Goal: Task Accomplishment & Management: Manage account settings

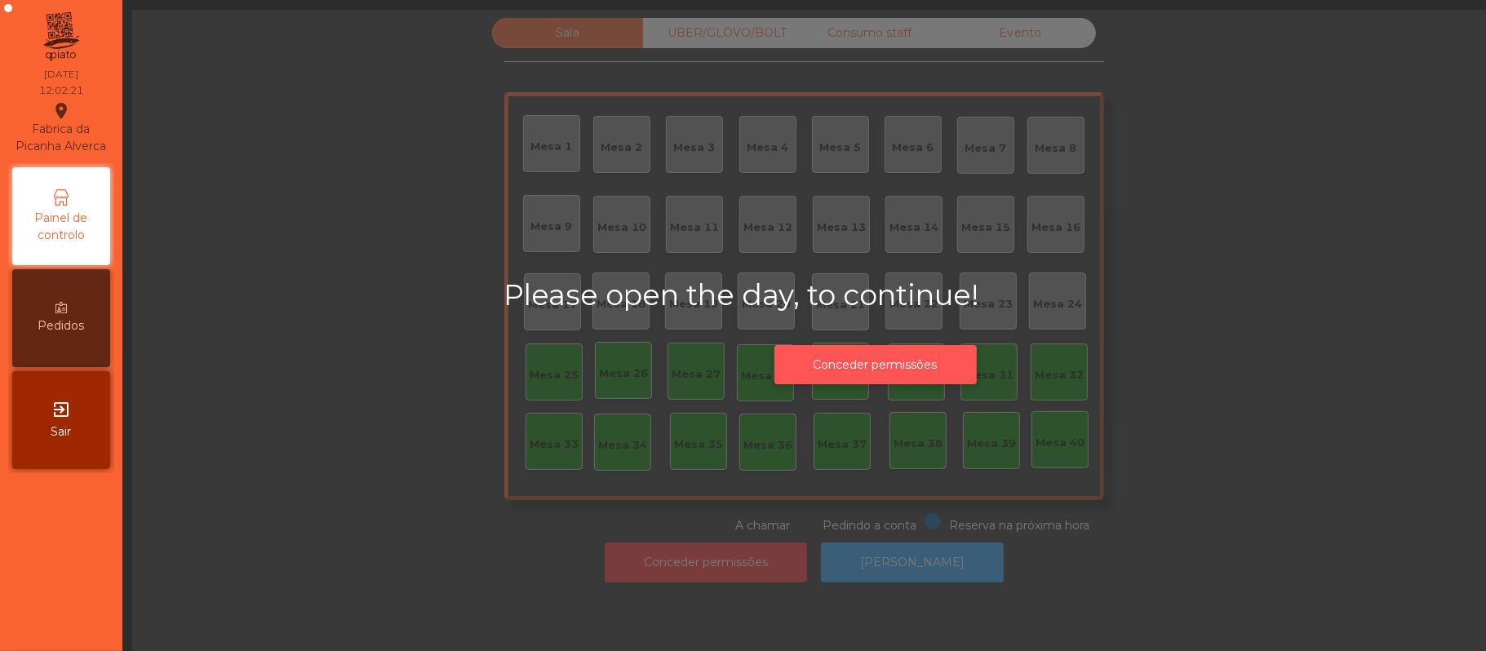
click at [902, 380] on button "Conceder permissões" at bounding box center [875, 365] width 202 height 40
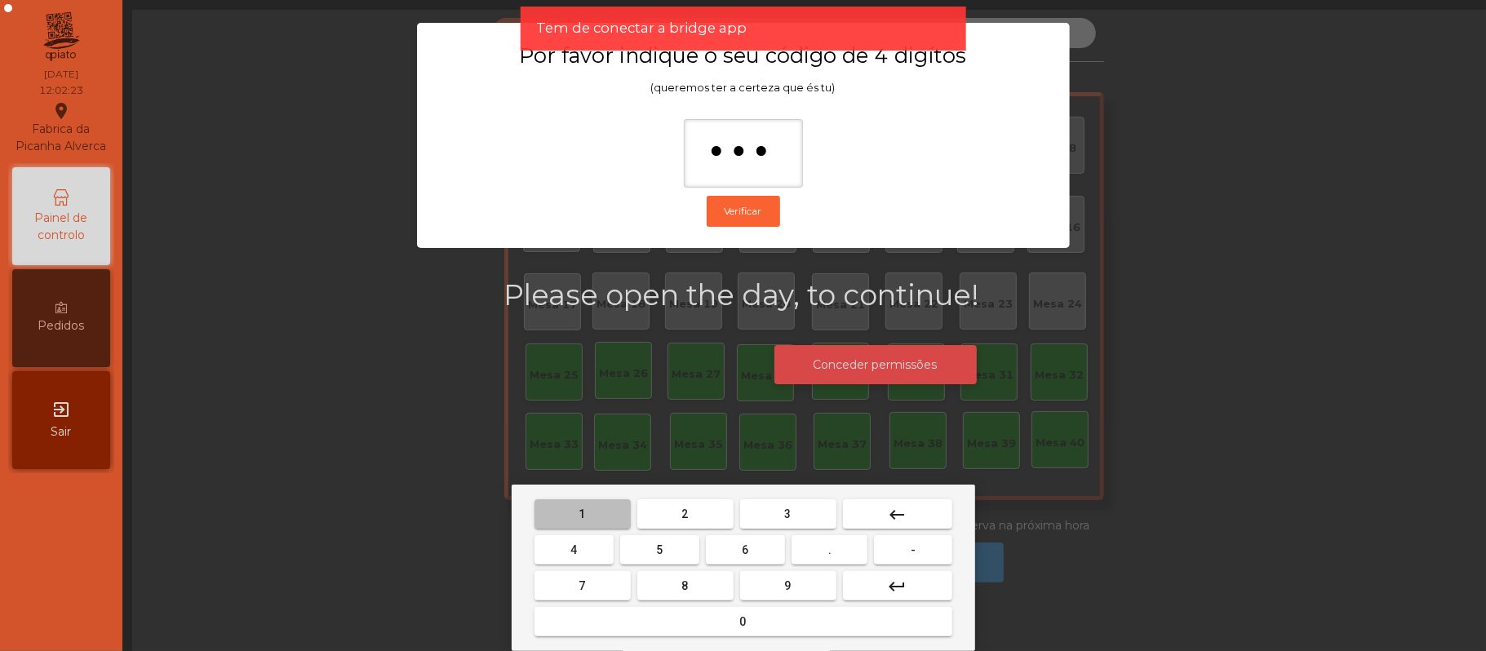
type input "****"
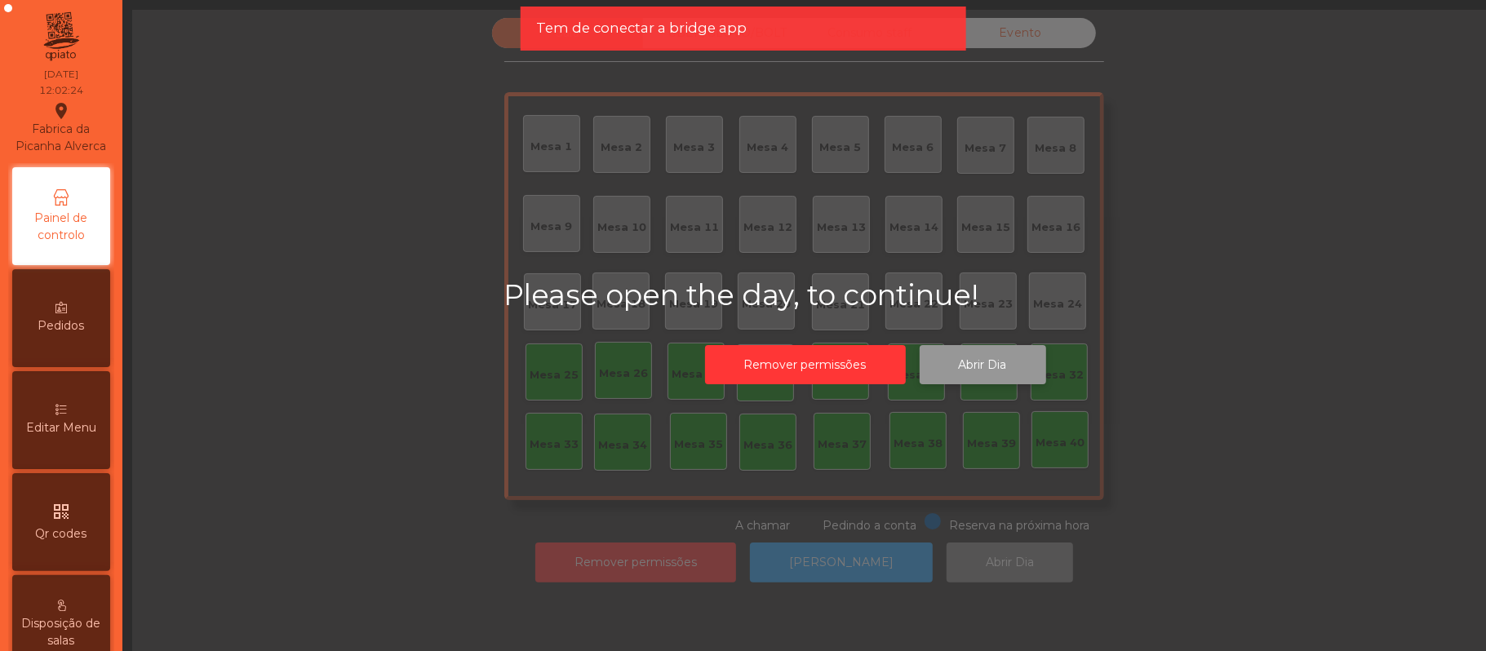
click at [1016, 357] on button "Abrir Dia" at bounding box center [983, 365] width 126 height 40
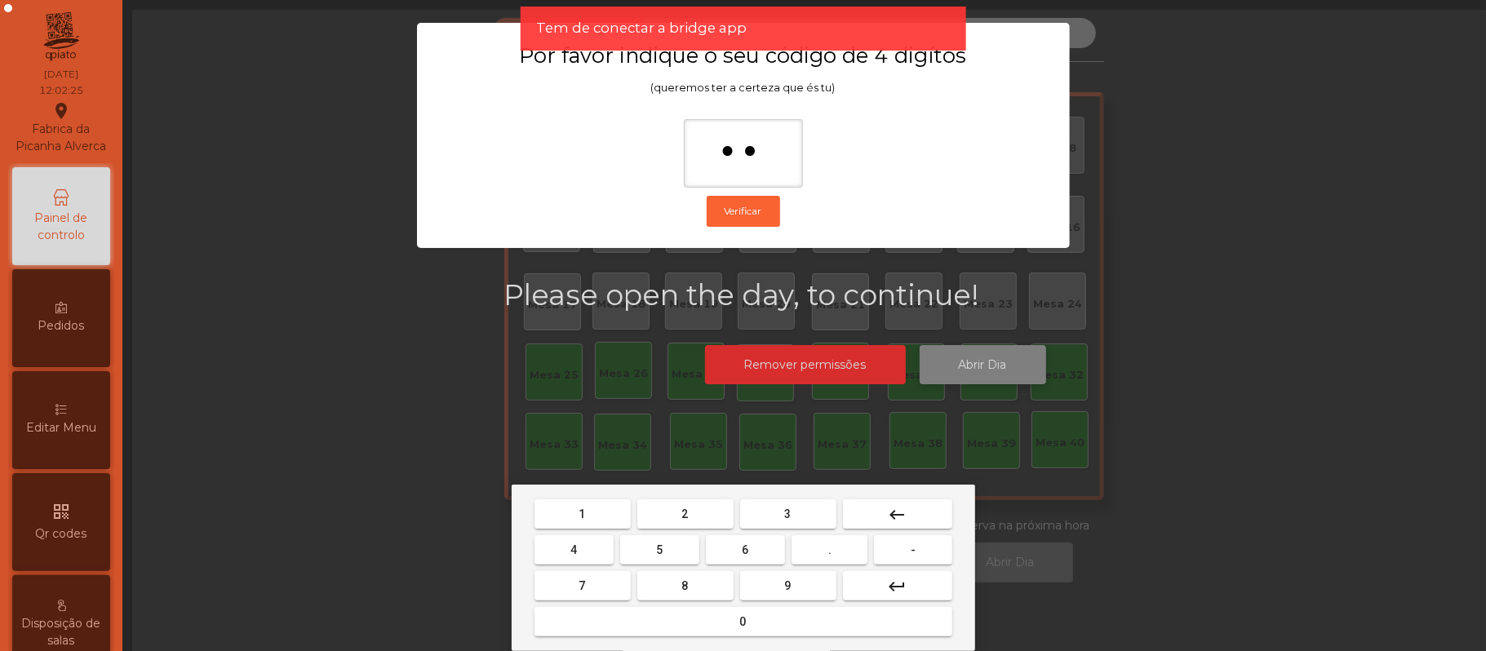
type input "***"
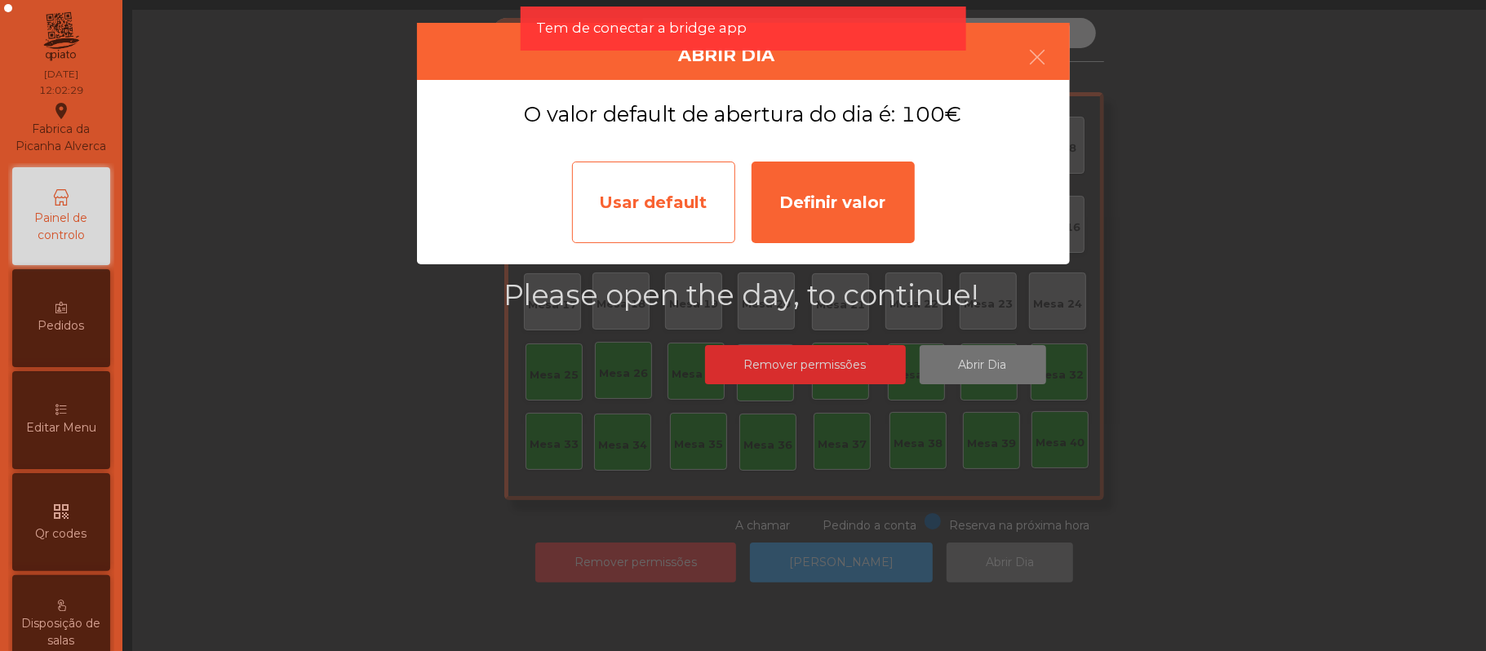
click at [637, 213] on div "Usar default" at bounding box center [653, 203] width 163 height 82
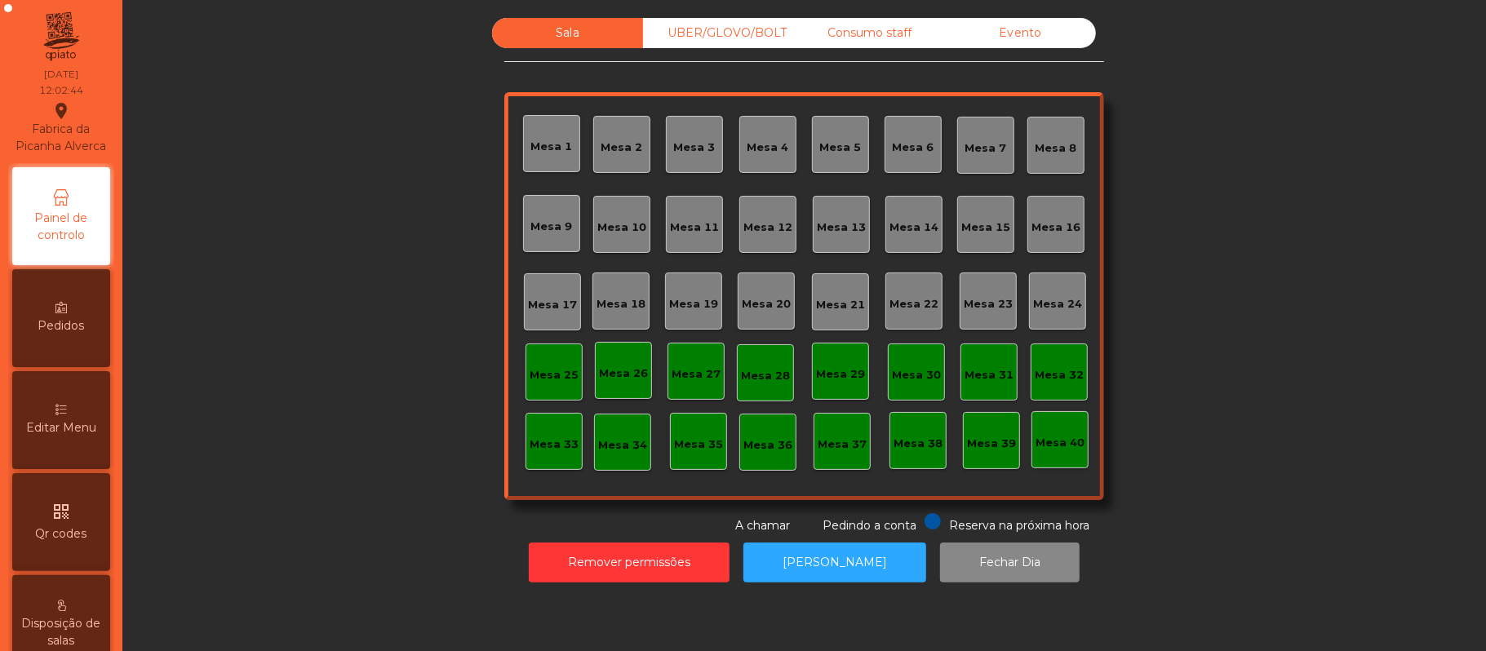
click at [233, 284] on div "Sala UBER/[GEOGRAPHIC_DATA]/BOLT Consumo staff Evento [GEOGRAPHIC_DATA] 2 [GEOG…" at bounding box center [804, 276] width 1320 height 517
click at [301, 535] on div "Remover permissões Abrir [PERSON_NAME] Dia" at bounding box center [804, 563] width 1320 height 56
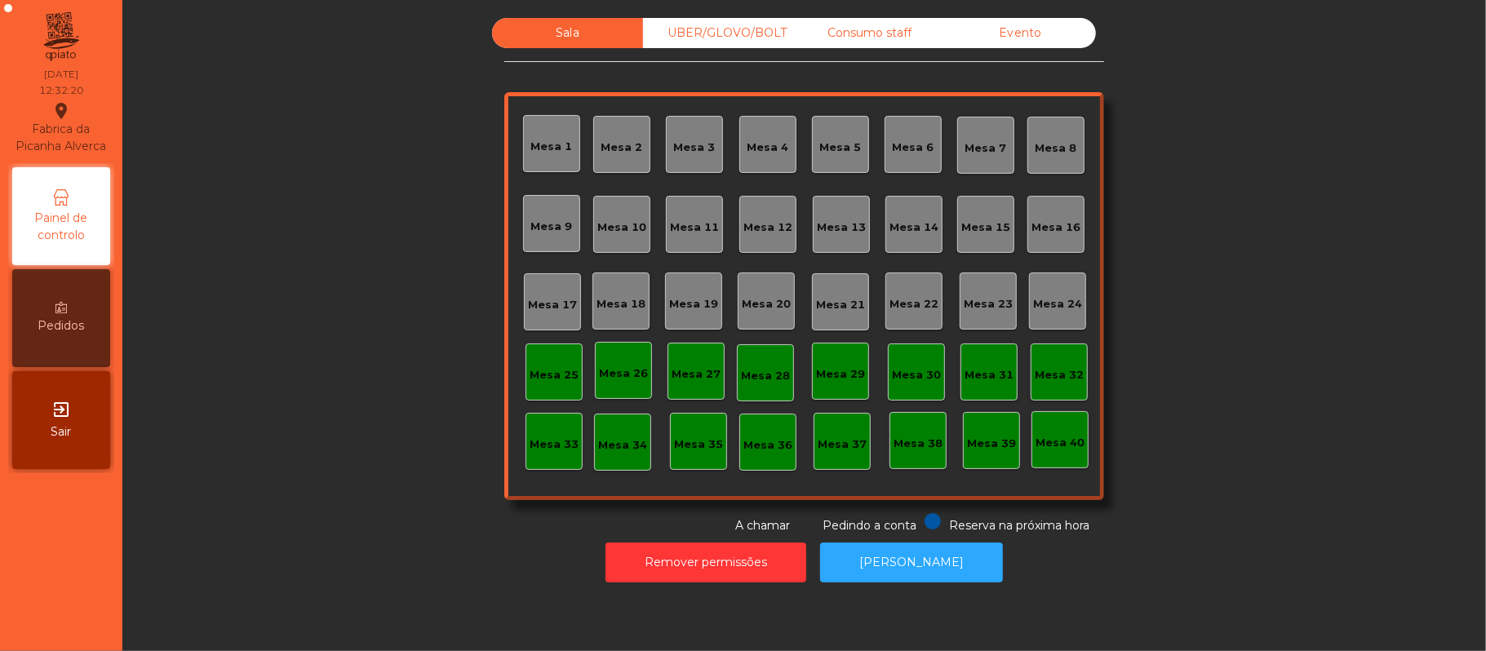
click at [777, 153] on div "Mesa 4" at bounding box center [769, 148] width 42 height 16
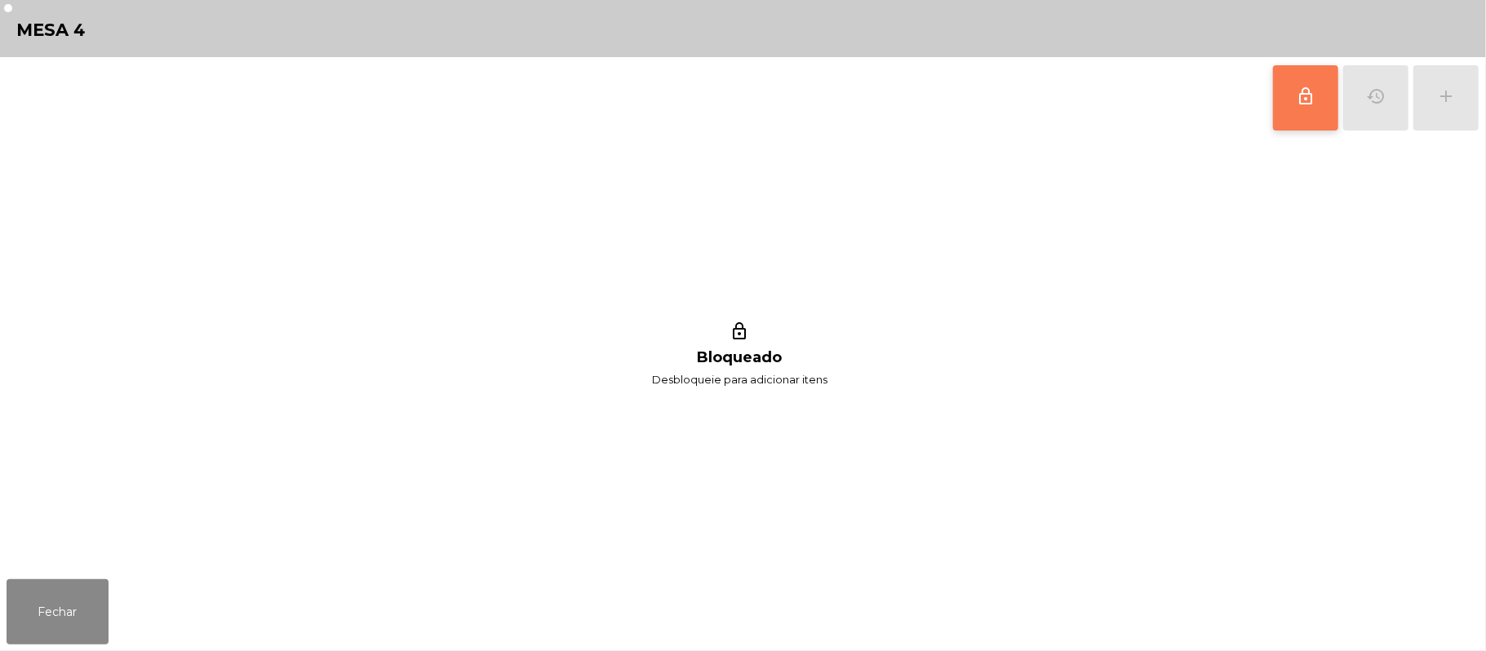
click at [1307, 104] on span "lock_outline" at bounding box center [1306, 97] width 20 height 20
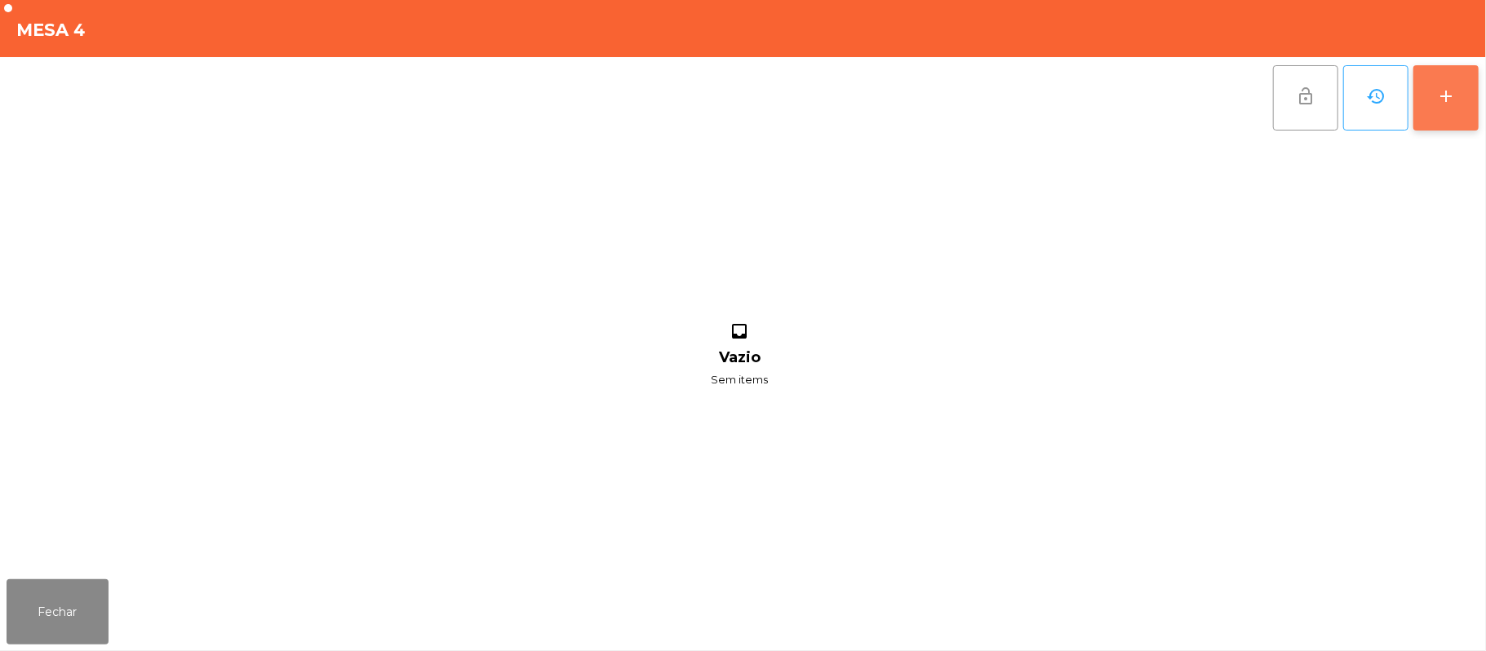
click at [1457, 99] on button "add" at bounding box center [1445, 97] width 65 height 65
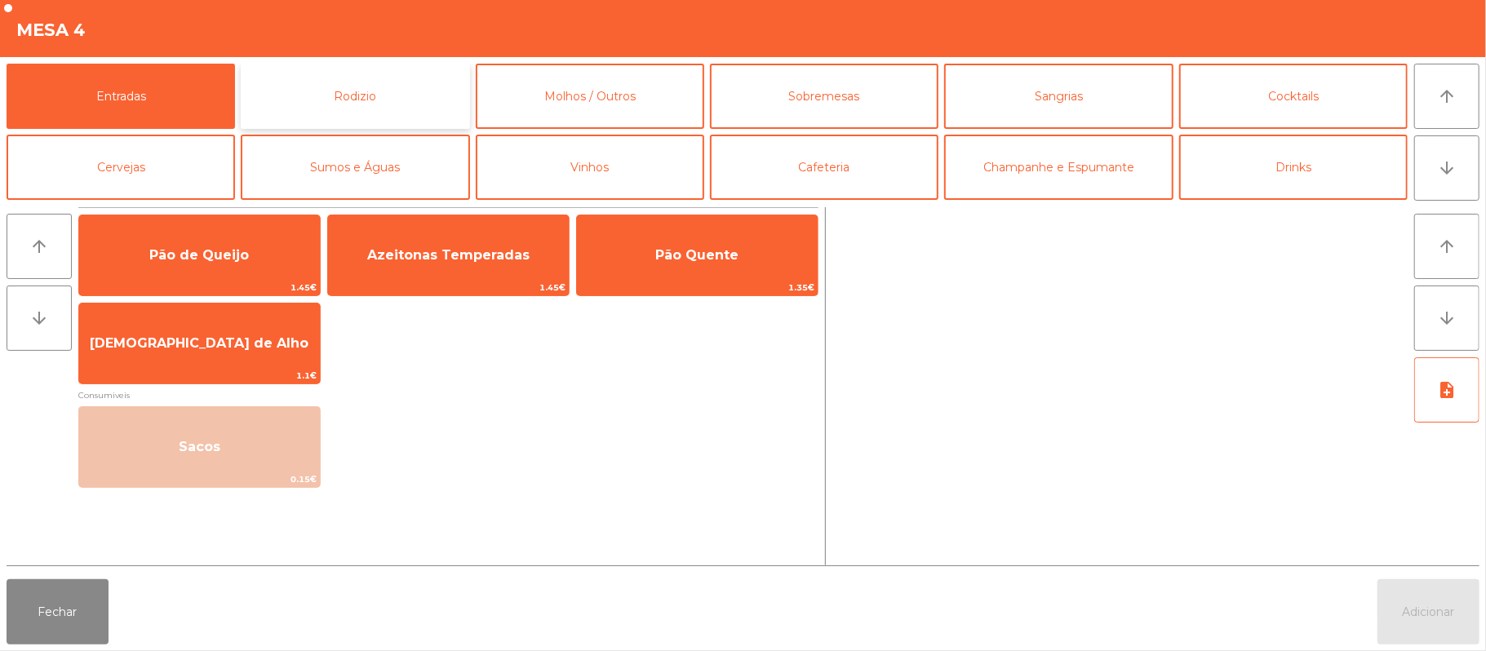
click at [380, 108] on button "Rodizio" at bounding box center [355, 96] width 228 height 65
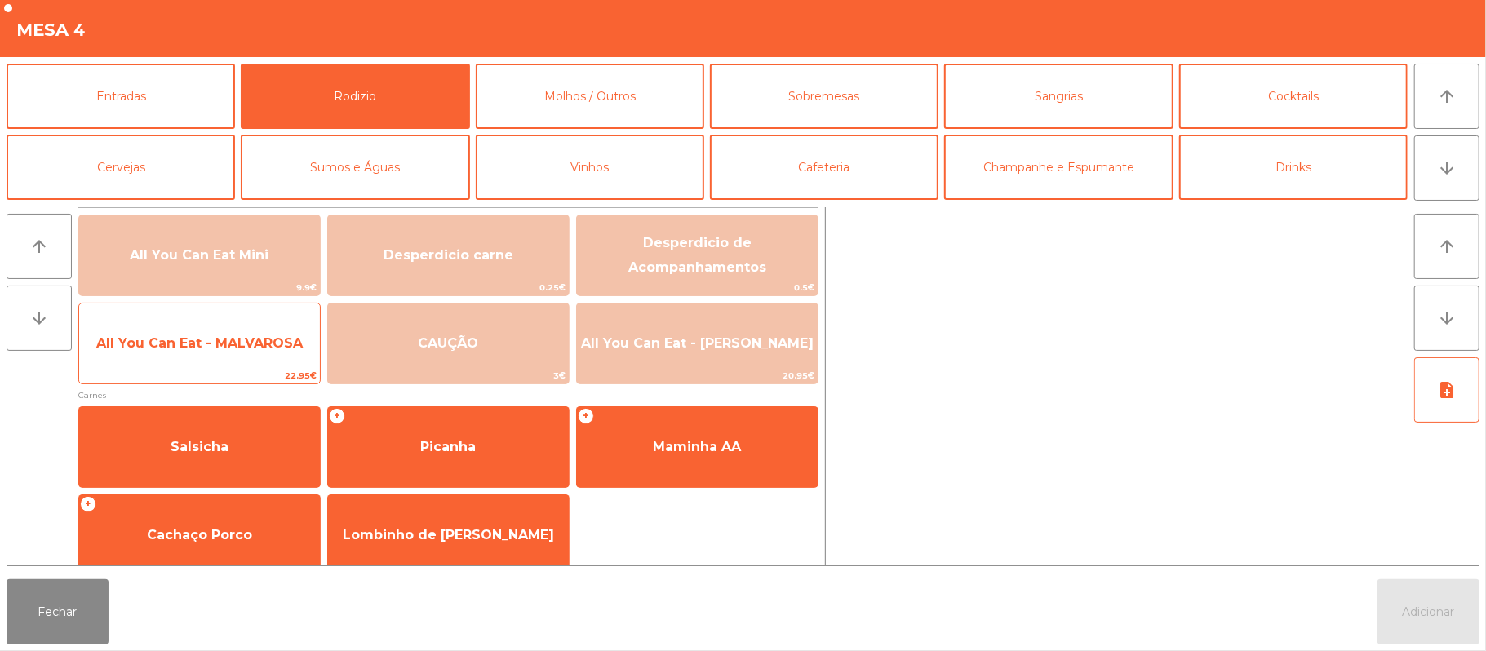
click at [237, 338] on span "All You Can Eat - MALVAROSA" at bounding box center [199, 343] width 206 height 16
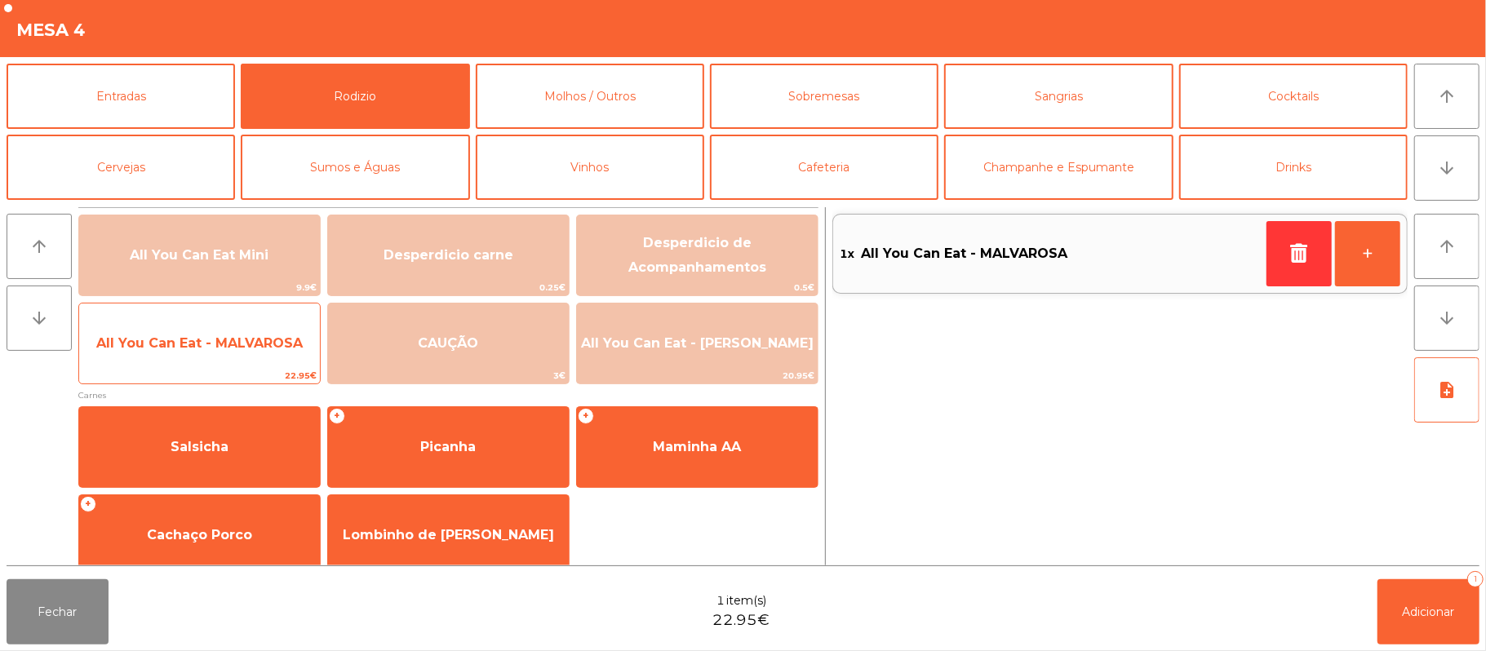
click at [243, 331] on span "All You Can Eat - MALVAROSA" at bounding box center [199, 344] width 241 height 44
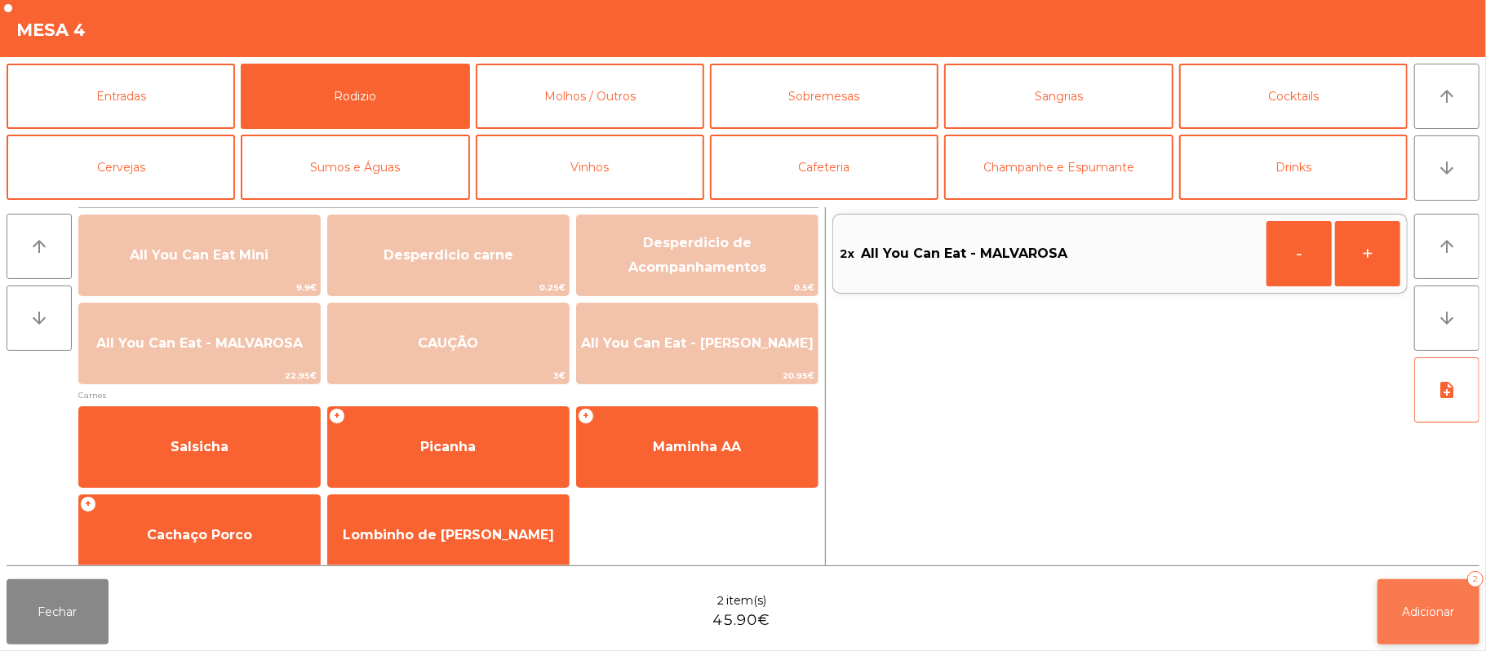
click at [1433, 641] on button "Adicionar 2" at bounding box center [1429, 611] width 102 height 65
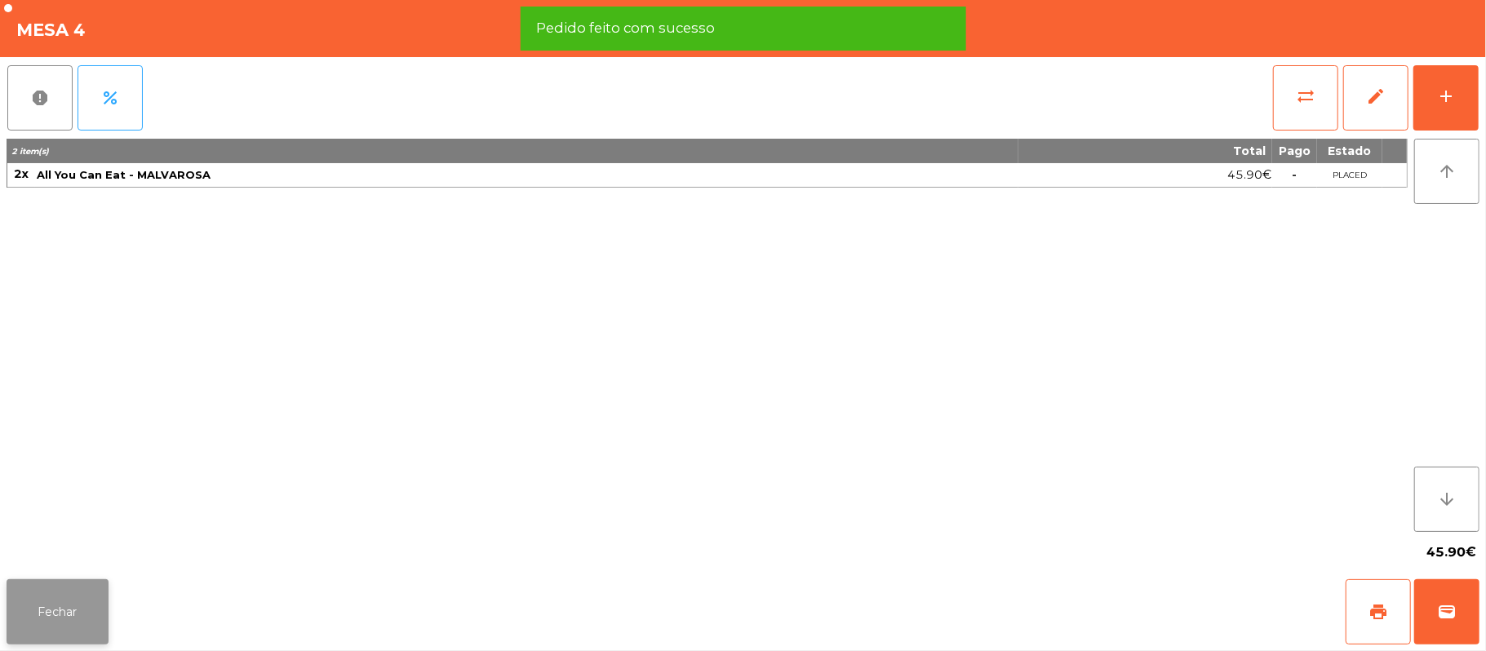
click at [69, 628] on button "Fechar" at bounding box center [58, 611] width 102 height 65
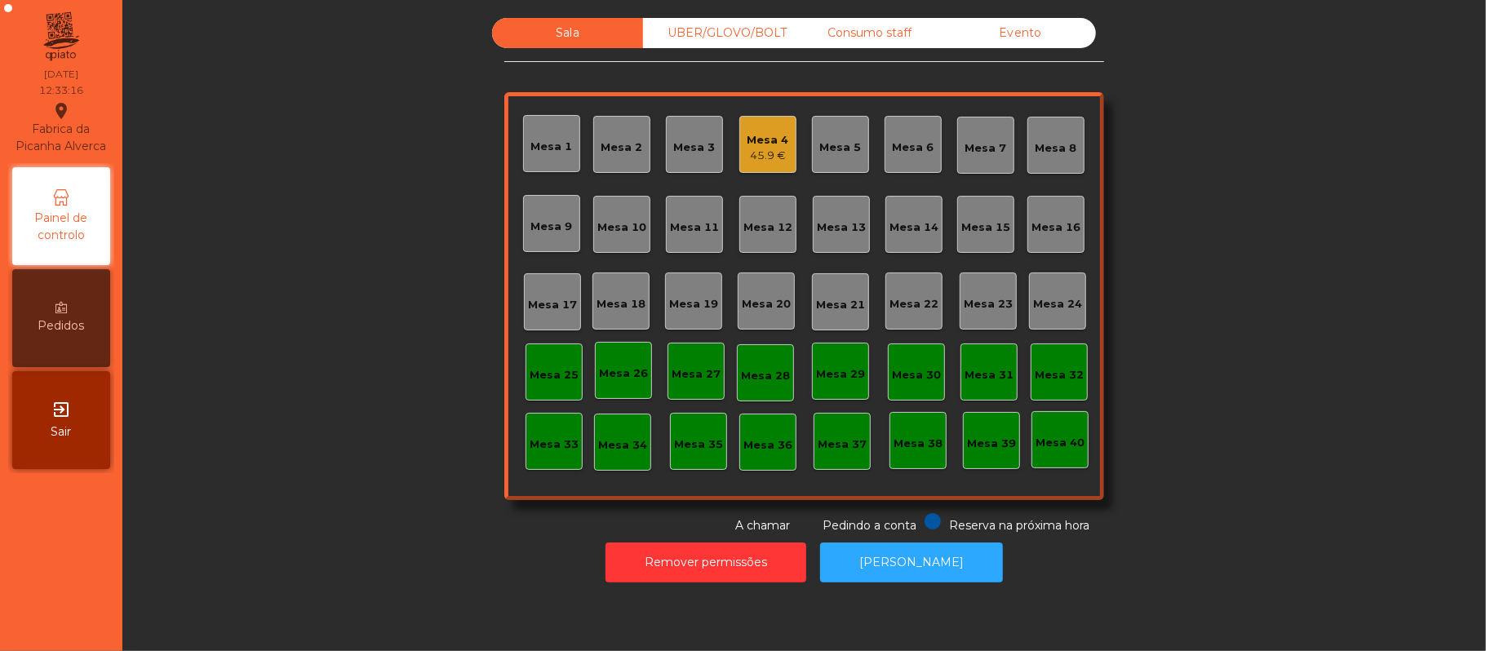
click at [970, 141] on div "Mesa 7" at bounding box center [986, 148] width 42 height 16
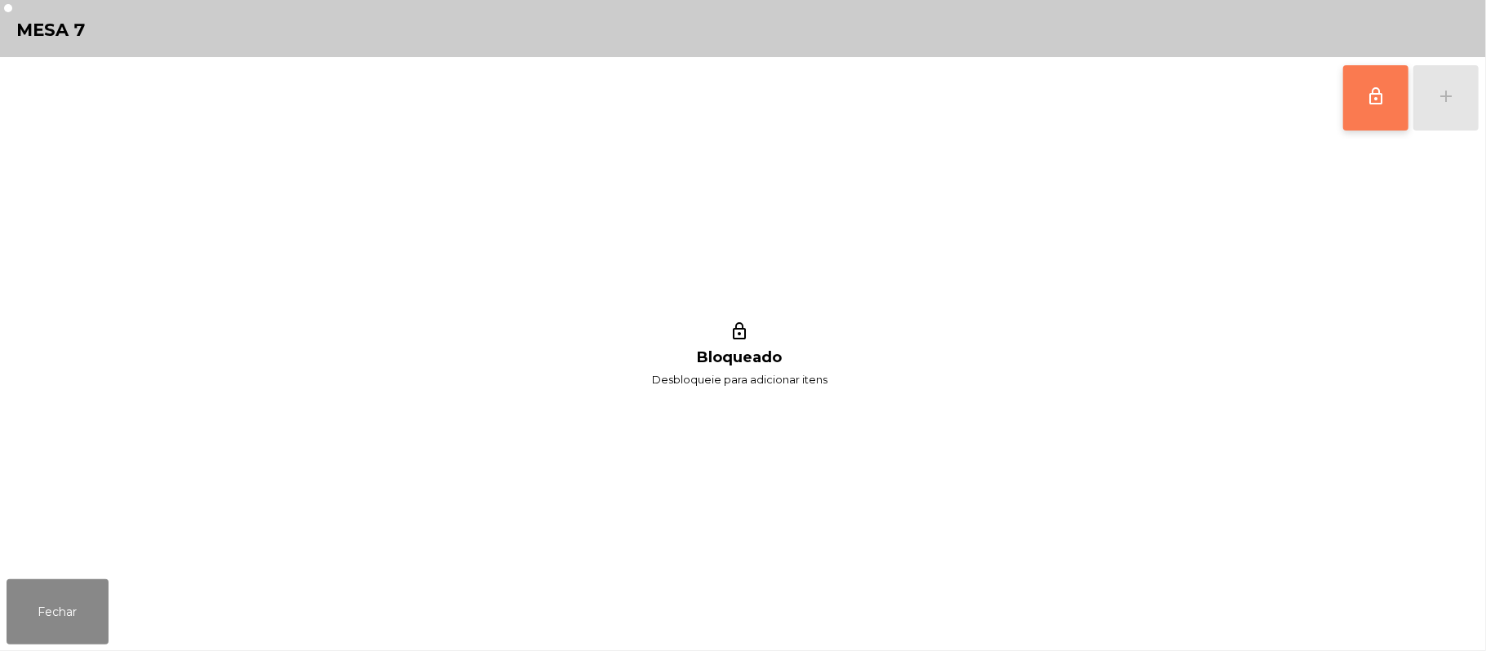
click at [1392, 118] on button "lock_outline" at bounding box center [1375, 97] width 65 height 65
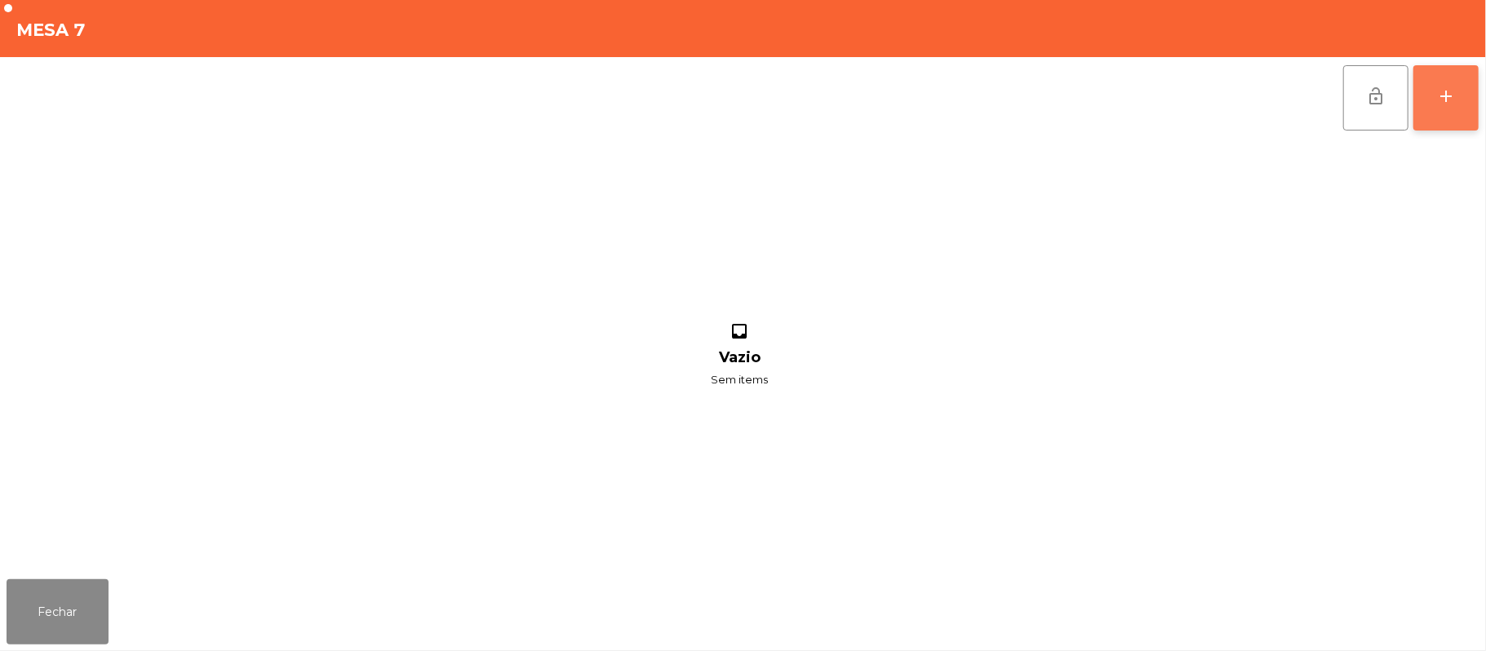
click at [1444, 100] on div "add" at bounding box center [1446, 97] width 20 height 20
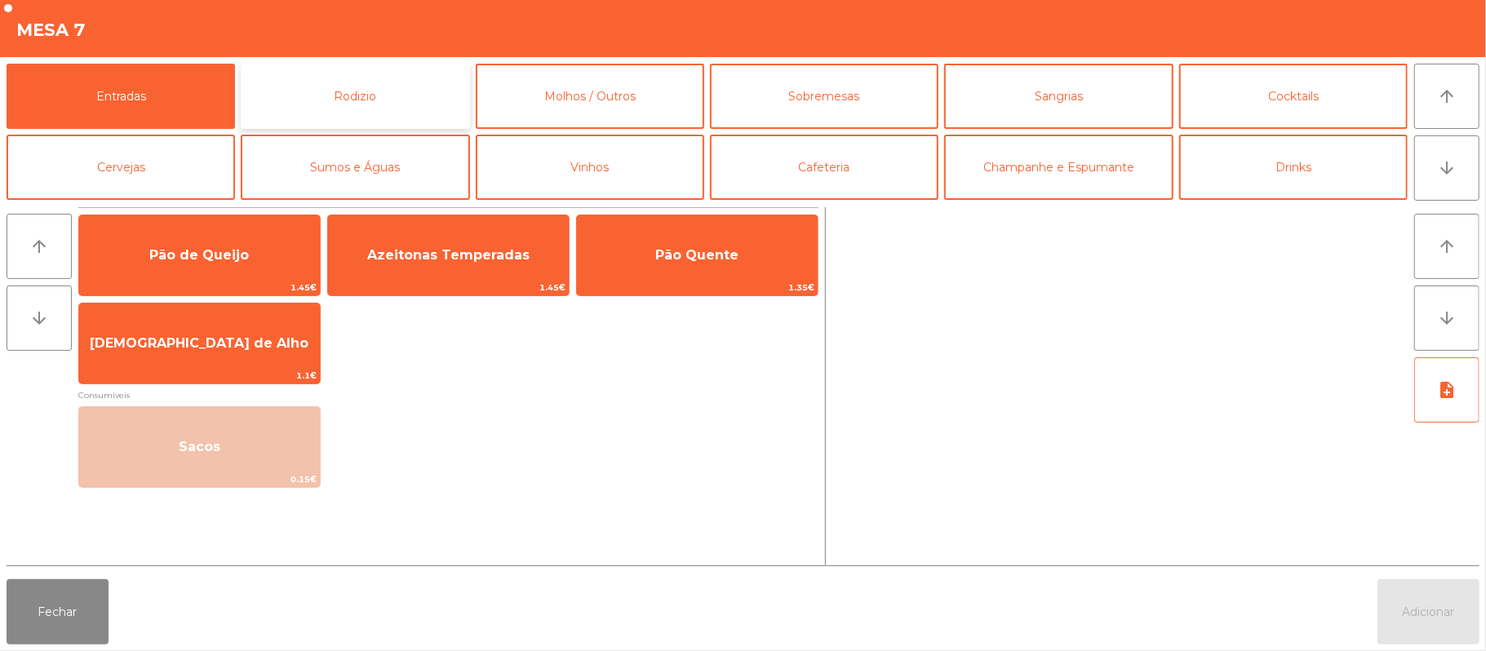
click at [382, 104] on button "Rodizio" at bounding box center [355, 96] width 228 height 65
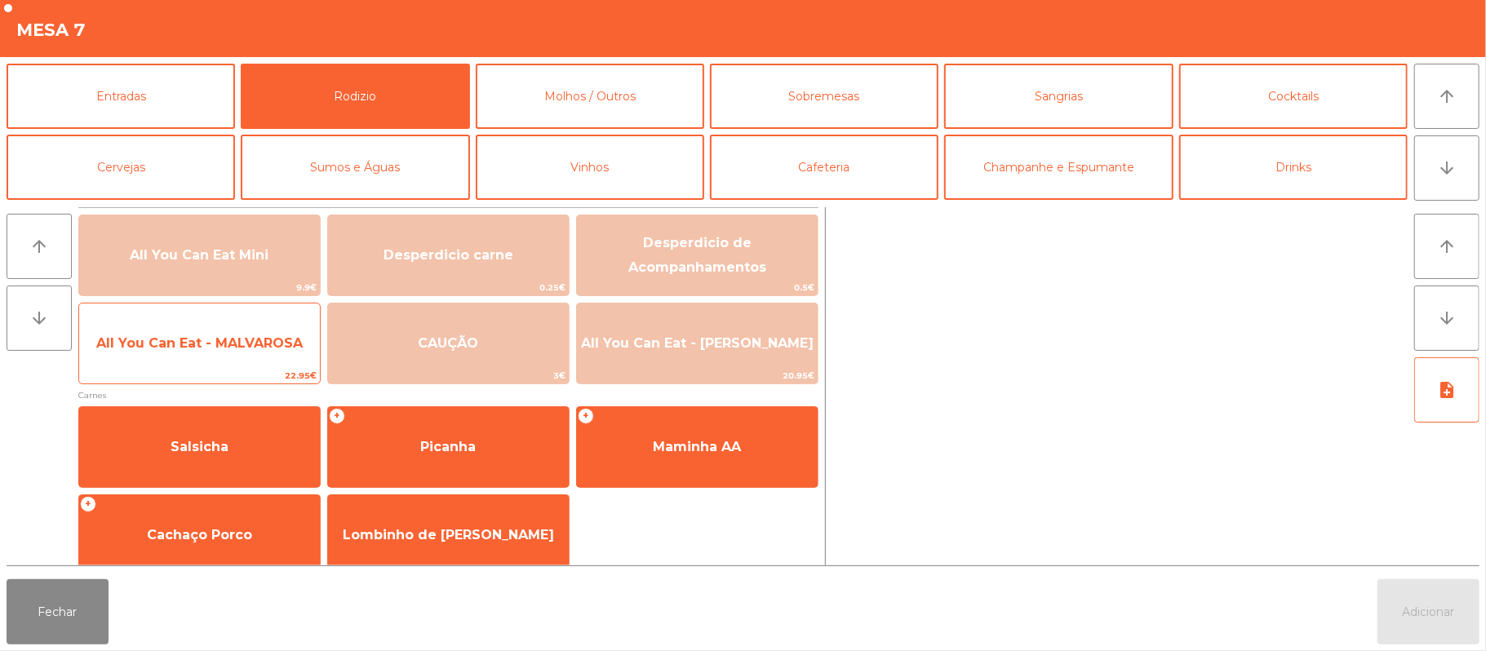
click at [229, 361] on span "All You Can Eat - MALVAROSA" at bounding box center [199, 344] width 241 height 44
click at [233, 376] on span "22.95€" at bounding box center [199, 376] width 241 height 16
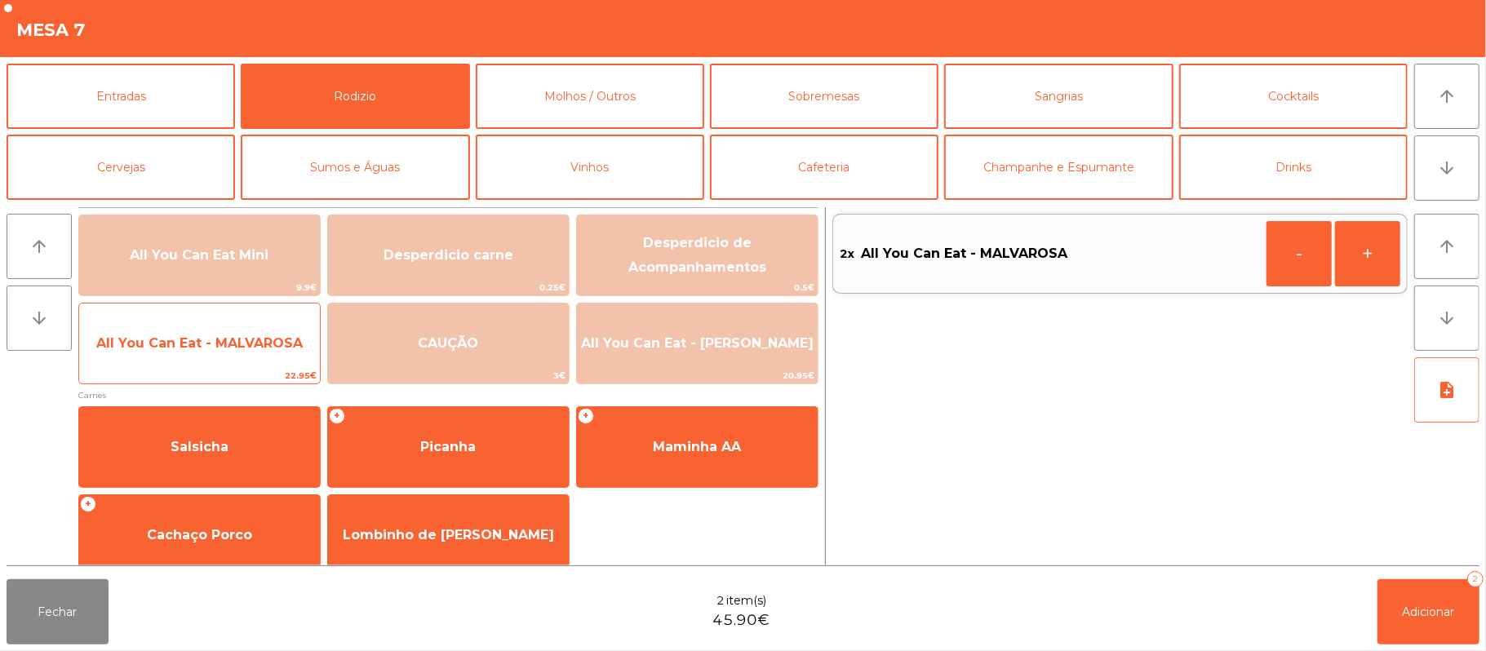
click at [239, 360] on span "All You Can Eat - MALVAROSA" at bounding box center [199, 344] width 241 height 44
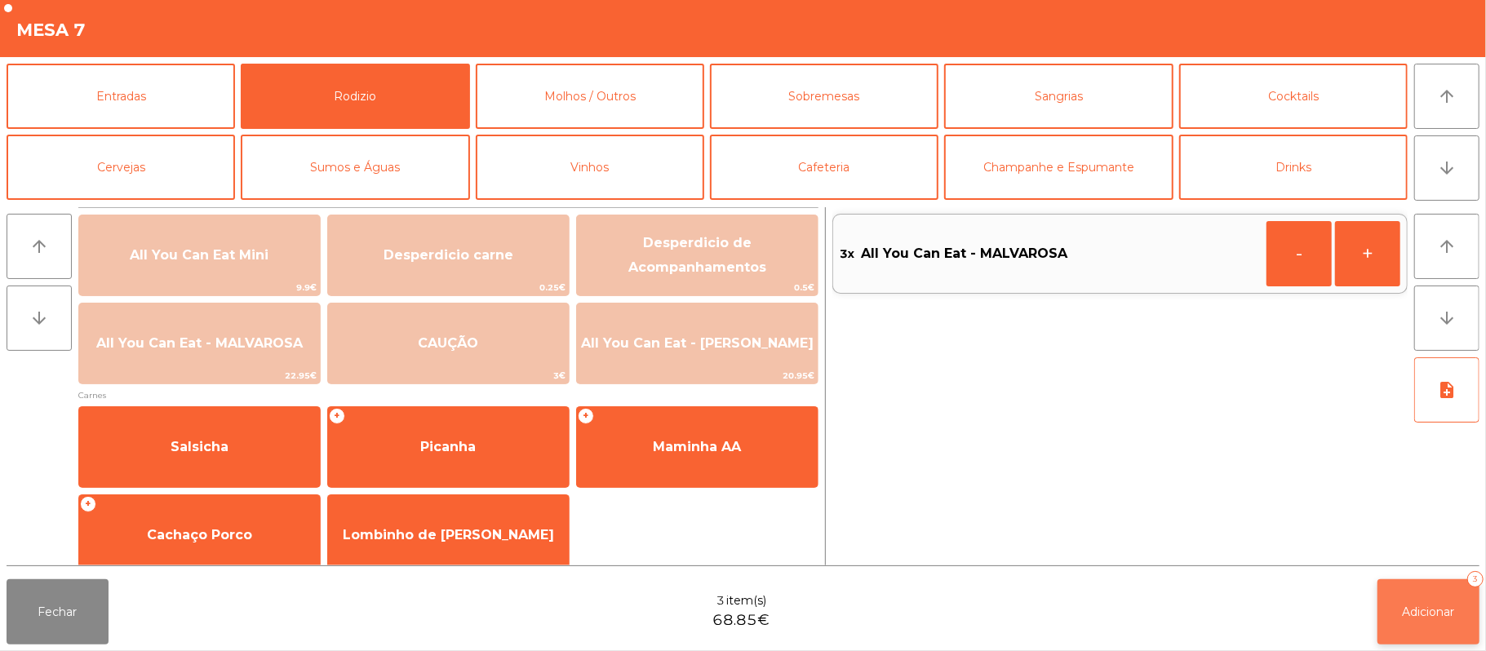
click at [1404, 618] on span "Adicionar" at bounding box center [1429, 612] width 52 height 15
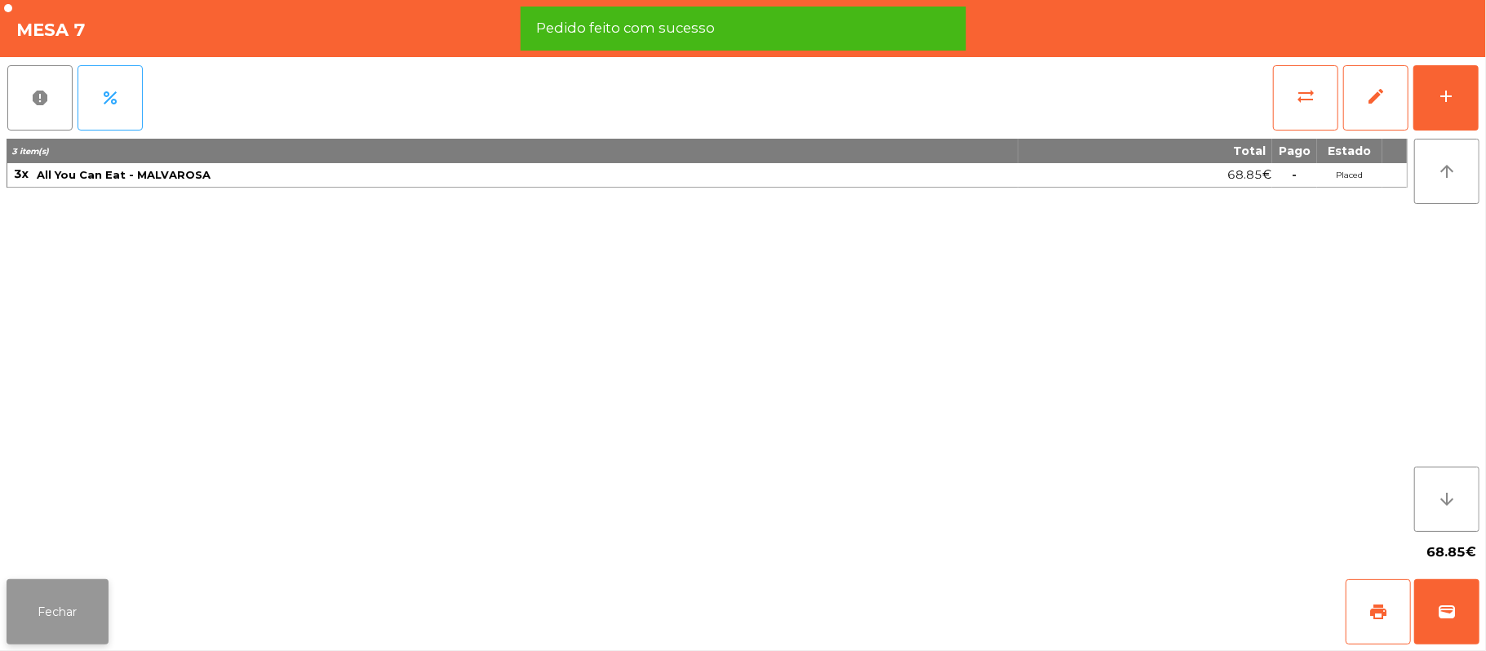
click at [51, 584] on button "Fechar" at bounding box center [58, 611] width 102 height 65
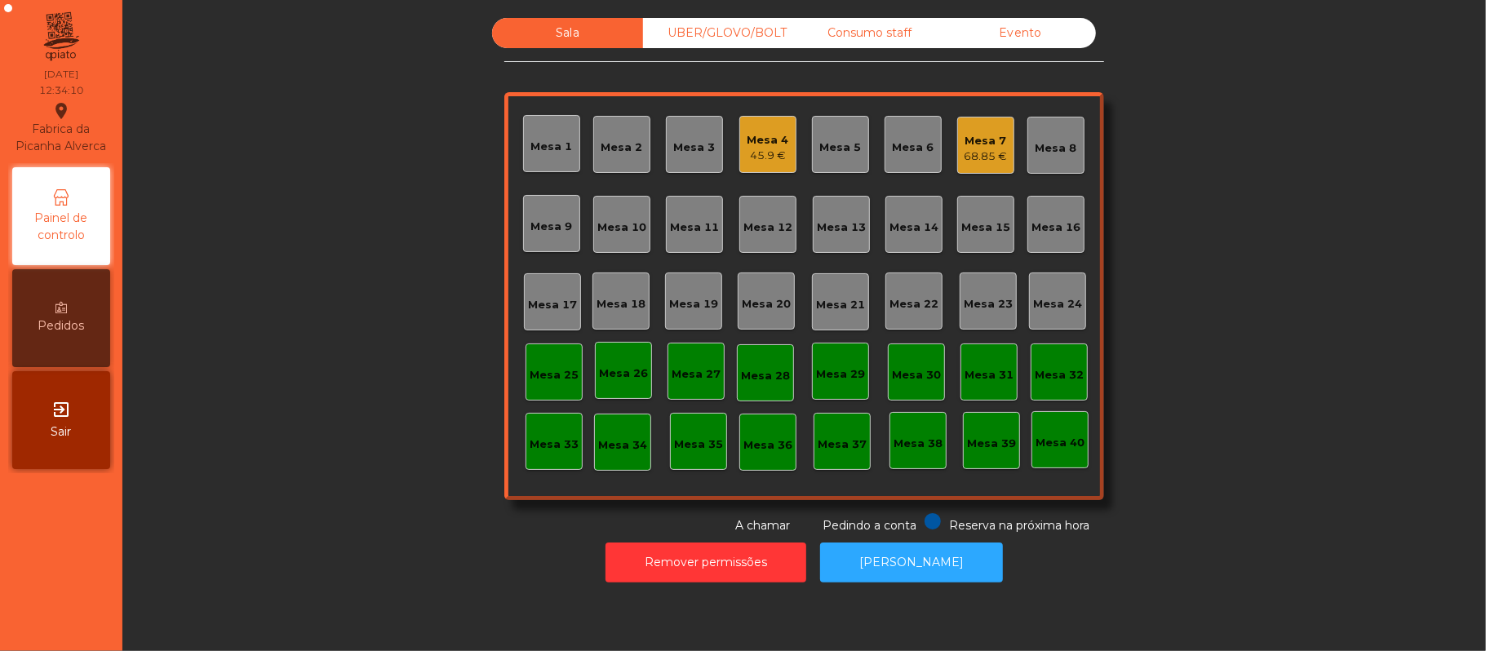
click at [845, 223] on div "Mesa 13" at bounding box center [841, 228] width 49 height 16
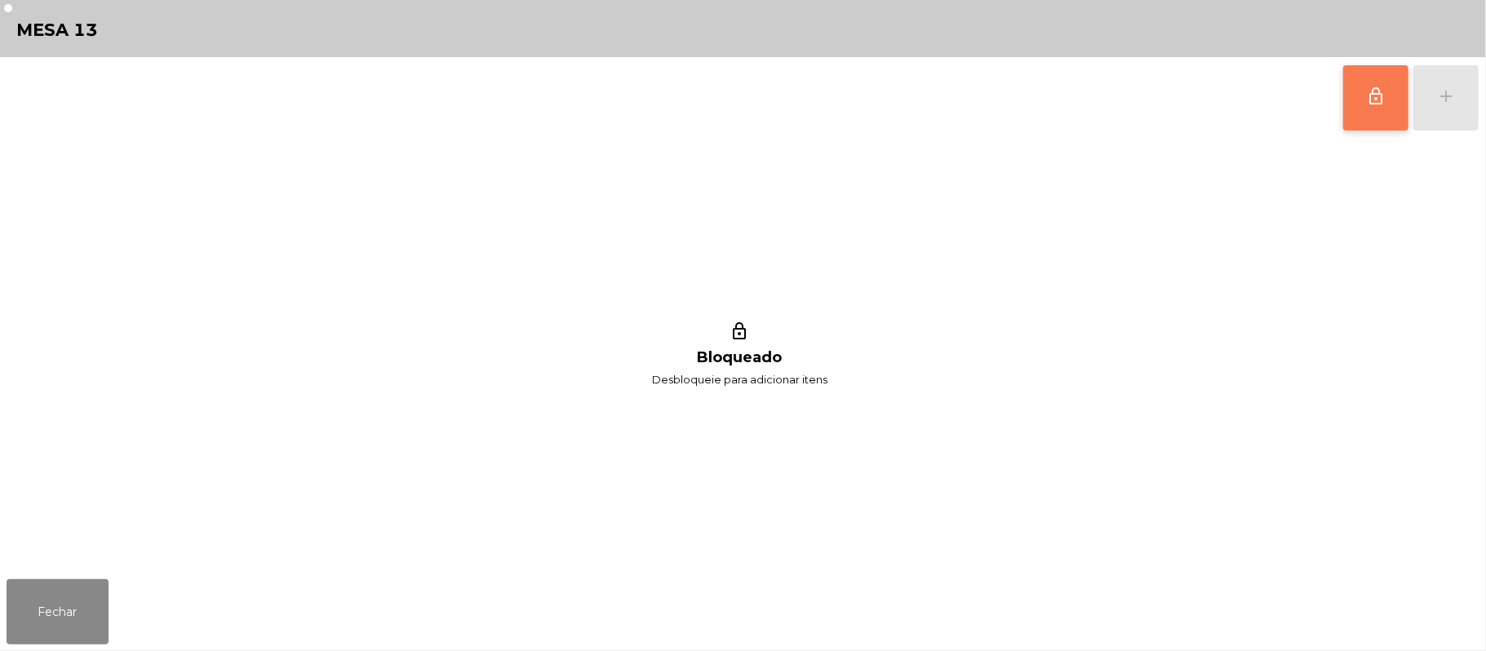
click at [1359, 111] on button "lock_outline" at bounding box center [1375, 97] width 65 height 65
click at [1438, 114] on button "add" at bounding box center [1445, 97] width 65 height 65
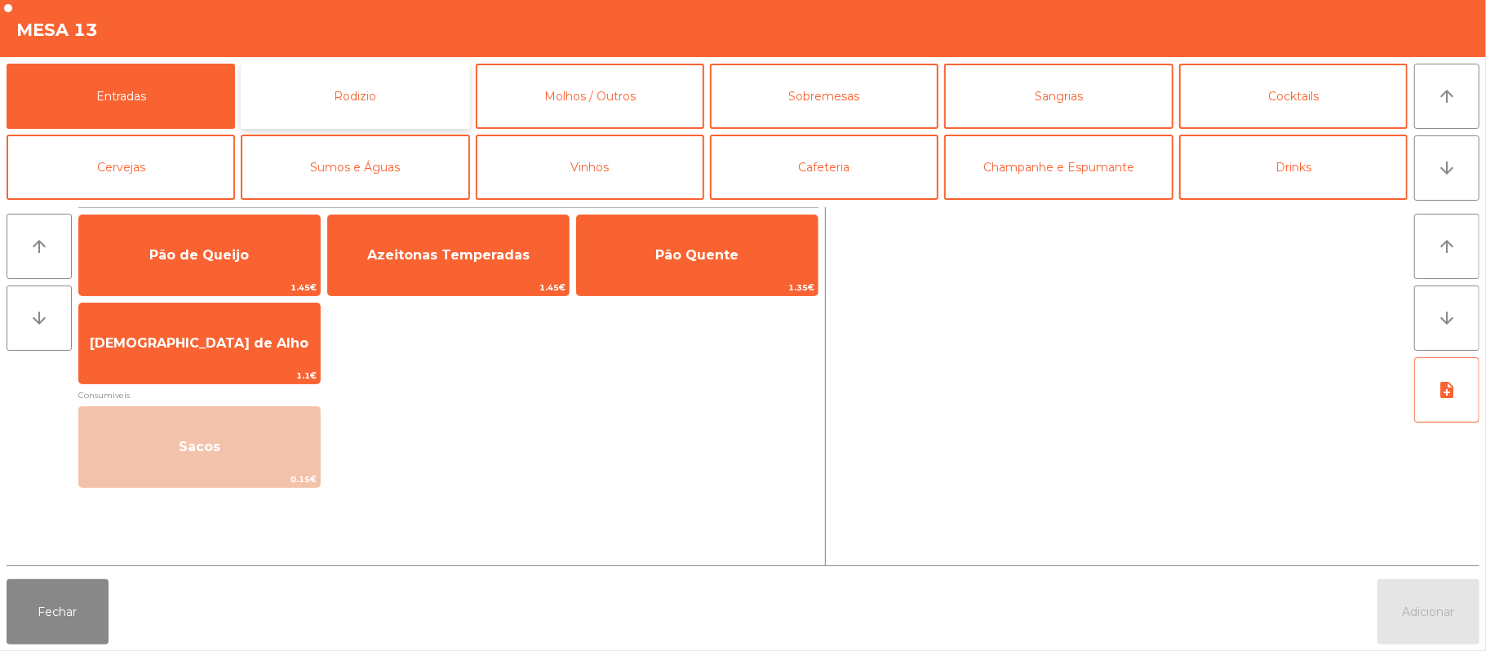
click at [360, 105] on button "Rodizio" at bounding box center [355, 96] width 228 height 65
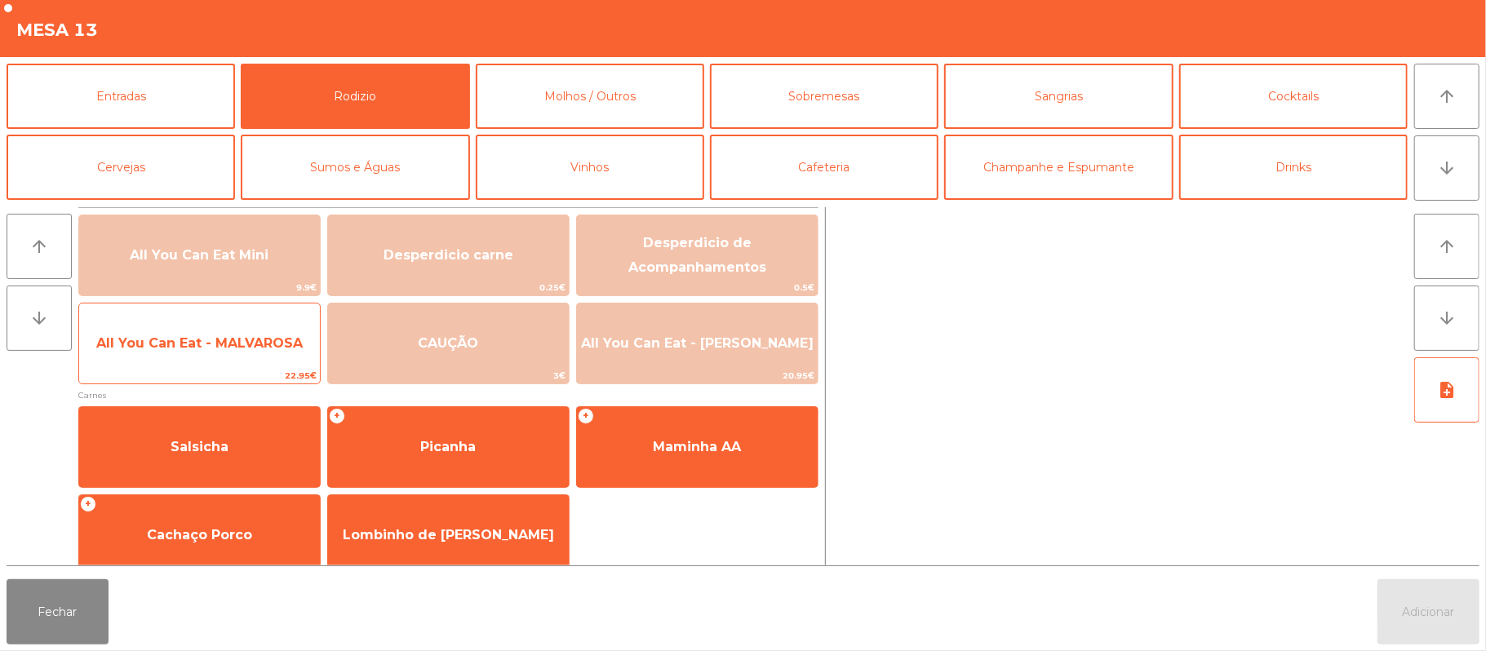
click at [233, 344] on span "All You Can Eat - MALVAROSA" at bounding box center [199, 343] width 206 height 16
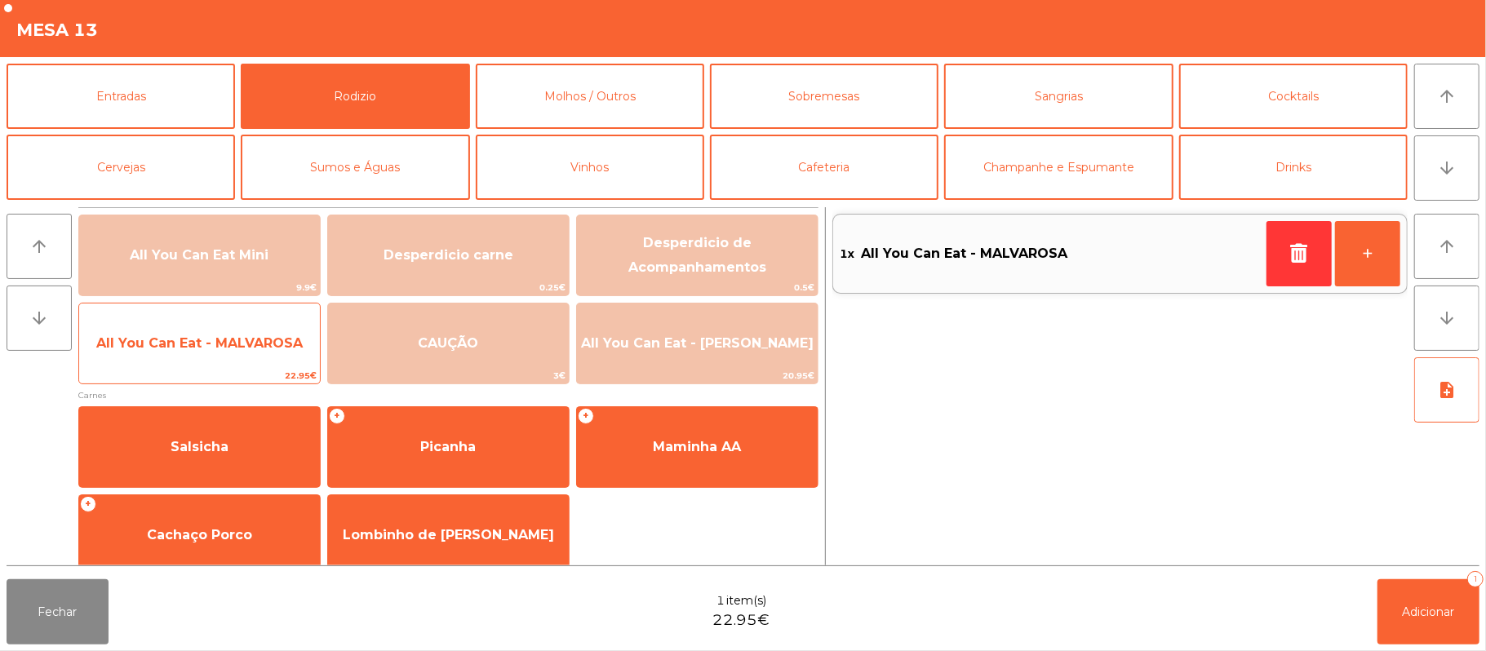
click at [235, 339] on span "All You Can Eat - MALVAROSA" at bounding box center [199, 343] width 206 height 16
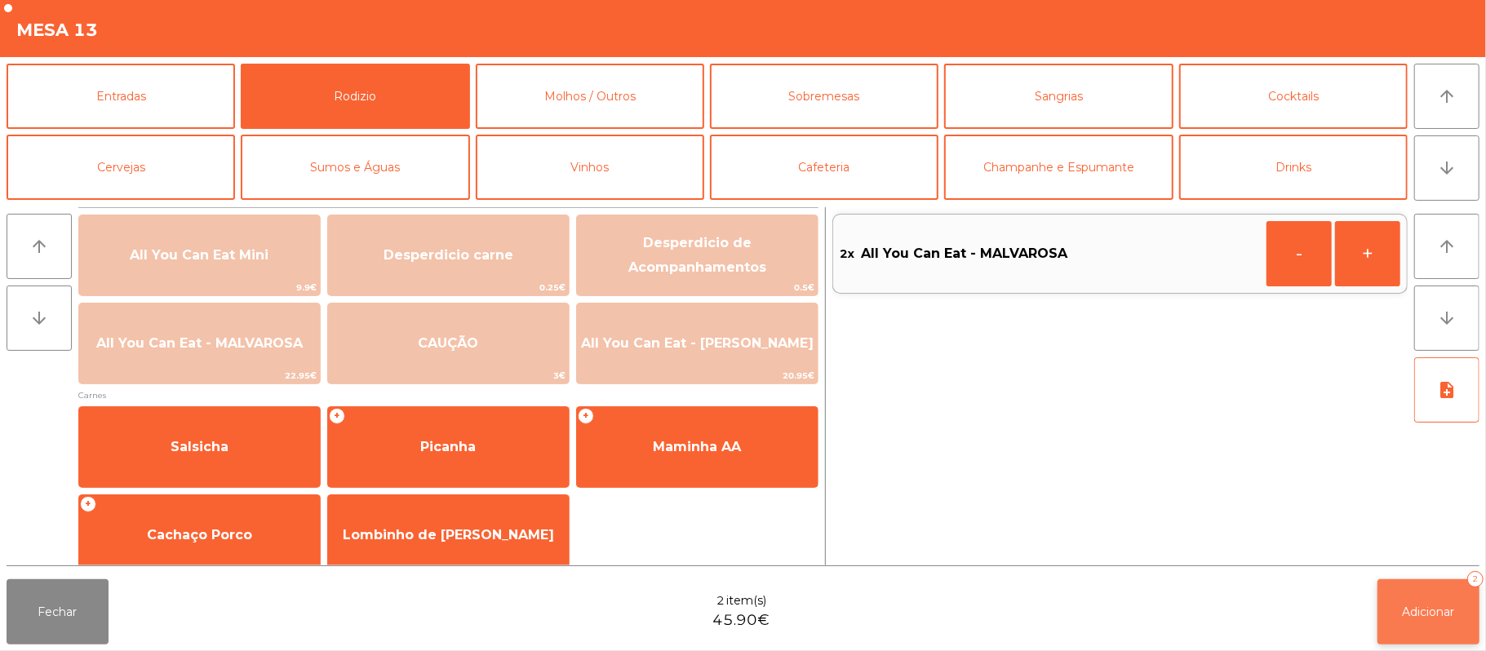
click at [1411, 601] on button "Adicionar 2" at bounding box center [1429, 611] width 102 height 65
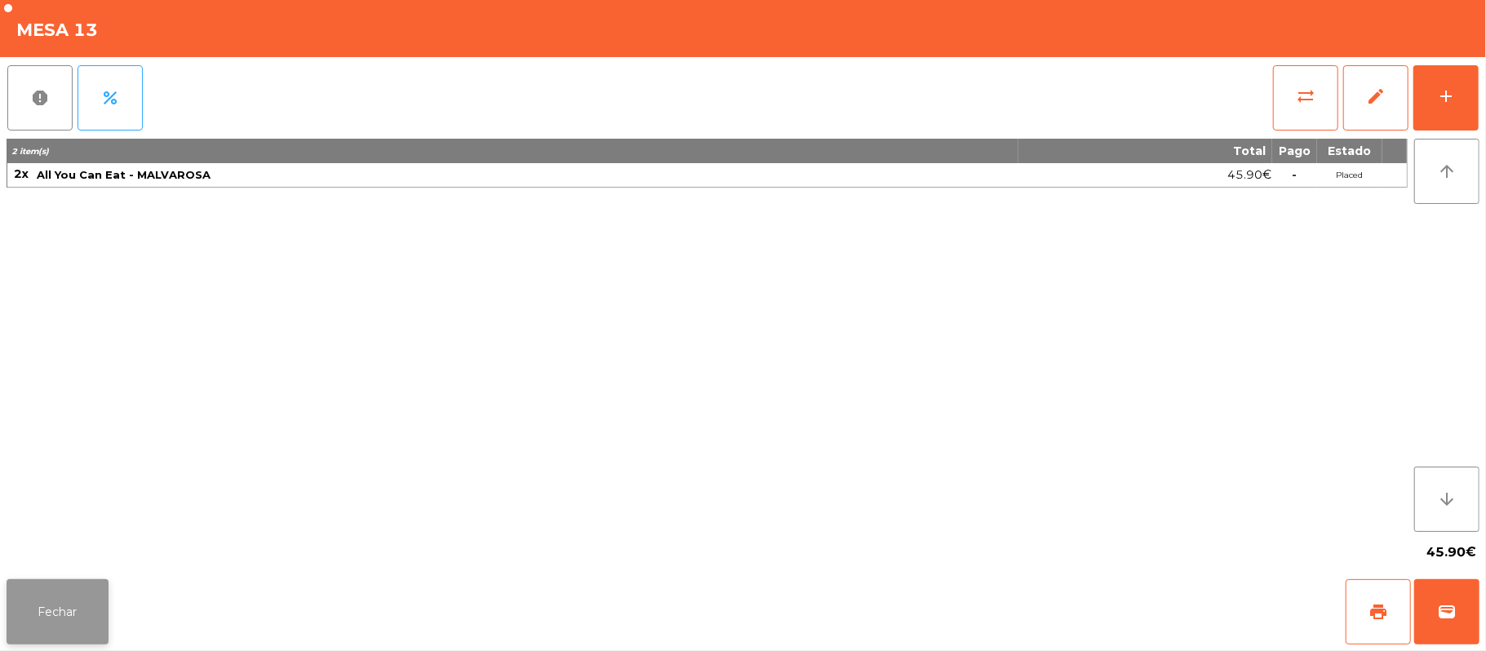
click at [62, 602] on button "Fechar" at bounding box center [58, 611] width 102 height 65
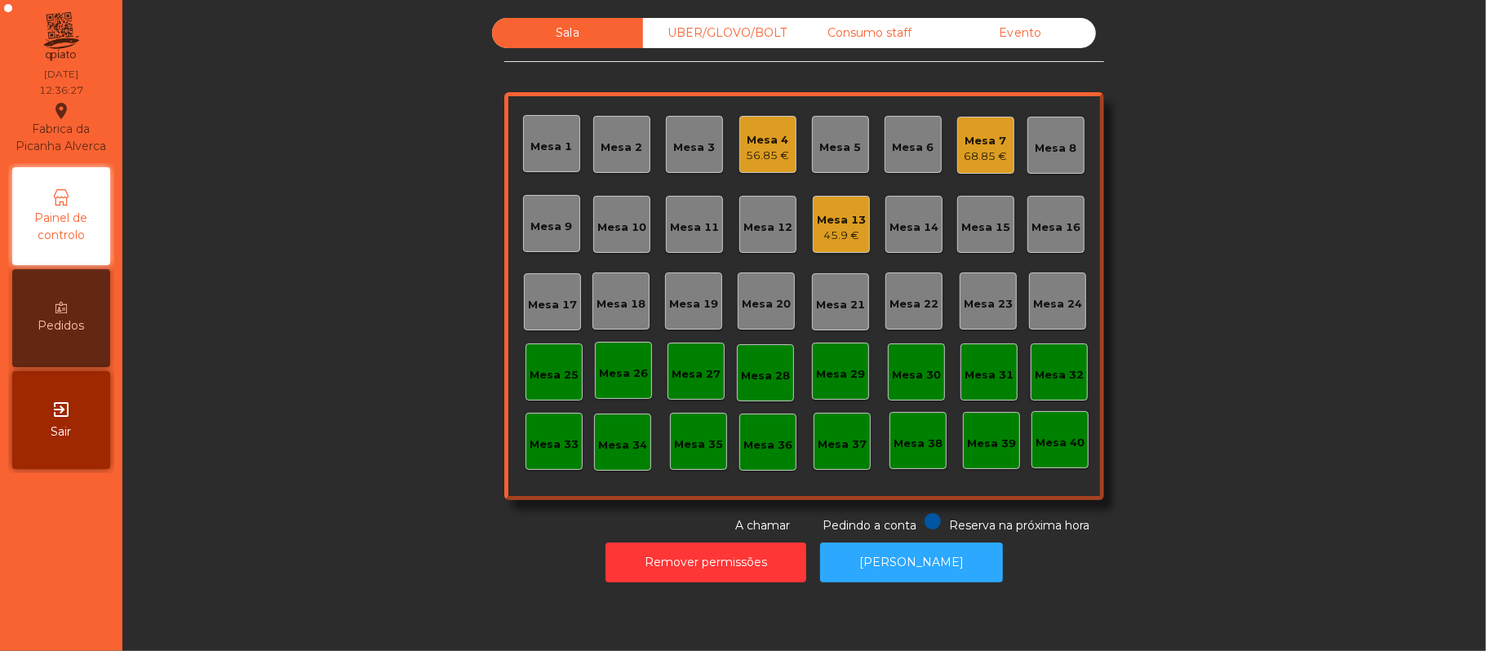
click at [990, 240] on div "Mesa 15" at bounding box center [985, 224] width 57 height 57
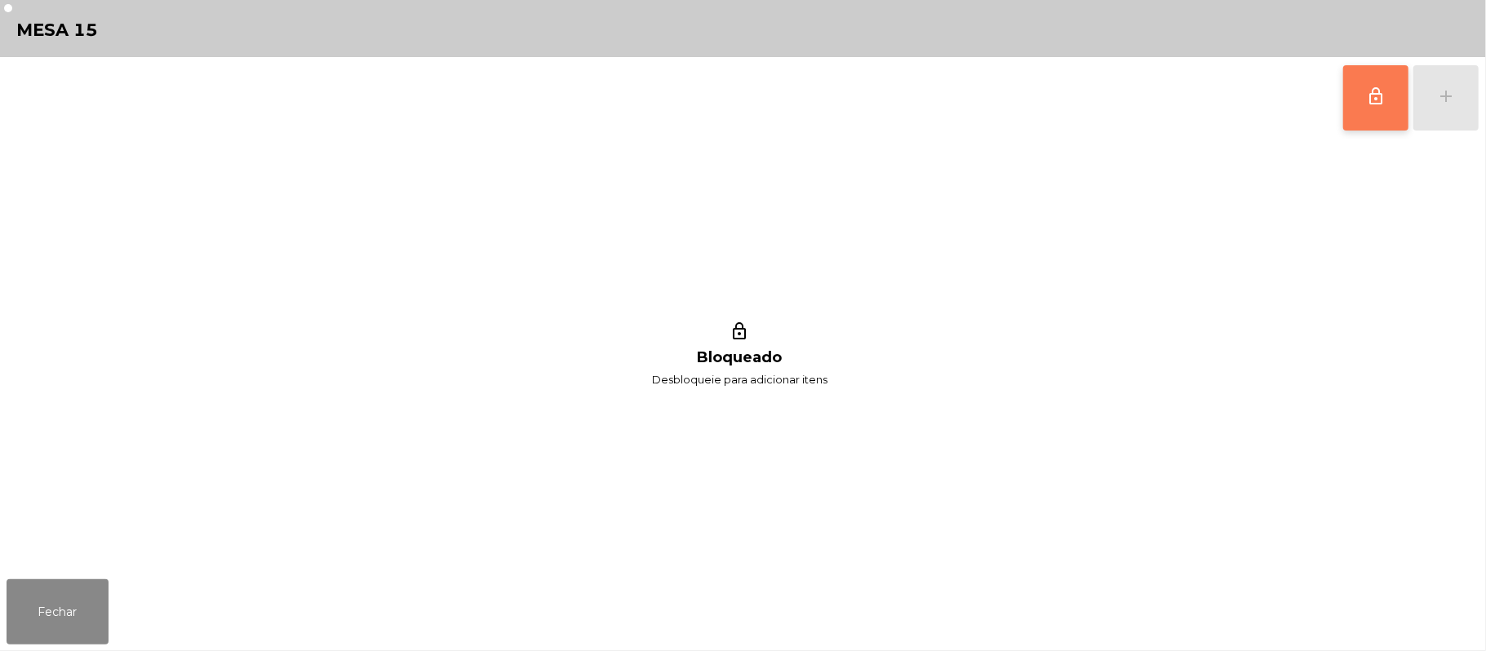
click at [1372, 90] on span "lock_outline" at bounding box center [1376, 97] width 20 height 20
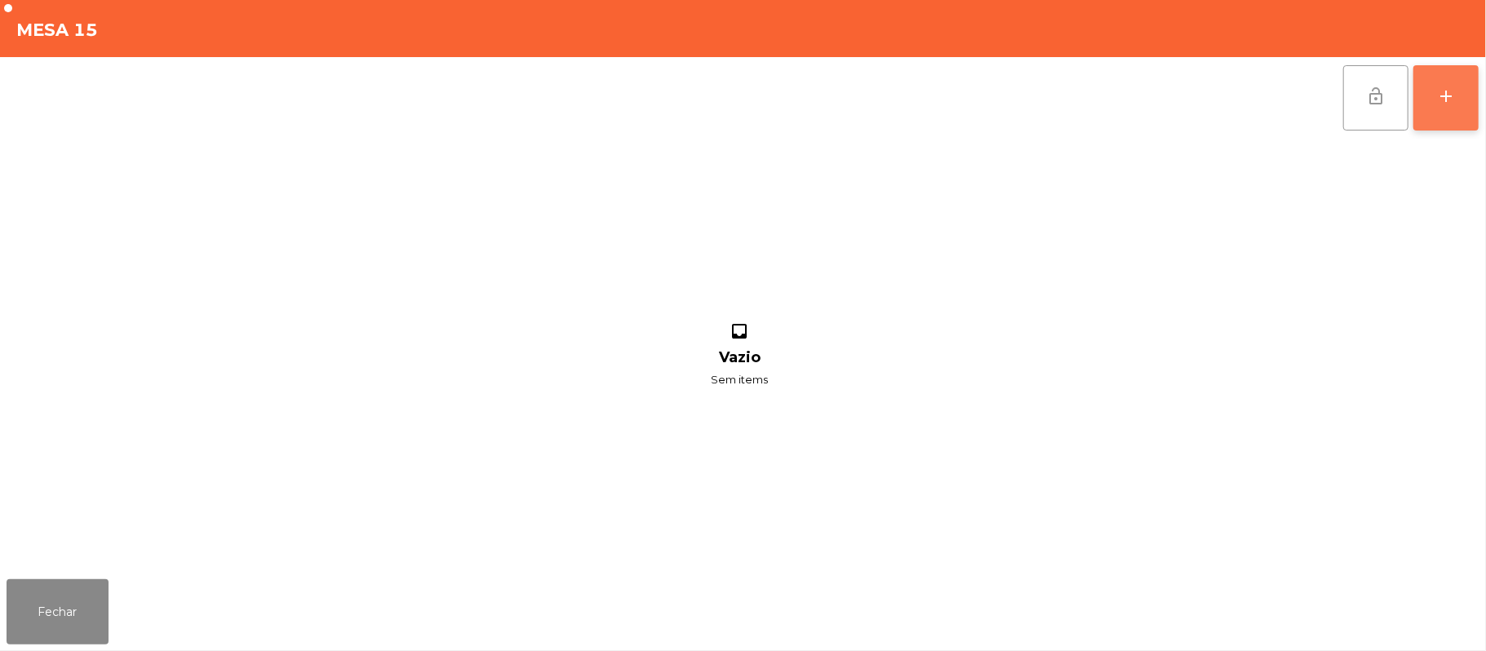
click at [1444, 80] on button "add" at bounding box center [1445, 97] width 65 height 65
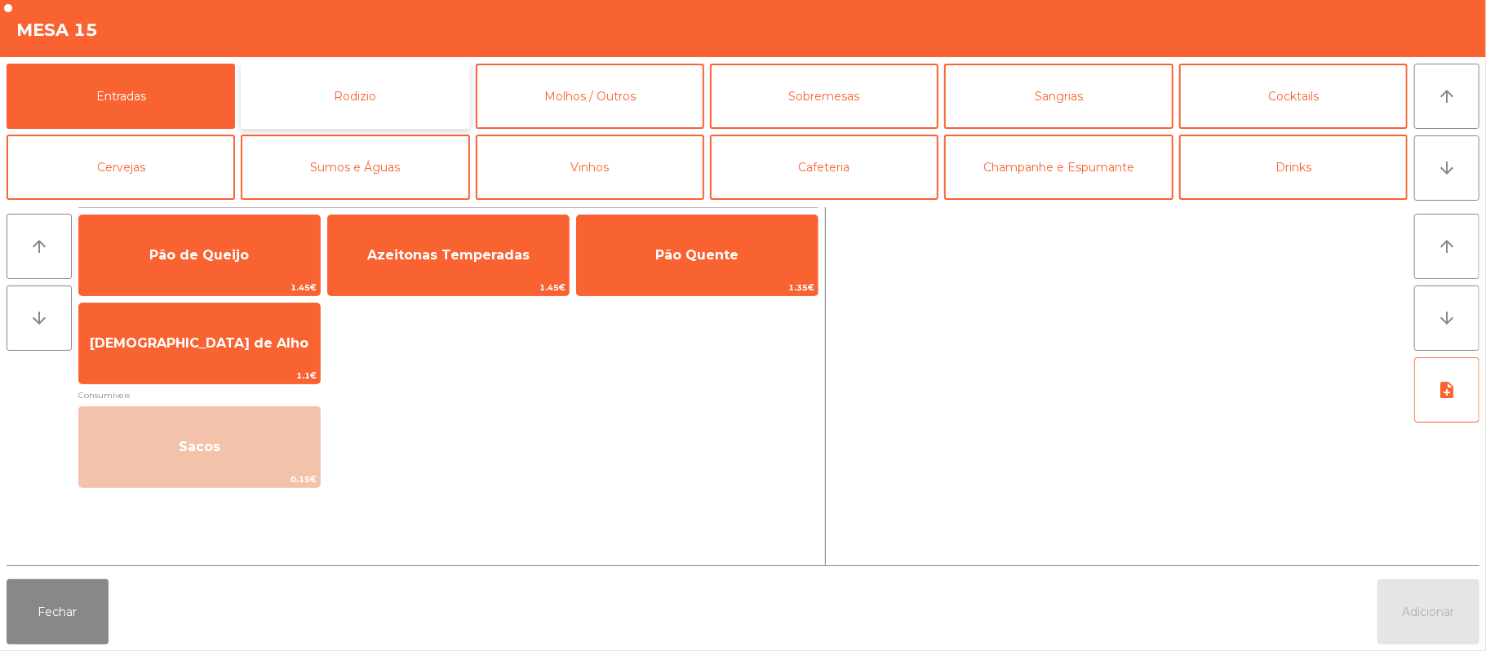
click at [439, 99] on button "Rodizio" at bounding box center [355, 96] width 228 height 65
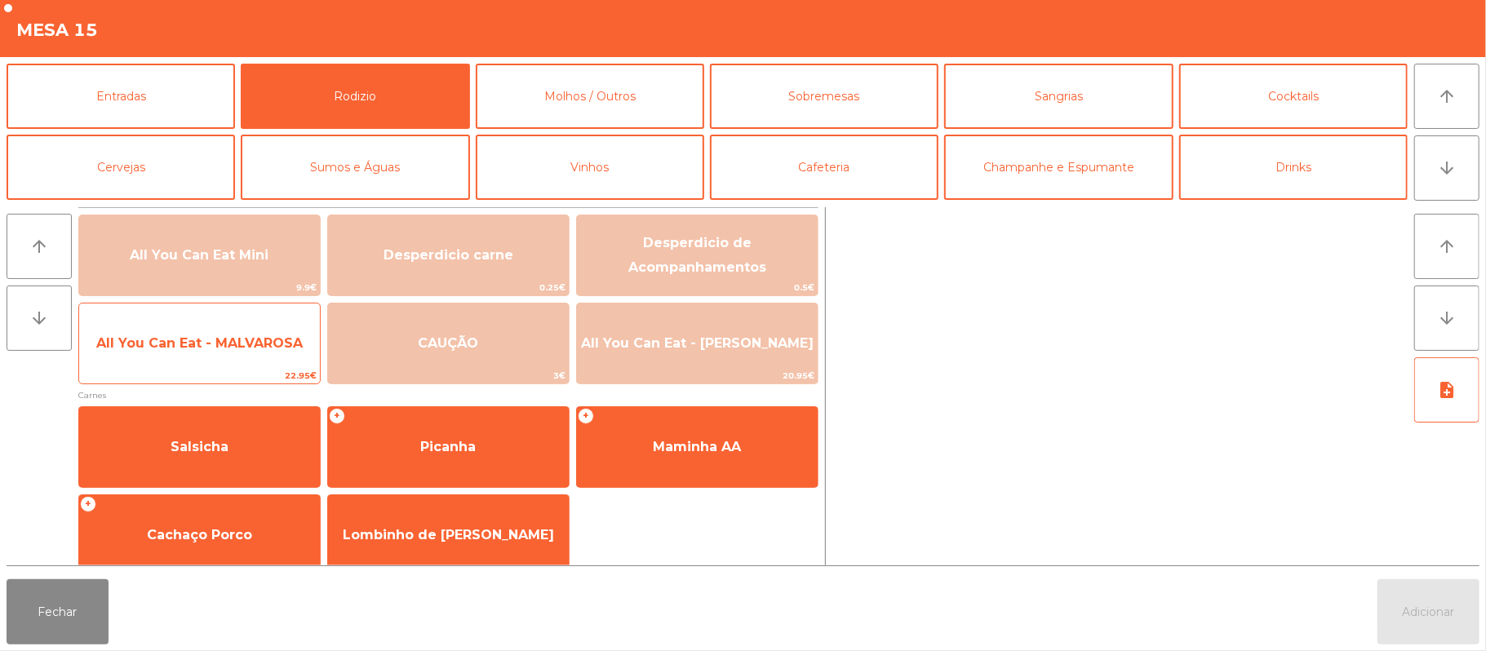
click at [239, 353] on span "All You Can Eat - MALVAROSA" at bounding box center [199, 344] width 241 height 44
click at [240, 353] on span "All You Can Eat - MALVAROSA" at bounding box center [199, 344] width 241 height 44
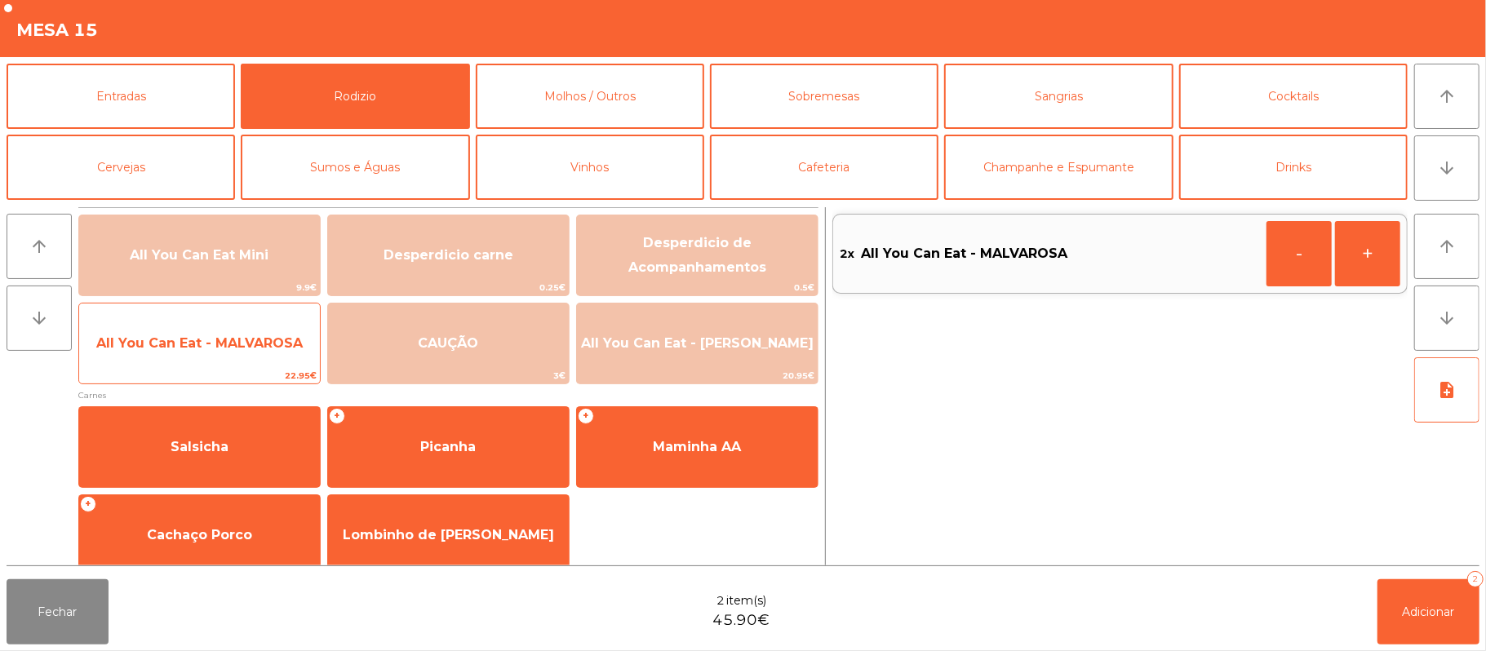
click at [238, 347] on span "All You Can Eat - MALVAROSA" at bounding box center [199, 343] width 206 height 16
click at [251, 337] on span "All You Can Eat - MALVAROSA" at bounding box center [199, 343] width 206 height 16
click at [233, 353] on span "All You Can Eat - MALVAROSA" at bounding box center [199, 344] width 241 height 44
click at [223, 350] on span "All You Can Eat - MALVAROSA" at bounding box center [199, 343] width 206 height 16
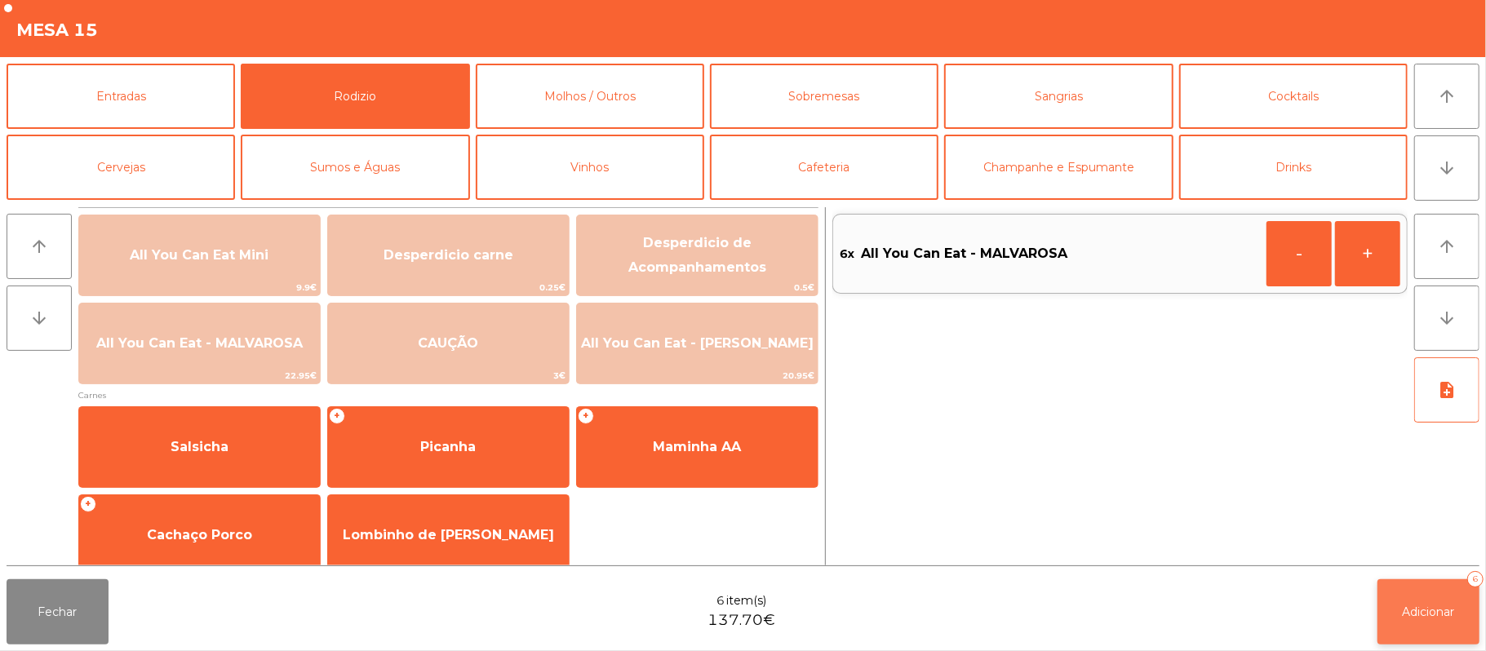
click at [1413, 607] on span "Adicionar" at bounding box center [1429, 612] width 52 height 15
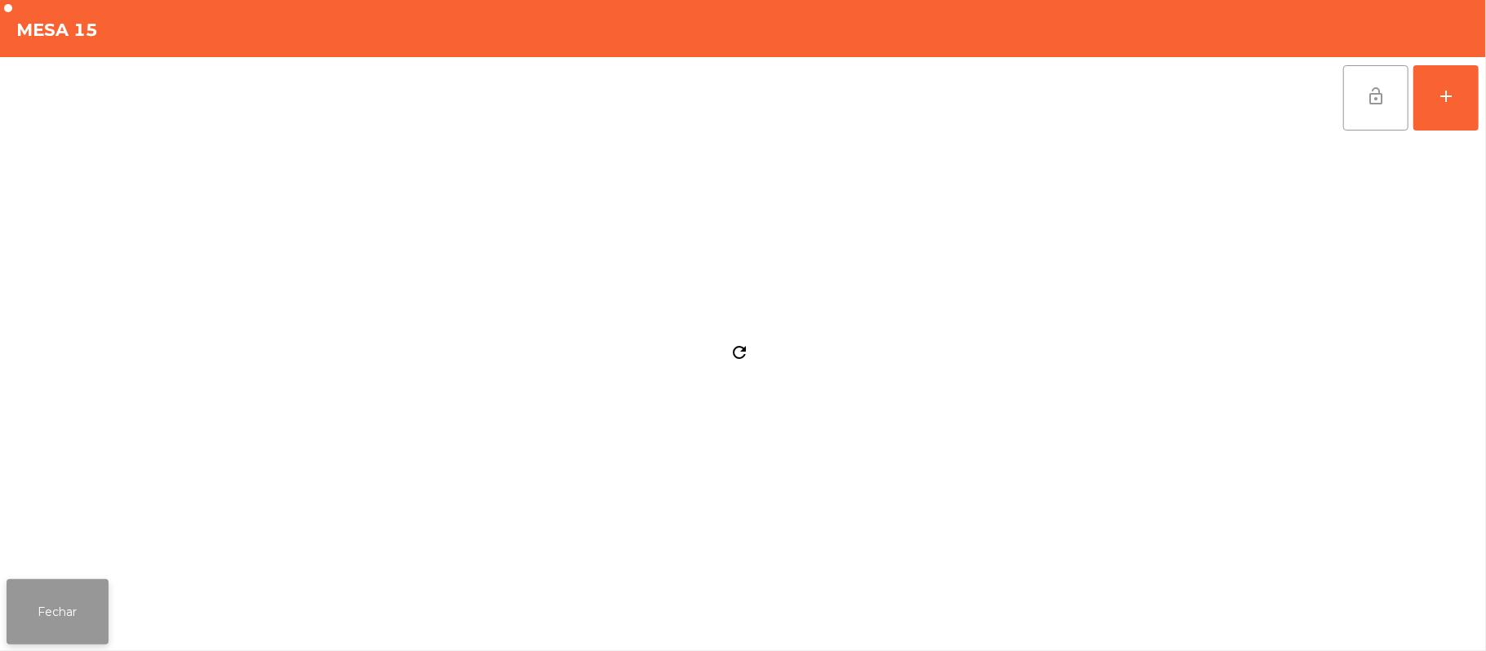
click at [69, 621] on button "Fechar" at bounding box center [58, 611] width 102 height 65
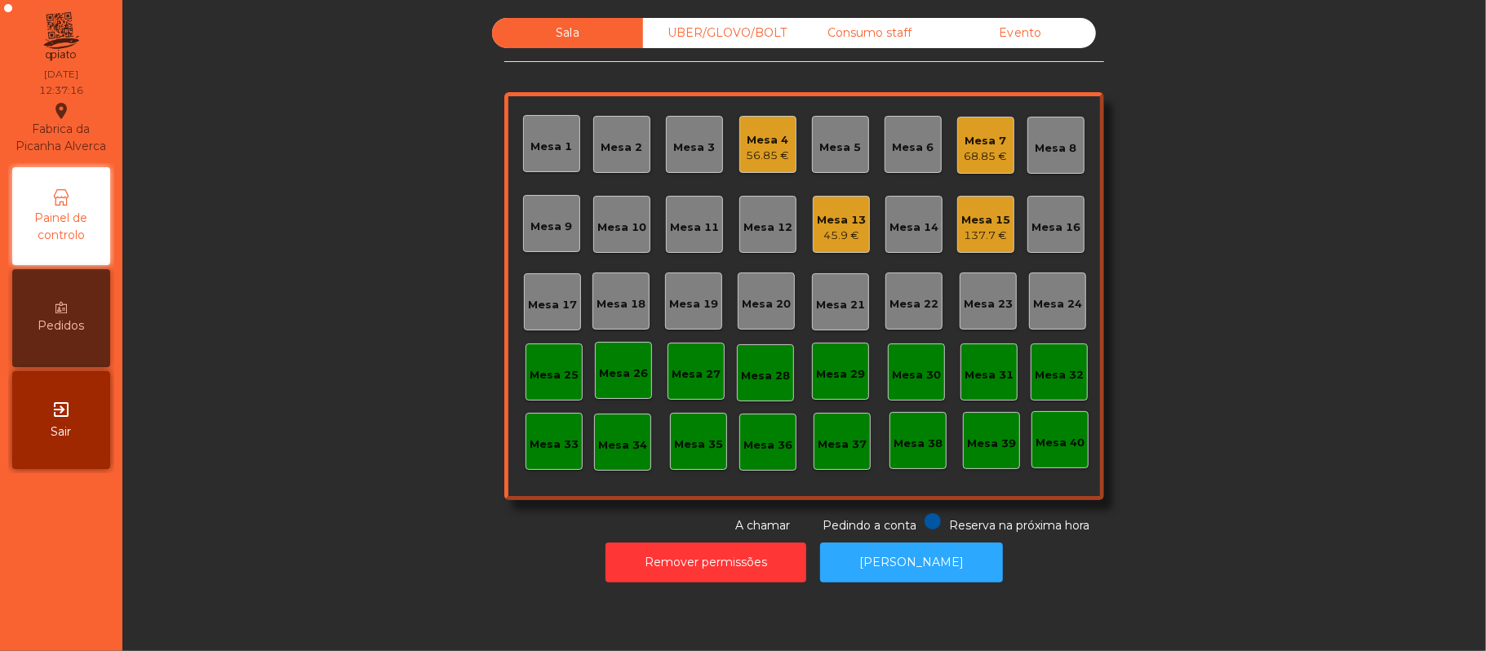
click at [996, 251] on div "Mesa 15 137.7 €" at bounding box center [985, 224] width 57 height 57
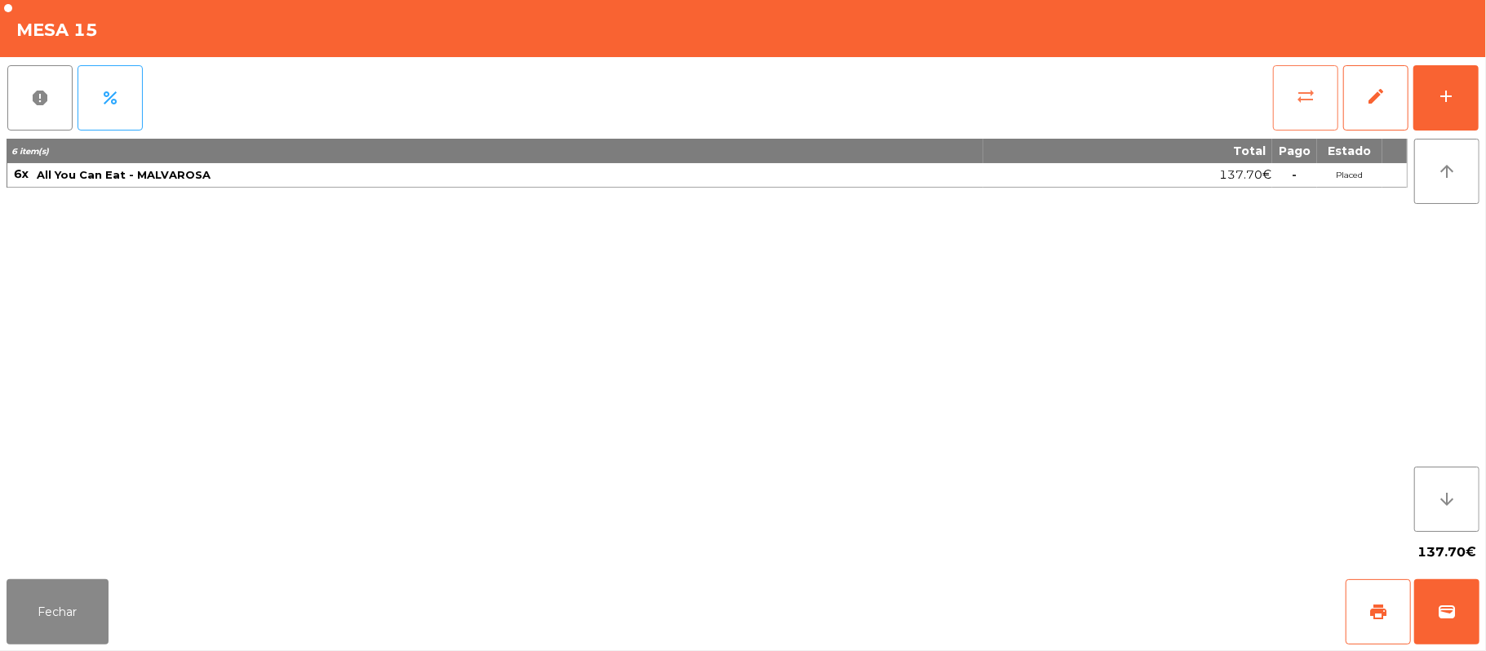
click at [1317, 111] on button "sync_alt" at bounding box center [1305, 97] width 65 height 65
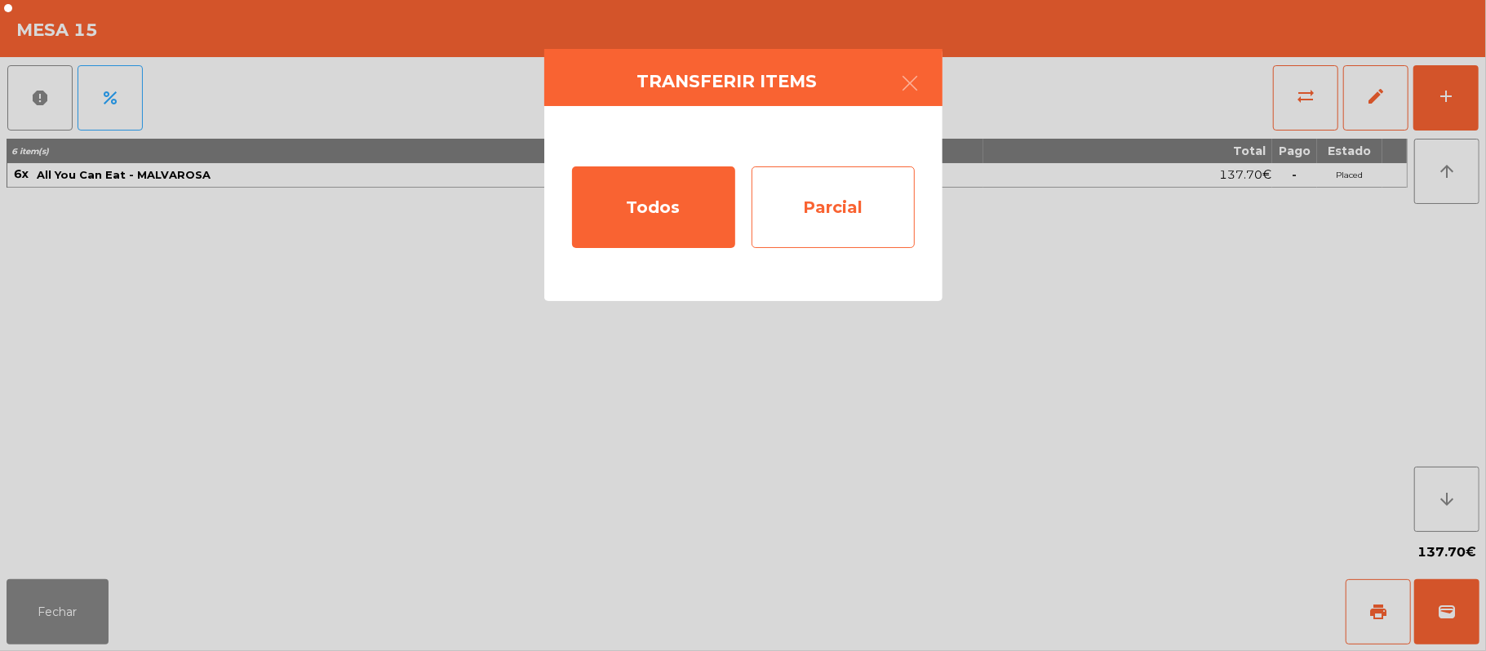
click at [850, 214] on div "Parcial" at bounding box center [833, 207] width 163 height 82
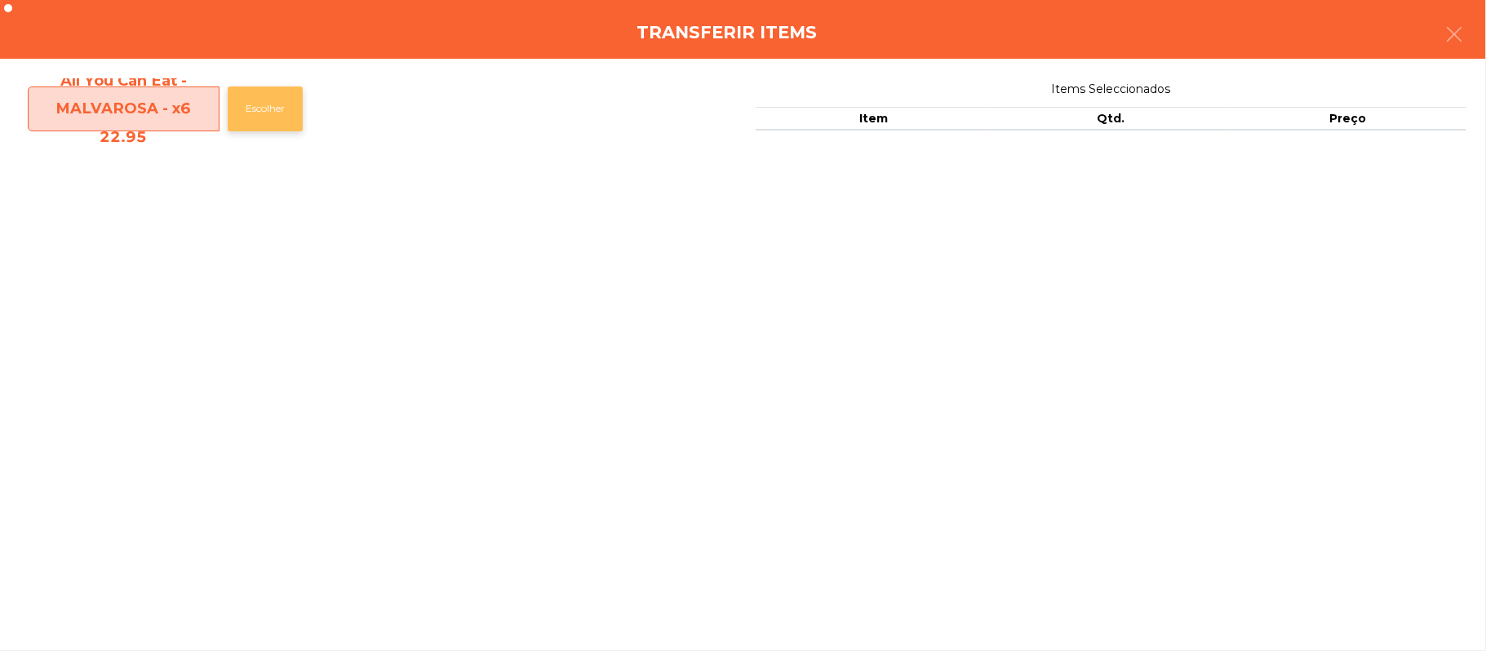
click at [281, 126] on button "Escolher" at bounding box center [265, 109] width 75 height 45
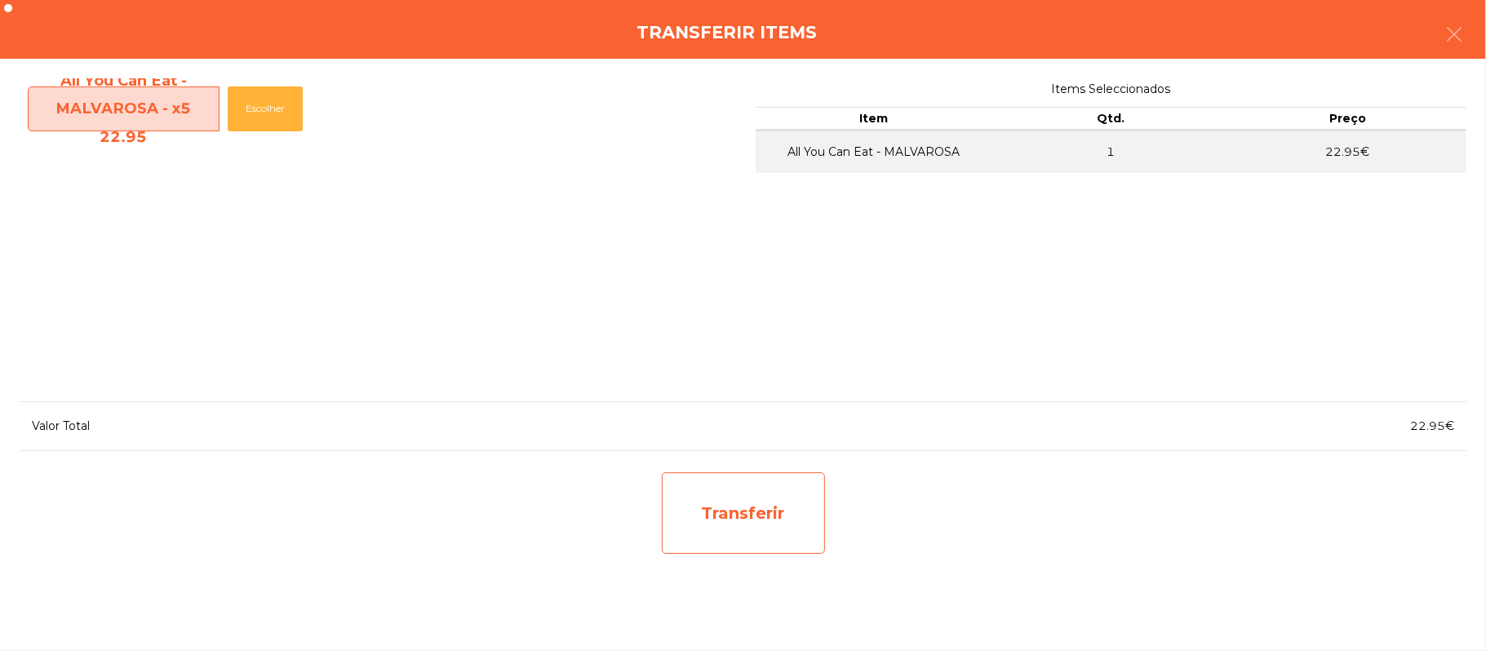
click at [784, 530] on div "Transferir" at bounding box center [743, 514] width 163 height 82
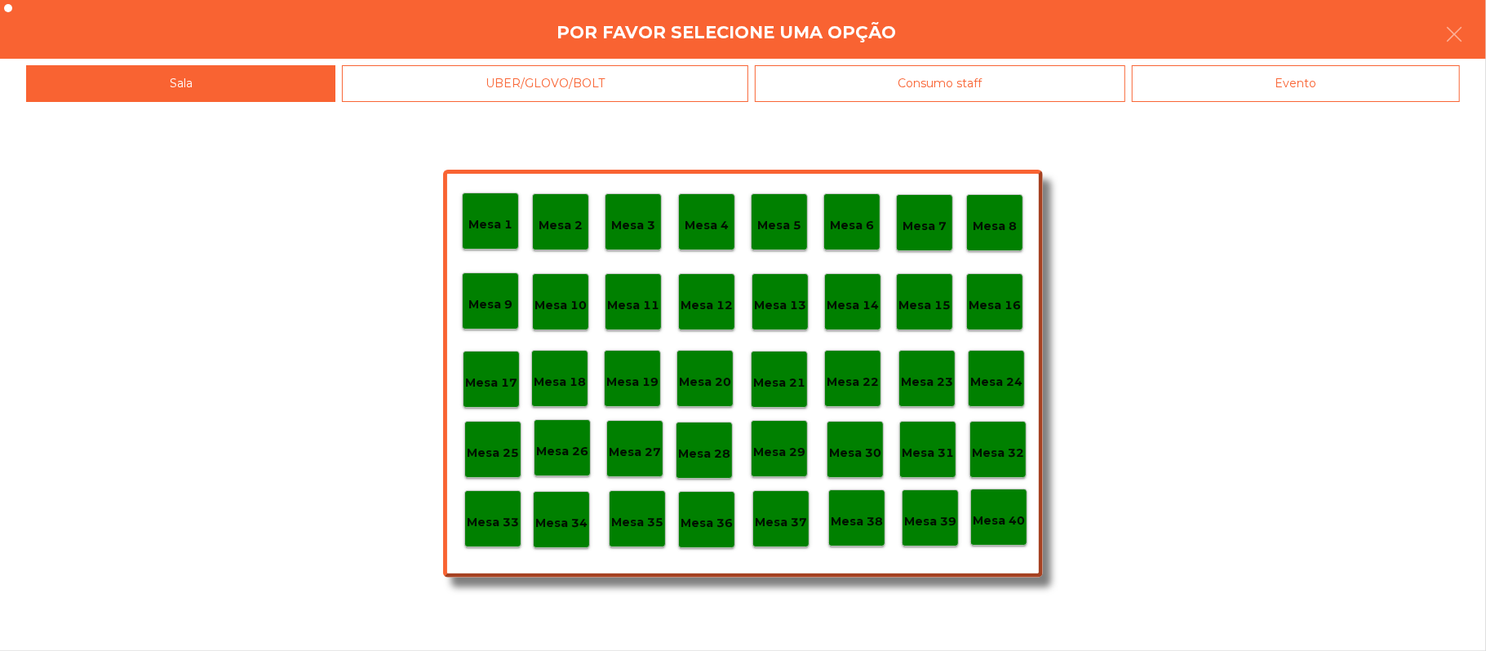
click at [777, 539] on div "Mesa 37" at bounding box center [780, 518] width 57 height 57
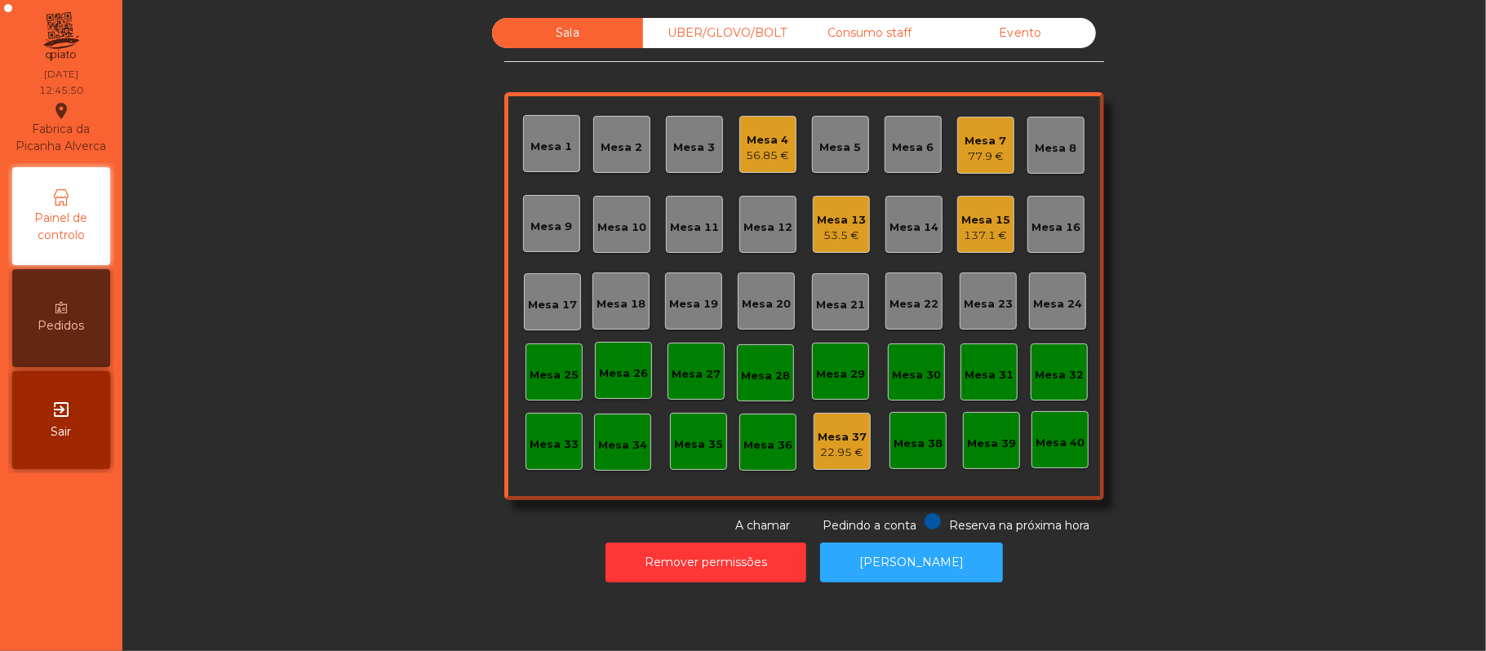
click at [694, 227] on div "Mesa 11" at bounding box center [694, 228] width 49 height 16
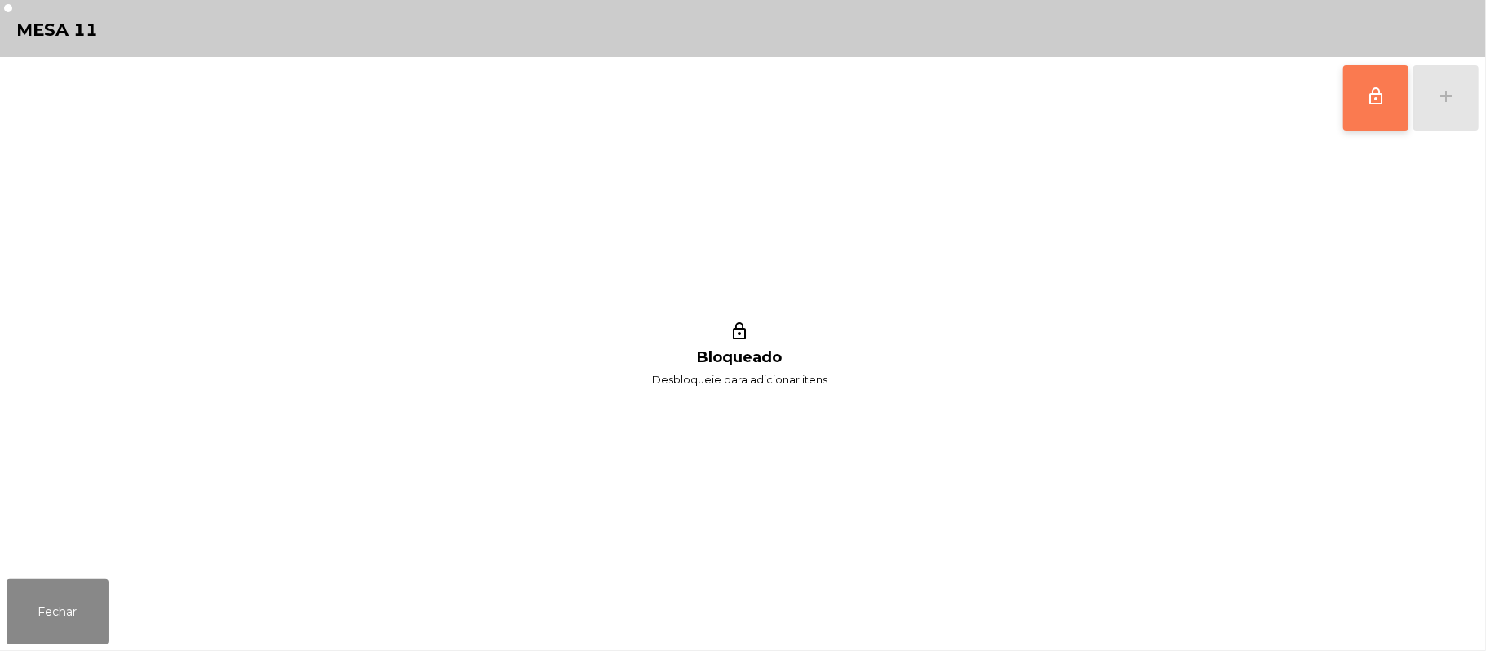
click at [1382, 87] on span "lock_outline" at bounding box center [1376, 97] width 20 height 20
click at [1438, 95] on div "lock_outline add" at bounding box center [1410, 98] width 137 height 82
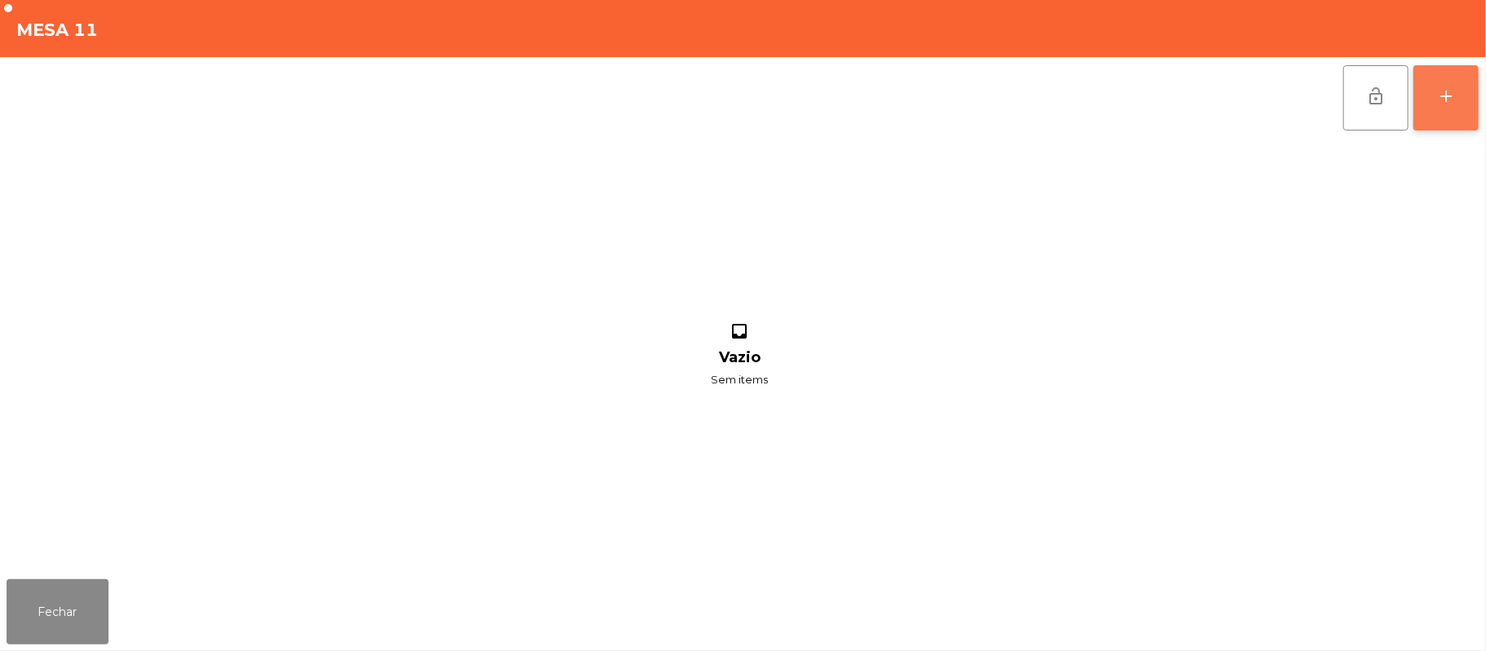
click at [1453, 102] on div "add" at bounding box center [1446, 97] width 20 height 20
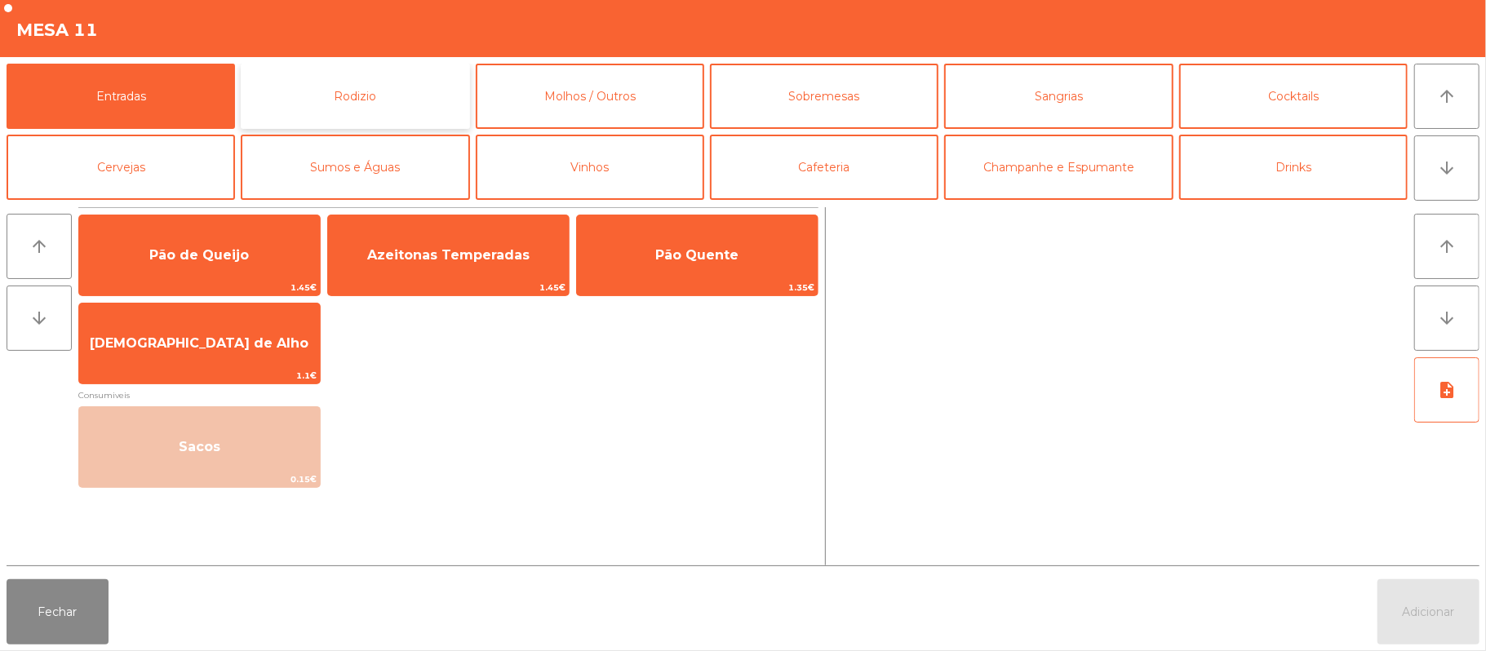
click at [385, 104] on button "Rodizio" at bounding box center [355, 96] width 228 height 65
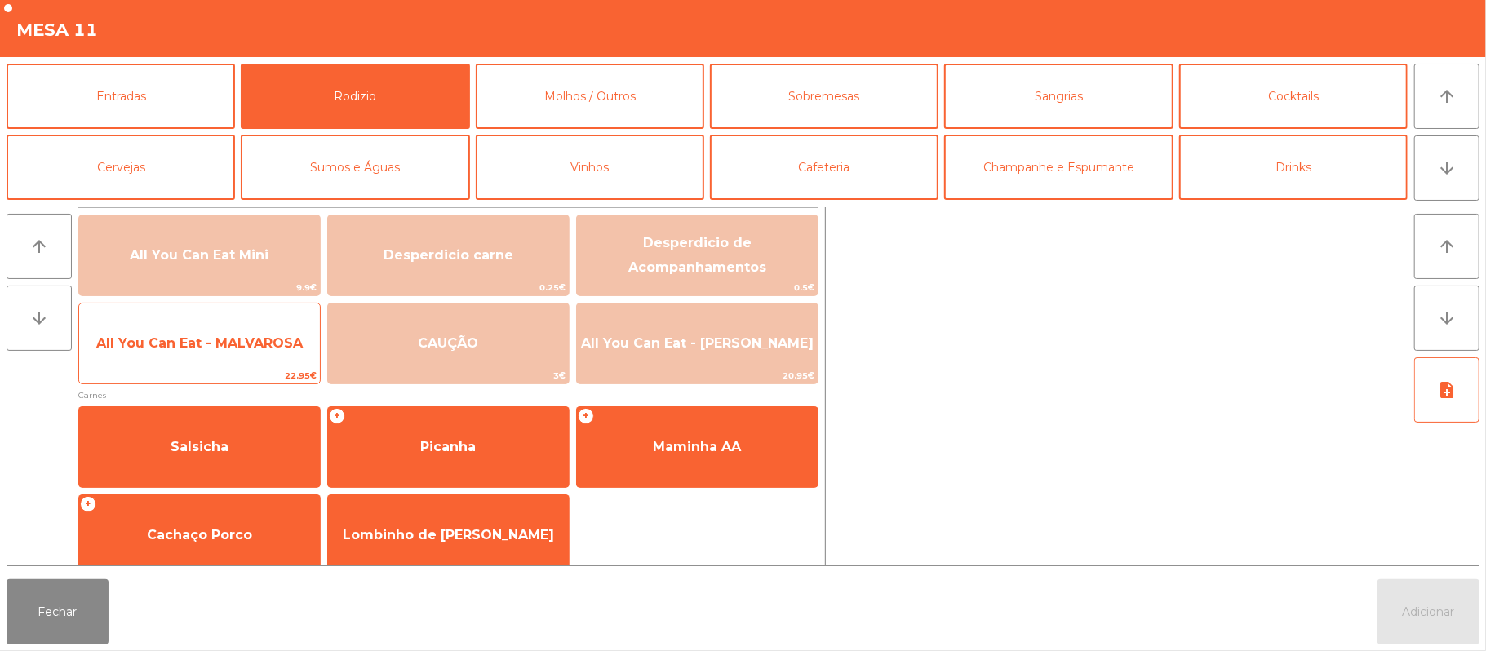
click at [275, 347] on span "All You Can Eat - MALVAROSA" at bounding box center [199, 343] width 206 height 16
click at [272, 377] on span "22.95€" at bounding box center [199, 376] width 241 height 16
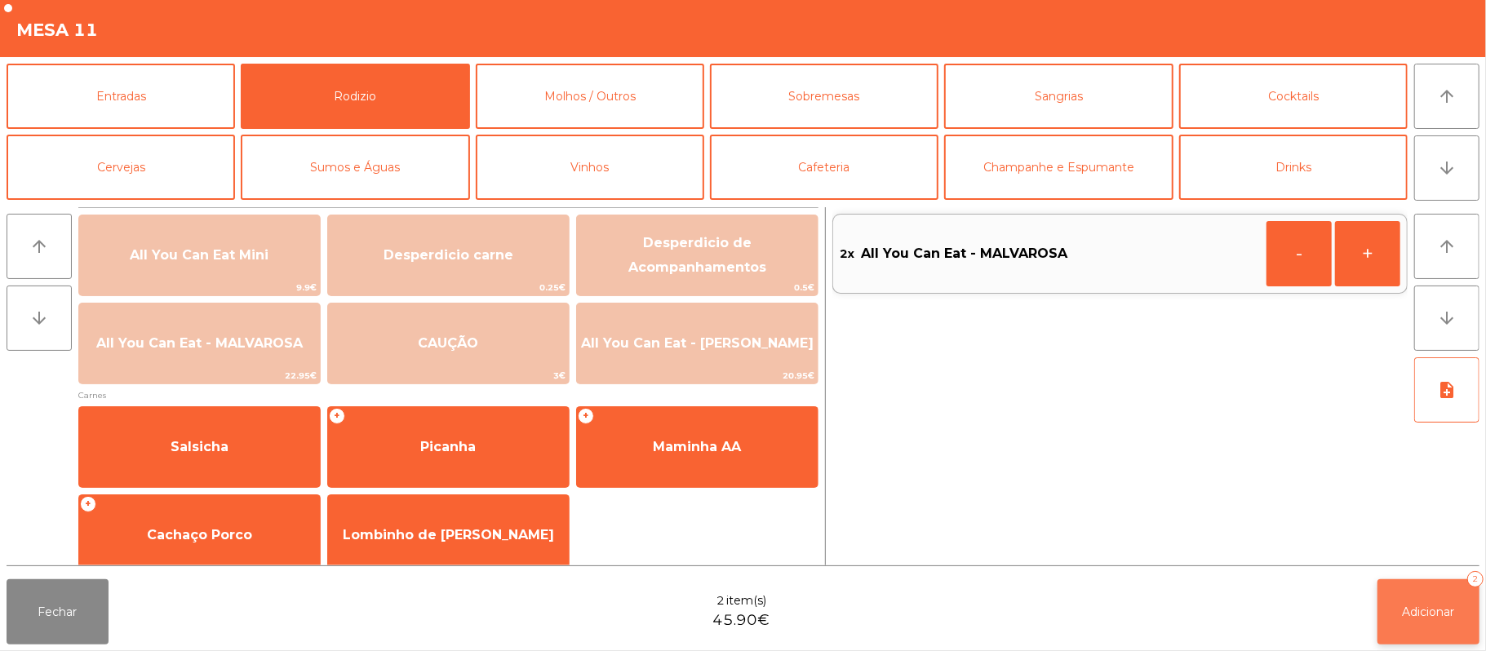
click at [1424, 633] on button "Adicionar 2" at bounding box center [1429, 611] width 102 height 65
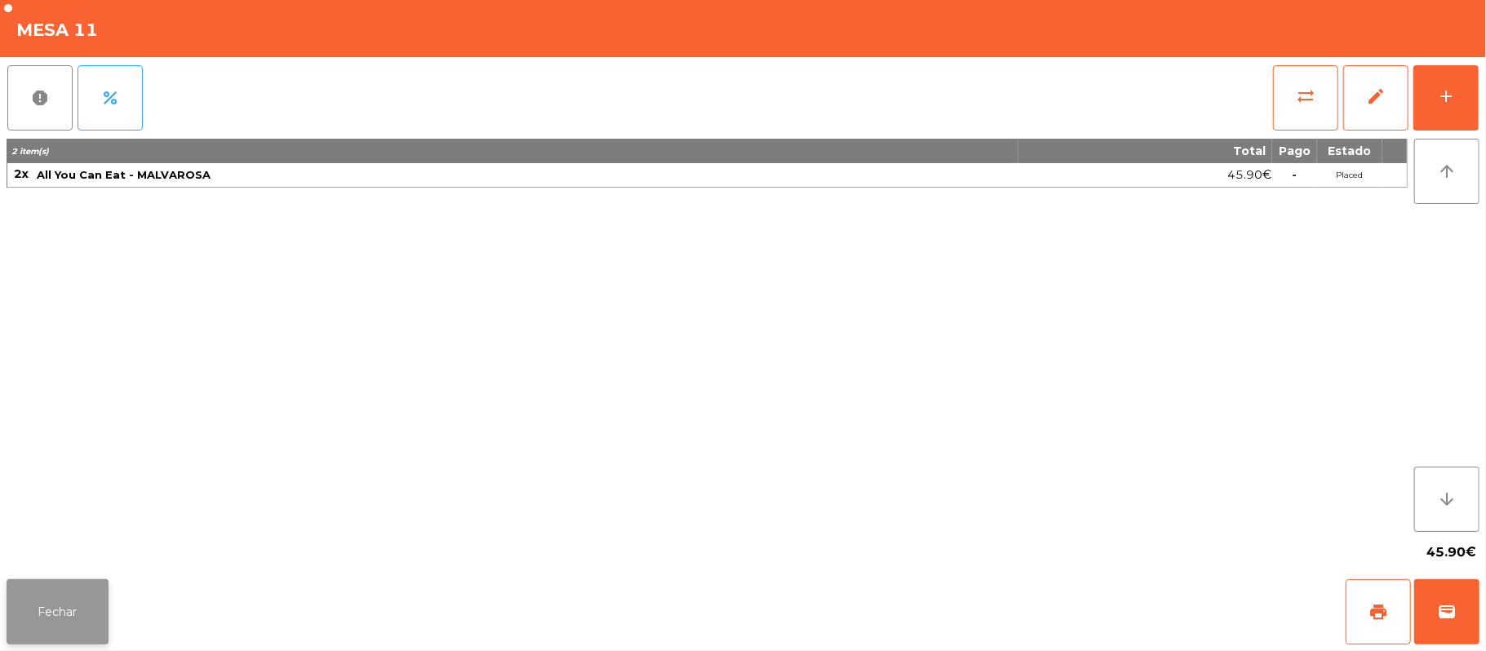
click at [60, 633] on button "Fechar" at bounding box center [58, 611] width 102 height 65
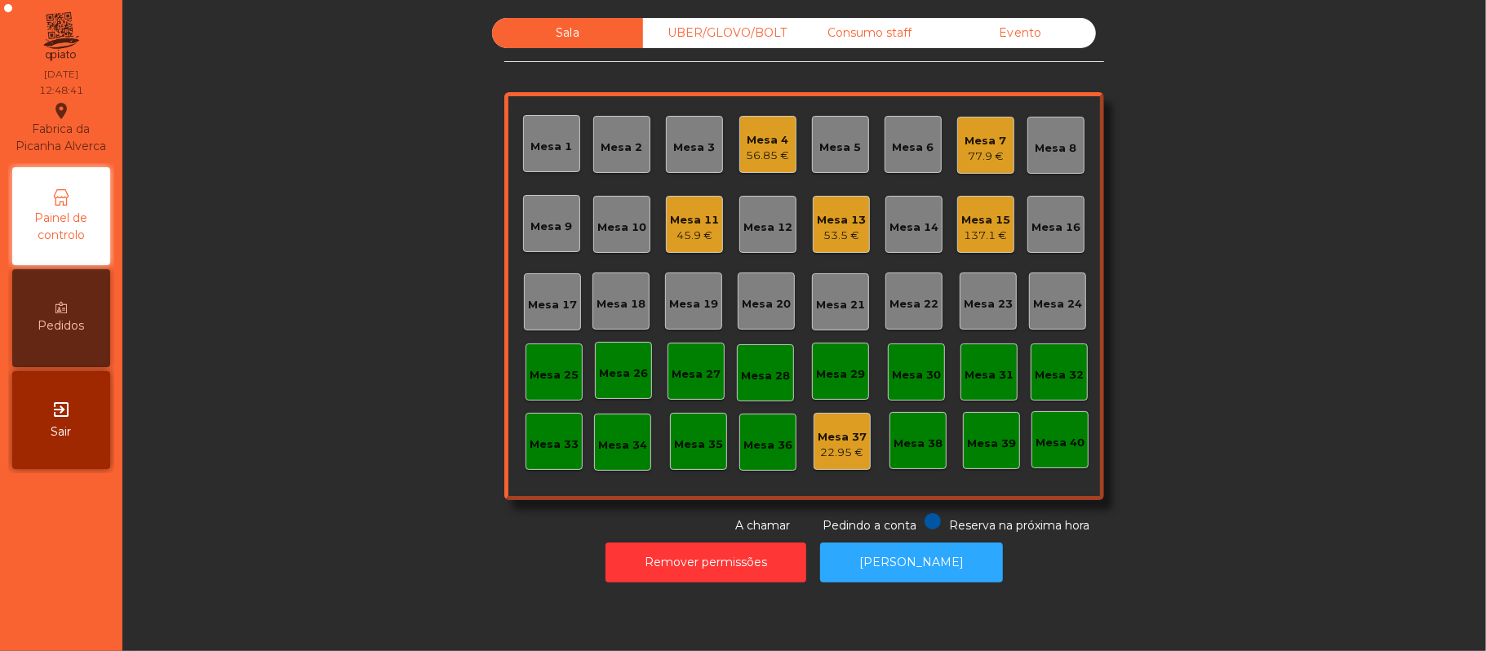
click at [531, 233] on div "Mesa 9" at bounding box center [552, 227] width 42 height 16
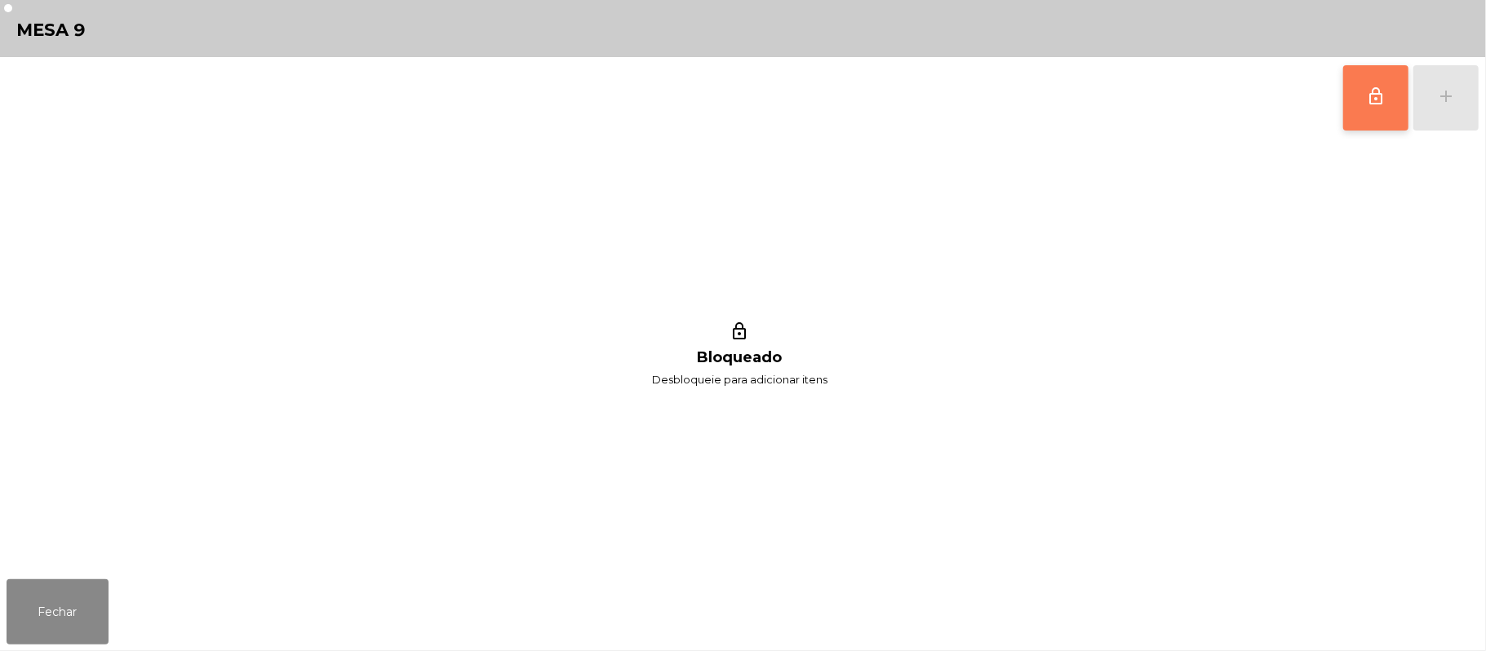
click at [1369, 89] on span "lock_outline" at bounding box center [1376, 97] width 20 height 20
click at [1449, 101] on div "lock_outline add" at bounding box center [1410, 98] width 137 height 82
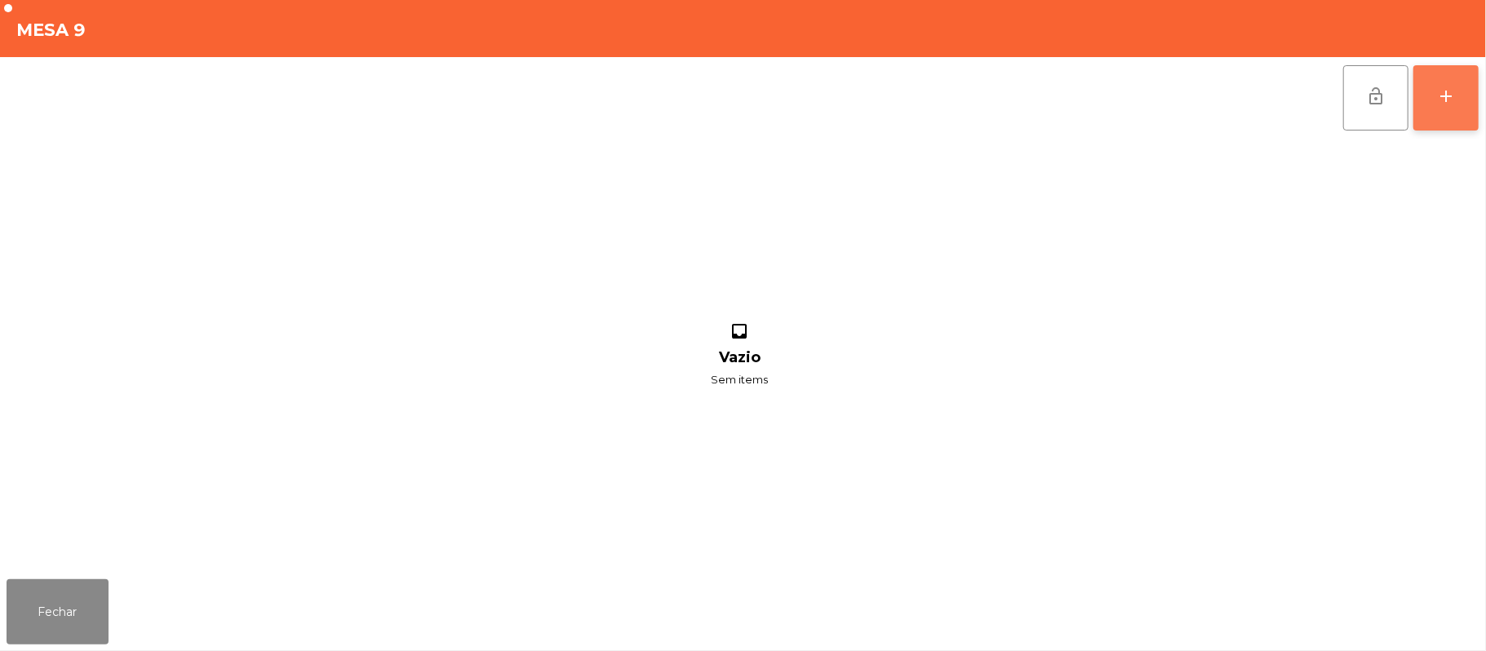
click at [1435, 90] on button "add" at bounding box center [1445, 97] width 65 height 65
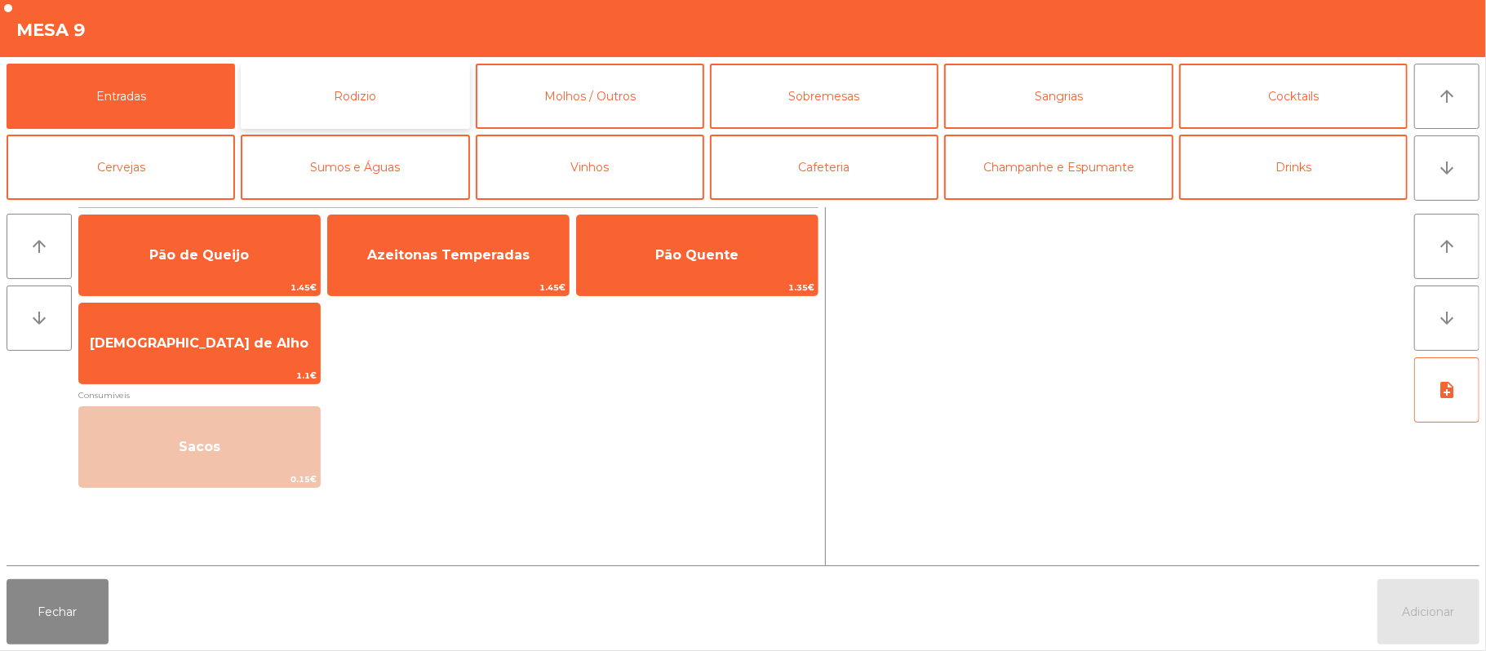
click at [317, 80] on button "Rodizio" at bounding box center [355, 96] width 228 height 65
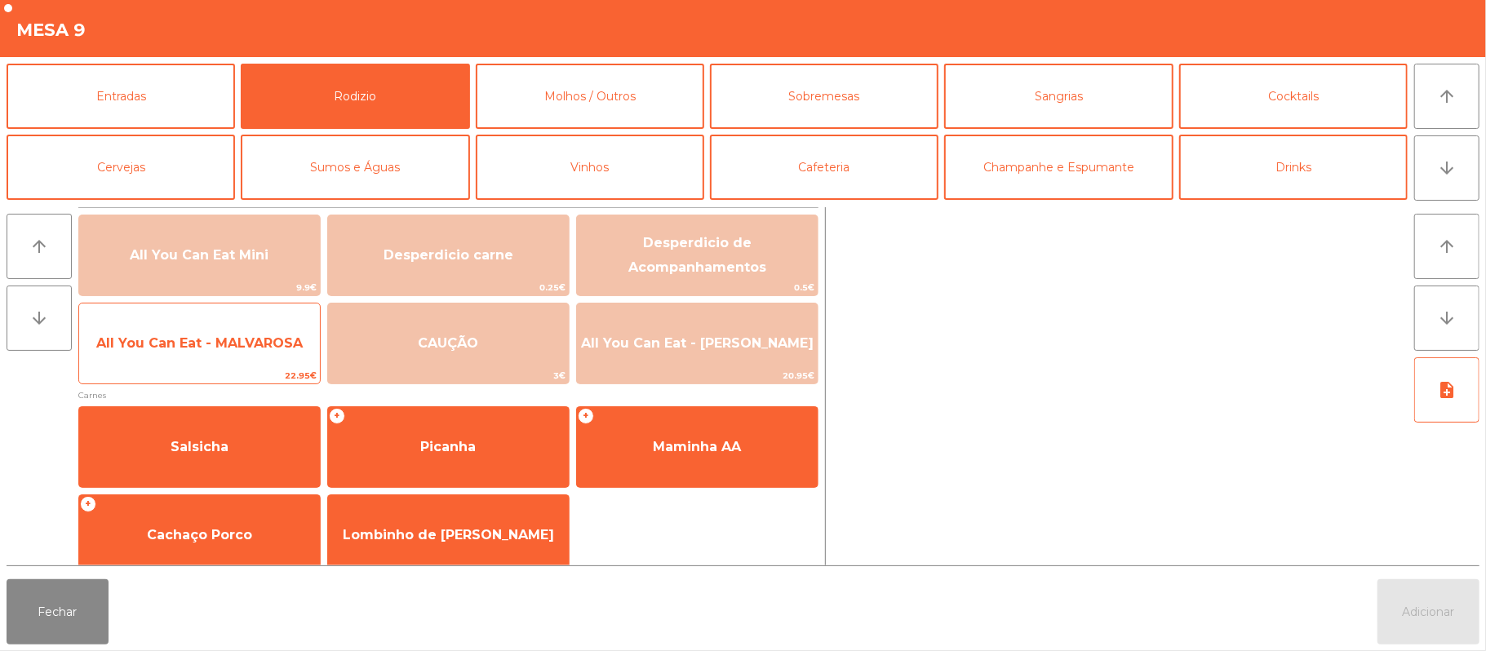
click at [210, 361] on span "All You Can Eat - MALVAROSA" at bounding box center [199, 344] width 241 height 44
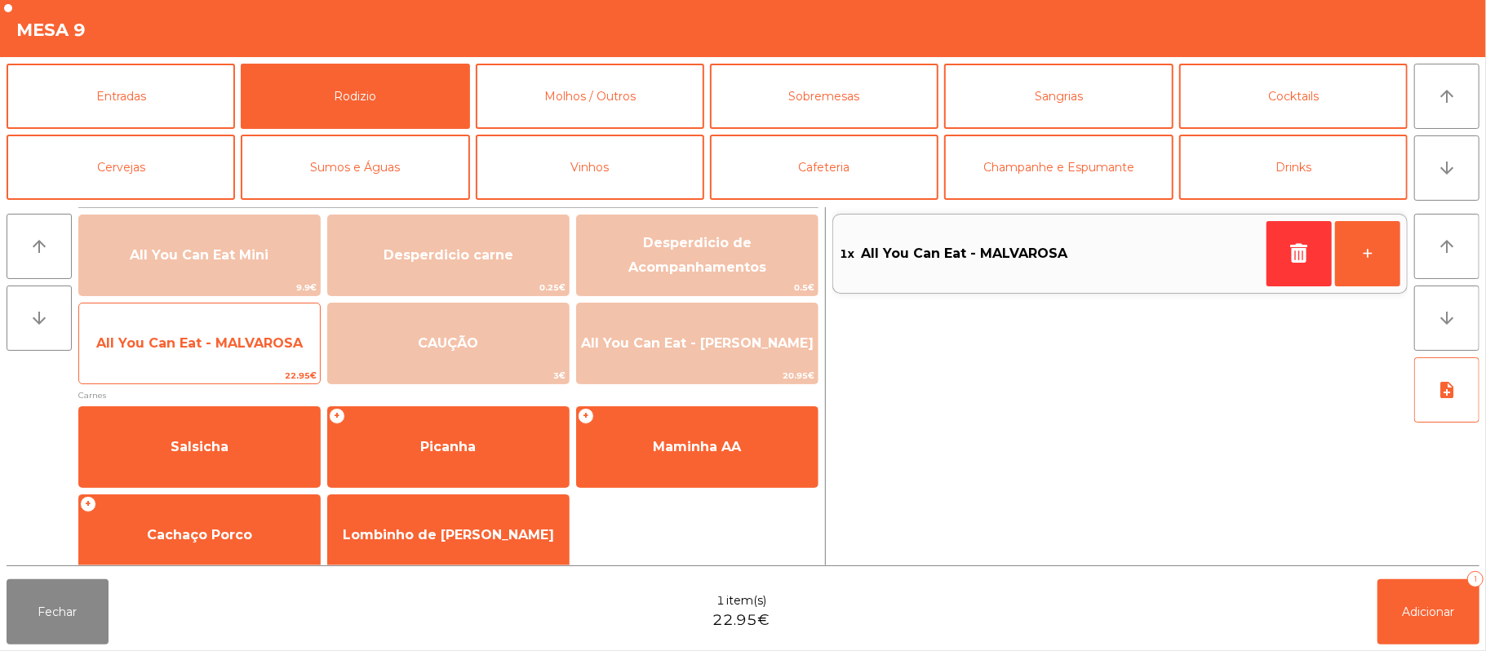
click at [217, 376] on span "22.95€" at bounding box center [199, 376] width 241 height 16
click at [222, 353] on span "All You Can Eat - MALVAROSA" at bounding box center [199, 344] width 241 height 44
click at [222, 357] on span "All You Can Eat - MALVAROSA" at bounding box center [199, 344] width 241 height 44
click at [233, 349] on span "All You Can Eat - MALVAROSA" at bounding box center [199, 343] width 206 height 16
click at [229, 353] on span "All You Can Eat - MALVAROSA" at bounding box center [199, 344] width 241 height 44
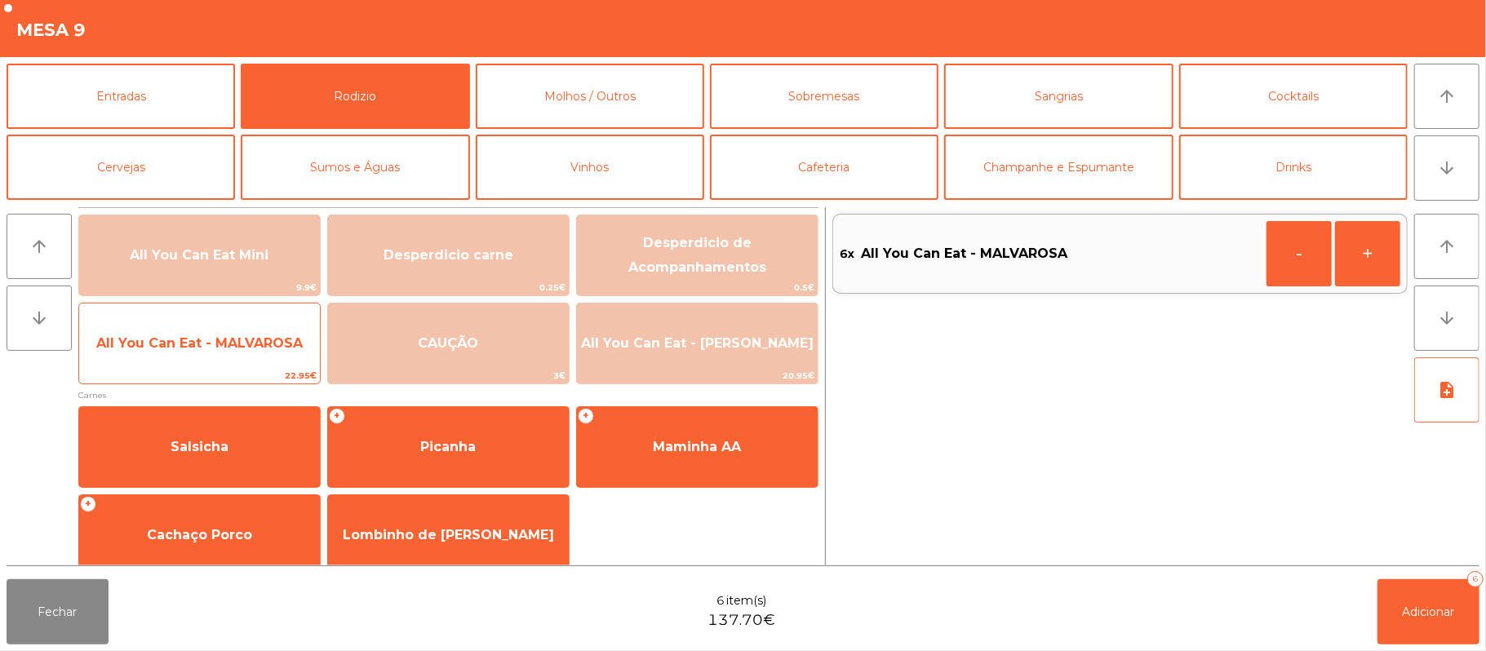
click at [230, 353] on span "All You Can Eat - MALVAROSA" at bounding box center [199, 344] width 241 height 44
click at [233, 343] on span "All You Can Eat - MALVAROSA" at bounding box center [199, 343] width 206 height 16
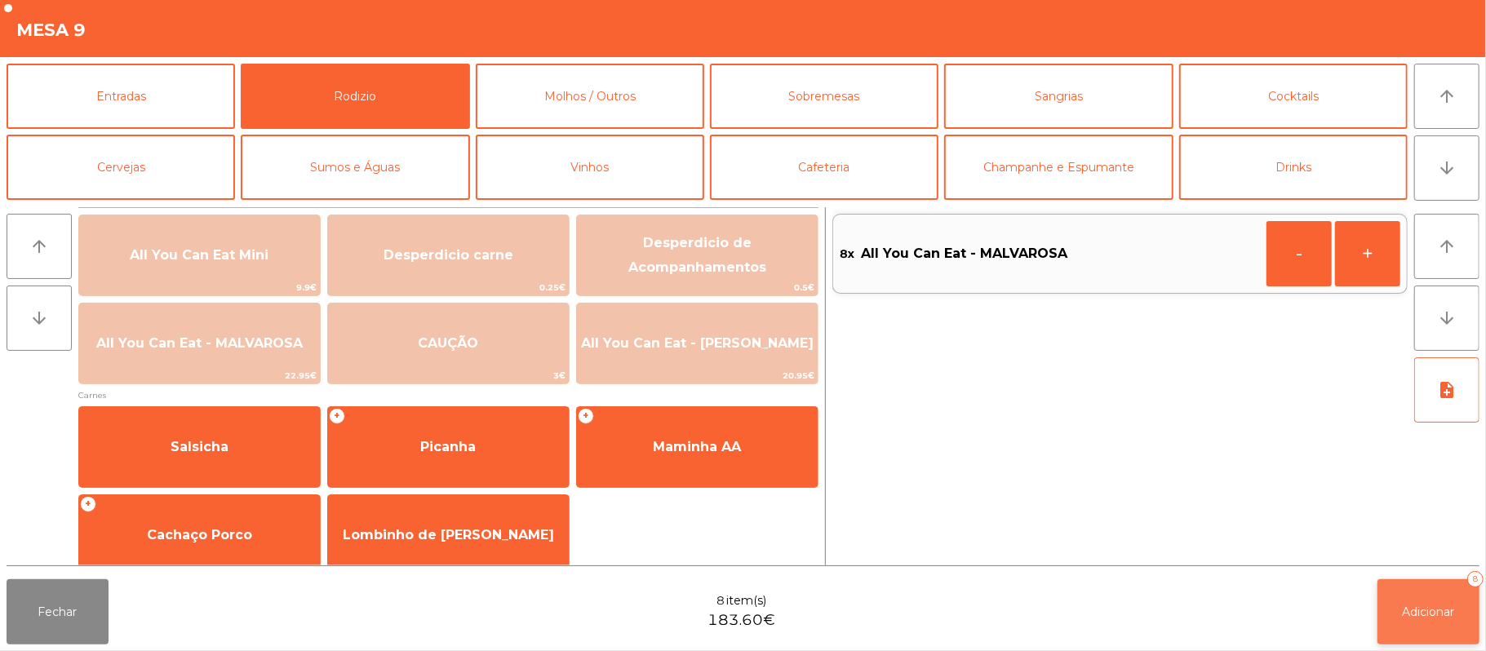
click at [1430, 611] on span "Adicionar" at bounding box center [1429, 612] width 52 height 15
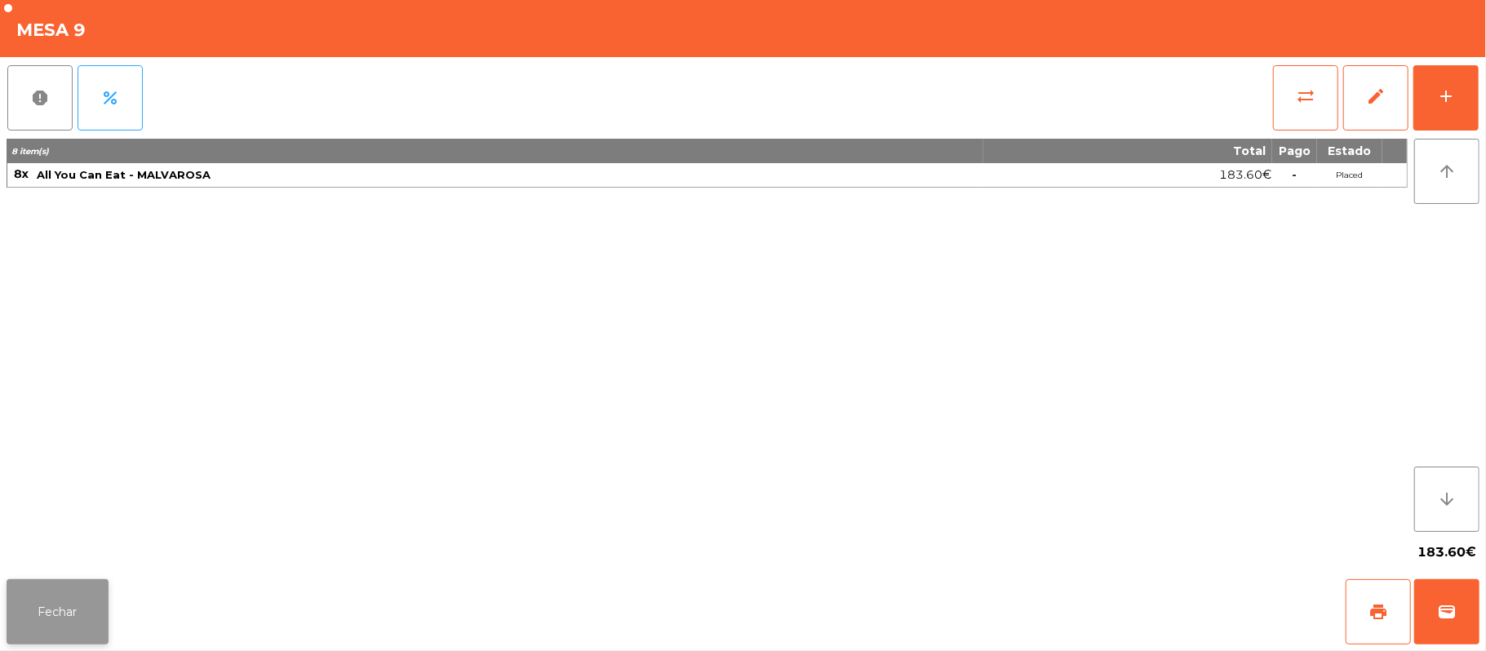
click at [60, 607] on button "Fechar" at bounding box center [58, 611] width 102 height 65
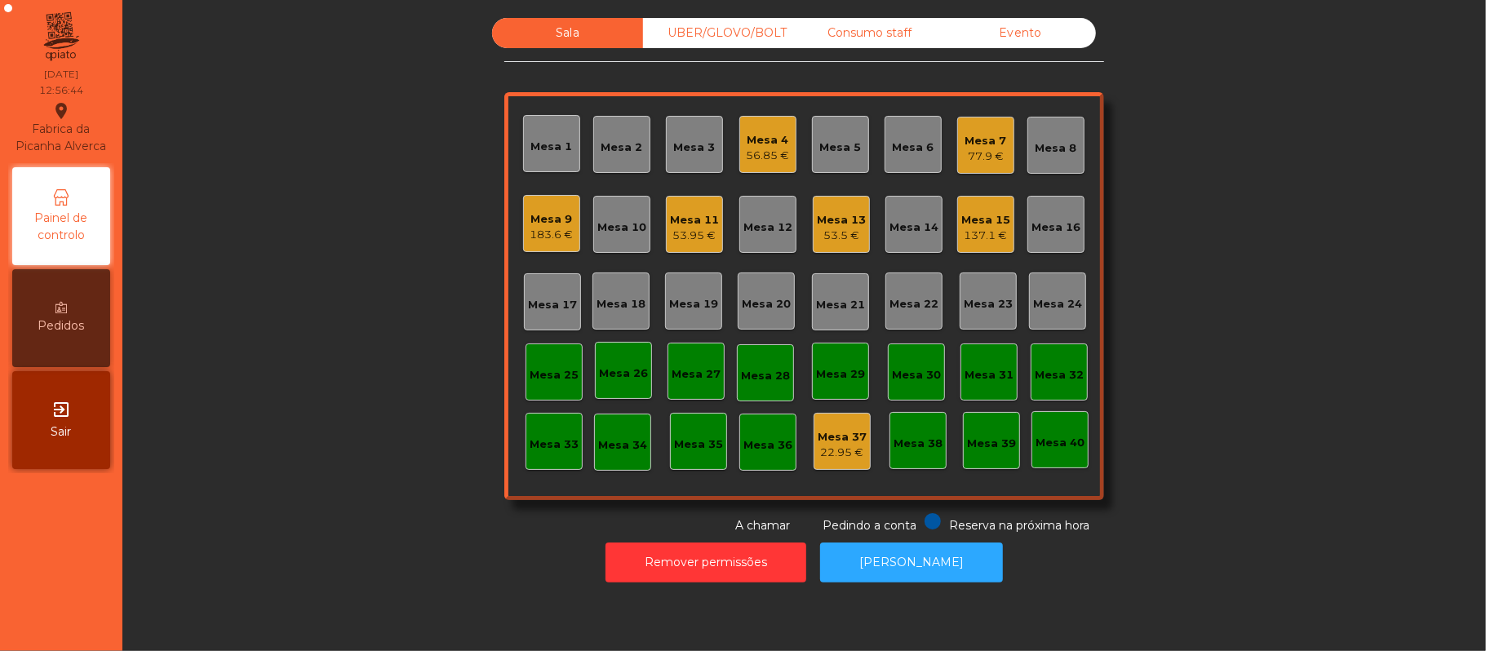
click at [549, 294] on div "Mesa 17" at bounding box center [552, 302] width 49 height 23
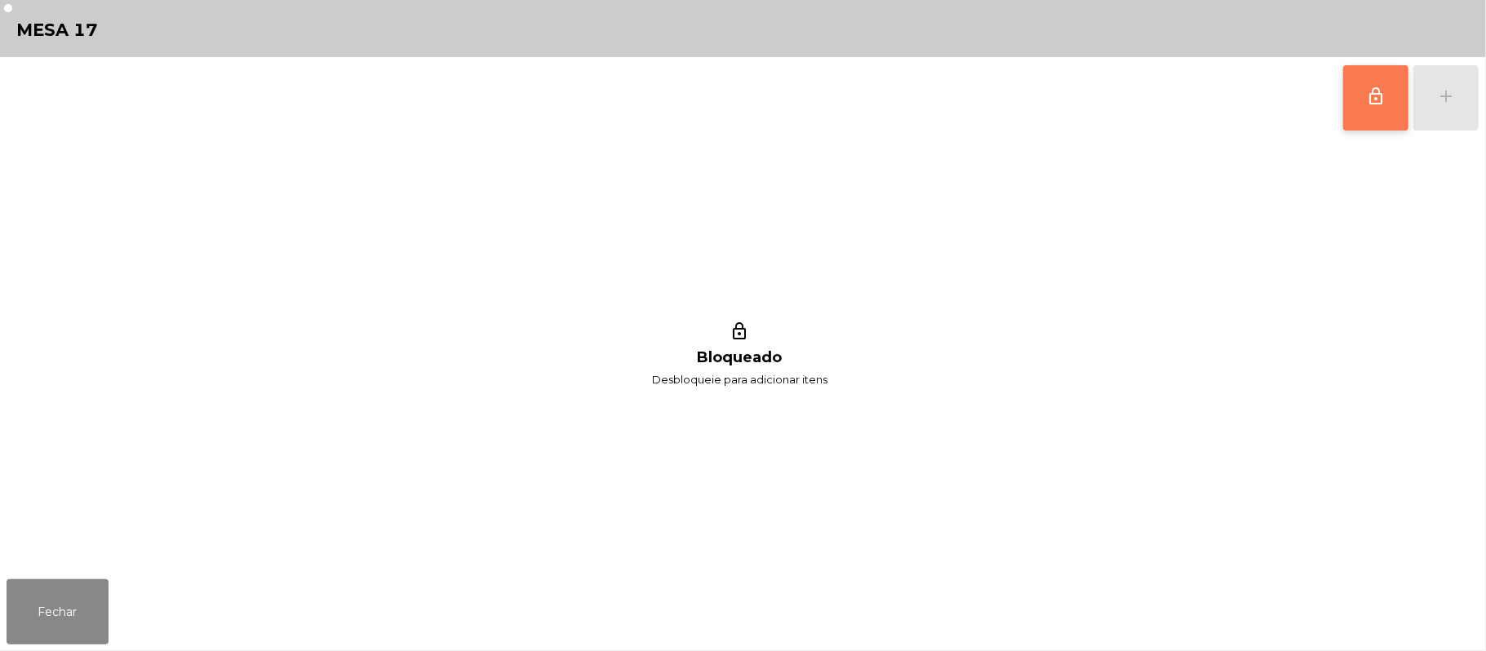
click at [1364, 115] on button "lock_outline" at bounding box center [1375, 97] width 65 height 65
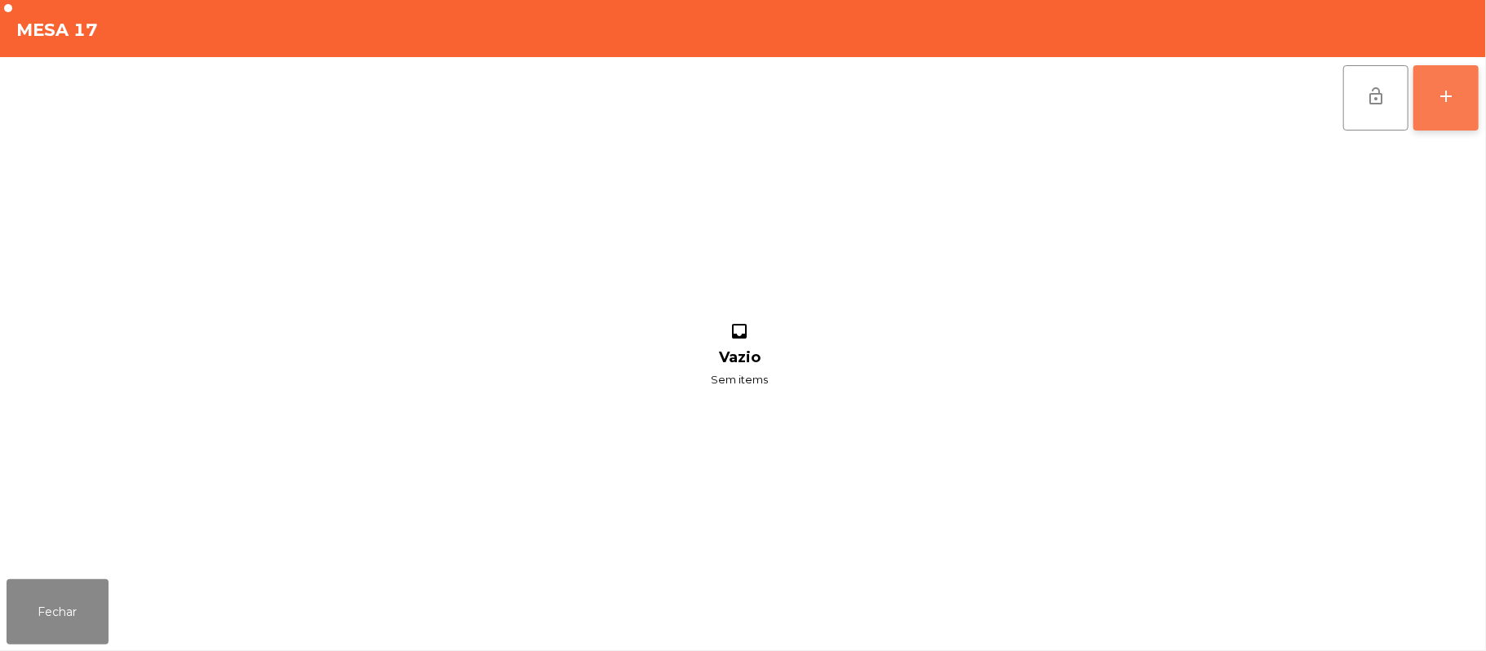
click at [1435, 100] on button "add" at bounding box center [1445, 97] width 65 height 65
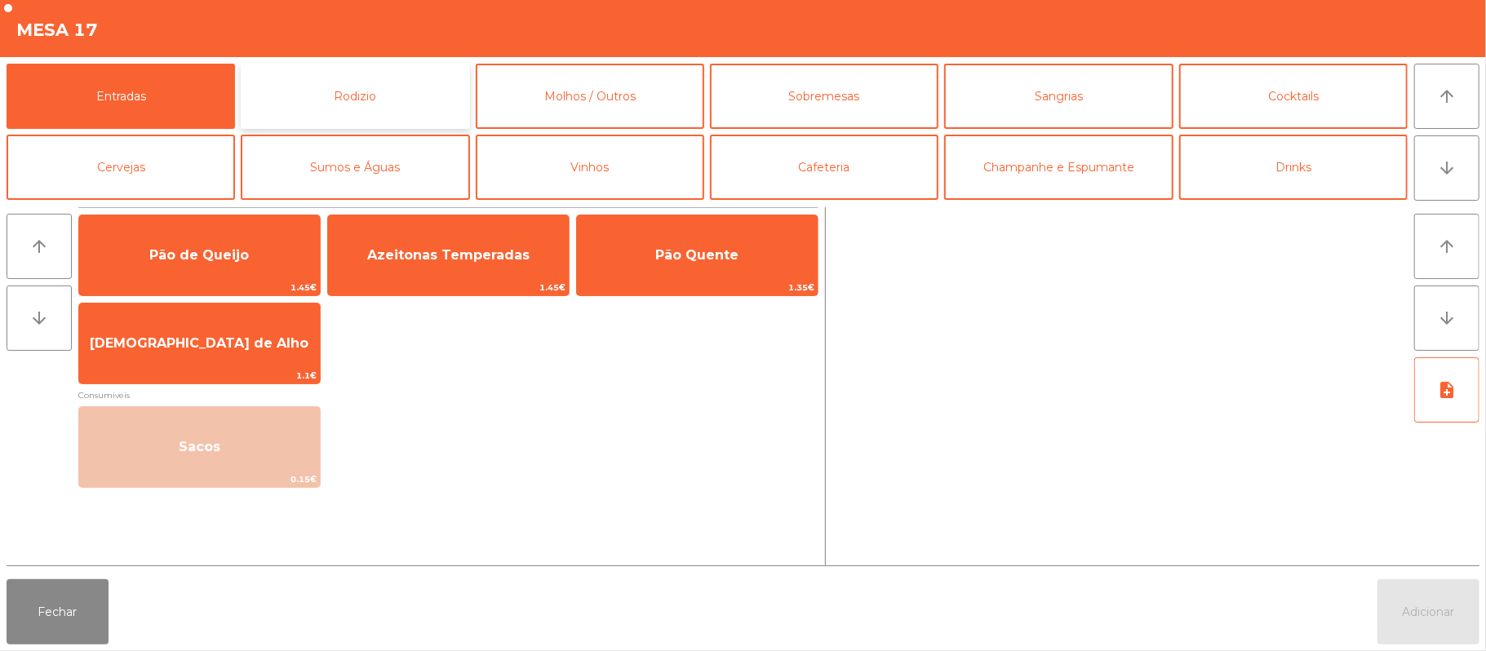
click at [374, 77] on button "Rodizio" at bounding box center [355, 96] width 228 height 65
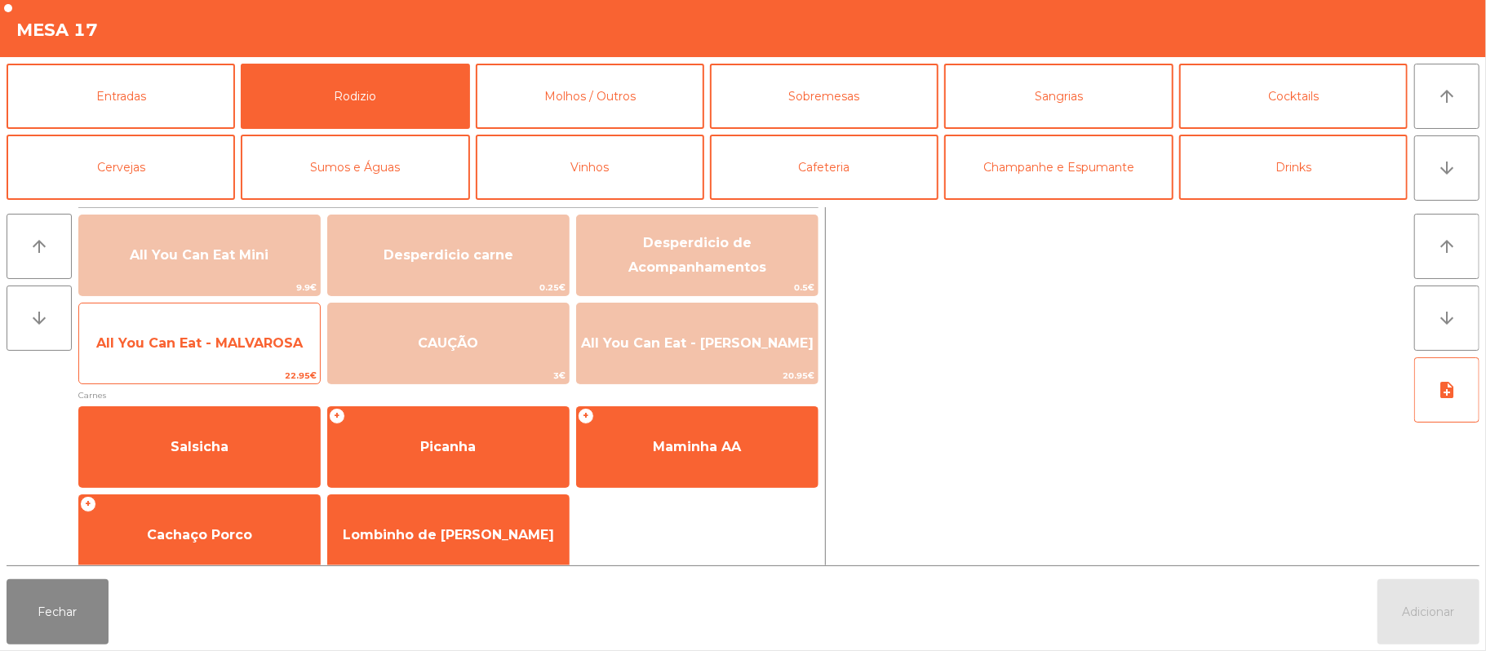
click at [259, 353] on span "All You Can Eat - MALVAROSA" at bounding box center [199, 344] width 241 height 44
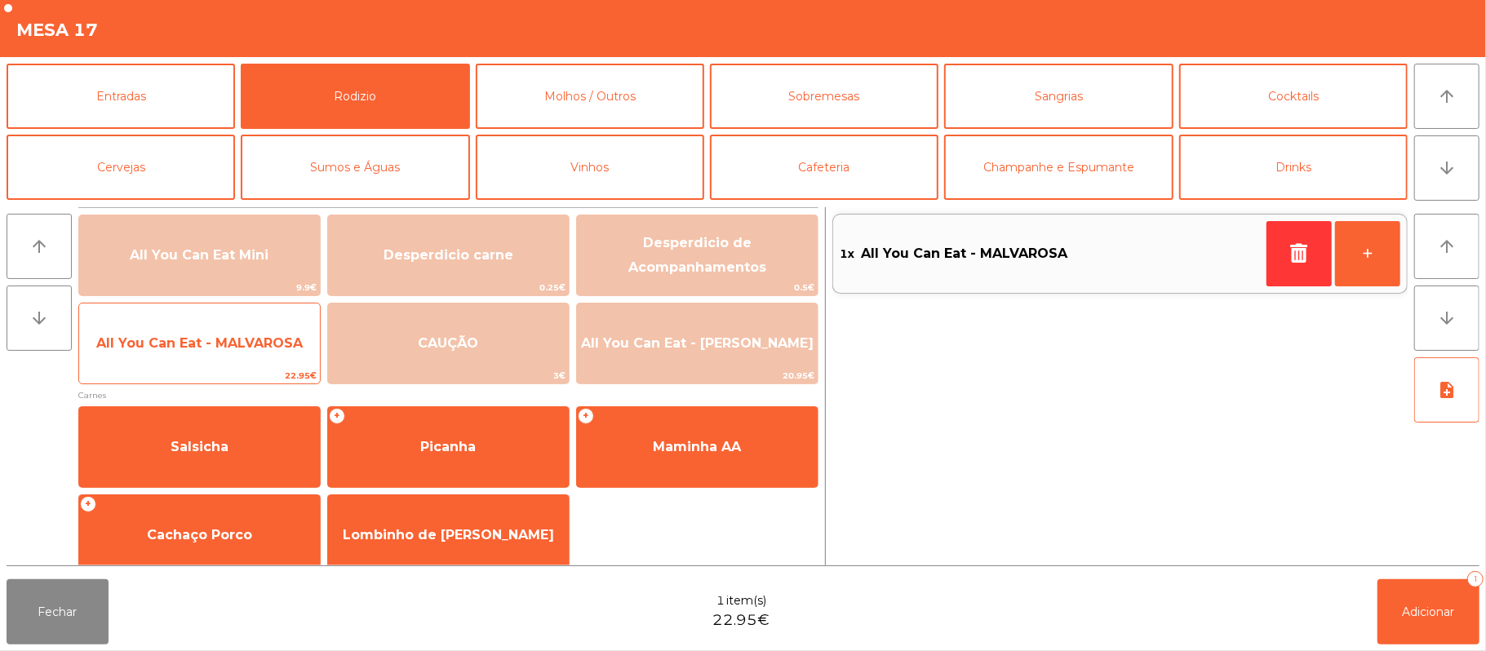
click at [256, 353] on span "All You Can Eat - MALVAROSA" at bounding box center [199, 344] width 241 height 44
click at [268, 362] on span "All You Can Eat - MALVAROSA" at bounding box center [199, 344] width 241 height 44
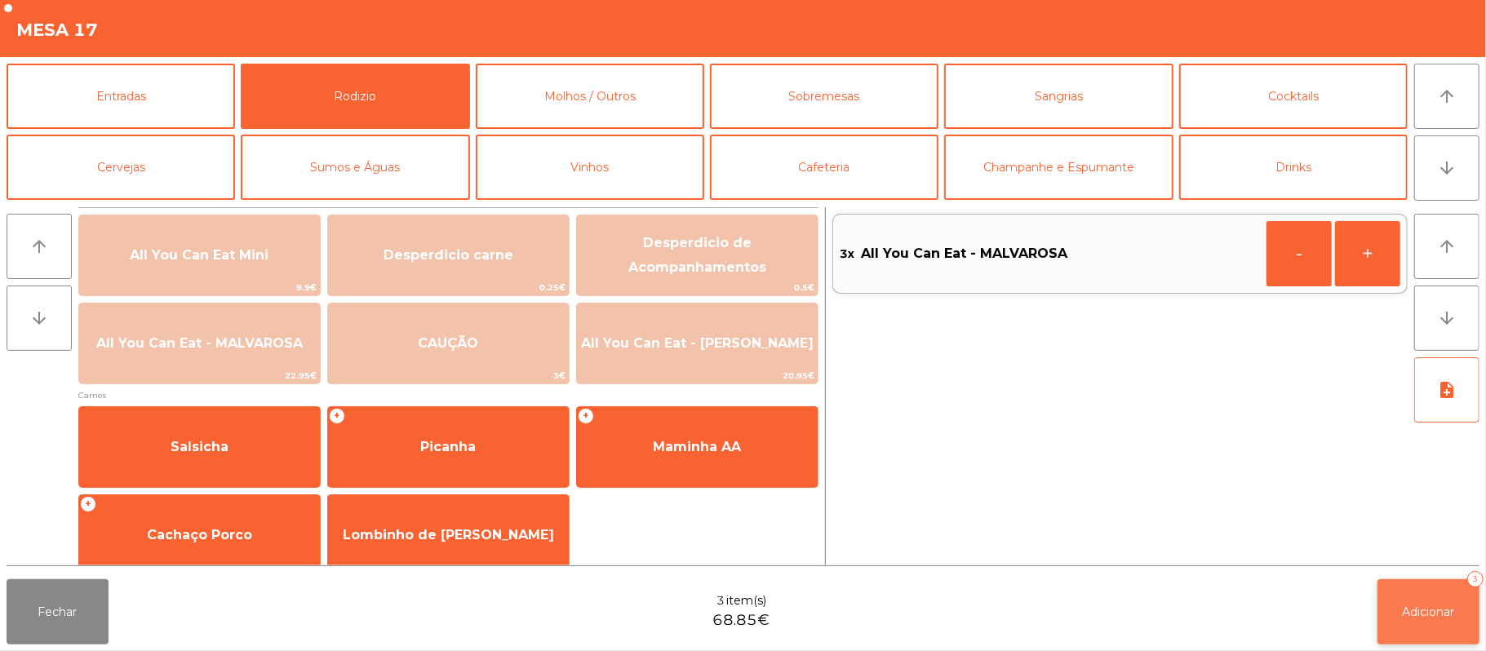
click at [1431, 615] on span "Adicionar" at bounding box center [1429, 612] width 52 height 15
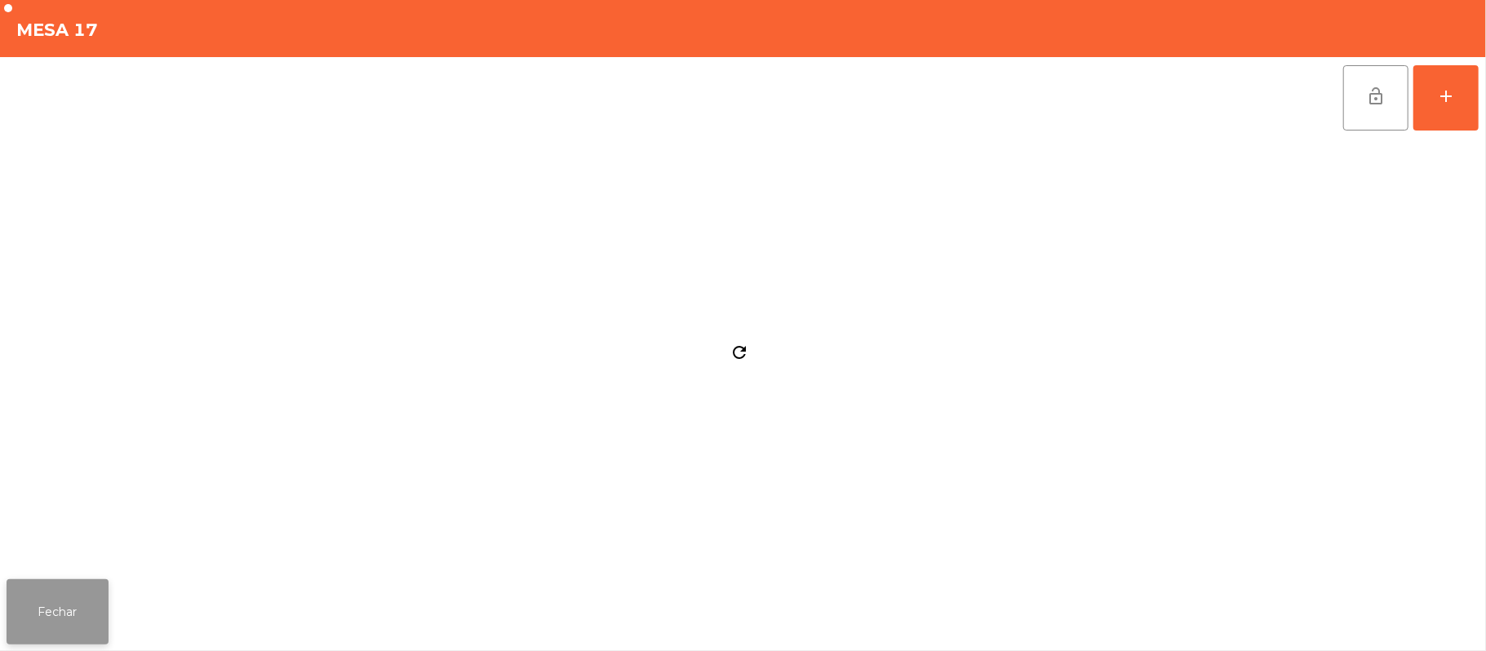
click at [11, 633] on button "Fechar" at bounding box center [58, 611] width 102 height 65
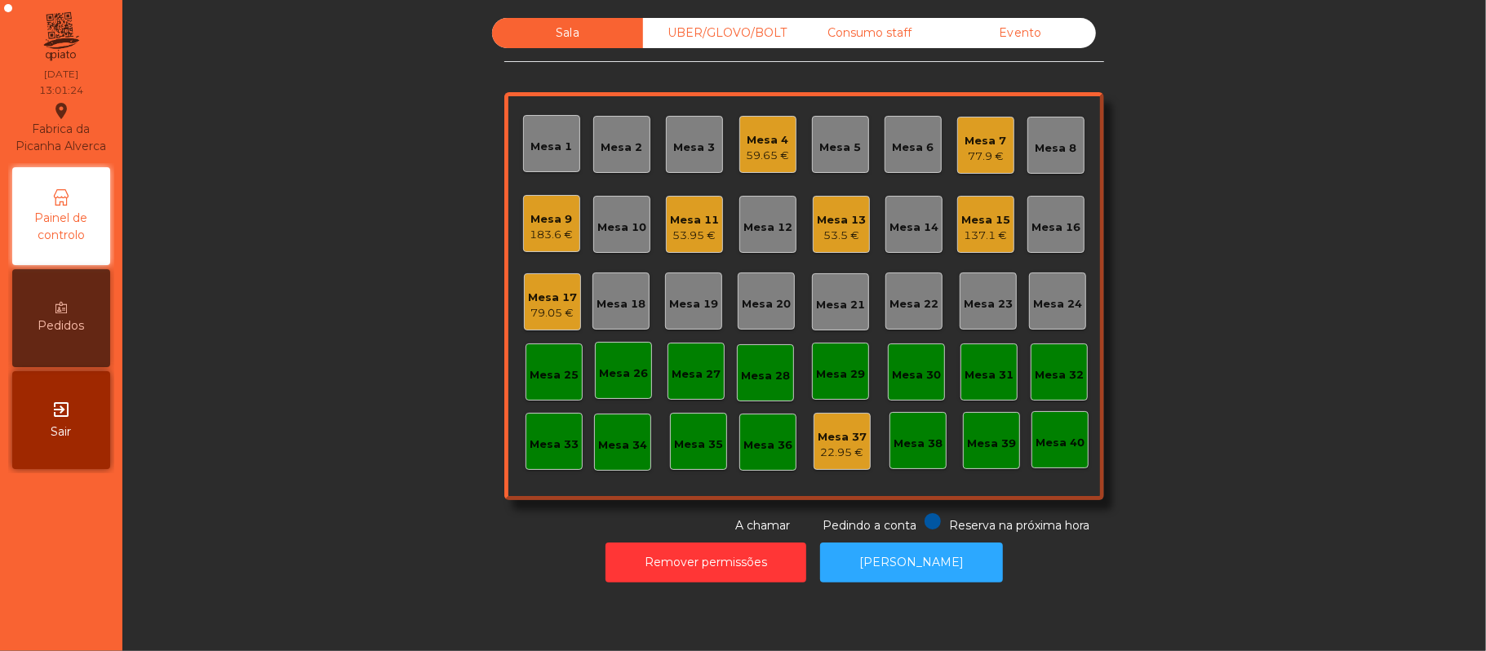
click at [703, 292] on div "Mesa 19" at bounding box center [693, 301] width 49 height 23
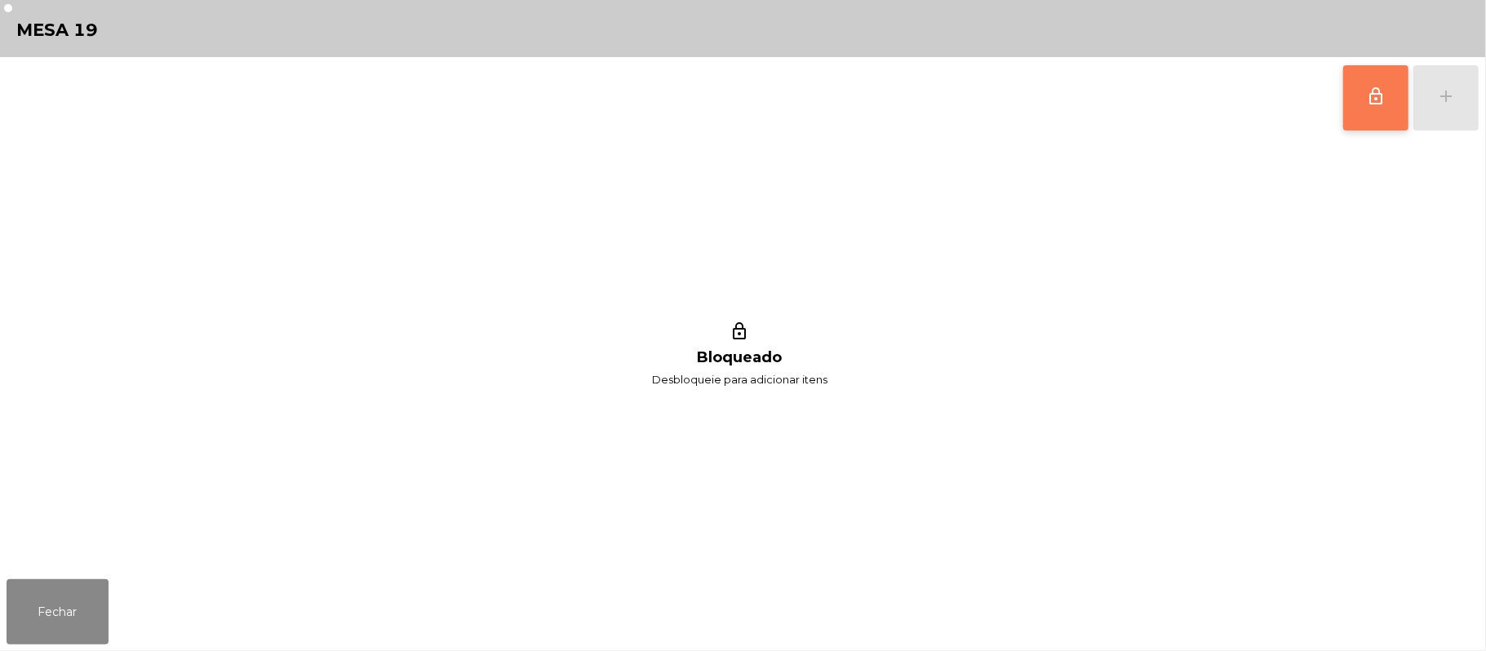
click at [1363, 100] on button "lock_outline" at bounding box center [1375, 97] width 65 height 65
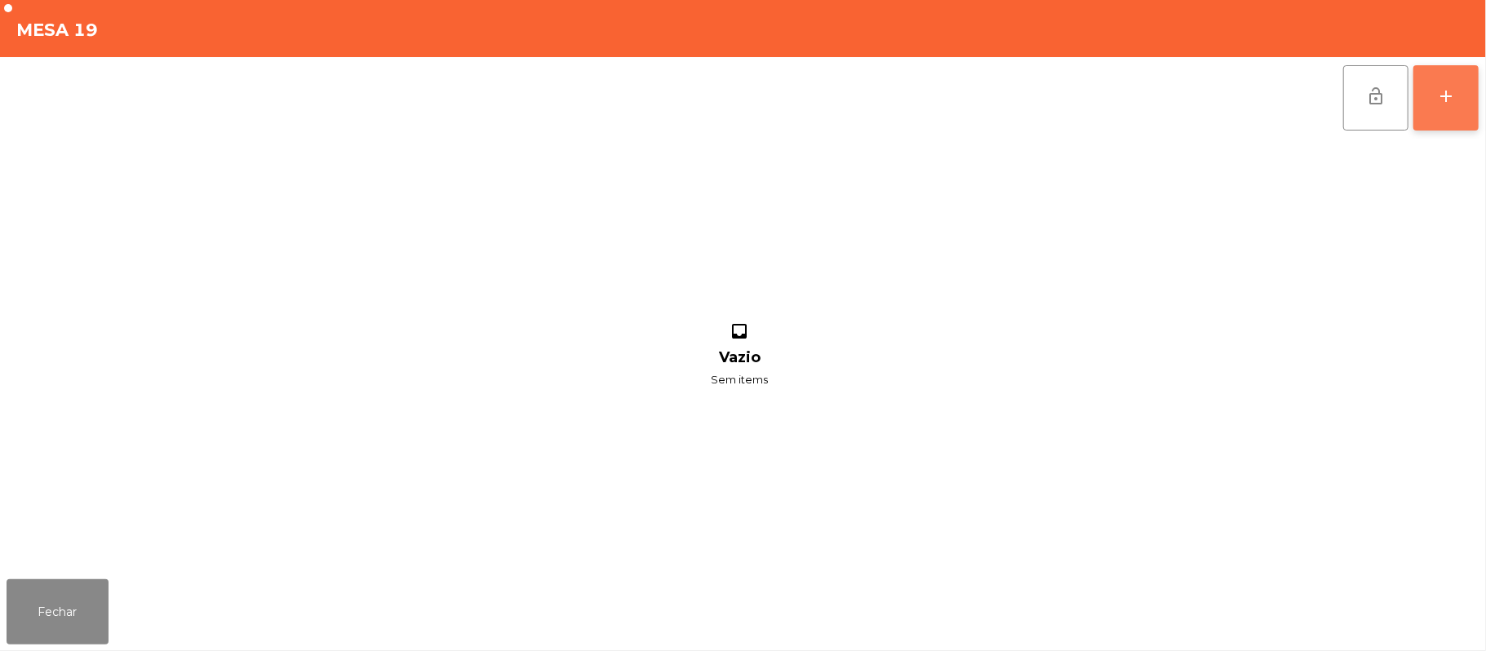
click at [1434, 102] on button "add" at bounding box center [1445, 97] width 65 height 65
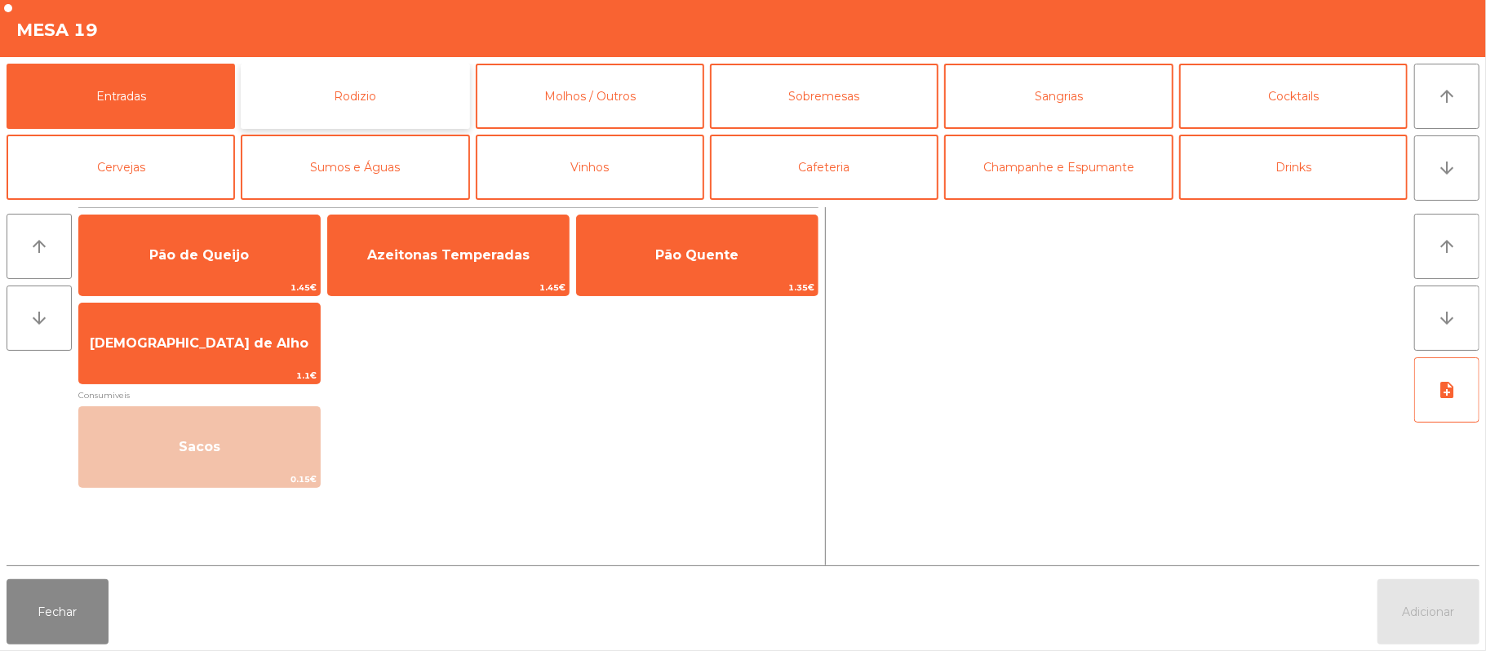
click at [413, 98] on button "Rodizio" at bounding box center [355, 96] width 228 height 65
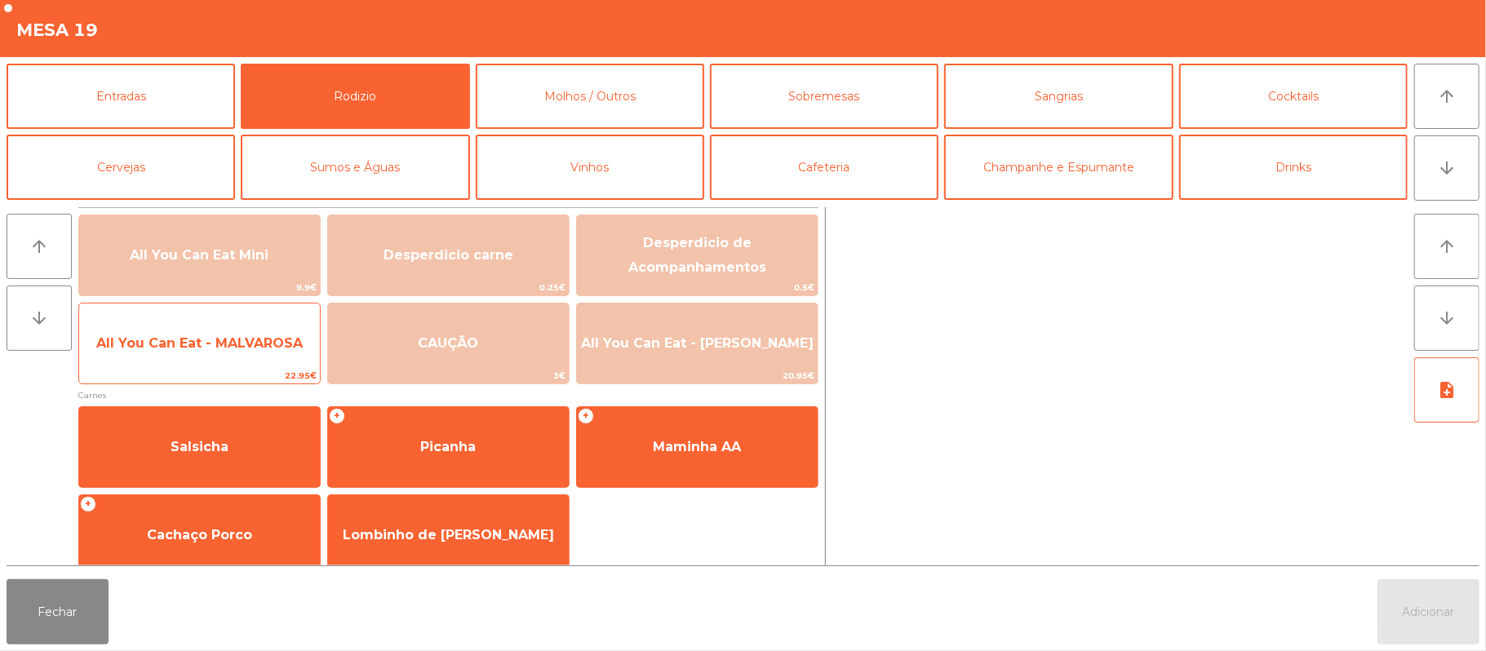
click at [276, 344] on span "All You Can Eat - MALVAROSA" at bounding box center [199, 343] width 206 height 16
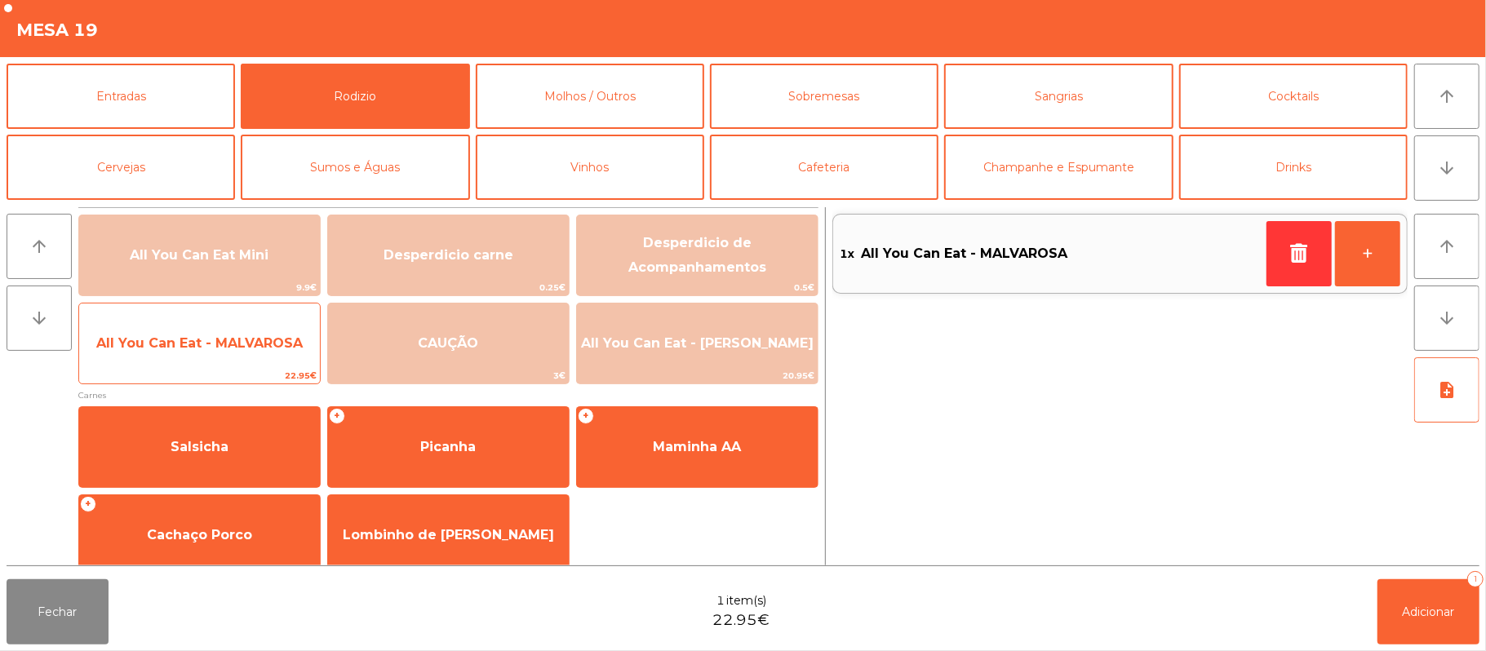
click at [274, 340] on span "All You Can Eat - MALVAROSA" at bounding box center [199, 343] width 206 height 16
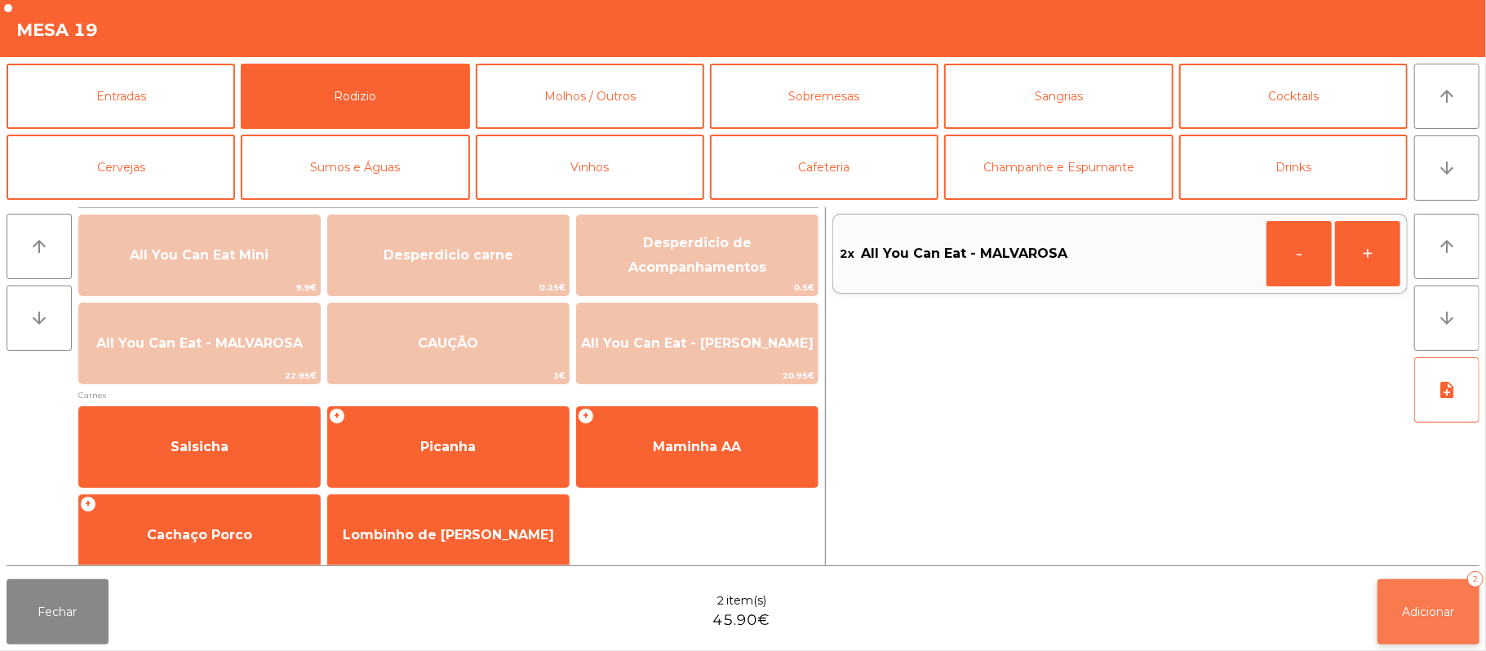
click at [1387, 608] on button "Adicionar 2" at bounding box center [1429, 611] width 102 height 65
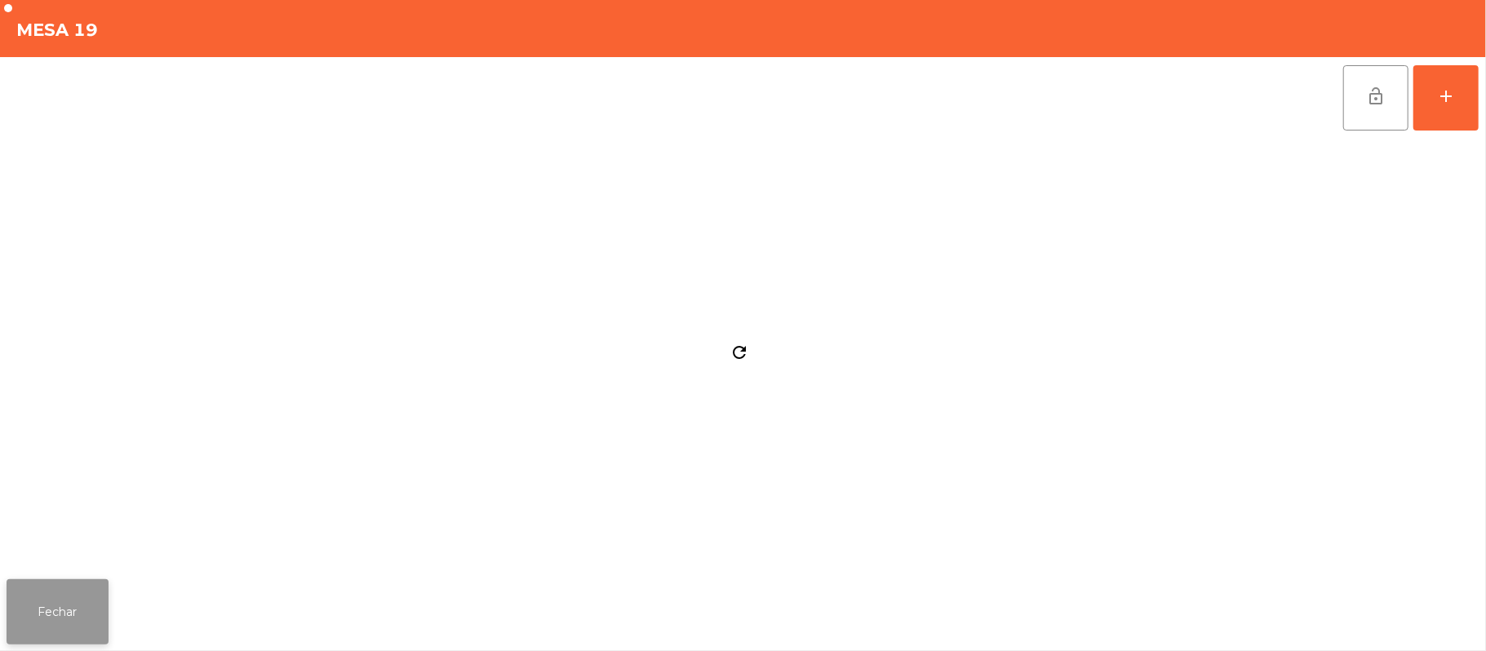
click at [75, 601] on button "Fechar" at bounding box center [58, 611] width 102 height 65
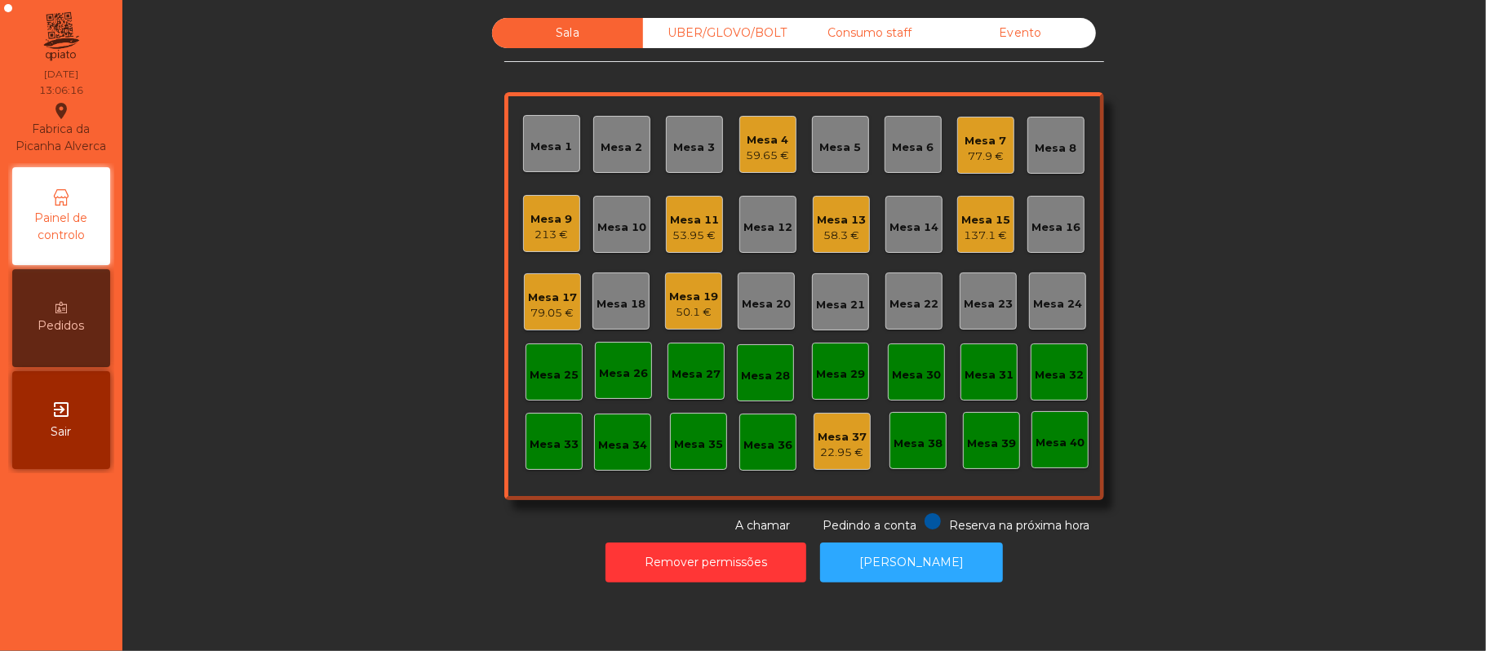
click at [849, 310] on div "Mesa 21" at bounding box center [840, 305] width 49 height 16
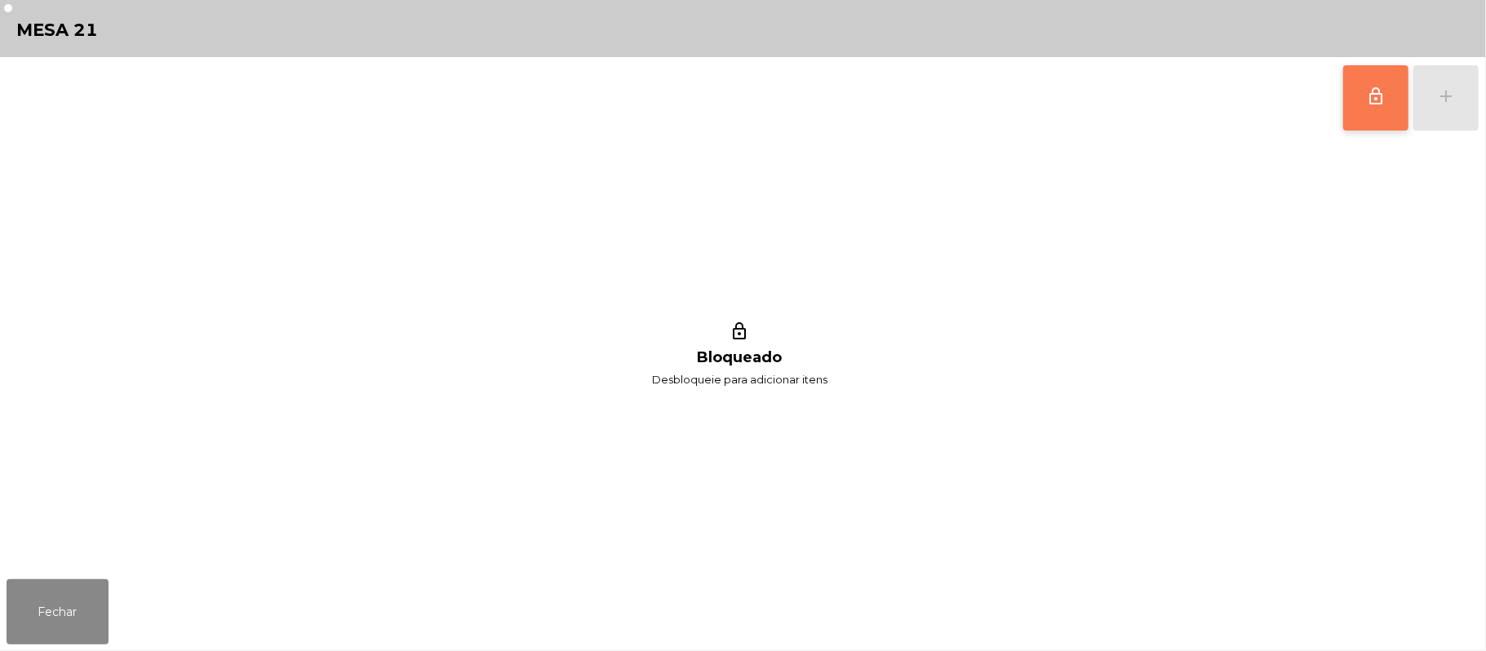
click at [1350, 100] on button "lock_outline" at bounding box center [1375, 97] width 65 height 65
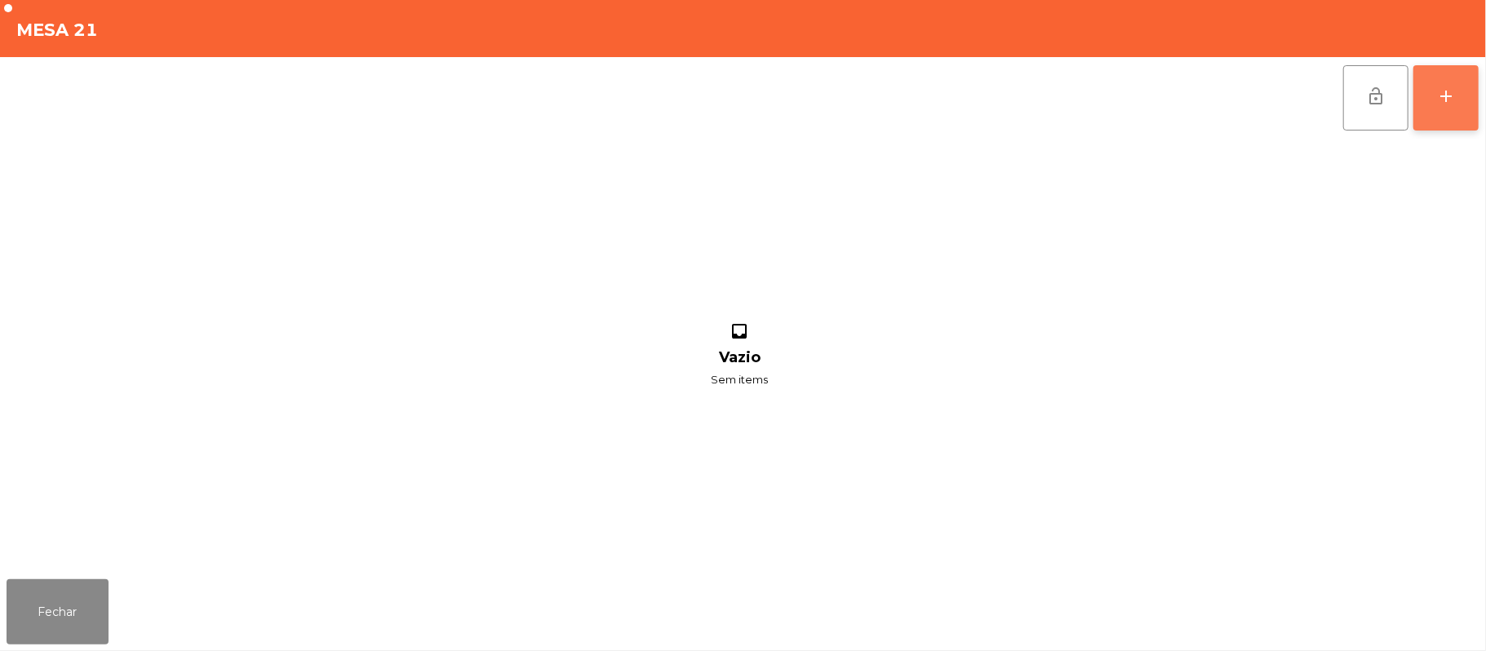
click at [1434, 99] on button "add" at bounding box center [1445, 97] width 65 height 65
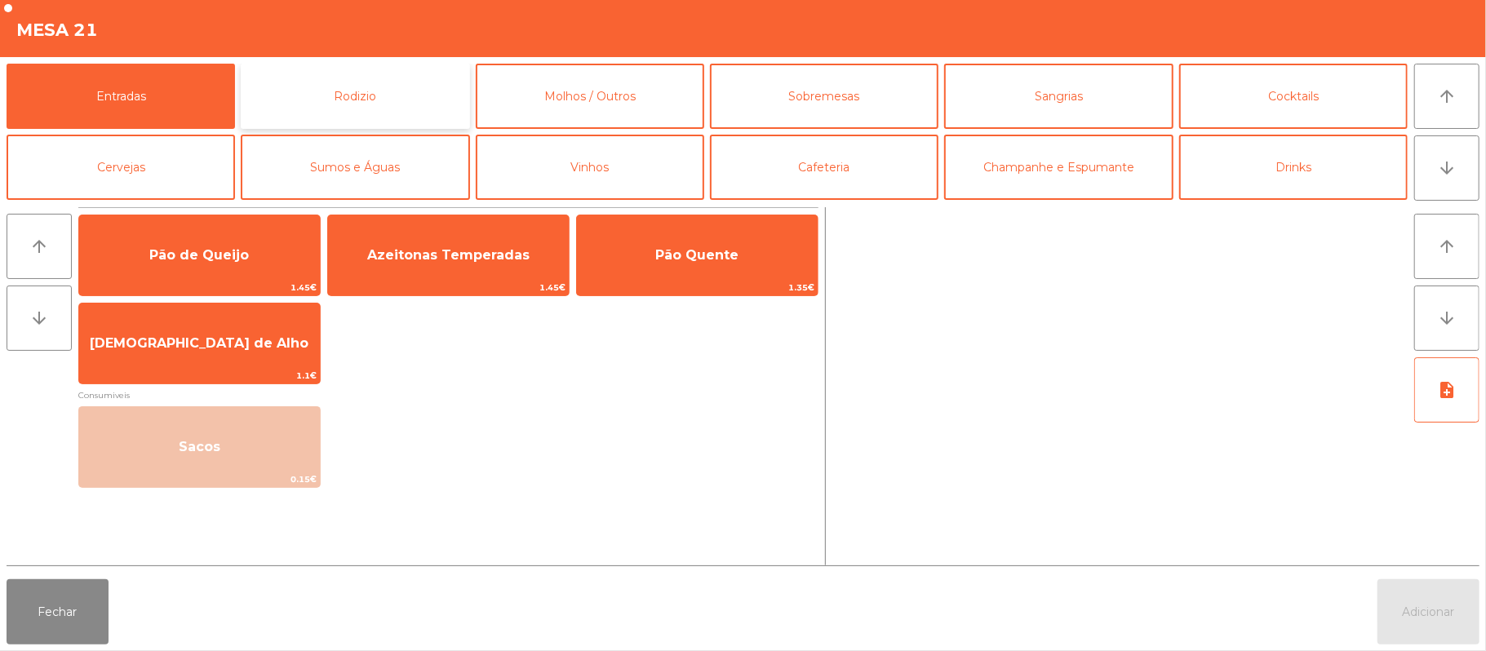
click at [416, 95] on button "Rodizio" at bounding box center [355, 96] width 228 height 65
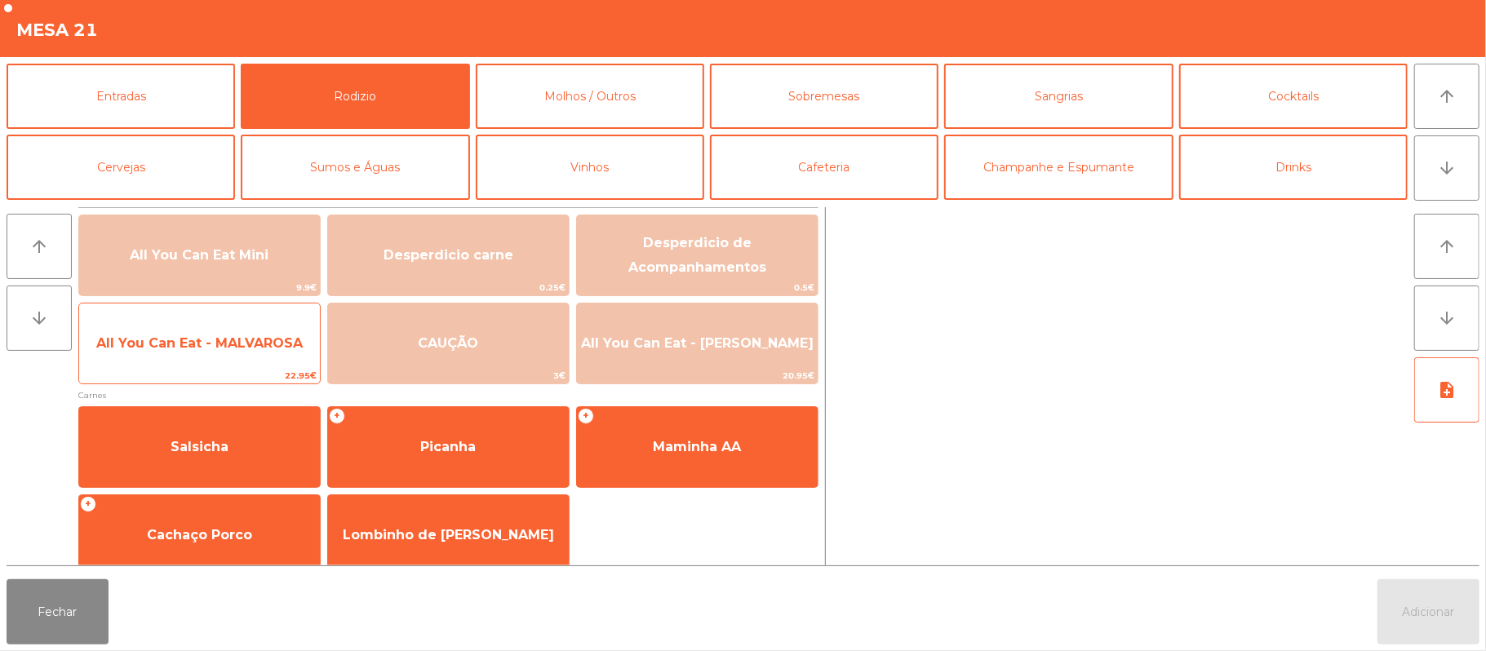
click at [246, 337] on span "All You Can Eat - MALVAROSA" at bounding box center [199, 343] width 206 height 16
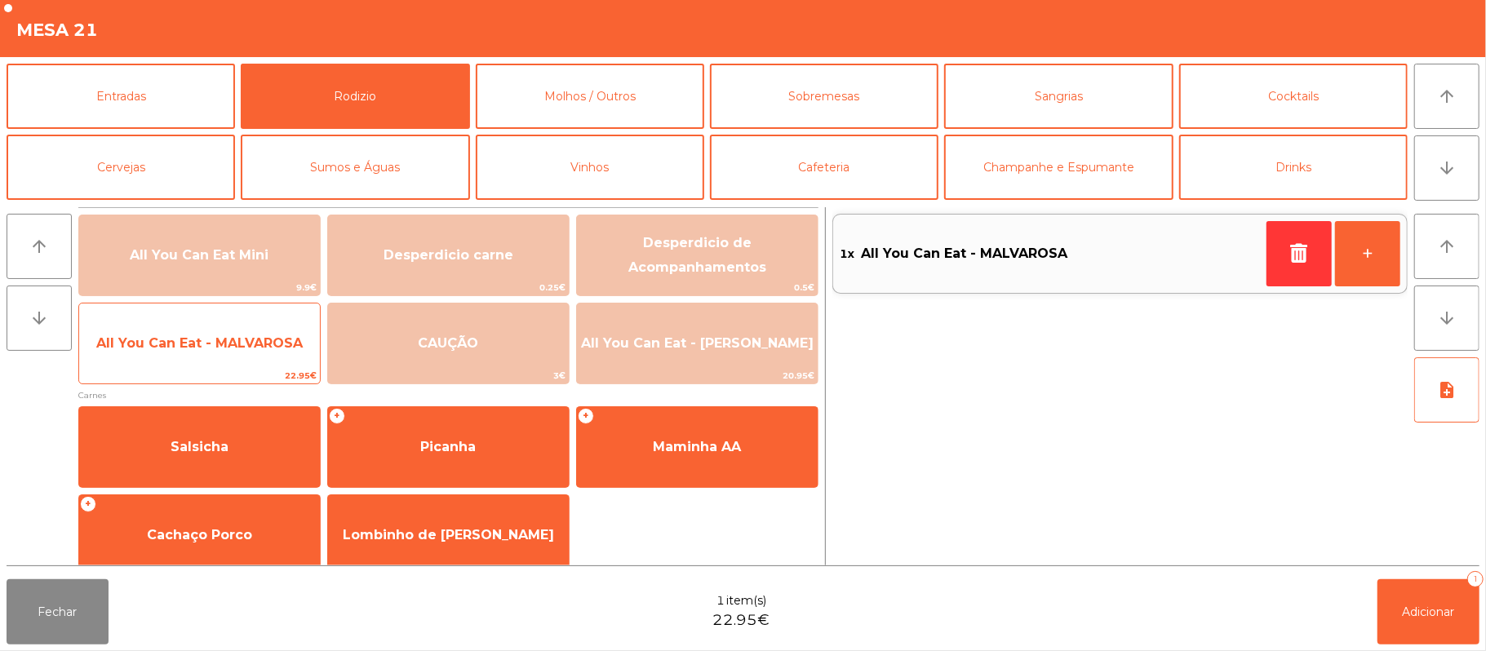
click at [248, 335] on span "All You Can Eat - MALVAROSA" at bounding box center [199, 343] width 206 height 16
click at [262, 341] on span "All You Can Eat - MALVAROSA" at bounding box center [199, 343] width 206 height 16
click at [243, 335] on span "All You Can Eat - MALVAROSA" at bounding box center [199, 343] width 206 height 16
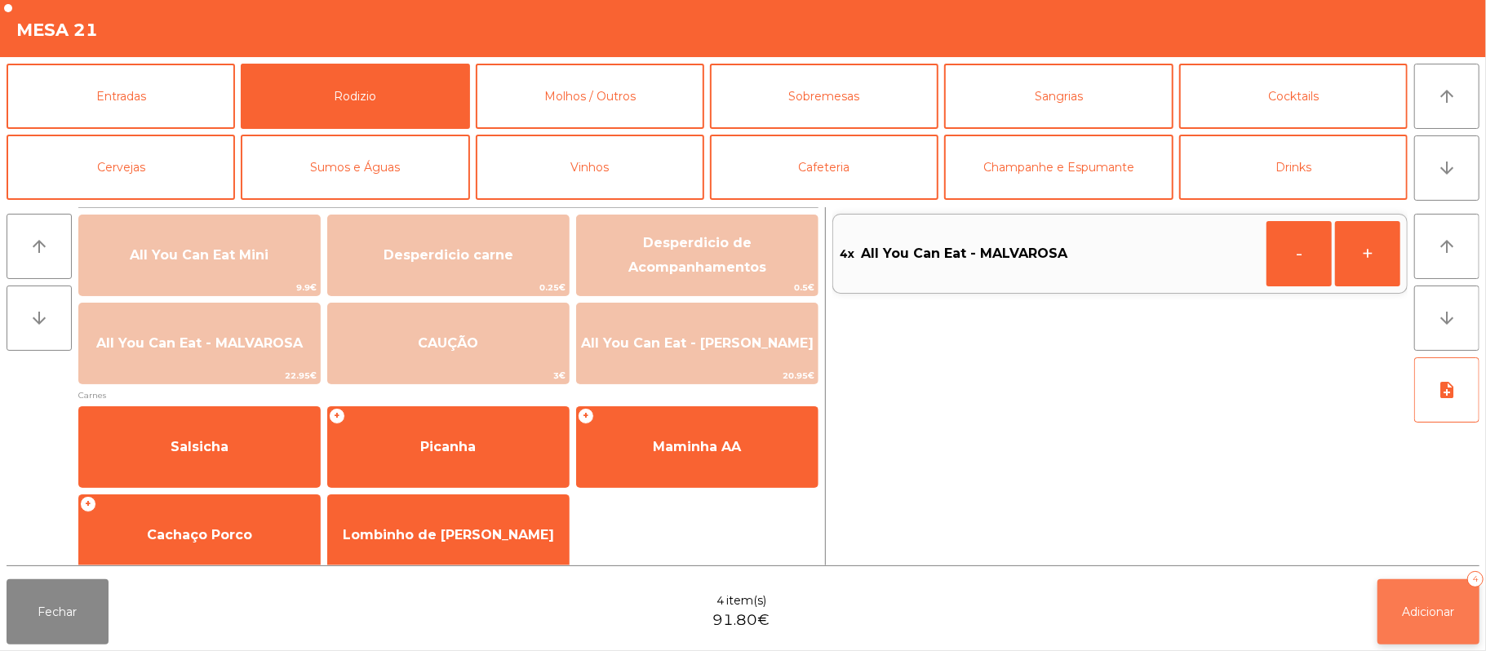
click at [1430, 585] on button "Adicionar 4" at bounding box center [1429, 611] width 102 height 65
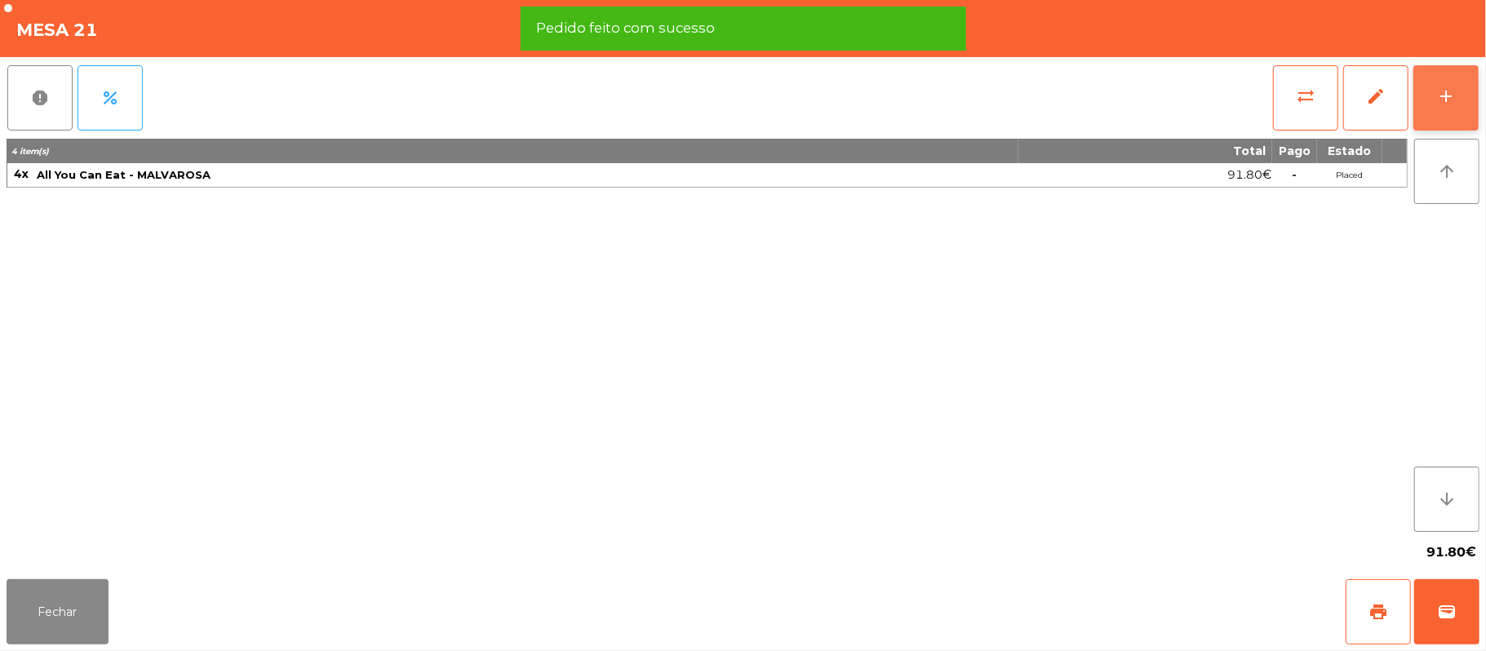
click at [1473, 96] on button "add" at bounding box center [1445, 97] width 65 height 65
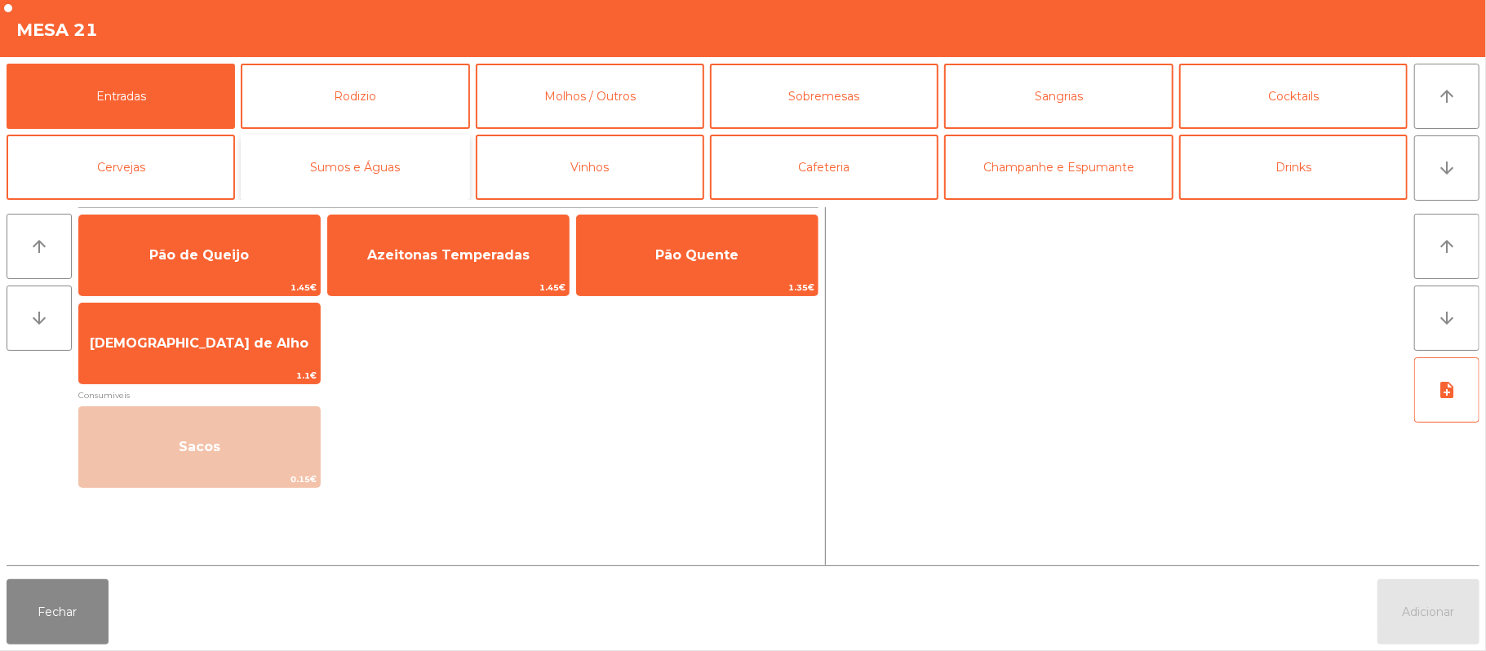
click at [344, 155] on button "Sumos e Águas" at bounding box center [355, 167] width 228 height 65
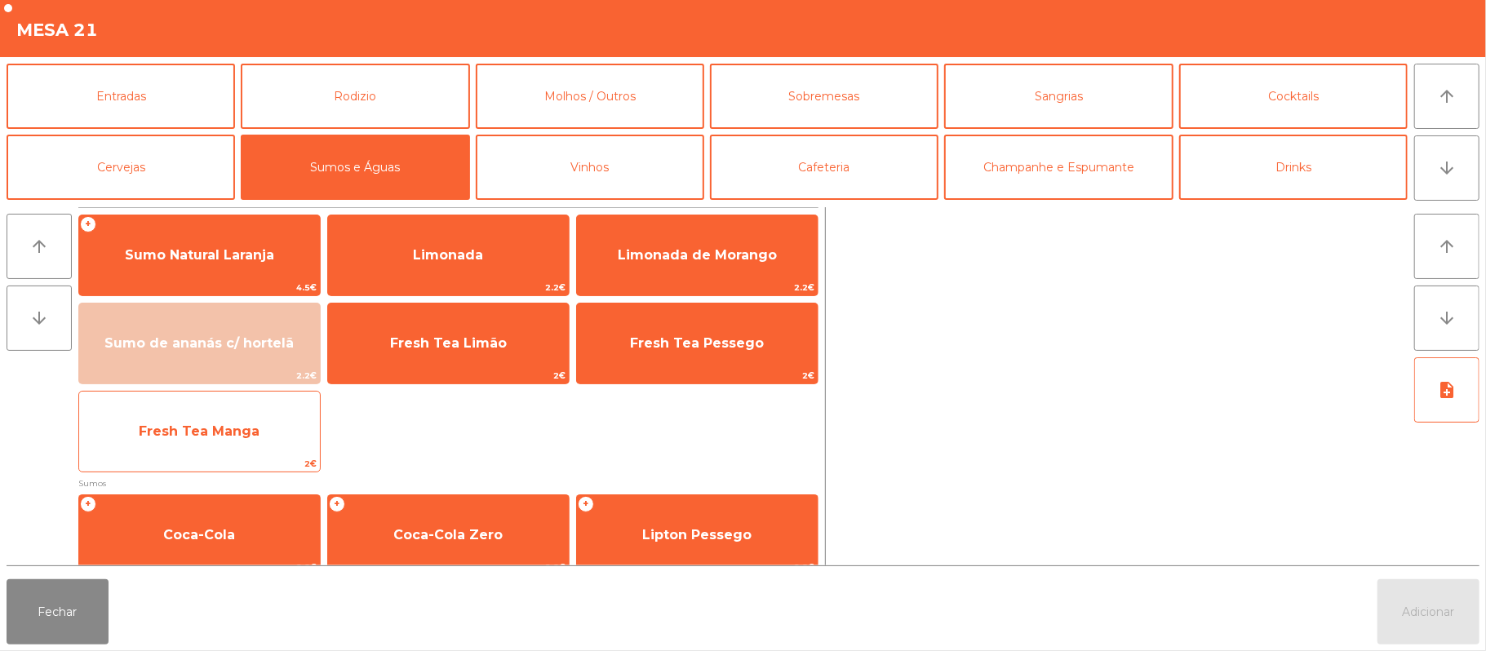
click at [262, 432] on span "Fresh Tea Manga" at bounding box center [199, 432] width 241 height 44
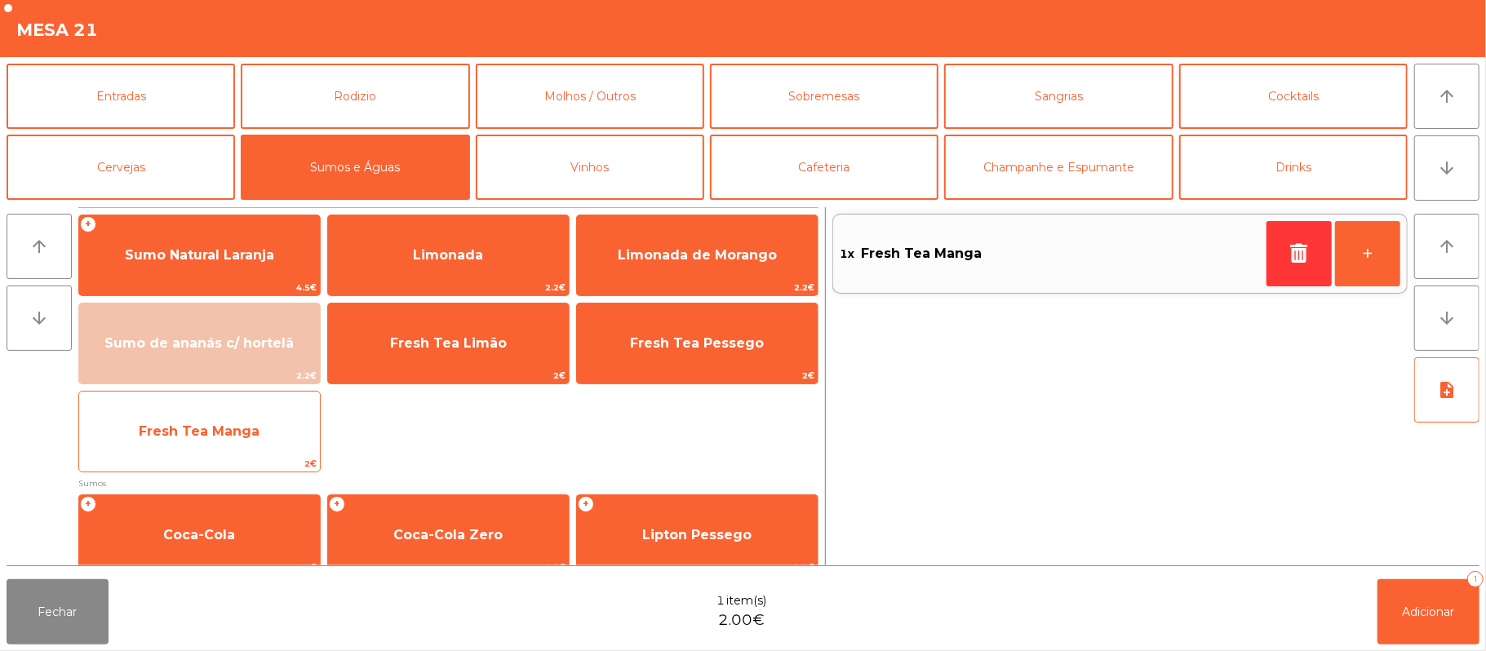
click at [262, 428] on span "Fresh Tea Manga" at bounding box center [199, 432] width 241 height 44
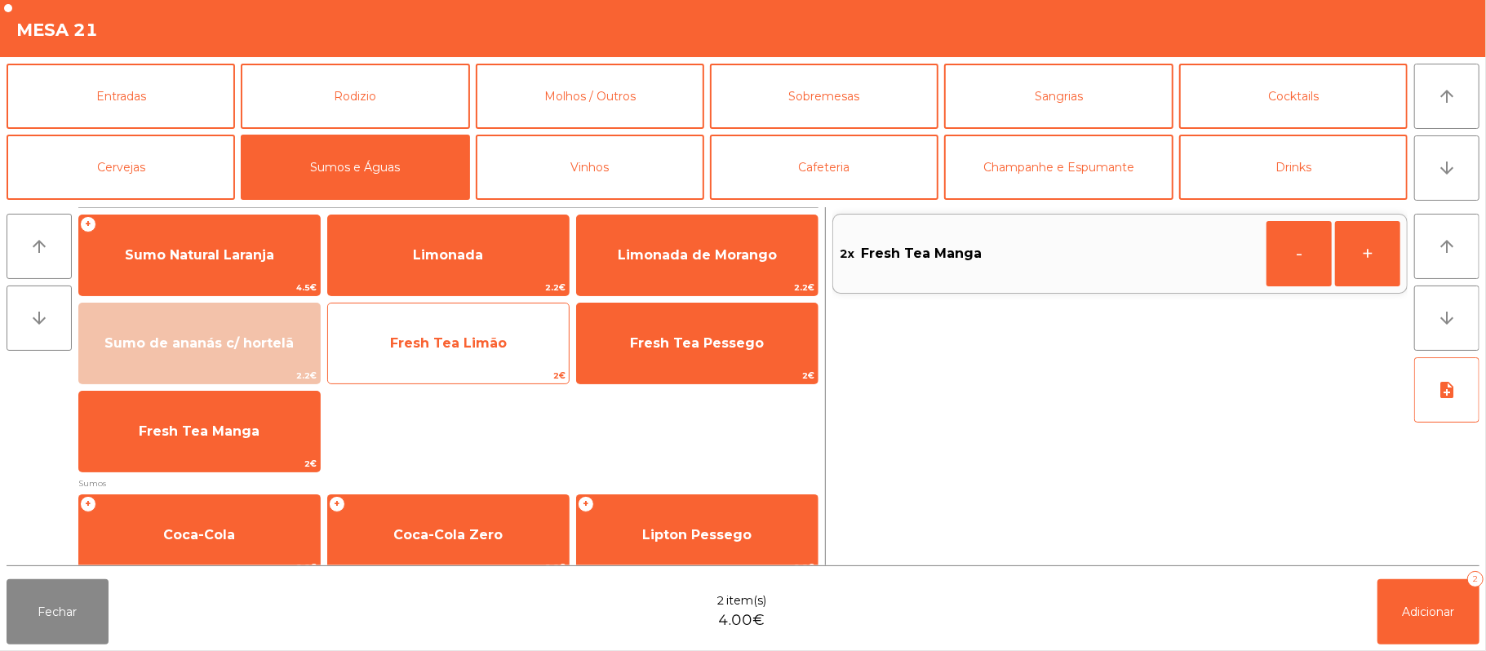
click at [498, 351] on span "Fresh Tea Limão" at bounding box center [448, 344] width 241 height 44
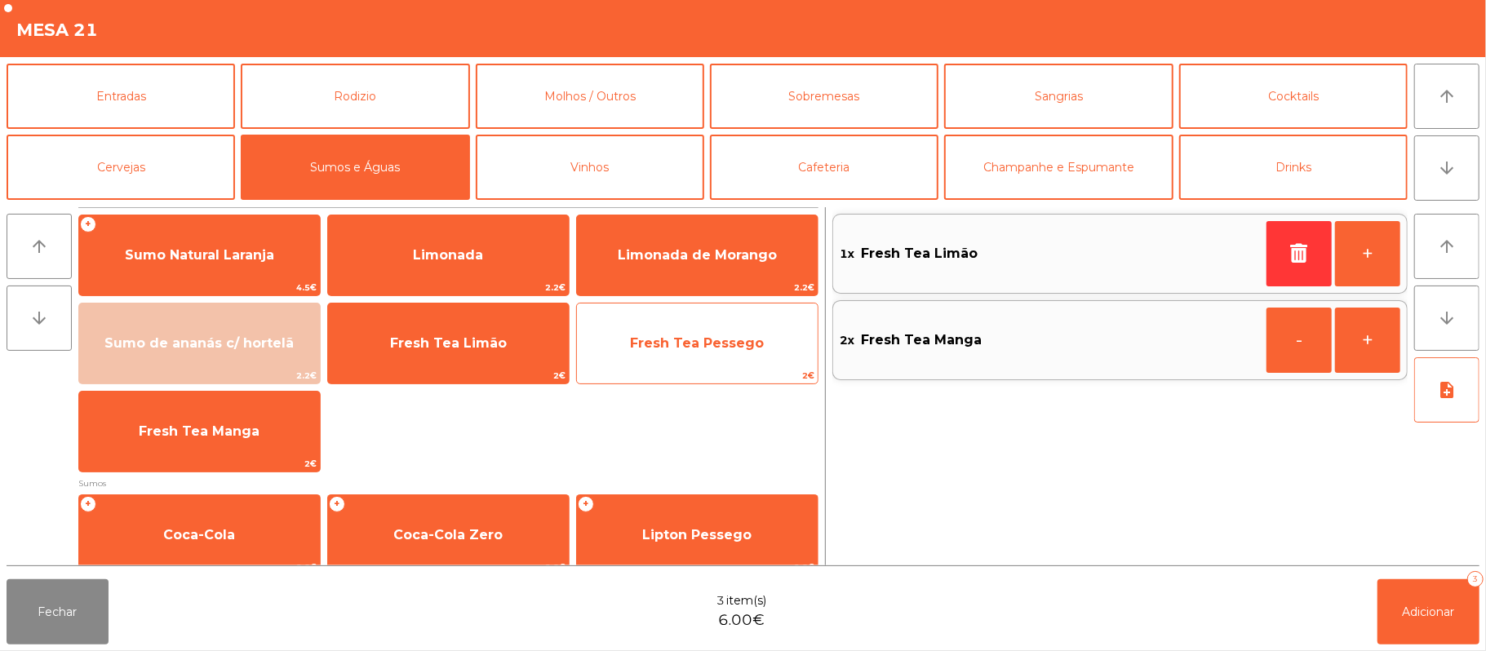
click at [672, 350] on span "Fresh Tea Pessego" at bounding box center [697, 343] width 134 height 16
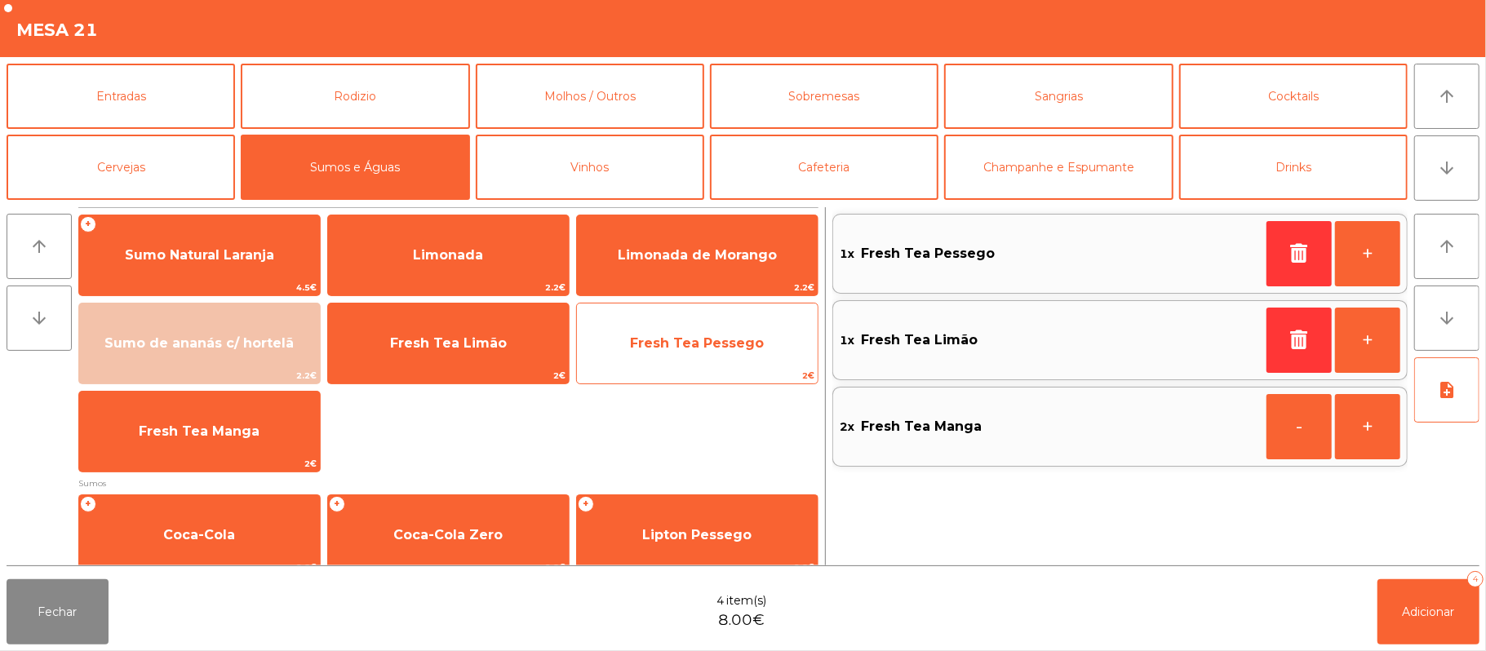
click at [669, 348] on span "Fresh Tea Pessego" at bounding box center [697, 343] width 134 height 16
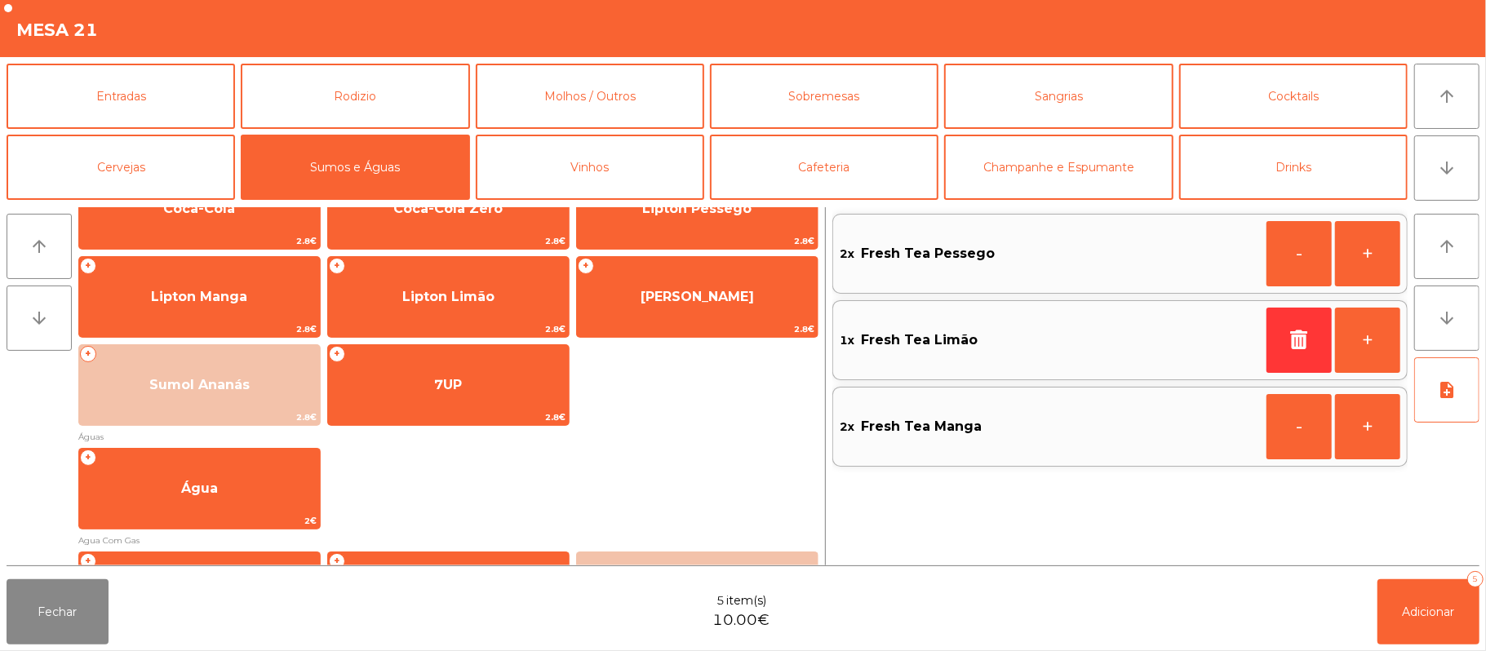
scroll to position [347, 0]
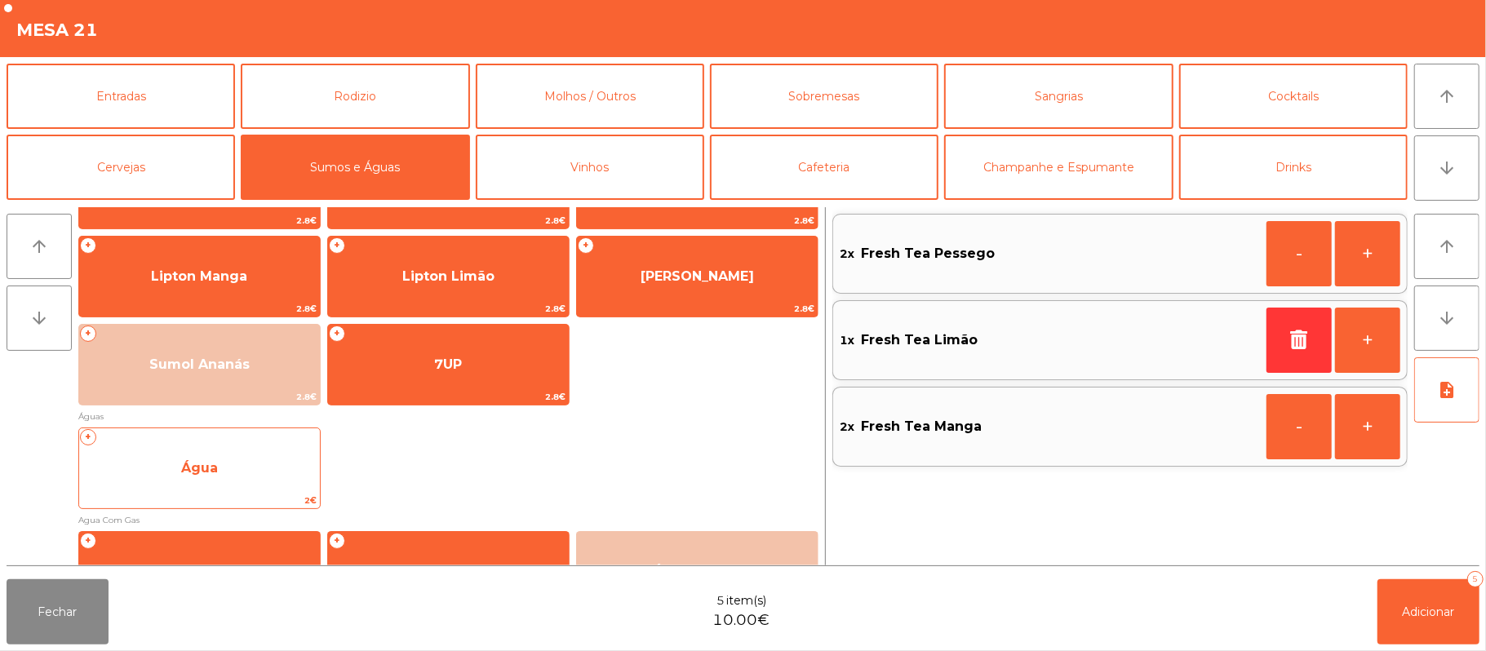
click at [271, 462] on span "Água" at bounding box center [199, 468] width 241 height 44
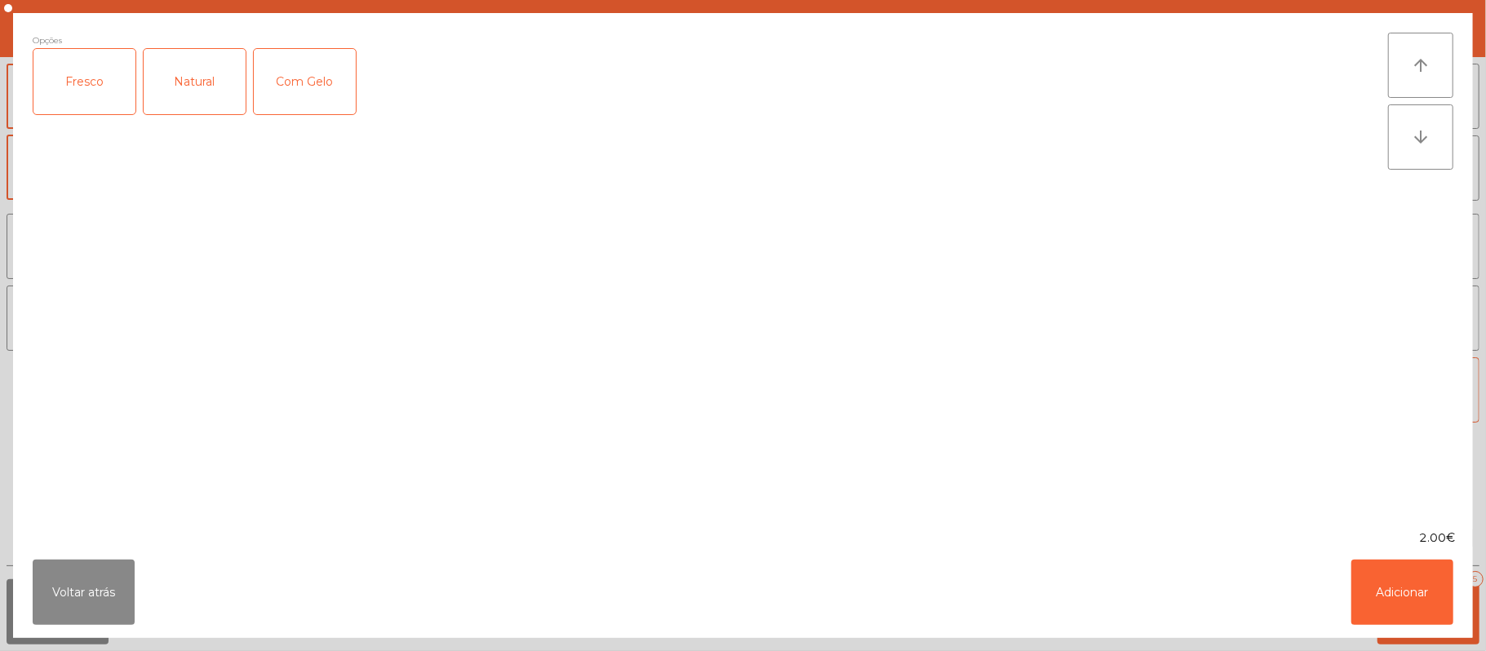
click at [82, 75] on div "Fresco" at bounding box center [84, 81] width 102 height 65
click at [1395, 581] on button "Adicionar" at bounding box center [1402, 592] width 102 height 65
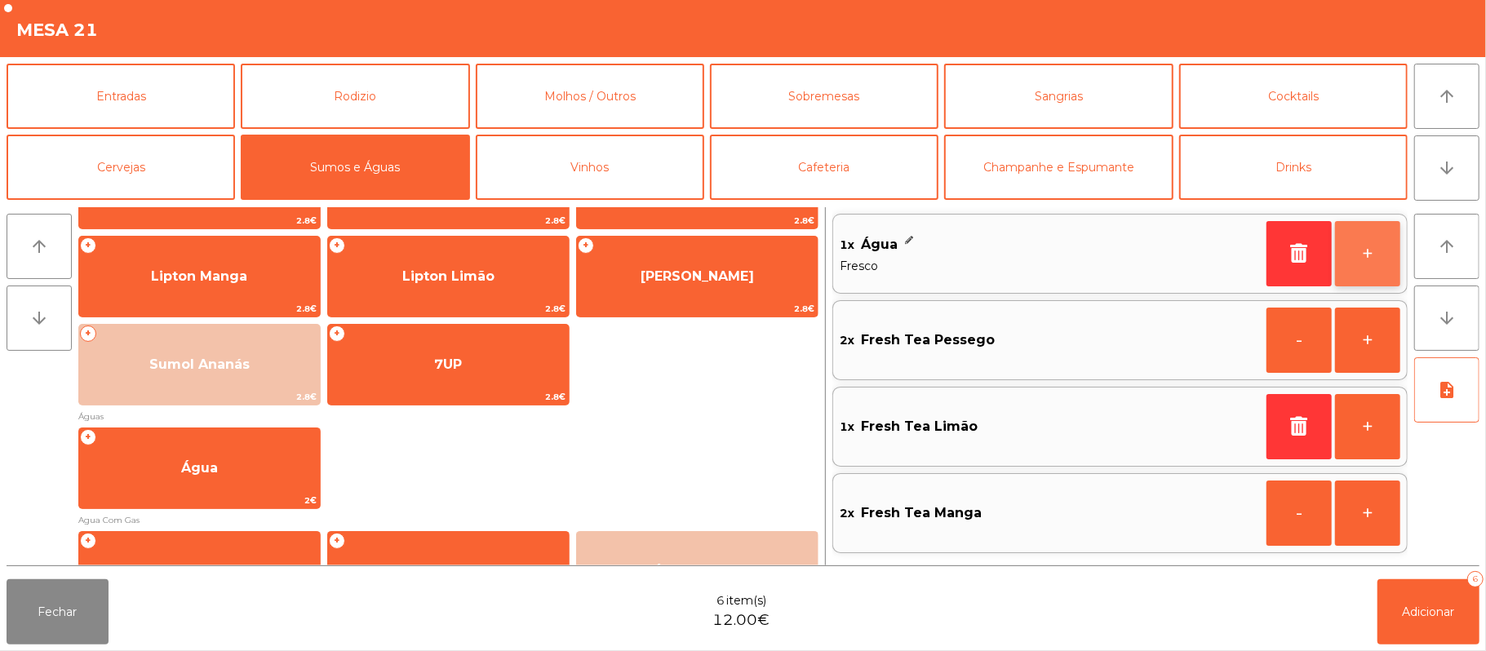
click at [1384, 253] on button "+" at bounding box center [1367, 253] width 65 height 65
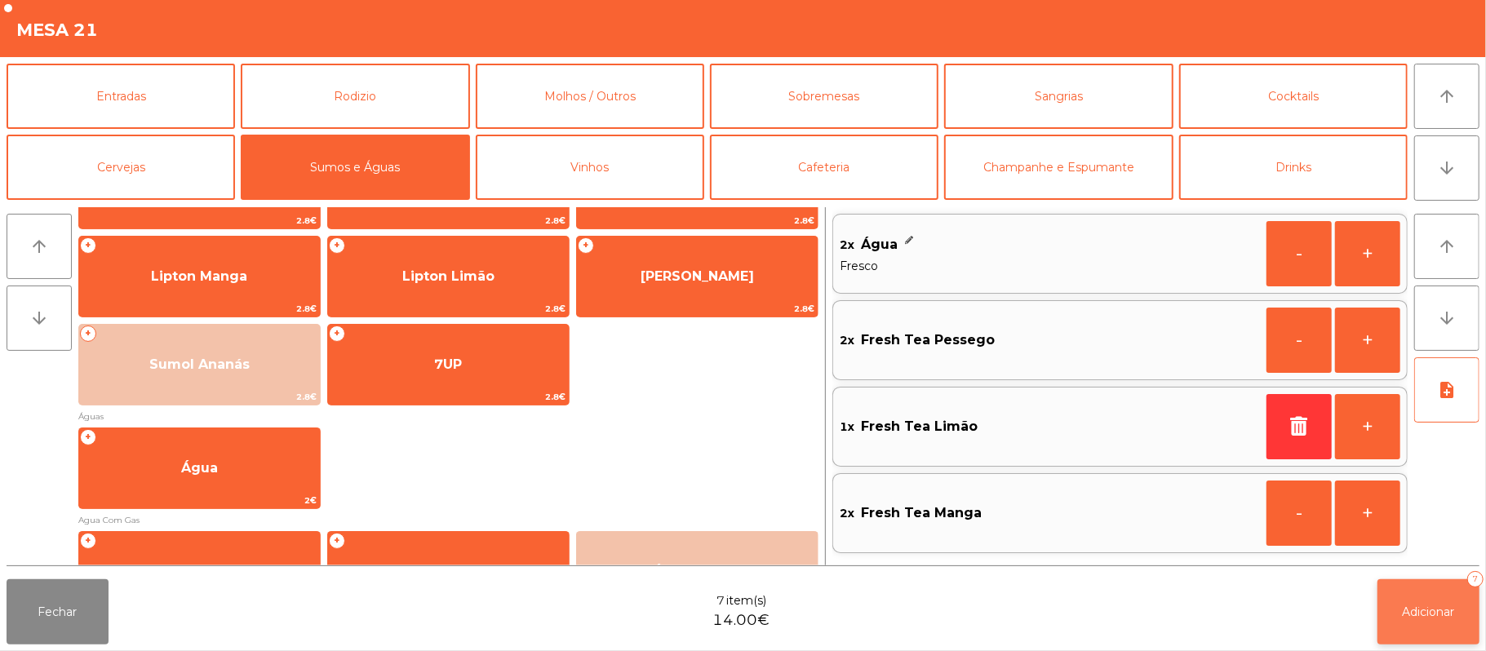
click at [1423, 620] on button "Adicionar 7" at bounding box center [1429, 611] width 102 height 65
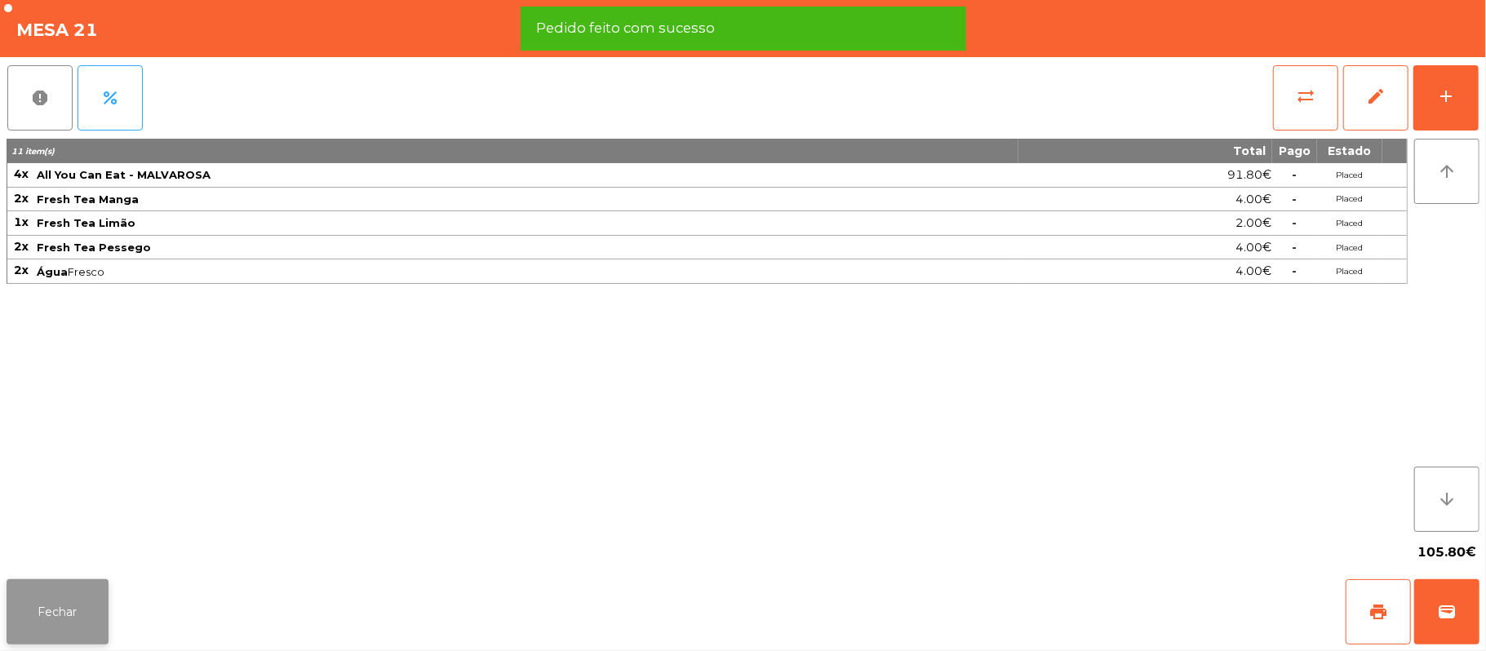
click at [95, 592] on button "Fechar" at bounding box center [58, 611] width 102 height 65
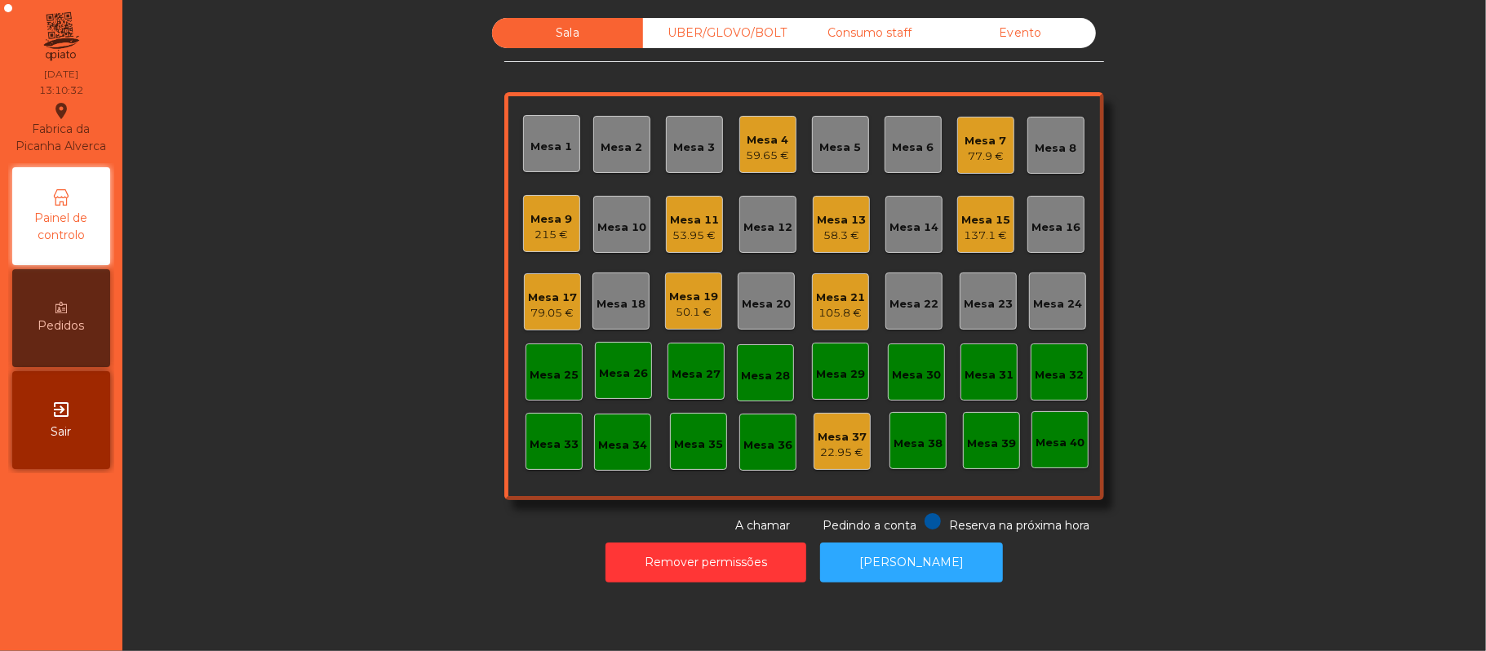
click at [769, 214] on div "Mesa 12" at bounding box center [767, 224] width 49 height 23
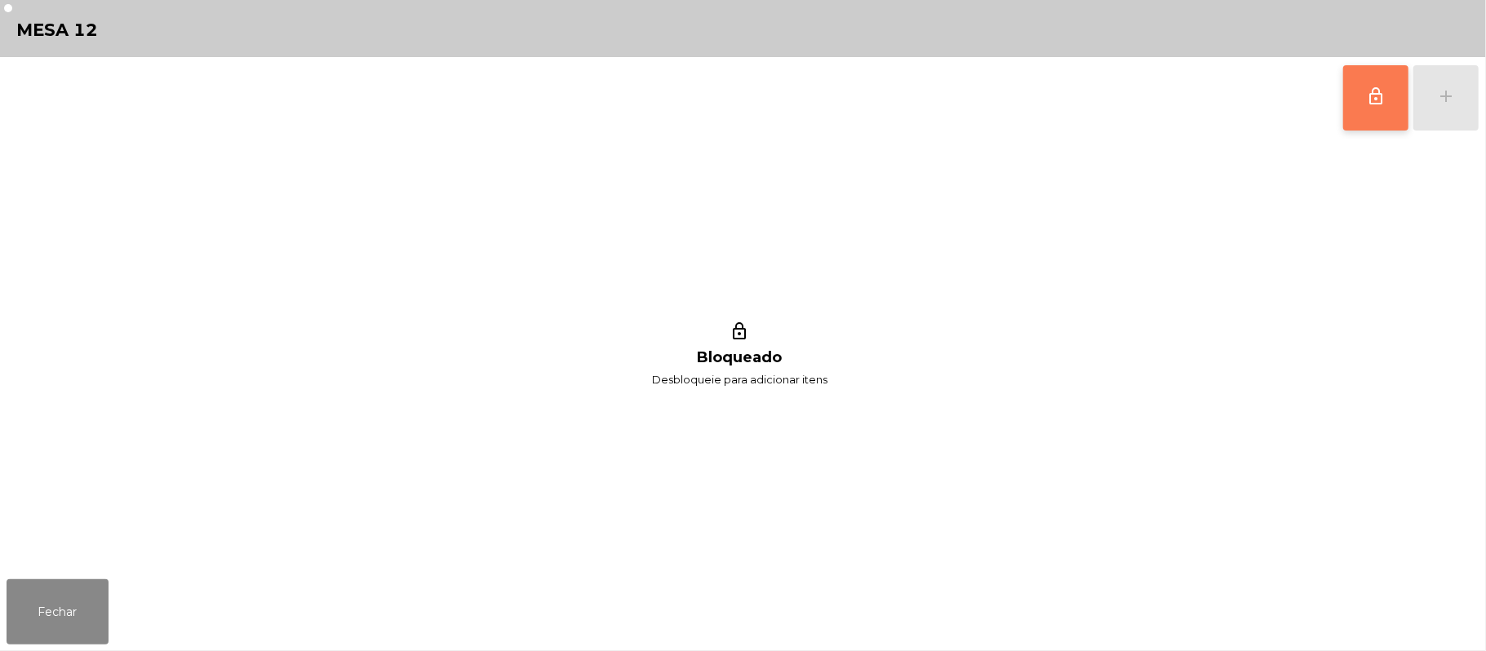
click at [1358, 106] on button "lock_outline" at bounding box center [1375, 97] width 65 height 65
click at [1444, 102] on div "lock_outline add" at bounding box center [1410, 98] width 137 height 82
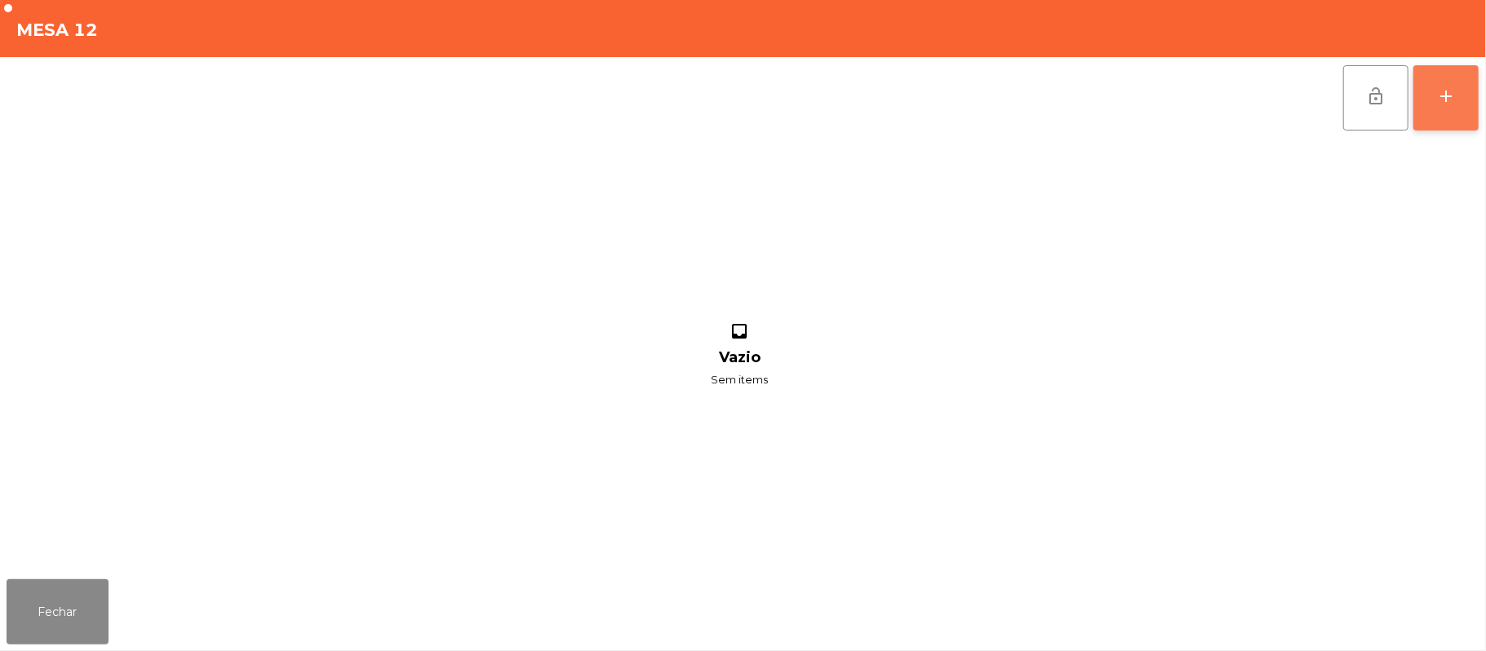
click at [1436, 104] on div "add" at bounding box center [1446, 97] width 20 height 20
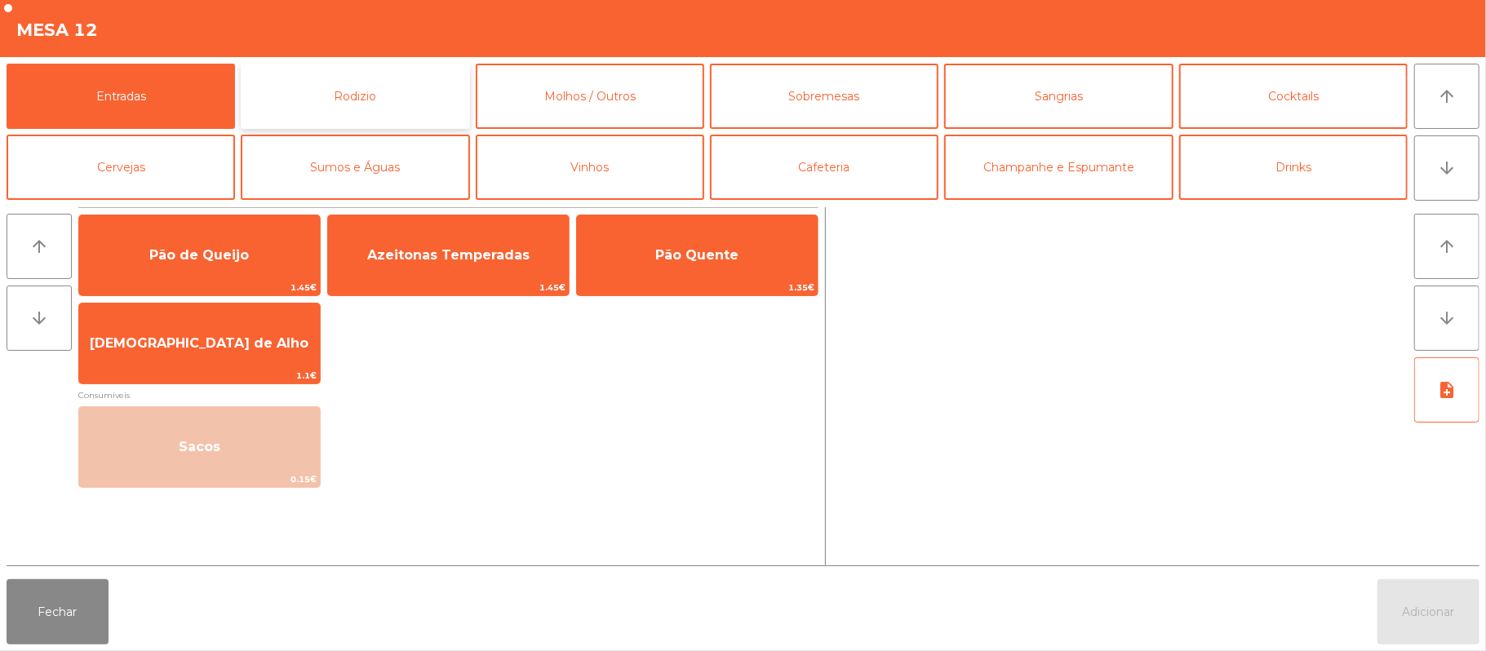
click at [382, 79] on button "Rodizio" at bounding box center [355, 96] width 228 height 65
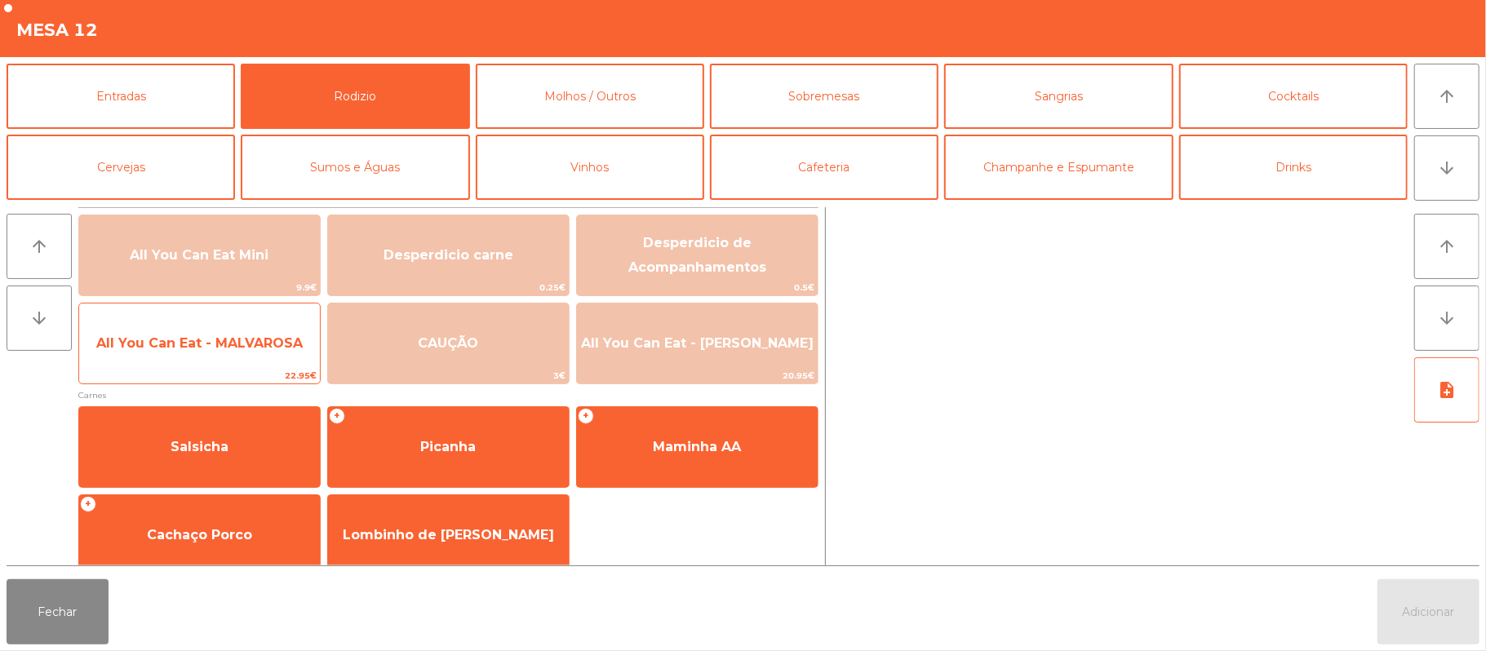
click at [245, 356] on span "All You Can Eat - MALVAROSA" at bounding box center [199, 344] width 241 height 44
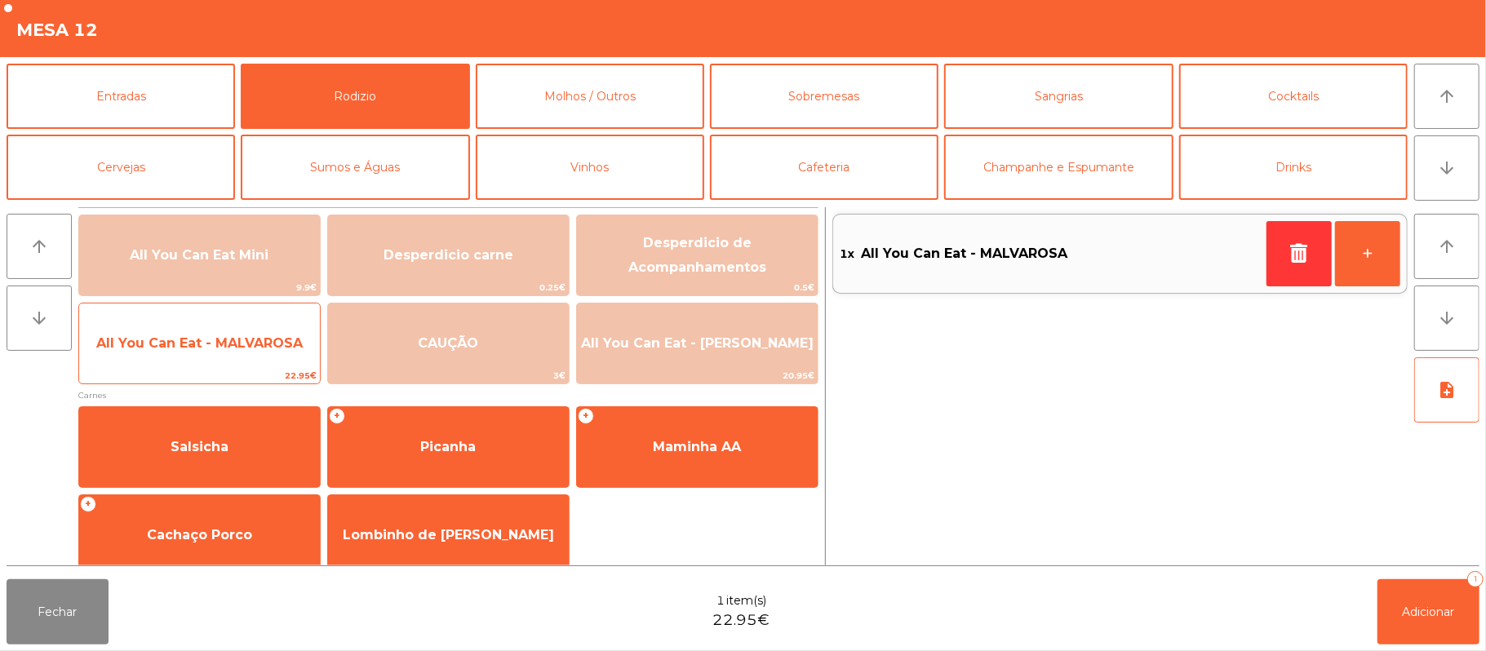
click at [239, 380] on span "22.95€" at bounding box center [199, 376] width 241 height 16
click at [238, 366] on span "All You Can Eat - MALVAROSA" at bounding box center [199, 344] width 241 height 44
click at [260, 368] on span "22.95€" at bounding box center [199, 376] width 241 height 16
click at [251, 372] on span "22.95€" at bounding box center [199, 376] width 241 height 16
click at [260, 362] on span "All You Can Eat - MALVAROSA" at bounding box center [199, 344] width 241 height 44
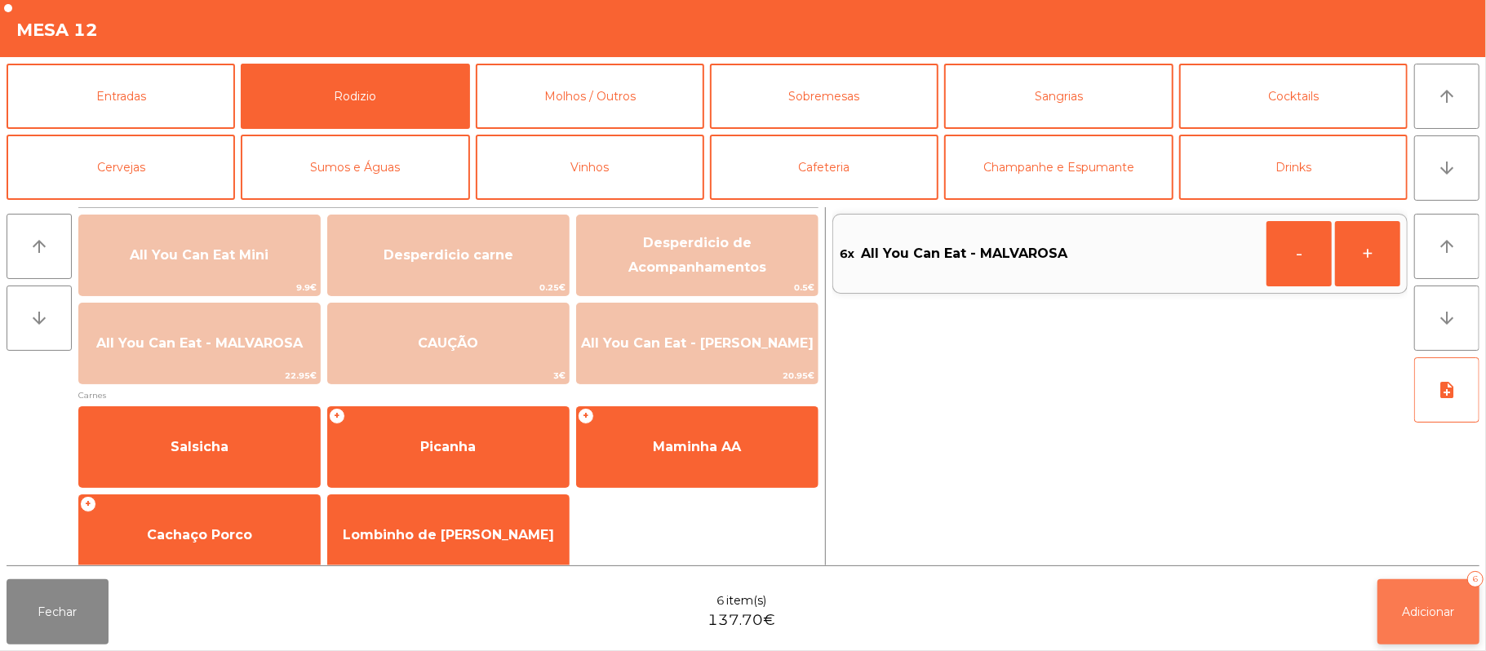
click at [1430, 615] on span "Adicionar" at bounding box center [1429, 612] width 52 height 15
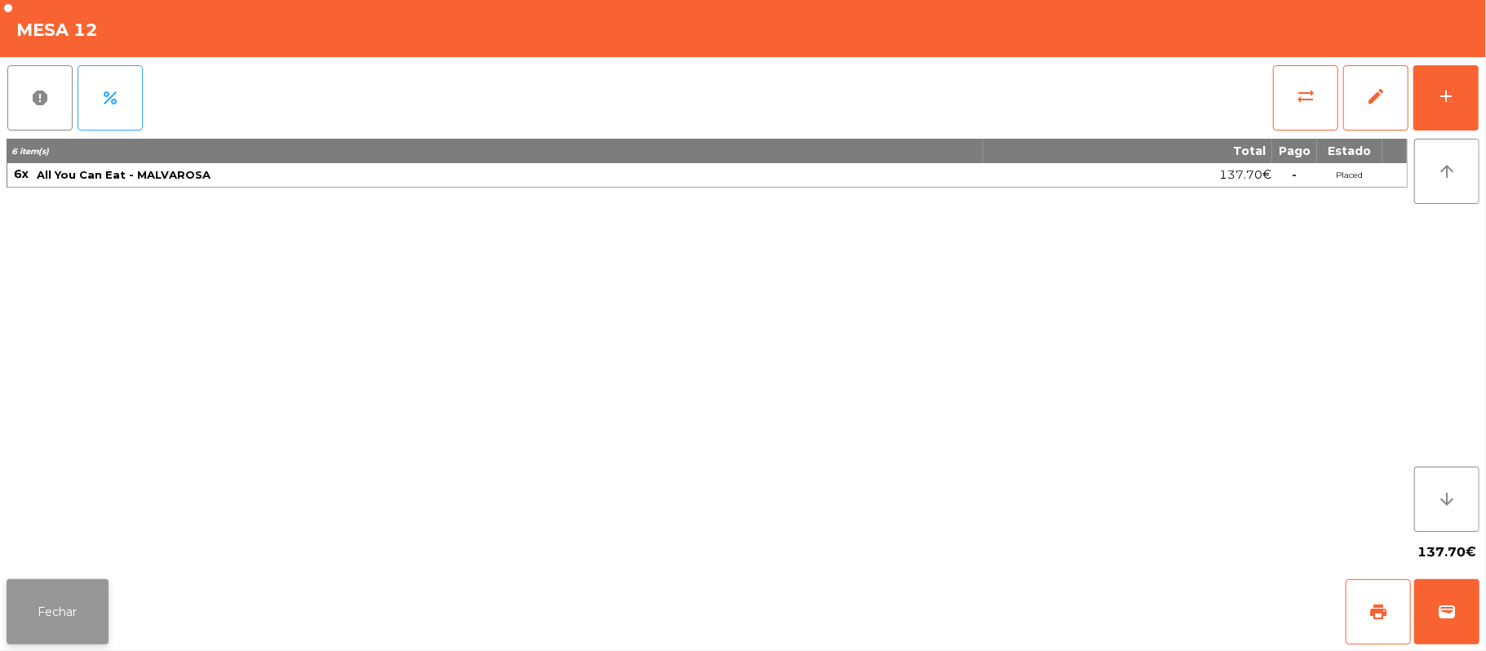
click at [29, 582] on button "Fechar" at bounding box center [58, 611] width 102 height 65
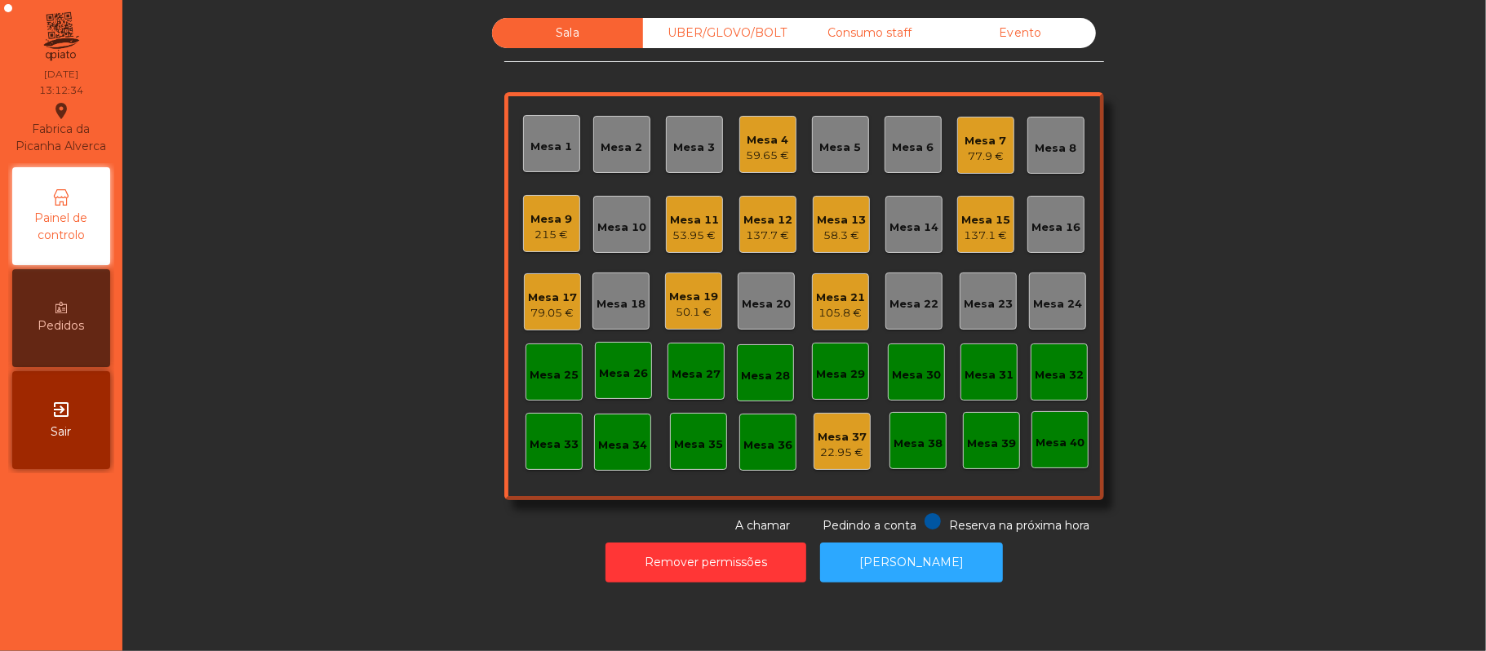
click at [553, 232] on div "215 €" at bounding box center [552, 235] width 42 height 16
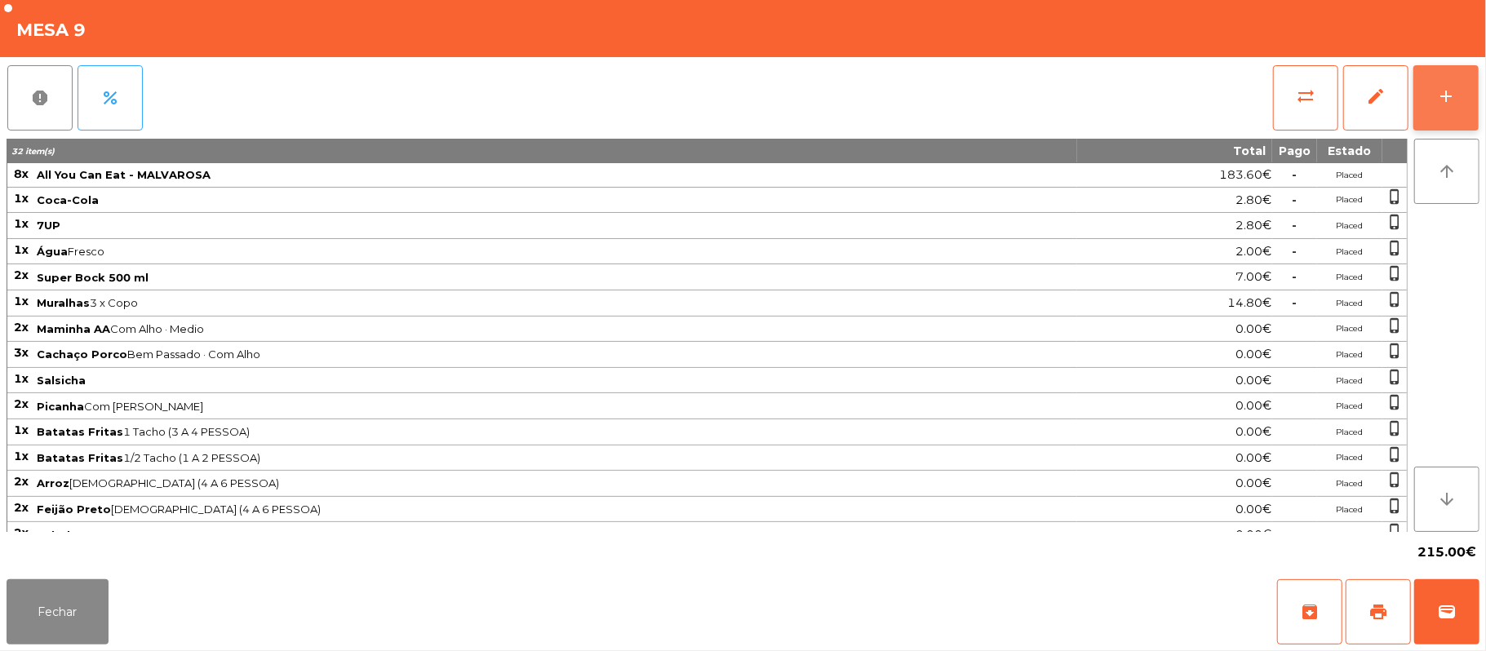
click at [1448, 89] on div "add" at bounding box center [1446, 97] width 20 height 20
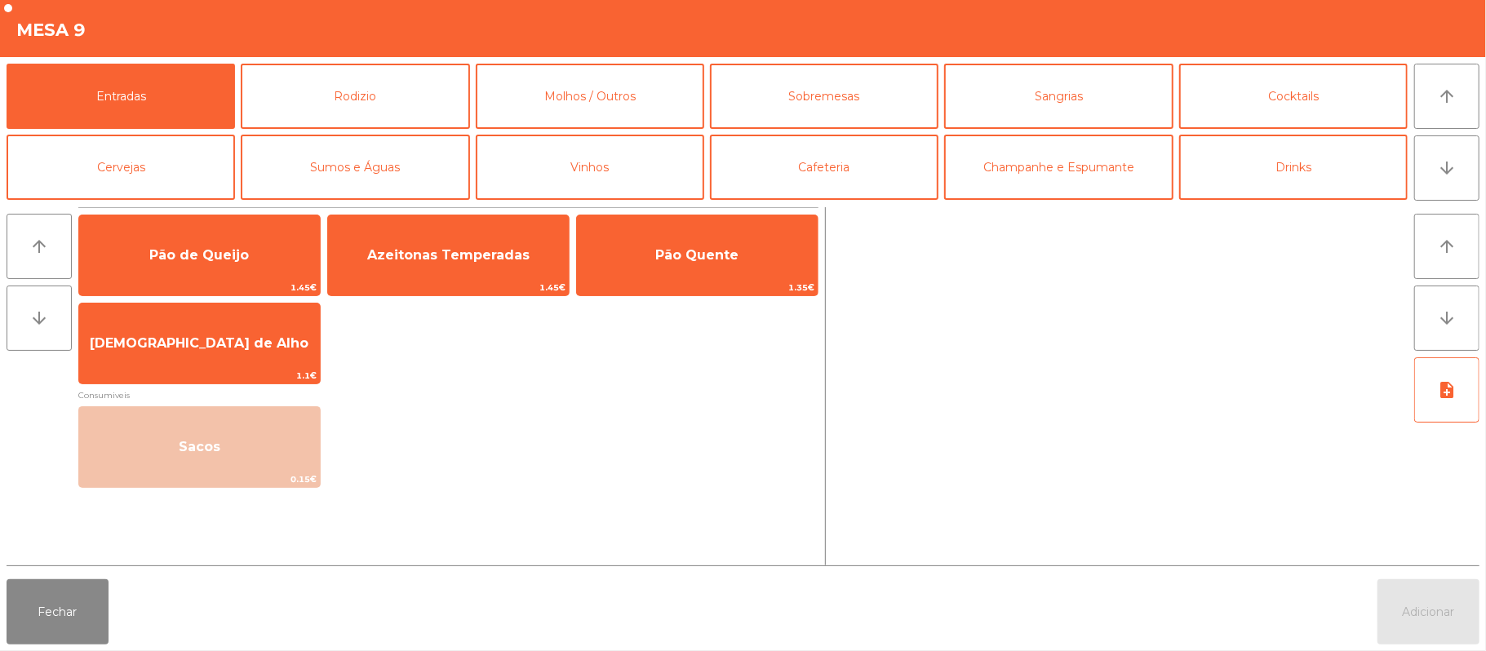
scroll to position [20, 0]
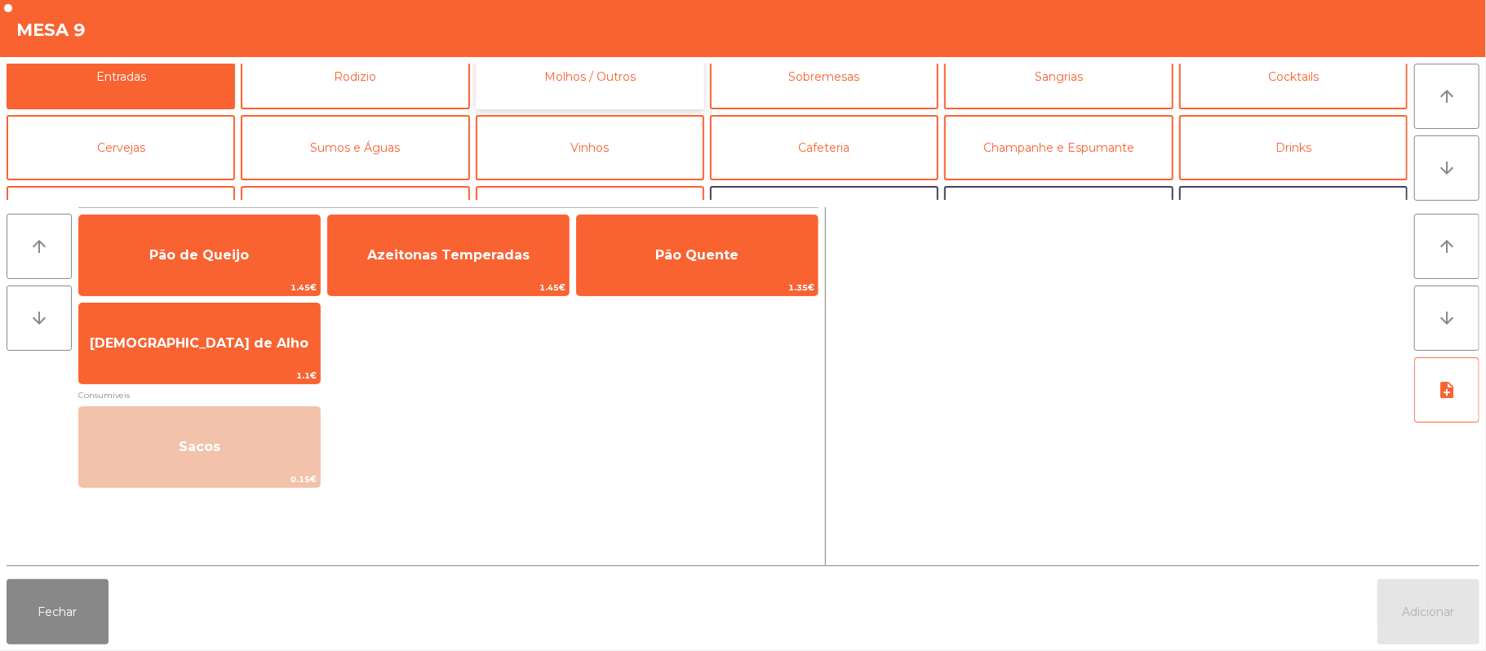
click at [595, 80] on button "Molhos / Outros" at bounding box center [590, 76] width 228 height 65
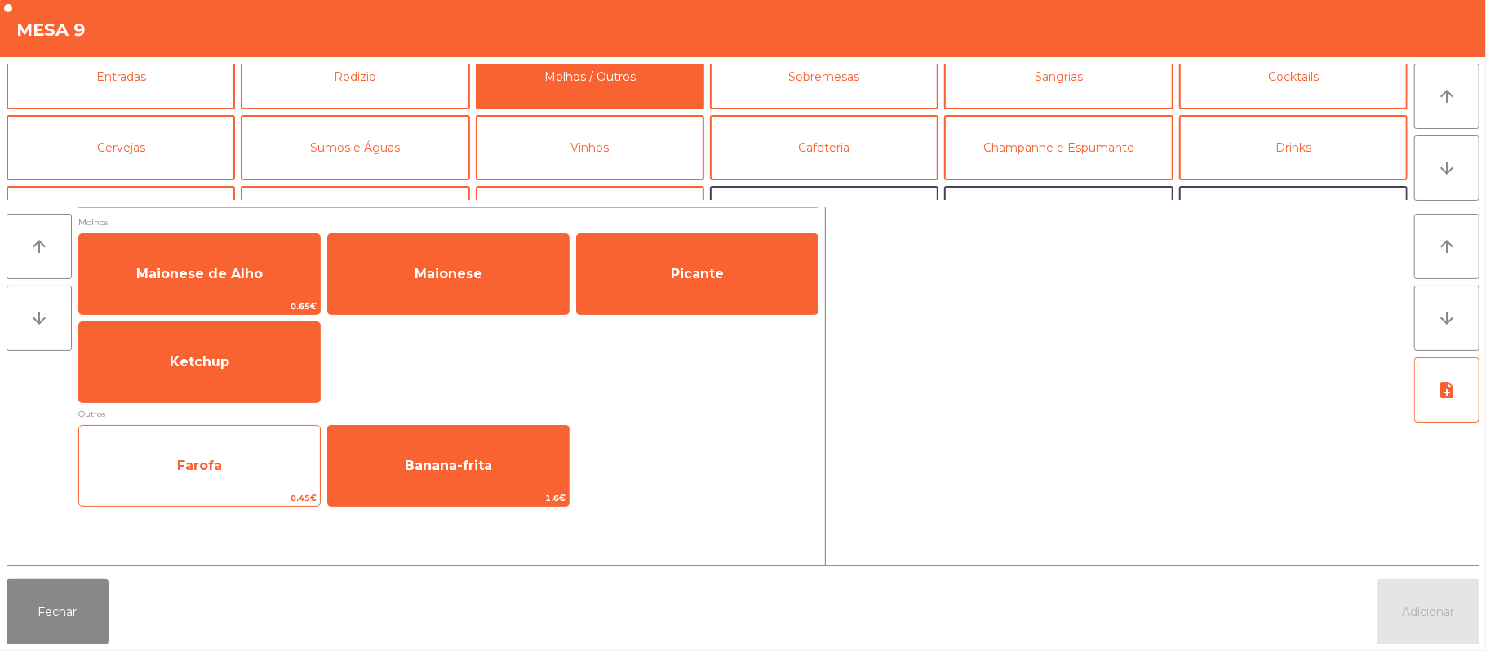
click at [237, 459] on span "Farofa" at bounding box center [199, 466] width 241 height 44
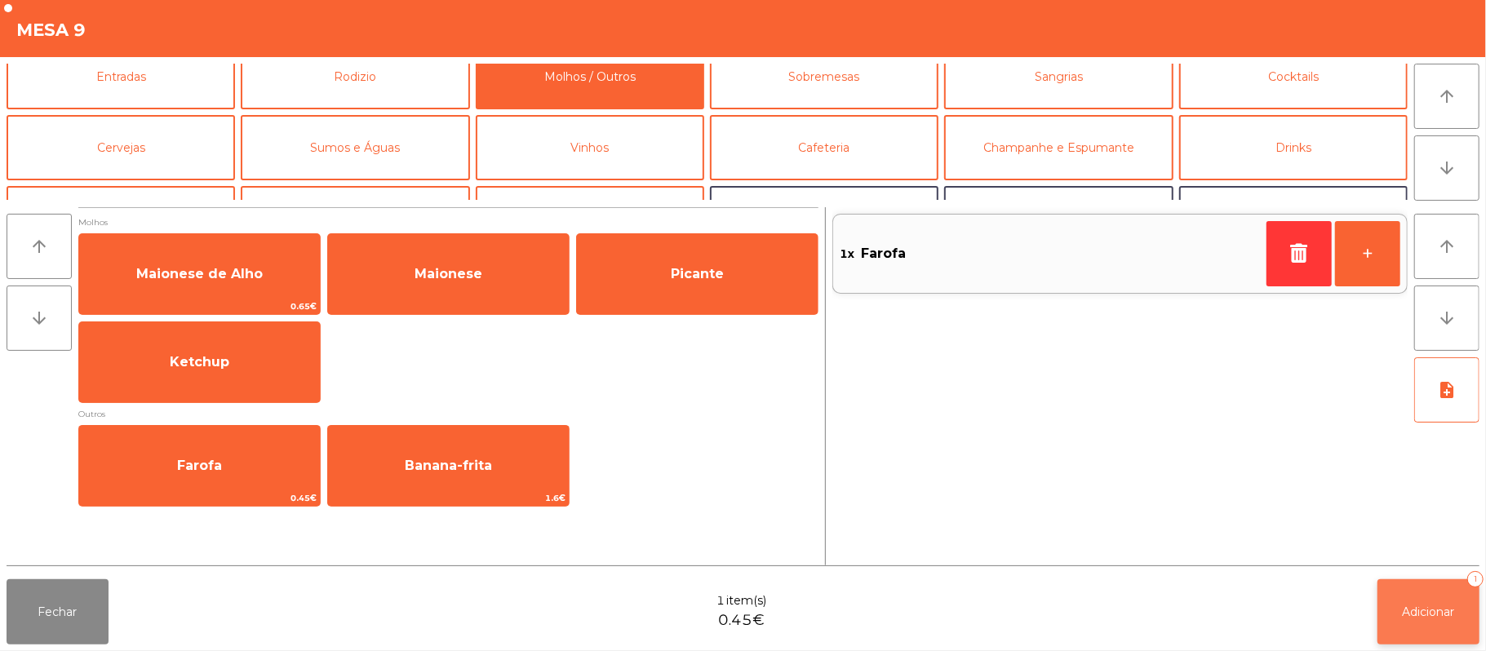
click at [1440, 611] on span "Adicionar" at bounding box center [1429, 612] width 52 height 15
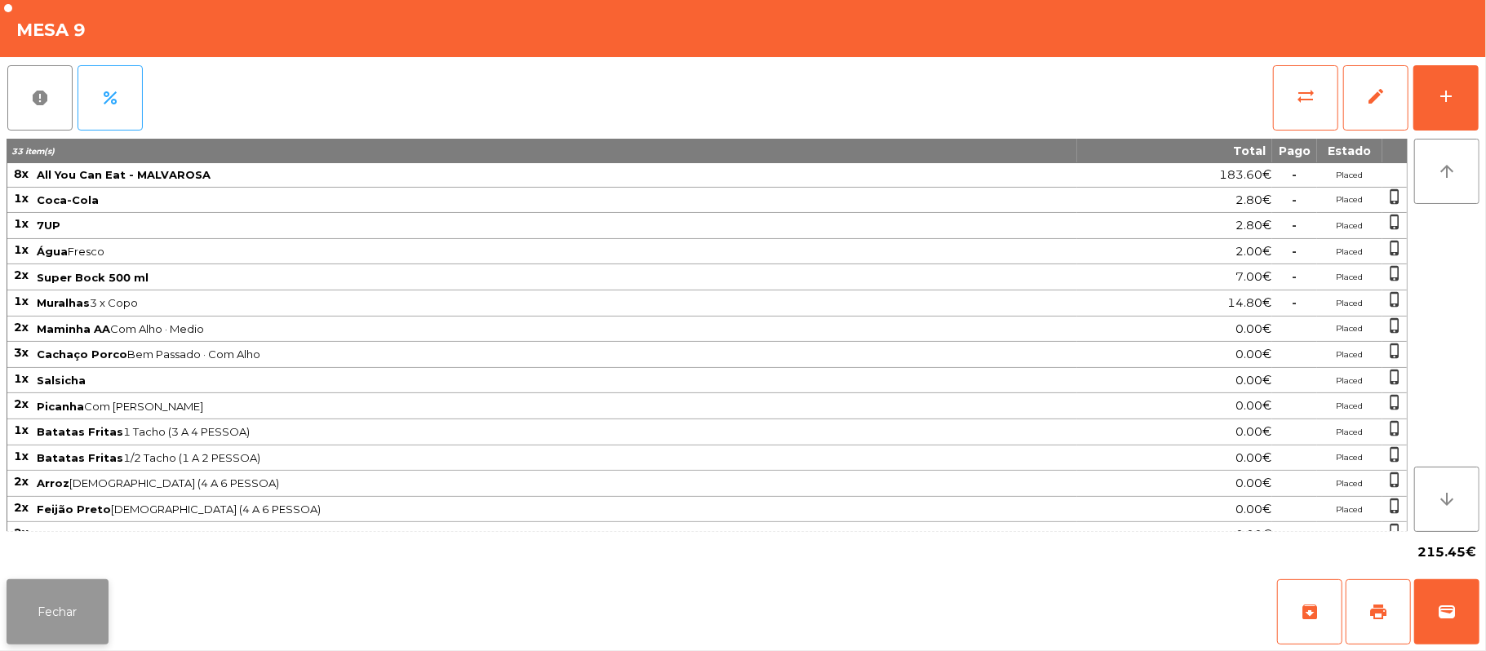
click at [42, 644] on button "Fechar" at bounding box center [58, 611] width 102 height 65
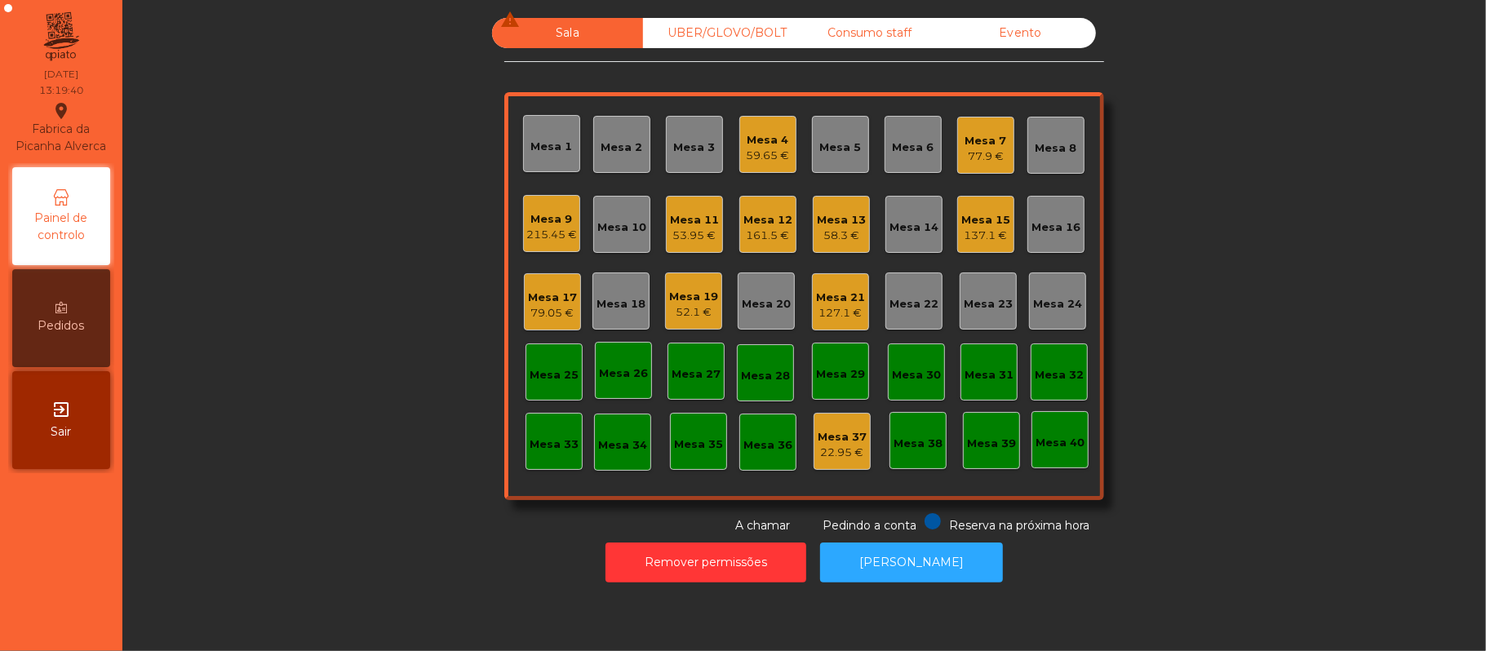
click at [769, 138] on div "Mesa 4" at bounding box center [768, 140] width 43 height 16
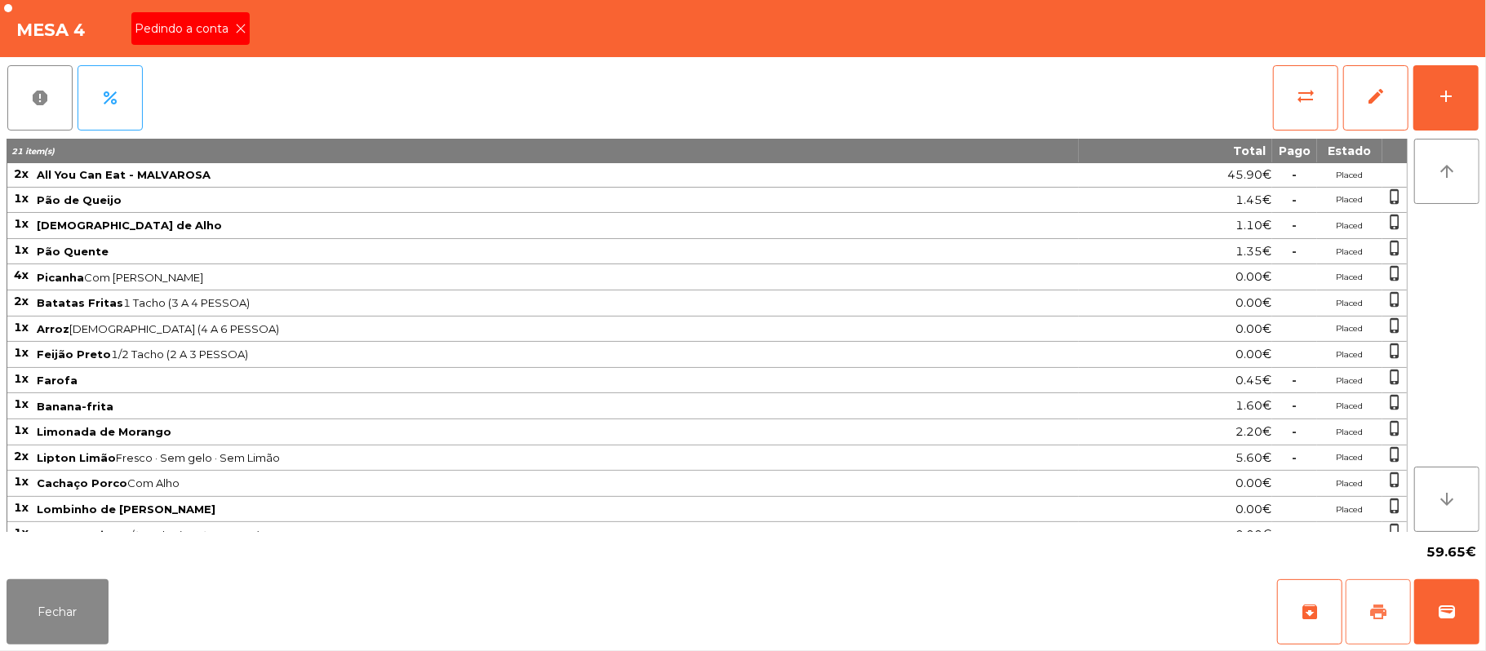
click at [1365, 615] on button "print" at bounding box center [1378, 611] width 65 height 65
click at [1440, 614] on span "wallet" at bounding box center [1447, 612] width 20 height 20
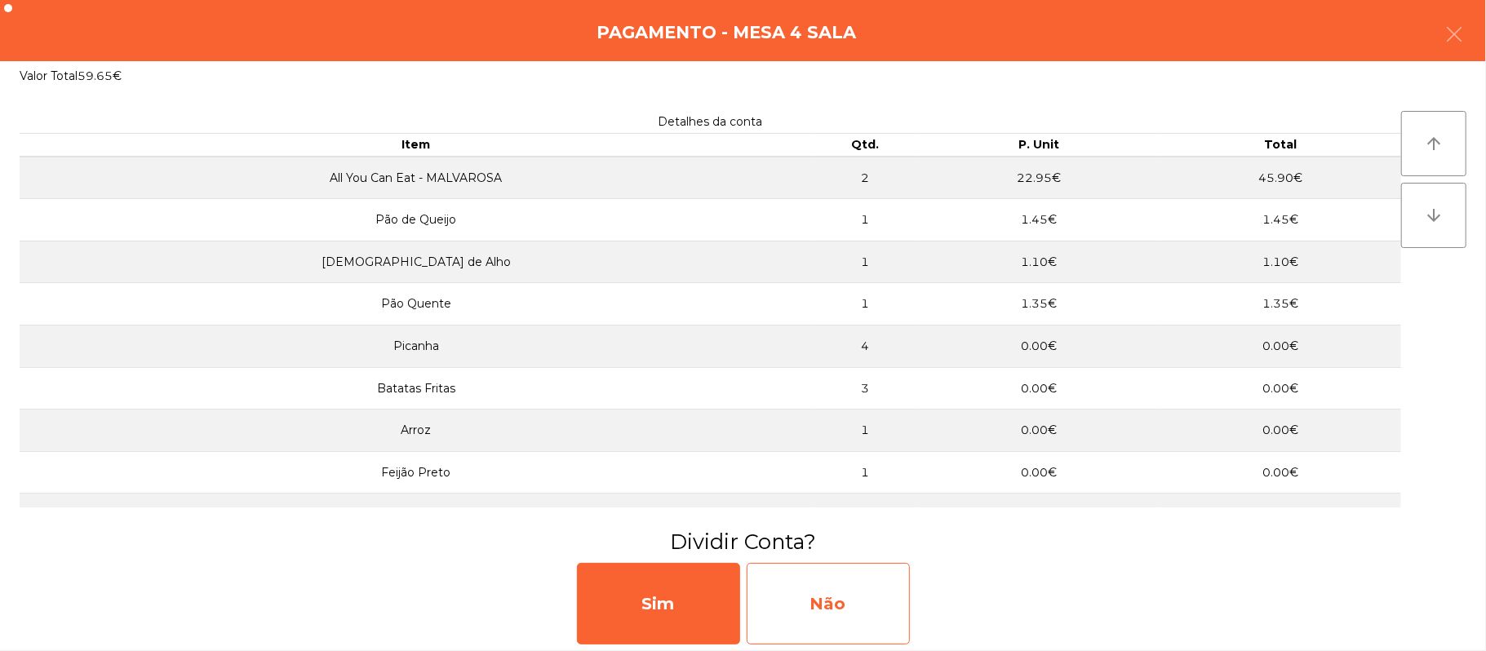
click at [823, 598] on div "Não" at bounding box center [828, 604] width 163 height 82
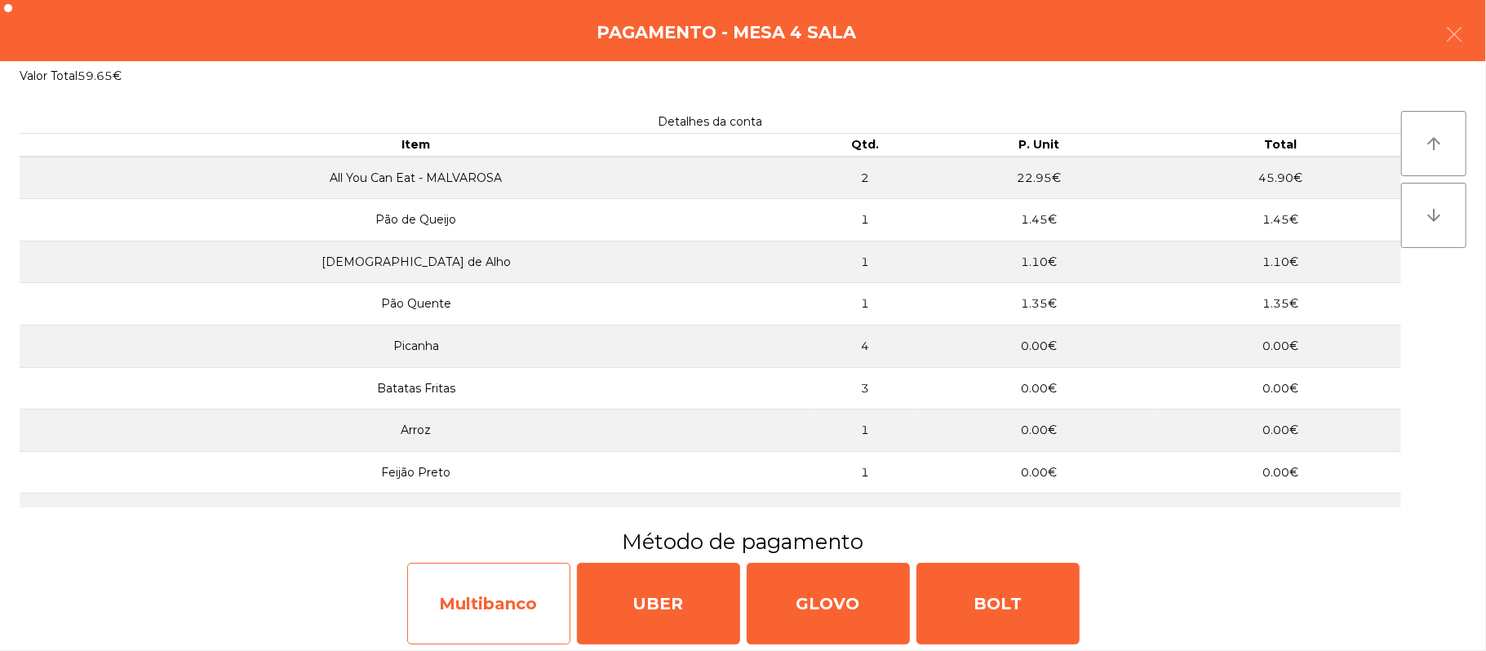
click at [516, 621] on div "Multibanco" at bounding box center [488, 604] width 163 height 82
select select "**"
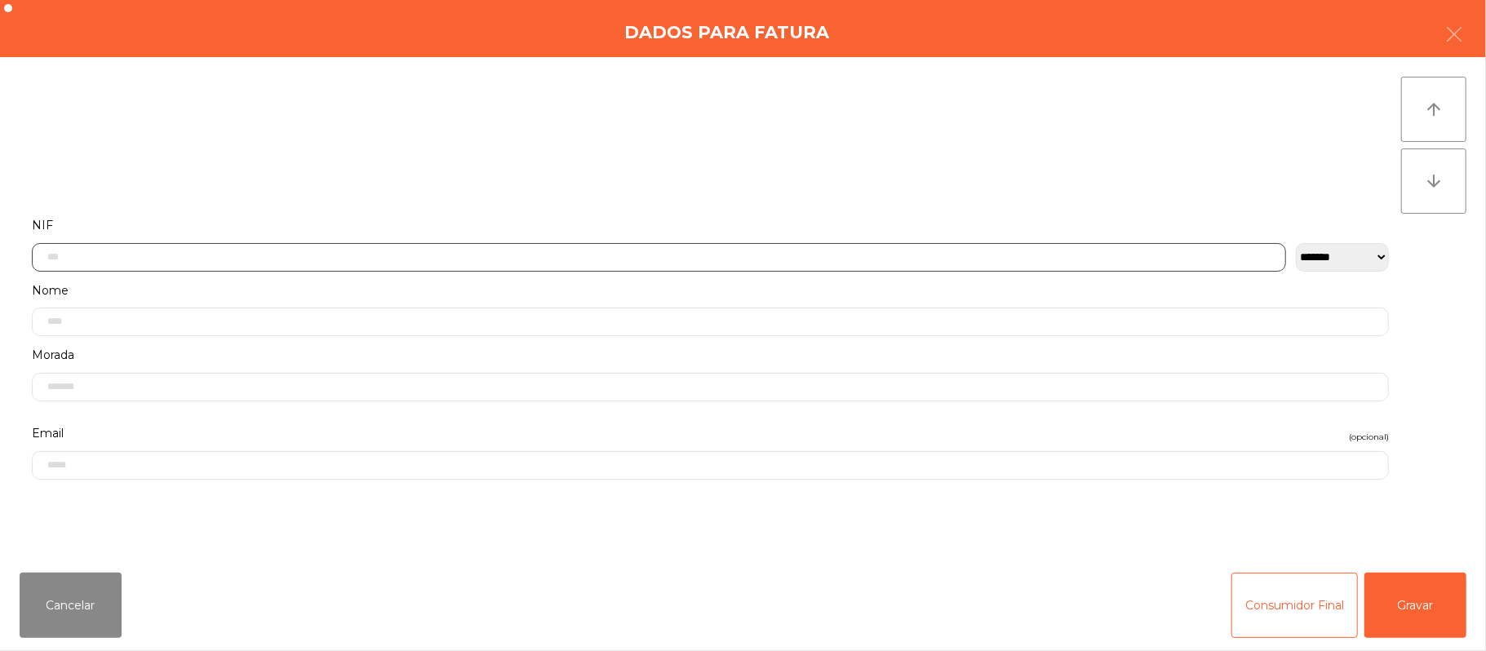
click at [385, 255] on input "text" at bounding box center [659, 257] width 1254 height 29
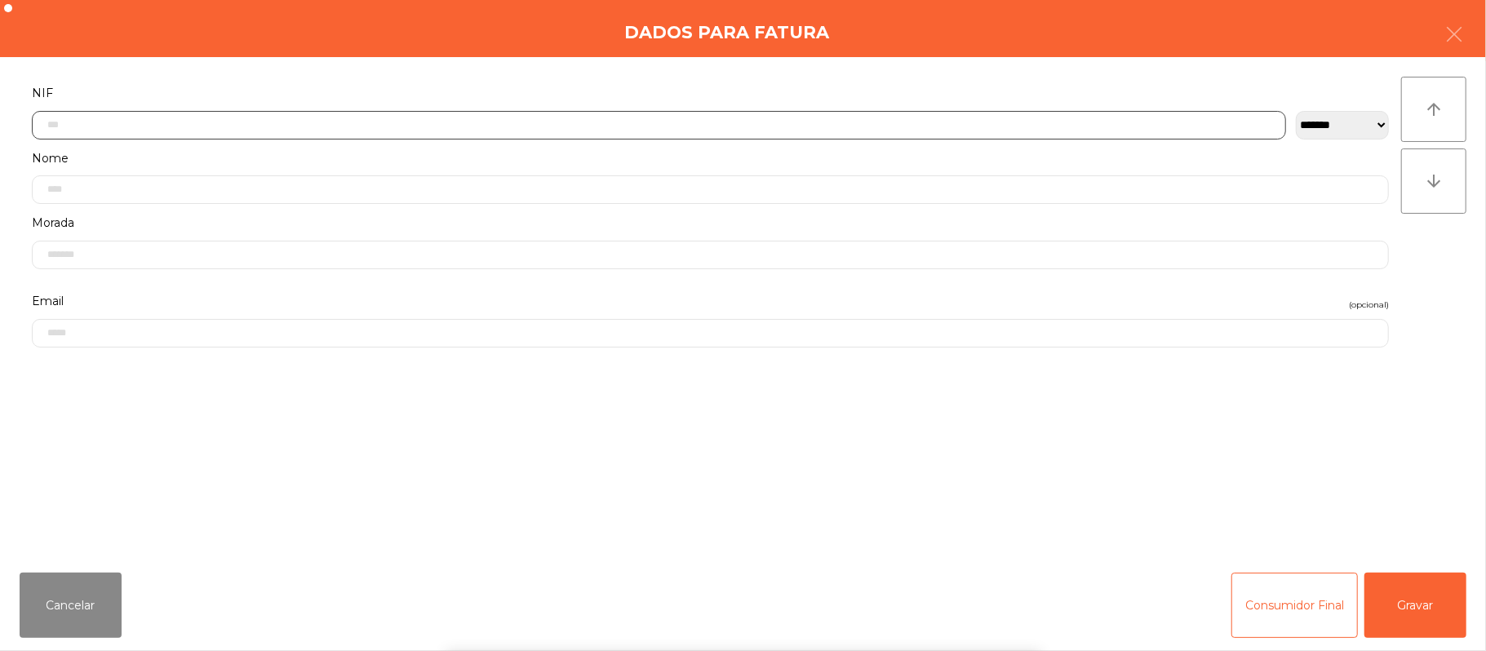
scroll to position [137, 0]
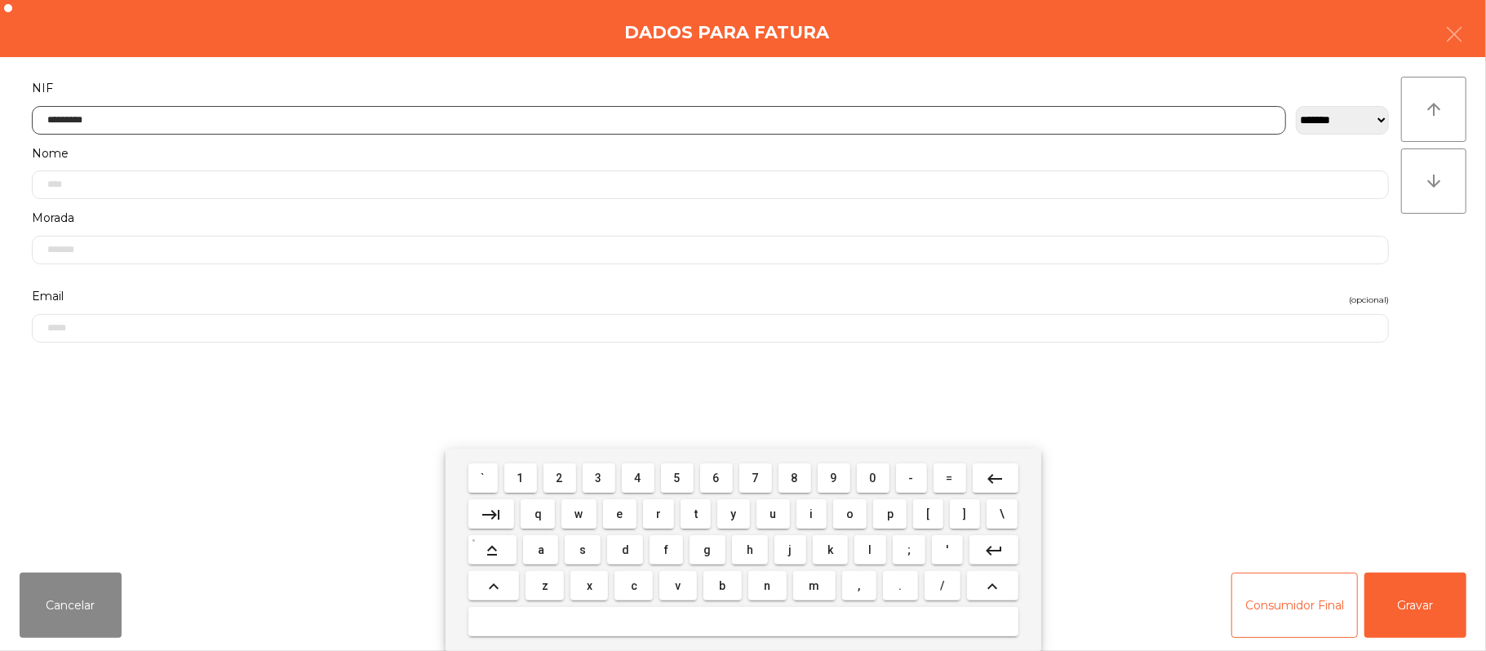
type input "*********"
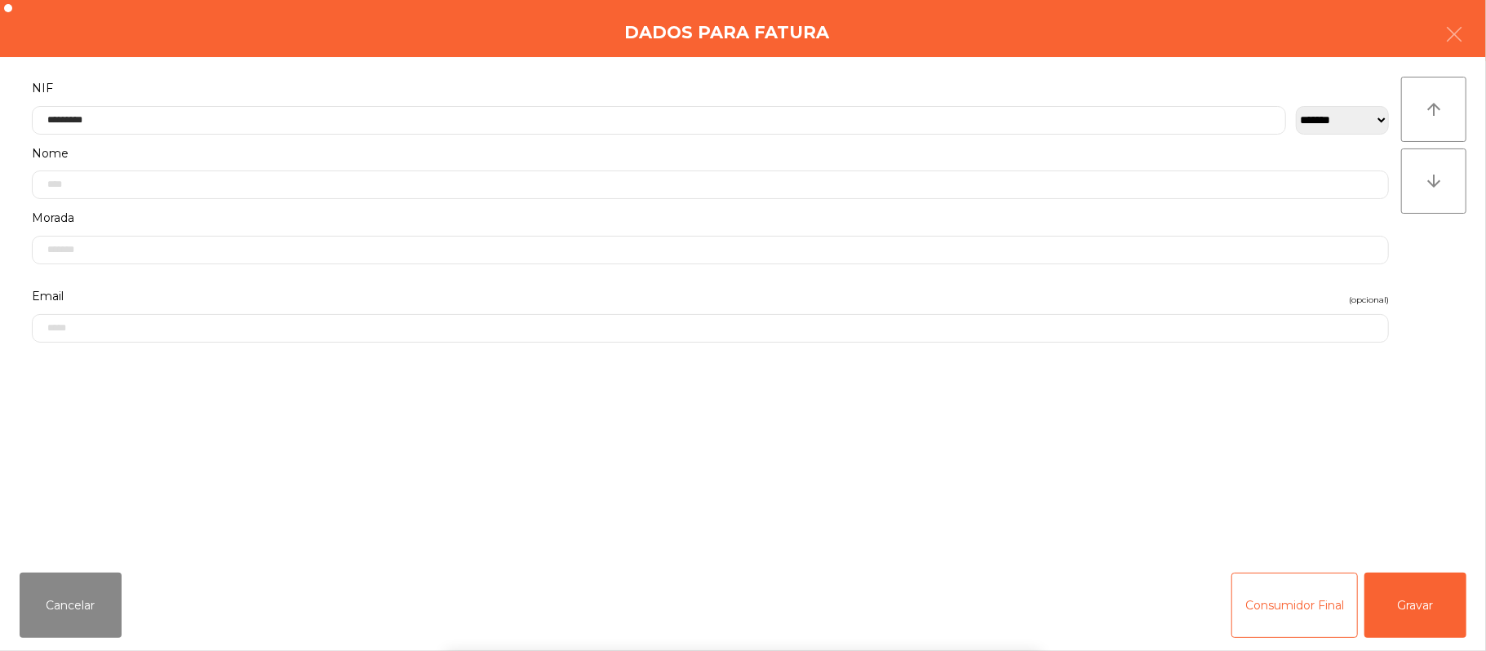
click at [1431, 607] on div "` 1 2 3 4 5 6 7 8 9 0 - = keyboard_backspace keyboard_tab q w e r t y u i o p […" at bounding box center [743, 550] width 1486 height 202
click at [1395, 624] on button "Gravar" at bounding box center [1415, 605] width 102 height 65
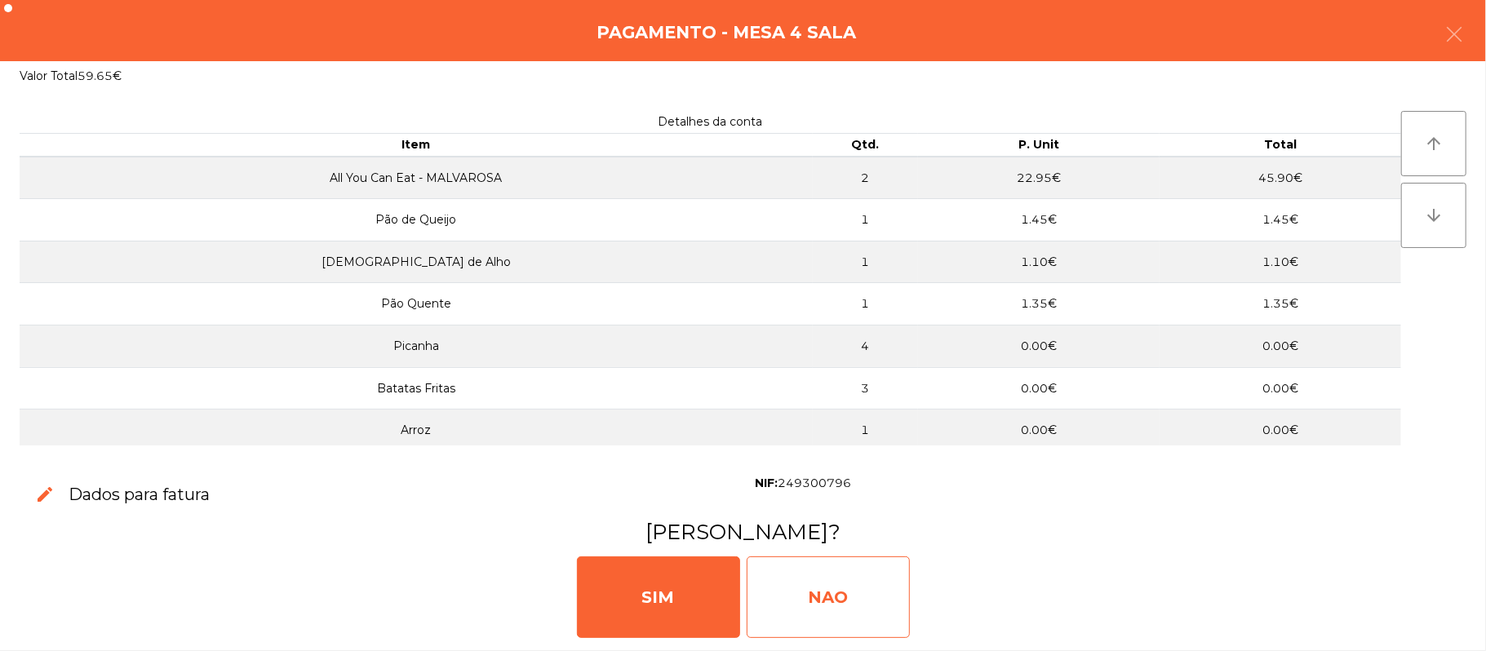
click at [811, 607] on div "NAO" at bounding box center [828, 598] width 163 height 82
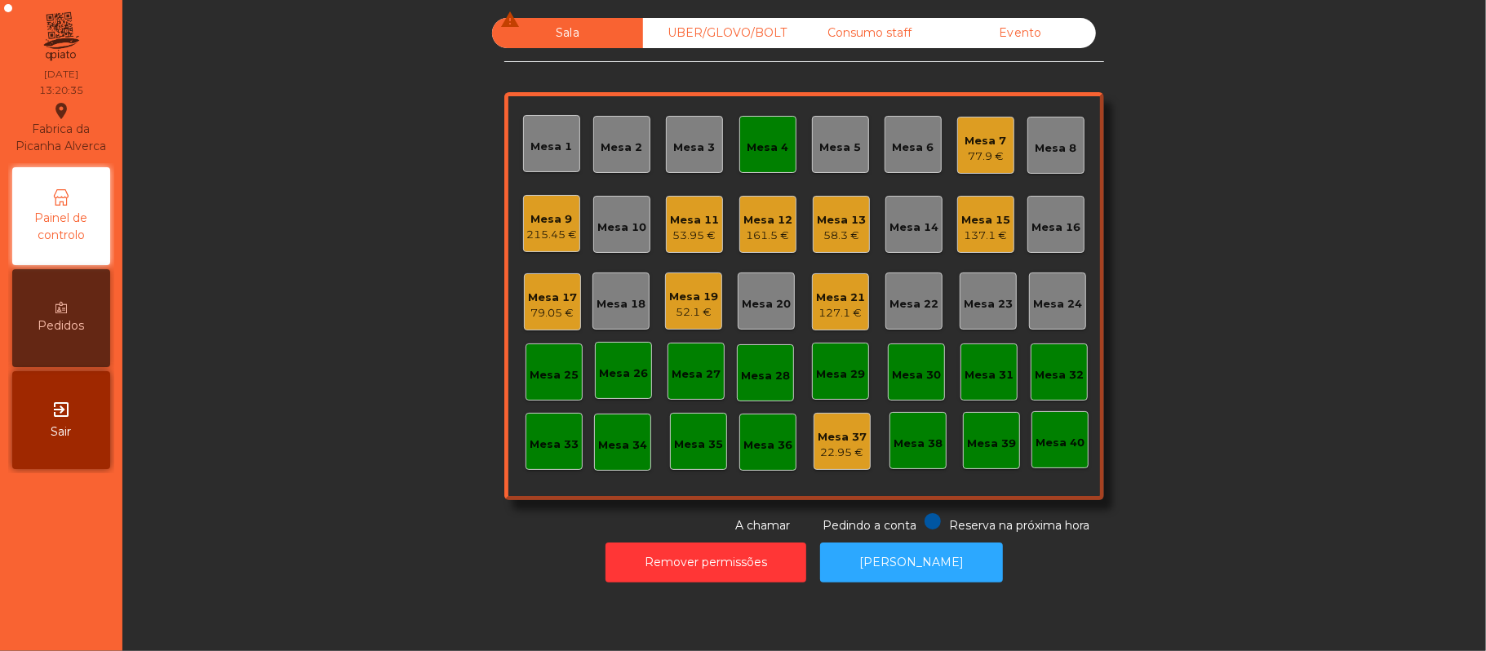
click at [755, 144] on div "Mesa 4" at bounding box center [769, 148] width 42 height 16
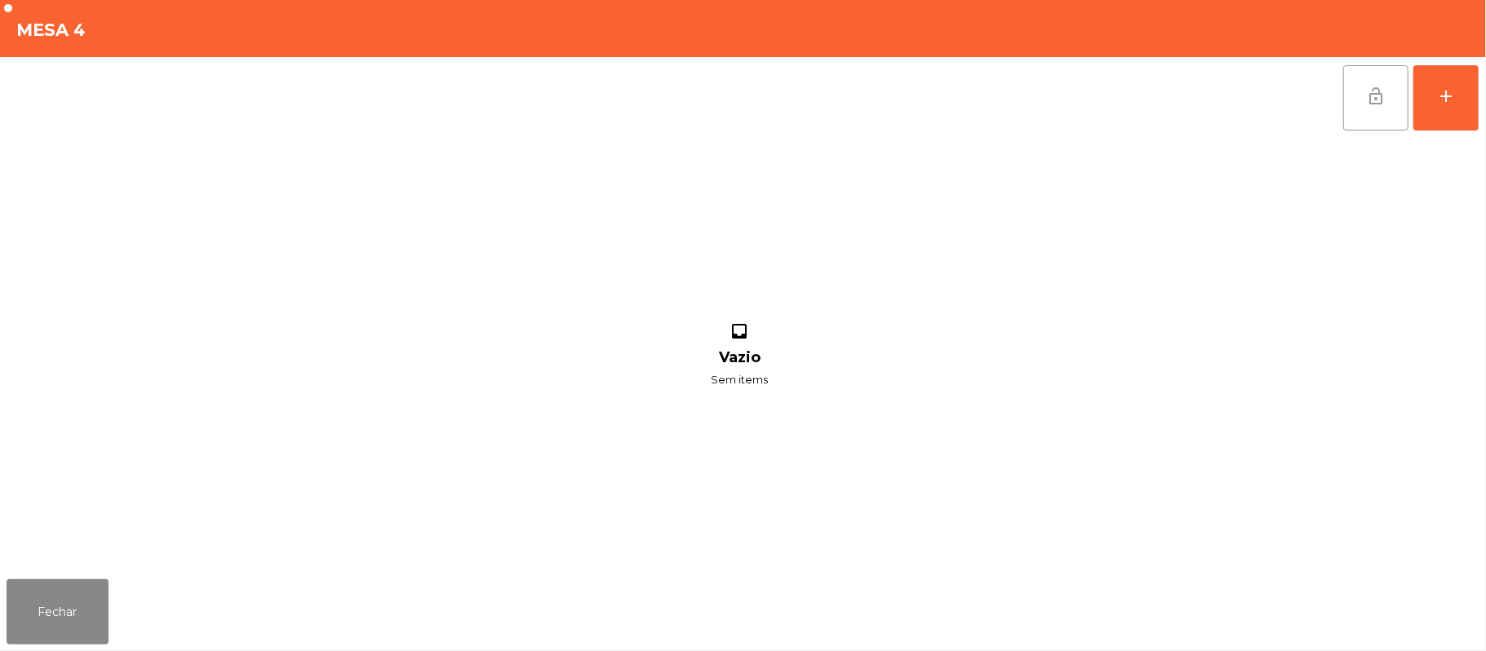
click at [1391, 109] on button "lock_open" at bounding box center [1375, 97] width 65 height 65
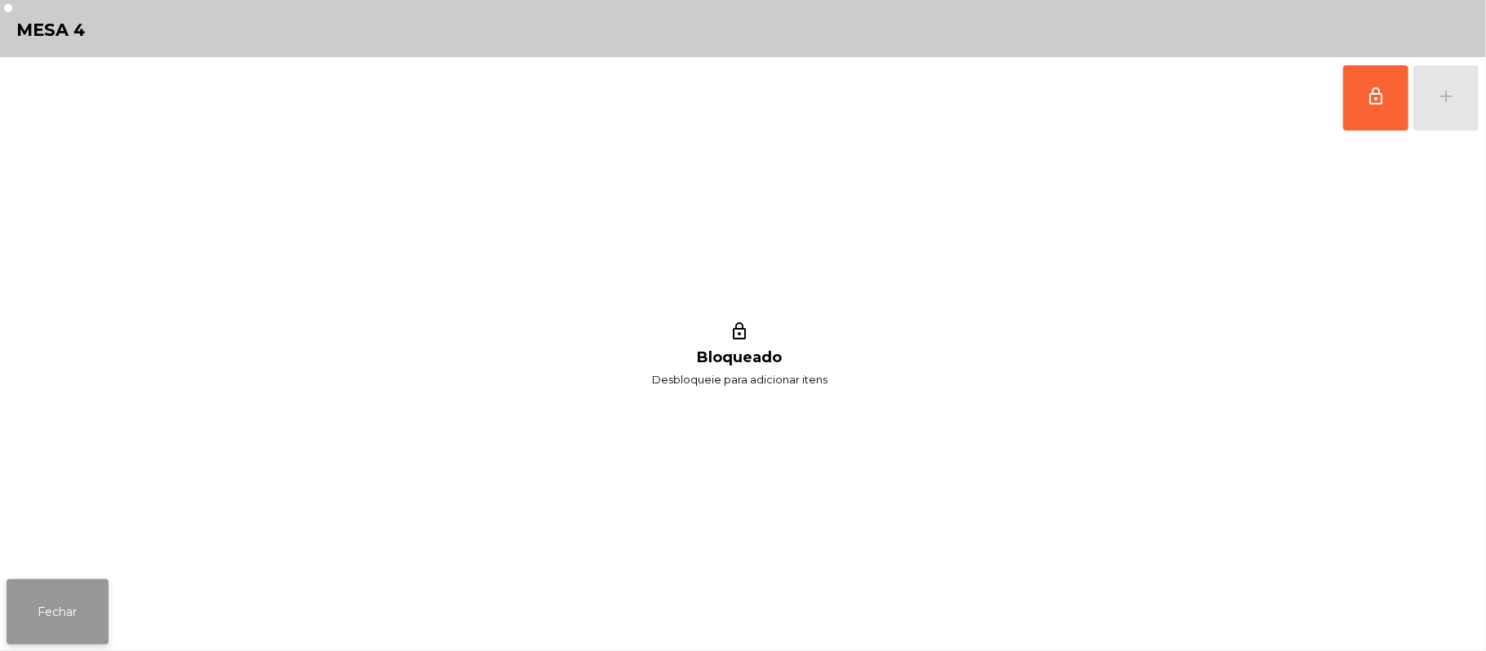
click at [82, 598] on button "Fechar" at bounding box center [58, 611] width 102 height 65
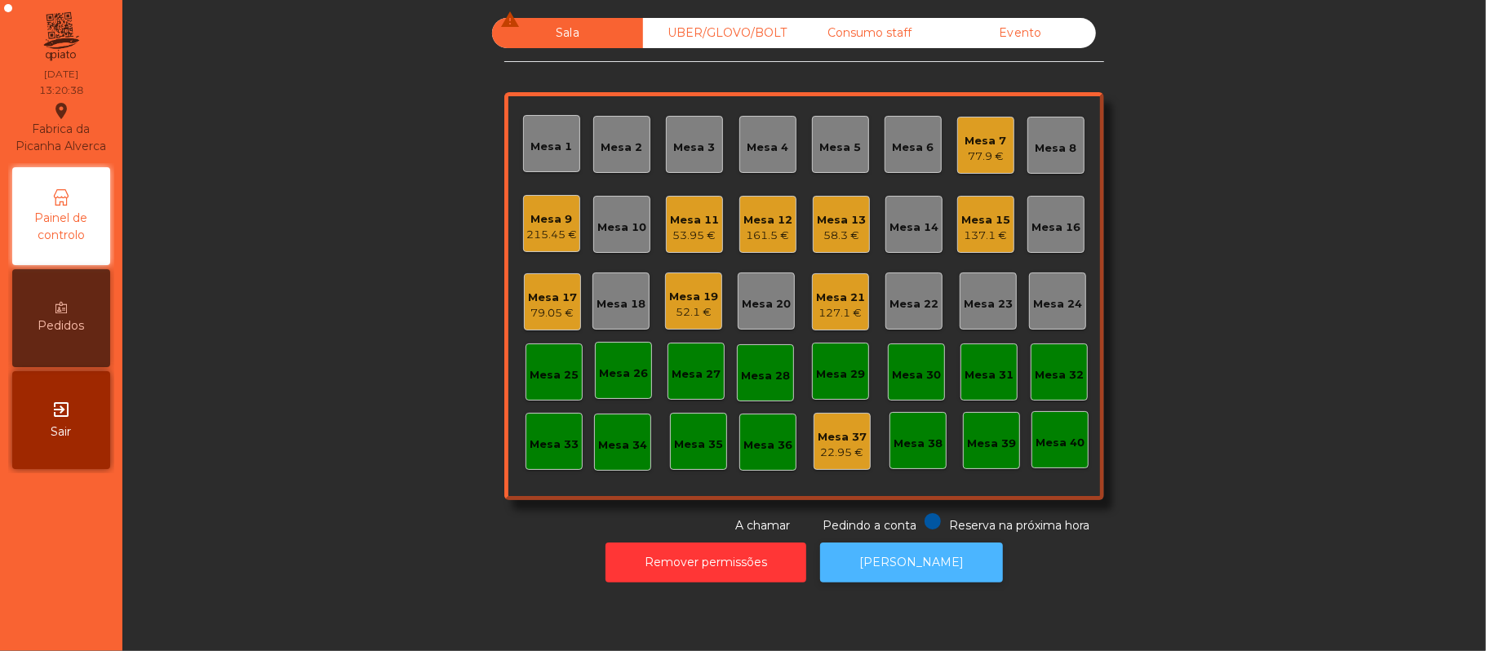
click at [907, 563] on button "[PERSON_NAME]" at bounding box center [911, 563] width 183 height 40
click at [852, 233] on div "58.3 €" at bounding box center [841, 236] width 49 height 16
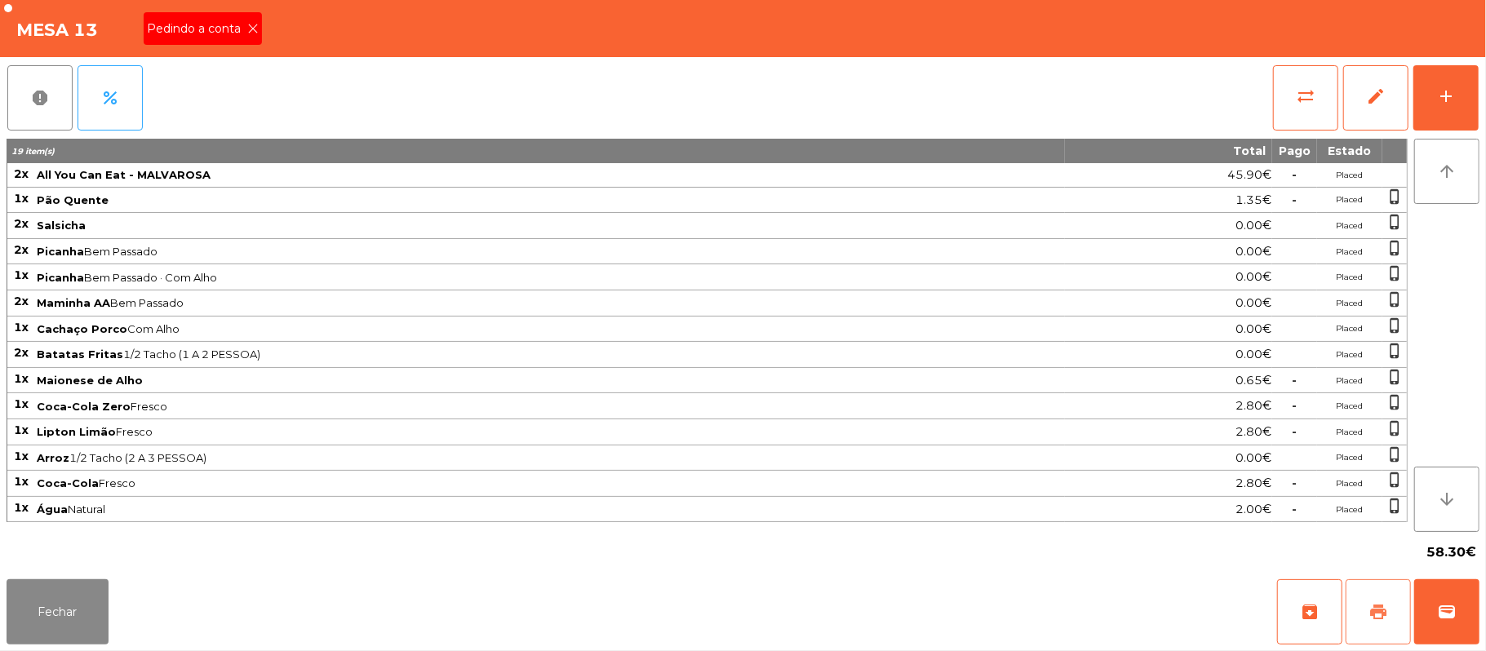
click at [1381, 607] on span "print" at bounding box center [1379, 612] width 20 height 20
click at [20, 619] on button "Fechar" at bounding box center [58, 611] width 102 height 65
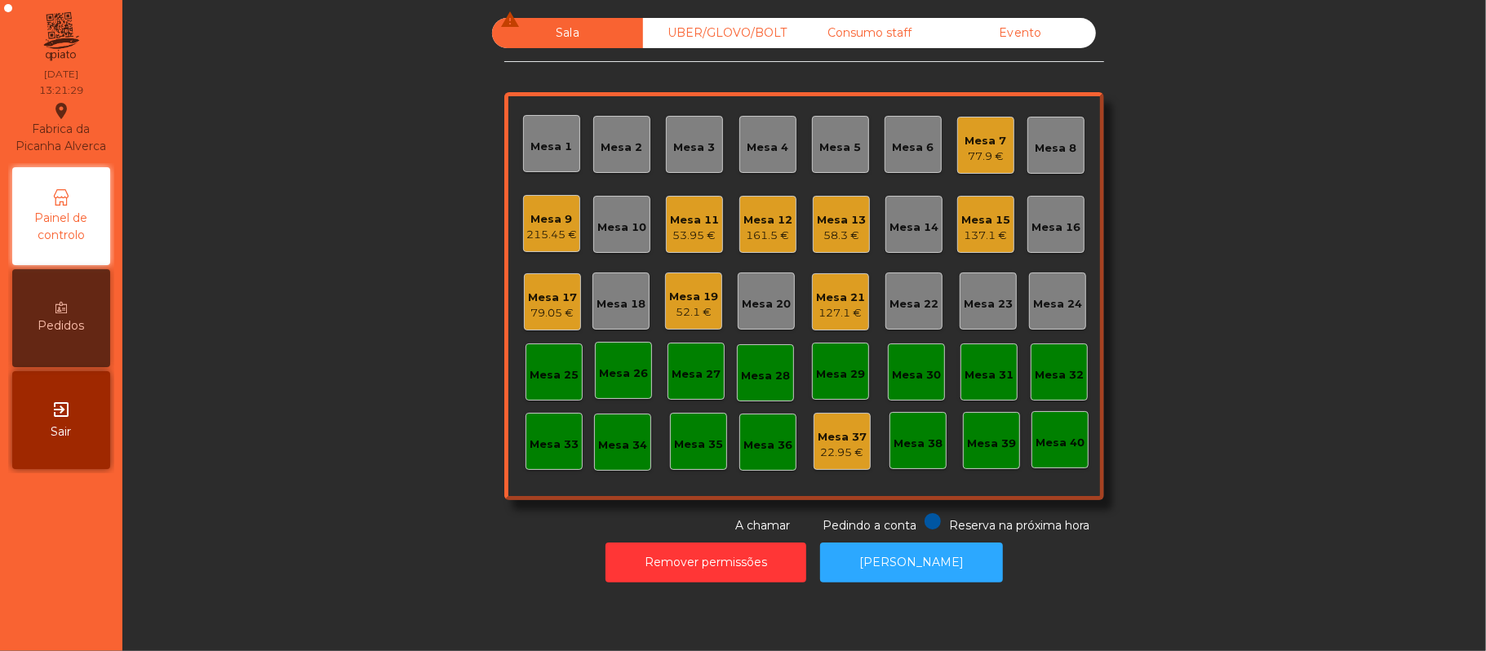
click at [67, 628] on nav "Fabrica da Picanha Alverca location_on [DATE] 13:21:29 Painel de controlo Pedid…" at bounding box center [61, 325] width 122 height 651
click at [695, 144] on div "Mesa 3" at bounding box center [695, 148] width 42 height 16
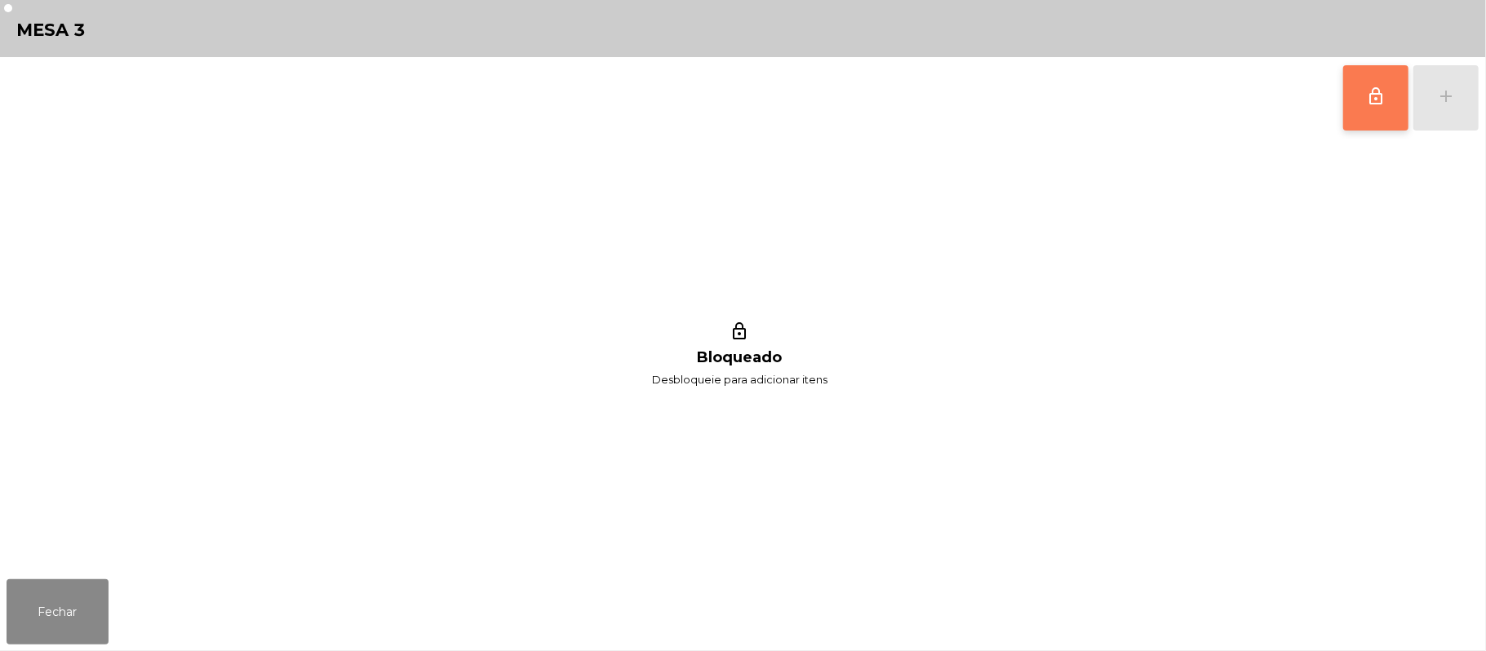
click at [1364, 113] on button "lock_outline" at bounding box center [1375, 97] width 65 height 65
click at [1434, 99] on button "add" at bounding box center [1445, 97] width 65 height 65
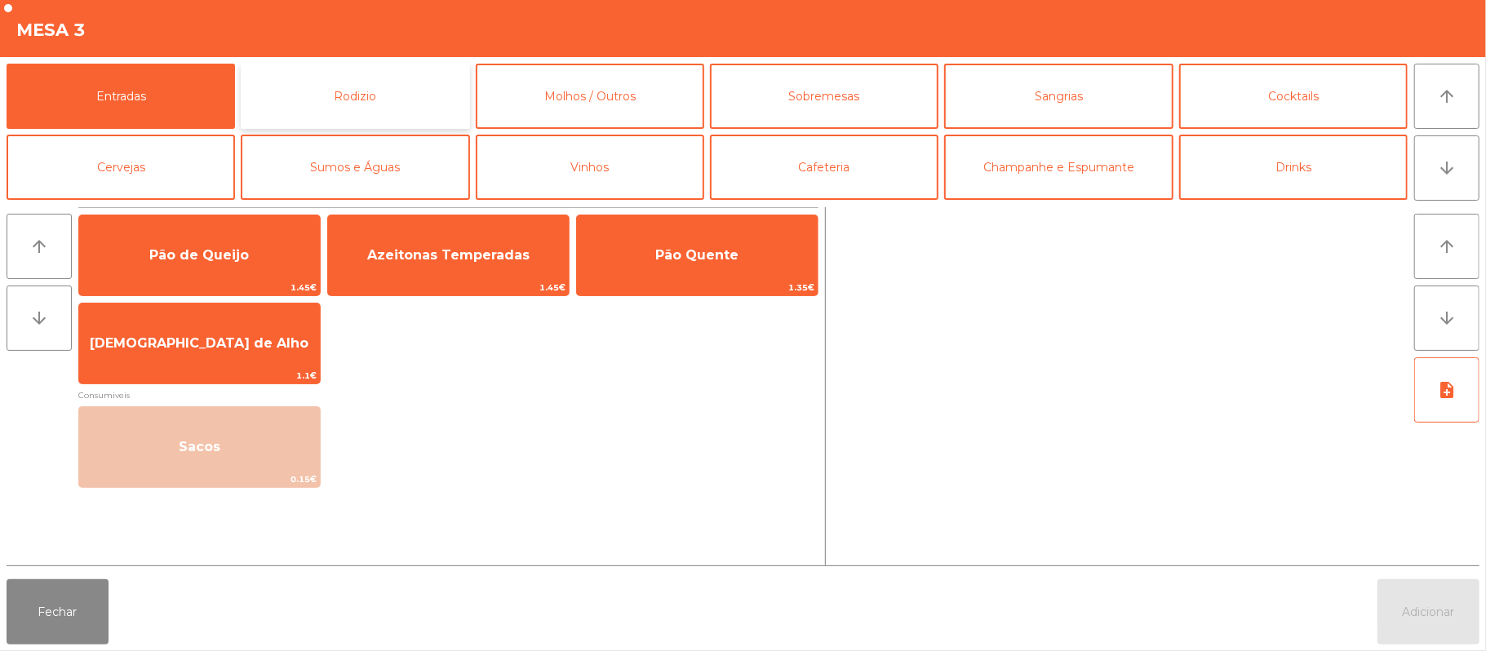
click at [379, 85] on button "Rodizio" at bounding box center [355, 96] width 228 height 65
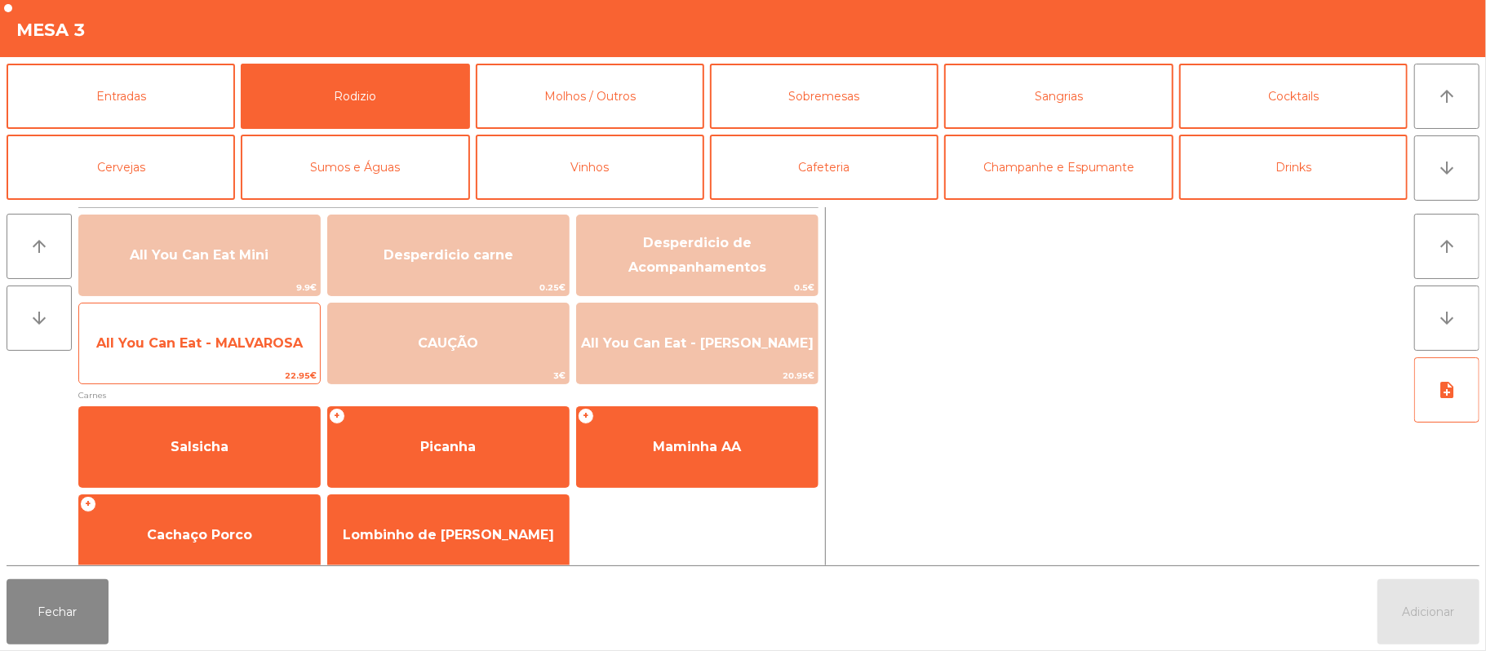
click at [271, 338] on span "All You Can Eat - MALVAROSA" at bounding box center [199, 343] width 206 height 16
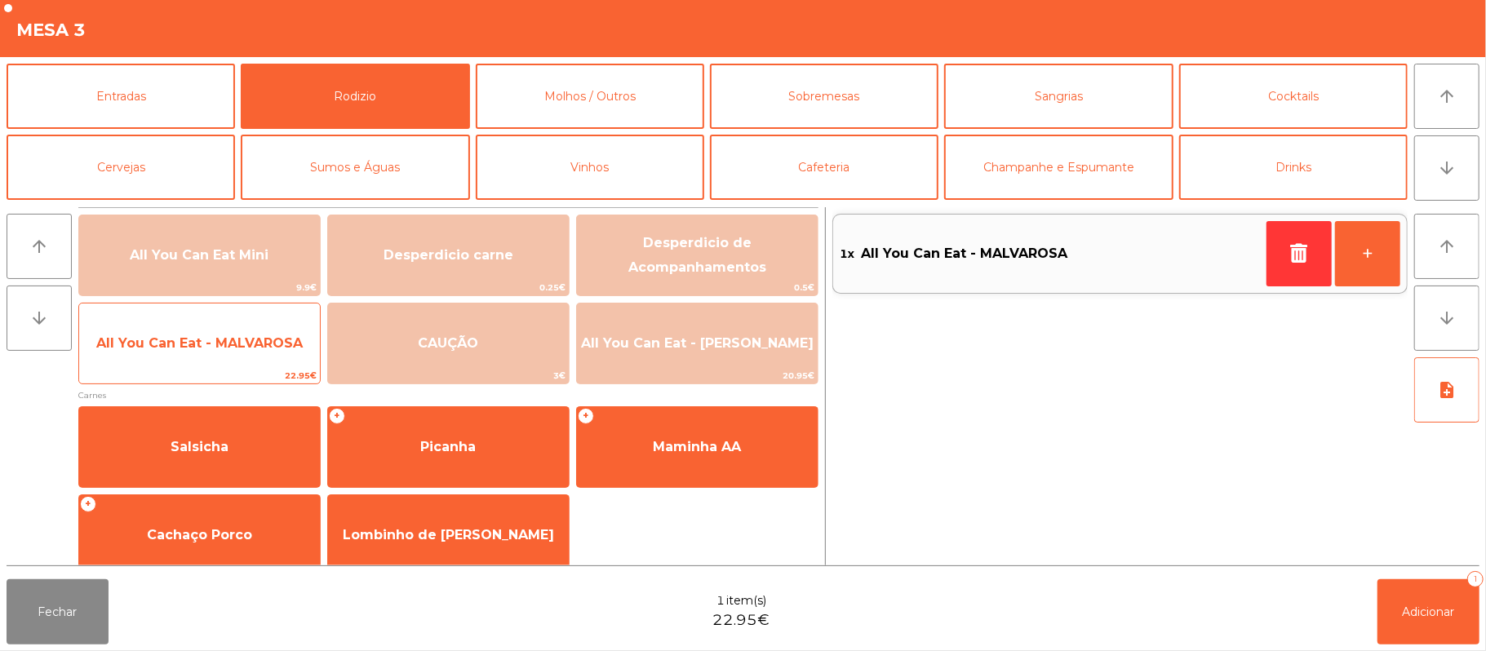
click at [260, 359] on span "All You Can Eat - MALVAROSA" at bounding box center [199, 344] width 241 height 44
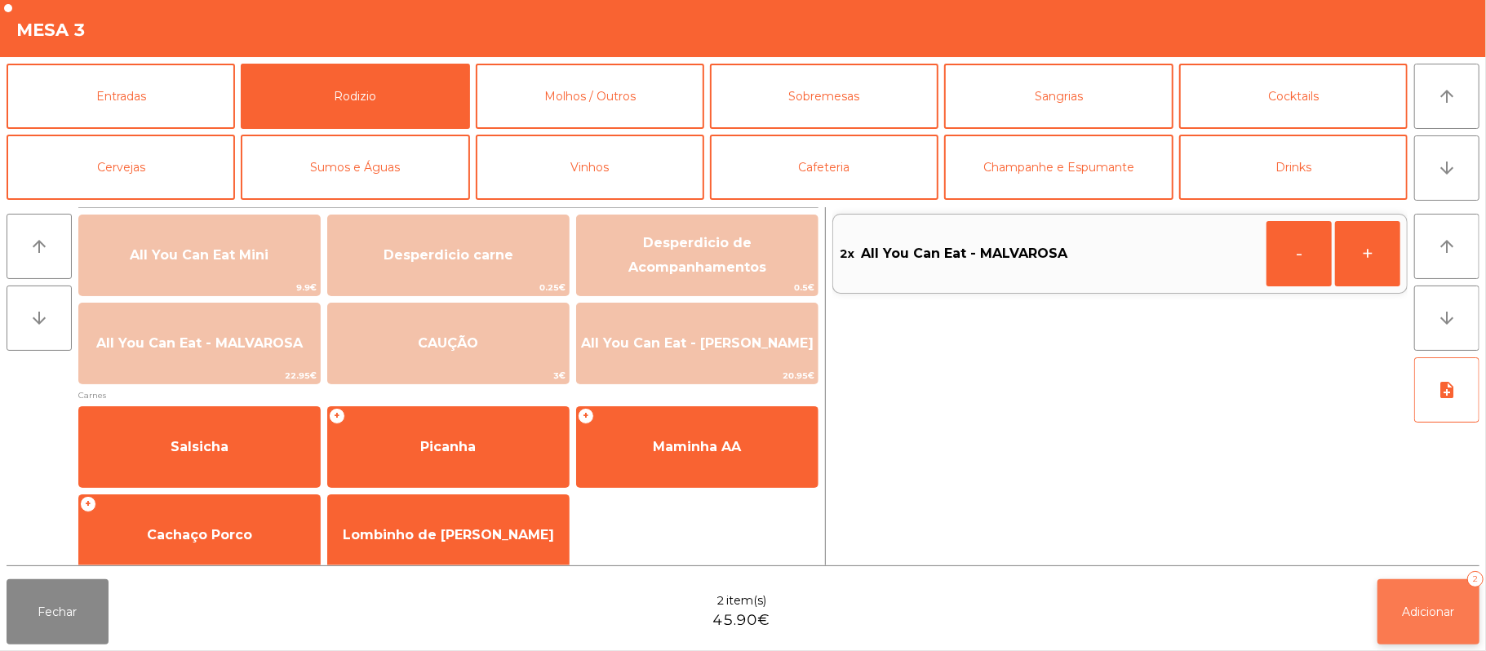
click at [1431, 628] on button "Adicionar 2" at bounding box center [1429, 611] width 102 height 65
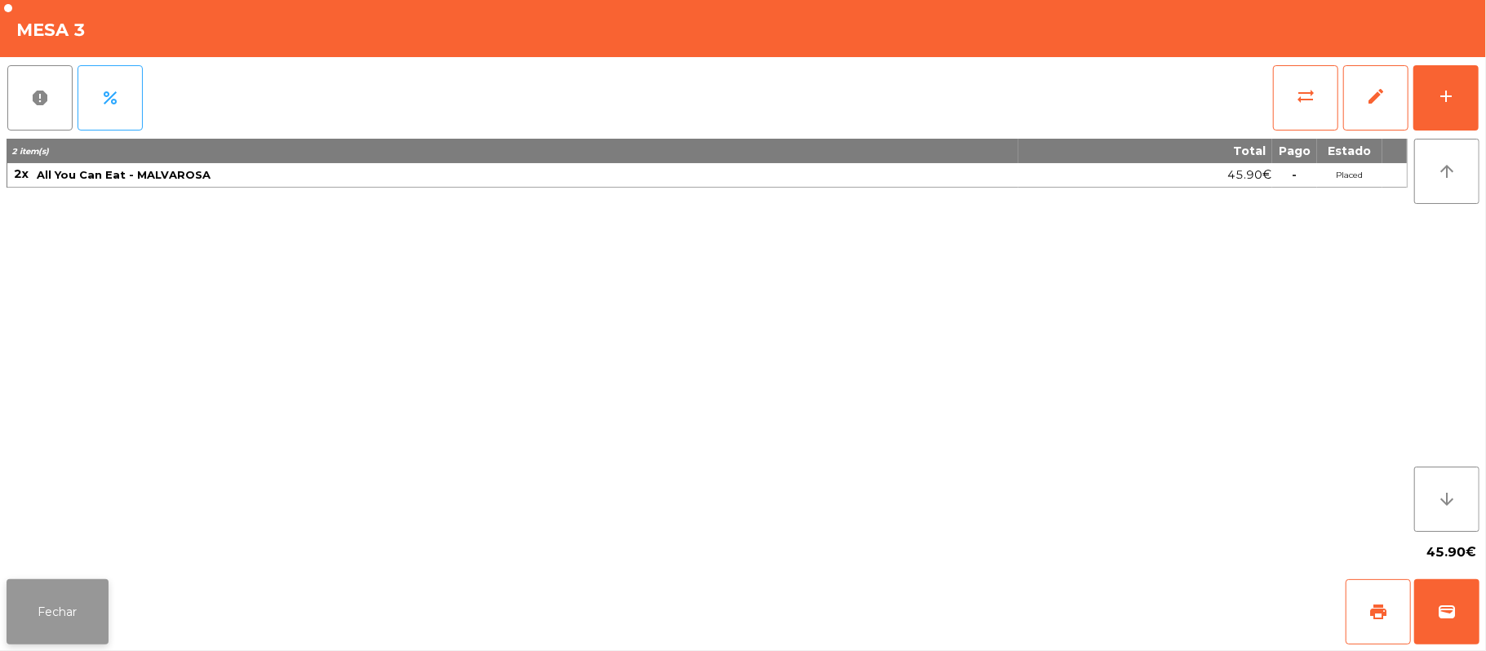
click at [65, 617] on button "Fechar" at bounding box center [58, 611] width 102 height 65
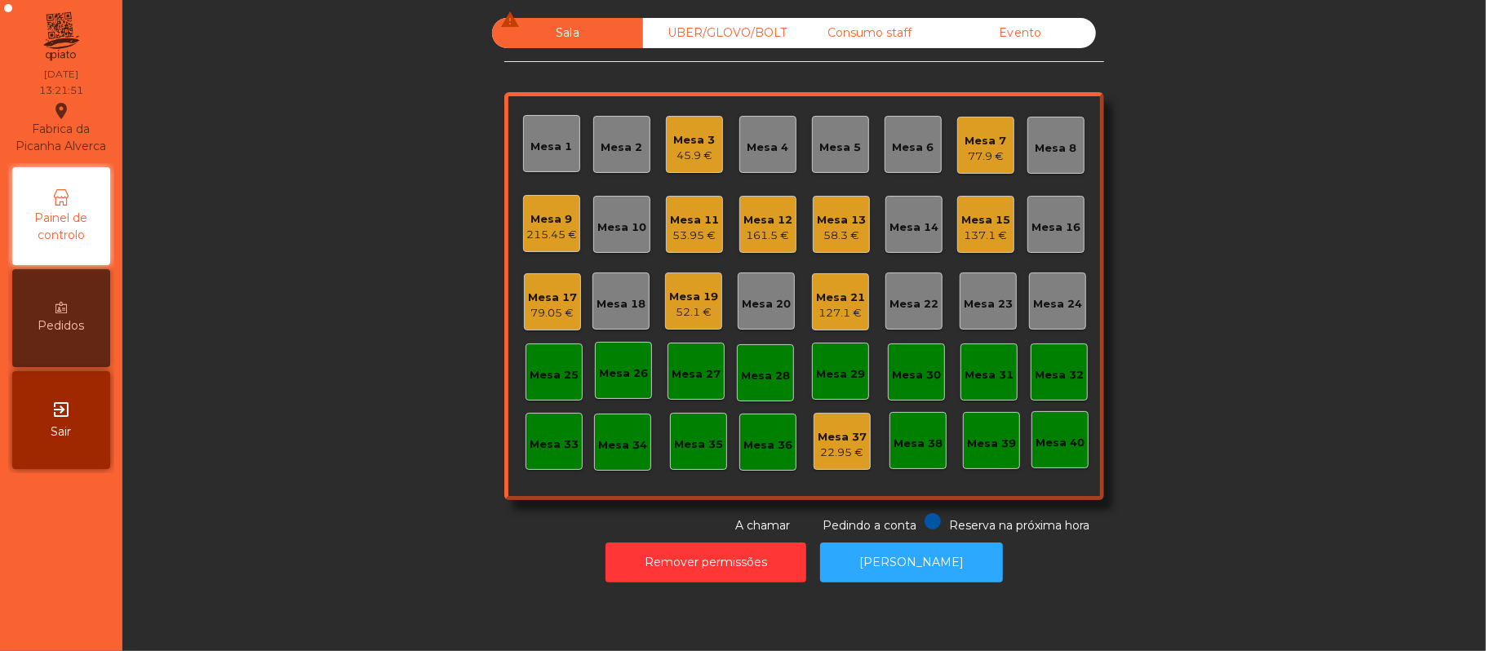
click at [854, 217] on div "Mesa 13" at bounding box center [841, 220] width 49 height 16
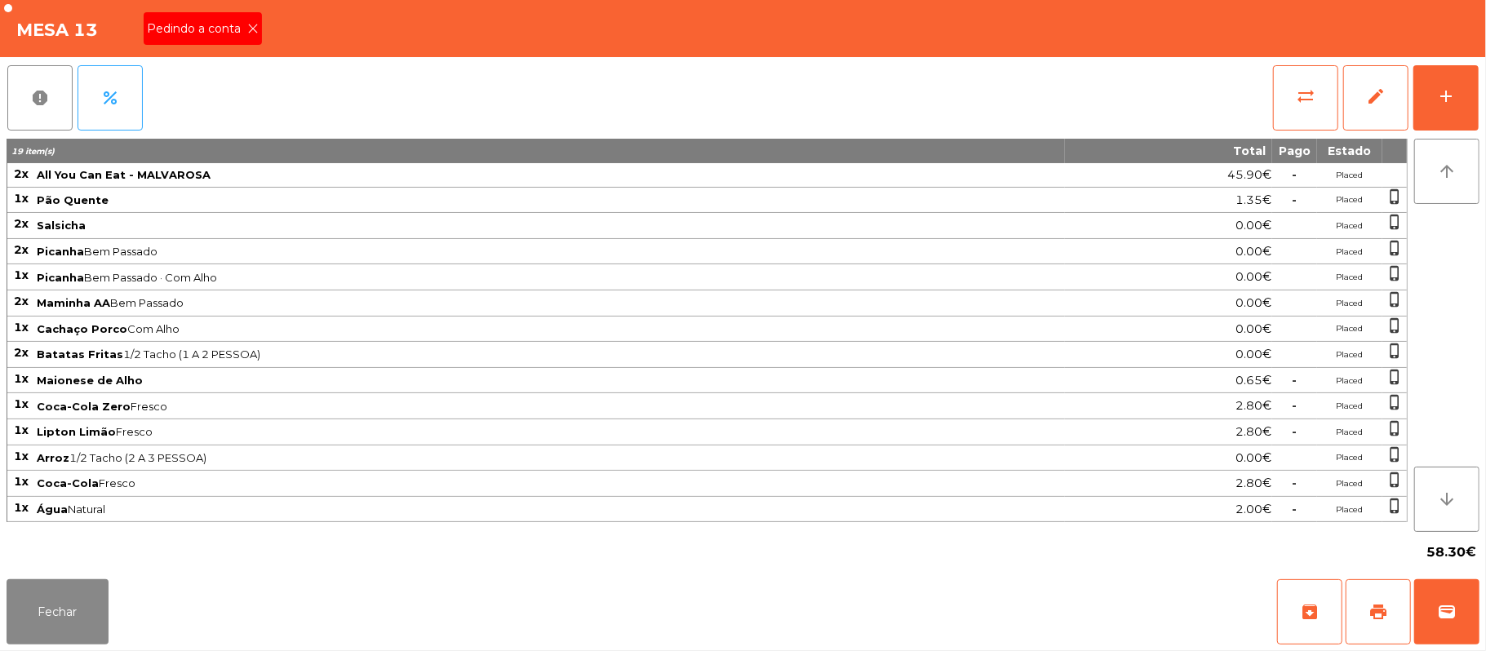
click at [255, 27] on icon at bounding box center [252, 28] width 11 height 11
click at [251, 28] on icon at bounding box center [252, 28] width 11 height 11
click at [258, 29] on div "Mesa 13 Pedindo a conta" at bounding box center [743, 28] width 1486 height 57
click at [1384, 599] on button "print" at bounding box center [1378, 611] width 65 height 65
click at [1297, 92] on span "sync_alt" at bounding box center [1306, 97] width 20 height 20
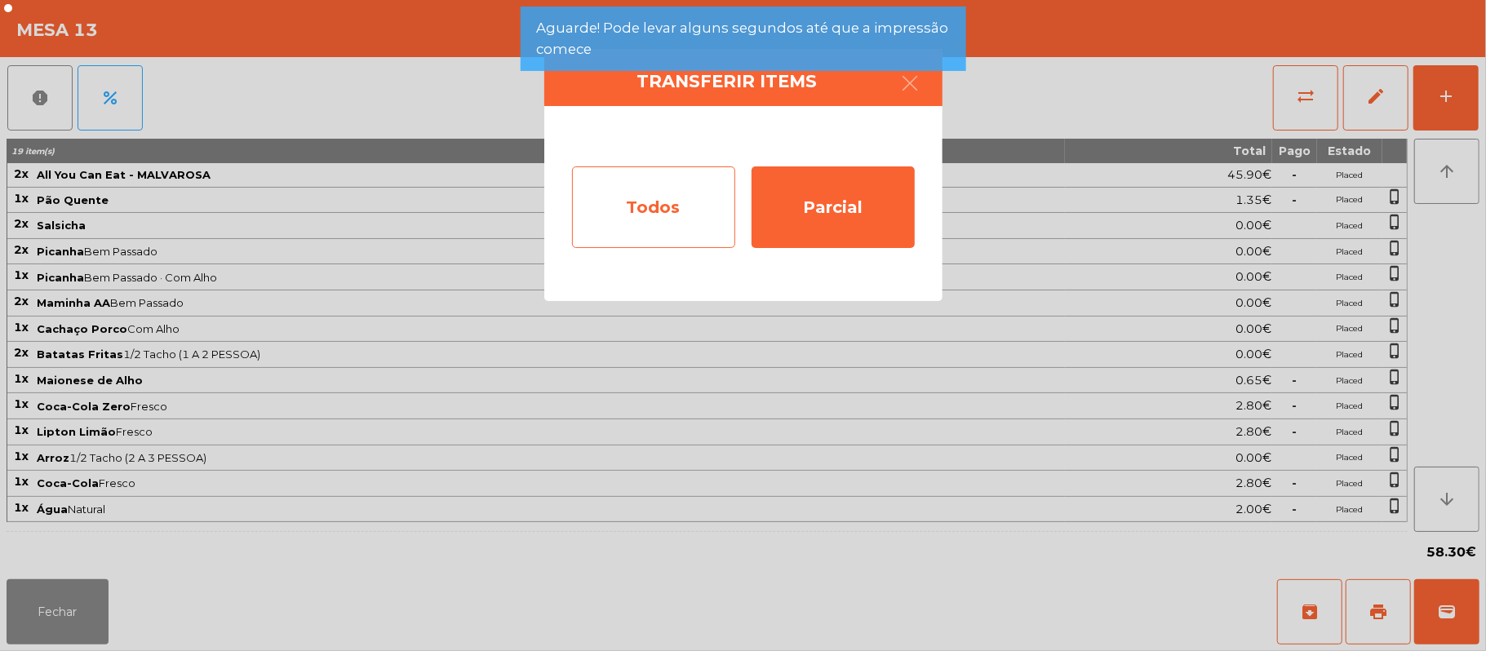
click at [641, 216] on div "Todos" at bounding box center [653, 207] width 163 height 82
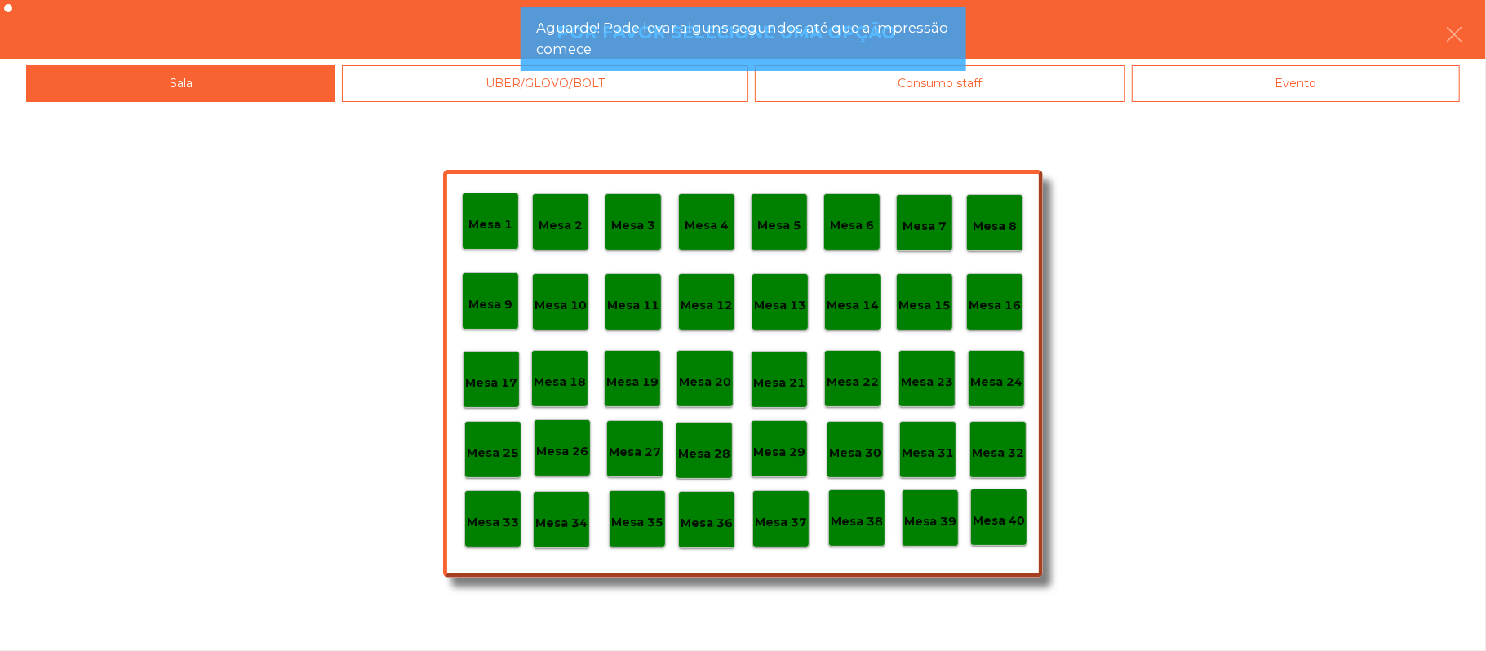
click at [1345, 88] on div "Evento" at bounding box center [1296, 83] width 328 height 37
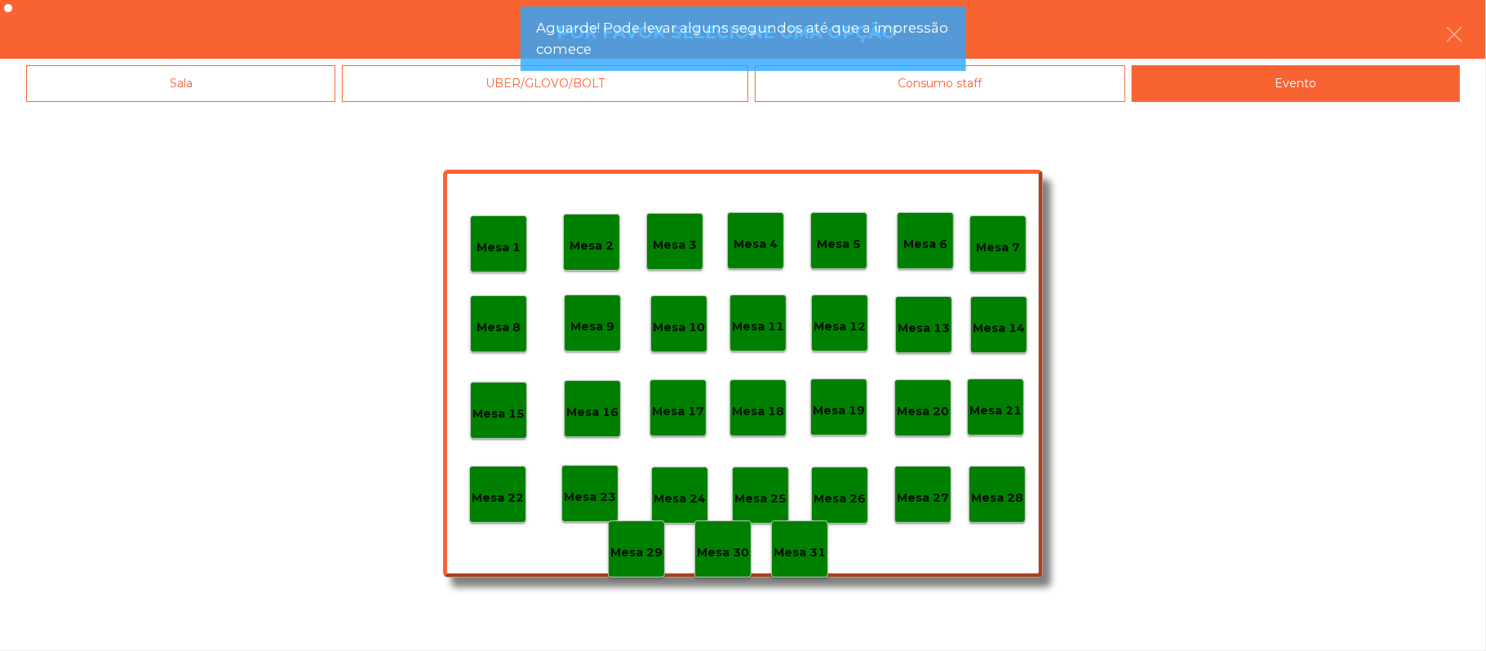
click at [1001, 498] on p "Mesa 28" at bounding box center [997, 498] width 52 height 19
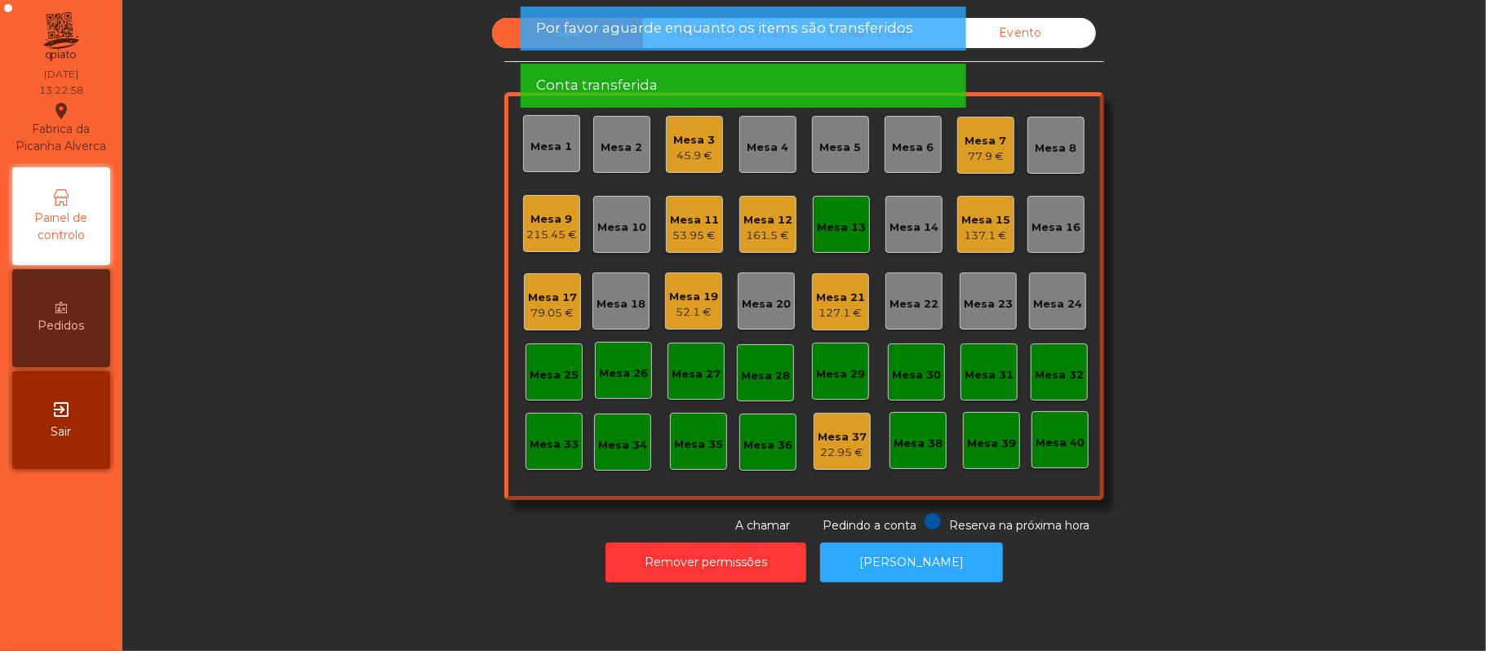
click at [854, 220] on div "Mesa 13" at bounding box center [841, 228] width 49 height 16
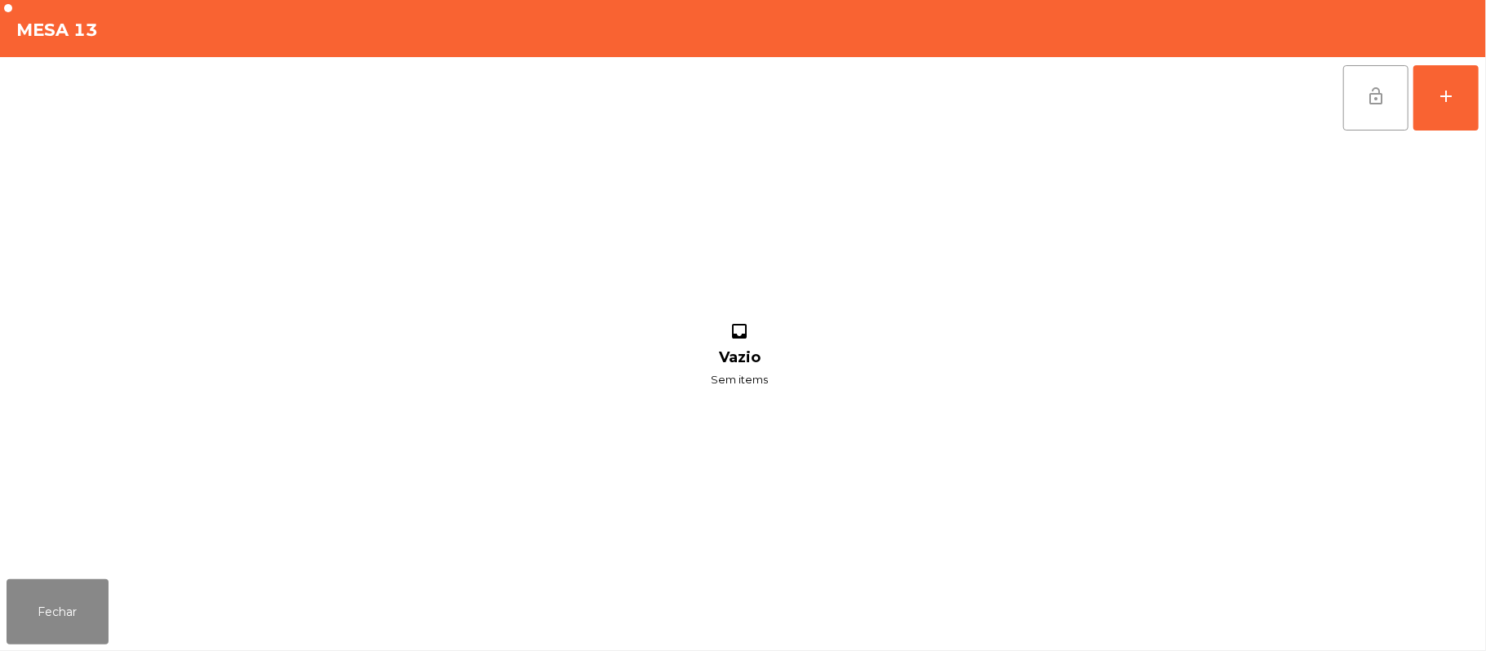
click at [1362, 99] on button "lock_open" at bounding box center [1375, 97] width 65 height 65
click at [80, 602] on button "Fechar" at bounding box center [58, 611] width 102 height 65
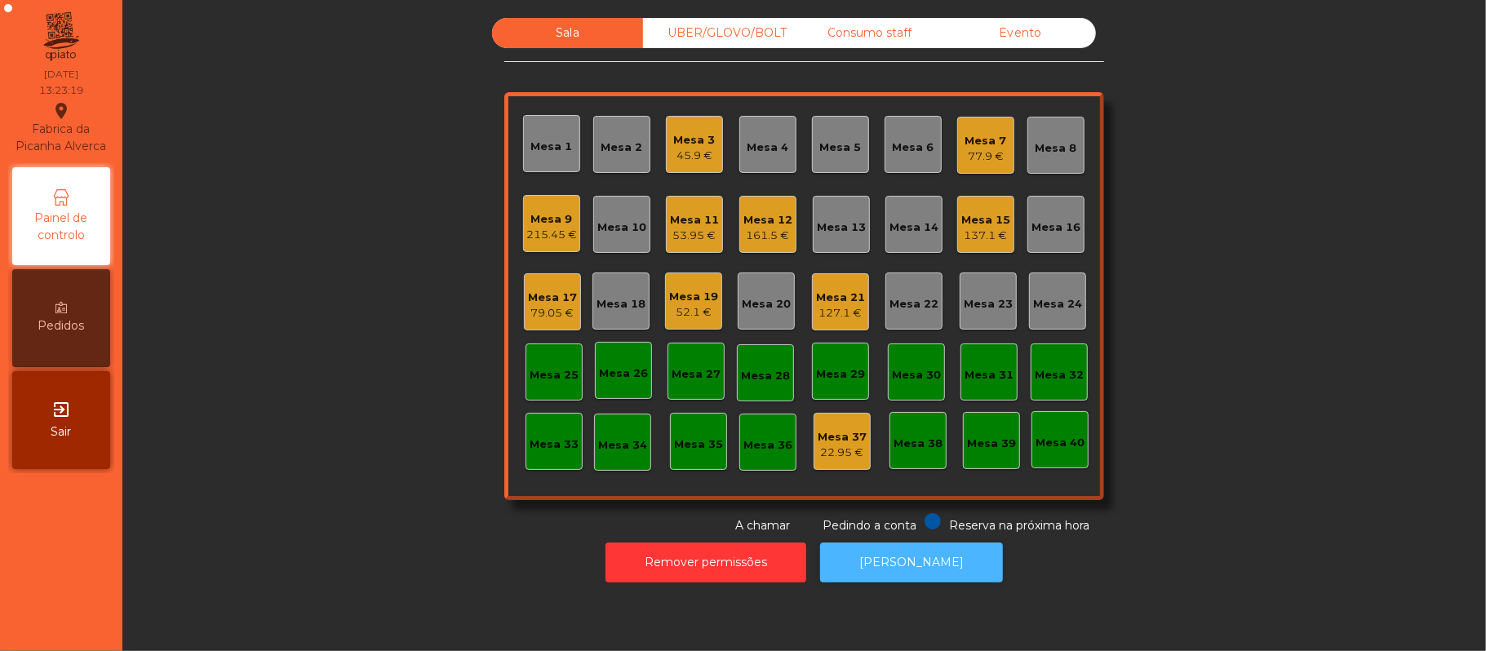
click at [922, 575] on button "[PERSON_NAME]" at bounding box center [911, 563] width 183 height 40
click at [677, 229] on div "53.95 €" at bounding box center [694, 236] width 49 height 16
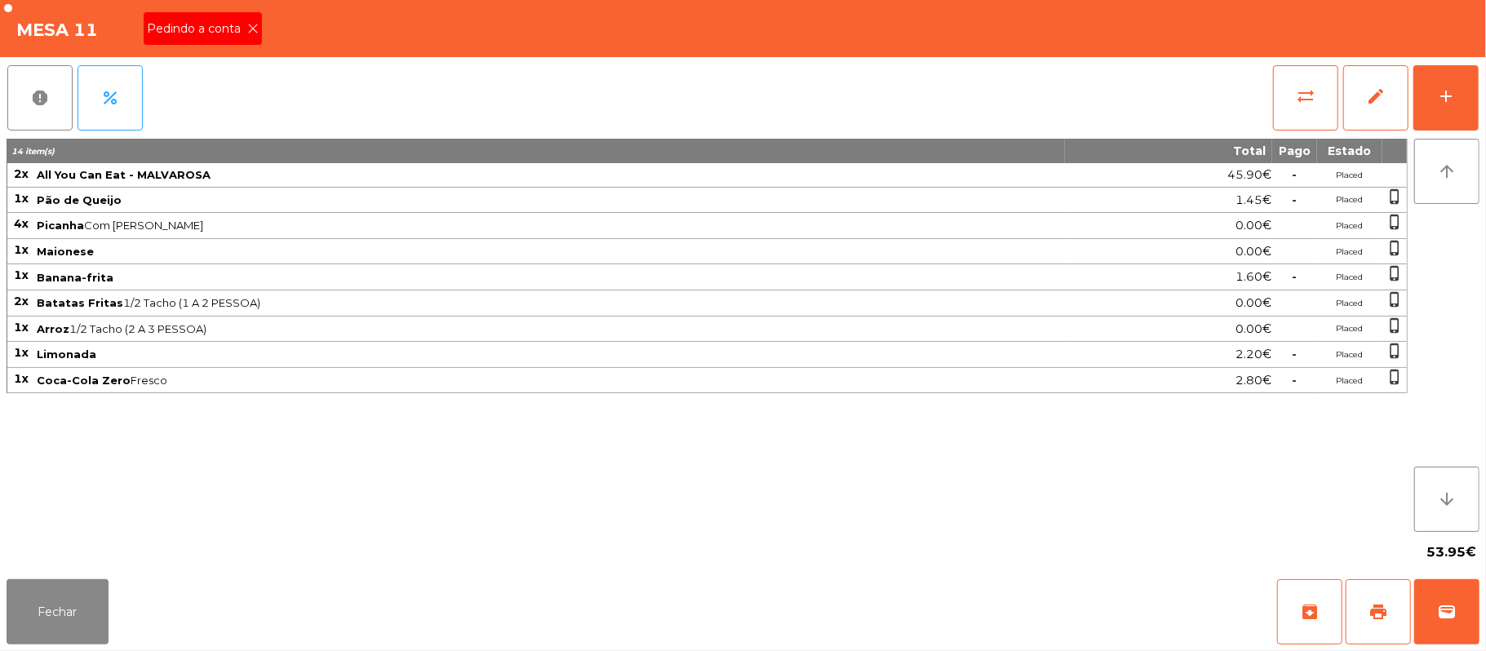
click at [415, 558] on div "53.95€" at bounding box center [743, 552] width 1473 height 41
click at [1369, 601] on button "print" at bounding box center [1378, 611] width 65 height 65
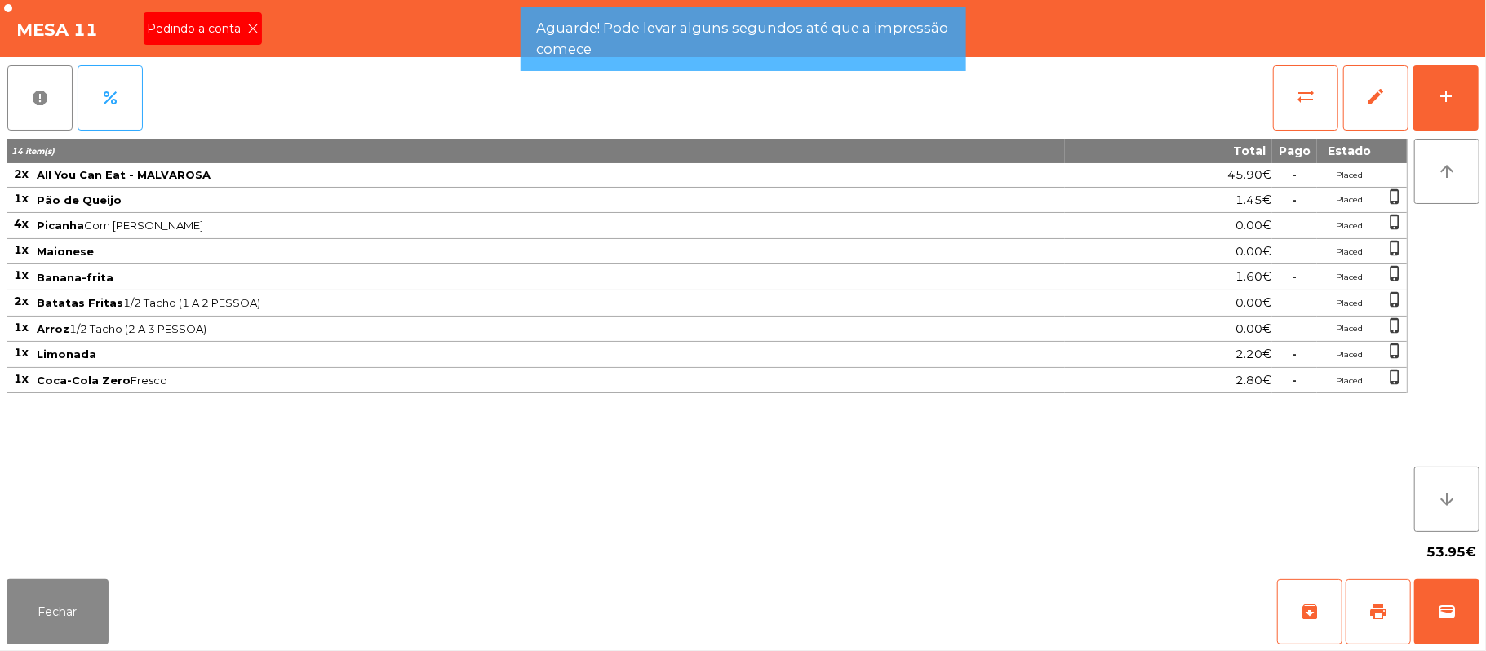
click at [252, 27] on icon at bounding box center [252, 28] width 11 height 11
click at [251, 28] on icon at bounding box center [252, 28] width 11 height 11
click at [246, 47] on div "Mesa 11 Pedindo a conta" at bounding box center [743, 28] width 1486 height 57
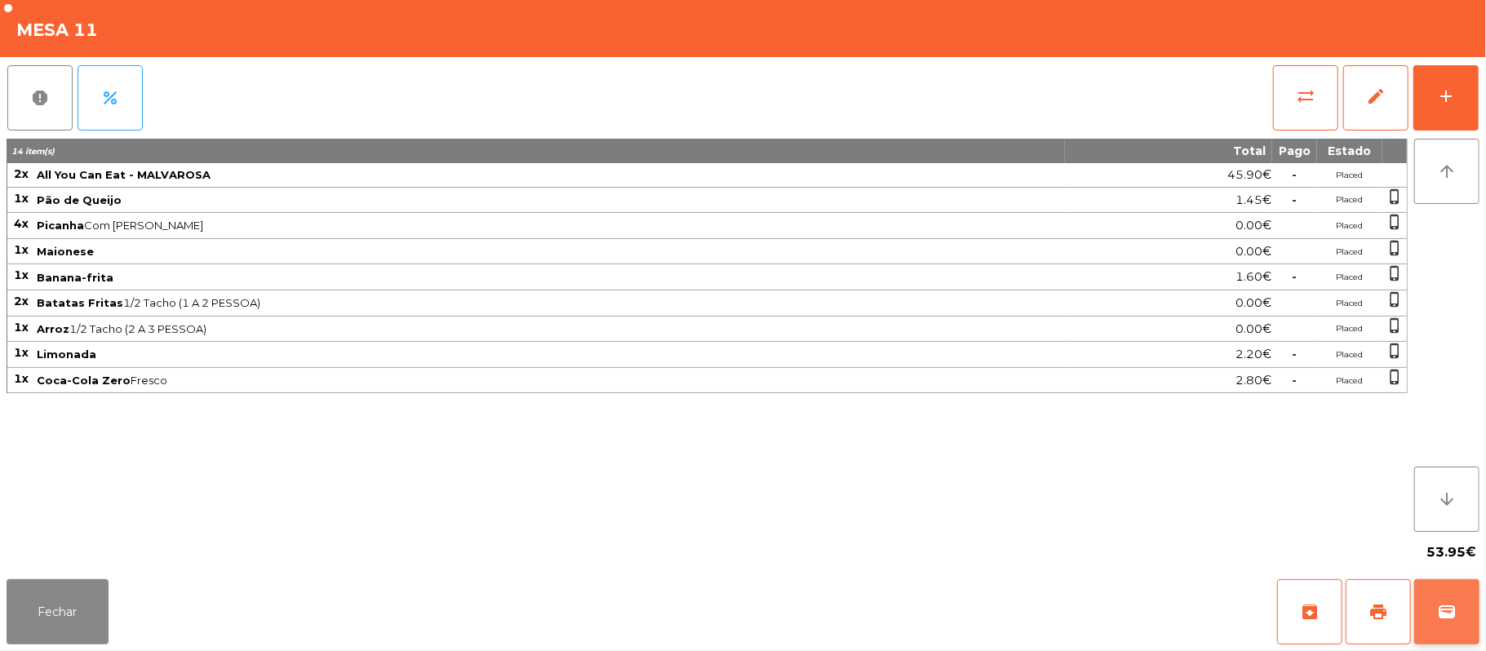
click at [1464, 592] on button "wallet" at bounding box center [1446, 611] width 65 height 65
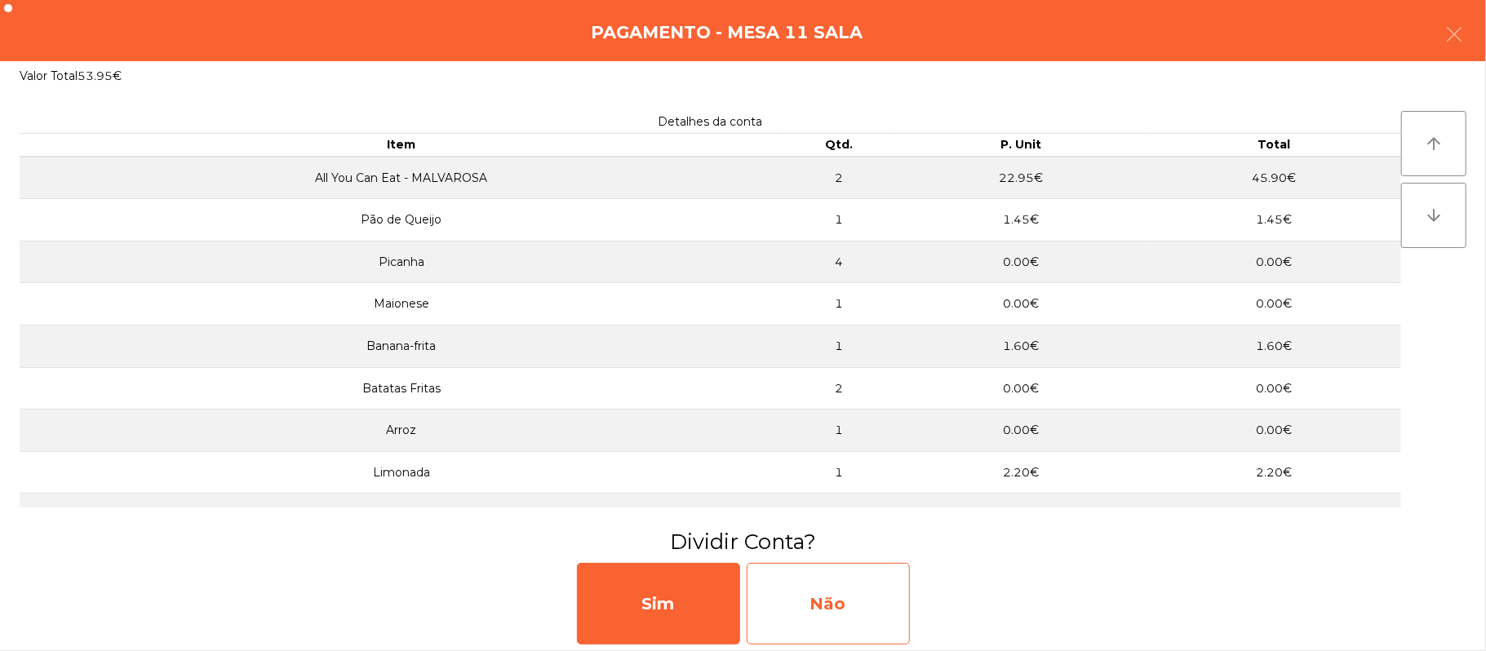
click at [808, 618] on div "Não" at bounding box center [828, 604] width 163 height 82
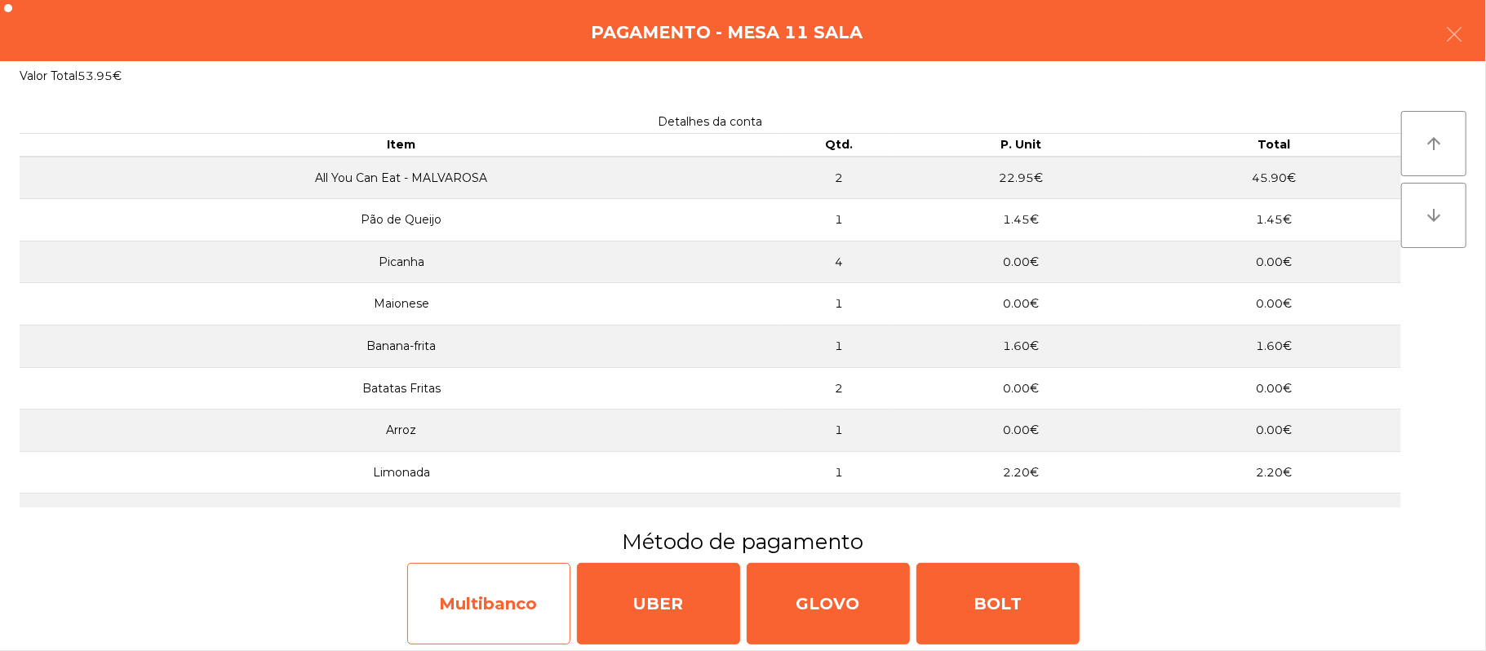
click at [523, 617] on div "Multibanco" at bounding box center [488, 604] width 163 height 82
select select "**"
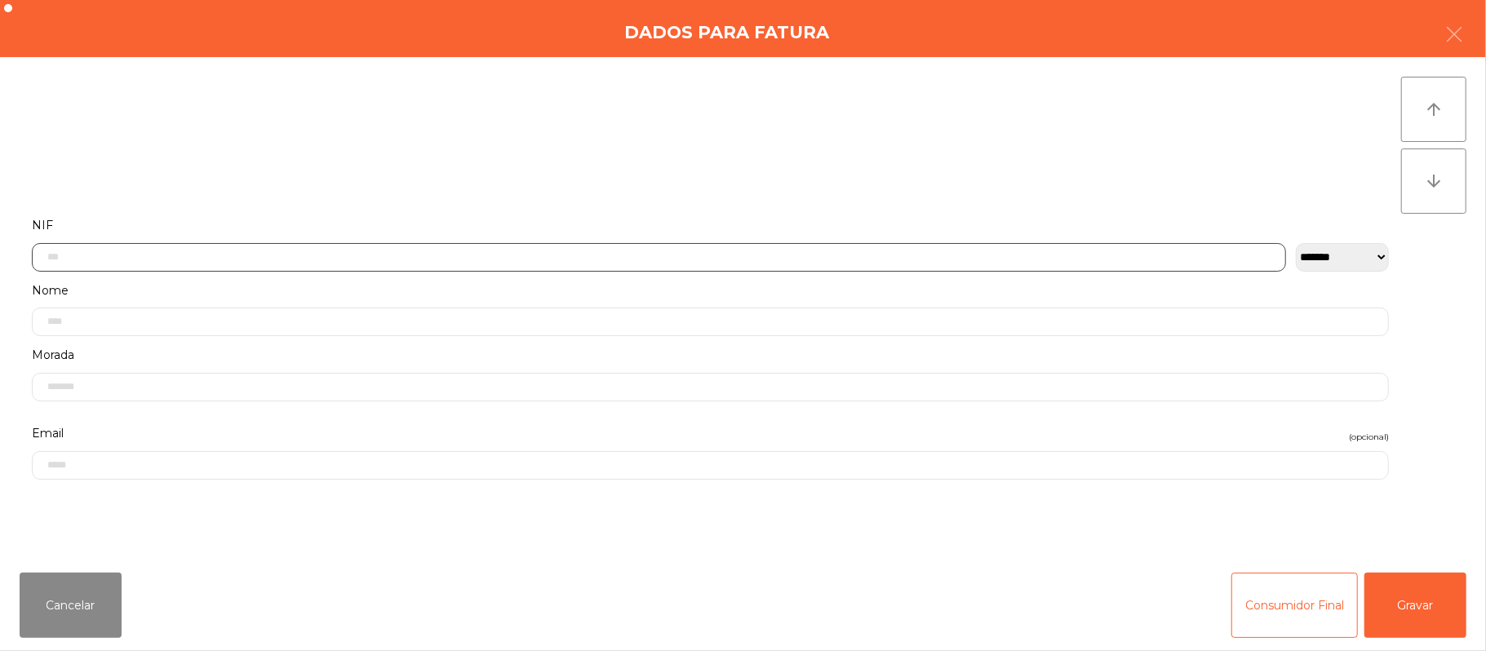
click at [533, 256] on input "text" at bounding box center [659, 257] width 1254 height 29
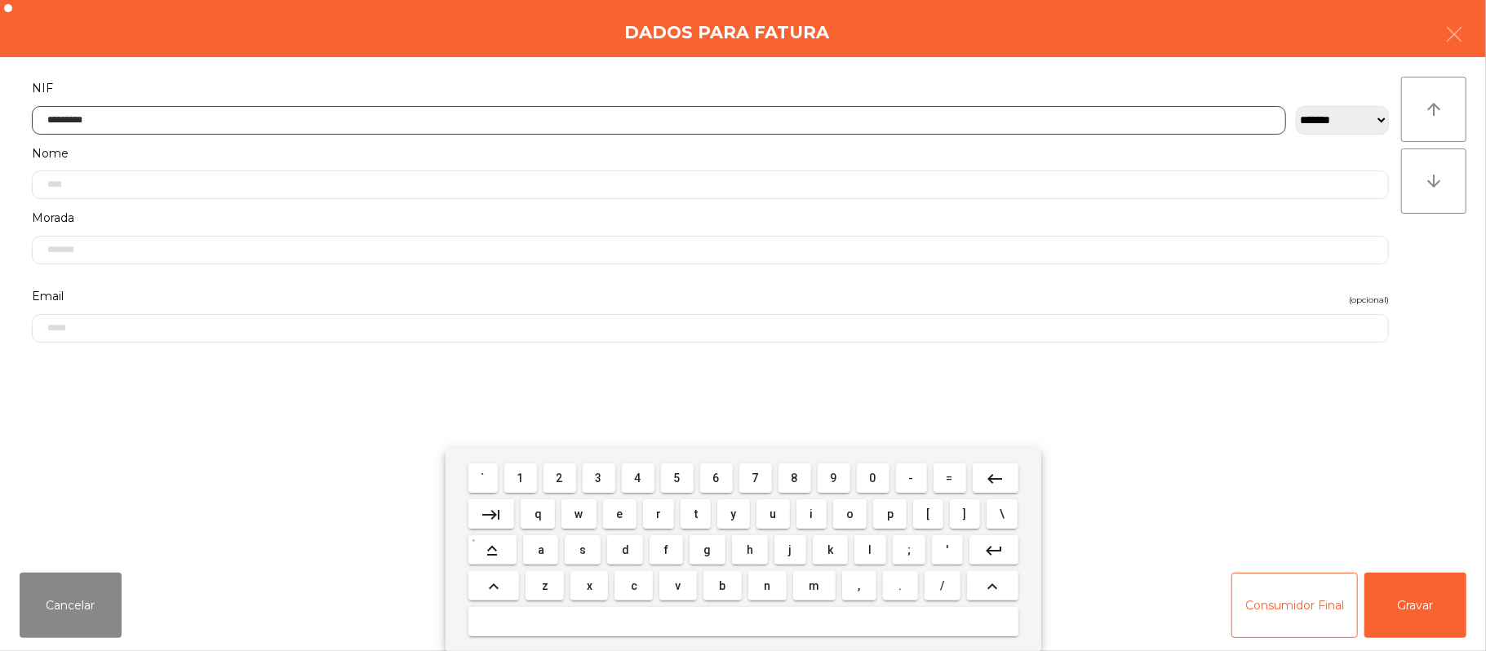
type input "*********"
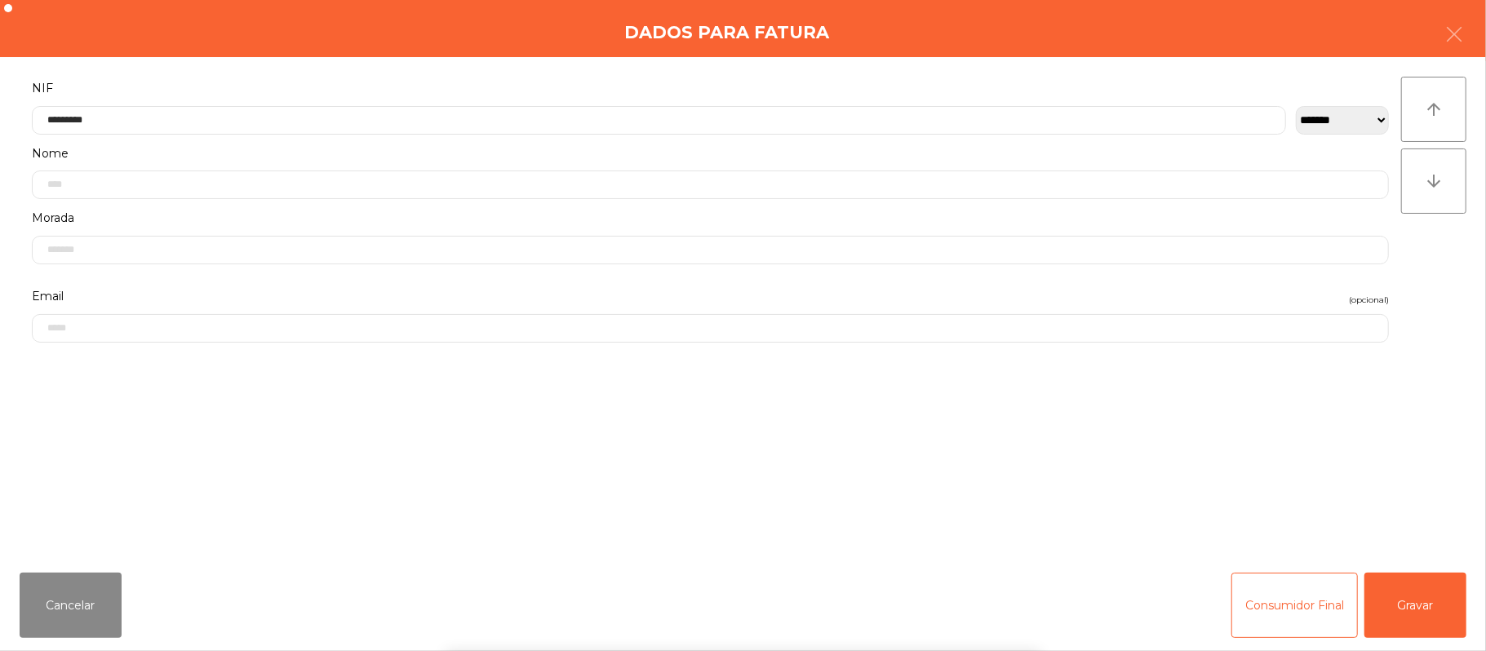
click at [1404, 557] on div "` 1 2 3 4 5 6 7 8 9 0 - = keyboard_backspace keyboard_tab q w e r t y u i o p […" at bounding box center [743, 550] width 1486 height 202
click at [1410, 602] on button "Gravar" at bounding box center [1415, 605] width 102 height 65
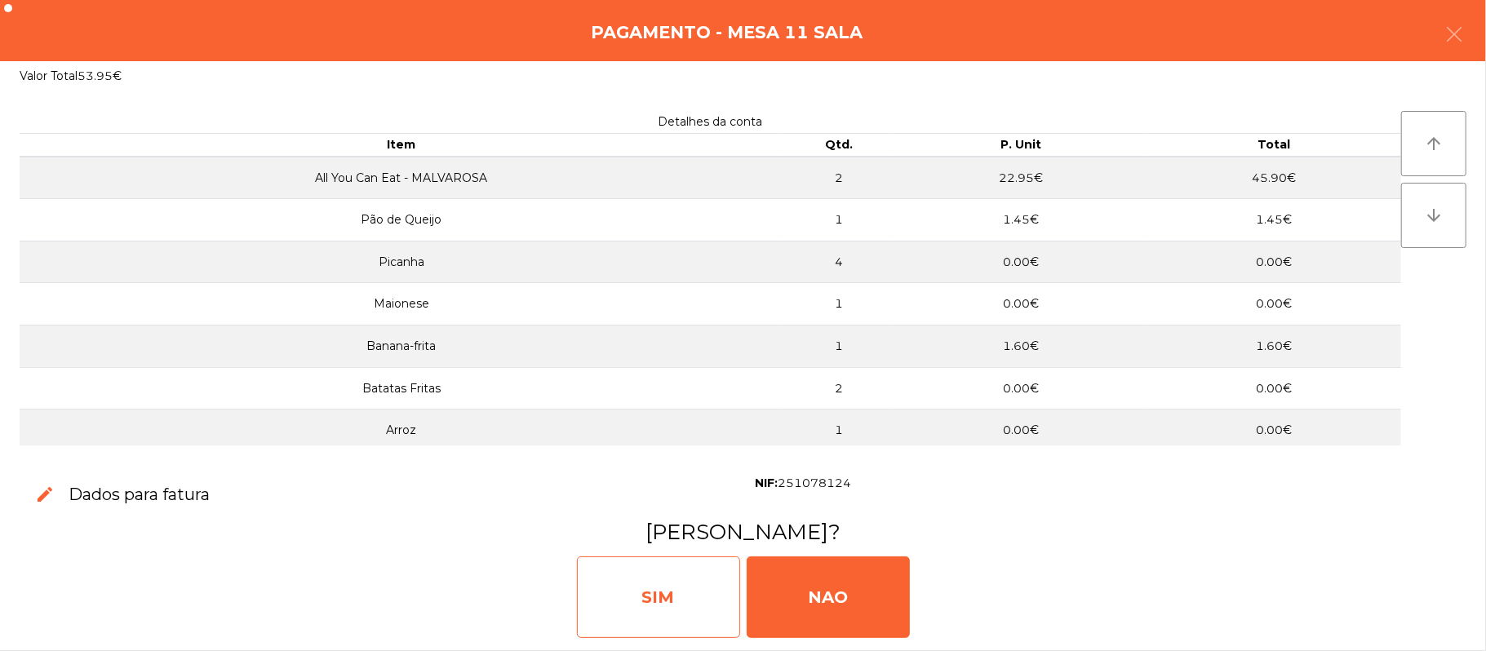
click at [644, 592] on div "SIM" at bounding box center [658, 598] width 163 height 82
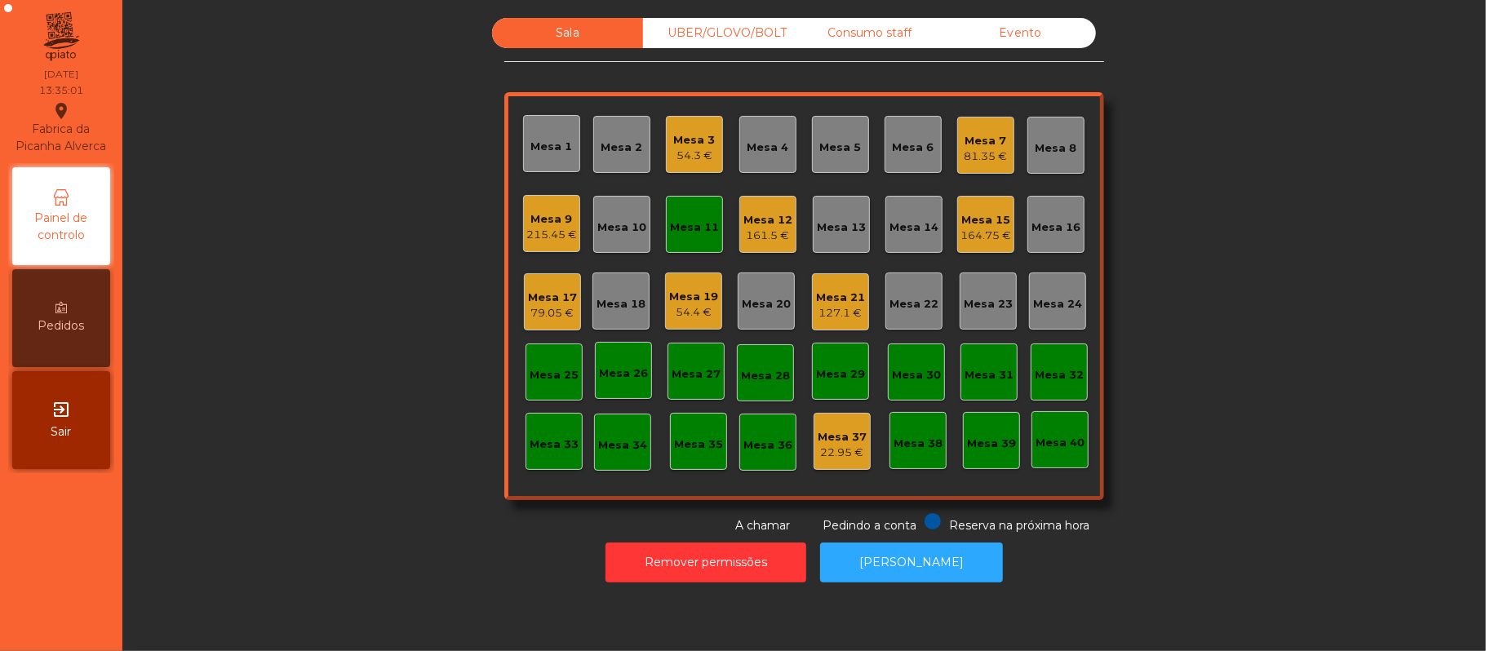
click at [690, 220] on div "Mesa 11" at bounding box center [694, 228] width 49 height 16
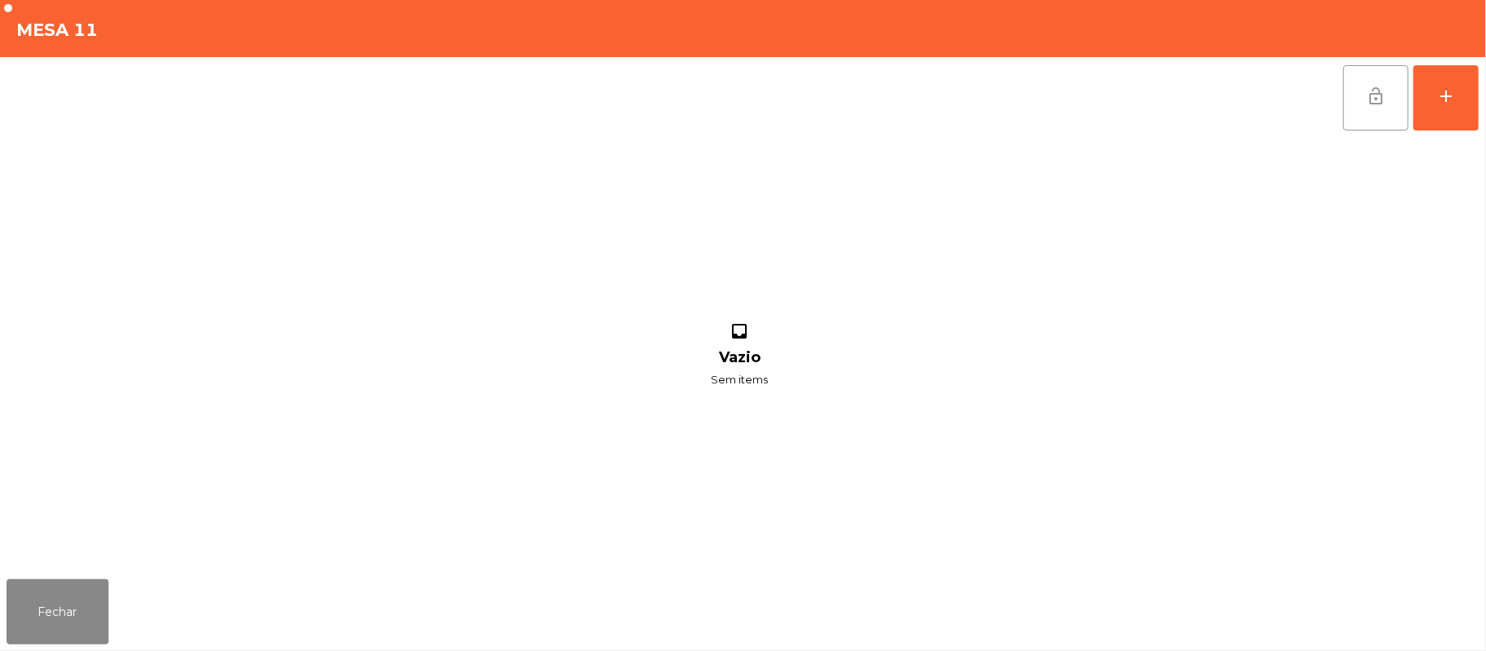
click at [1371, 89] on span "lock_open" at bounding box center [1376, 97] width 20 height 20
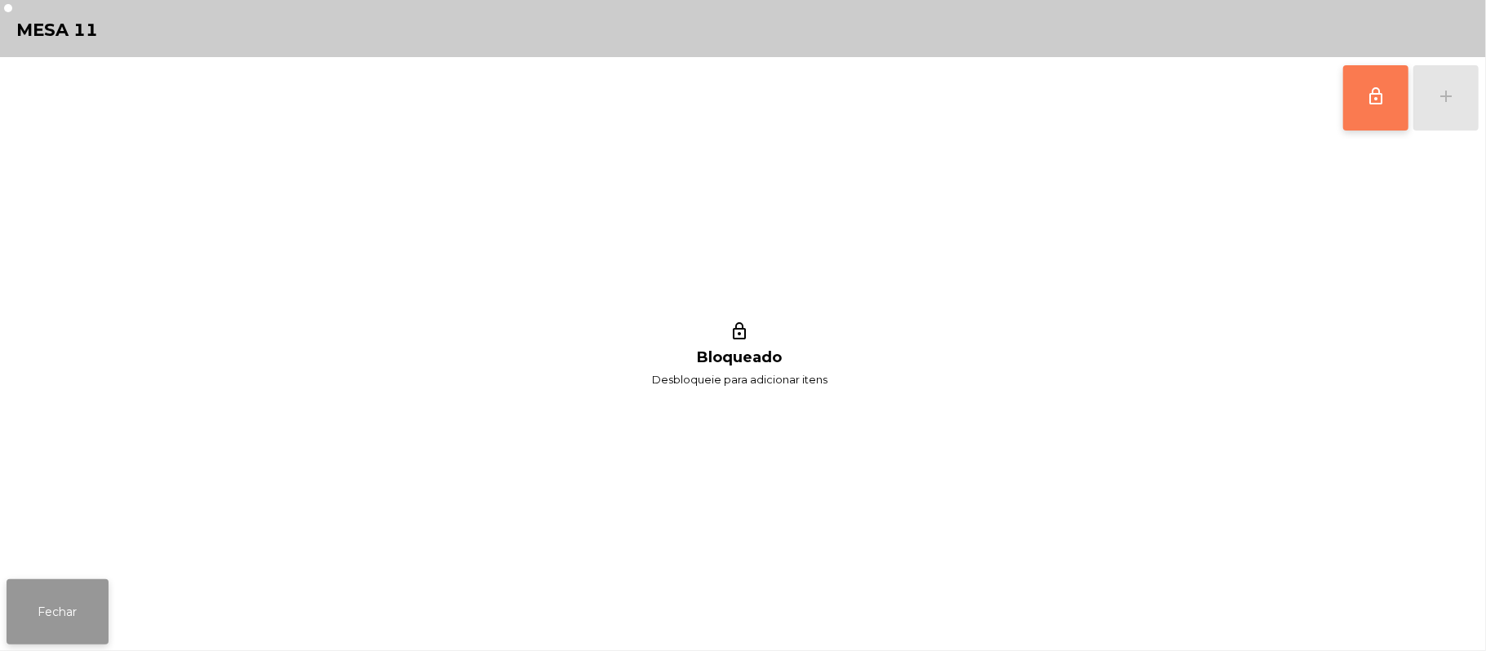
click at [14, 596] on button "Fechar" at bounding box center [58, 611] width 102 height 65
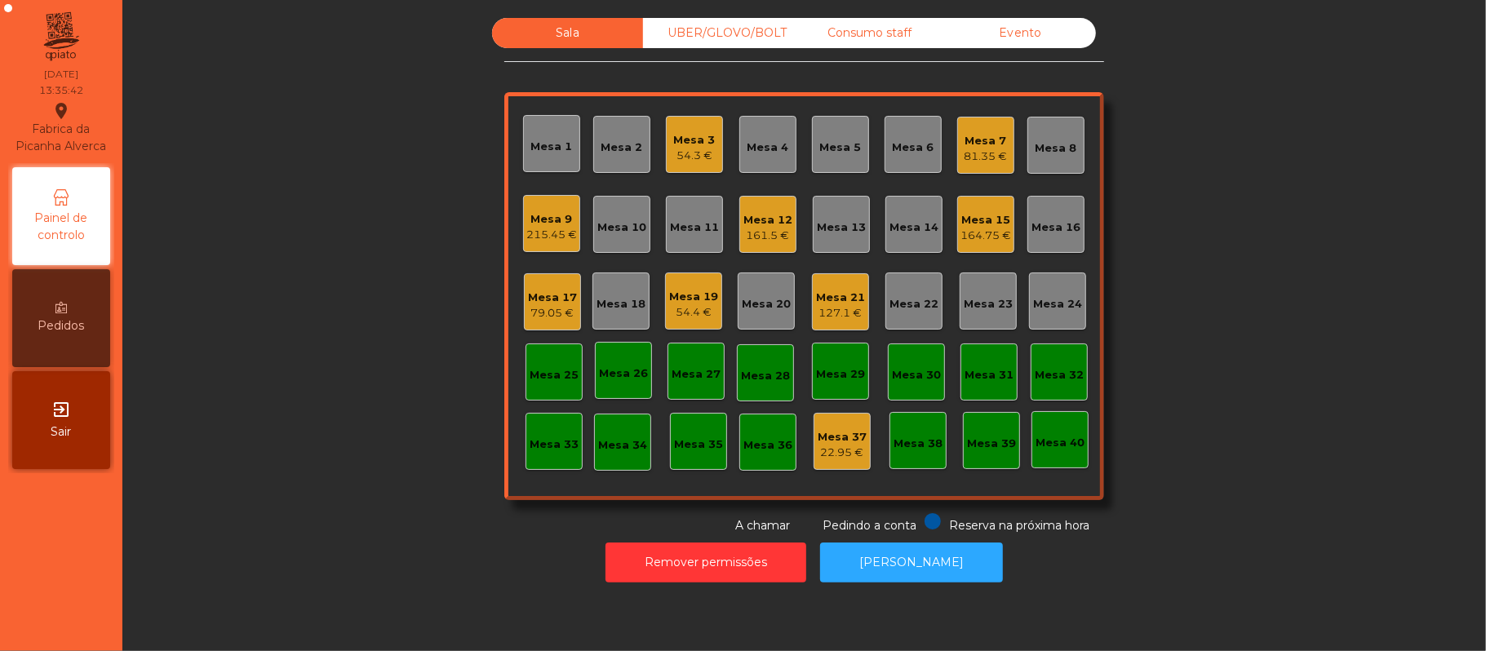
click at [611, 317] on div "Mesa 18" at bounding box center [620, 301] width 57 height 57
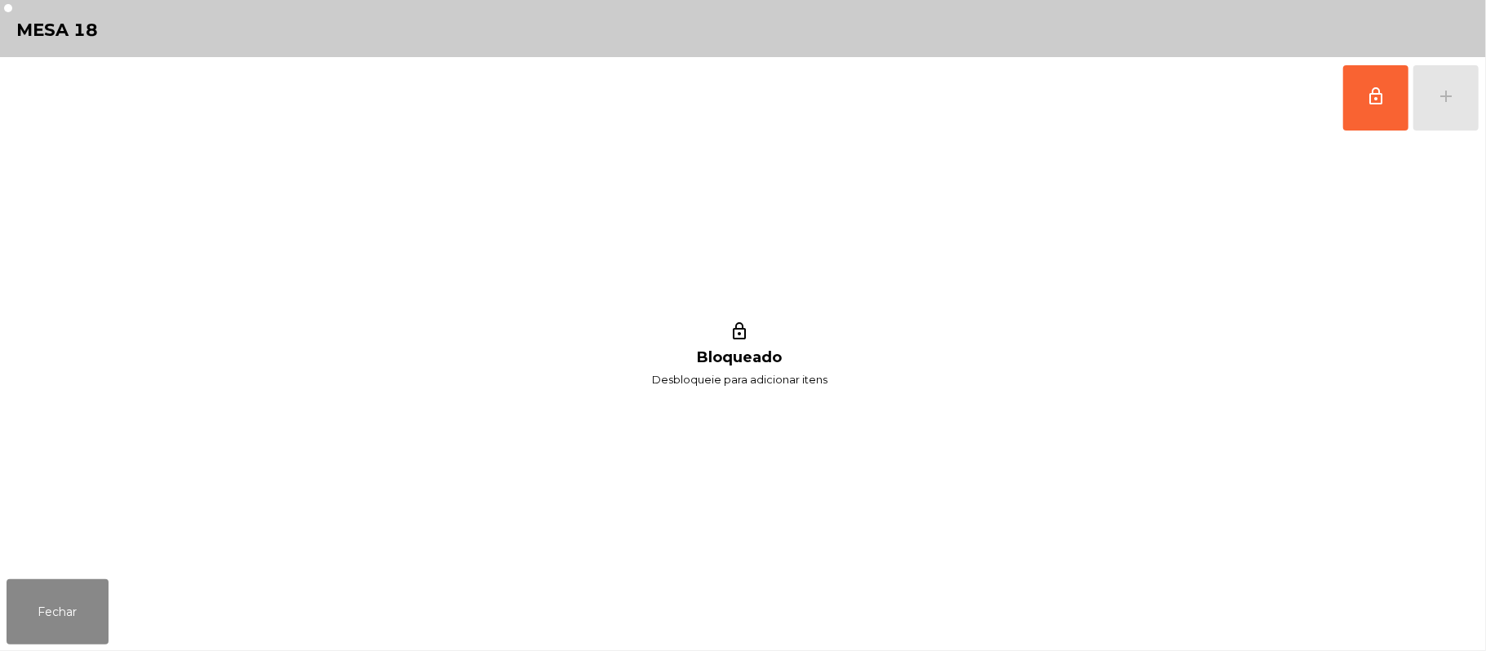
click at [1436, 96] on div "lock_outline add" at bounding box center [1410, 98] width 137 height 82
click at [1387, 88] on button "lock_outline" at bounding box center [1375, 97] width 65 height 65
click at [1446, 104] on div "add" at bounding box center [1446, 97] width 20 height 20
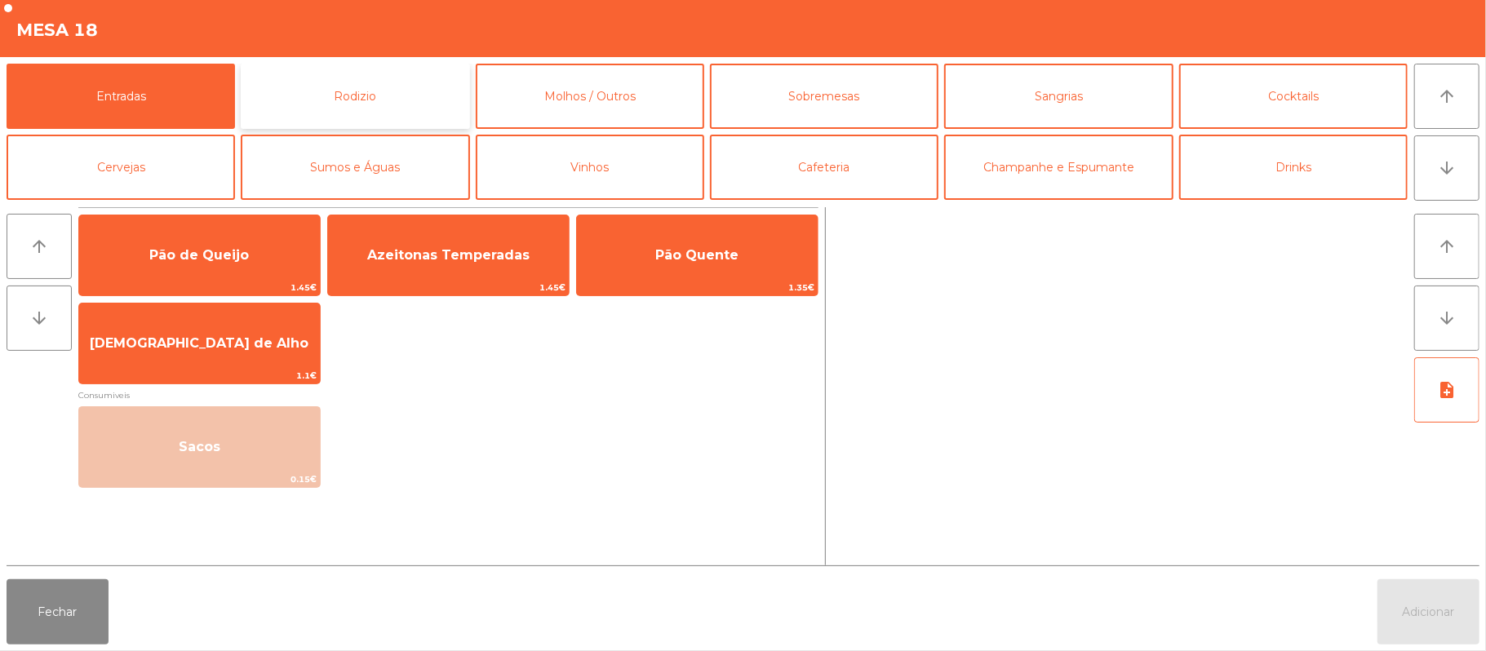
click at [392, 102] on button "Rodizio" at bounding box center [355, 96] width 228 height 65
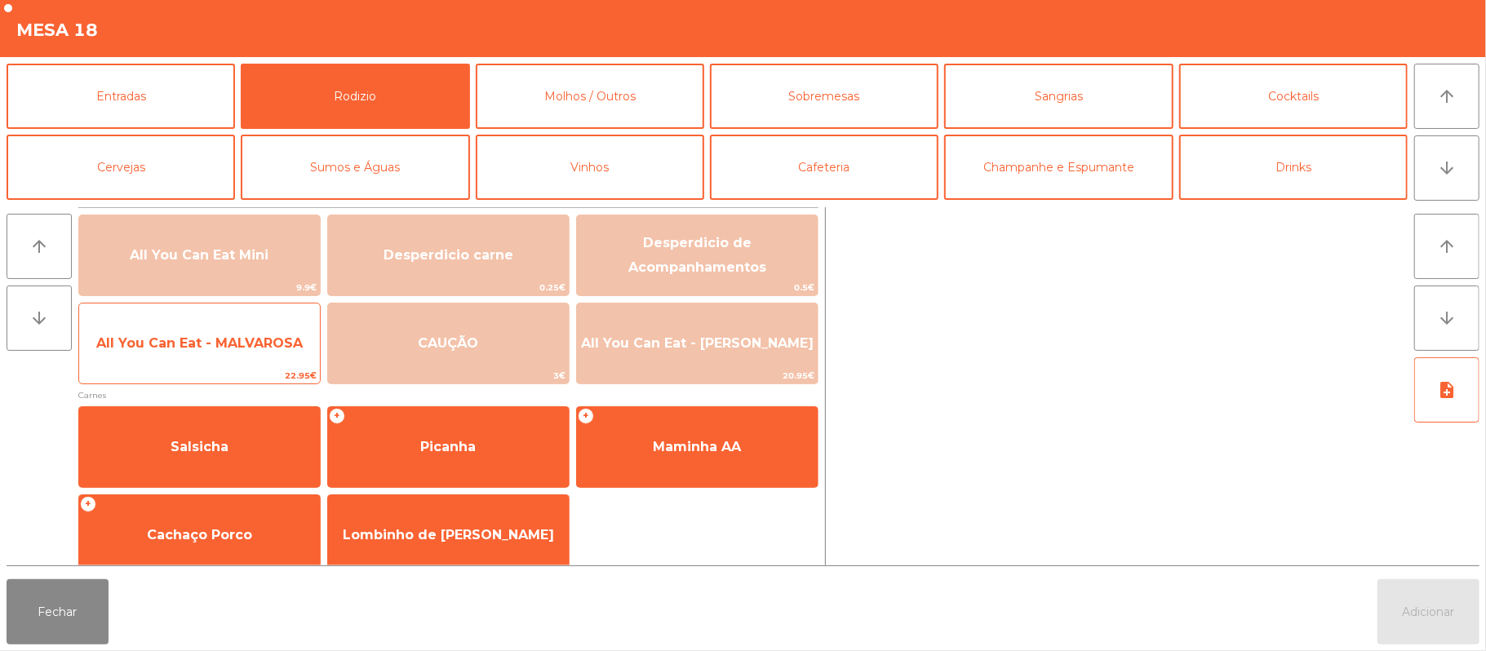
click at [255, 354] on span "All You Can Eat - MALVAROSA" at bounding box center [199, 344] width 241 height 44
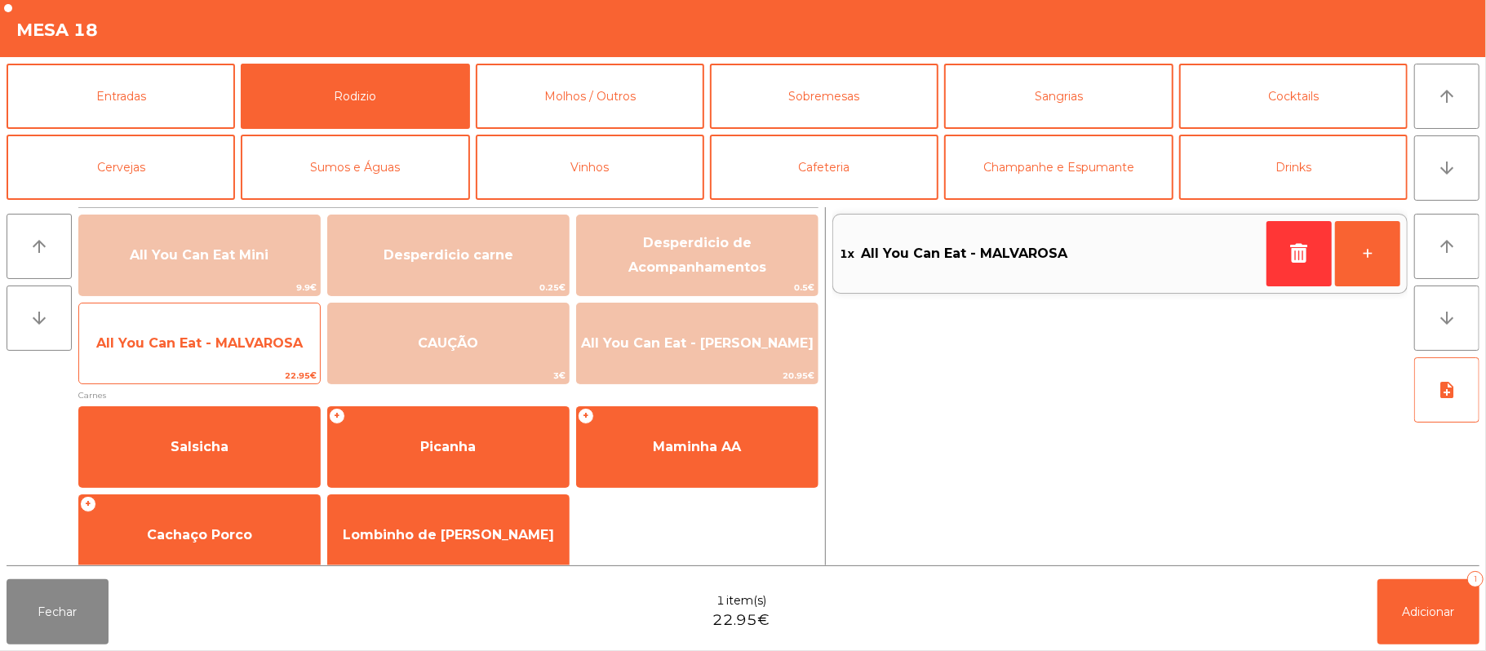
click at [250, 369] on span "22.95€" at bounding box center [199, 376] width 241 height 16
click at [248, 373] on span "22.95€" at bounding box center [199, 376] width 241 height 16
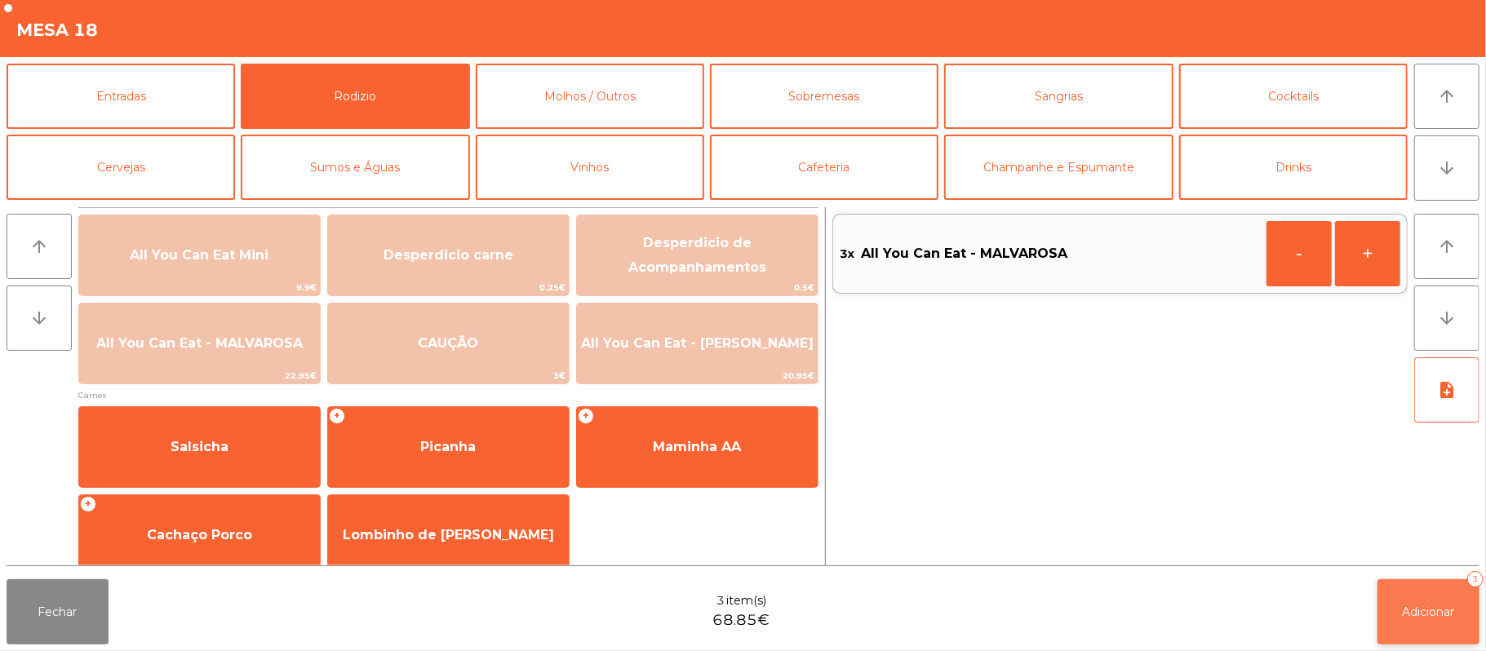
click at [1427, 633] on button "Adicionar 3" at bounding box center [1429, 611] width 102 height 65
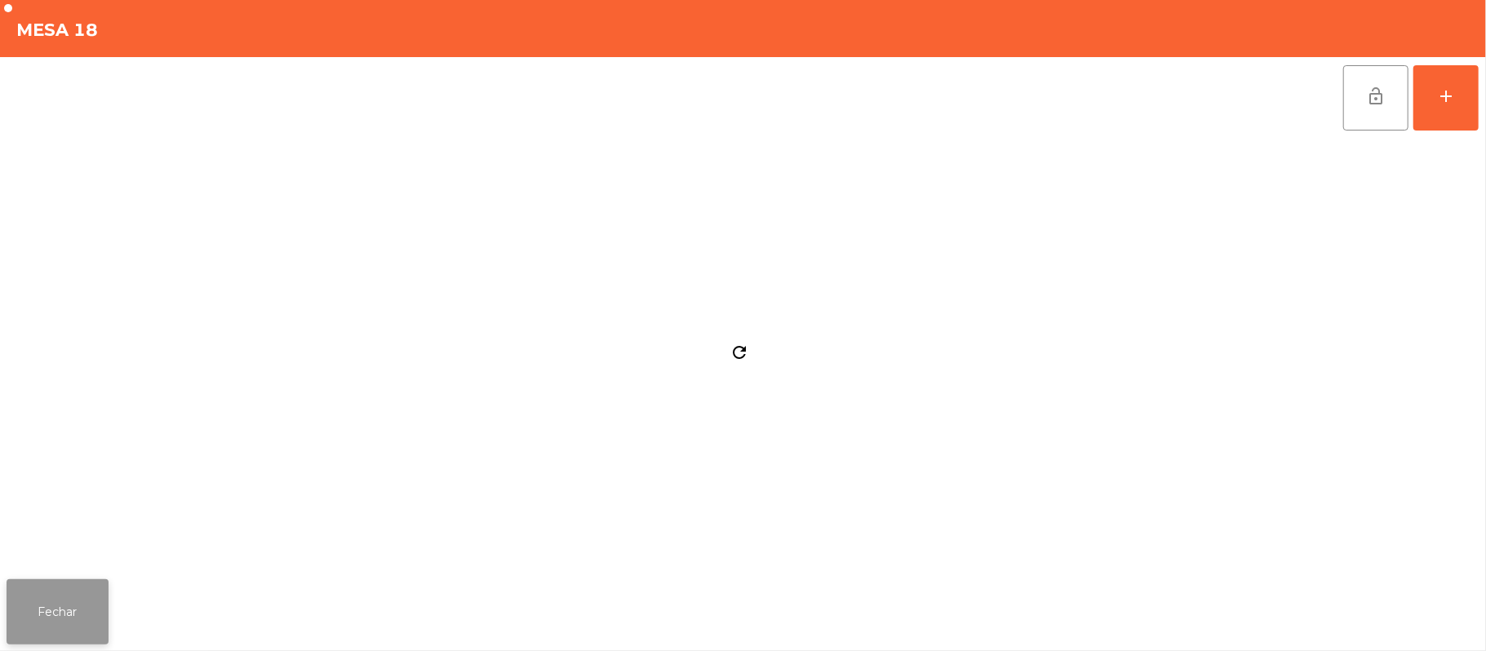
click at [103, 615] on button "Fechar" at bounding box center [58, 611] width 102 height 65
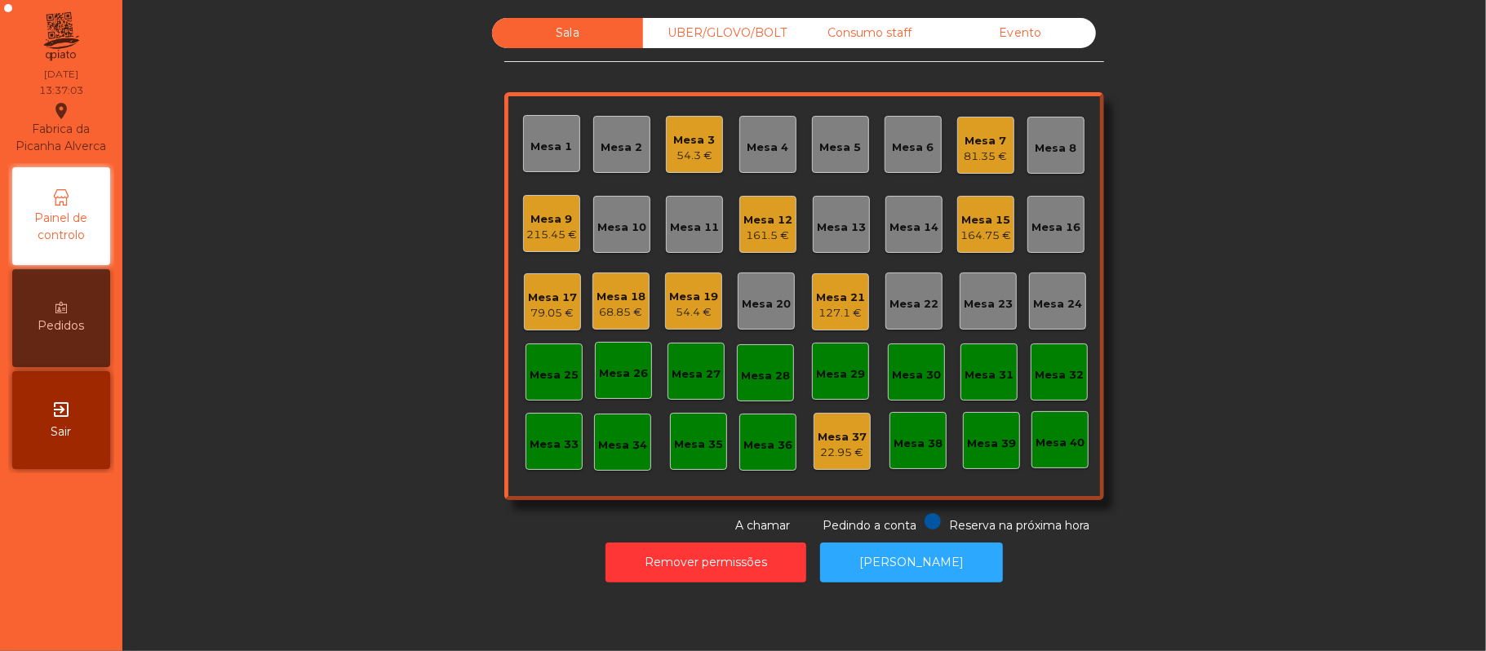
click at [628, 294] on div "Mesa 18" at bounding box center [621, 297] width 49 height 16
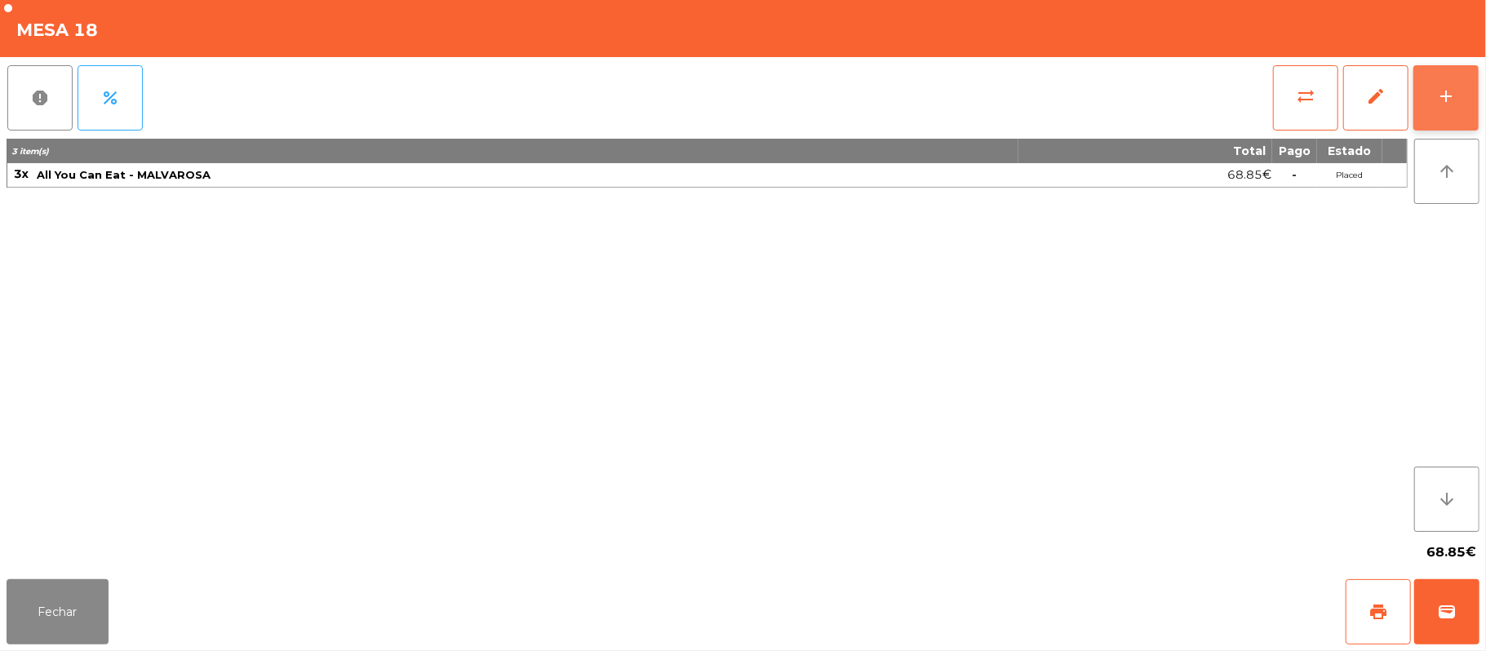
click at [1479, 95] on button "add" at bounding box center [1445, 97] width 65 height 65
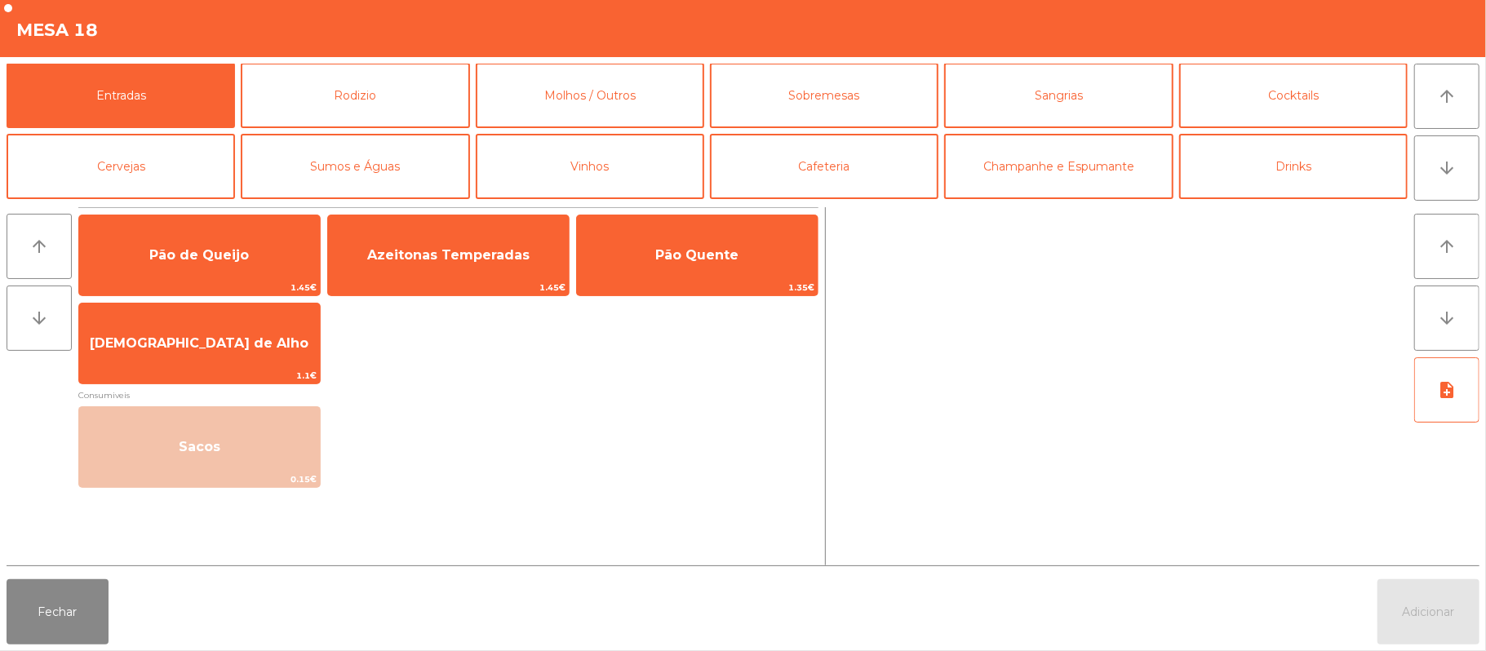
scroll to position [0, 0]
click at [328, 95] on button "Rodizio" at bounding box center [355, 96] width 228 height 65
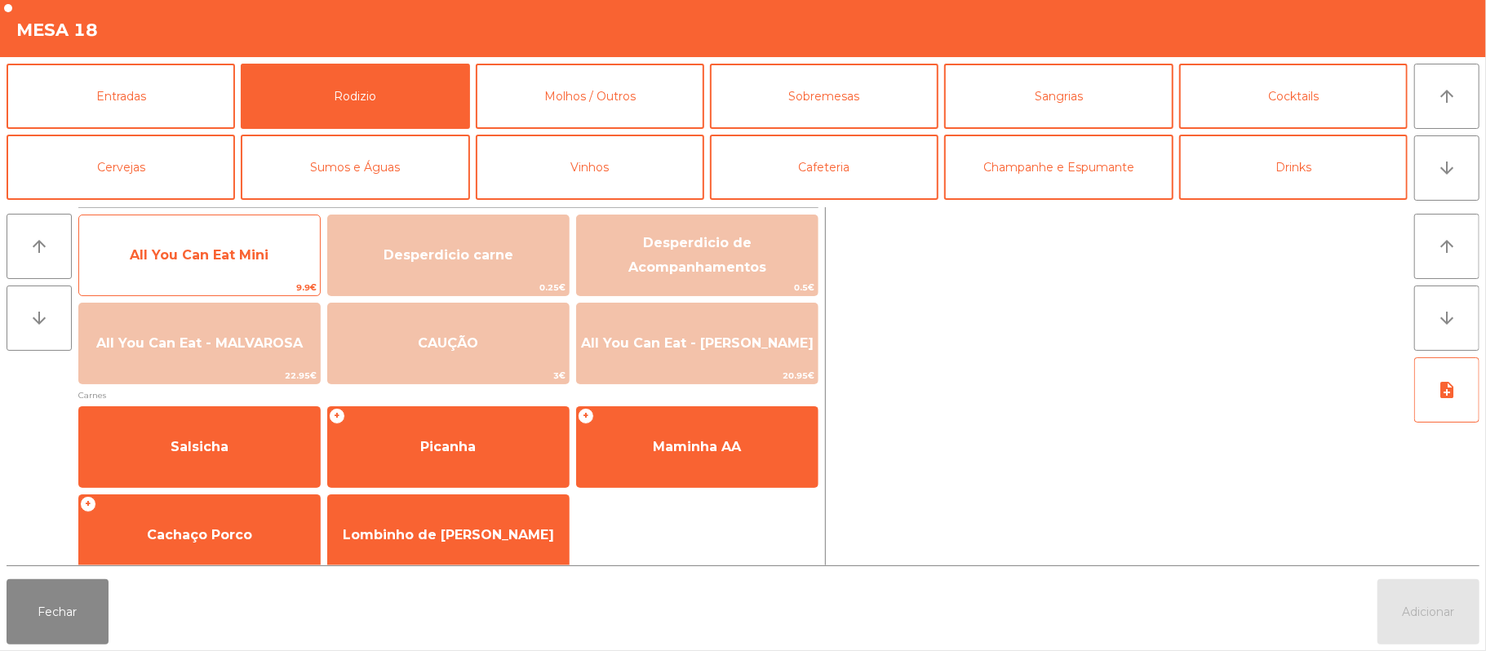
click at [239, 261] on span "All You Can Eat Mini" at bounding box center [199, 255] width 139 height 16
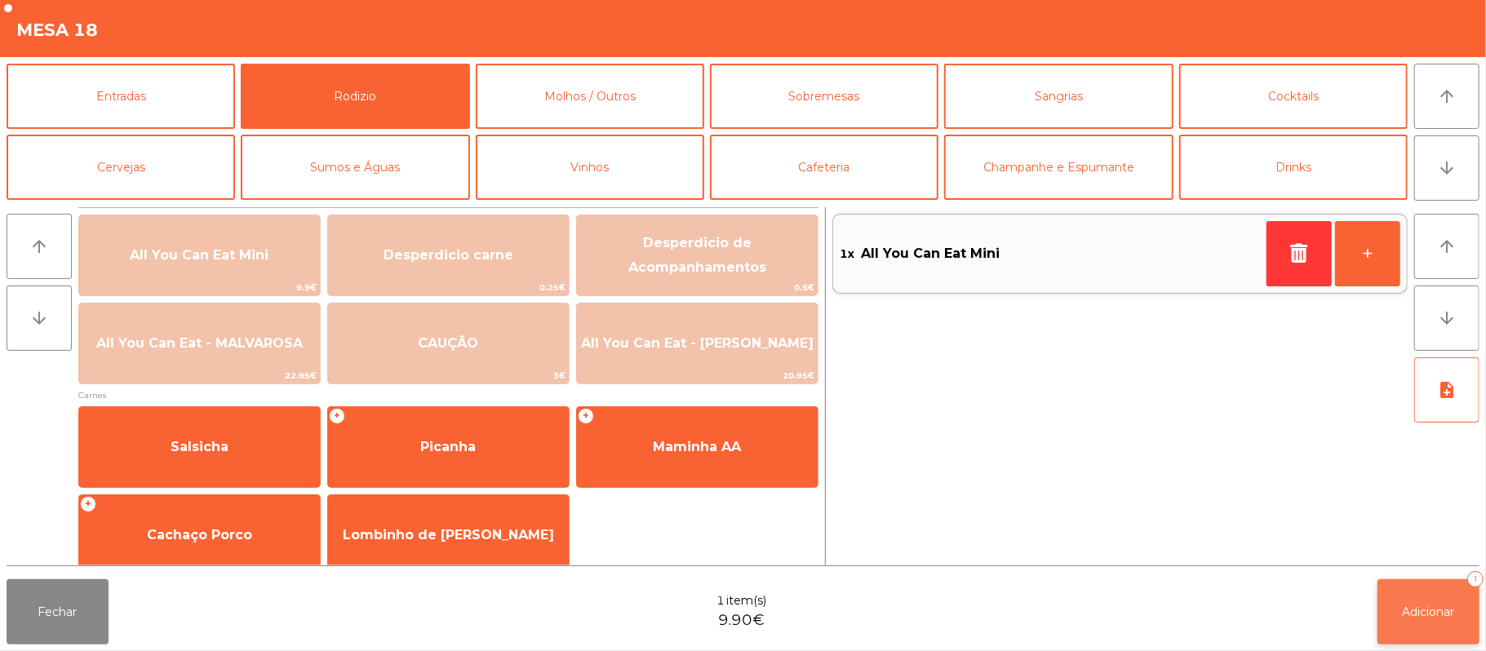
click at [1428, 640] on button "Adicionar 1" at bounding box center [1429, 611] width 102 height 65
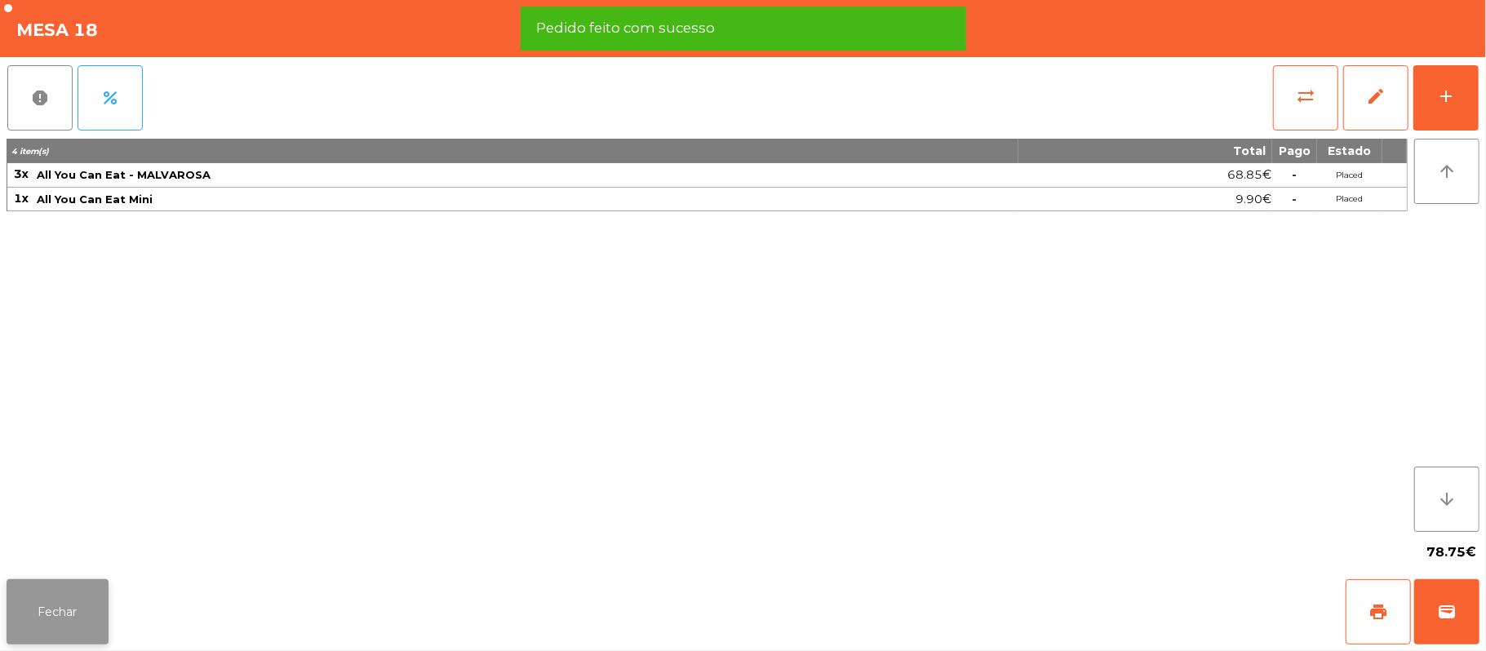
click at [60, 592] on button "Fechar" at bounding box center [58, 611] width 102 height 65
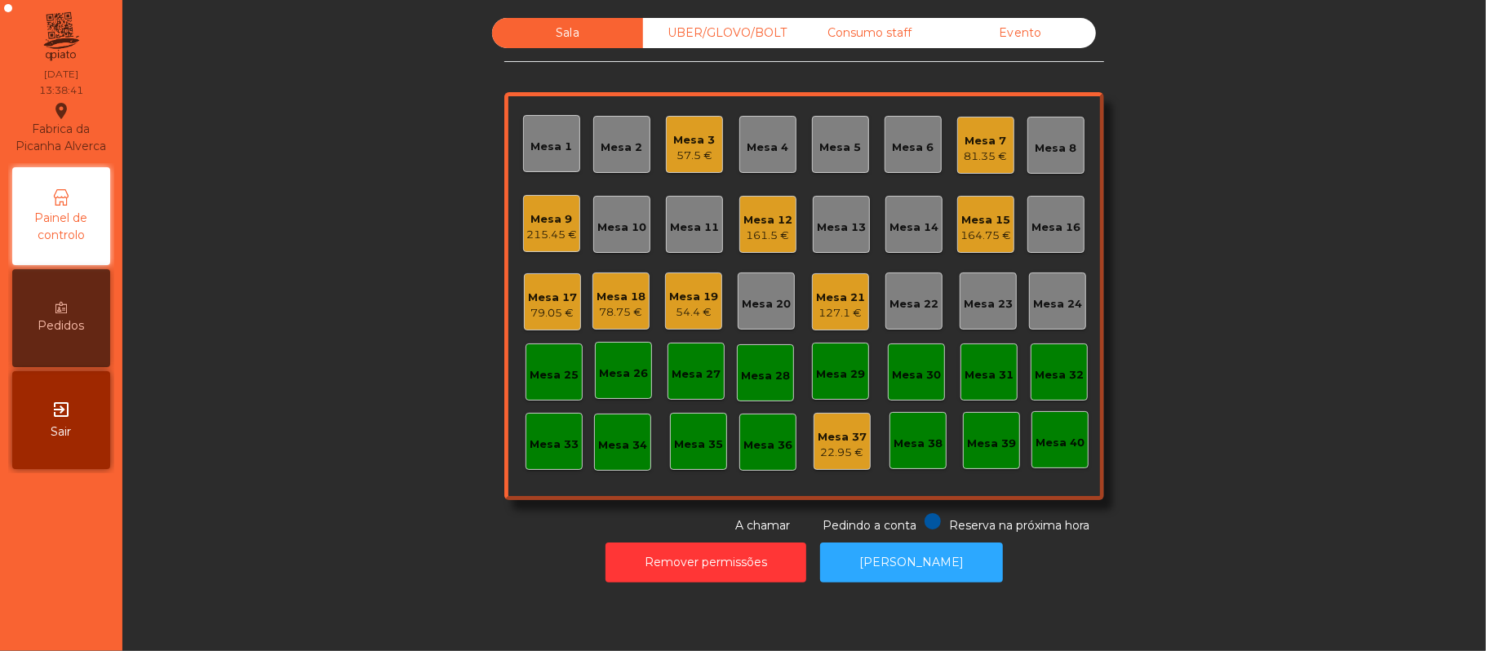
click at [817, 122] on div "Mesa 5" at bounding box center [840, 144] width 57 height 57
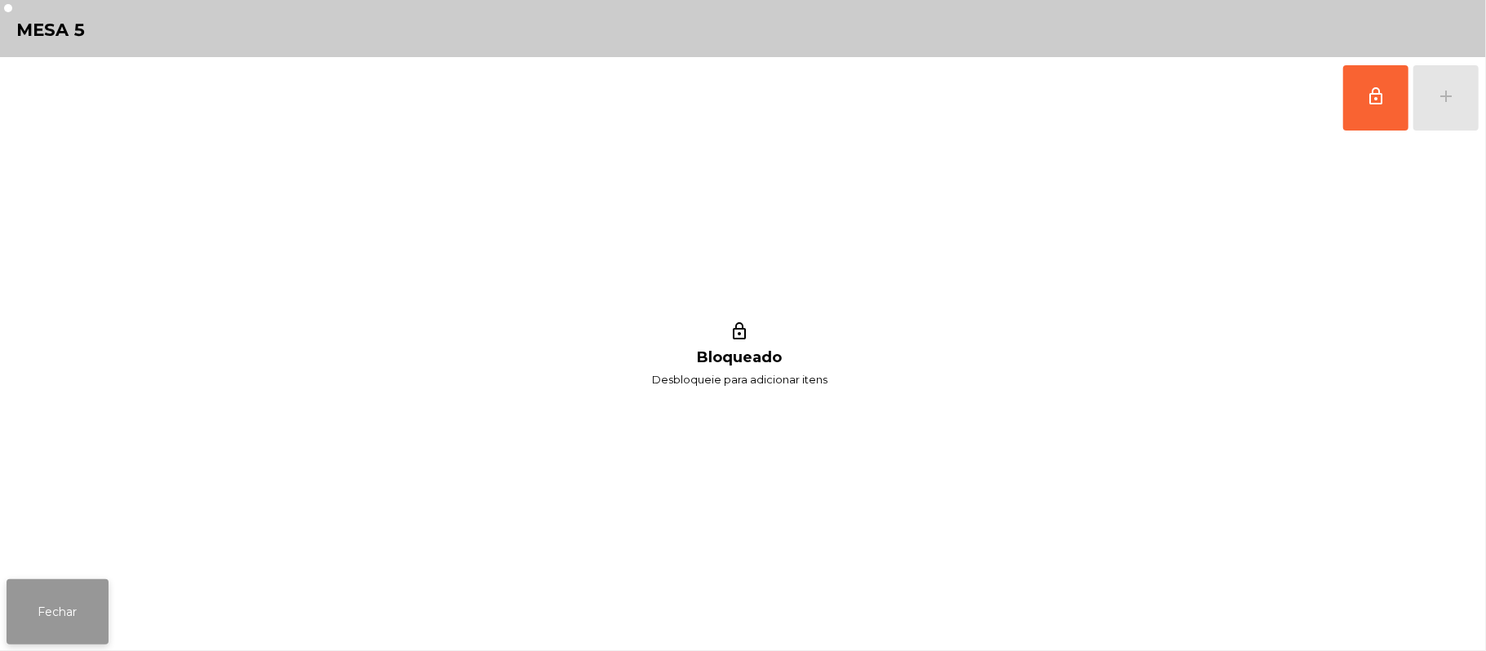
click at [50, 621] on button "Fechar" at bounding box center [58, 611] width 102 height 65
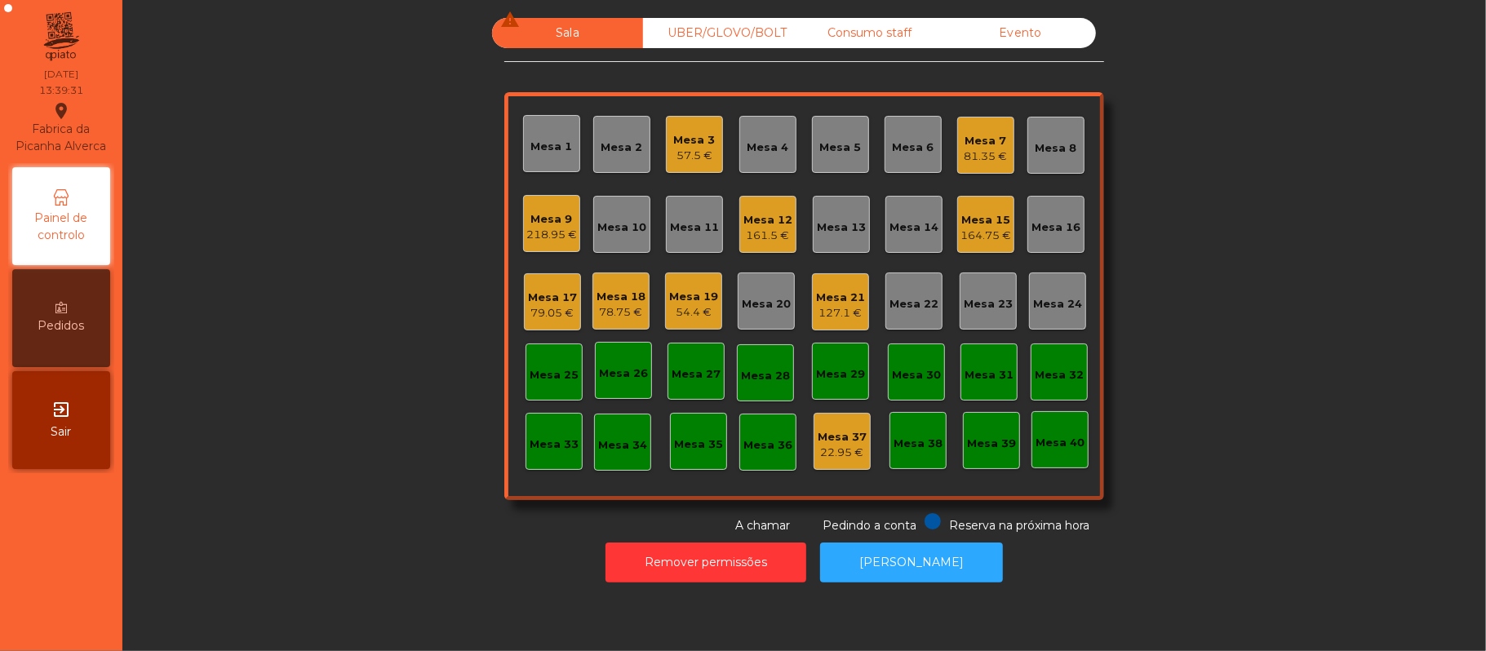
click at [893, 153] on div "Mesa 6" at bounding box center [914, 148] width 42 height 16
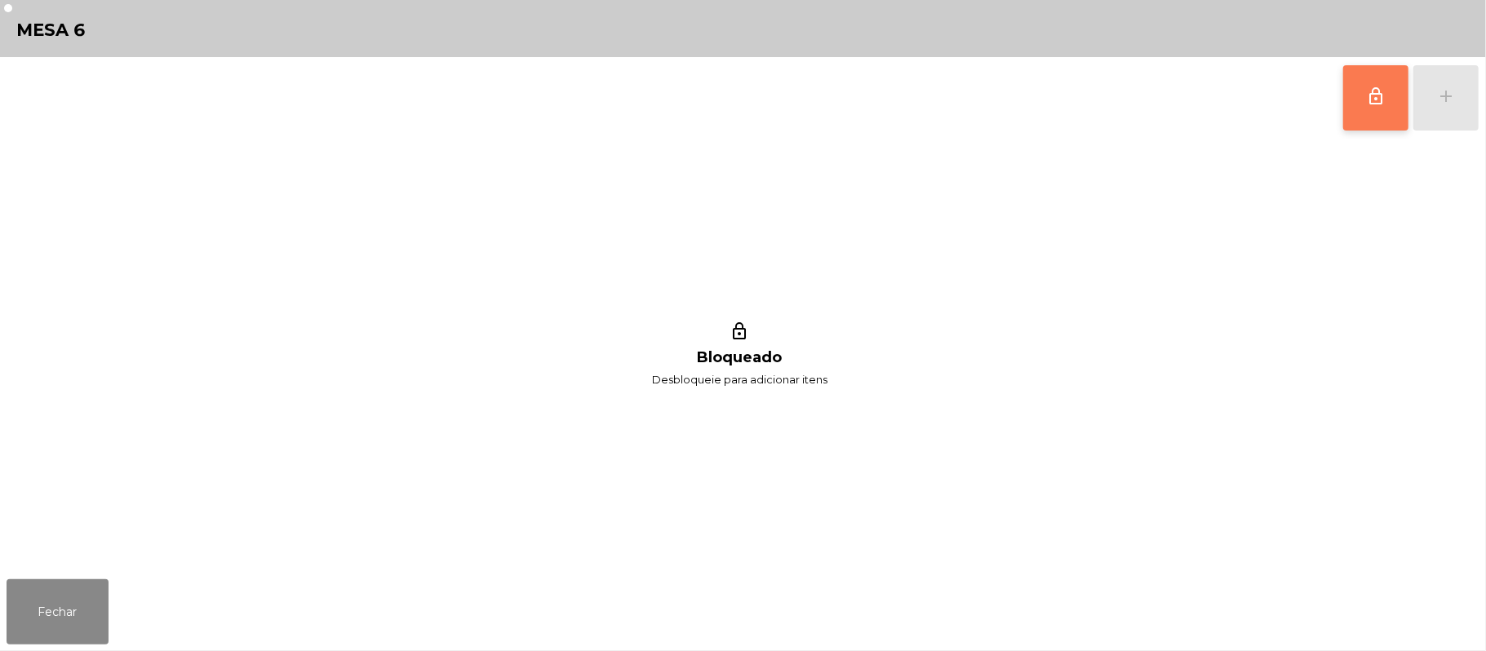
click at [1356, 111] on button "lock_outline" at bounding box center [1375, 97] width 65 height 65
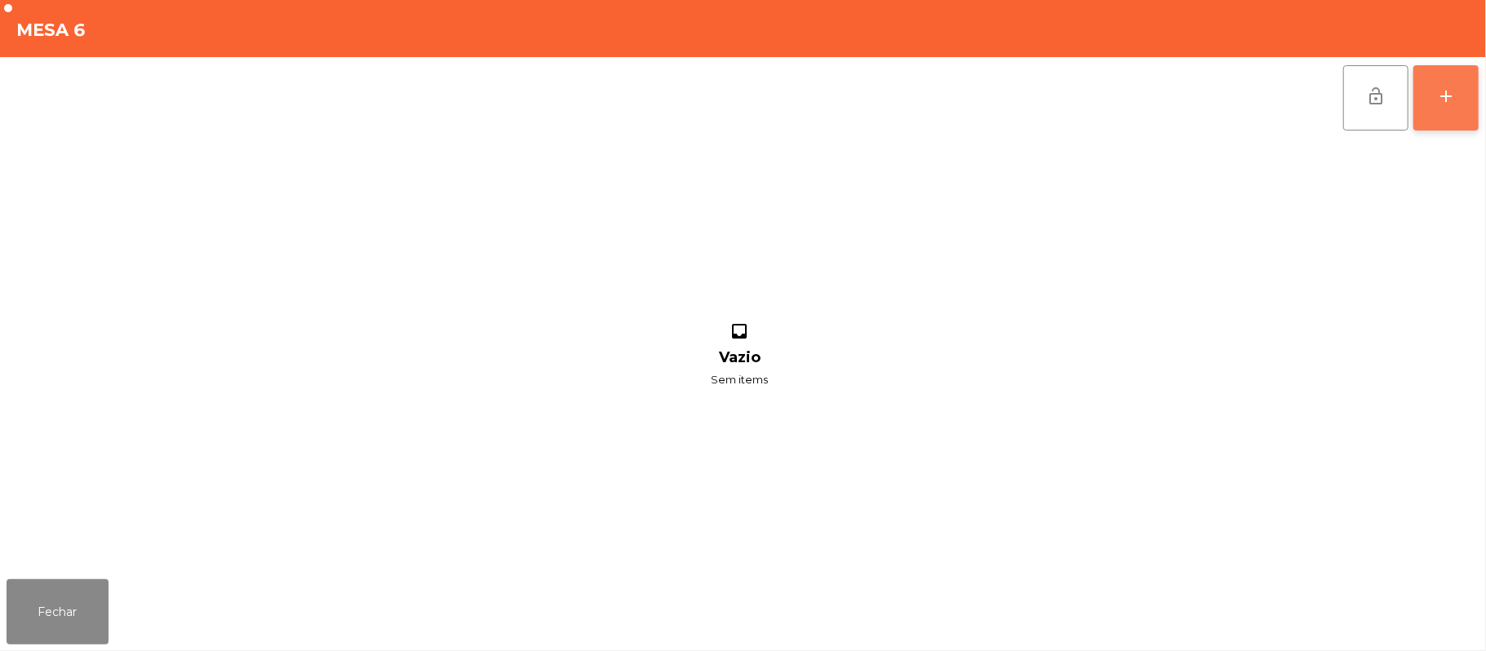
click at [1461, 102] on button "add" at bounding box center [1445, 97] width 65 height 65
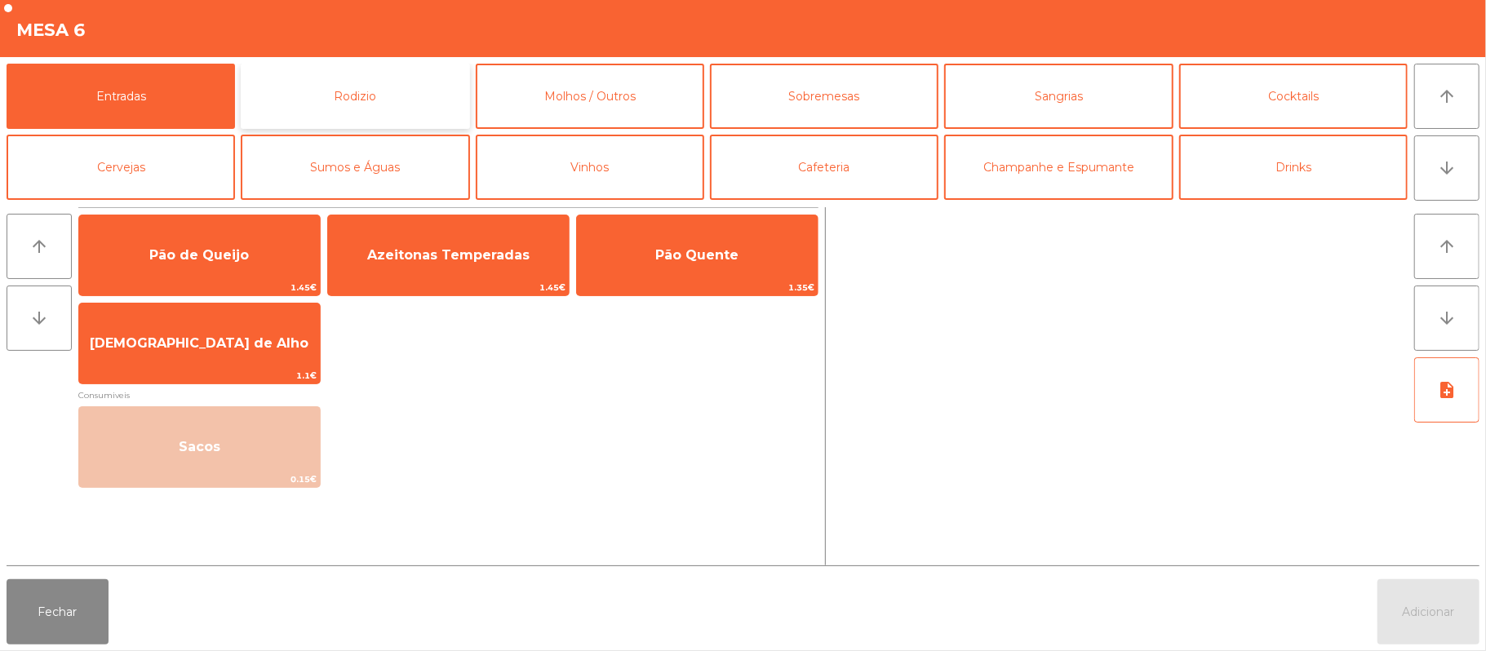
click at [385, 109] on button "Rodizio" at bounding box center [355, 96] width 228 height 65
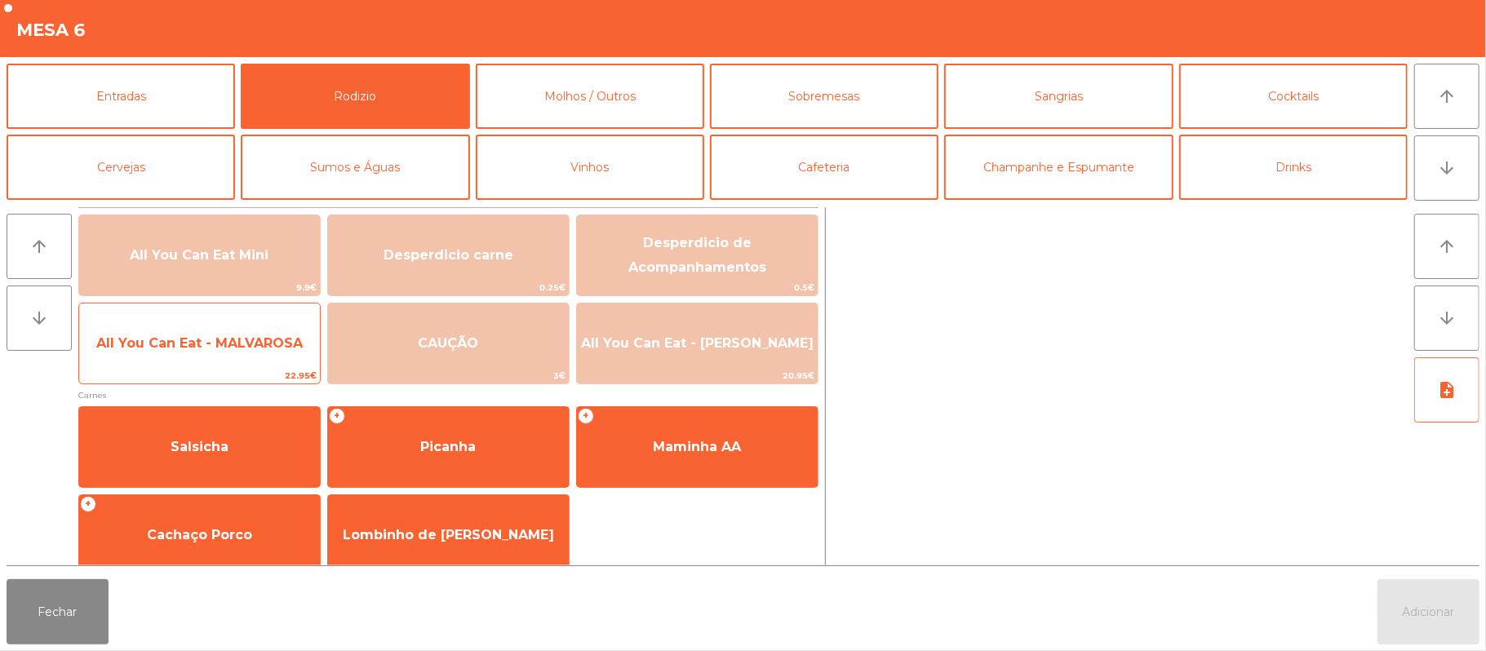
click at [188, 356] on span "All You Can Eat - MALVAROSA" at bounding box center [199, 344] width 241 height 44
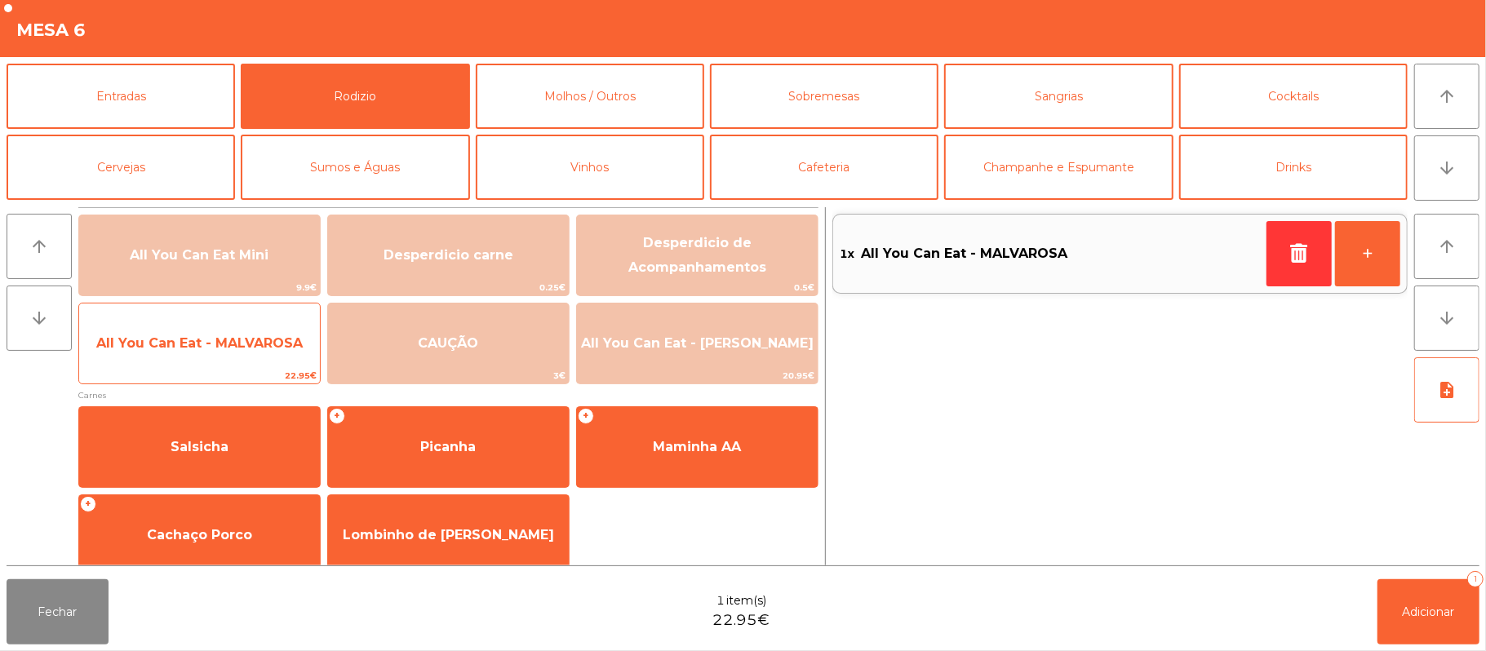
click at [191, 357] on span "All You Can Eat - MALVAROSA" at bounding box center [199, 344] width 241 height 44
click at [204, 357] on span "All You Can Eat - MALVAROSA" at bounding box center [199, 344] width 241 height 44
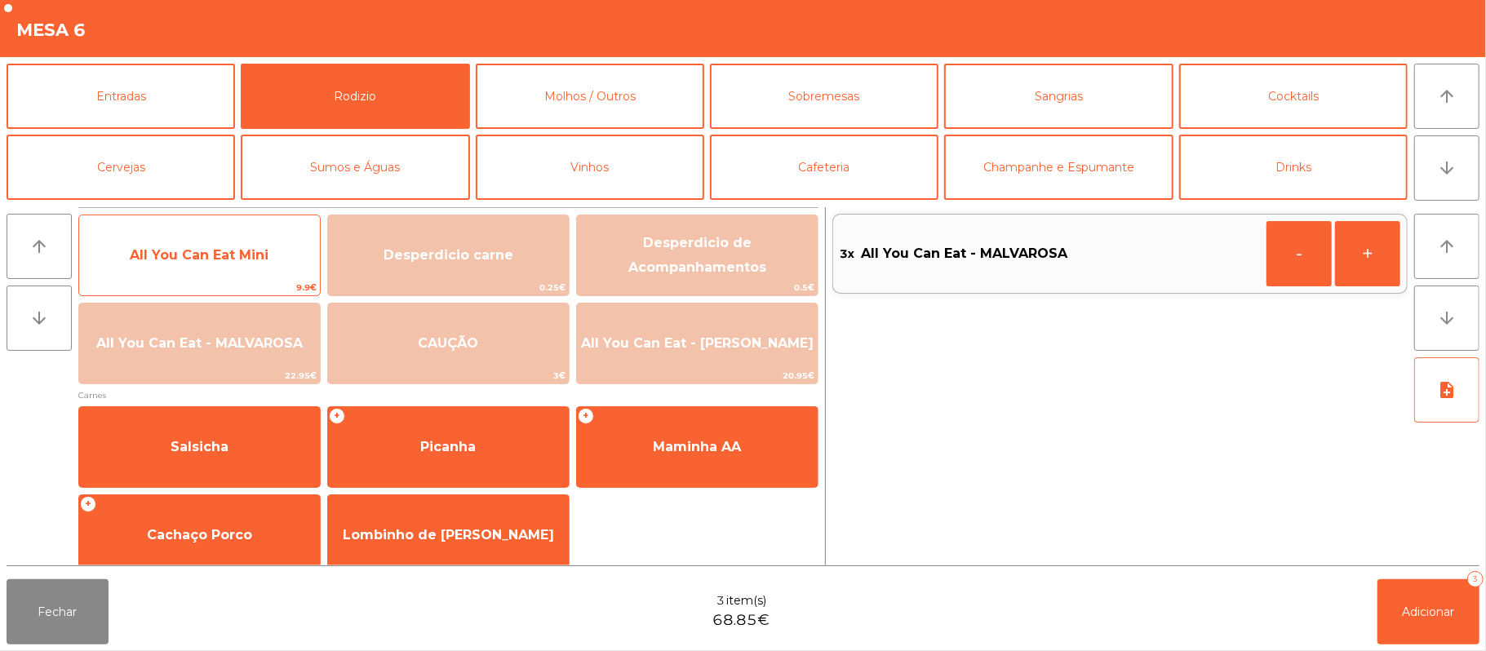
click at [235, 250] on span "All You Can Eat Mini" at bounding box center [199, 255] width 139 height 16
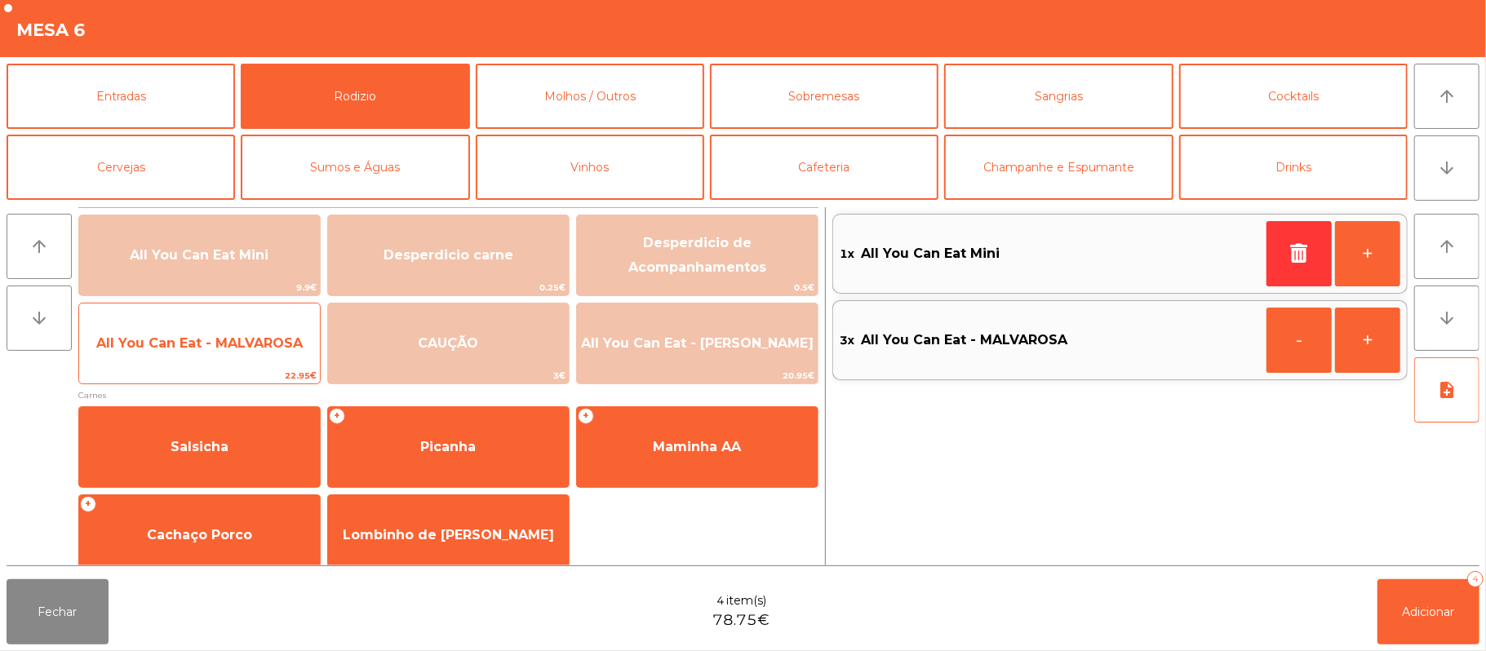
click at [242, 363] on span "All You Can Eat - MALVAROSA" at bounding box center [199, 344] width 241 height 44
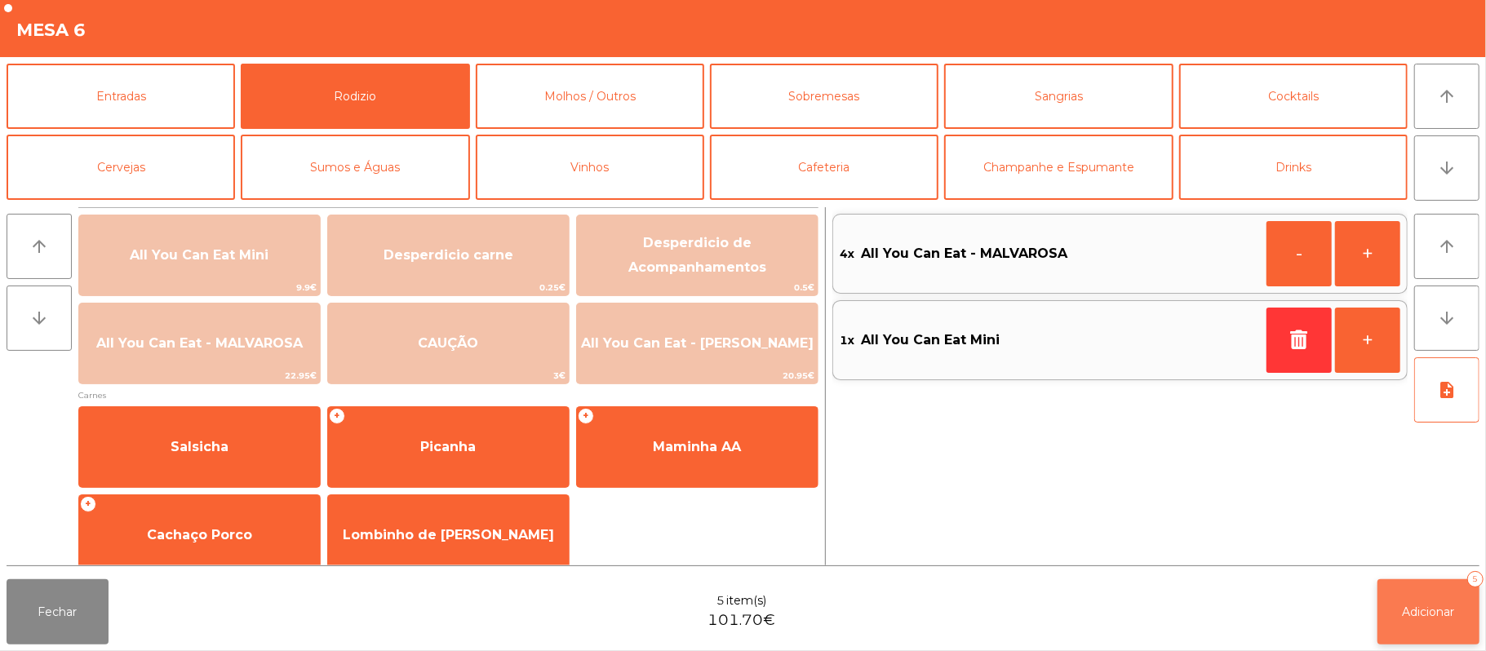
click at [1451, 637] on button "Adicionar 5" at bounding box center [1429, 611] width 102 height 65
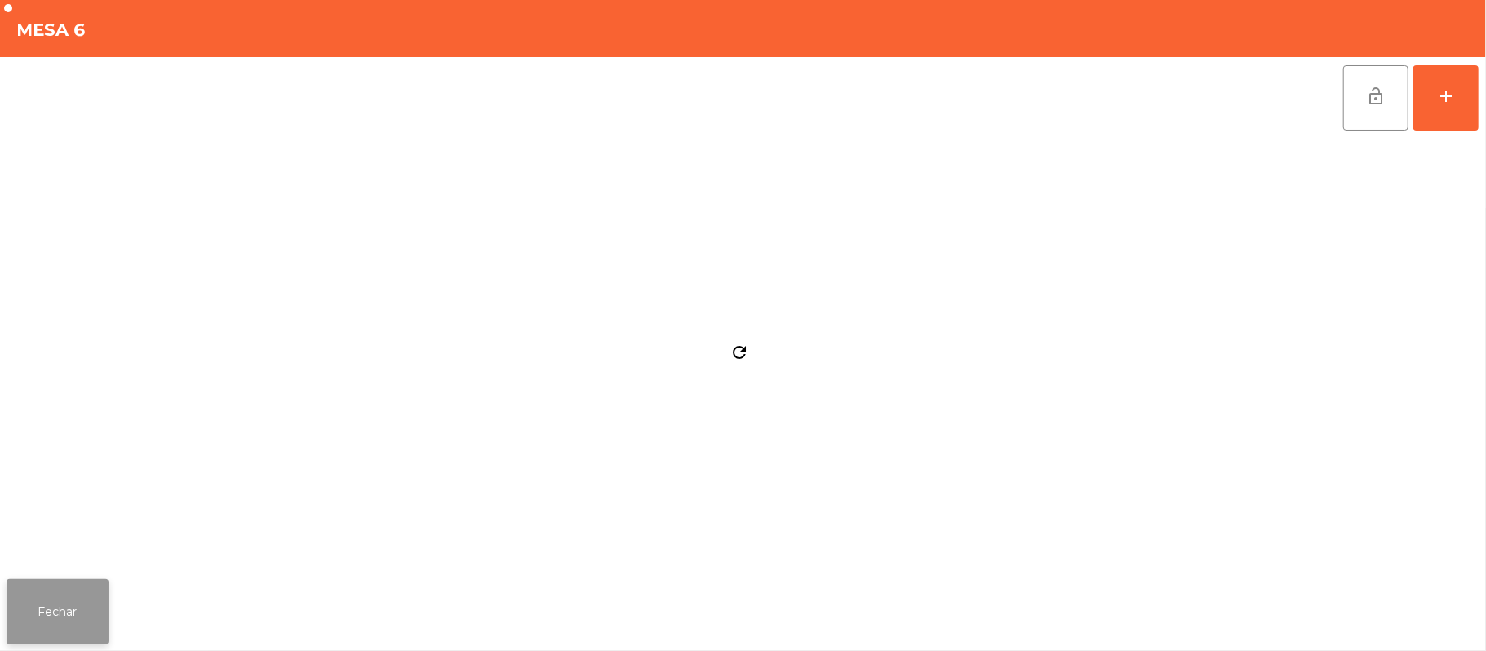
click at [77, 641] on button "Fechar" at bounding box center [58, 611] width 102 height 65
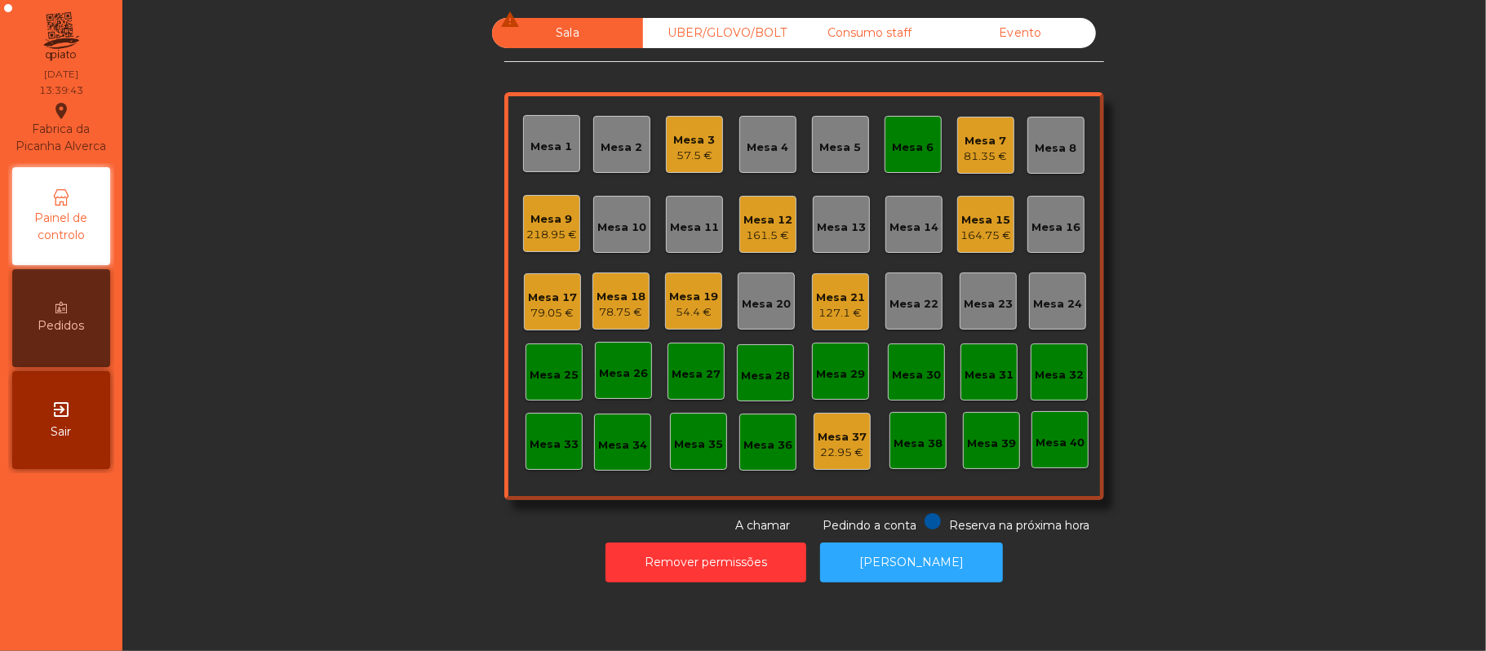
click at [912, 144] on div "Mesa 6" at bounding box center [914, 148] width 42 height 16
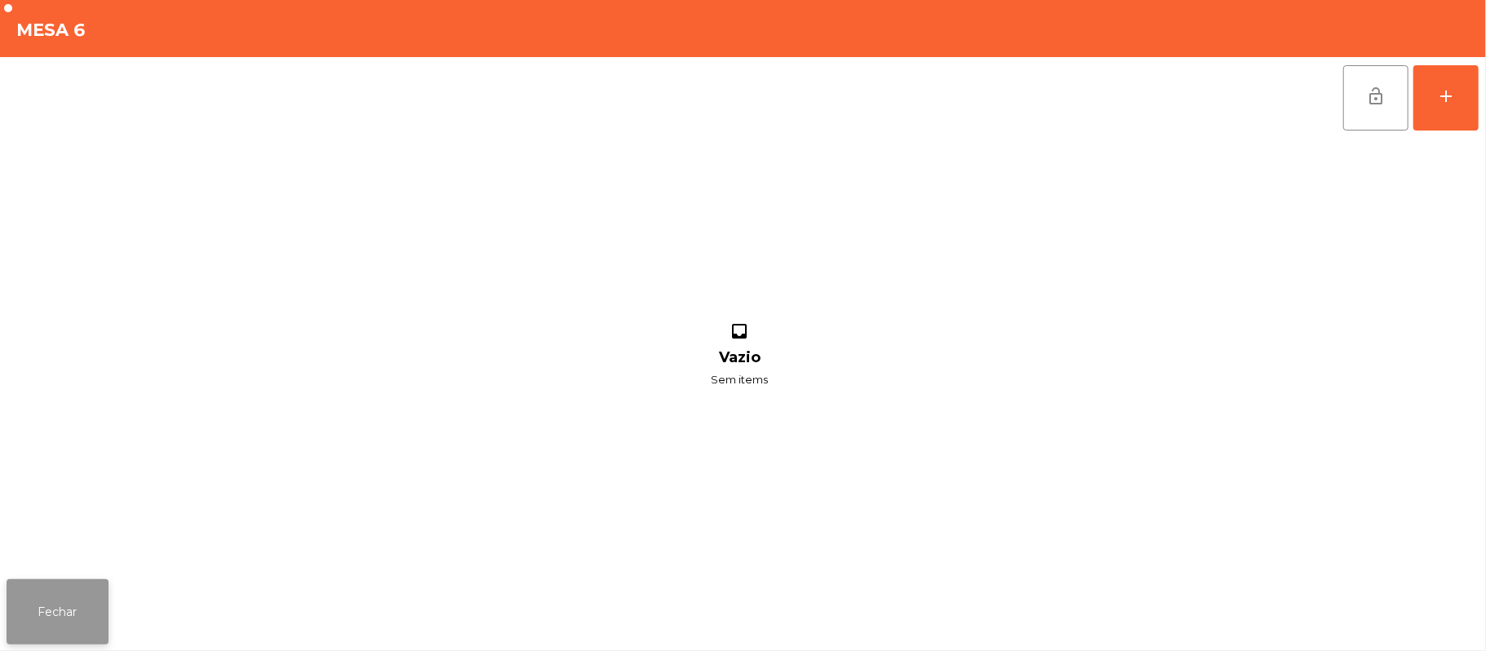
click at [75, 608] on button "Fechar" at bounding box center [58, 611] width 102 height 65
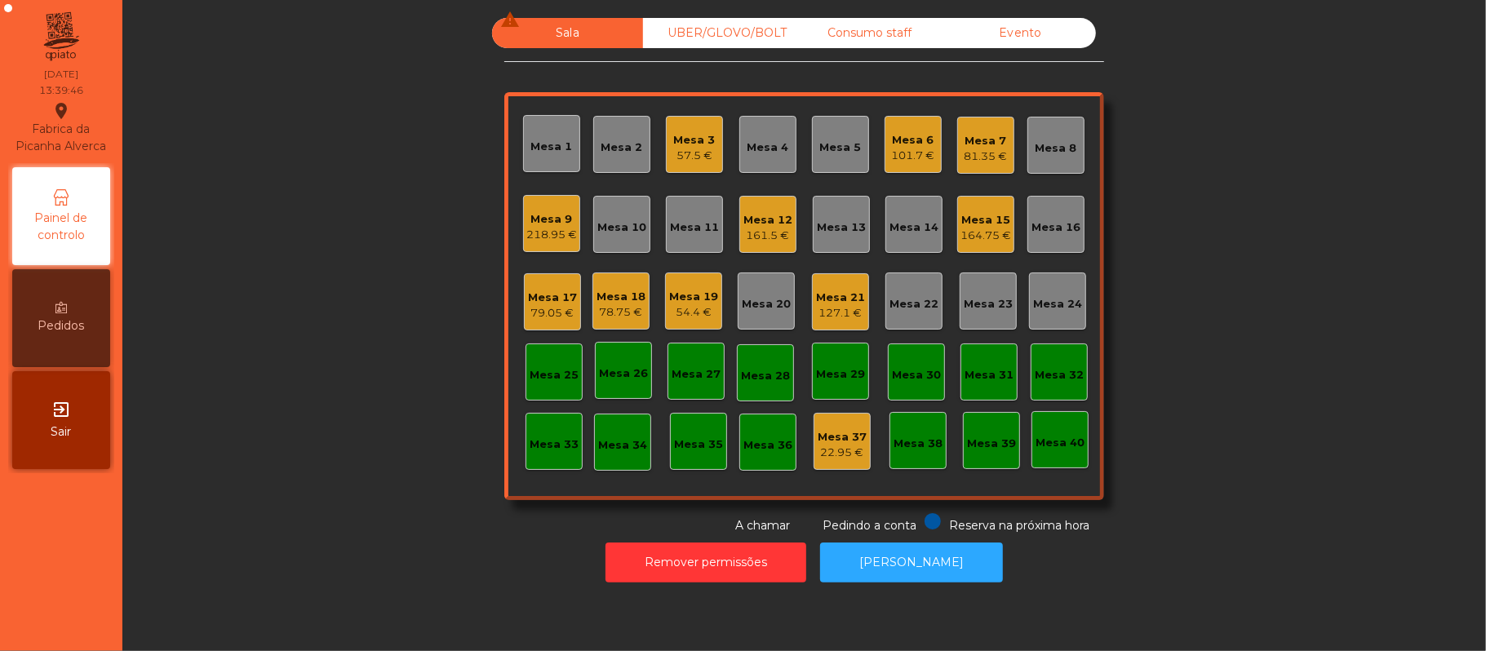
click at [996, 147] on div "Mesa 7" at bounding box center [986, 141] width 43 height 16
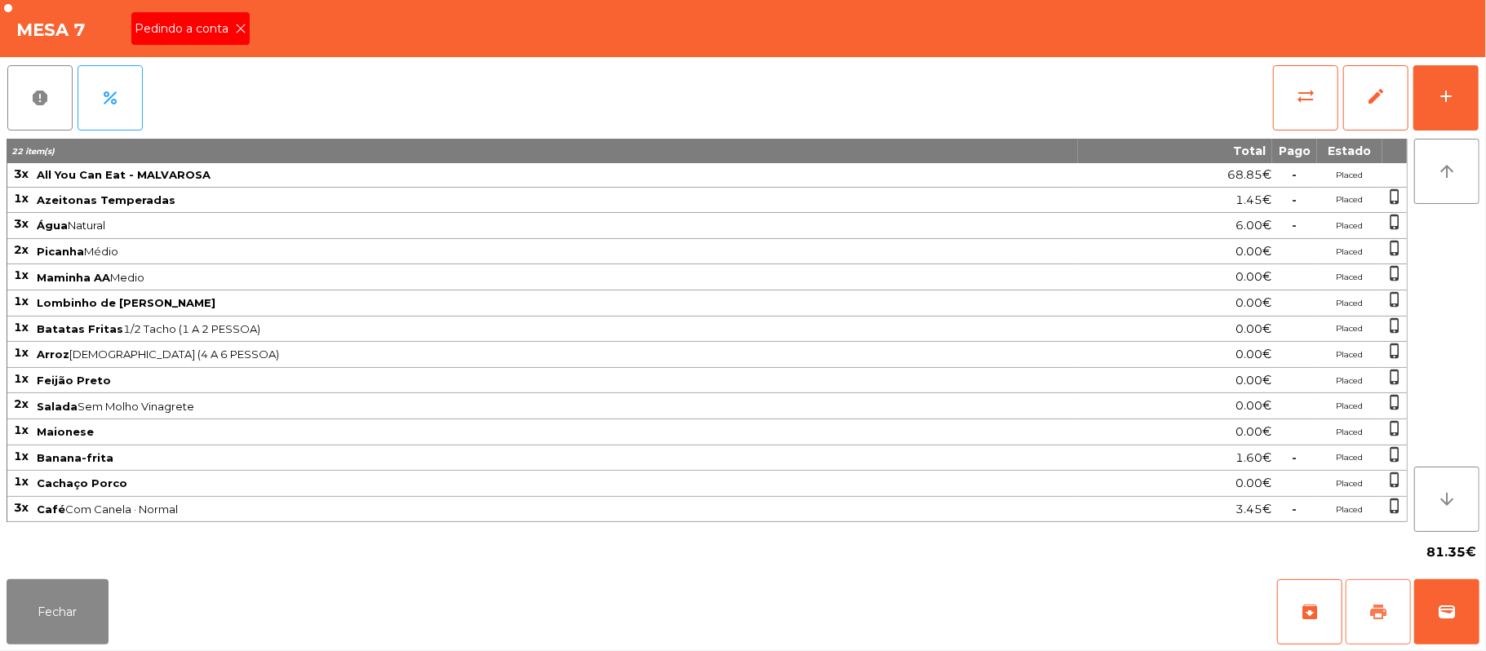
click at [1386, 606] on span "print" at bounding box center [1379, 612] width 20 height 20
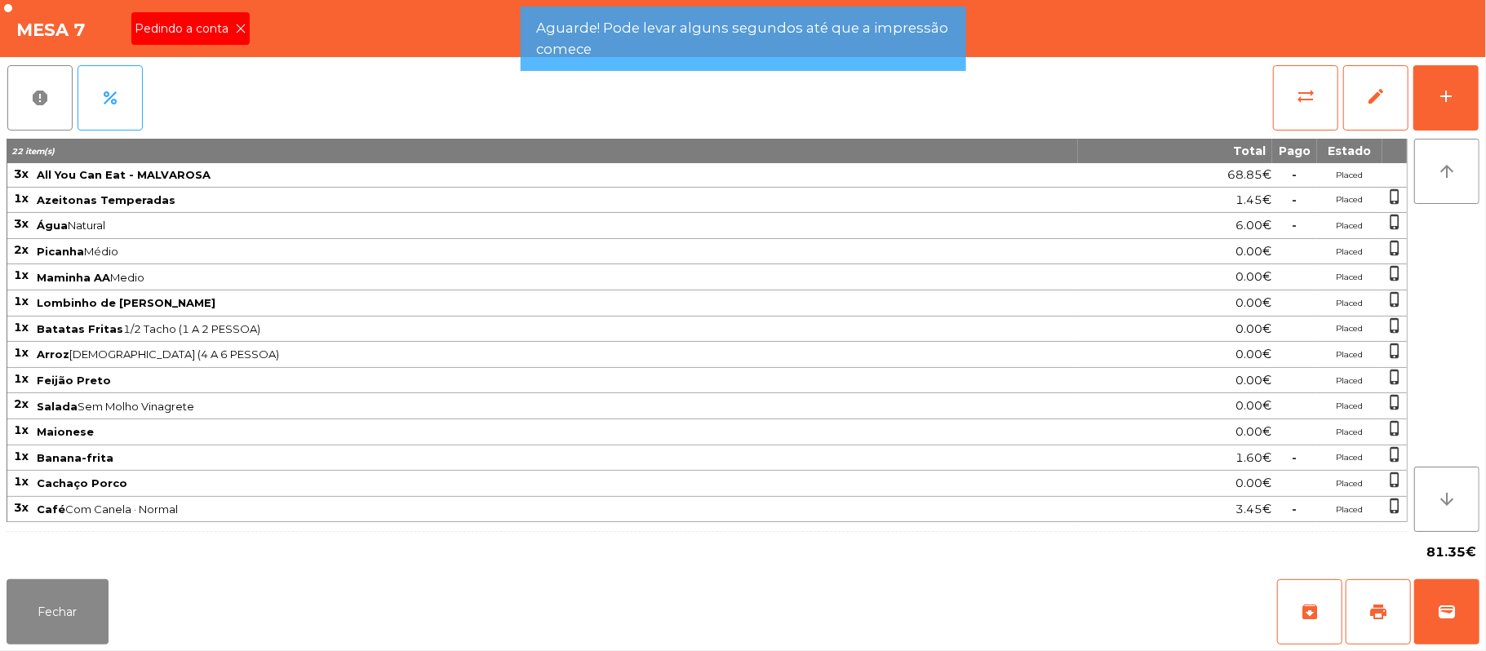
click at [242, 28] on icon at bounding box center [240, 28] width 11 height 11
click at [239, 28] on icon at bounding box center [240, 28] width 11 height 11
click at [57, 611] on button "Fechar" at bounding box center [58, 611] width 102 height 65
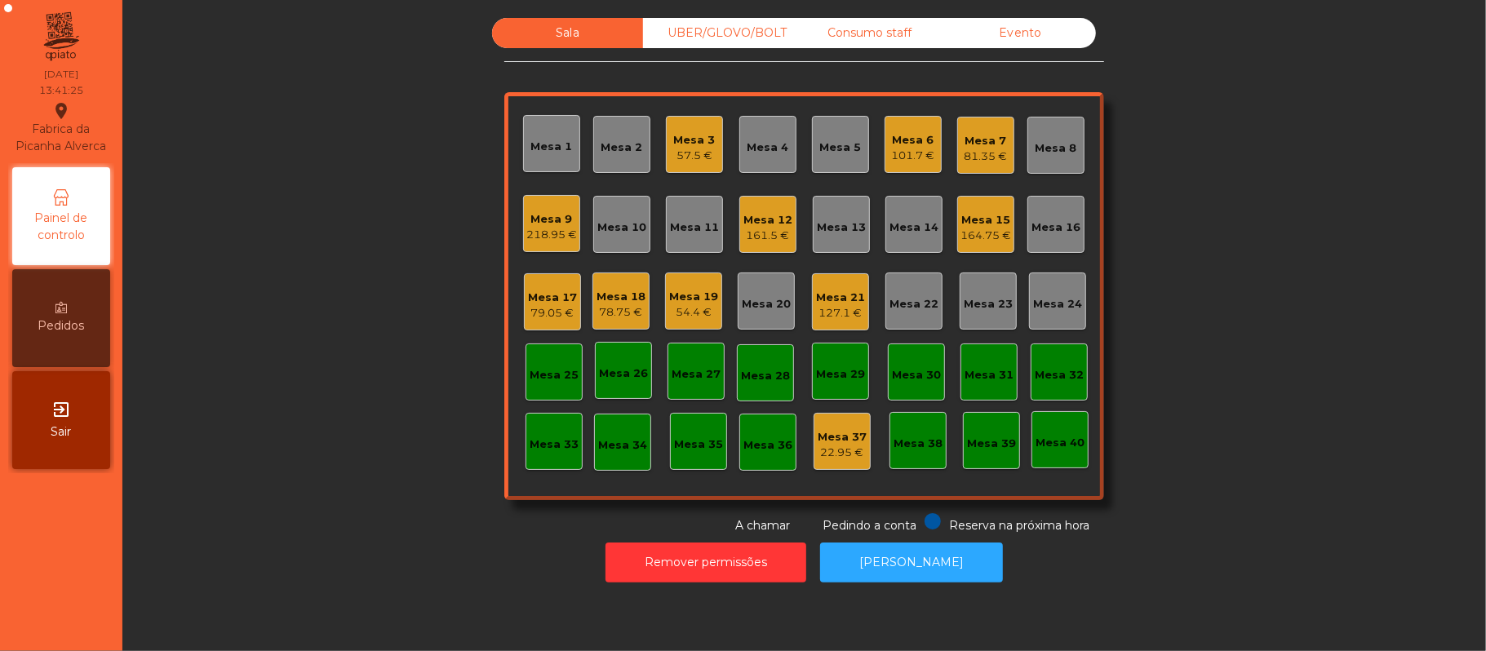
click at [679, 215] on div "Mesa 11" at bounding box center [694, 224] width 49 height 23
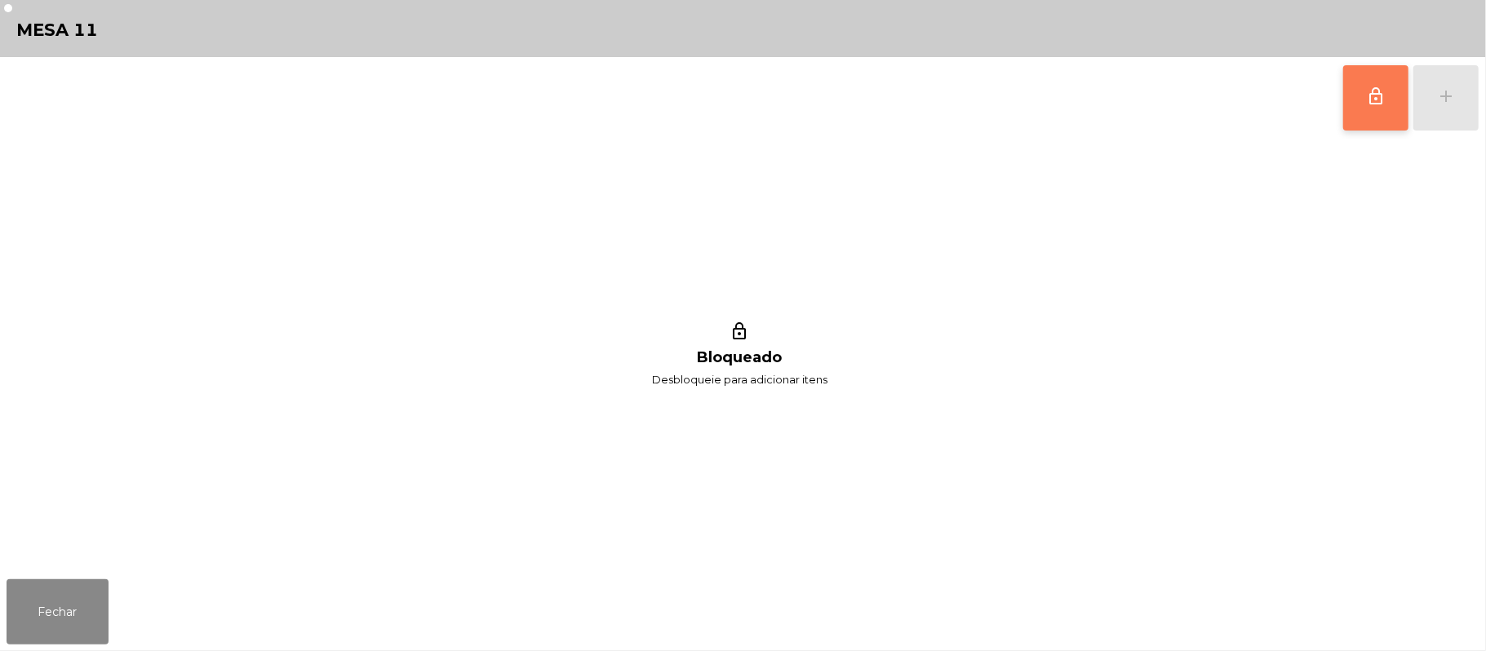
click at [1372, 89] on span "lock_outline" at bounding box center [1376, 97] width 20 height 20
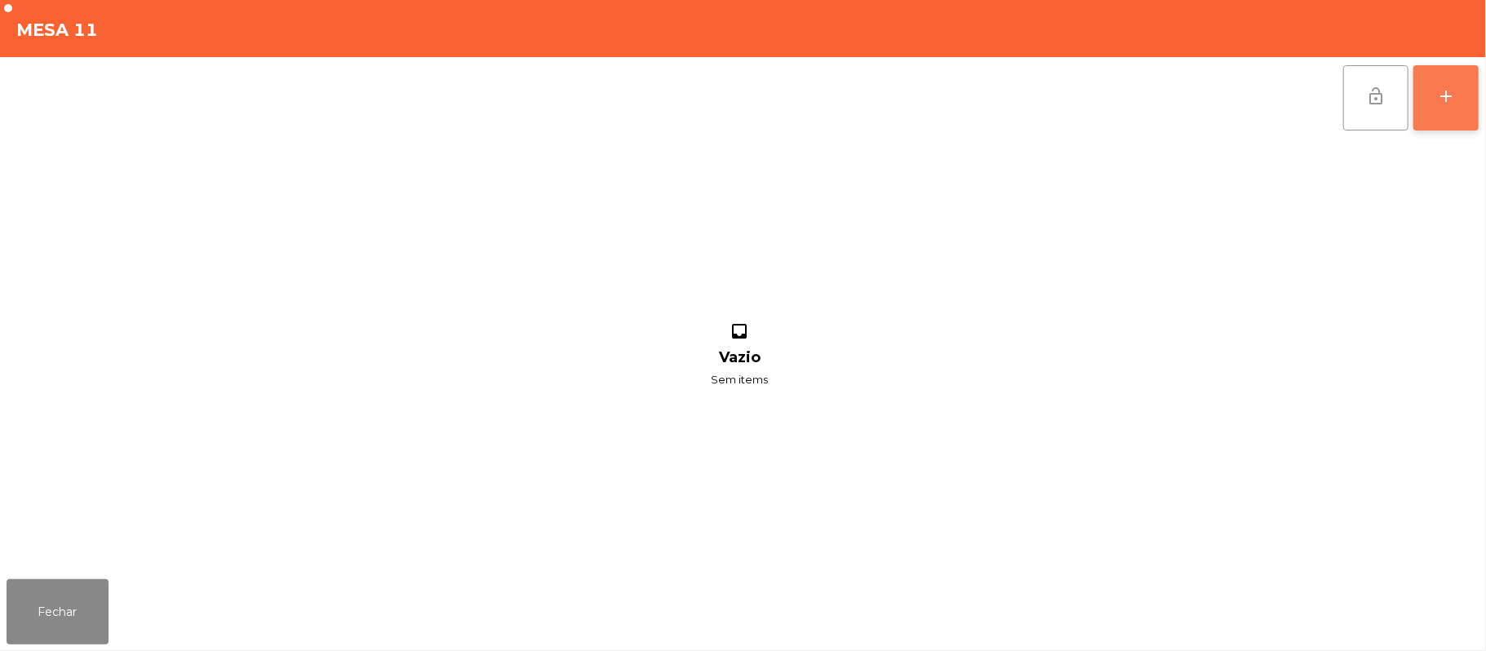
click at [1463, 101] on button "add" at bounding box center [1445, 97] width 65 height 65
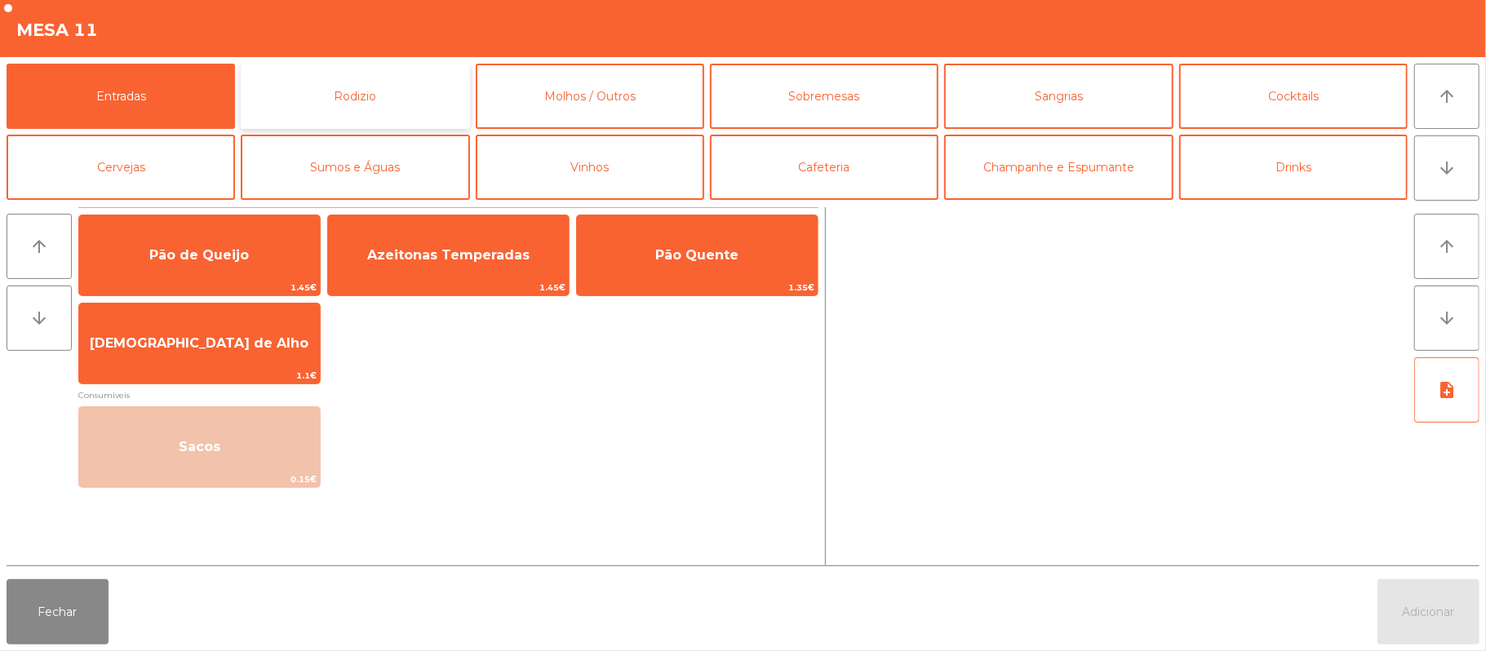
click at [379, 82] on button "Rodizio" at bounding box center [355, 96] width 228 height 65
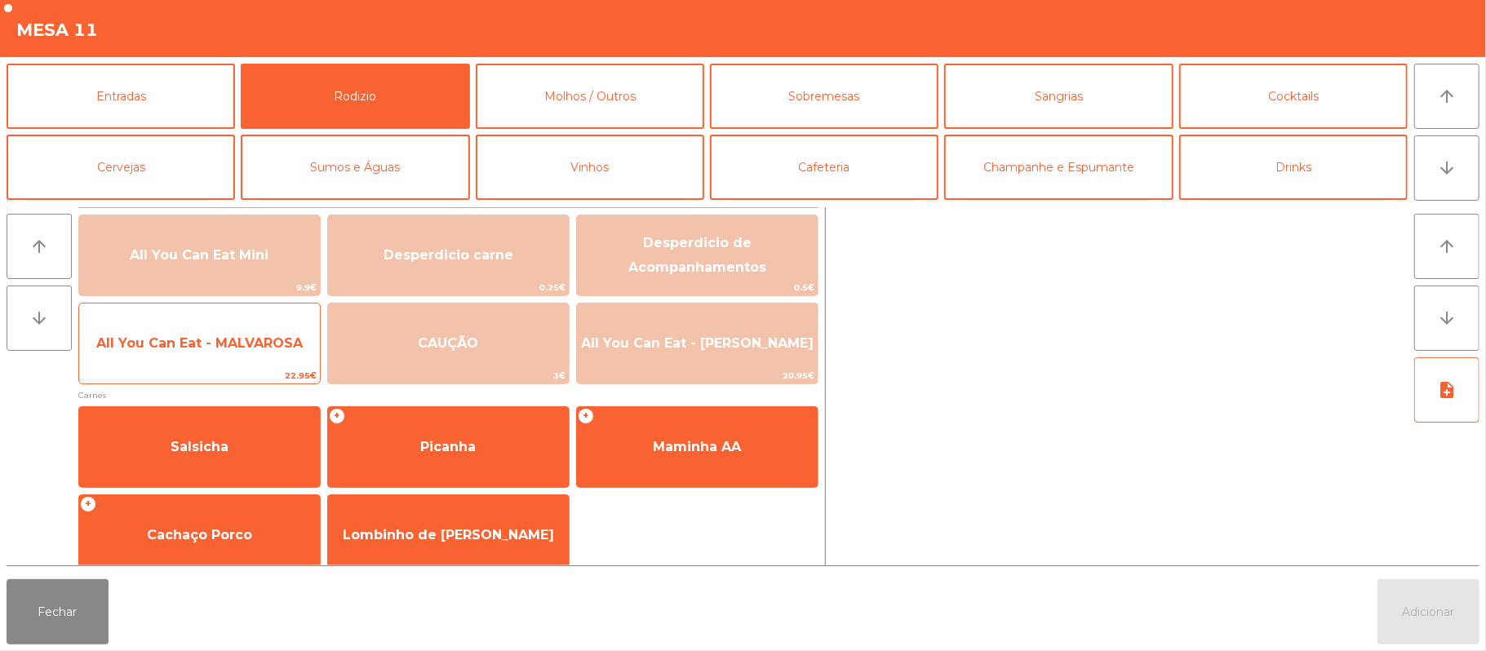
click at [233, 353] on span "All You Can Eat - MALVAROSA" at bounding box center [199, 344] width 241 height 44
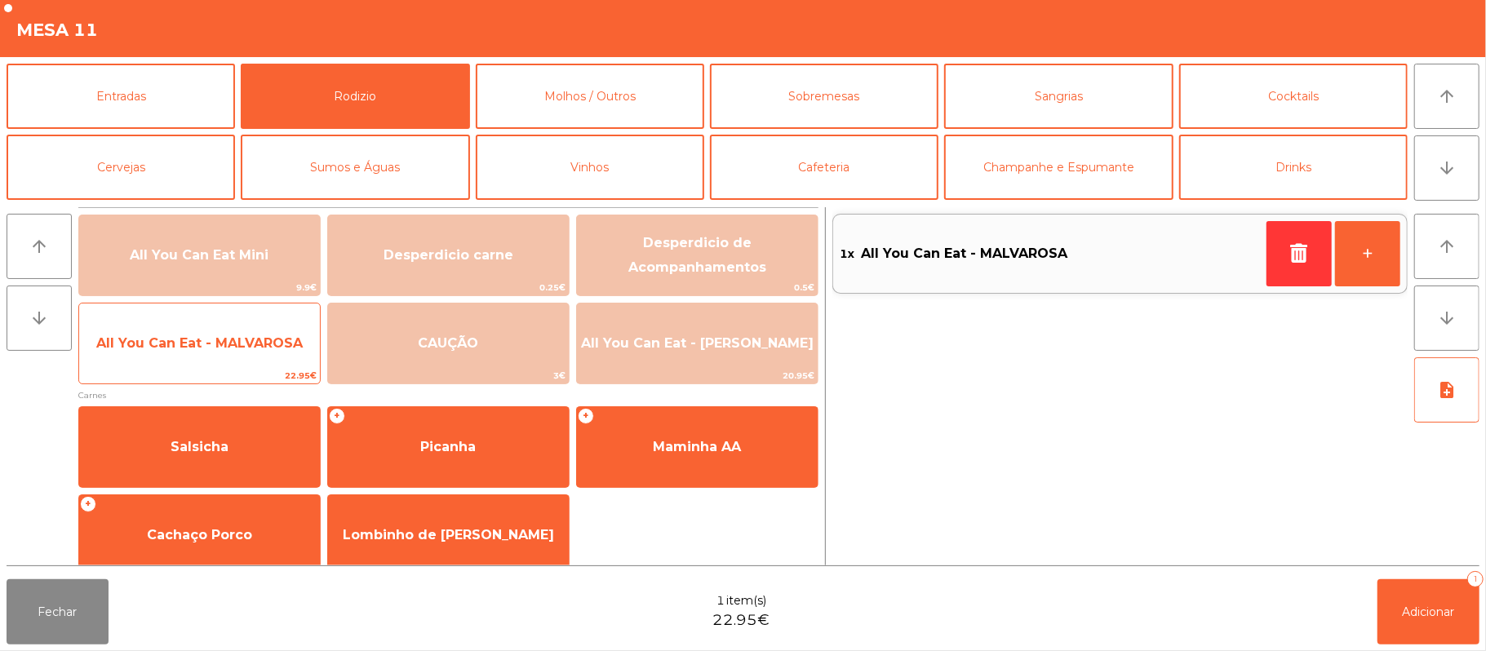
click at [235, 353] on span "All You Can Eat - MALVAROSA" at bounding box center [199, 344] width 241 height 44
click at [229, 356] on span "All You Can Eat - MALVAROSA" at bounding box center [199, 344] width 241 height 44
click at [233, 341] on span "All You Can Eat - MALVAROSA" at bounding box center [199, 343] width 206 height 16
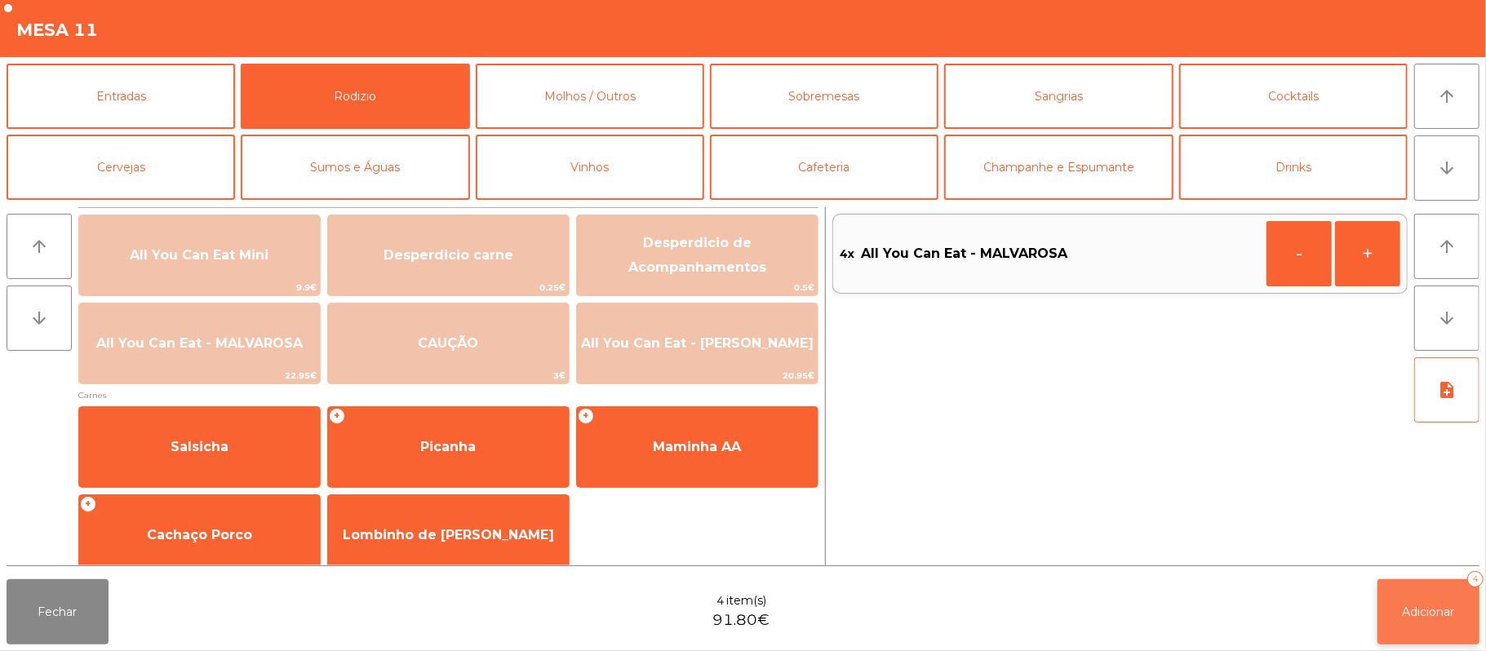
click at [1428, 612] on span "Adicionar" at bounding box center [1429, 612] width 52 height 15
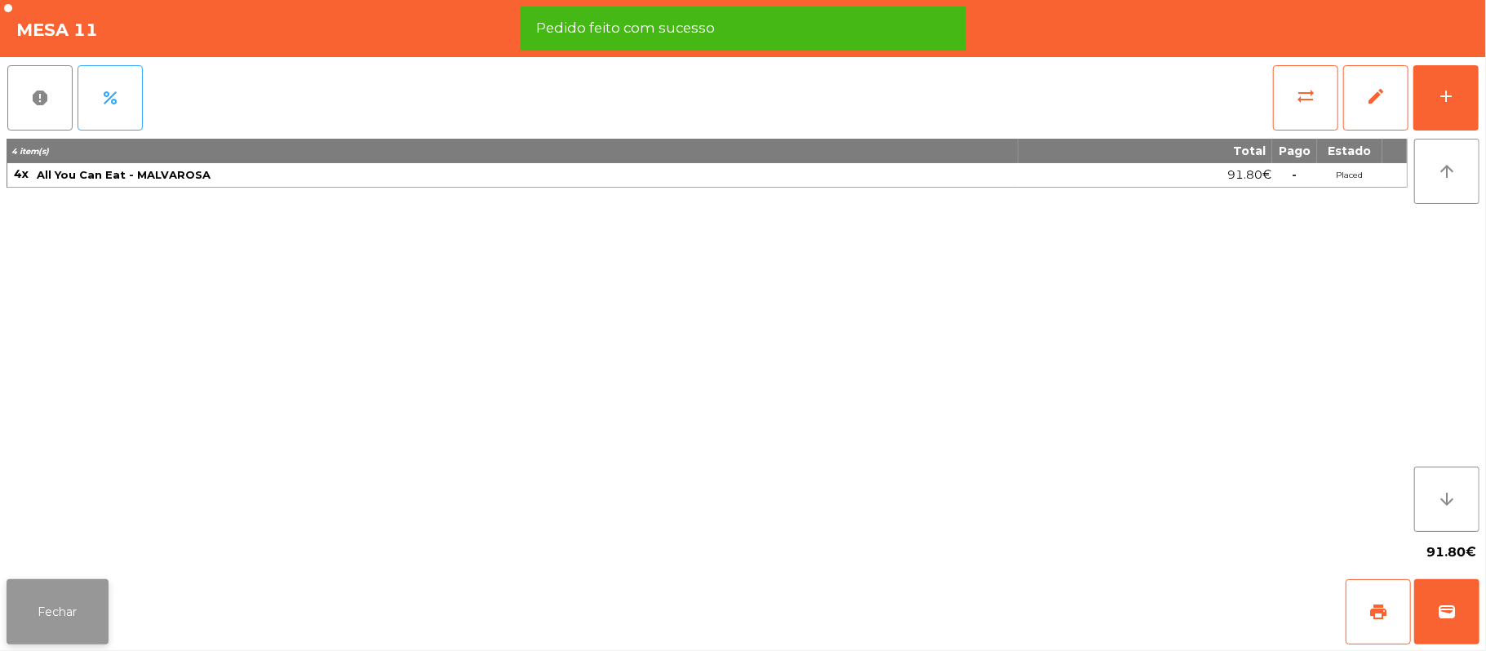
click at [82, 586] on button "Fechar" at bounding box center [58, 611] width 102 height 65
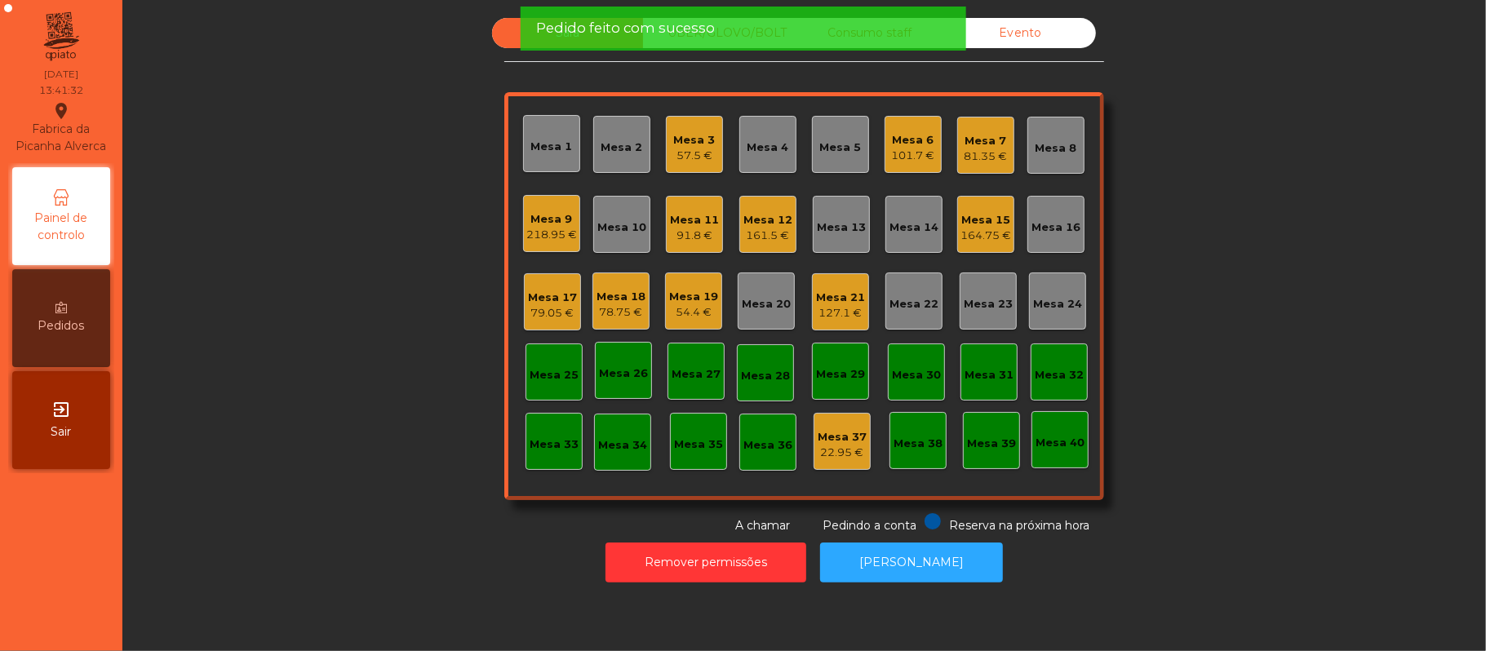
click at [670, 220] on div "Mesa 11" at bounding box center [694, 220] width 49 height 16
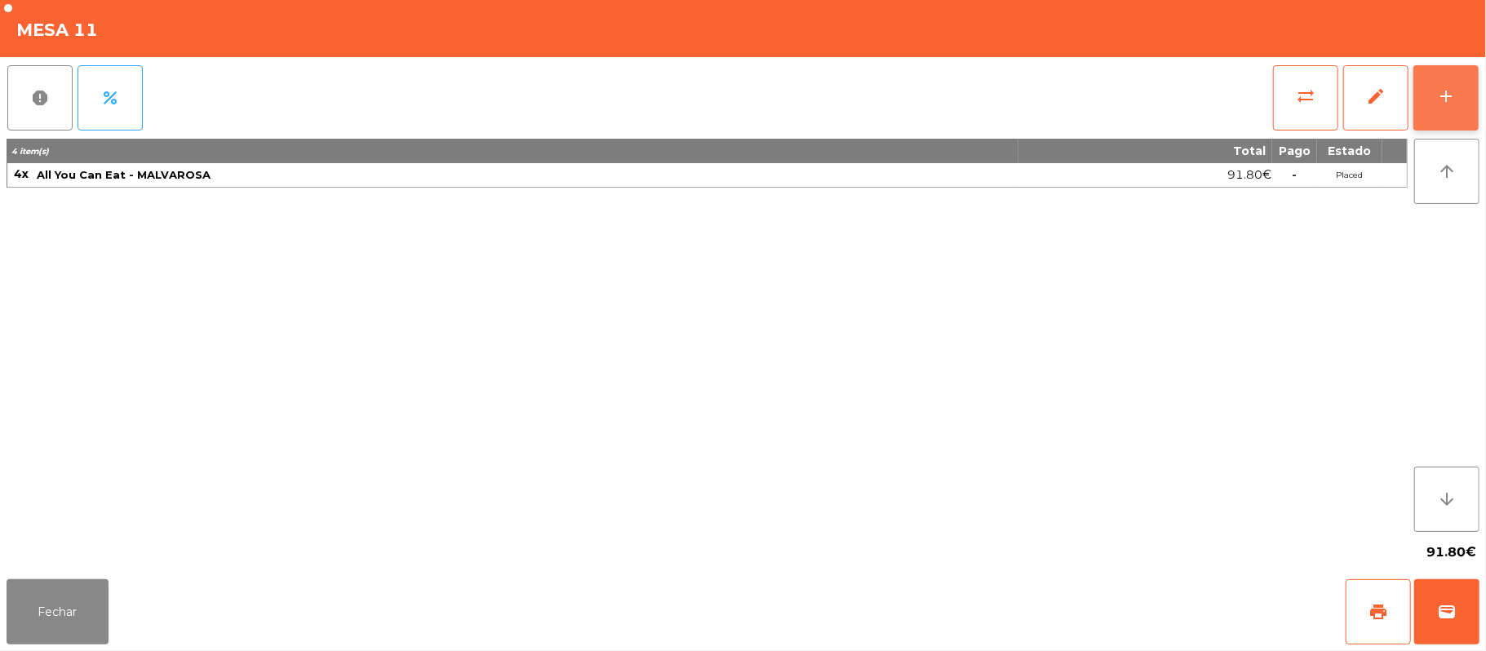
click at [1476, 95] on button "add" at bounding box center [1445, 97] width 65 height 65
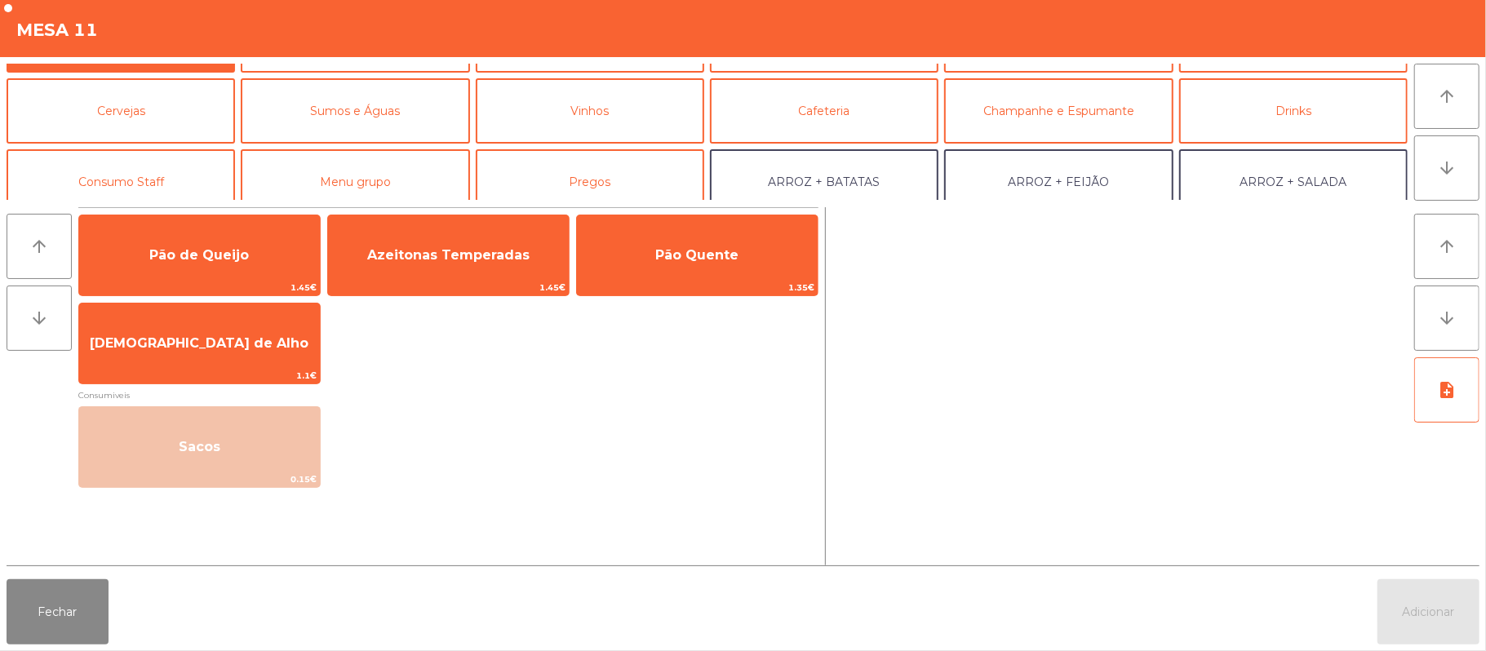
scroll to position [55, 0]
click at [165, 109] on button "Cervejas" at bounding box center [121, 111] width 228 height 65
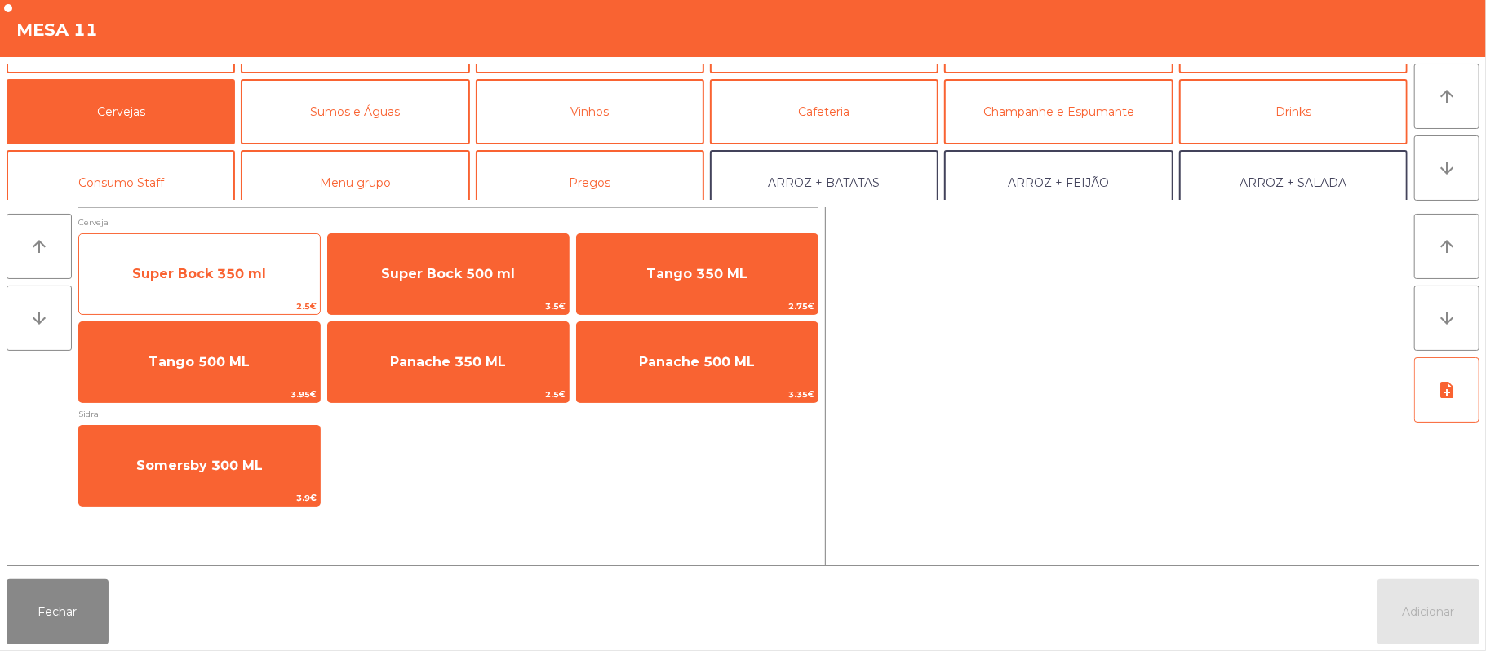
click at [266, 291] on span "Super Bock 350 ml" at bounding box center [199, 274] width 241 height 44
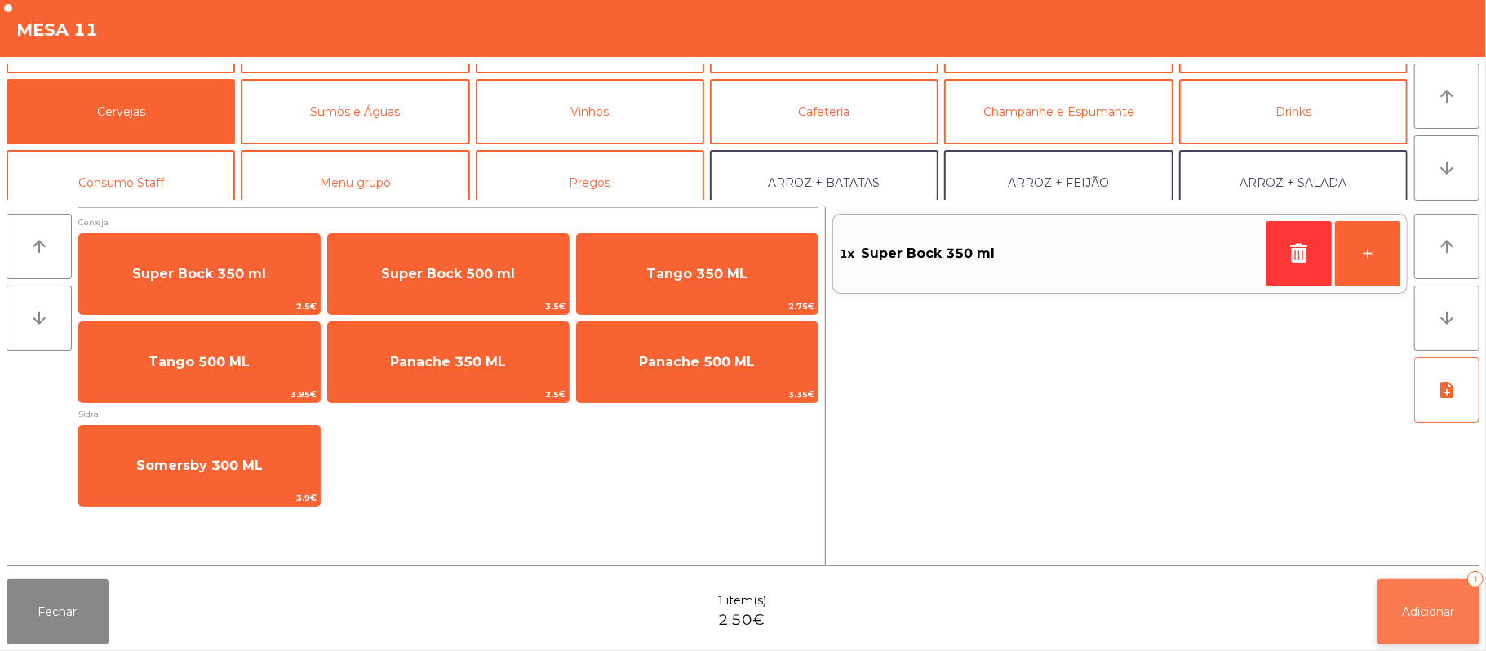
click at [1418, 635] on button "Adicionar 1" at bounding box center [1429, 611] width 102 height 65
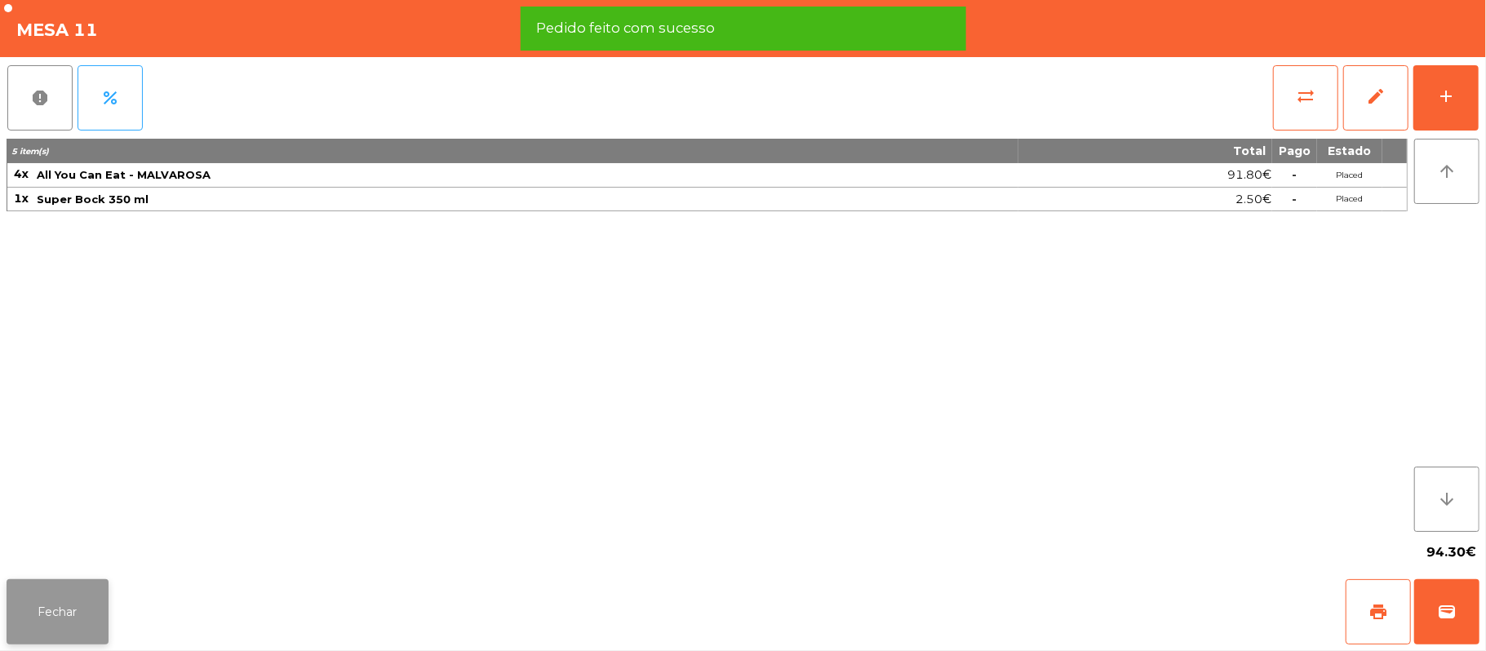
click at [55, 615] on button "Fechar" at bounding box center [58, 611] width 102 height 65
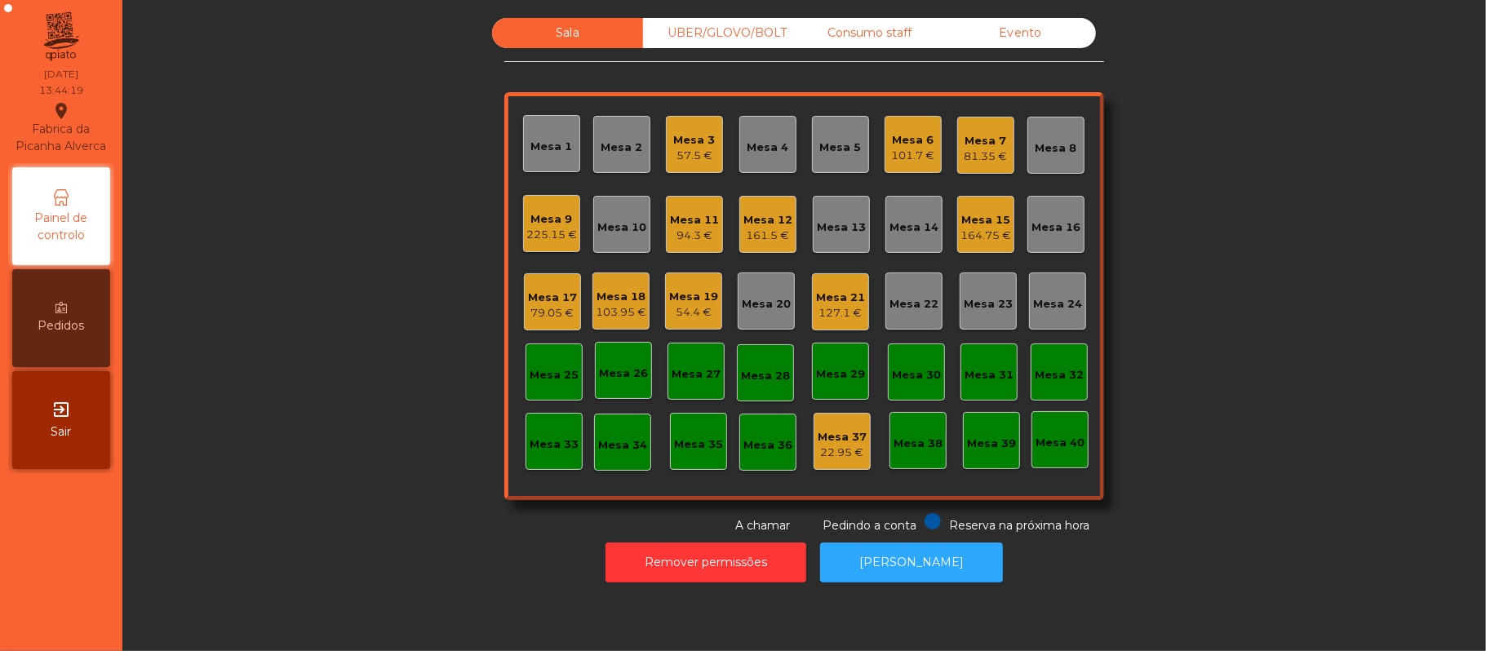
click at [682, 212] on div "Mesa 11" at bounding box center [694, 220] width 49 height 16
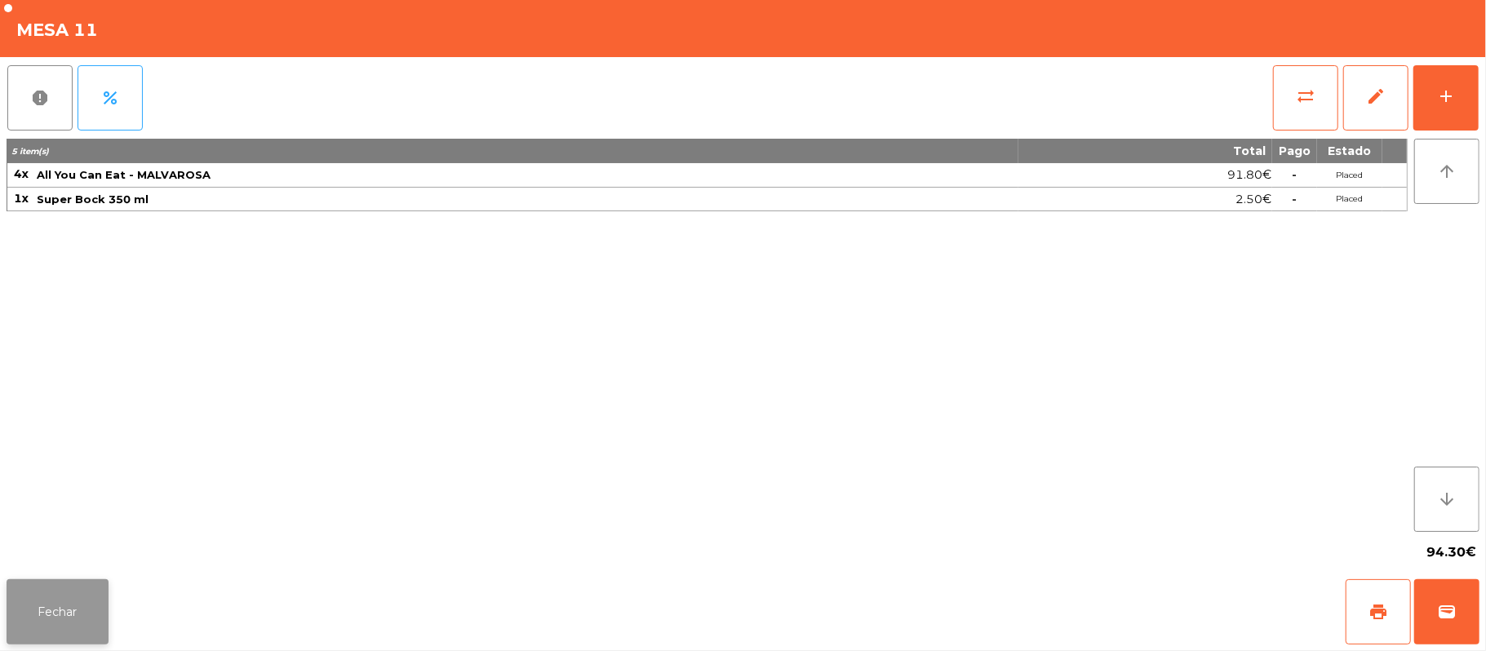
click at [59, 605] on button "Fechar" at bounding box center [58, 611] width 102 height 65
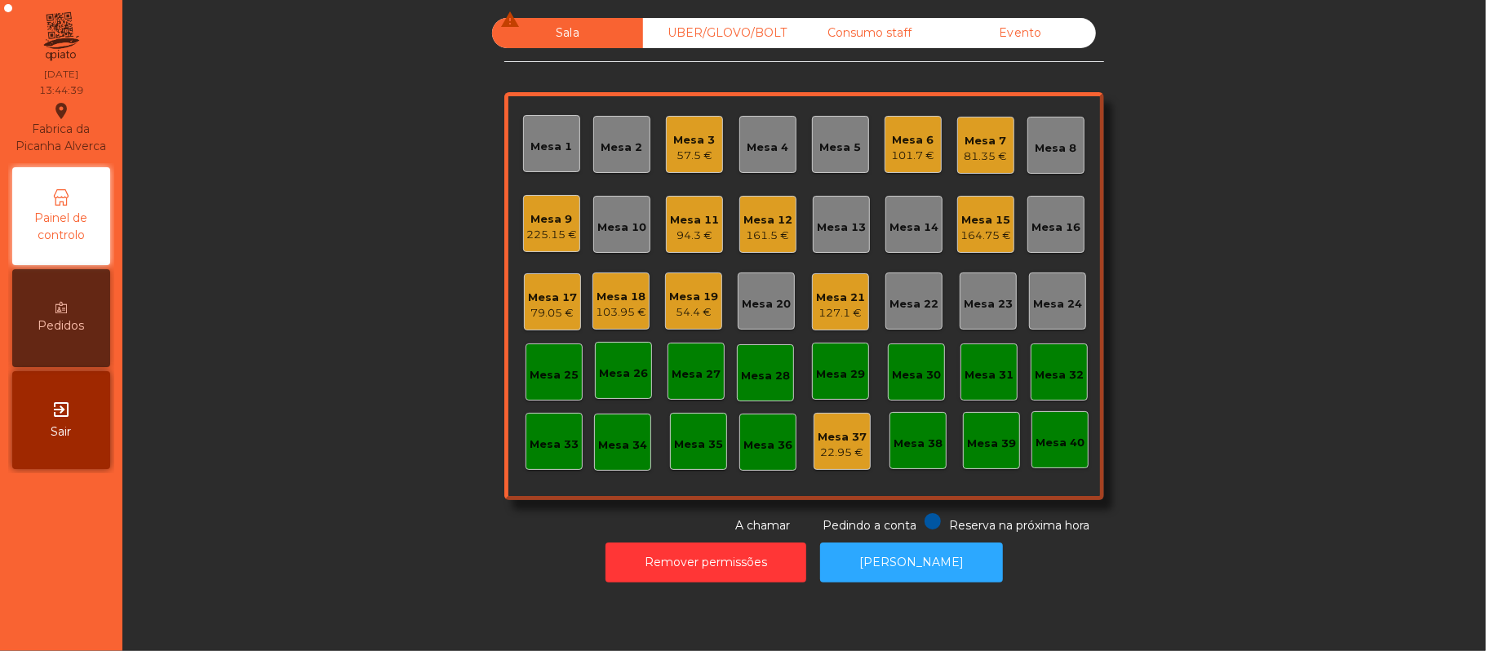
click at [970, 157] on div "81.35 €" at bounding box center [986, 157] width 43 height 16
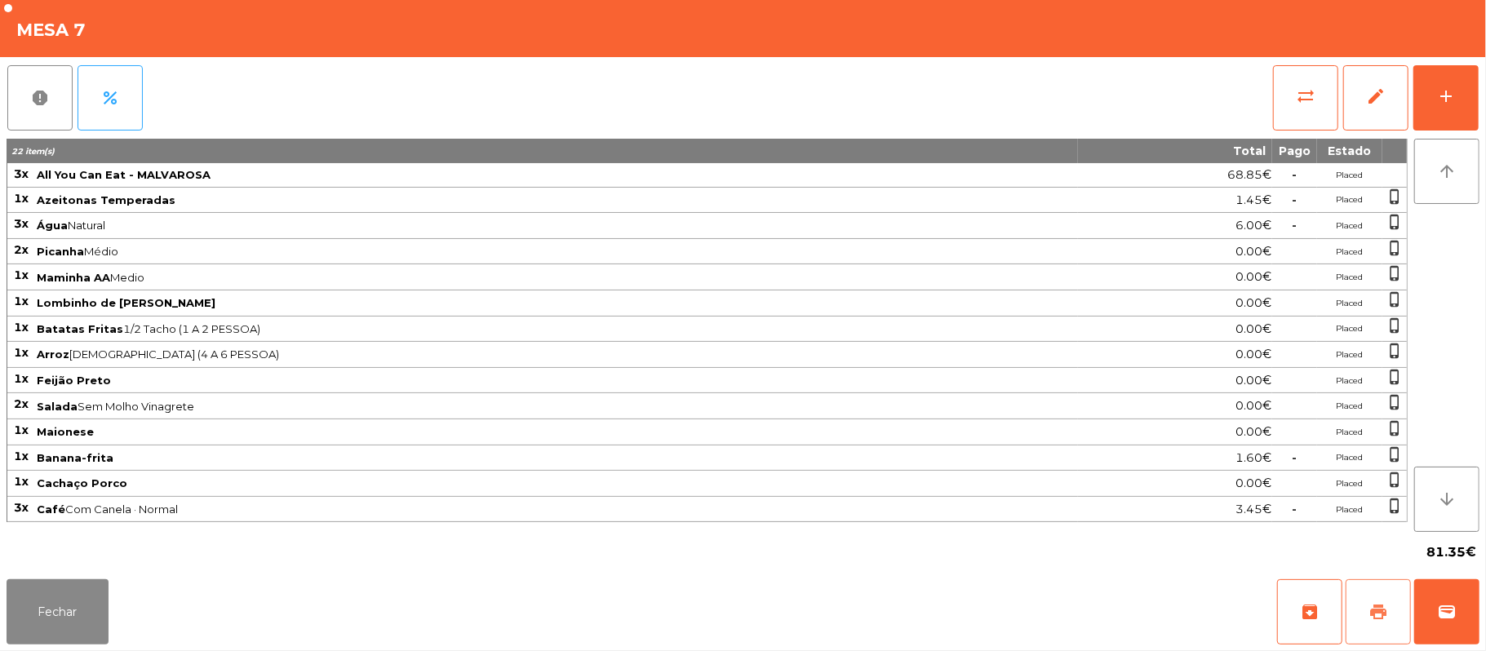
click at [1369, 611] on span "print" at bounding box center [1379, 612] width 20 height 20
click at [49, 609] on button "Fechar" at bounding box center [58, 611] width 102 height 65
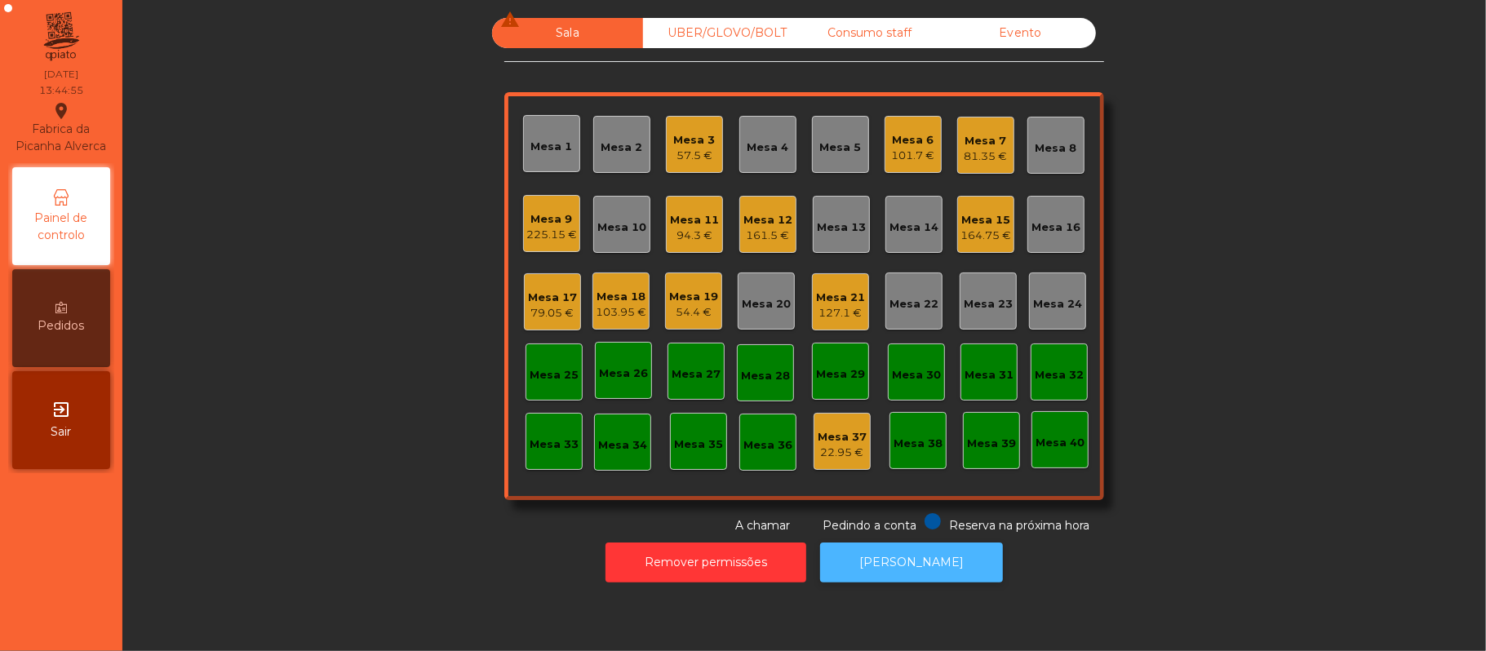
click at [902, 562] on button "[PERSON_NAME]" at bounding box center [911, 563] width 183 height 40
click at [996, 145] on div "Mesa 7" at bounding box center [986, 141] width 43 height 16
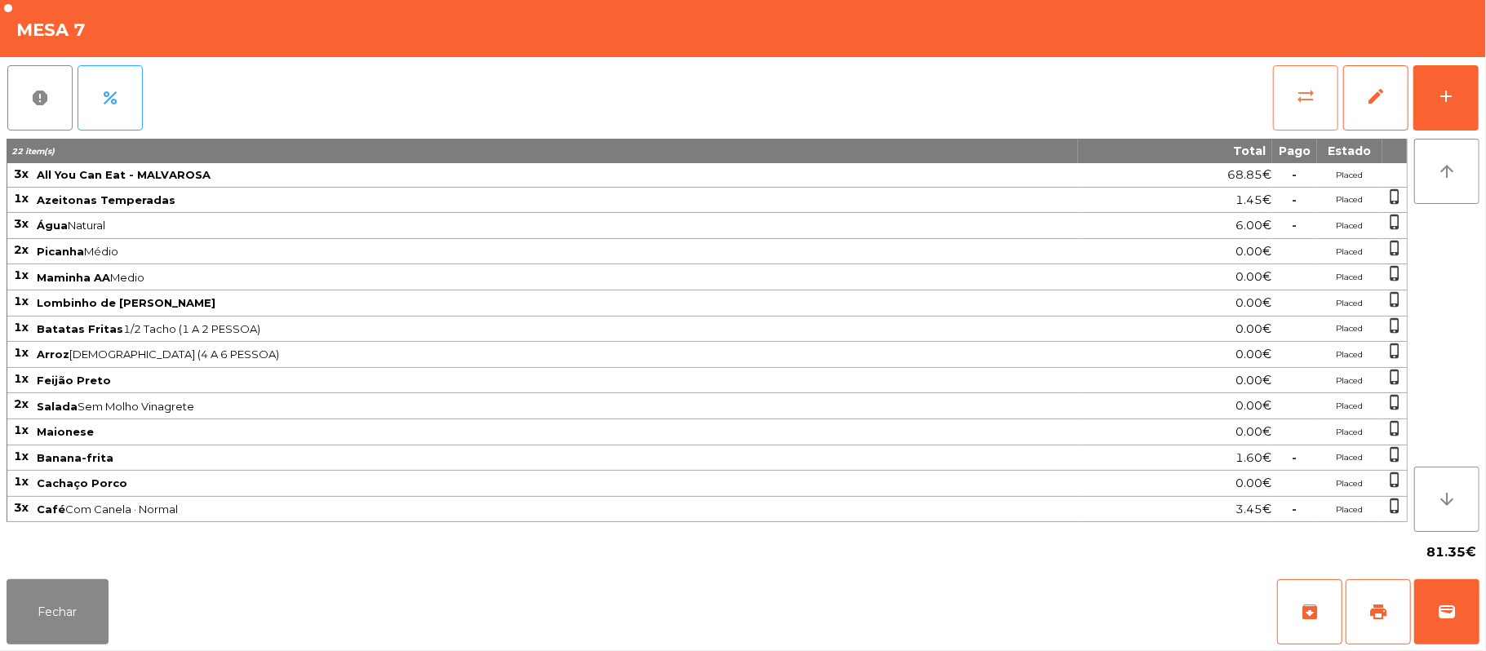
click at [1306, 83] on button "sync_alt" at bounding box center [1305, 97] width 65 height 65
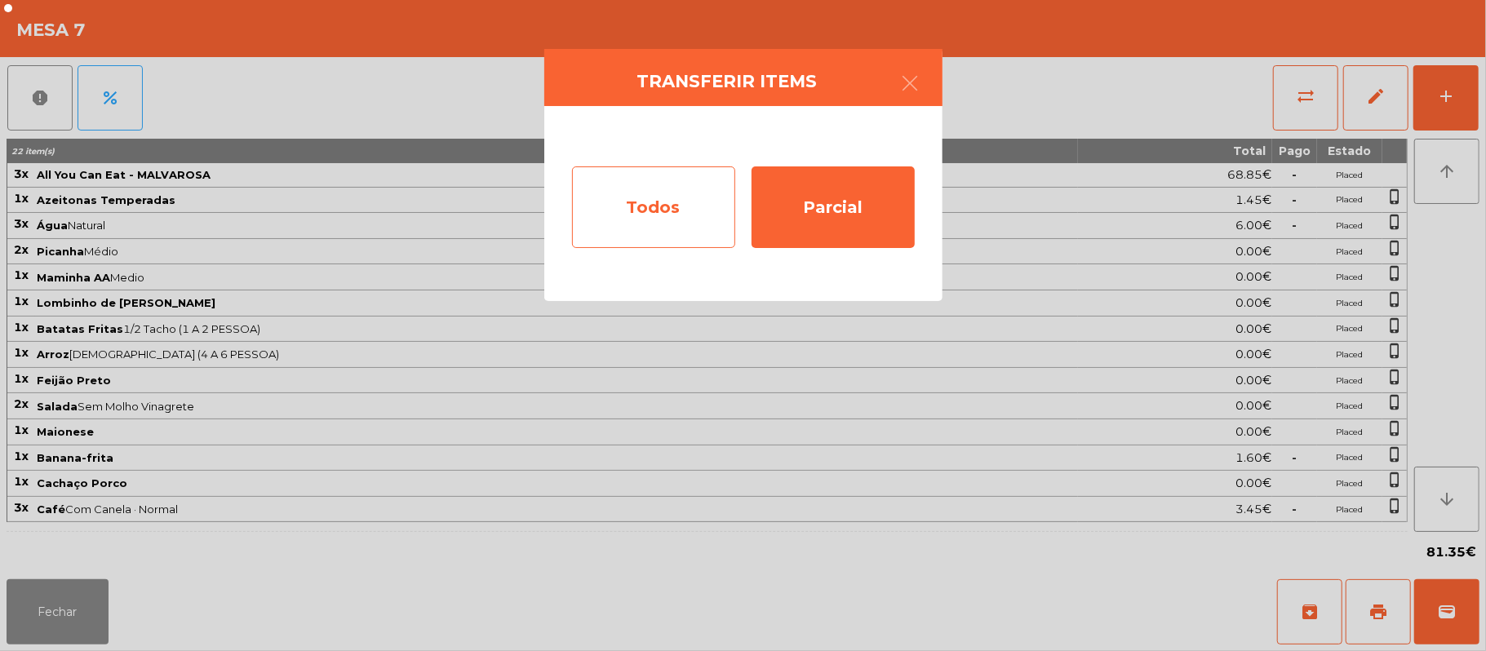
click at [686, 187] on div "Todos" at bounding box center [653, 207] width 163 height 82
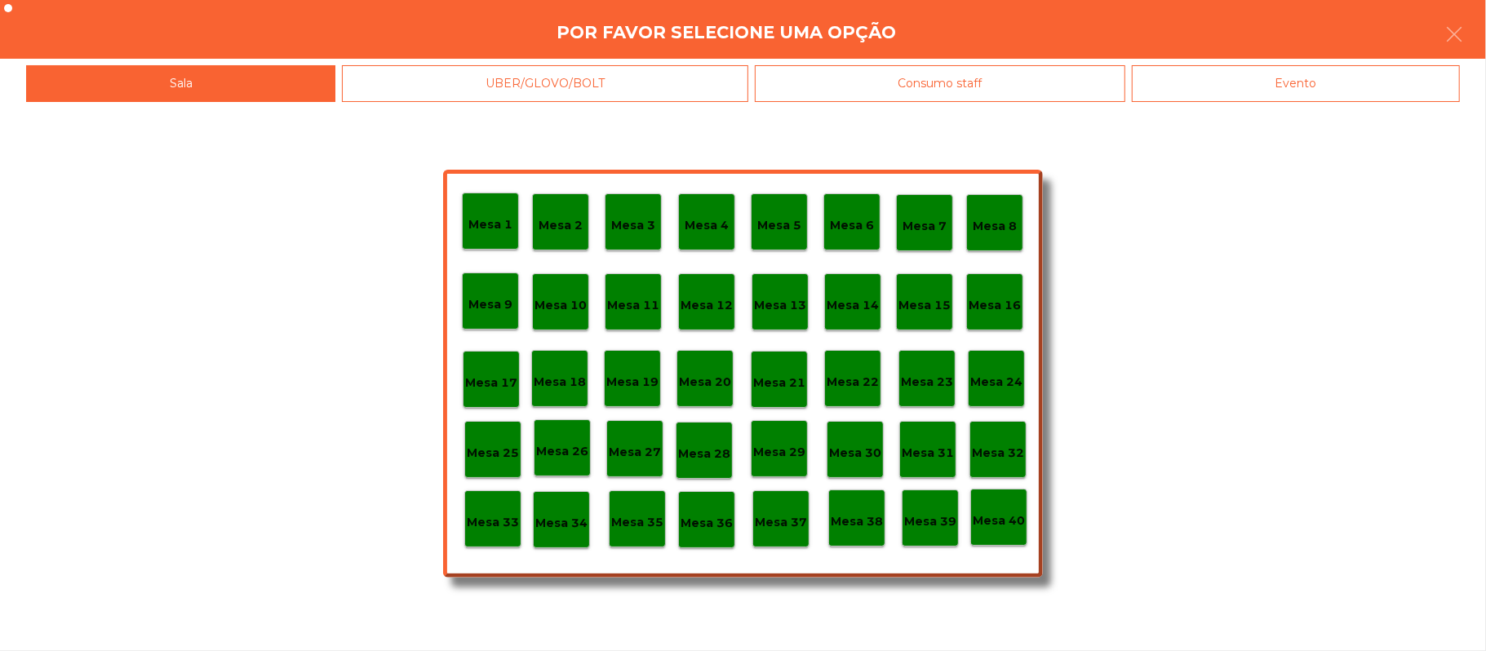
click at [1265, 87] on div "Evento" at bounding box center [1296, 83] width 328 height 37
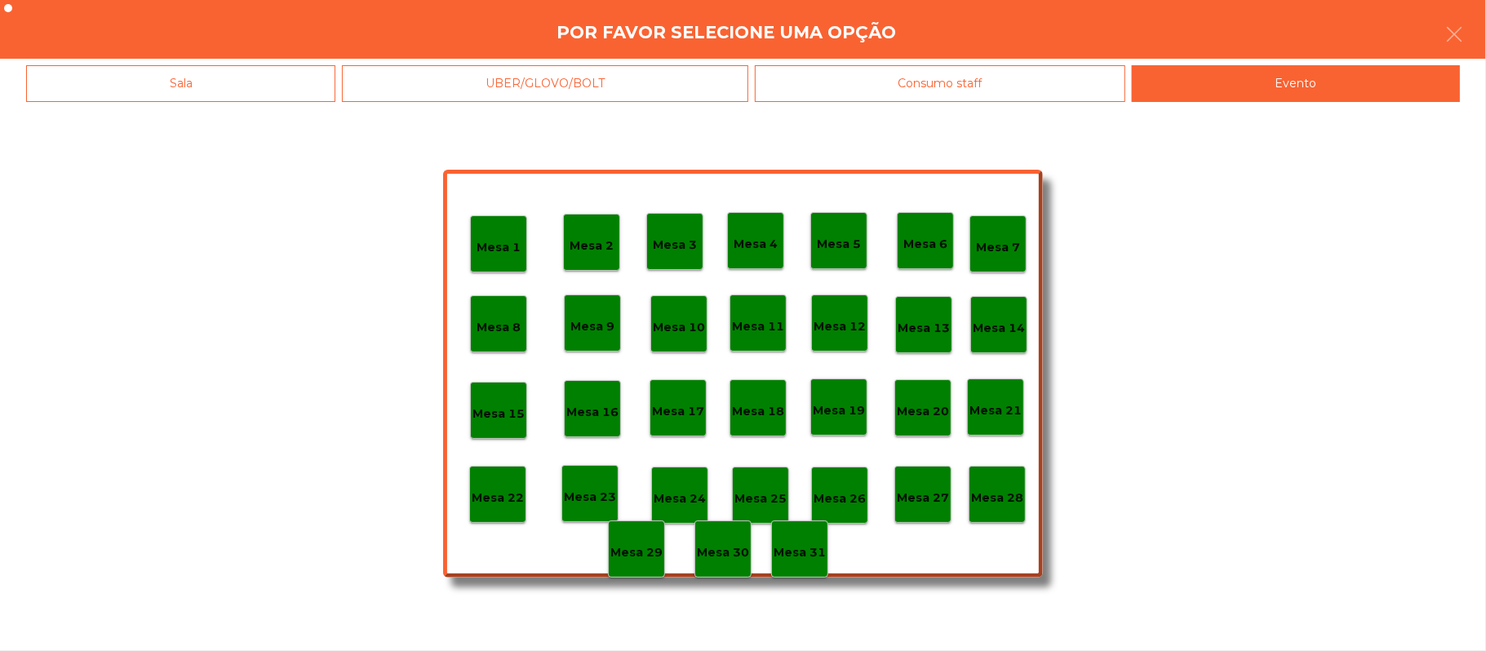
click at [996, 482] on div "Mesa 28" at bounding box center [997, 494] width 52 height 25
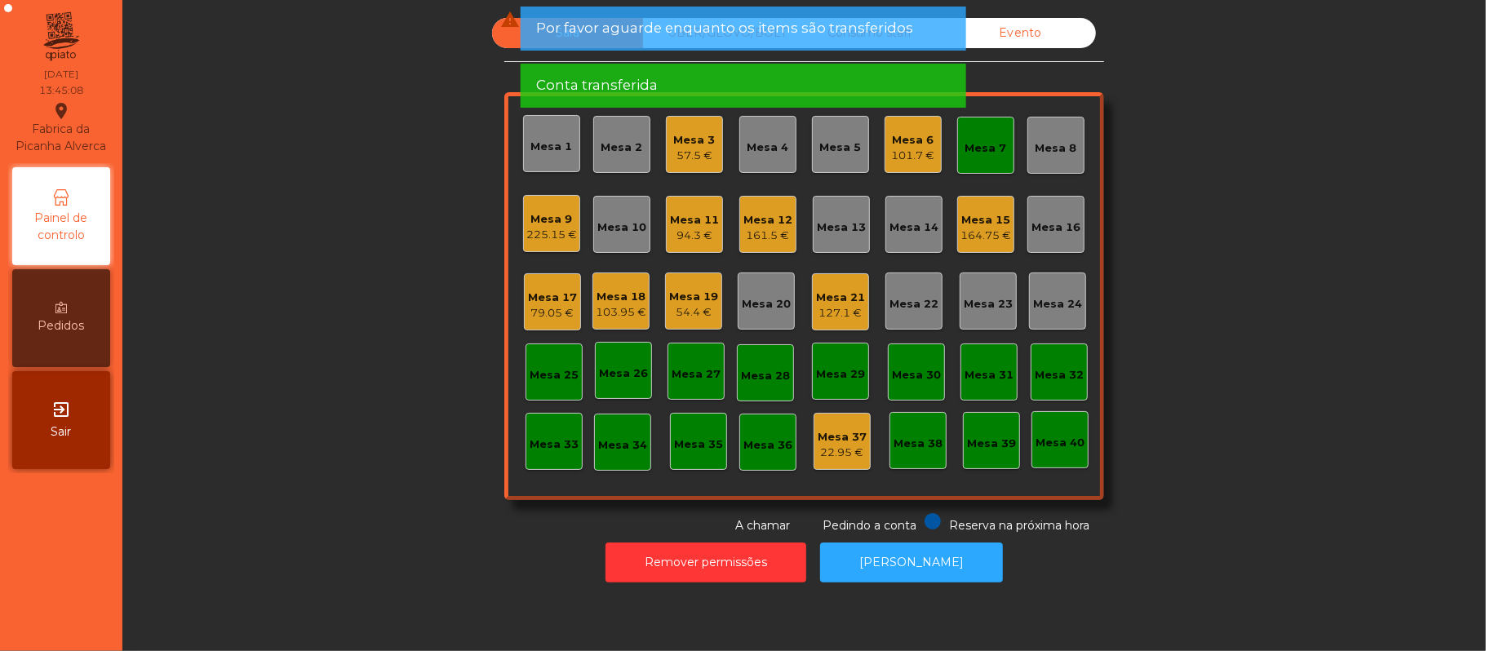
click at [702, 300] on div "Mesa 19" at bounding box center [693, 297] width 49 height 16
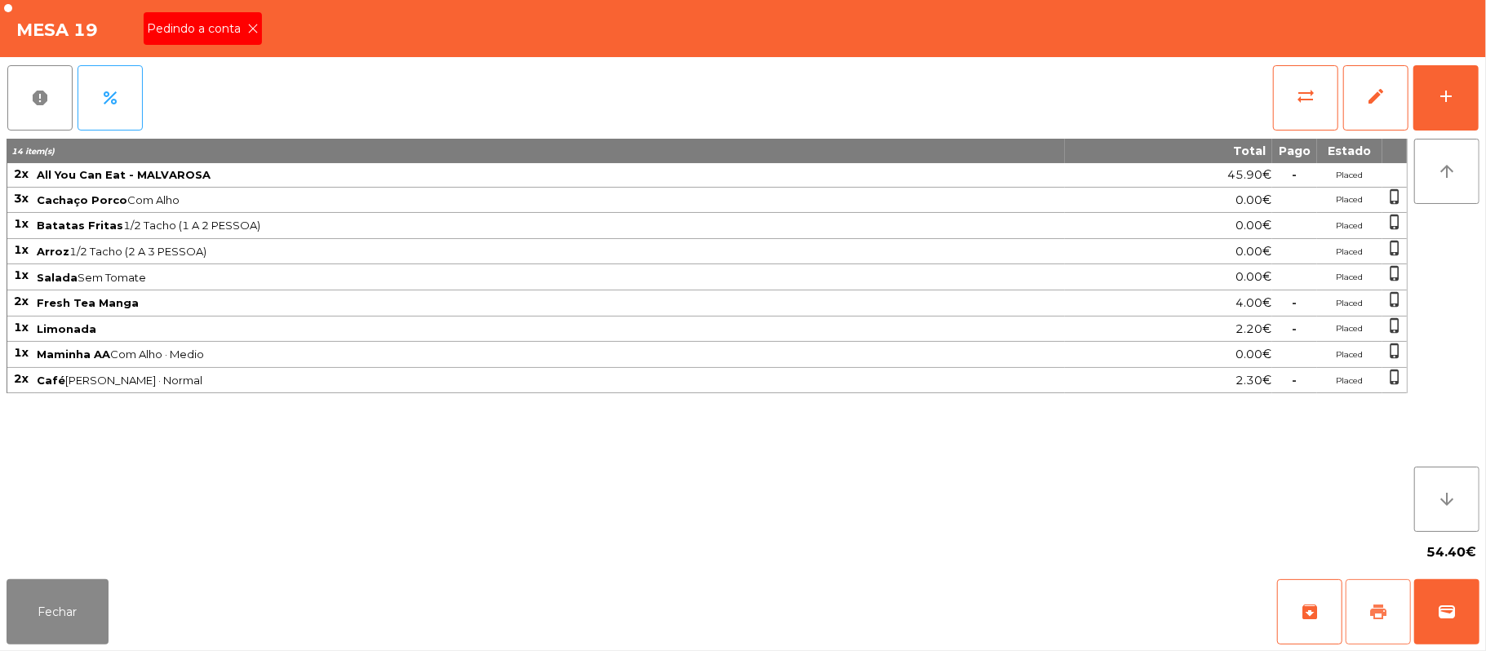
click at [1366, 592] on button "print" at bounding box center [1378, 611] width 65 height 65
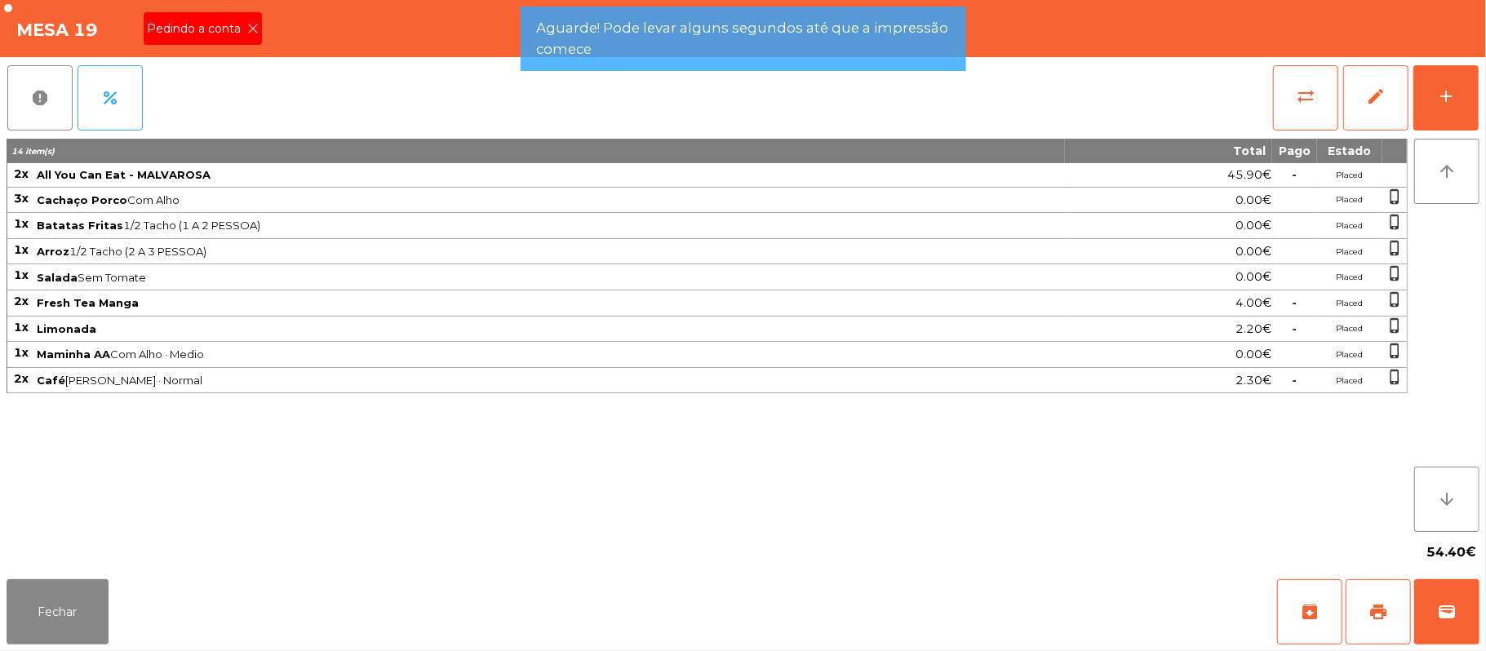
click at [251, 27] on icon at bounding box center [252, 28] width 11 height 11
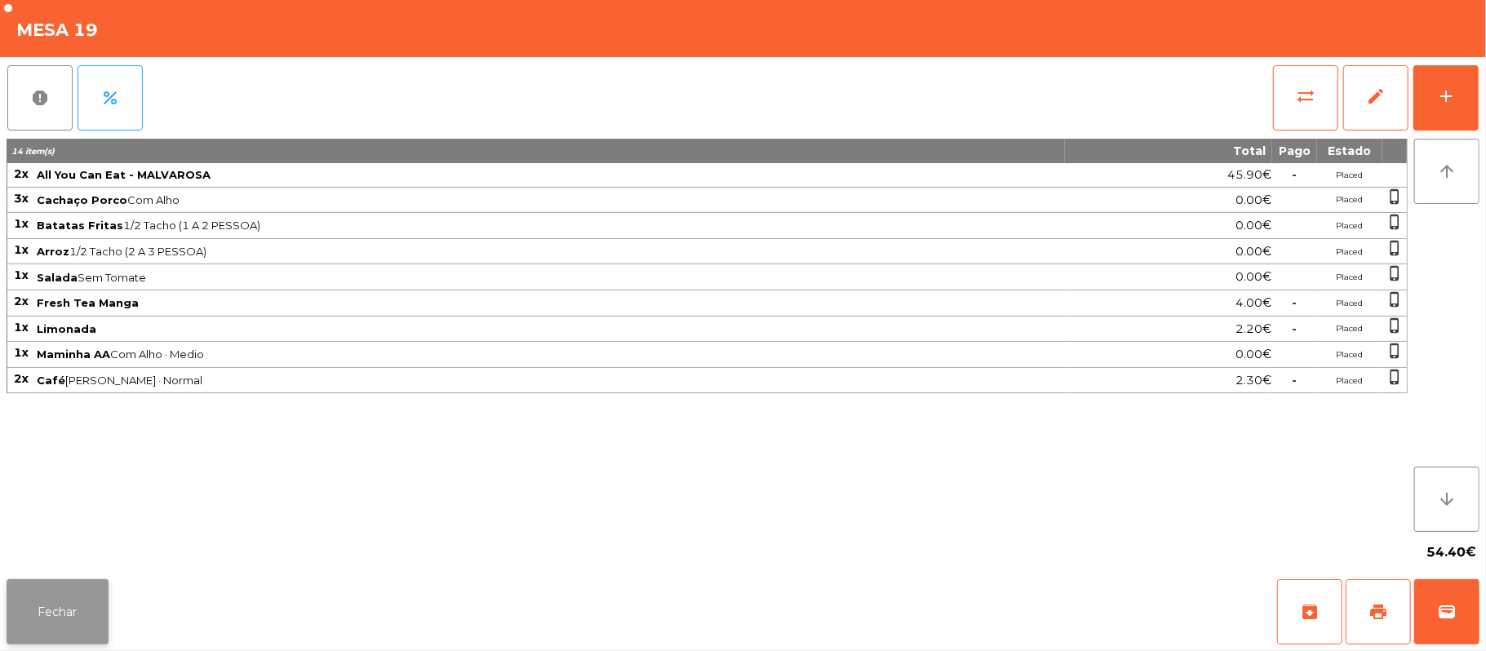
click at [53, 612] on button "Fechar" at bounding box center [58, 611] width 102 height 65
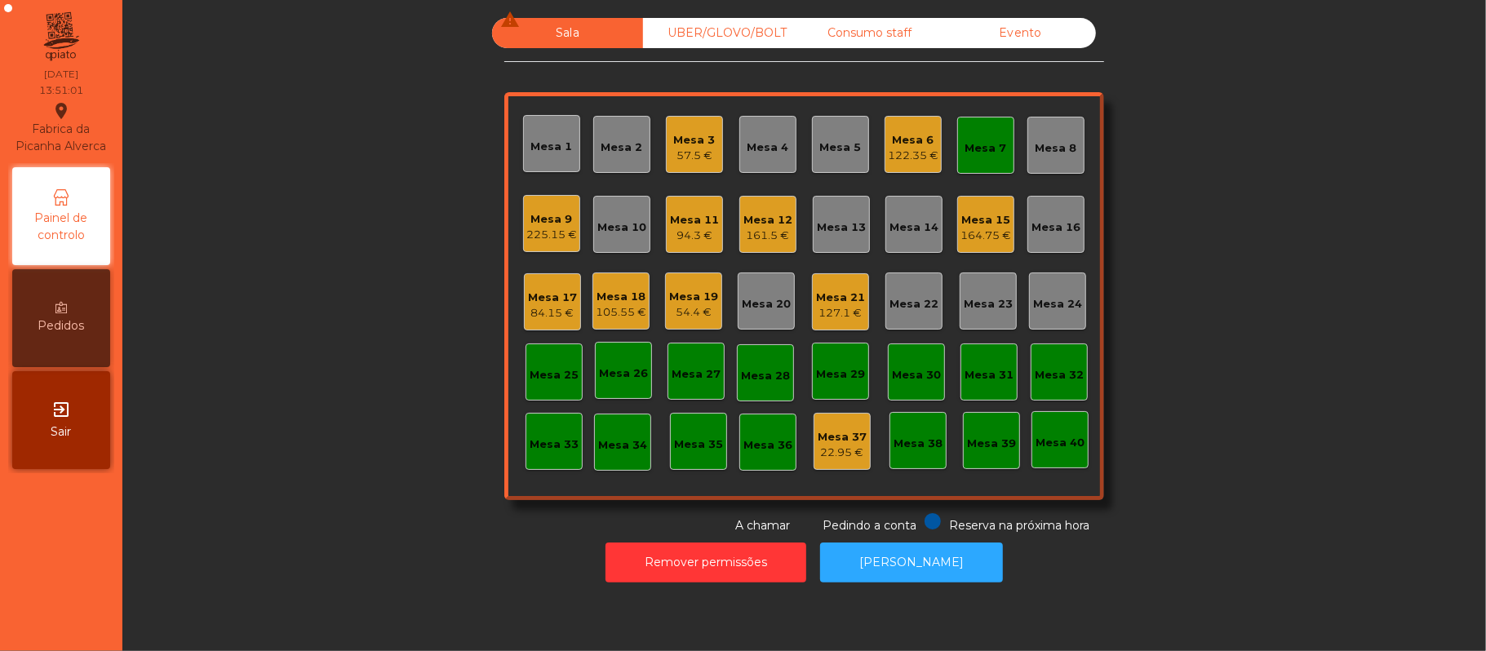
click at [974, 135] on div "Mesa 7" at bounding box center [986, 145] width 42 height 23
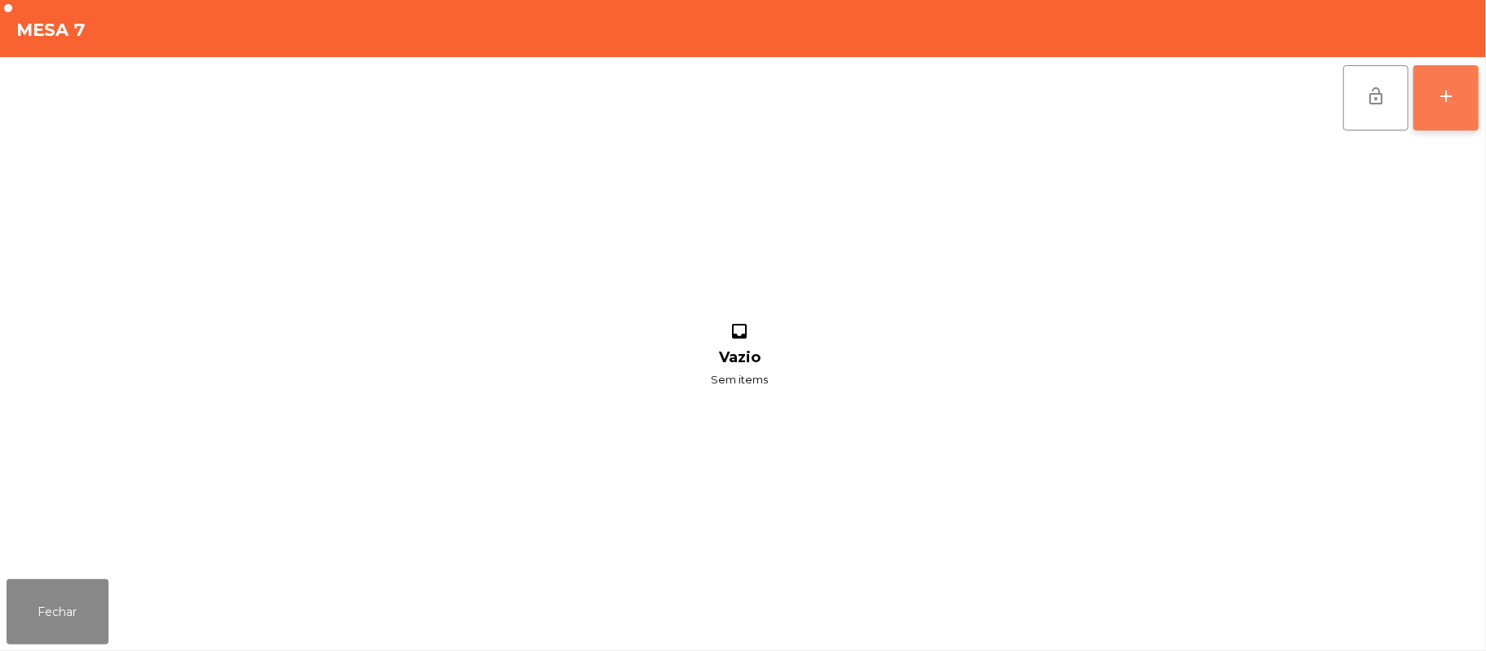
click at [1435, 98] on button "add" at bounding box center [1445, 97] width 65 height 65
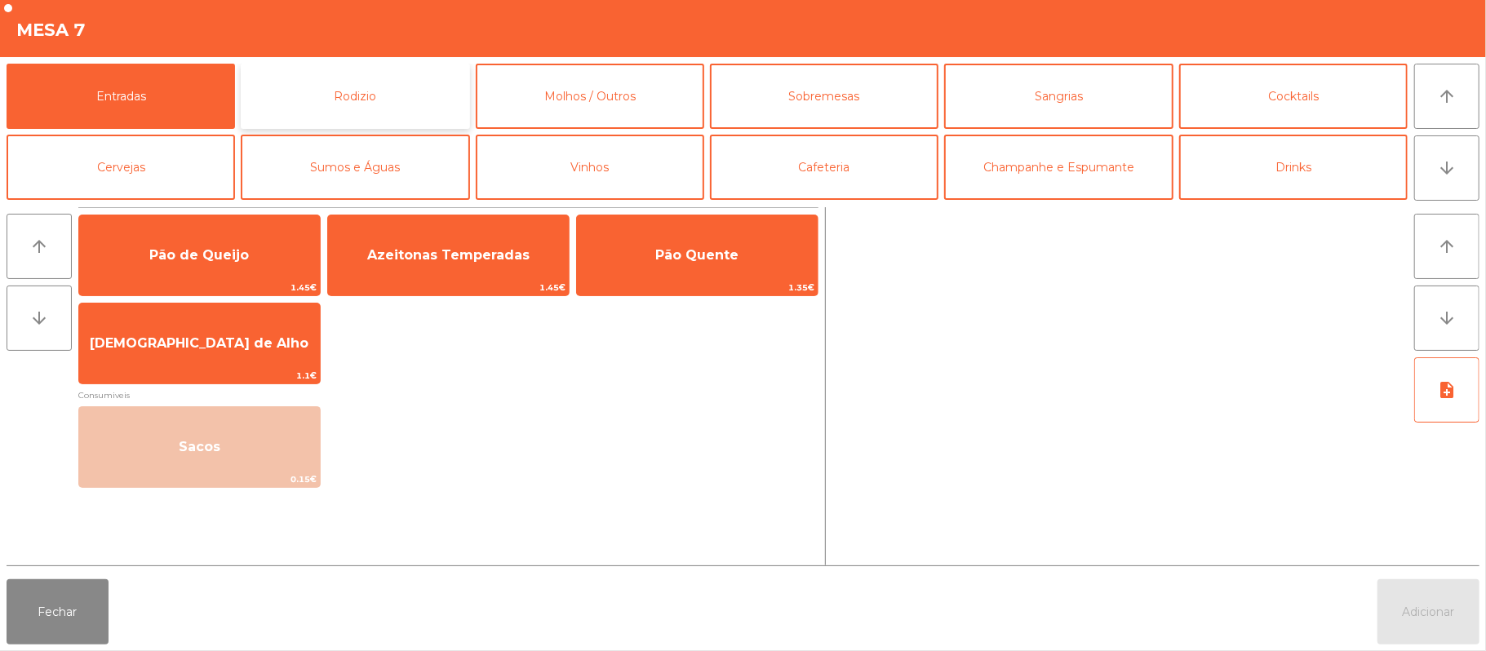
click at [373, 99] on button "Rodizio" at bounding box center [355, 96] width 228 height 65
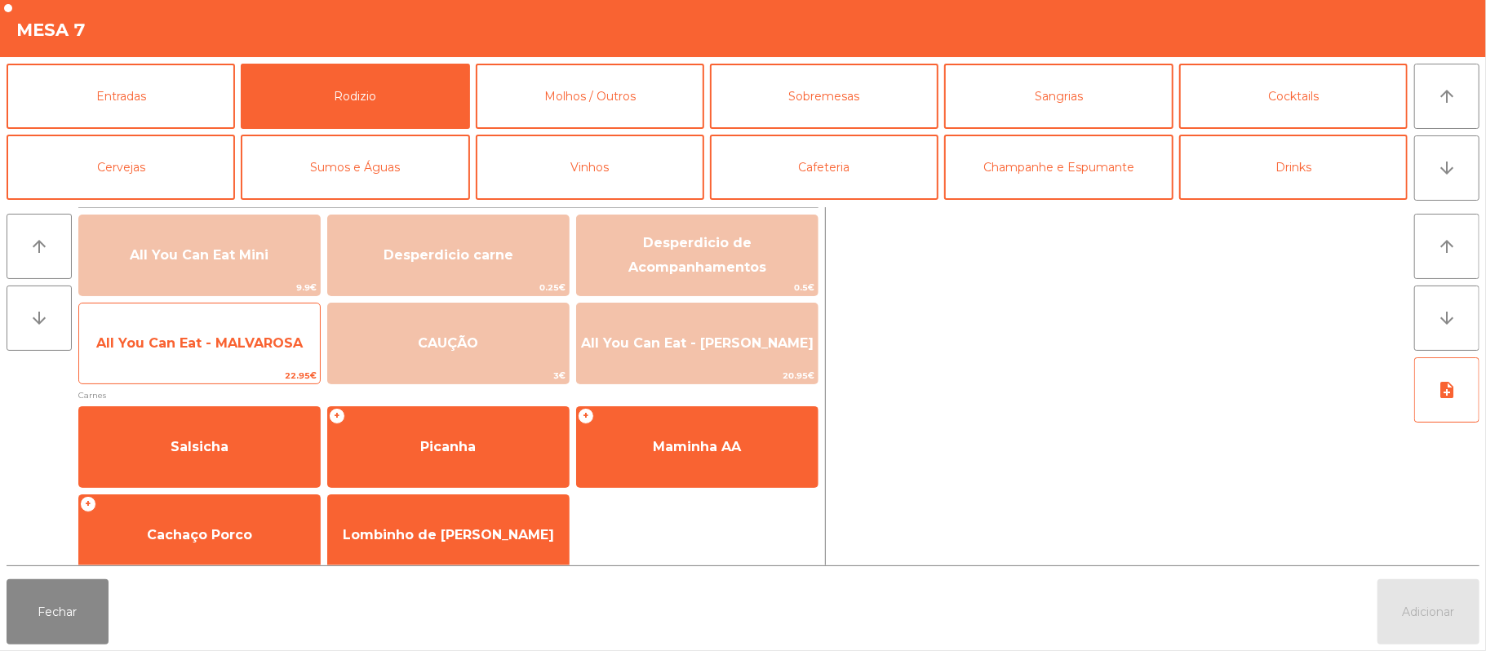
click at [233, 366] on div "All You Can Eat - MALVAROSA 22.95€" at bounding box center [199, 344] width 242 height 82
click at [229, 357] on span "All You Can Eat - MALVAROSA" at bounding box center [199, 344] width 241 height 44
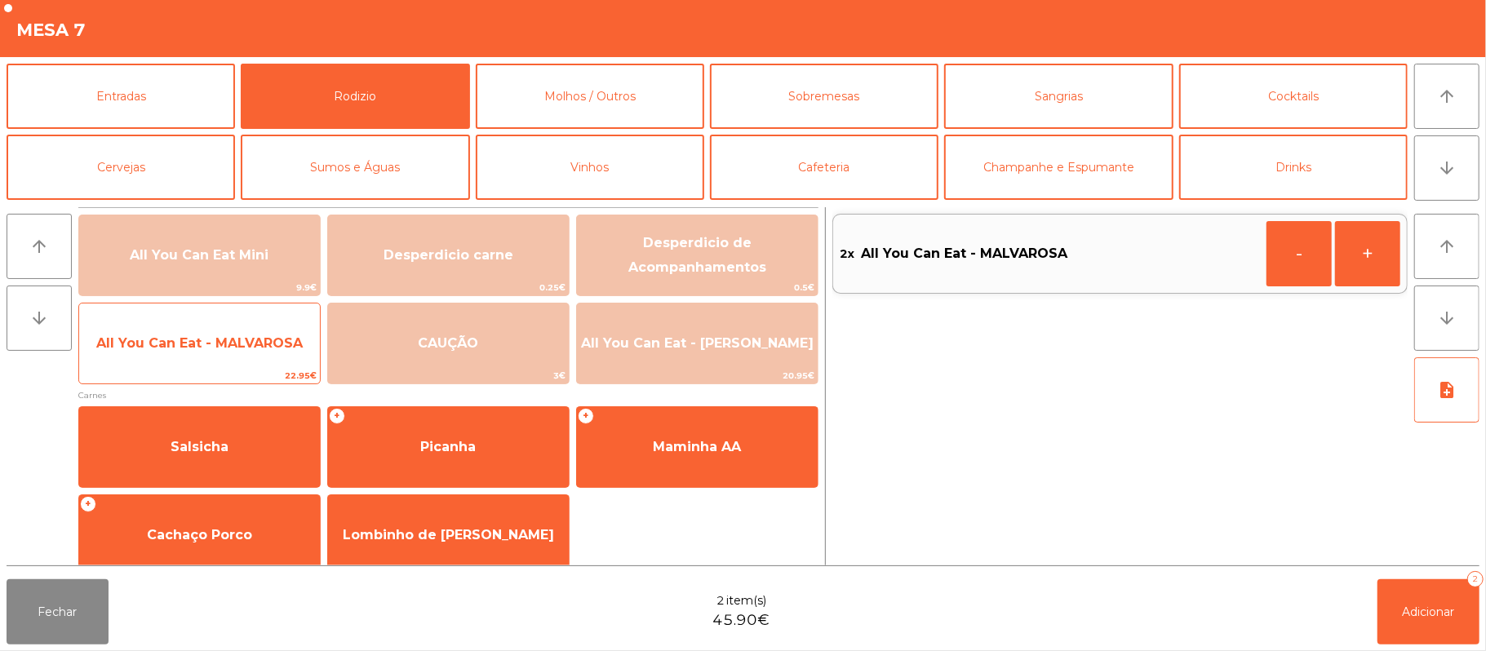
click at [223, 362] on span "All You Can Eat - MALVAROSA" at bounding box center [199, 344] width 241 height 44
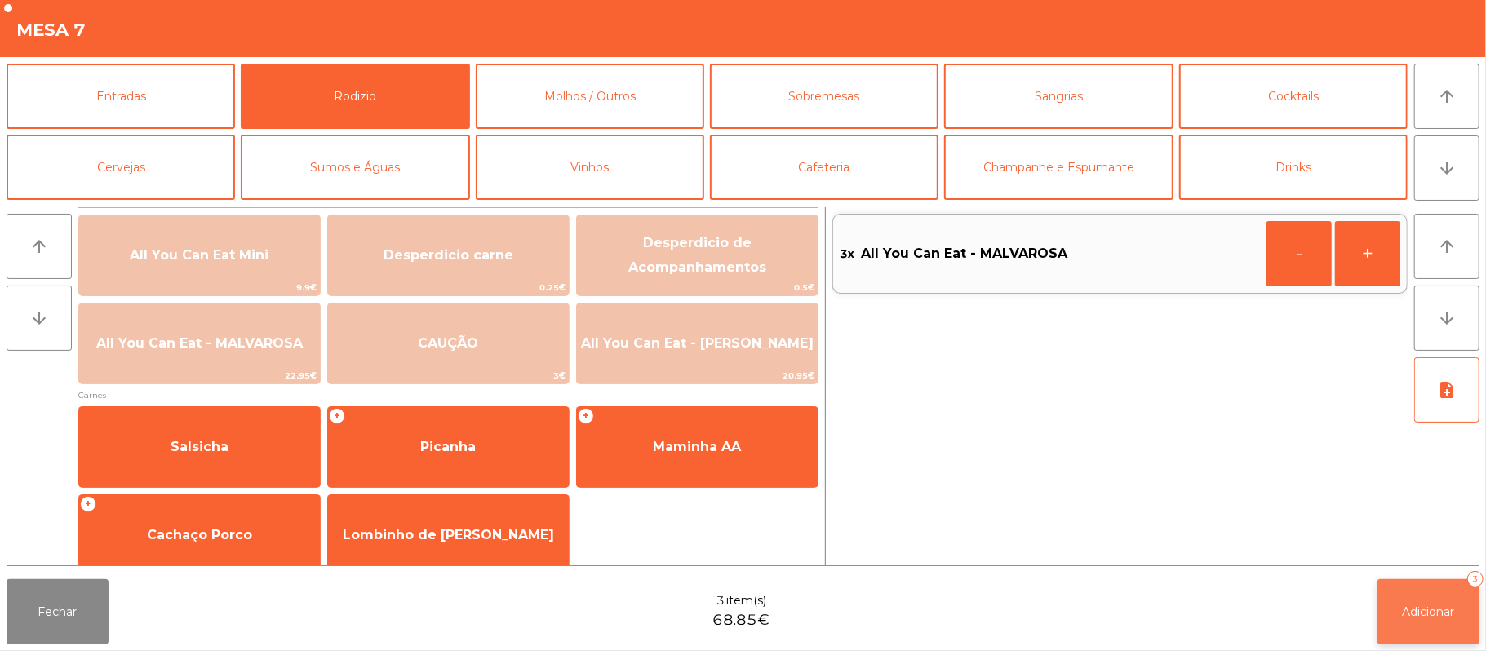
click at [1417, 622] on button "Adicionar 3" at bounding box center [1429, 611] width 102 height 65
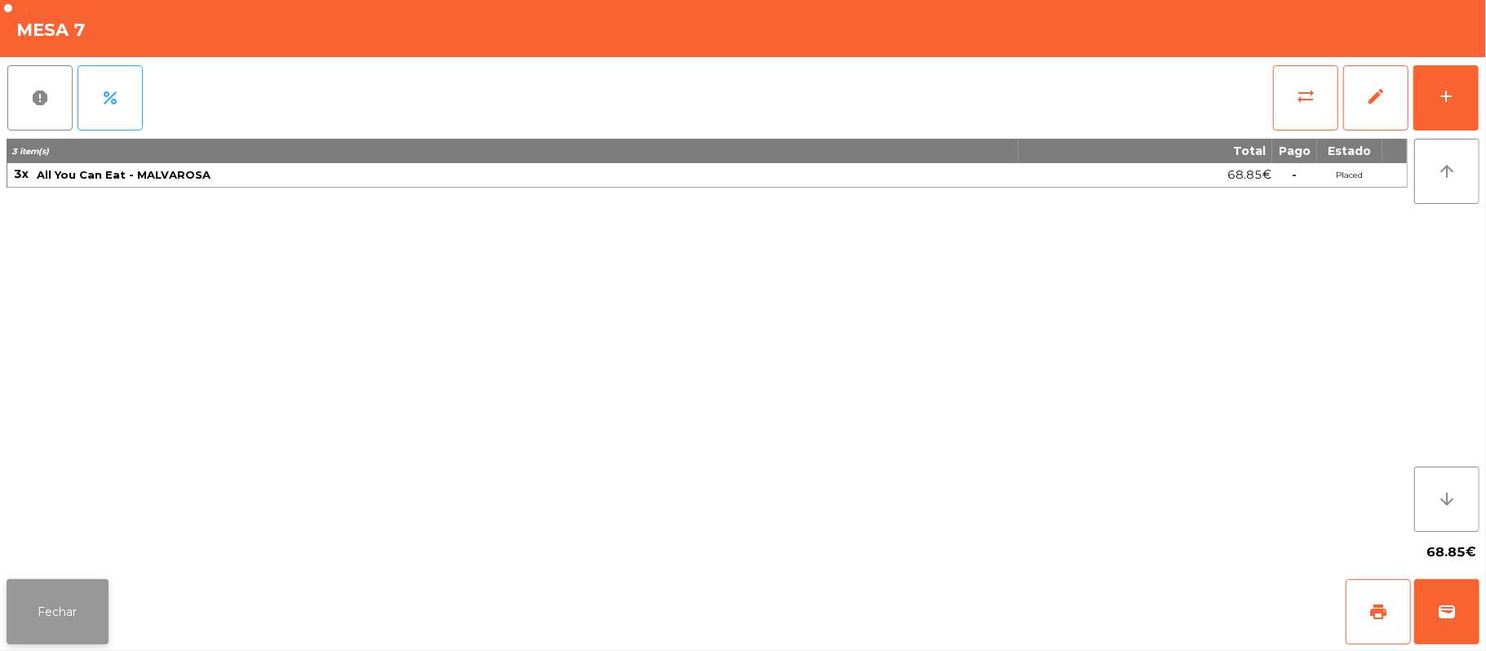
click at [60, 621] on button "Fechar" at bounding box center [58, 611] width 102 height 65
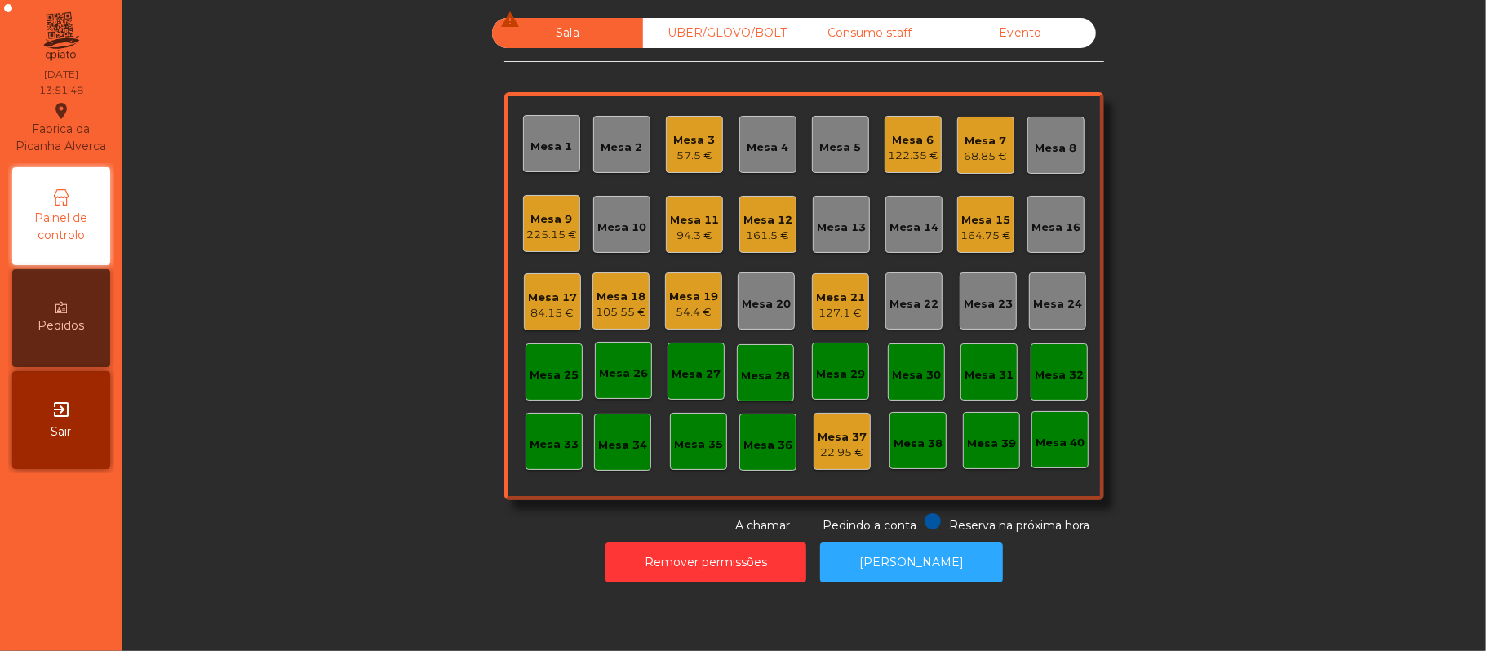
click at [674, 297] on div "Mesa 19" at bounding box center [693, 297] width 49 height 16
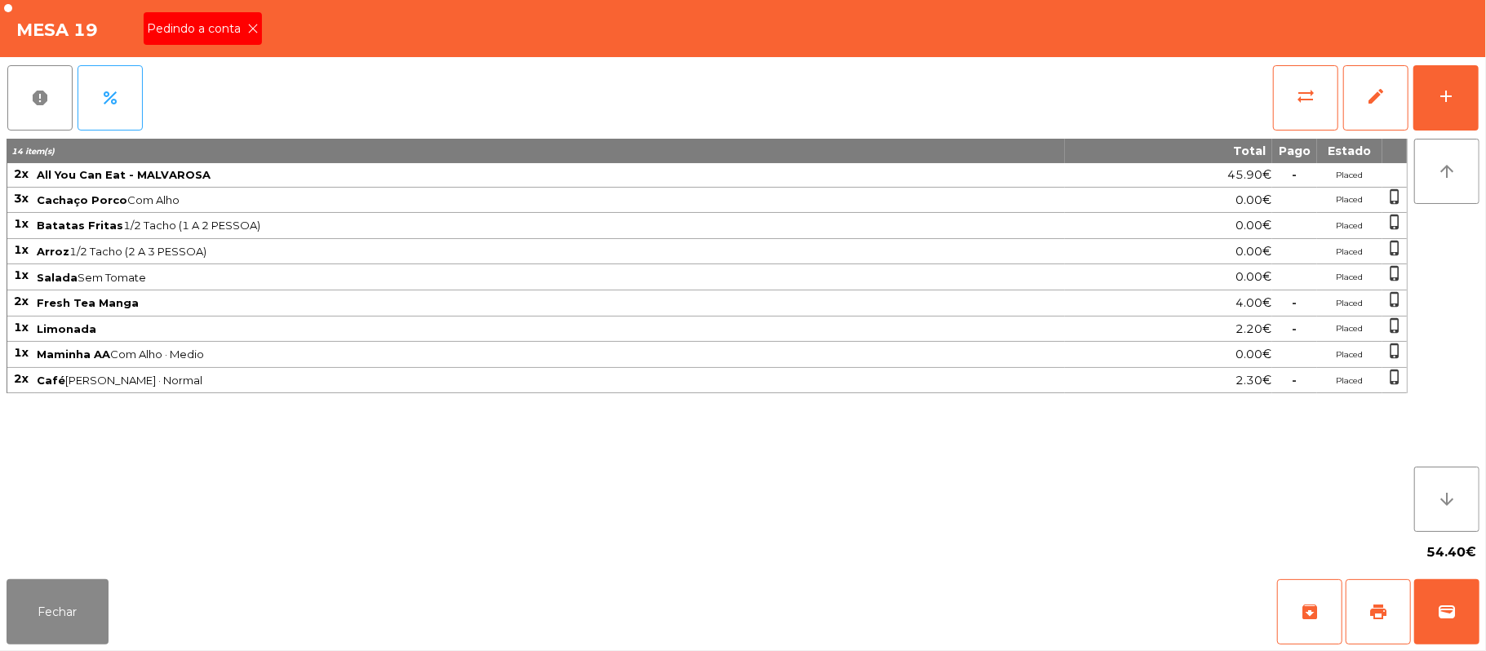
click at [251, 29] on icon at bounding box center [252, 28] width 11 height 11
click at [1444, 602] on span "wallet" at bounding box center [1447, 612] width 20 height 20
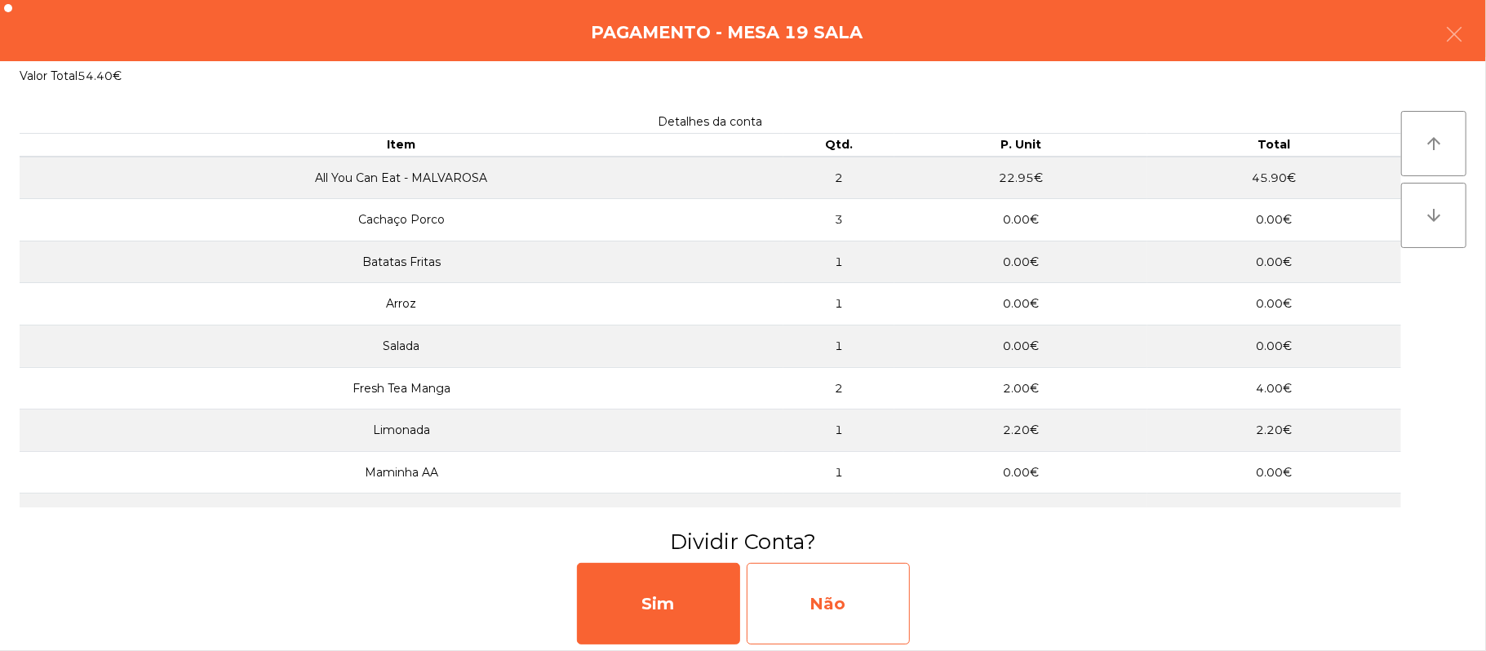
click at [857, 601] on div "Não" at bounding box center [828, 604] width 163 height 82
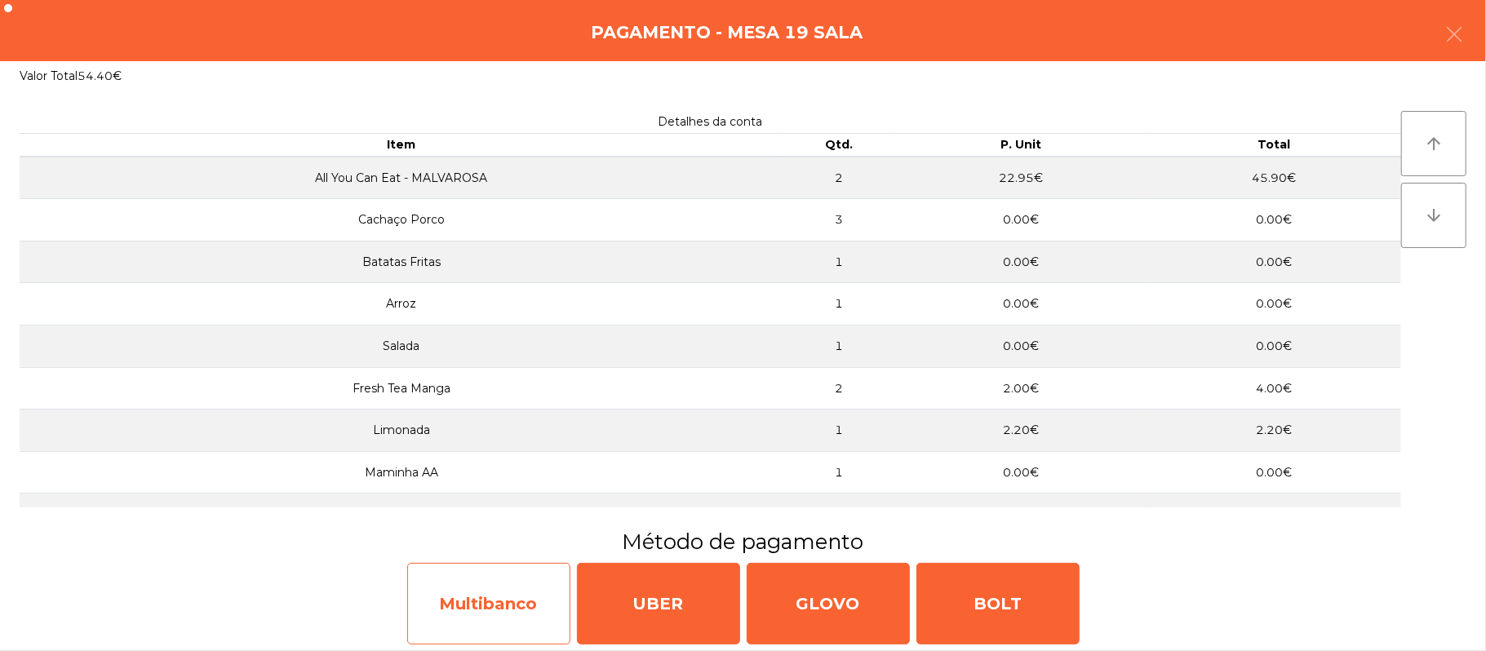
click at [523, 605] on div "Multibanco" at bounding box center [488, 604] width 163 height 82
select select "**"
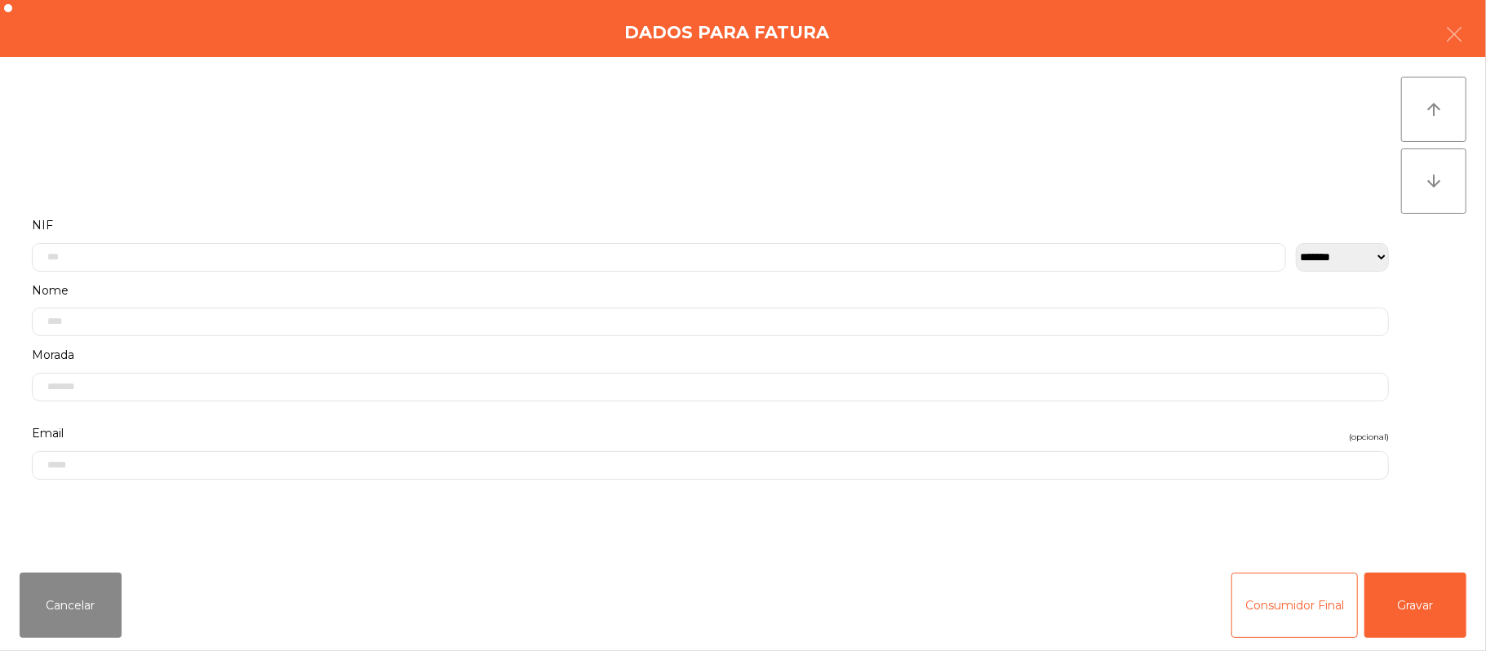
click at [804, 287] on label "Nome" at bounding box center [710, 291] width 1357 height 22
click at [229, 256] on input "text" at bounding box center [659, 257] width 1254 height 29
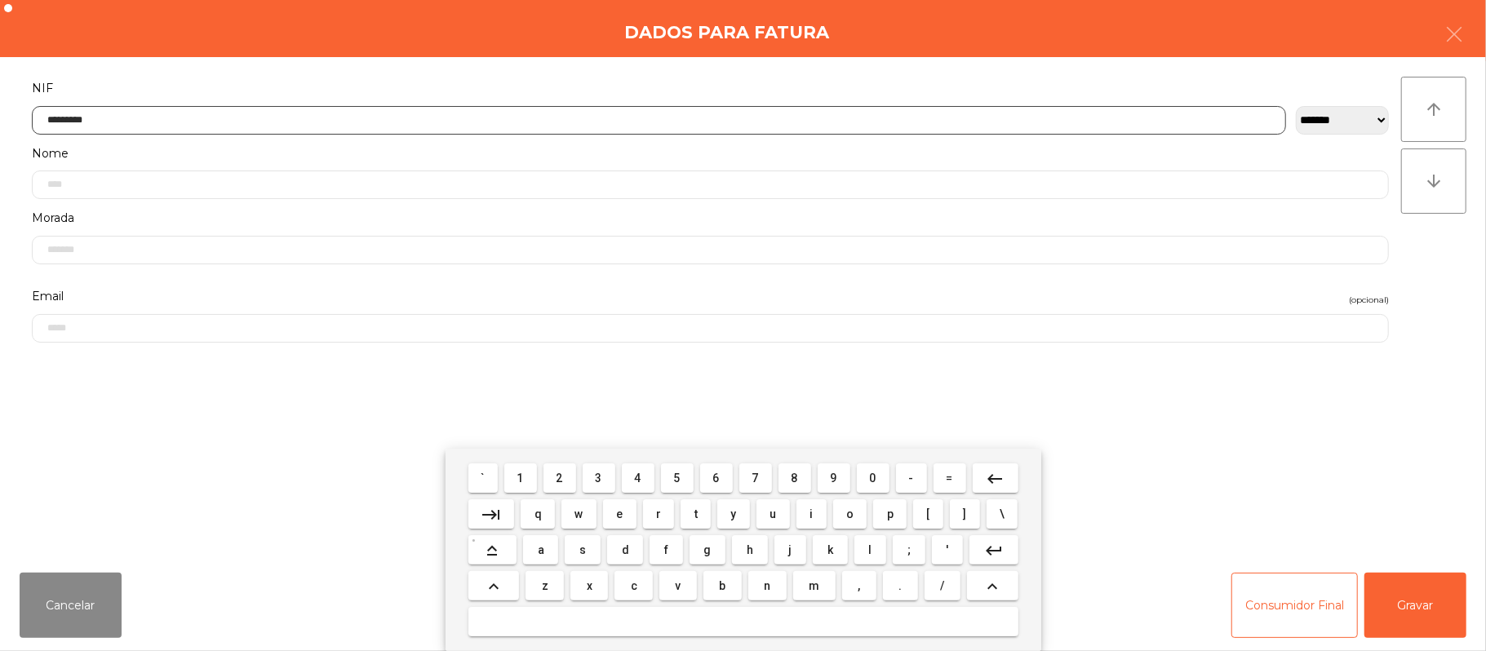
type input "*********"
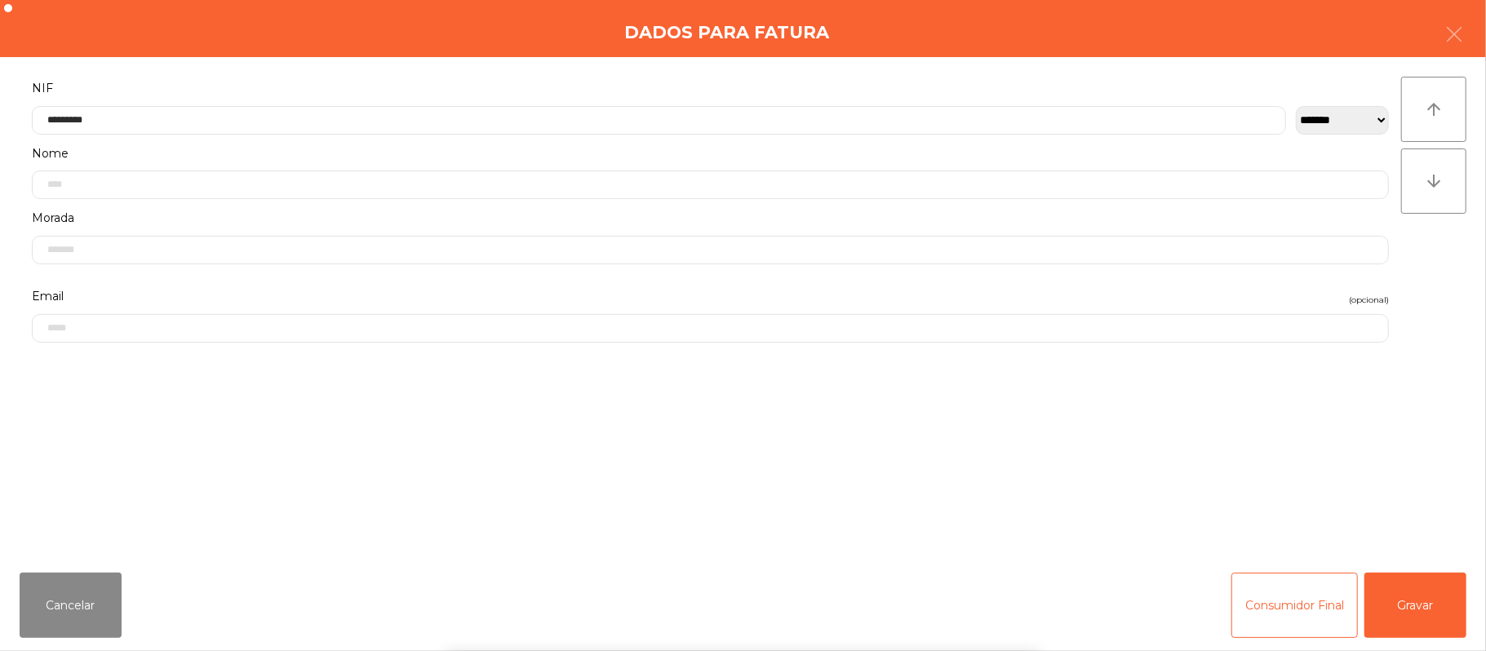
click at [1431, 601] on div "` 1 2 3 4 5 6 7 8 9 0 - = keyboard_backspace keyboard_tab q w e r t y u i o p […" at bounding box center [743, 550] width 1486 height 202
click at [1433, 589] on button "Gravar" at bounding box center [1415, 605] width 102 height 65
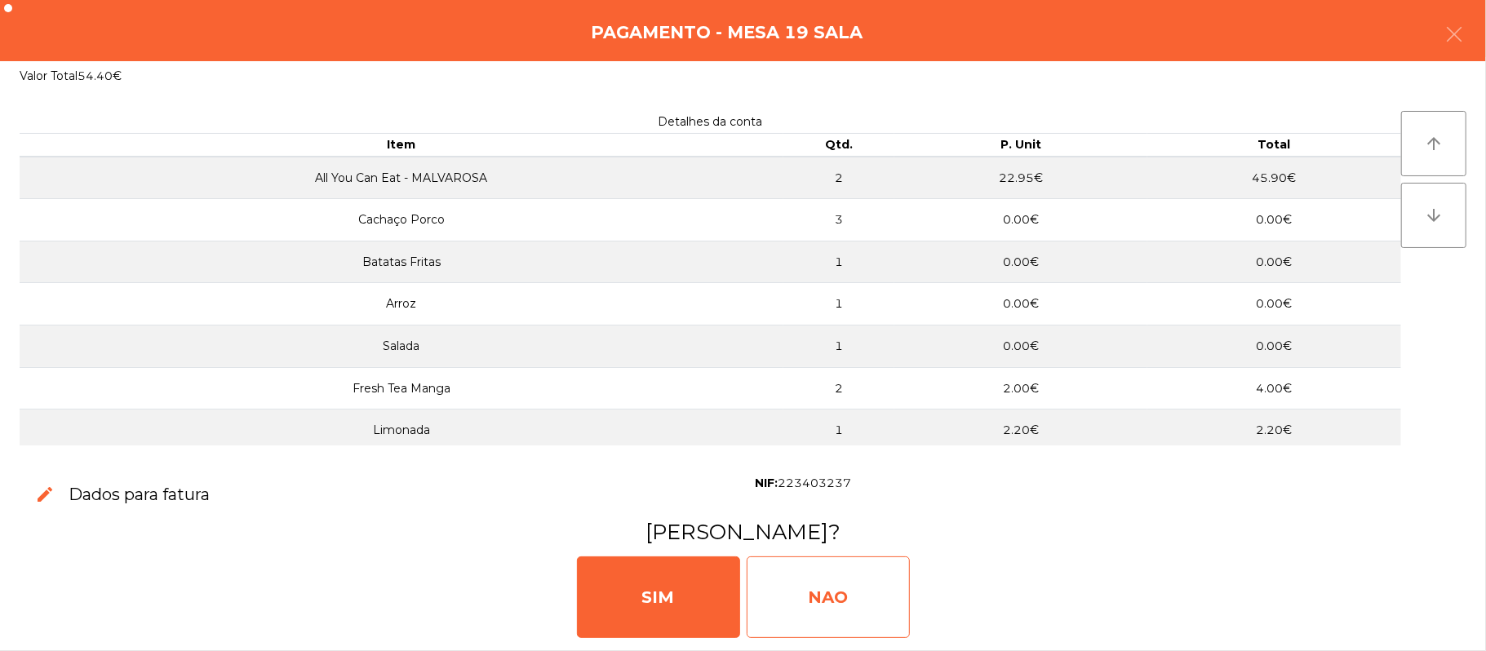
click at [810, 584] on div "NAO" at bounding box center [828, 598] width 163 height 82
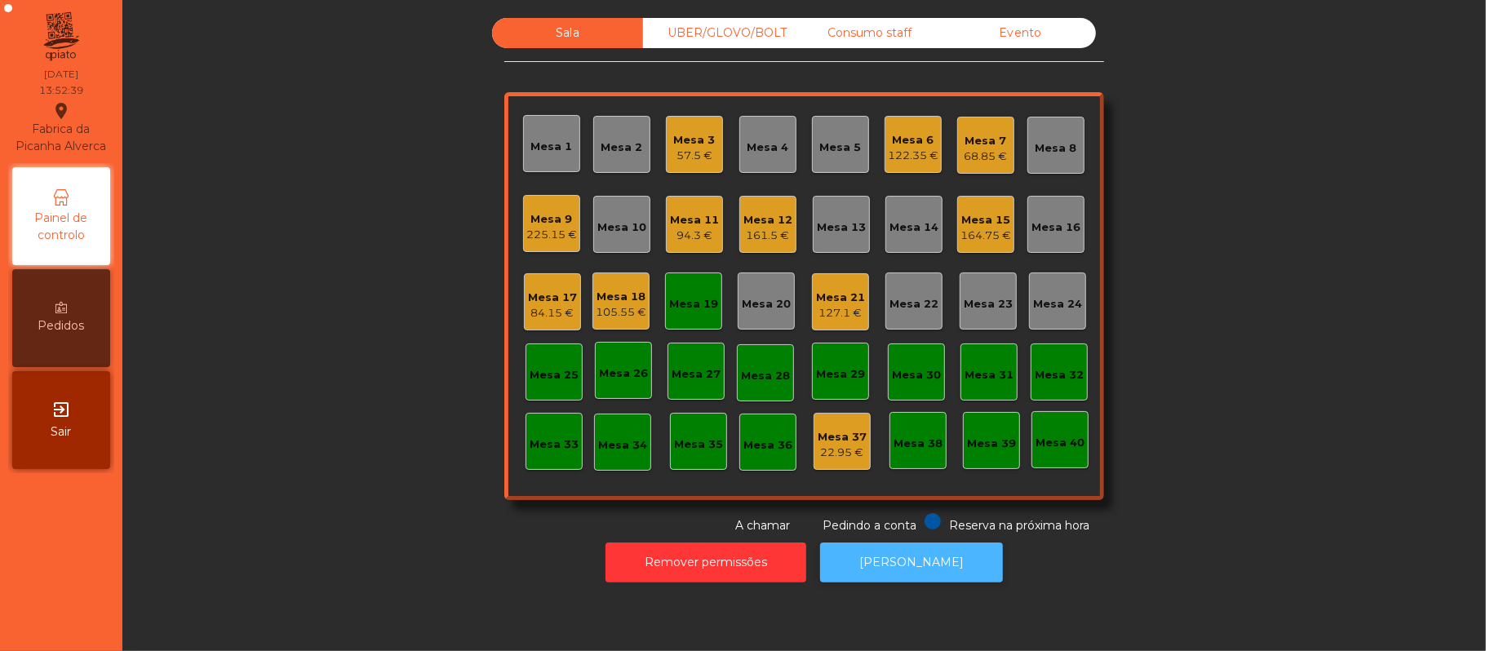
click at [955, 552] on button "[PERSON_NAME]" at bounding box center [911, 563] width 183 height 40
click at [706, 301] on div "Mesa 19" at bounding box center [693, 304] width 49 height 16
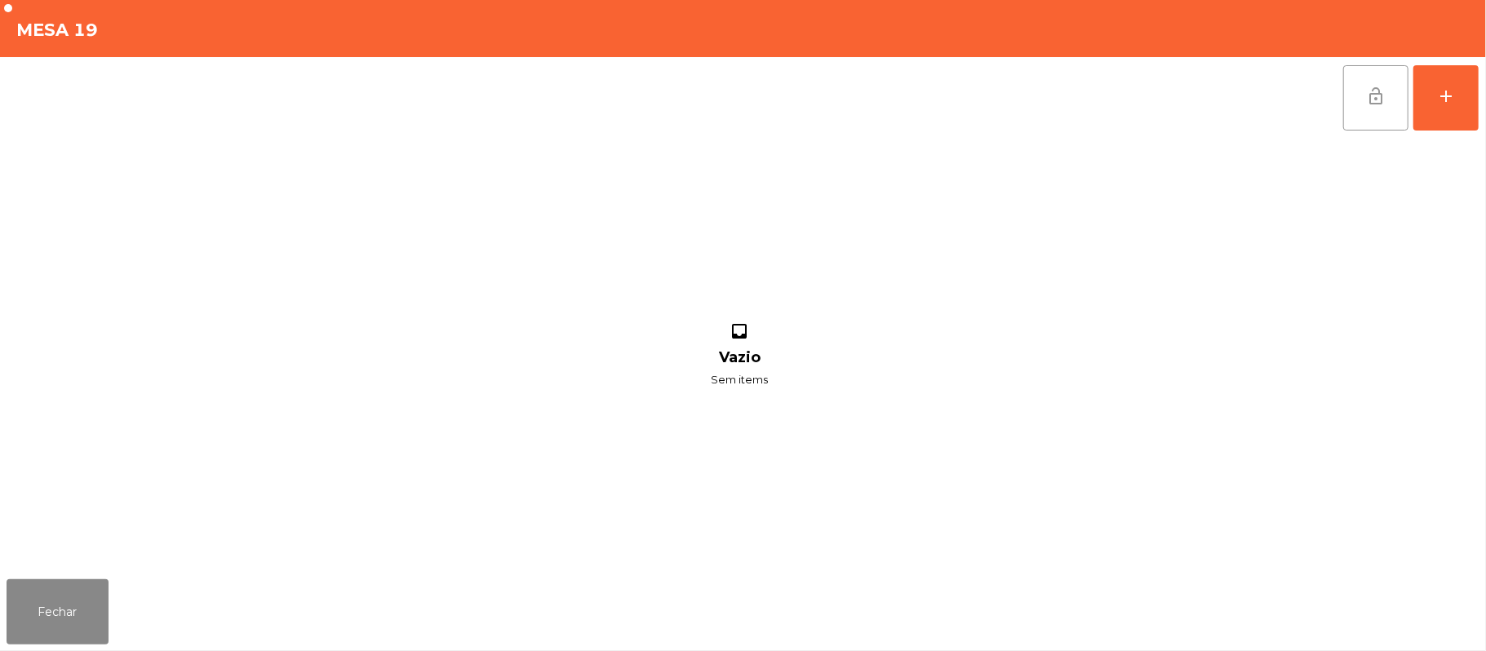
click at [1350, 109] on button "lock_open" at bounding box center [1375, 97] width 65 height 65
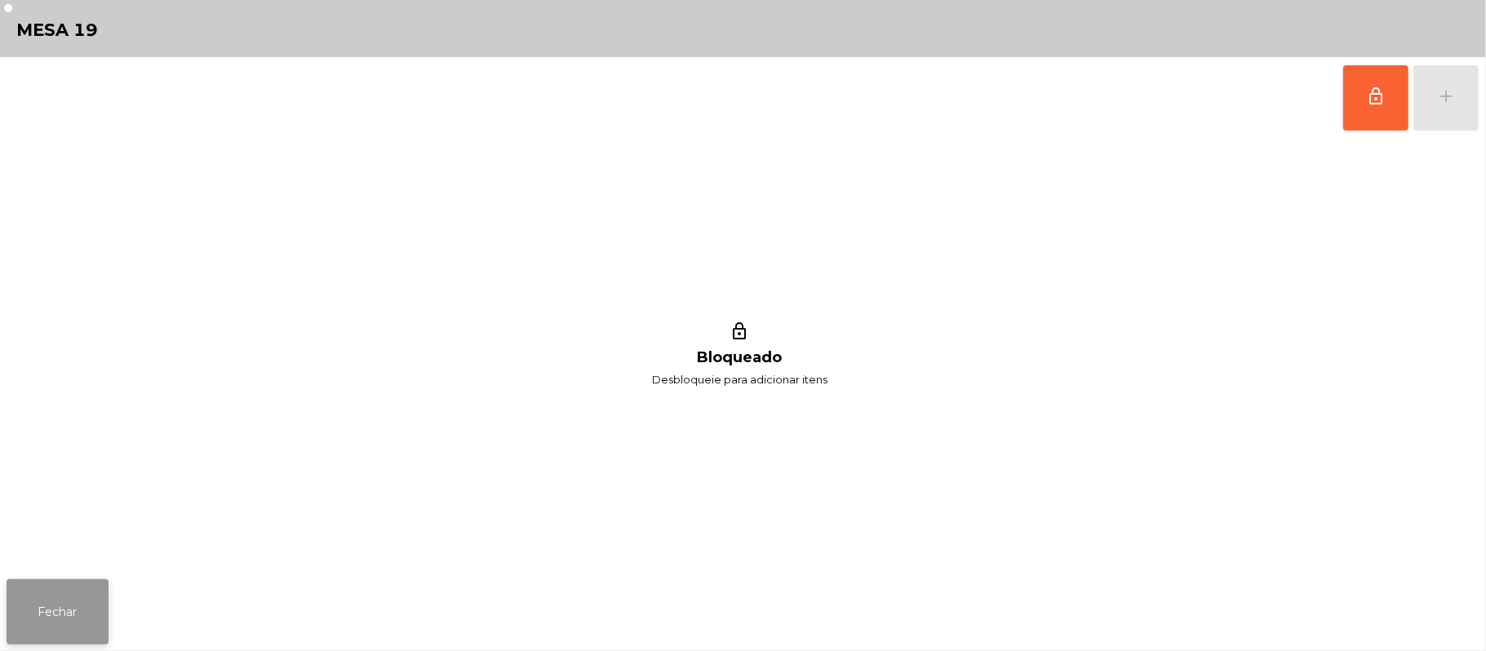
click at [103, 623] on button "Fechar" at bounding box center [58, 611] width 102 height 65
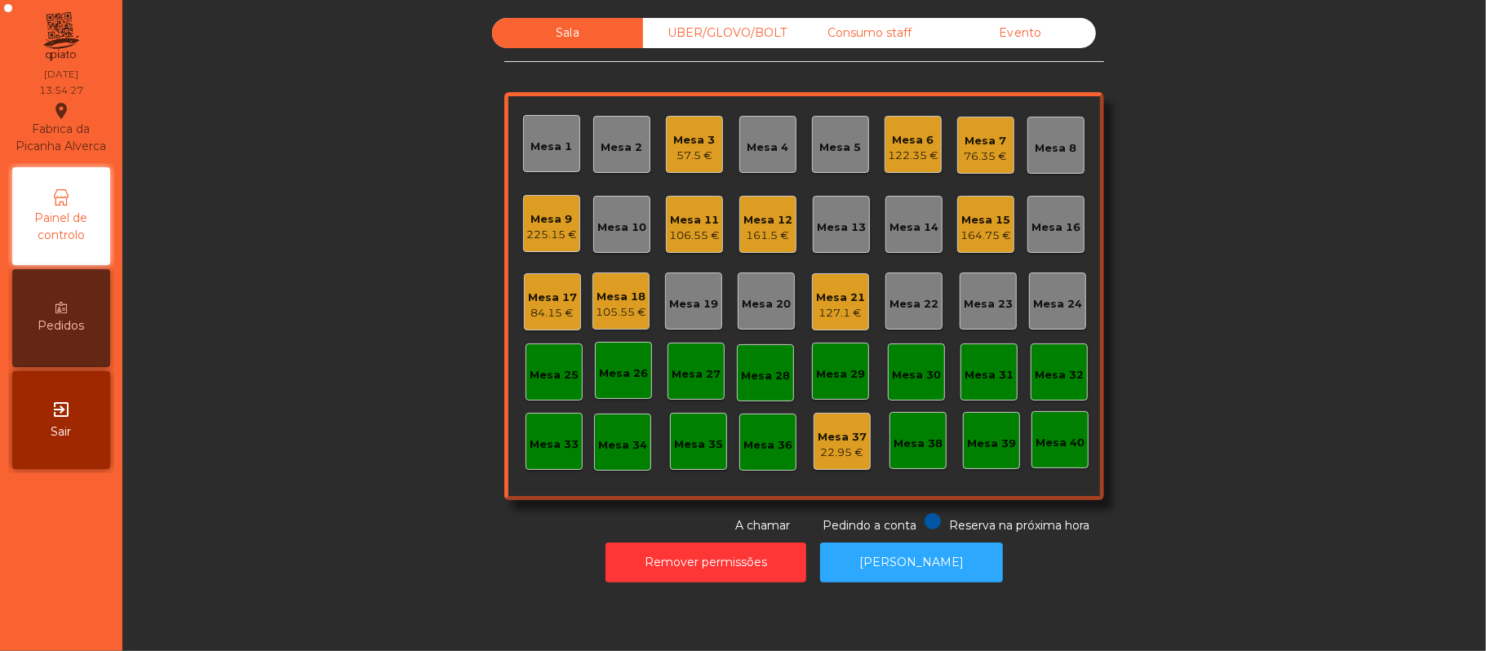
click at [842, 299] on div "Mesa 21" at bounding box center [840, 298] width 49 height 16
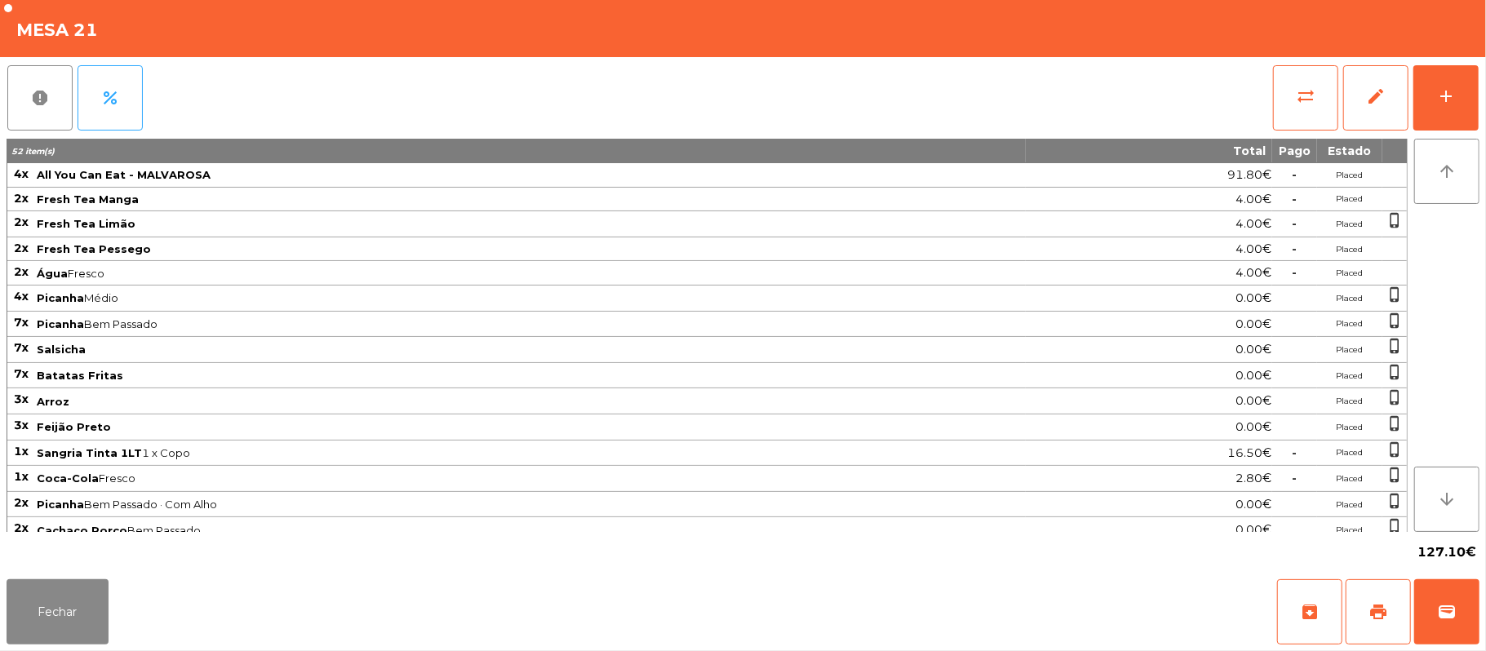
click at [1482, 95] on div "report percent sync_alt edit add 52 item(s) Total Pago Estado 4x All You Can Ea…" at bounding box center [743, 315] width 1486 height 516
click at [1444, 100] on div "add" at bounding box center [1446, 97] width 20 height 20
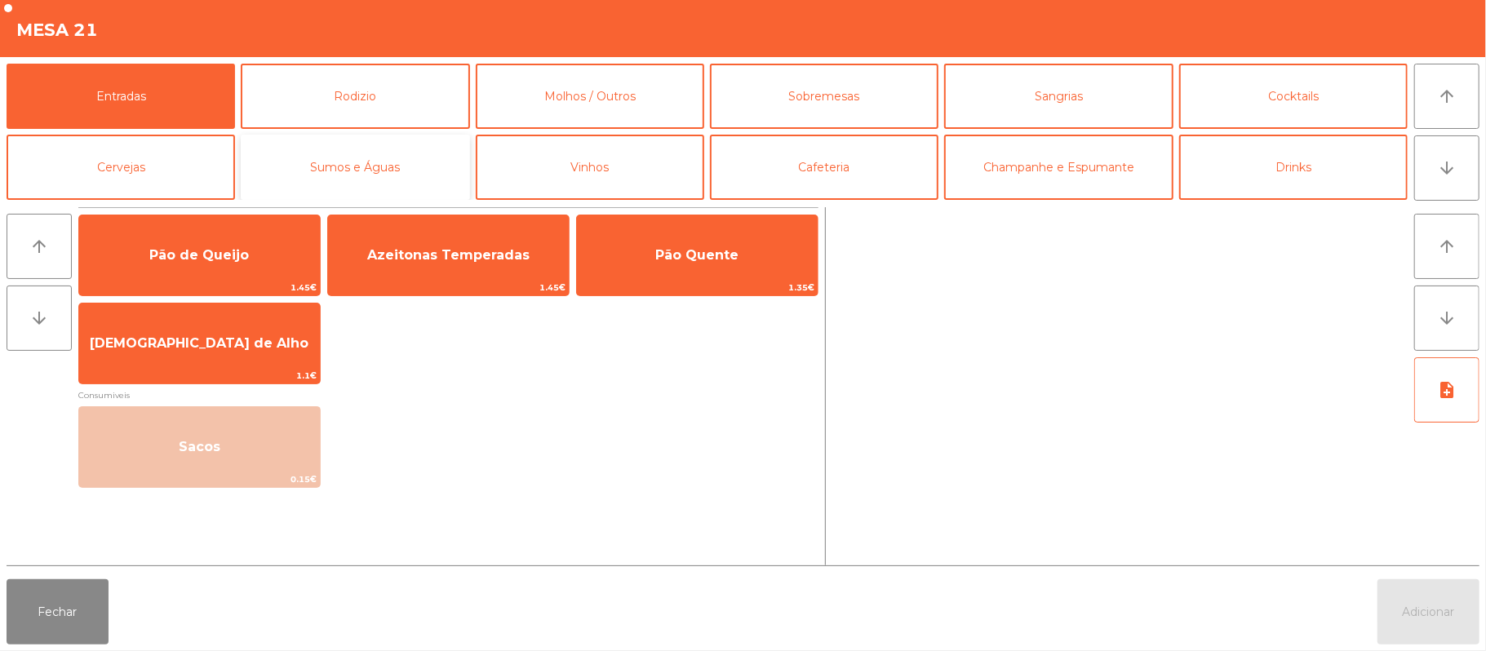
click at [423, 158] on button "Sumos e Águas" at bounding box center [355, 167] width 228 height 65
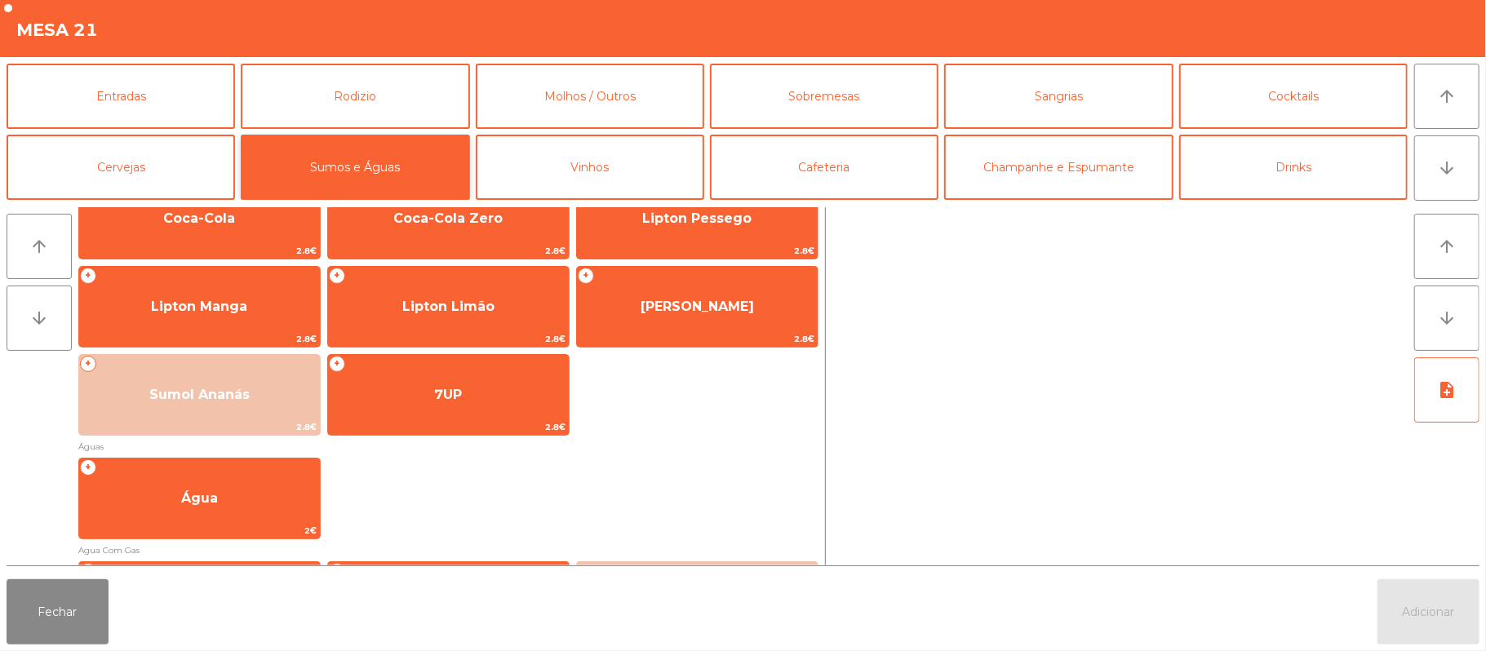
scroll to position [399, 0]
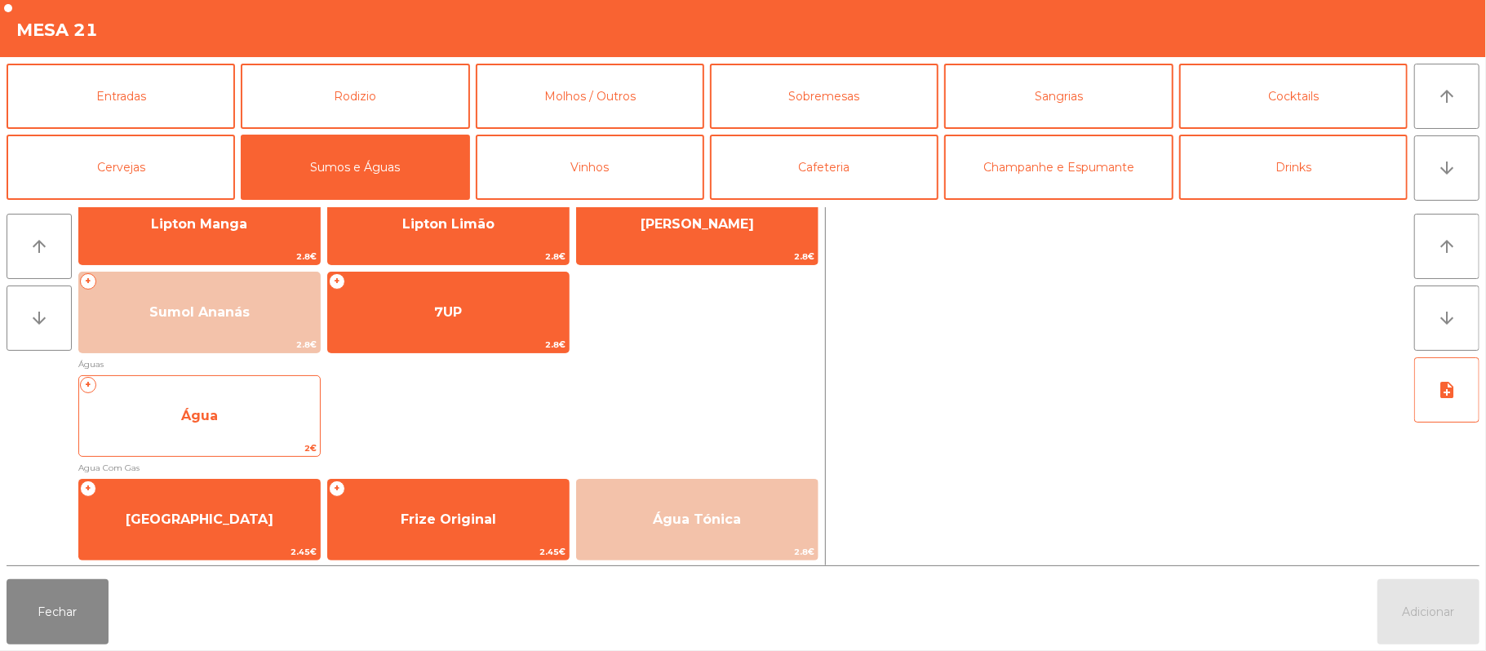
click at [224, 436] on span "Água" at bounding box center [199, 416] width 241 height 44
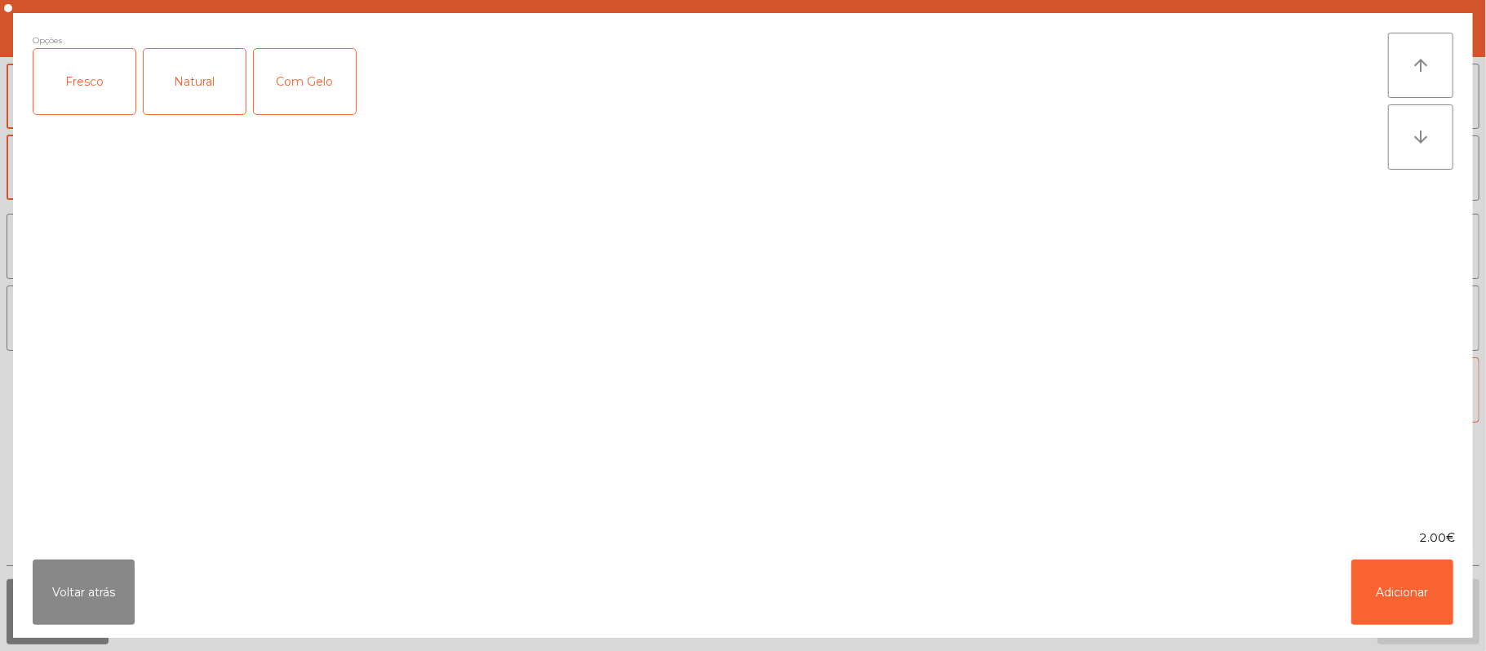
click at [95, 92] on div "Fresco" at bounding box center [84, 81] width 102 height 65
click at [1408, 566] on button "Adicionar" at bounding box center [1402, 592] width 102 height 65
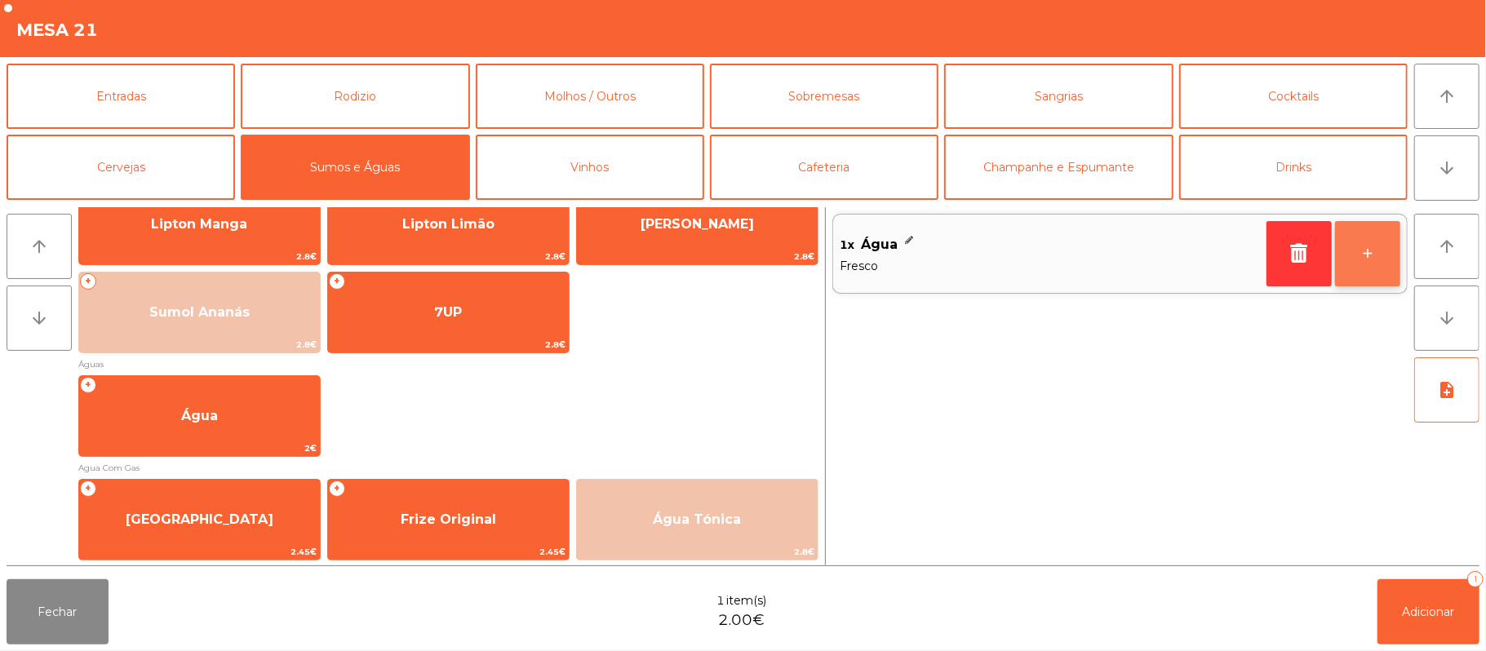
click at [1337, 245] on button "+" at bounding box center [1367, 253] width 65 height 65
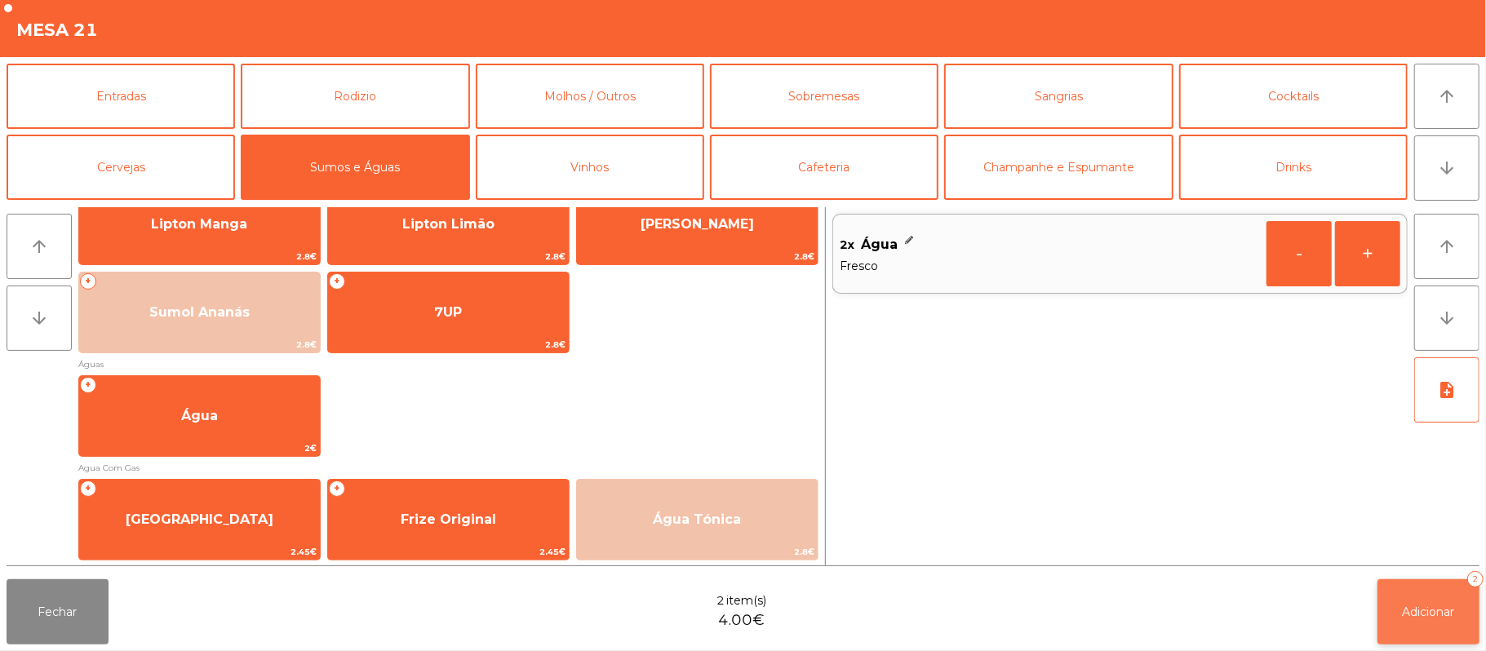
click at [1430, 605] on span "Adicionar" at bounding box center [1429, 612] width 52 height 15
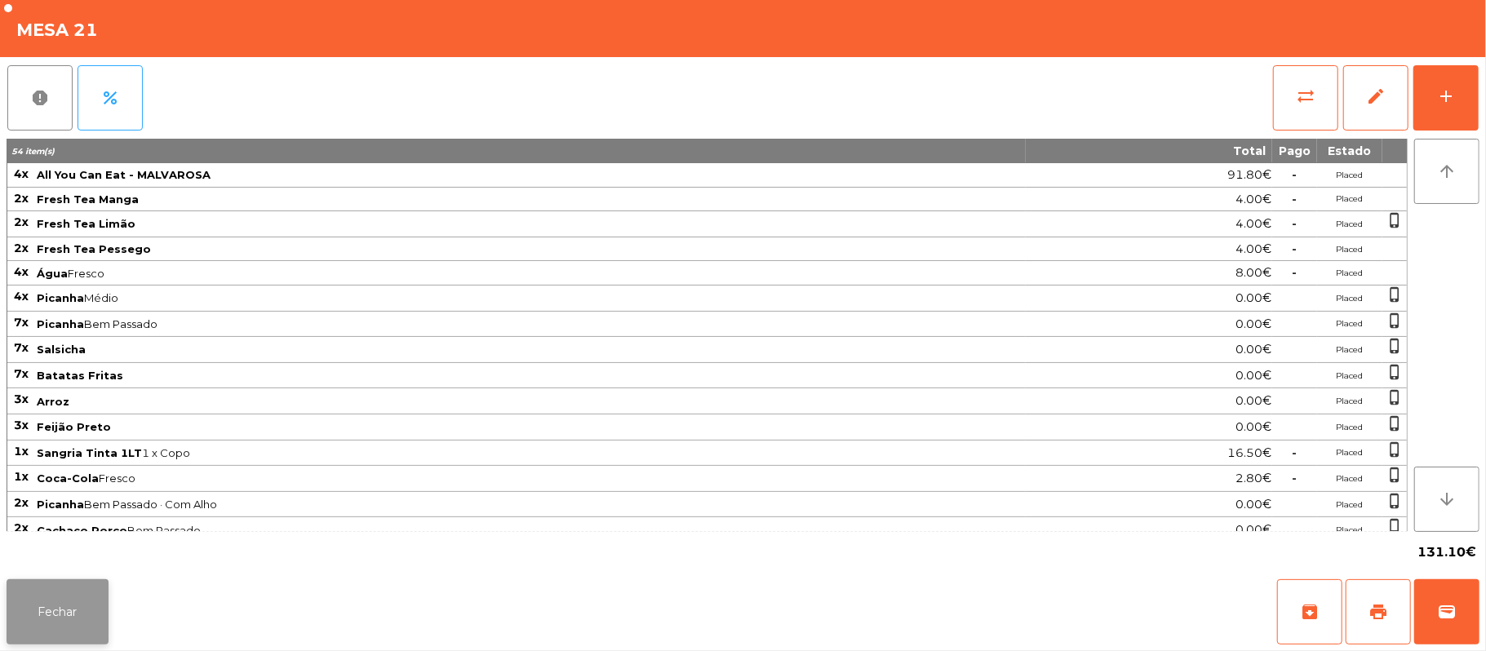
click at [15, 605] on button "Fechar" at bounding box center [58, 611] width 102 height 65
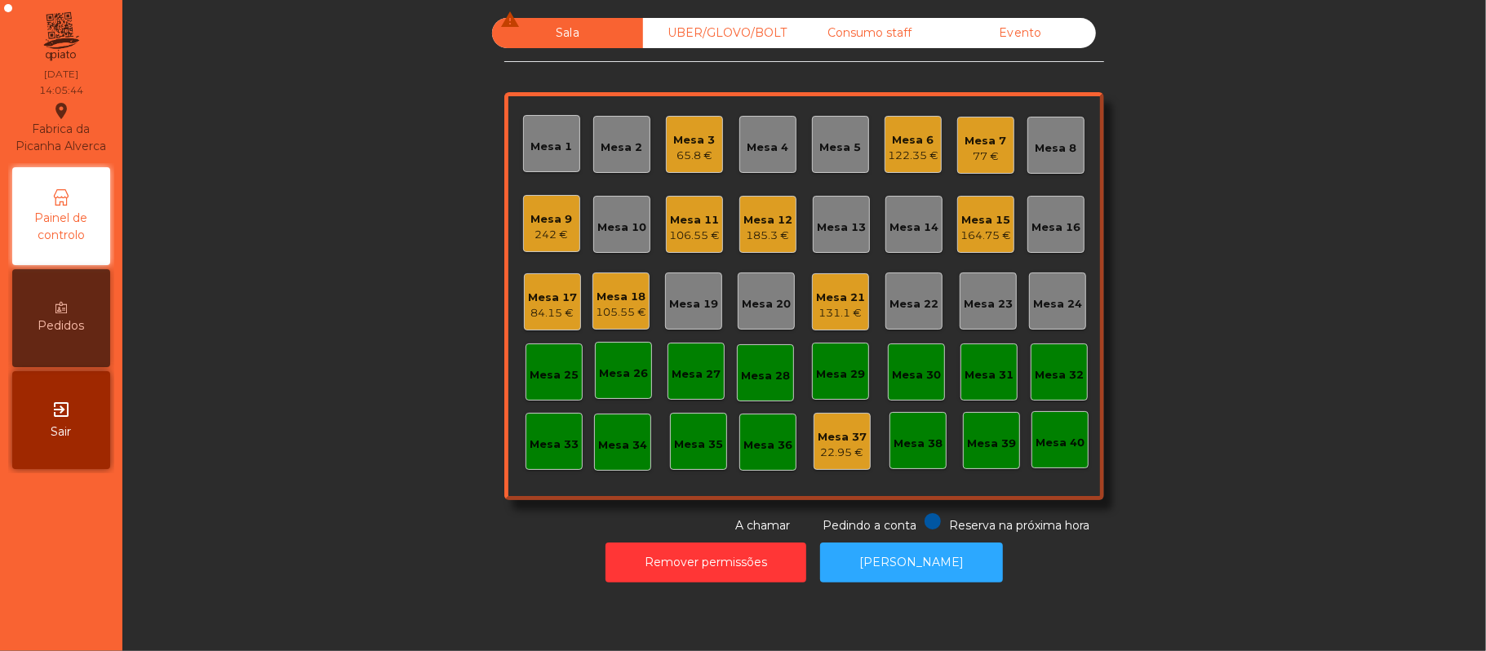
click at [628, 121] on div "Mesa 2" at bounding box center [621, 144] width 57 height 57
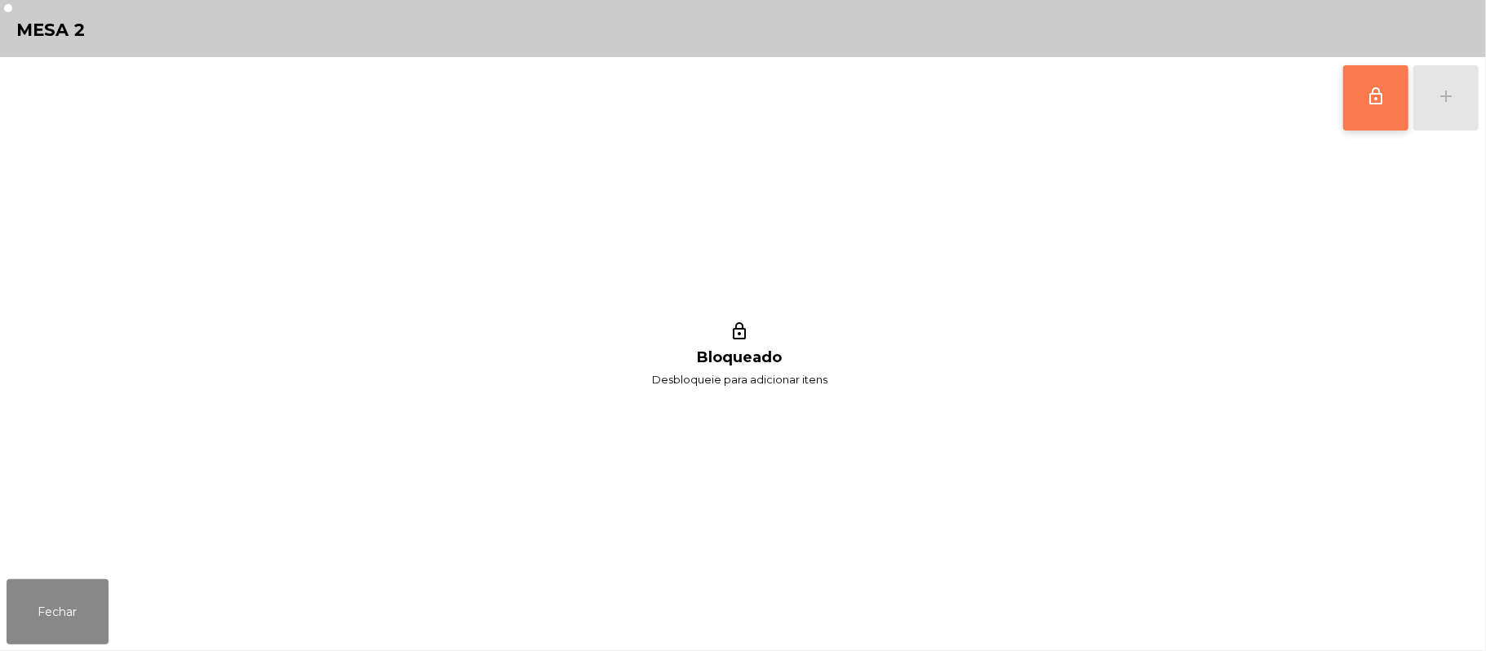
click at [1360, 87] on button "lock_outline" at bounding box center [1375, 97] width 65 height 65
click at [1436, 103] on div "lock_outline add" at bounding box center [1410, 98] width 137 height 82
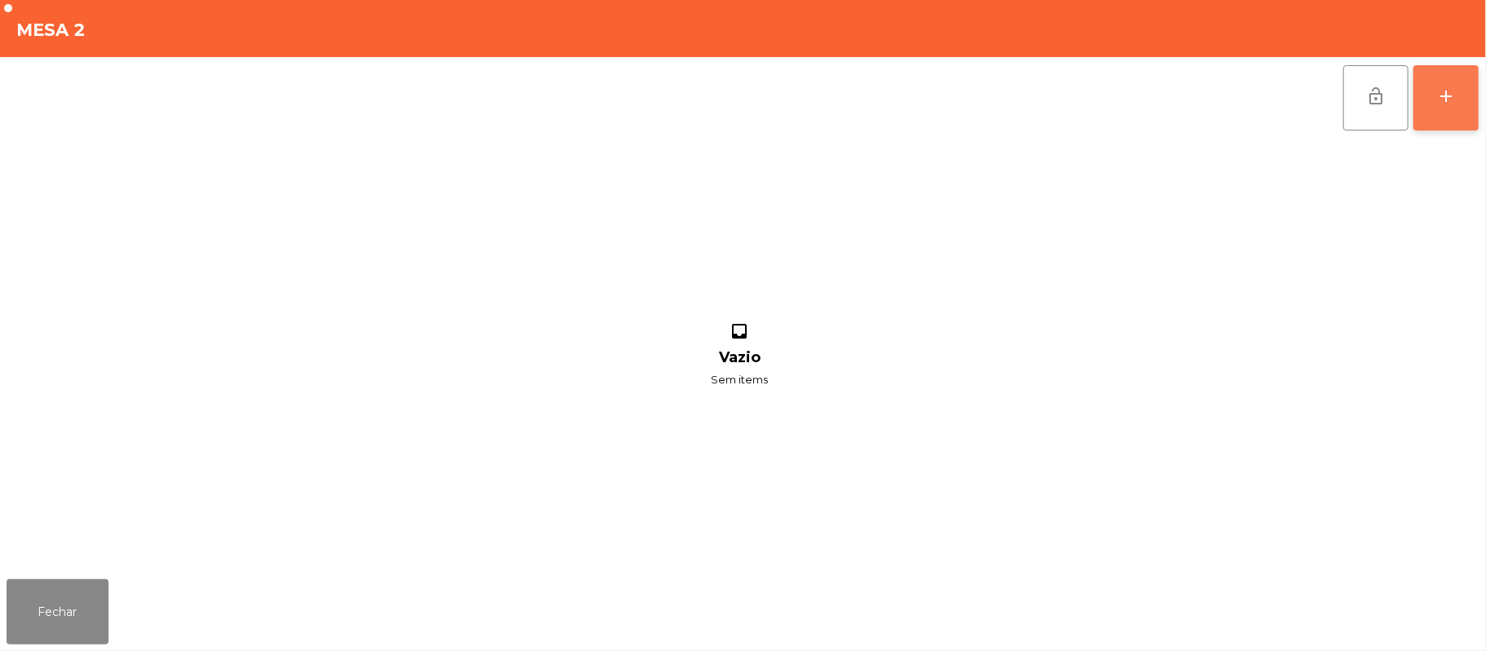
click at [1440, 96] on div "add" at bounding box center [1446, 97] width 20 height 20
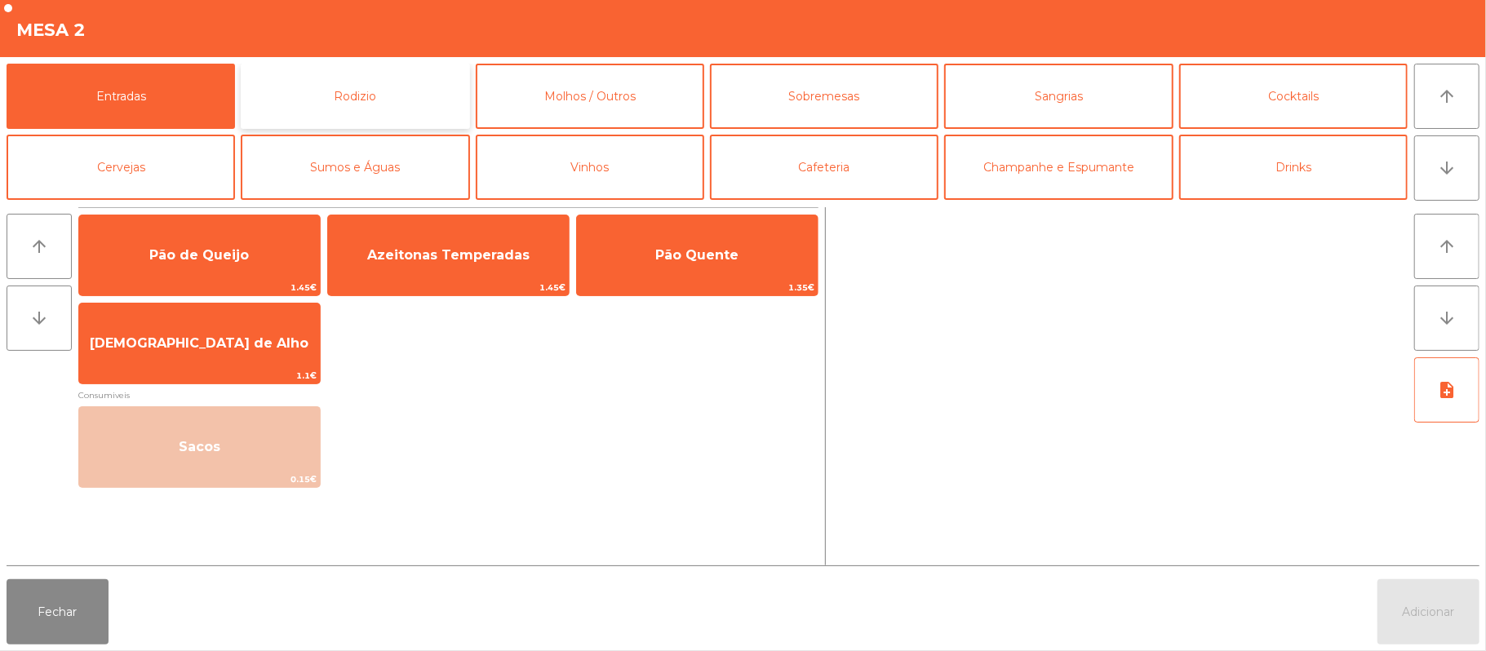
click at [317, 89] on button "Rodizio" at bounding box center [355, 96] width 228 height 65
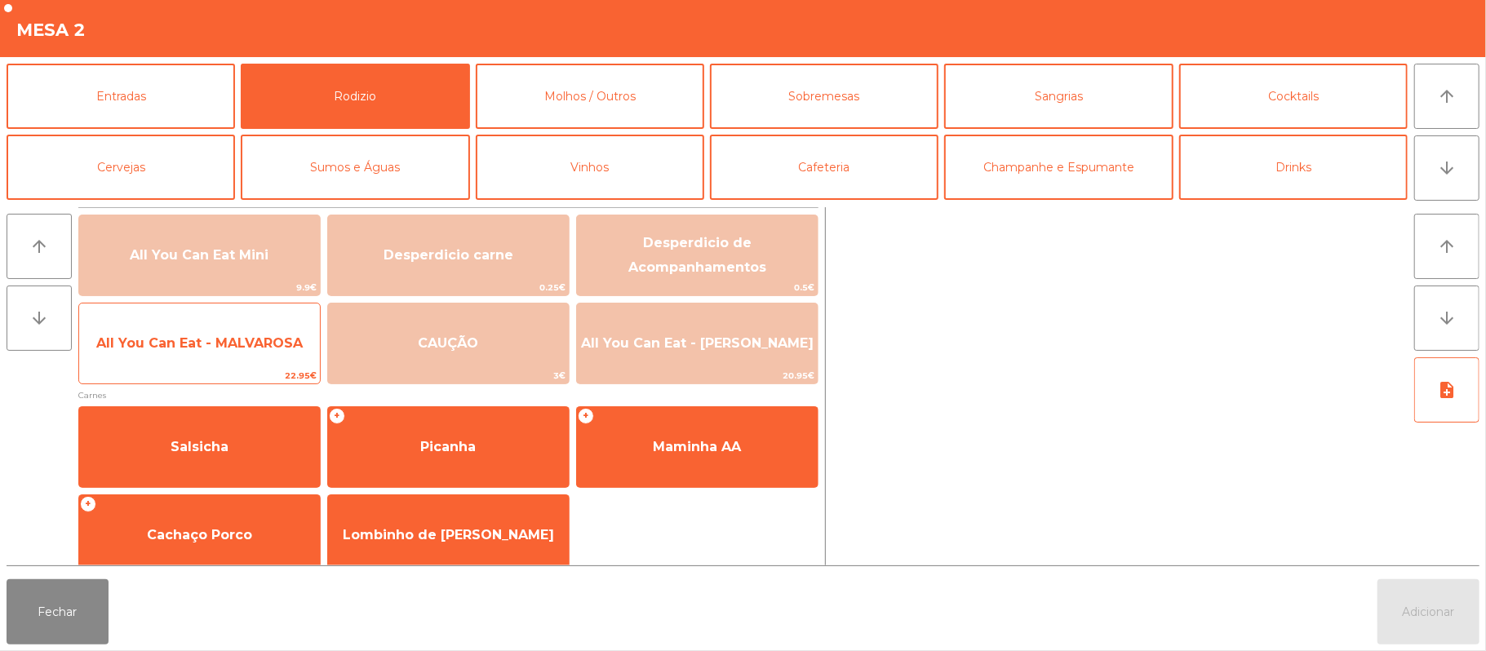
click at [276, 366] on span "All You Can Eat - MALVAROSA" at bounding box center [199, 344] width 241 height 44
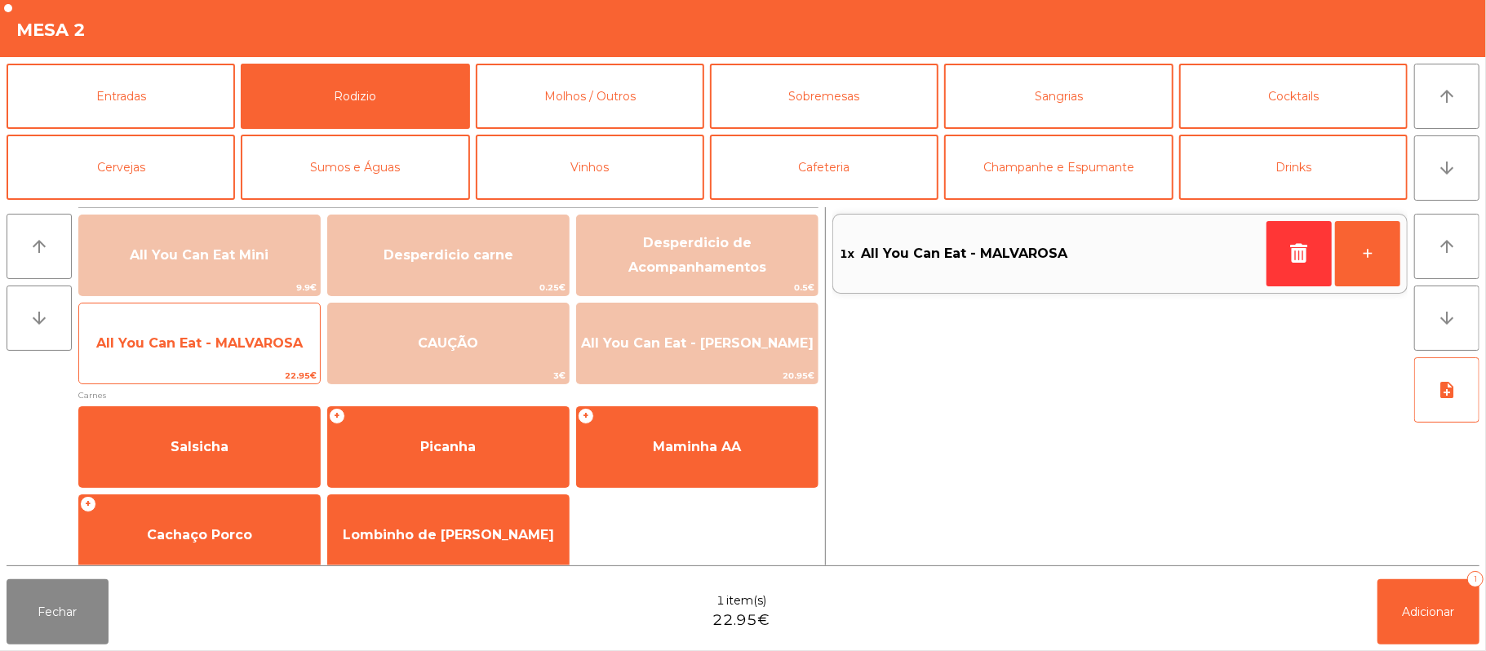
click at [271, 364] on span "All You Can Eat - MALVAROSA" at bounding box center [199, 344] width 241 height 44
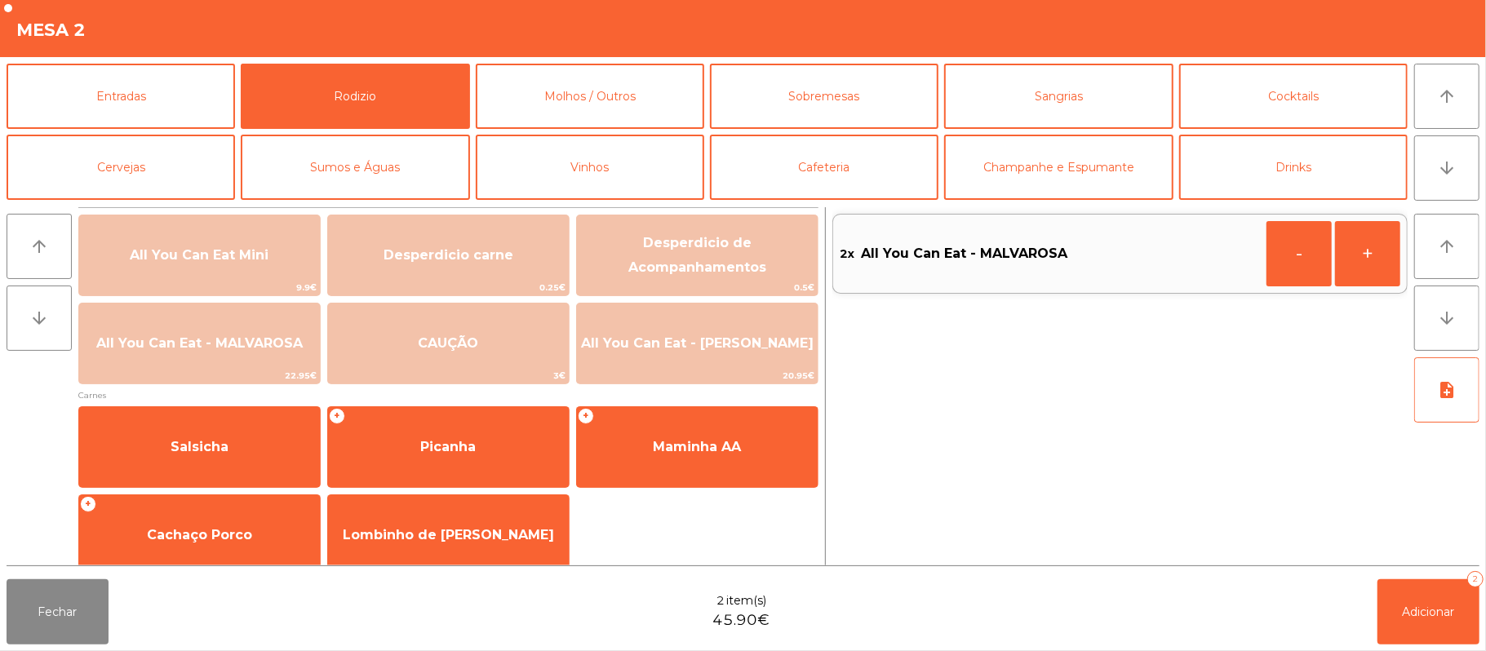
click at [1485, 614] on div "Fechar 2 item(s) 45.90€ Adicionar 2" at bounding box center [743, 612] width 1486 height 78
click at [1395, 622] on button "Adicionar 2" at bounding box center [1429, 611] width 102 height 65
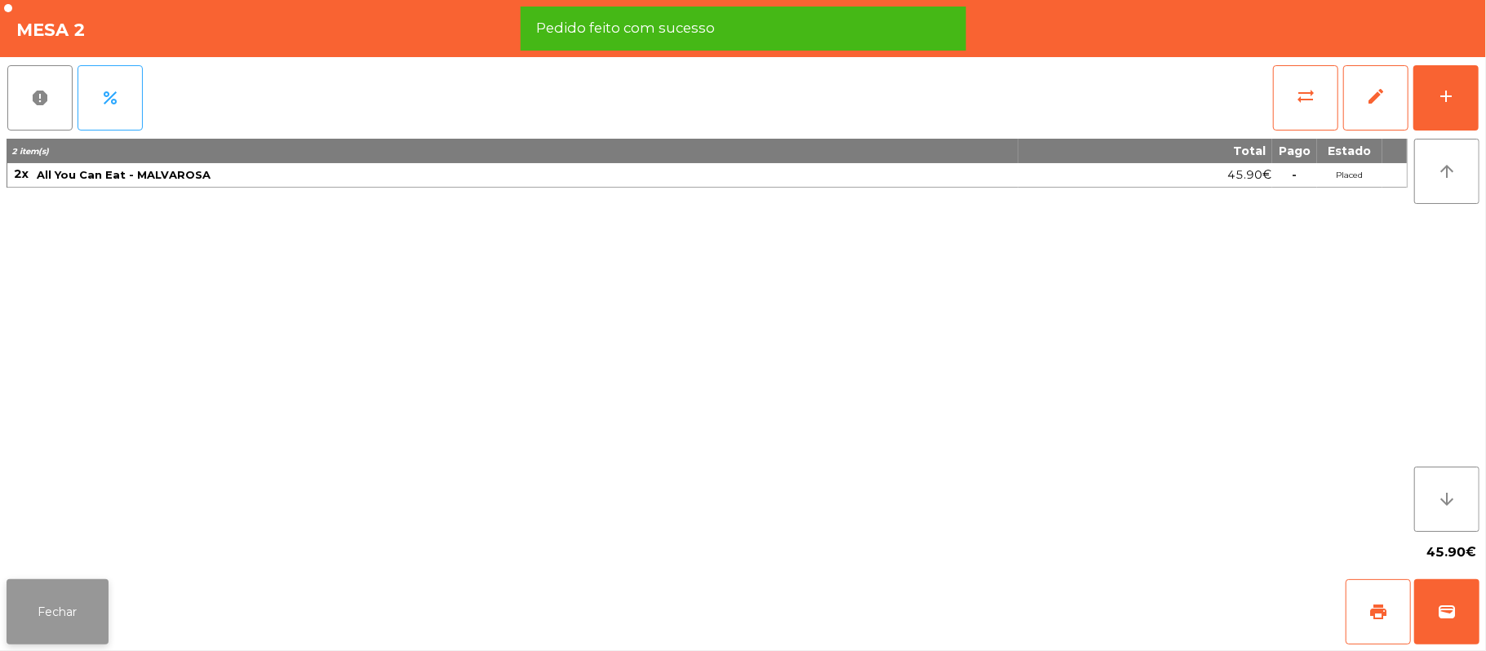
click at [47, 627] on button "Fechar" at bounding box center [58, 611] width 102 height 65
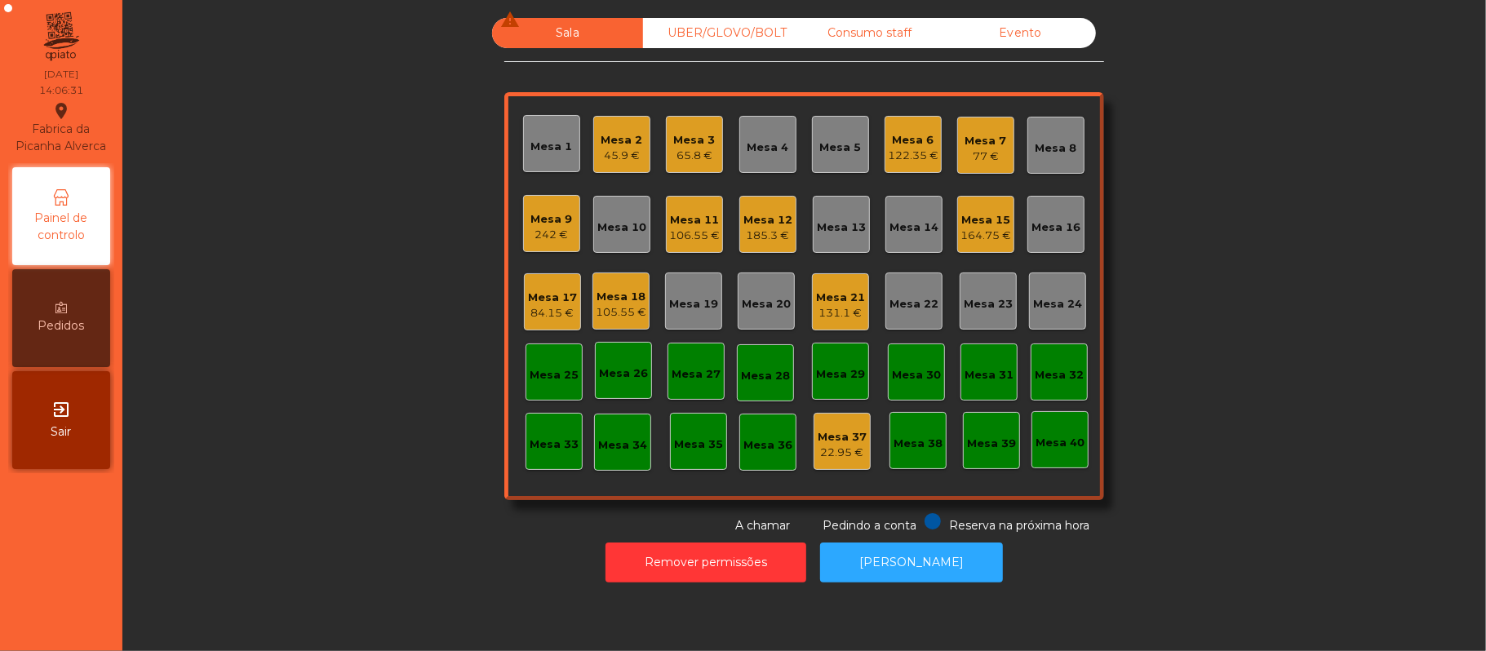
click at [966, 245] on div "Mesa 15 164.75 €" at bounding box center [985, 224] width 57 height 57
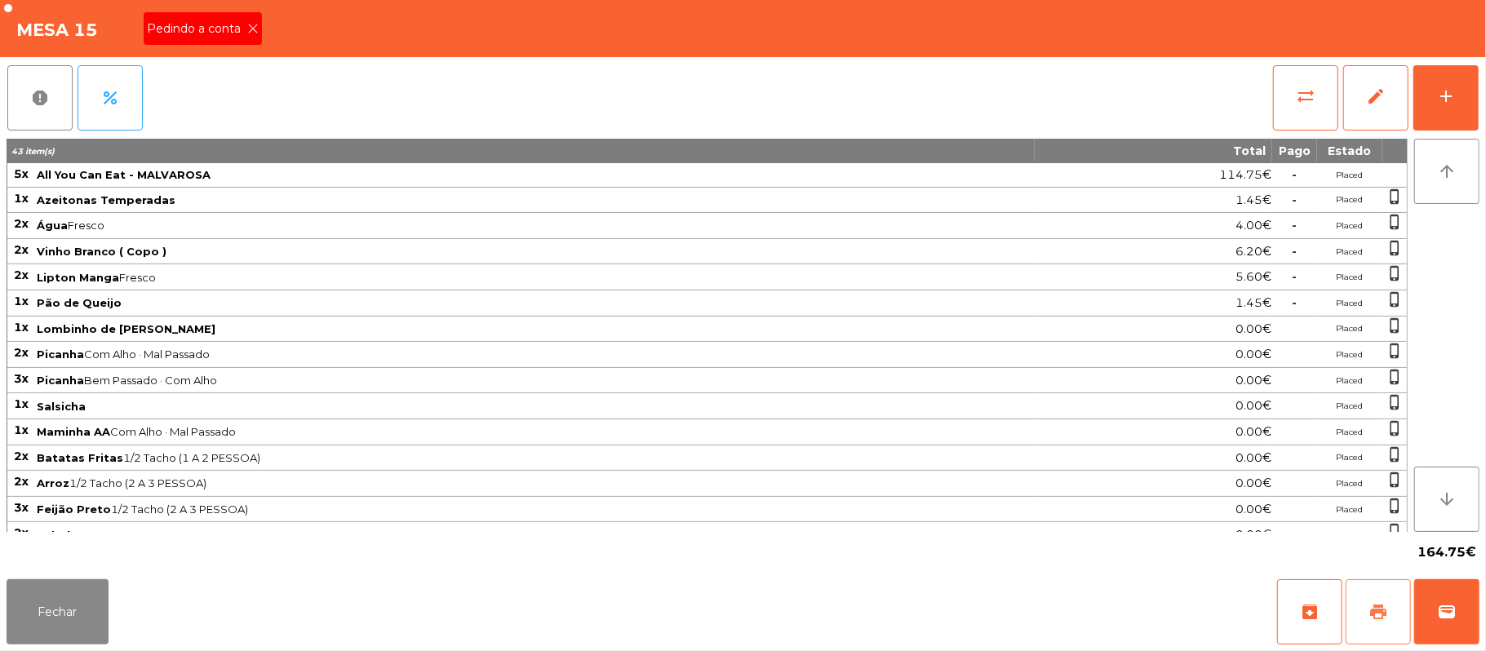
click at [1382, 624] on button "print" at bounding box center [1378, 611] width 65 height 65
click at [259, 28] on div "Pedindo a conta" at bounding box center [203, 28] width 118 height 33
click at [252, 23] on icon at bounding box center [252, 28] width 11 height 11
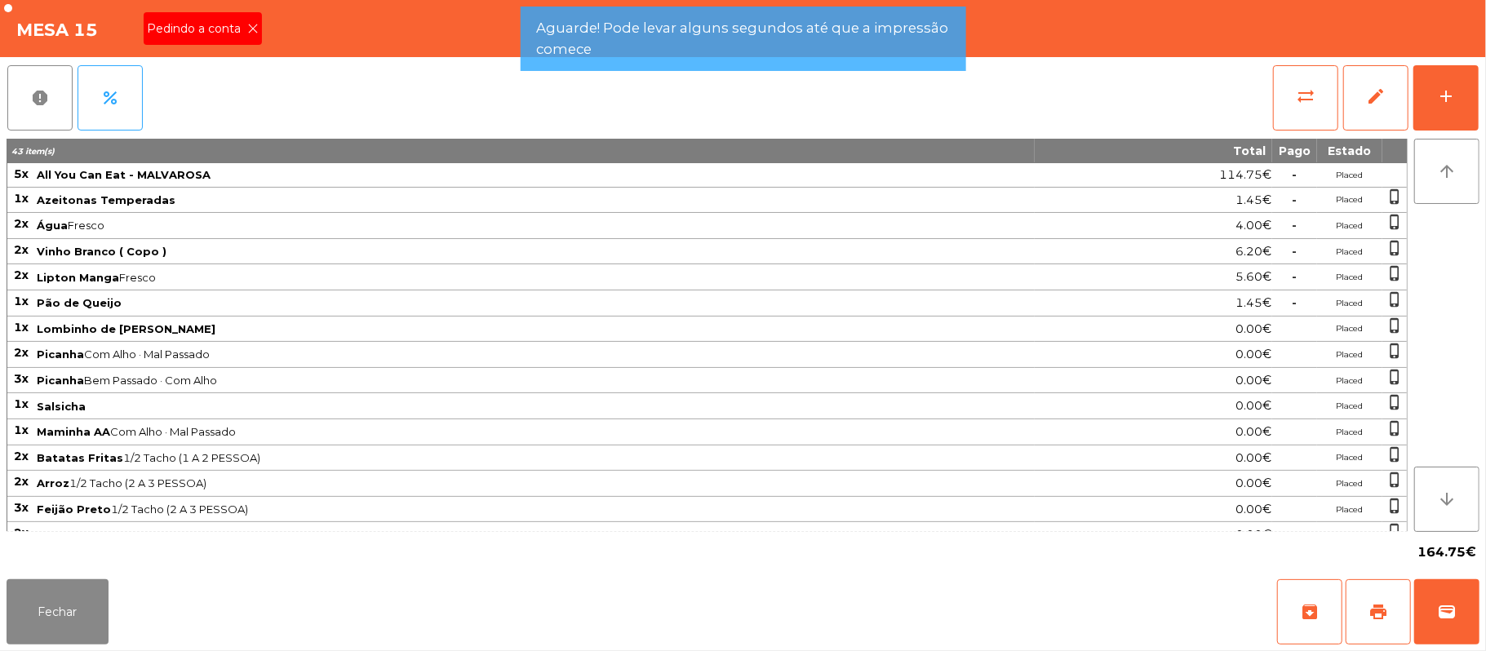
click at [251, 27] on icon at bounding box center [252, 28] width 11 height 11
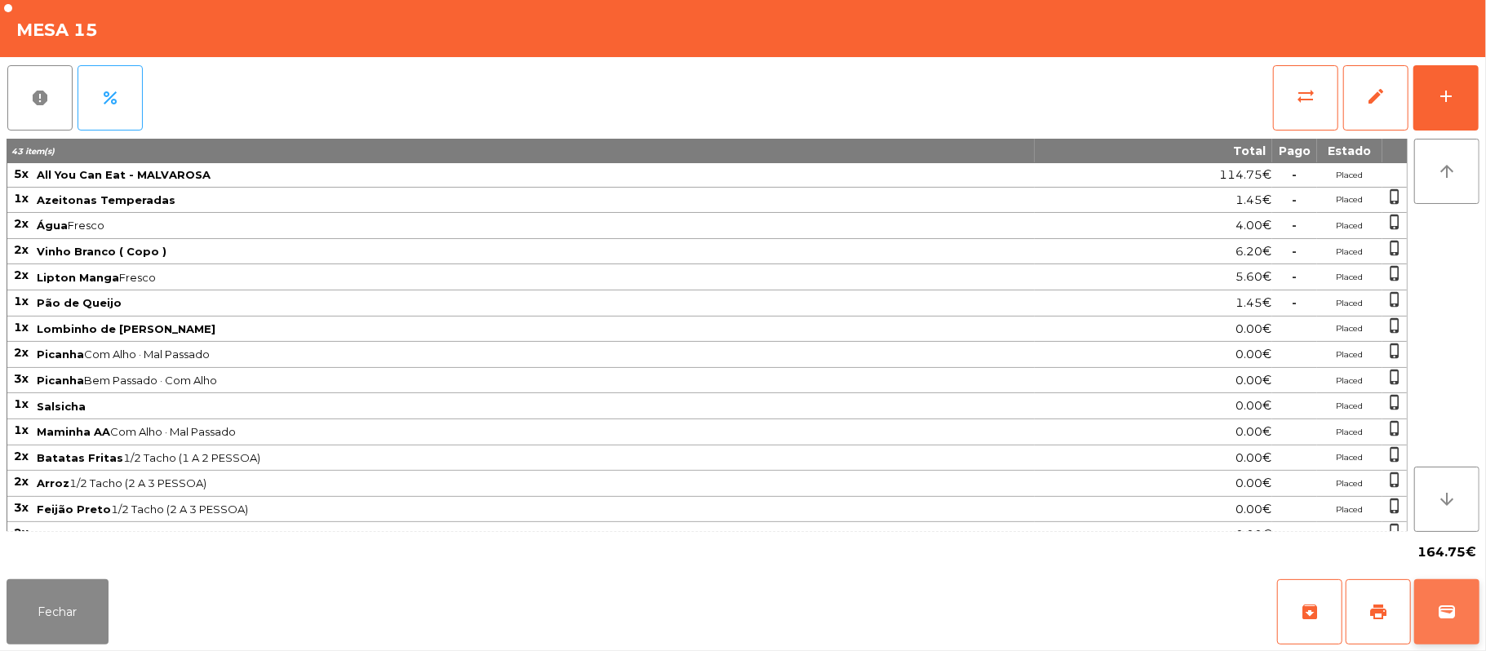
click at [1472, 634] on button "wallet" at bounding box center [1446, 611] width 65 height 65
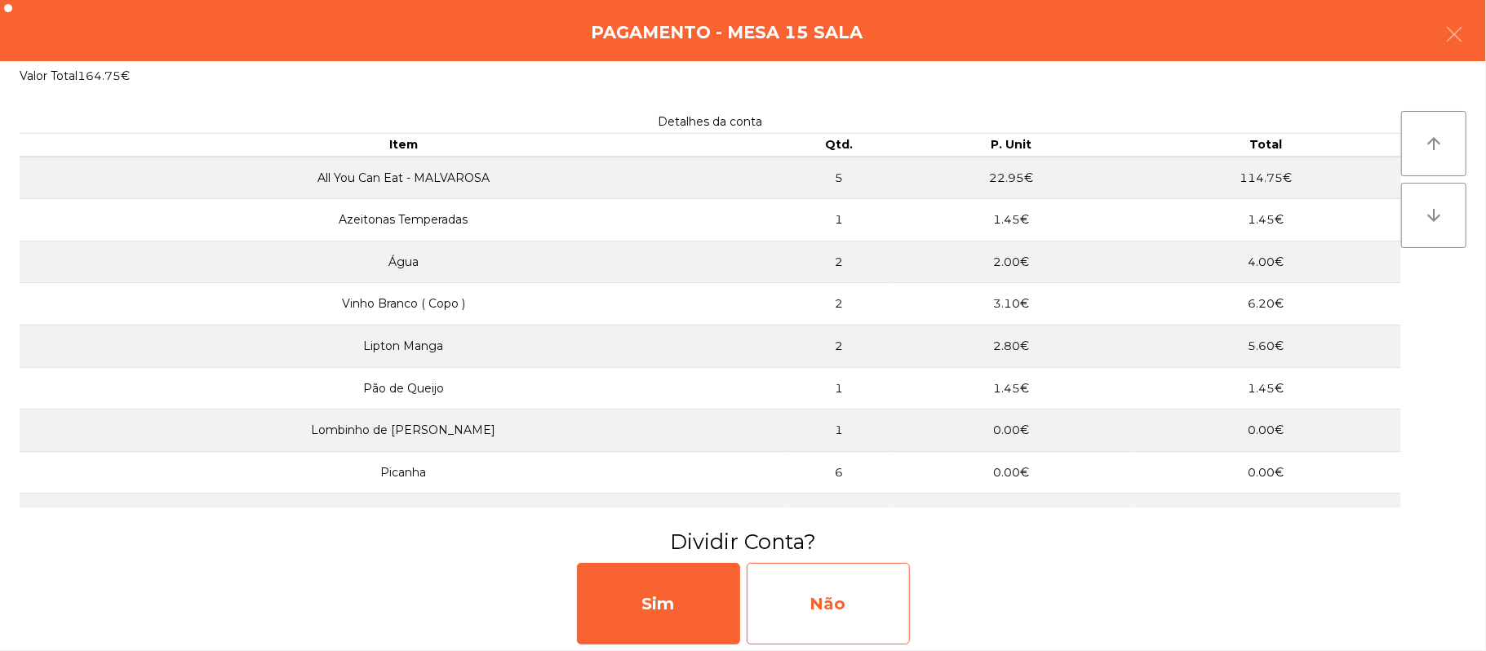
click at [856, 643] on div "Não" at bounding box center [828, 604] width 163 height 82
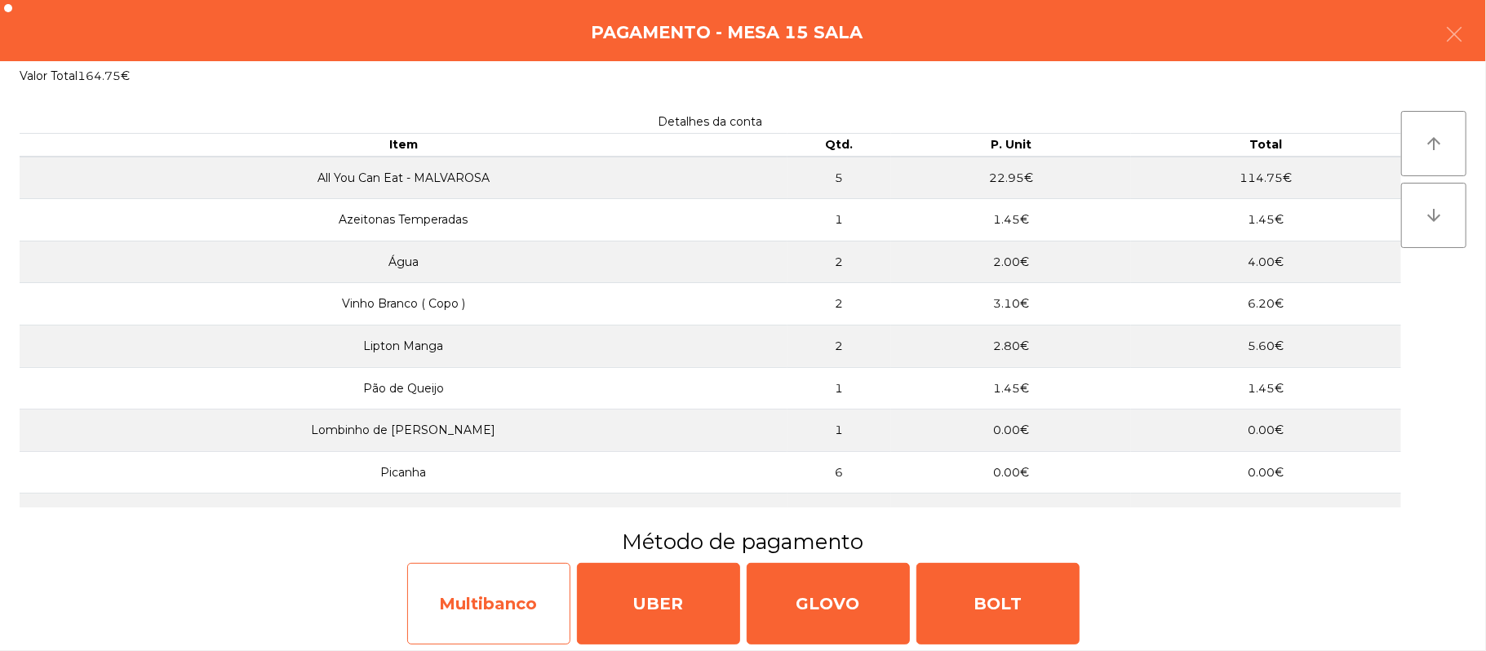
click at [527, 615] on div "Multibanco" at bounding box center [488, 604] width 163 height 82
select select "**"
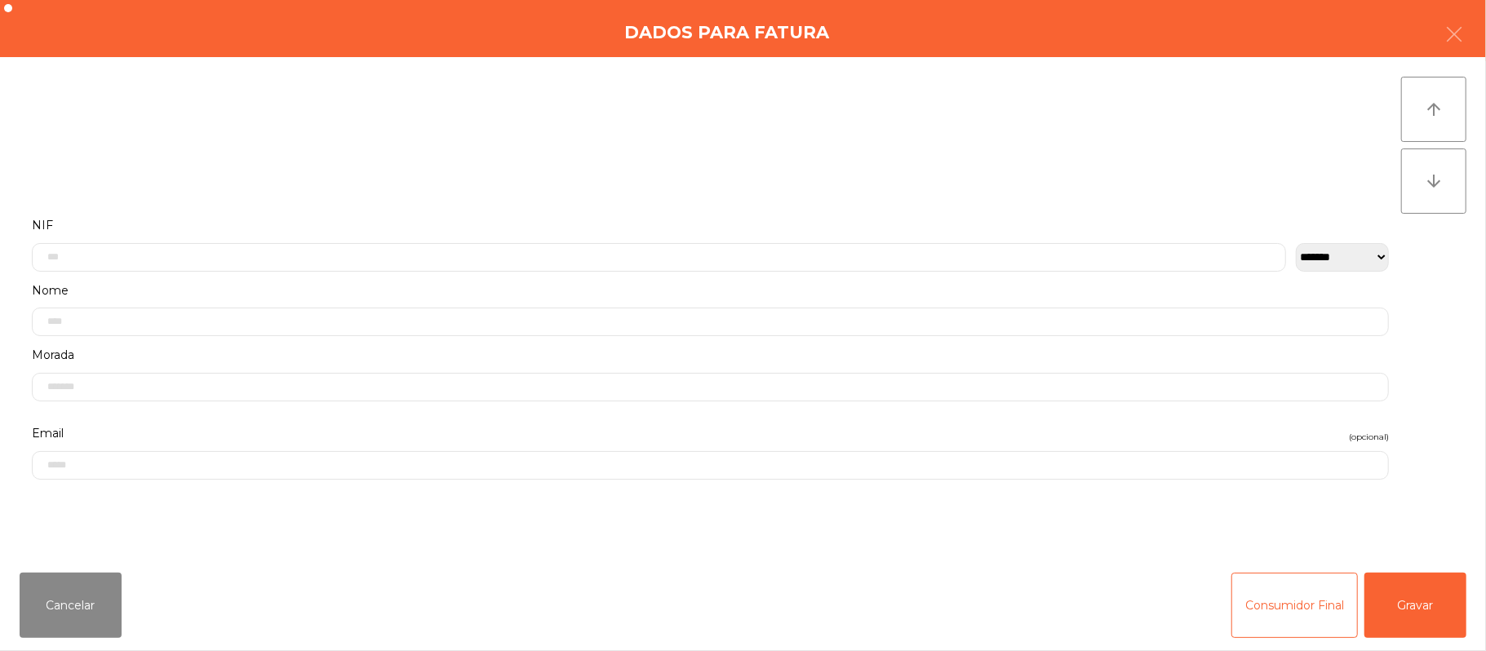
click at [660, 286] on label "Nome" at bounding box center [710, 291] width 1357 height 22
click at [510, 250] on input "text" at bounding box center [659, 257] width 1254 height 29
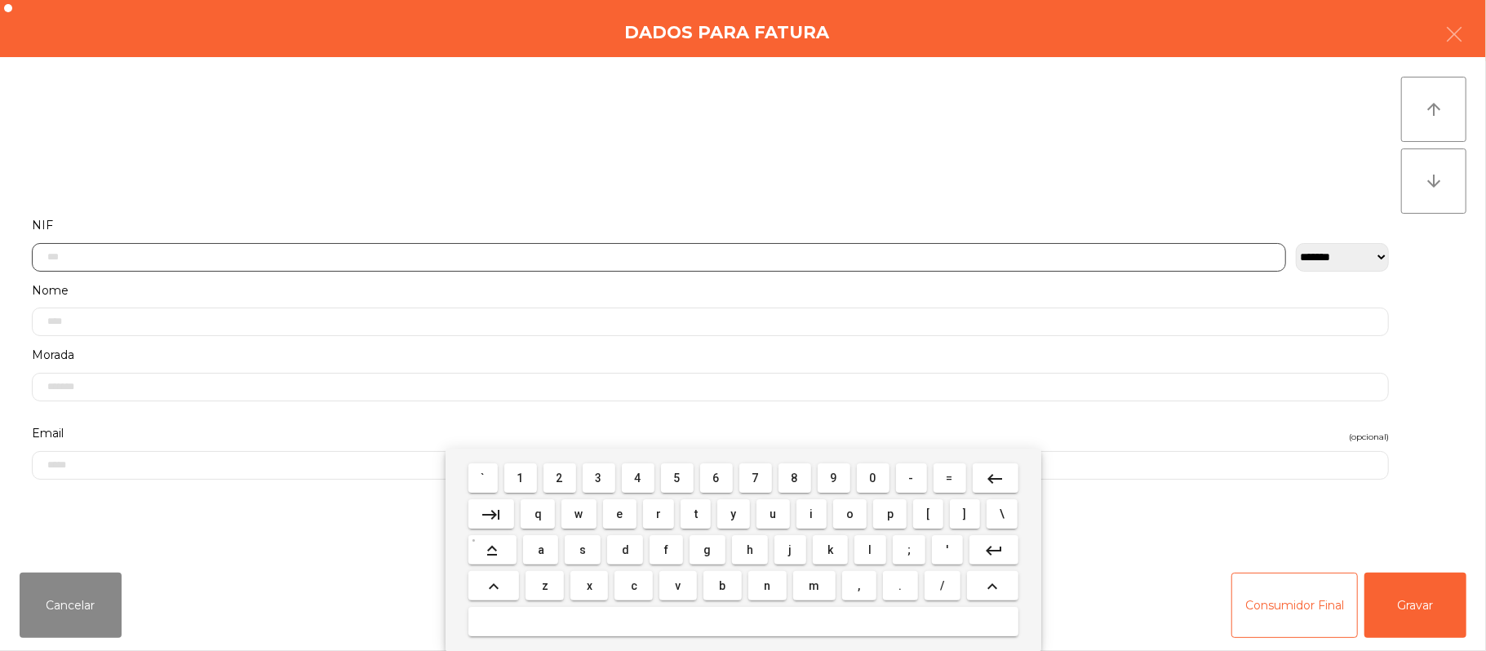
scroll to position [137, 0]
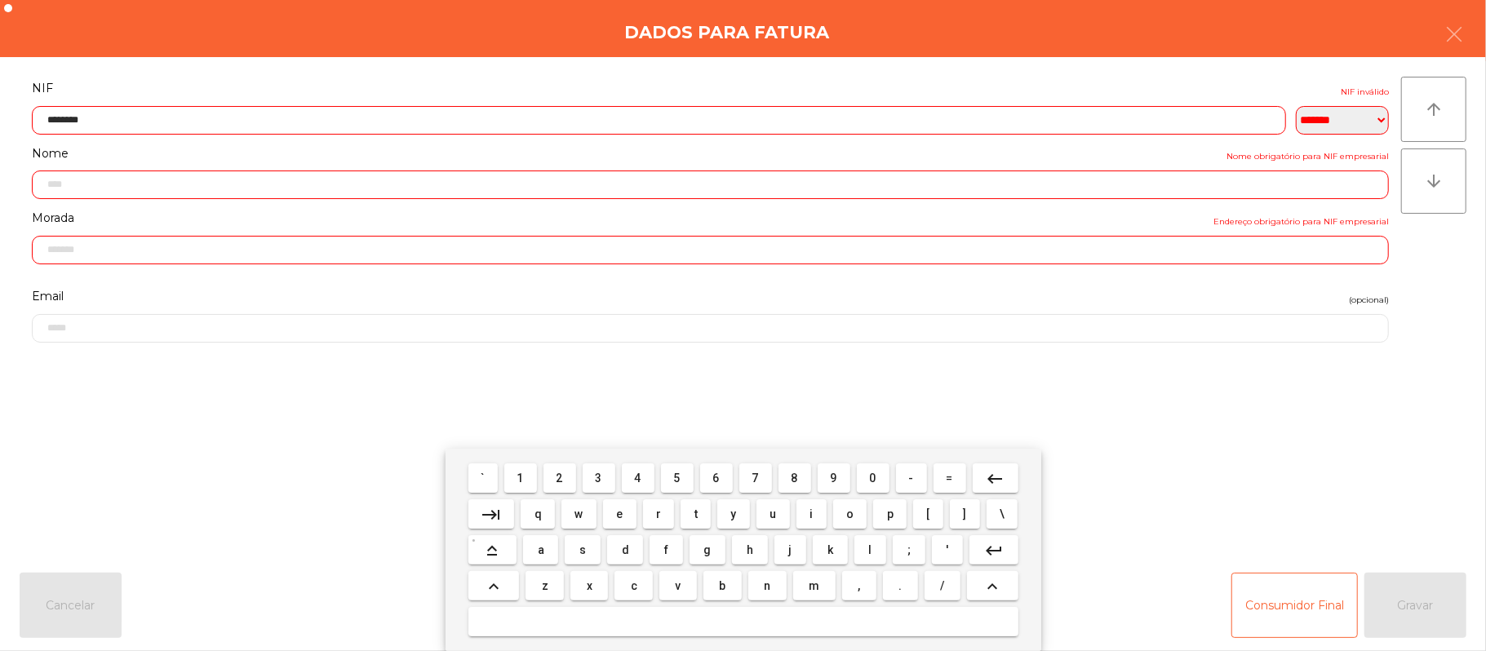
type input "*********"
type input "**********"
type input "*********"
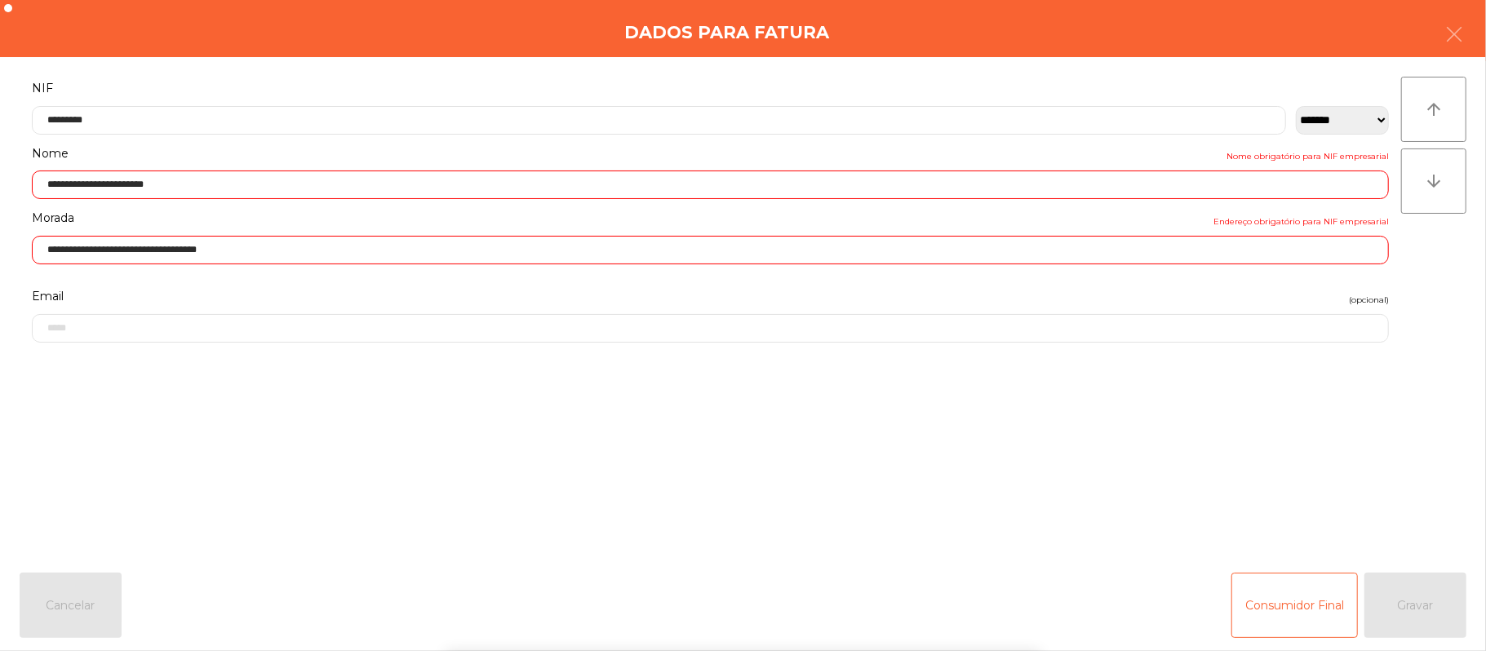
click at [1298, 509] on div "` 1 2 3 4 5 6 7 8 9 0 - = keyboard_backspace keyboard_tab q w e r t y u i o p […" at bounding box center [743, 550] width 1486 height 202
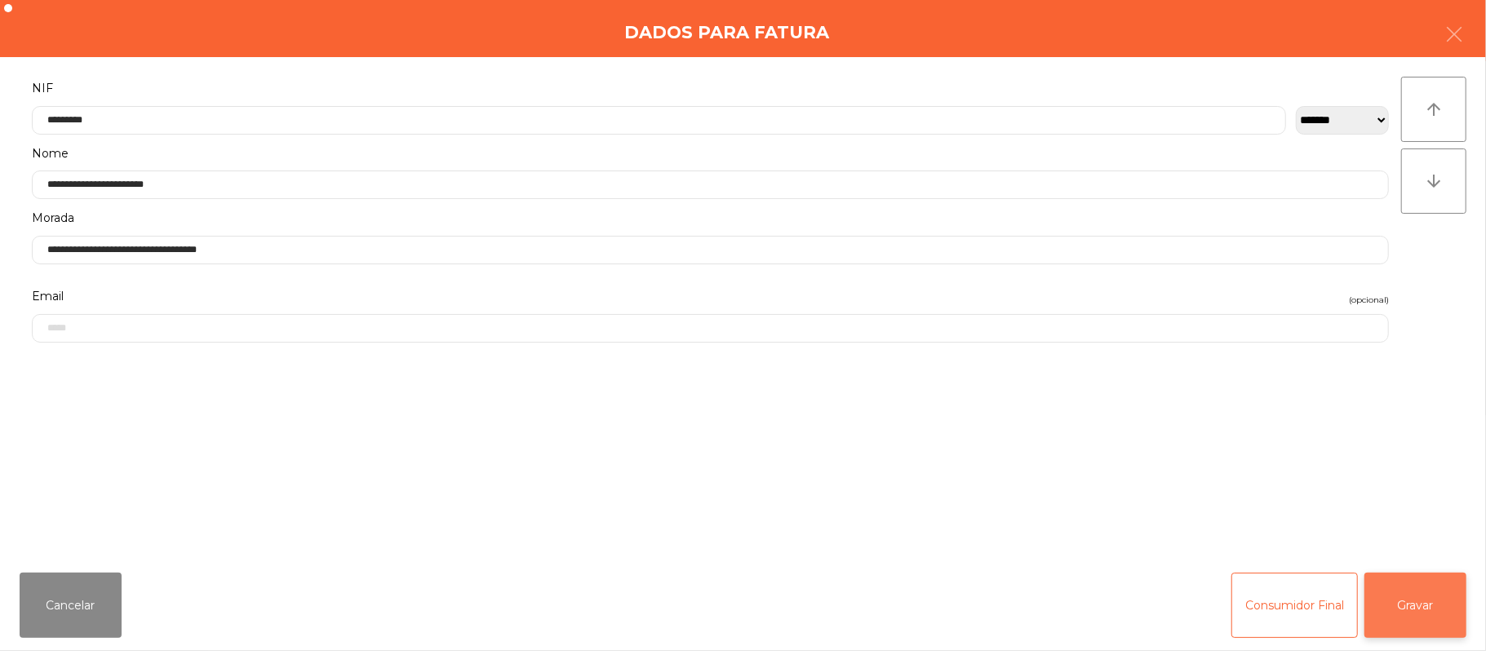
click at [1407, 598] on button "Gravar" at bounding box center [1415, 605] width 102 height 65
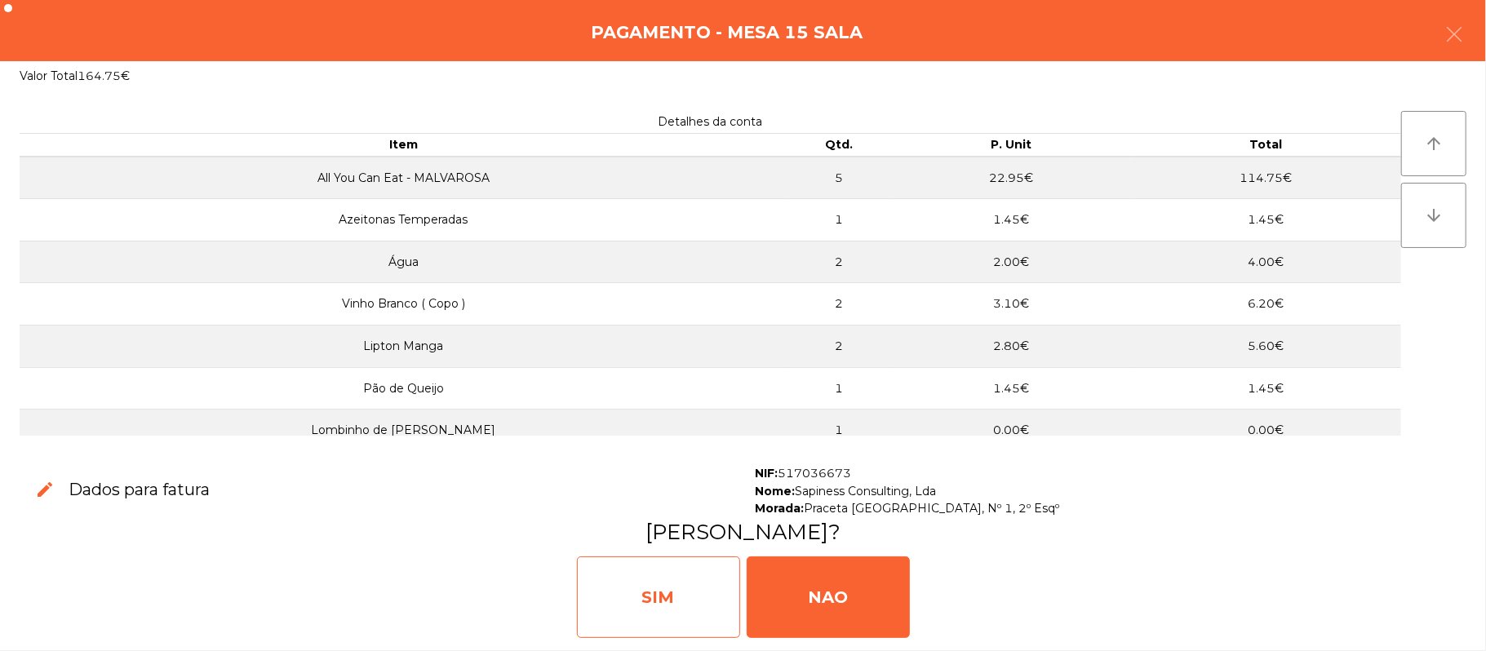
click at [660, 573] on div "SIM" at bounding box center [658, 598] width 163 height 82
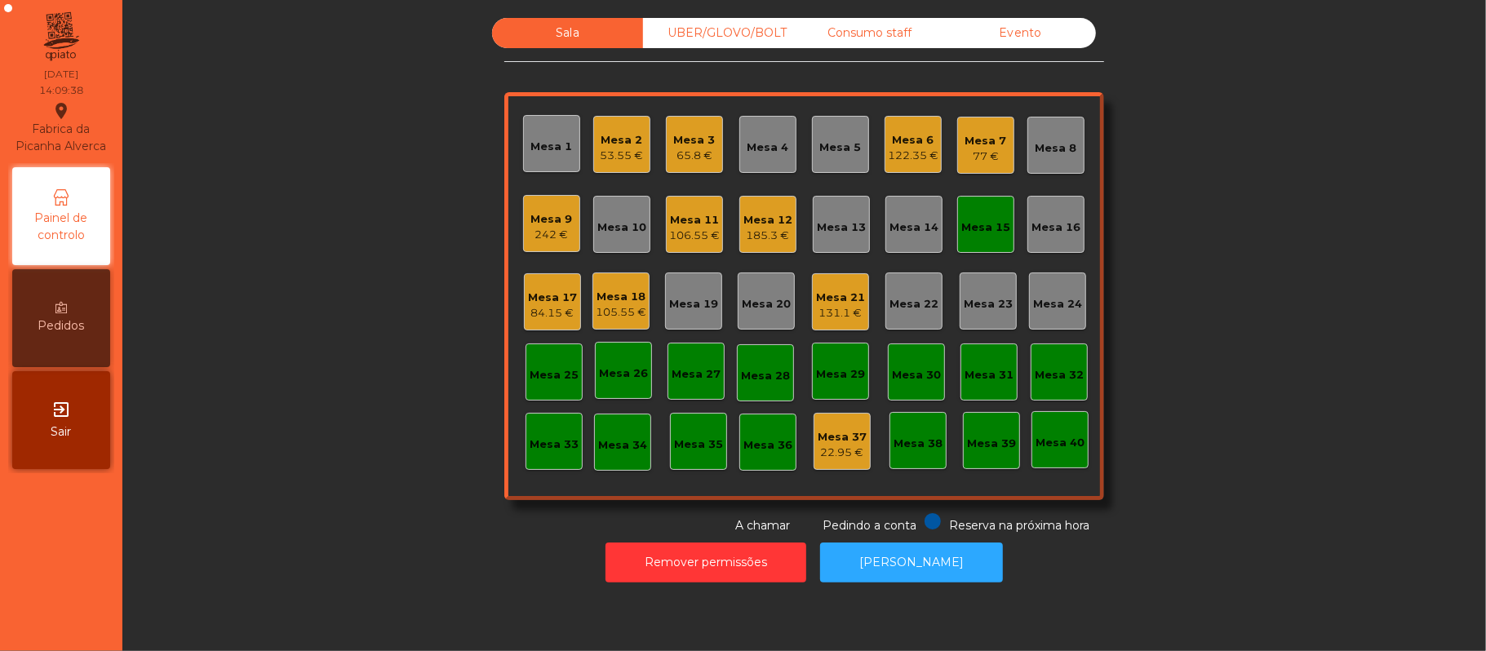
click at [964, 239] on div "Mesa 15" at bounding box center [985, 224] width 57 height 57
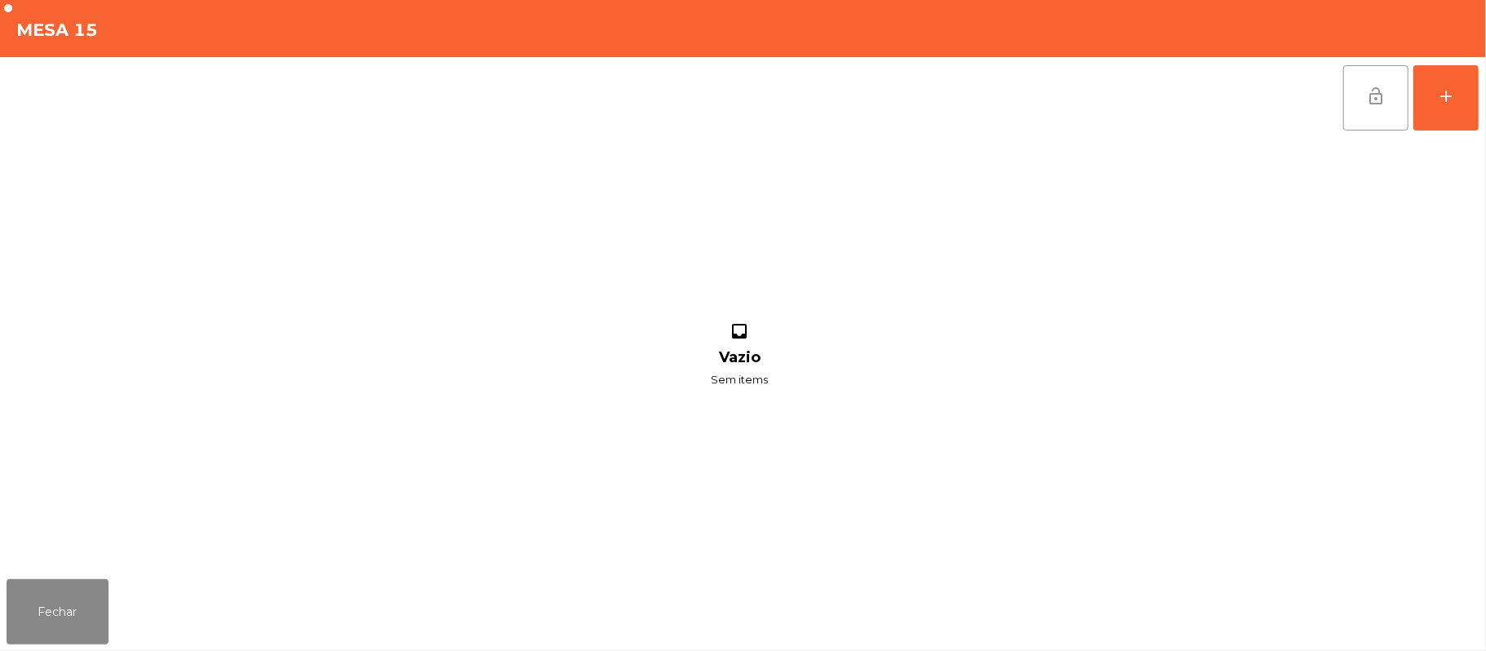
click at [1346, 121] on button "lock_open" at bounding box center [1375, 97] width 65 height 65
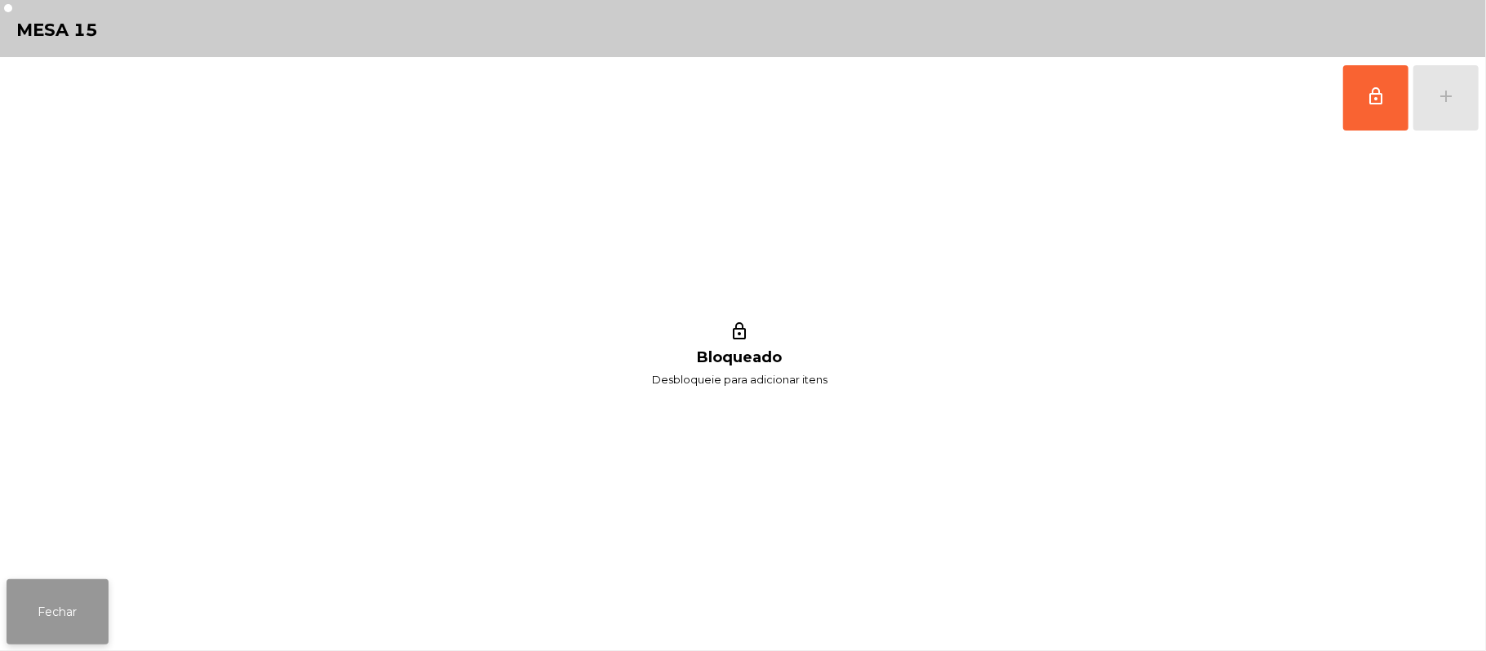
click at [53, 643] on button "Fechar" at bounding box center [58, 611] width 102 height 65
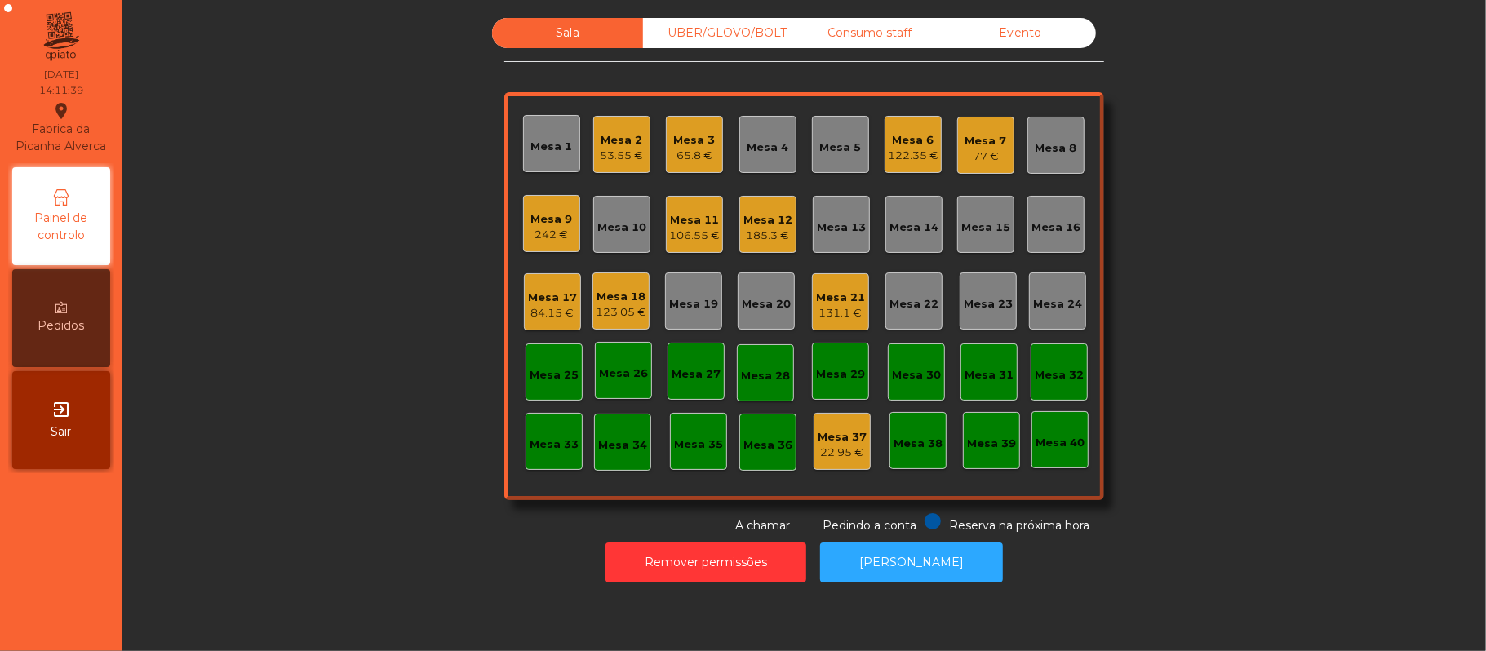
click at [830, 295] on div "Mesa 21" at bounding box center [840, 298] width 49 height 16
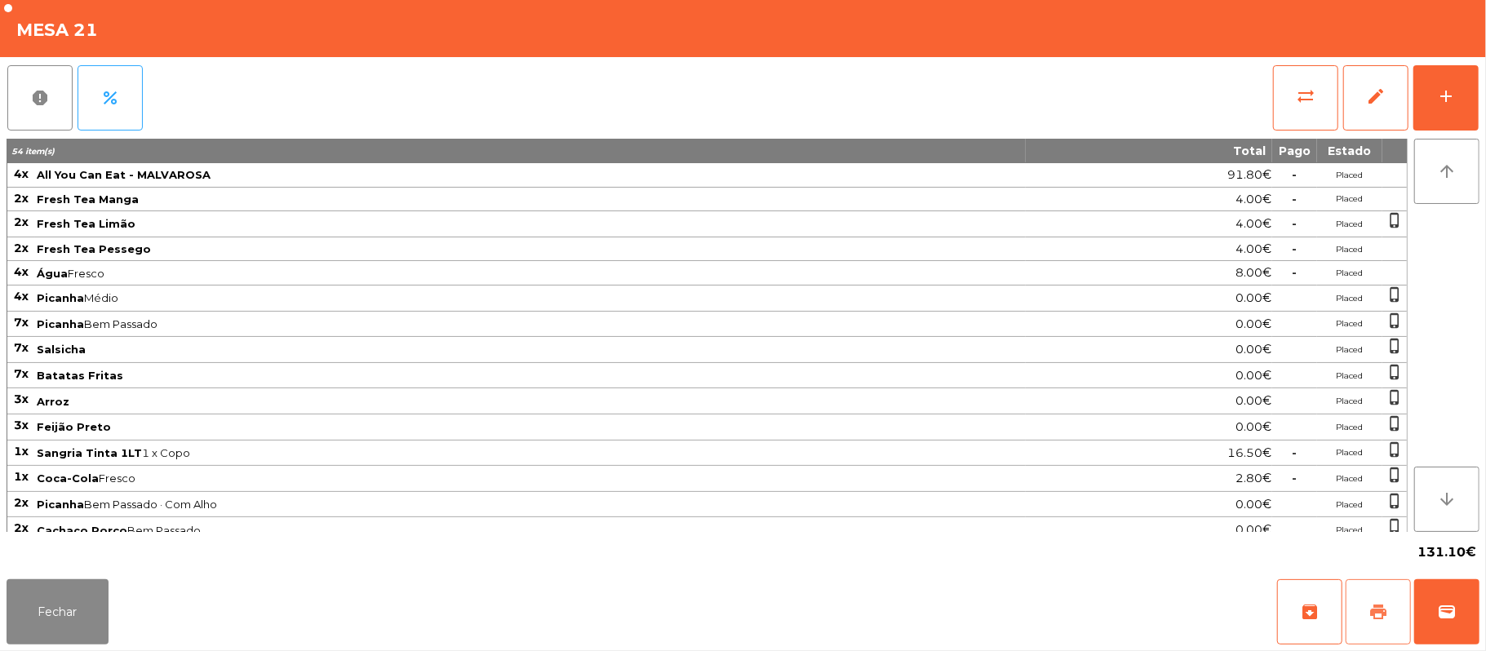
click at [1369, 611] on span "print" at bounding box center [1379, 612] width 20 height 20
click at [73, 618] on button "Fechar" at bounding box center [58, 611] width 102 height 65
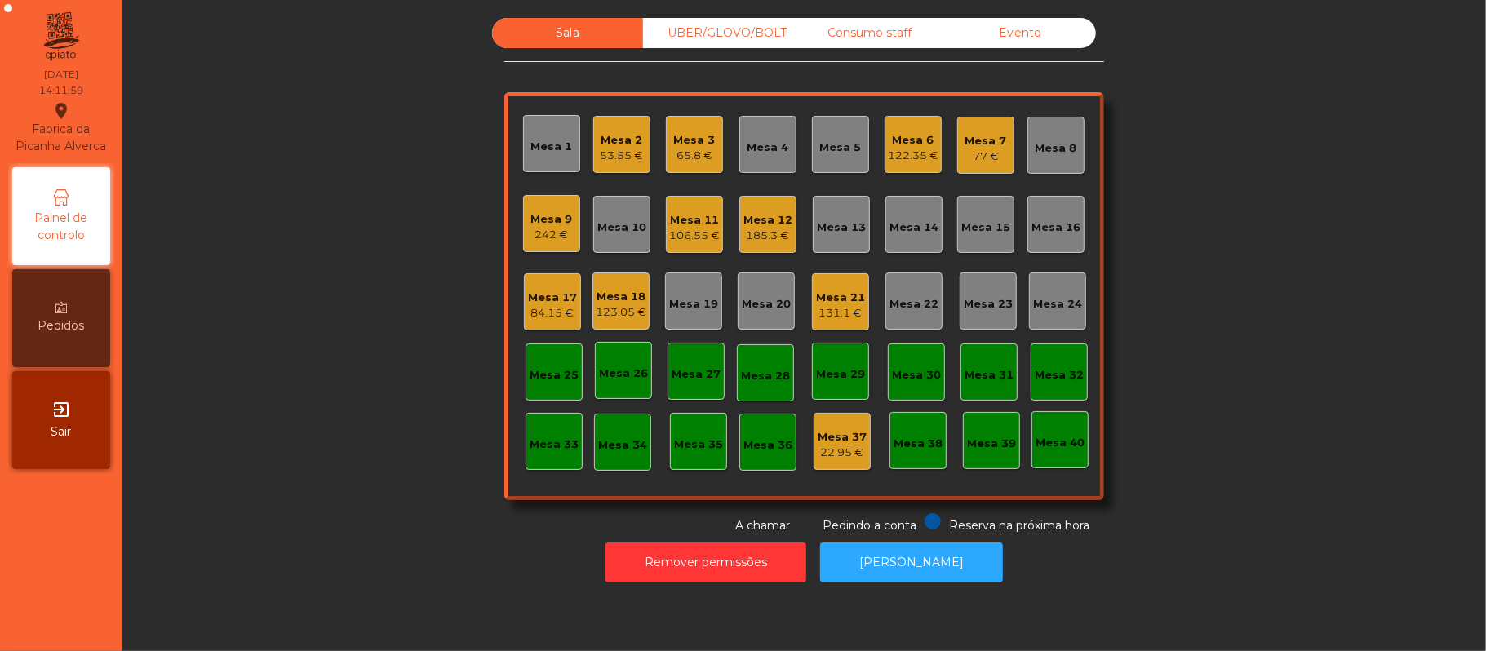
click at [844, 297] on div "Mesa 21" at bounding box center [840, 298] width 49 height 16
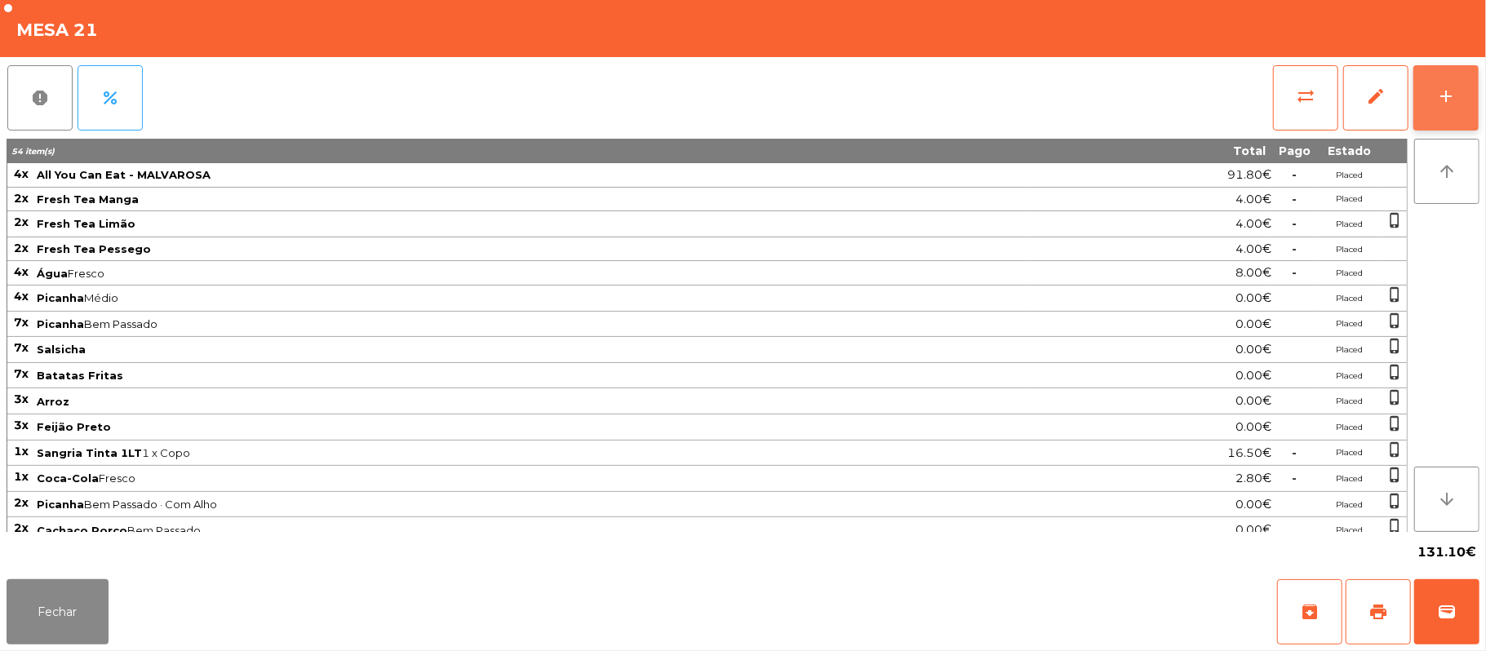
click at [1463, 96] on button "add" at bounding box center [1445, 97] width 65 height 65
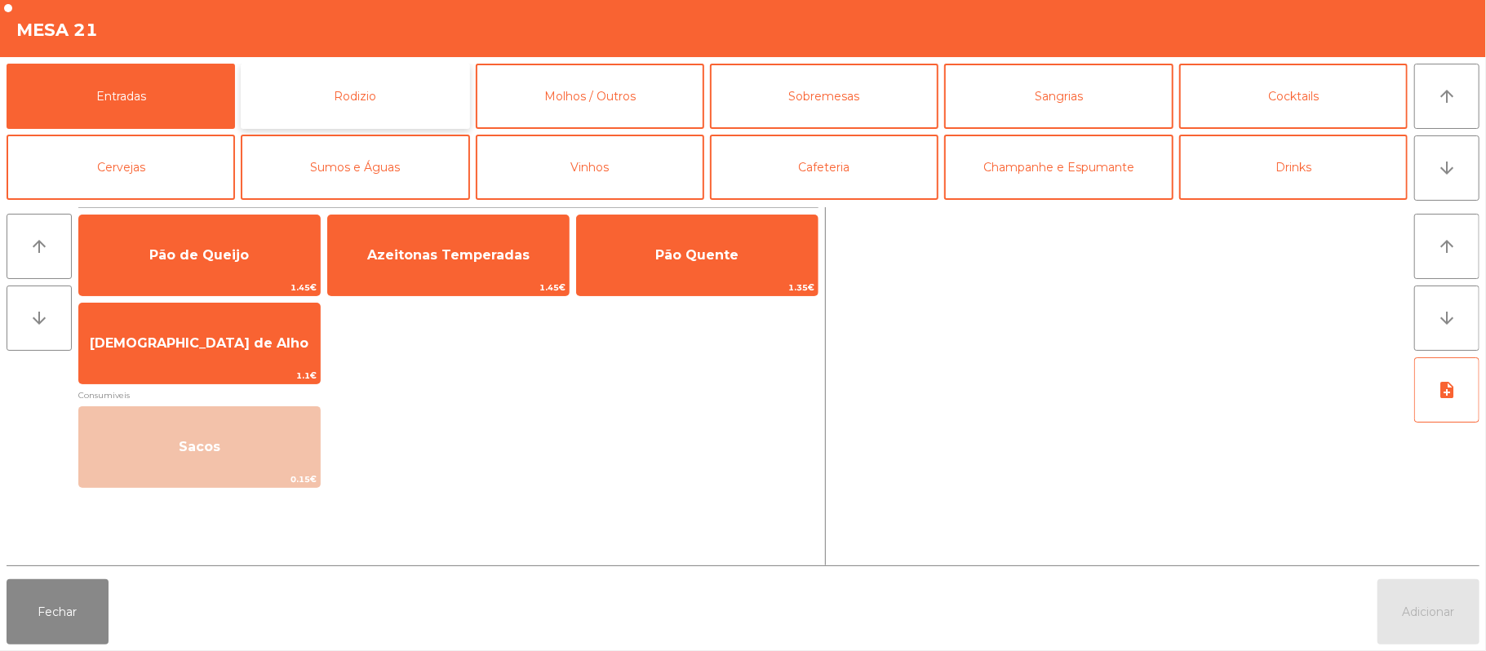
click at [418, 104] on button "Rodizio" at bounding box center [355, 96] width 228 height 65
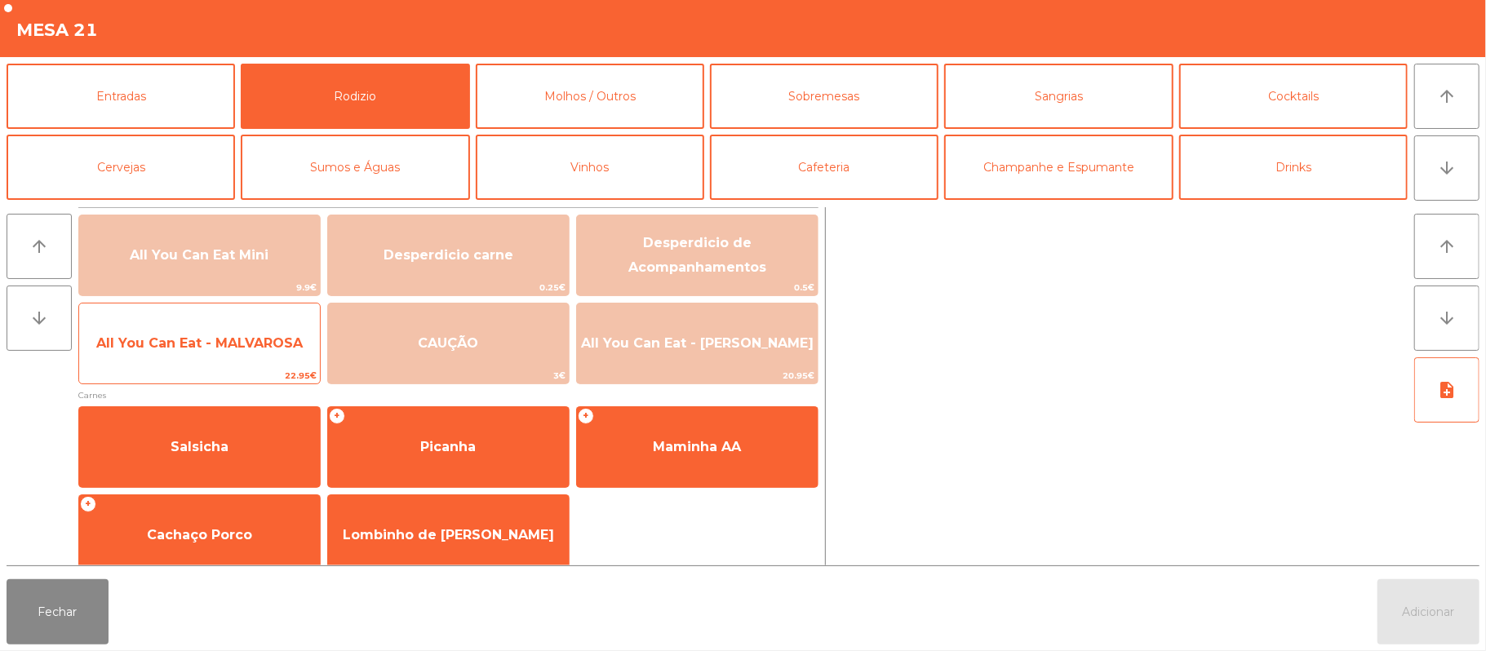
click at [237, 363] on span "All You Can Eat - MALVAROSA" at bounding box center [199, 344] width 241 height 44
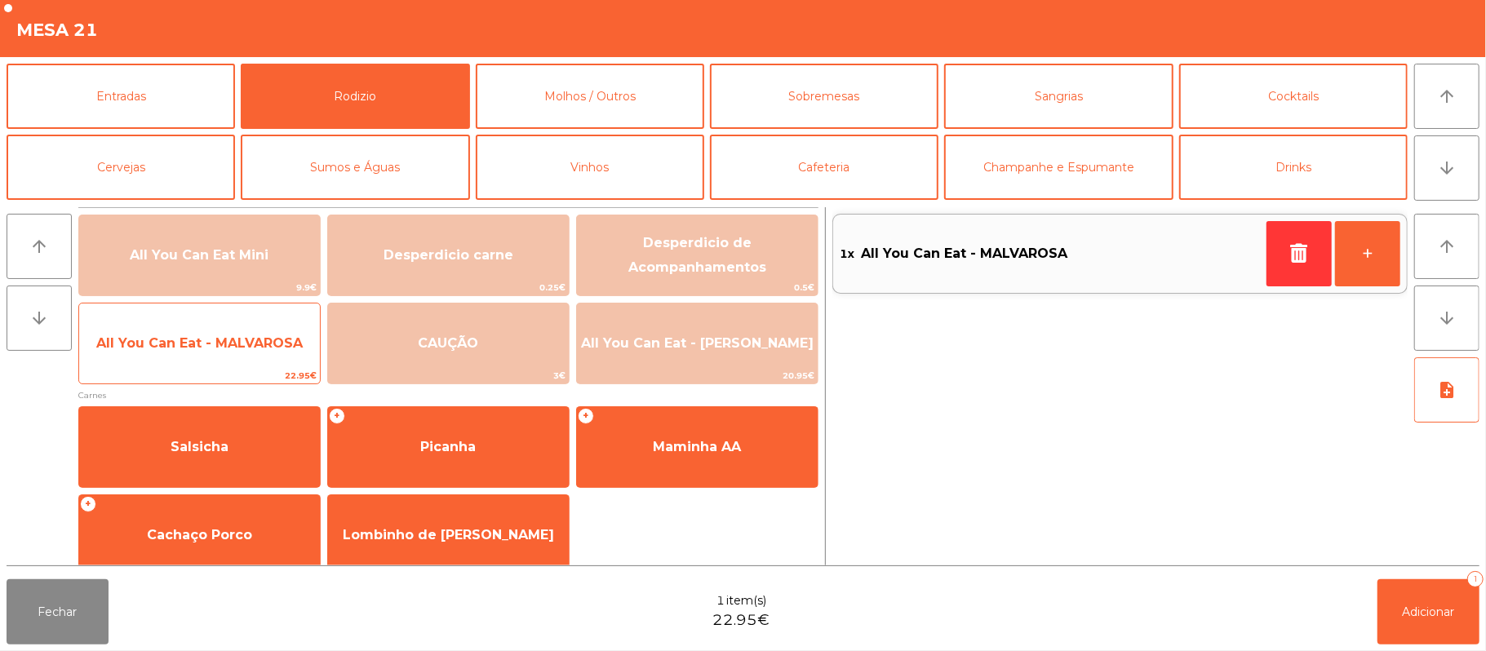
click at [233, 356] on span "All You Can Eat - MALVAROSA" at bounding box center [199, 344] width 241 height 44
click at [228, 361] on span "All You Can Eat - MALVAROSA" at bounding box center [199, 344] width 241 height 44
click at [232, 363] on span "All You Can Eat - MALVAROSA" at bounding box center [199, 344] width 241 height 44
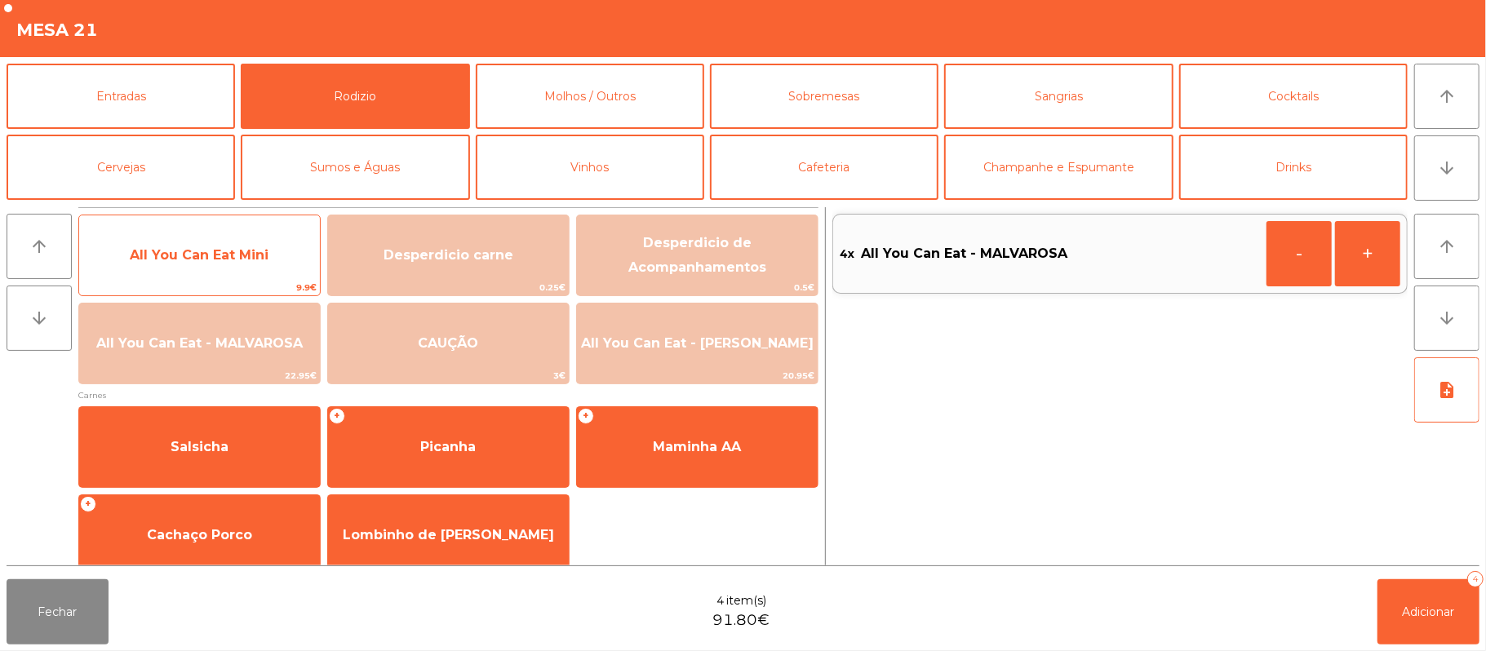
click at [238, 277] on span "All You Can Eat Mini" at bounding box center [199, 255] width 241 height 44
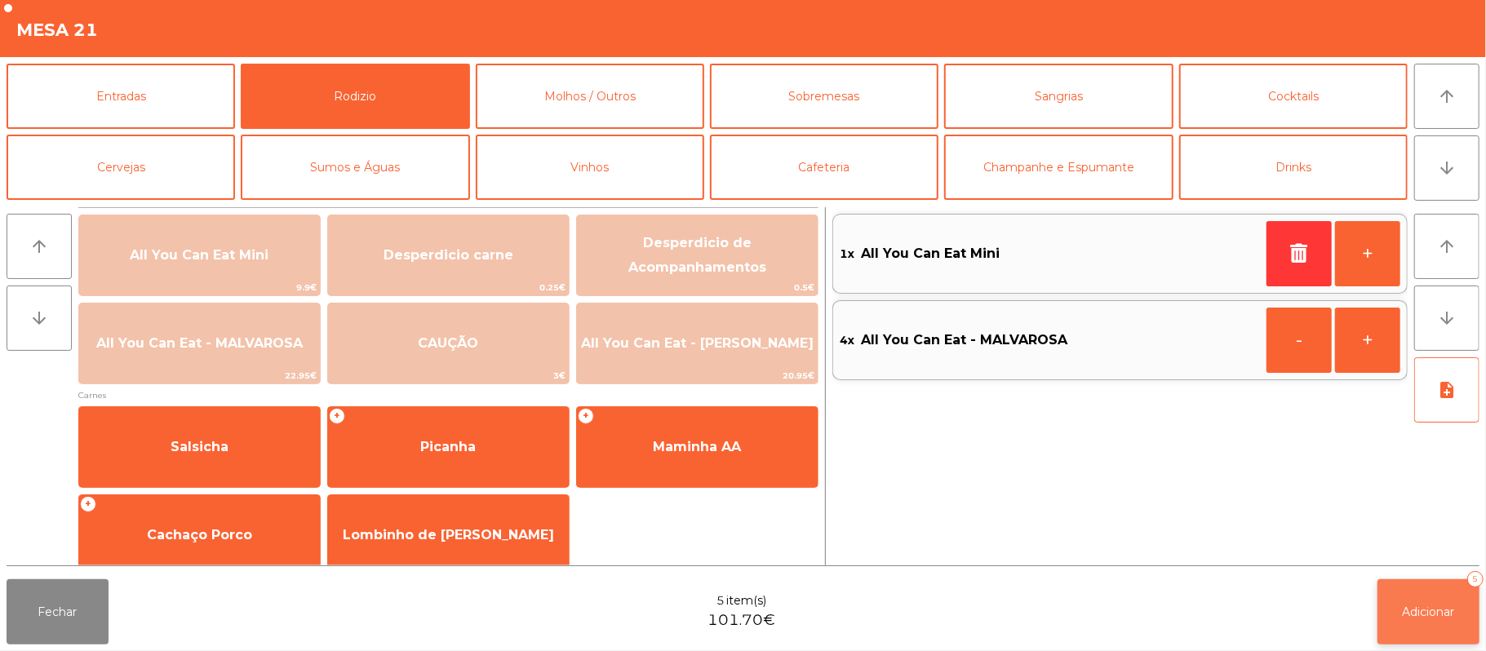
click at [1430, 610] on span "Adicionar" at bounding box center [1429, 612] width 52 height 15
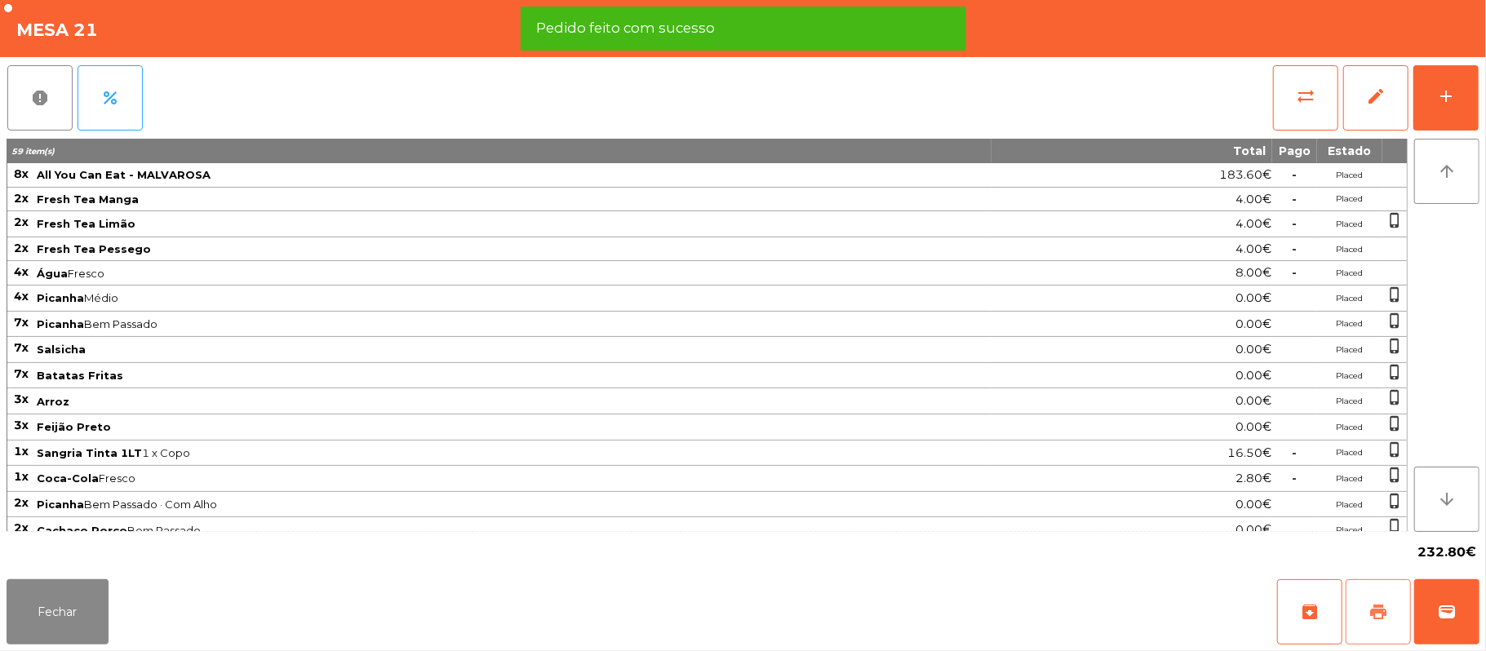
click at [1365, 614] on button "print" at bounding box center [1378, 611] width 65 height 65
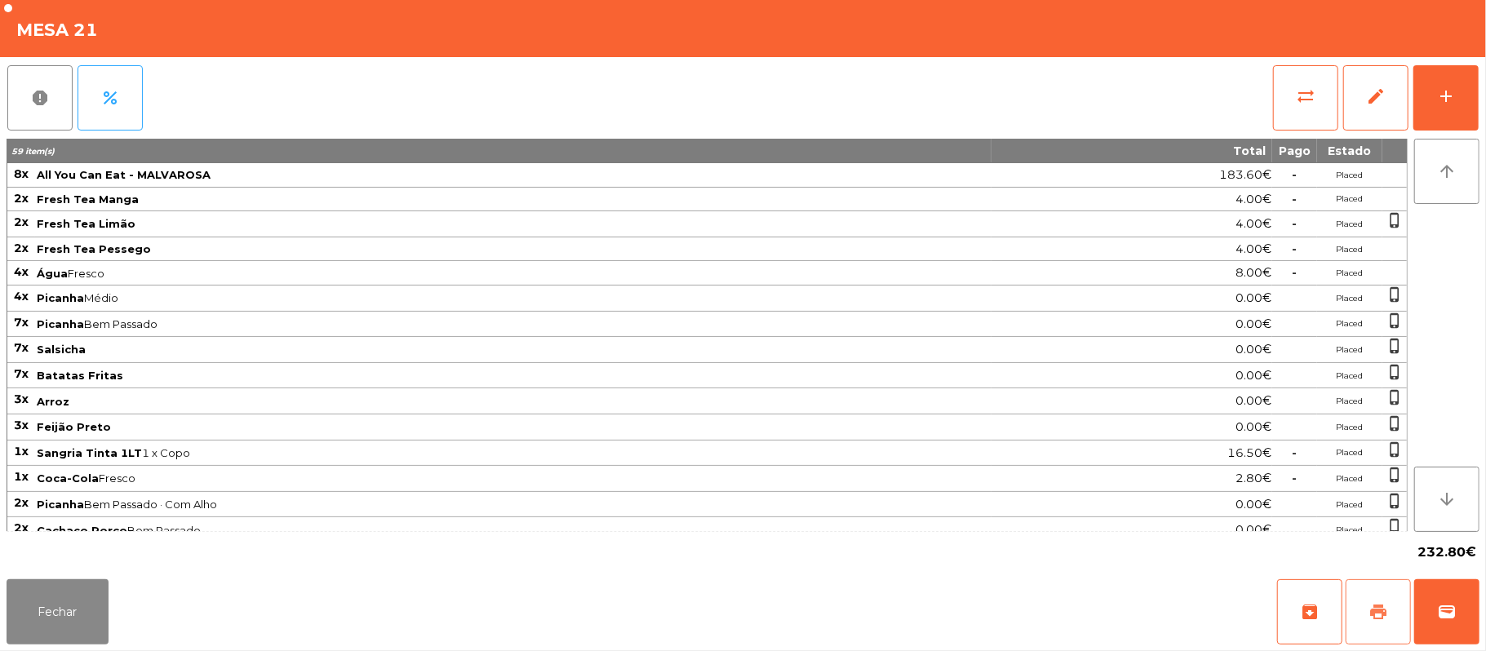
click at [1387, 624] on button "print" at bounding box center [1378, 611] width 65 height 65
click at [1302, 104] on span "sync_alt" at bounding box center [1306, 97] width 20 height 20
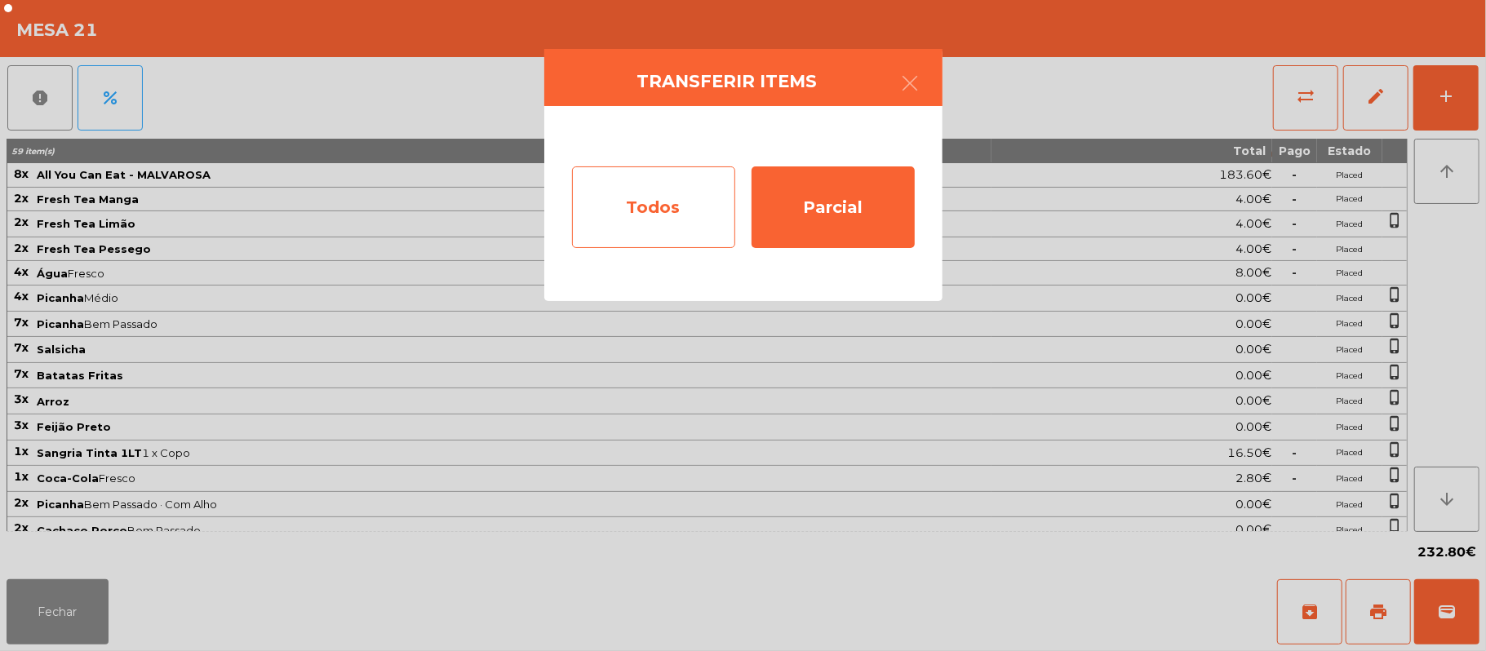
click at [634, 187] on div "Todos" at bounding box center [653, 207] width 163 height 82
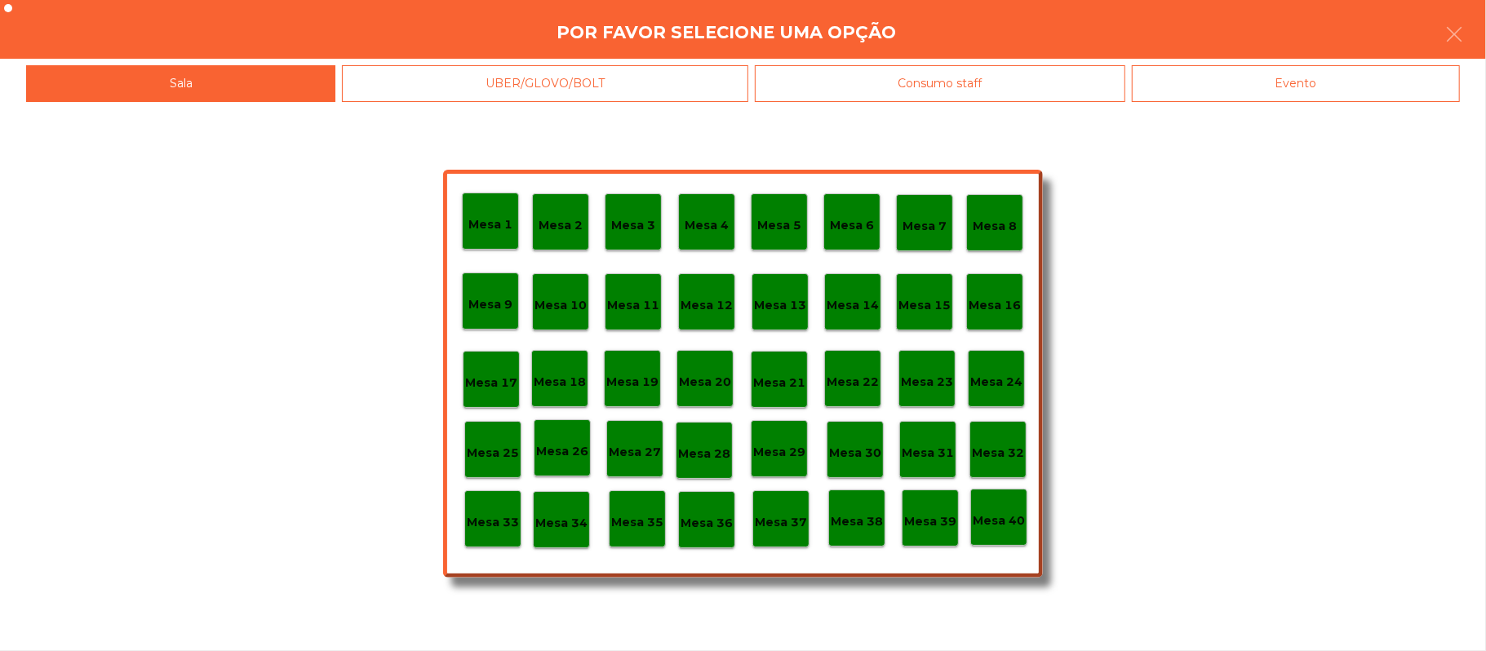
click at [1247, 88] on div "Evento" at bounding box center [1296, 83] width 328 height 37
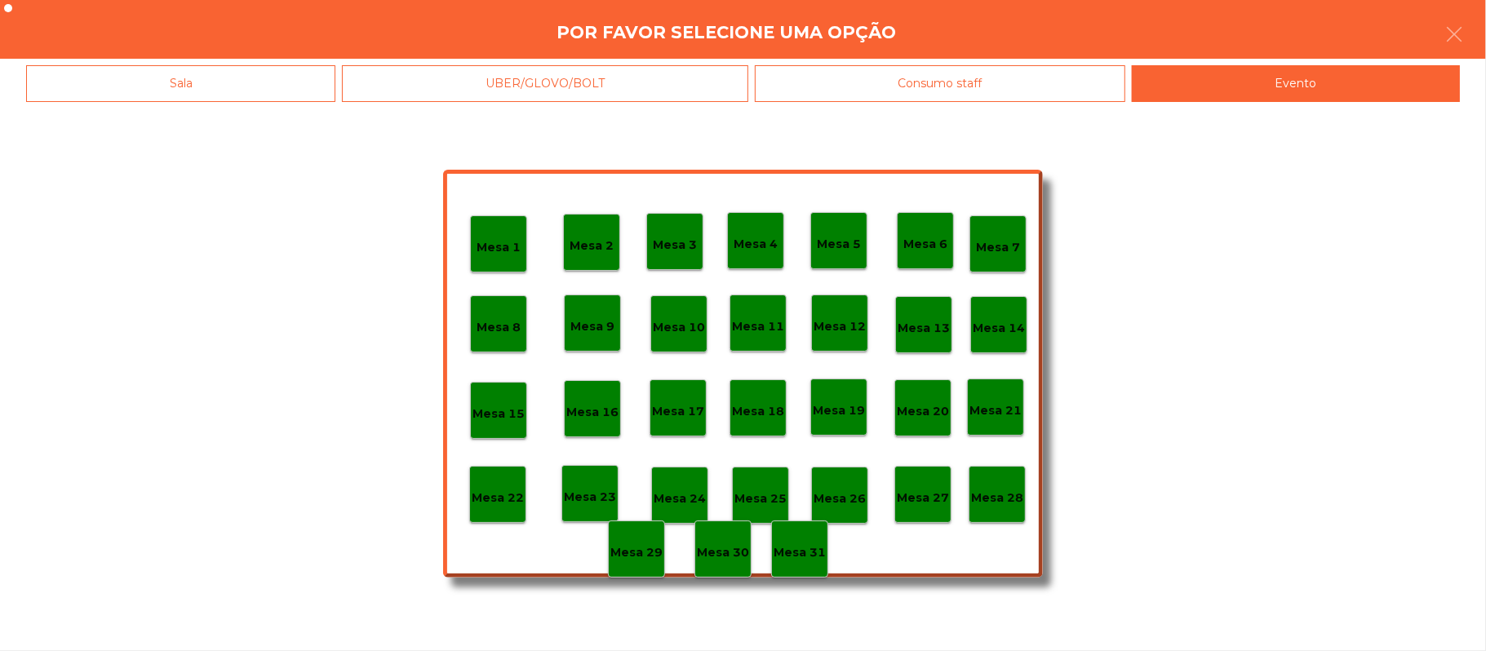
click at [990, 497] on p "Mesa 28" at bounding box center [997, 498] width 52 height 19
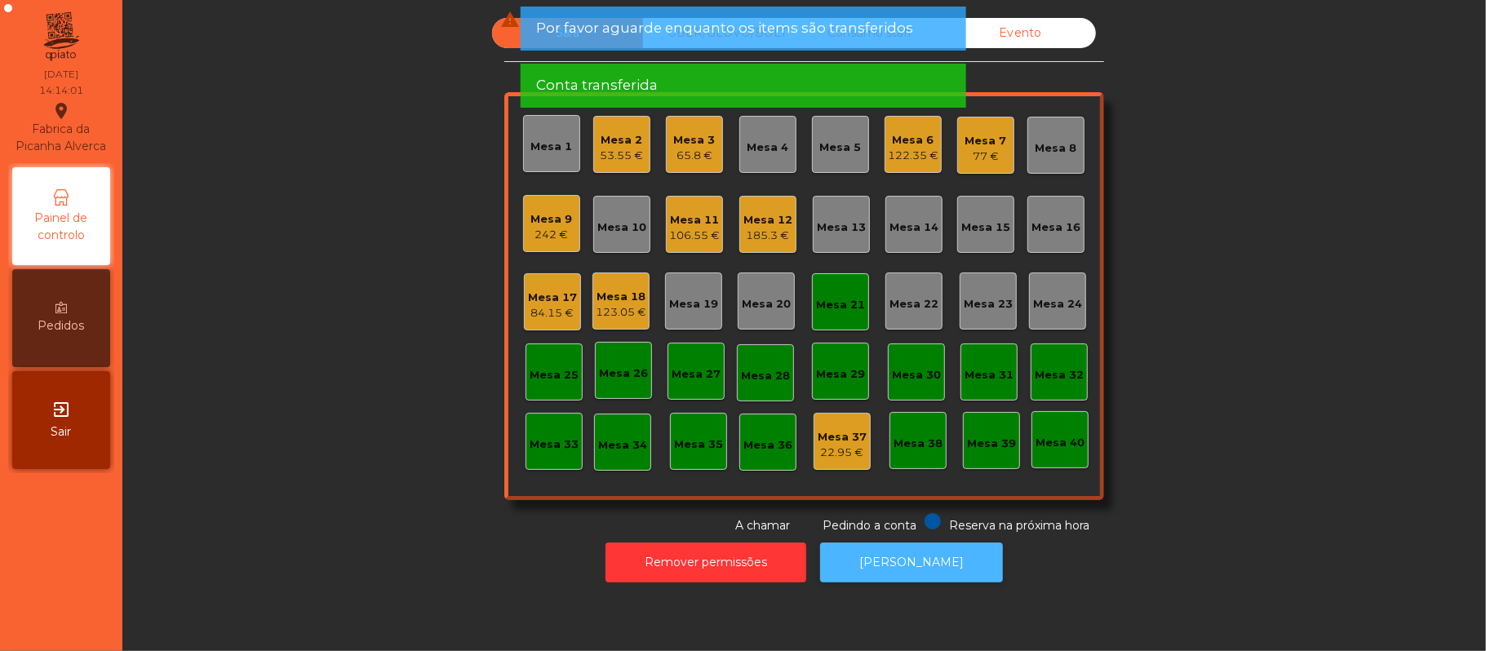
click at [898, 563] on button "[PERSON_NAME]" at bounding box center [911, 563] width 183 height 40
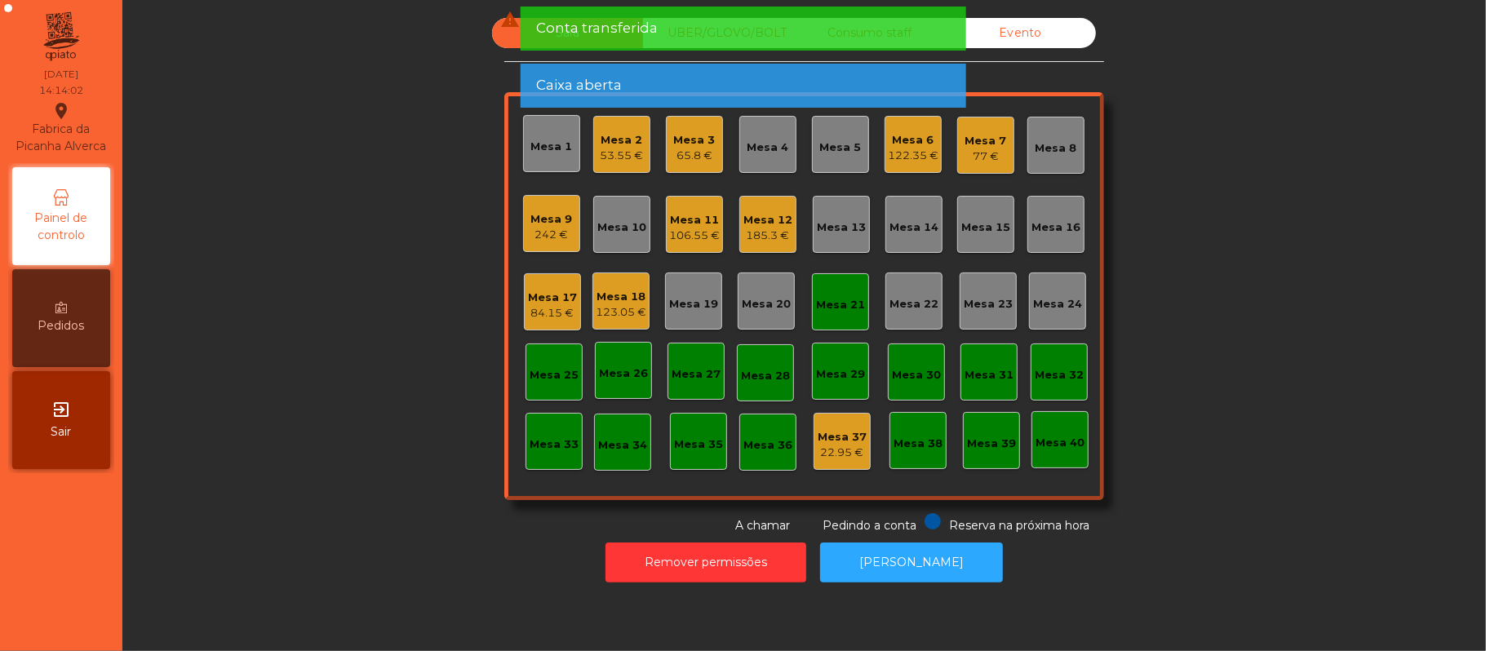
click at [843, 297] on div "Mesa 21" at bounding box center [840, 305] width 49 height 16
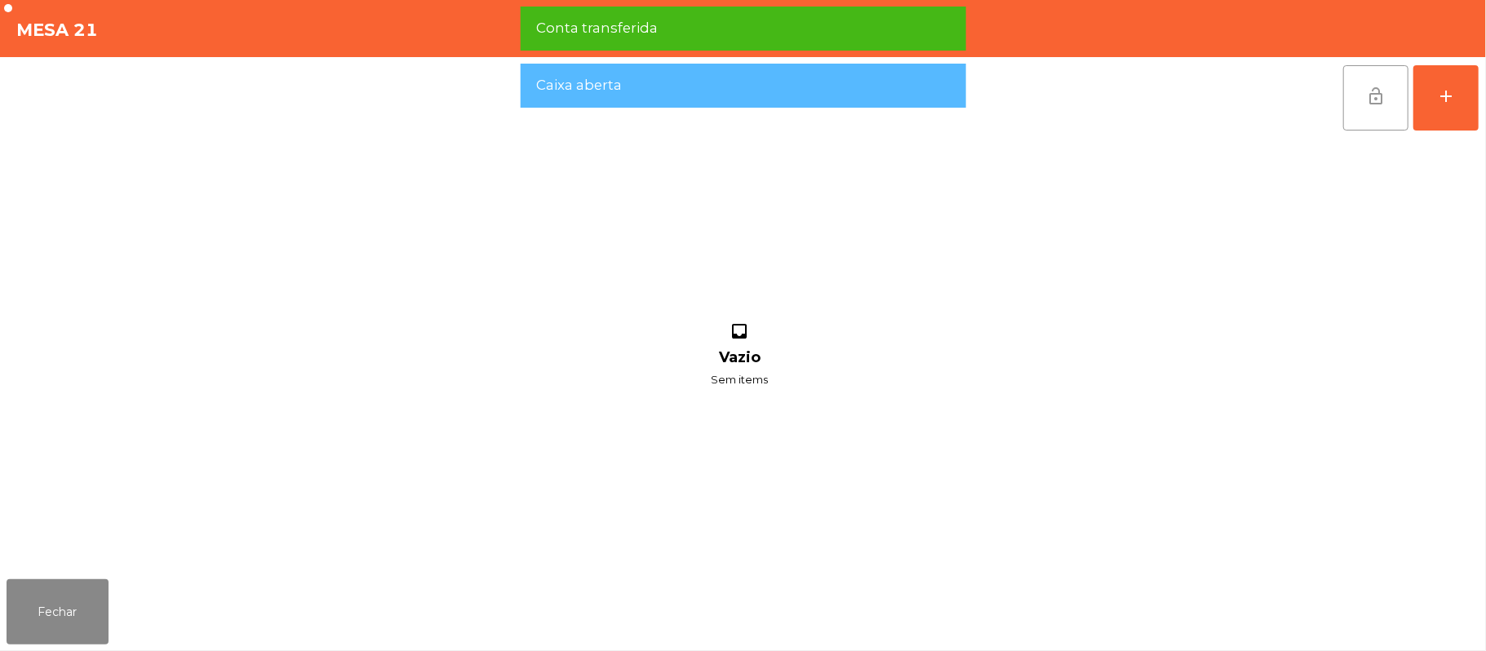
click at [1366, 89] on span "lock_open" at bounding box center [1376, 97] width 20 height 20
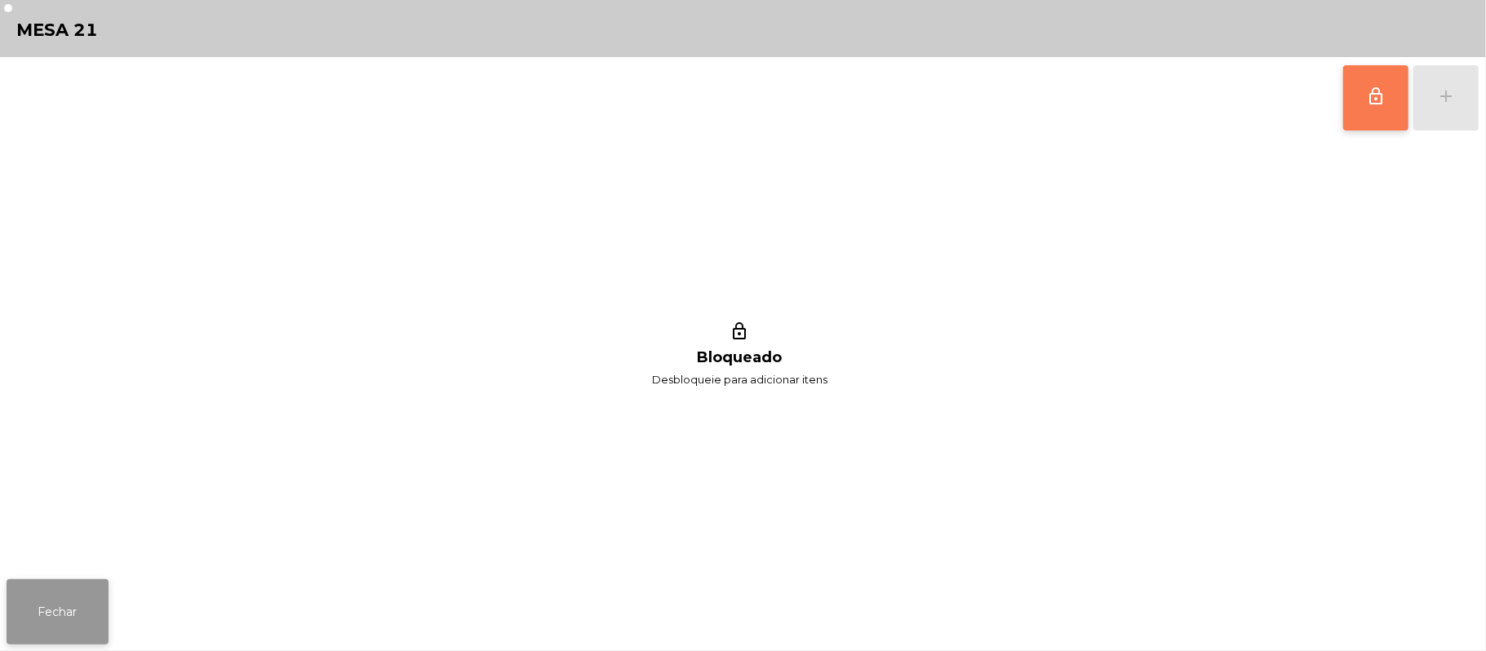
click at [54, 598] on button "Fechar" at bounding box center [58, 611] width 102 height 65
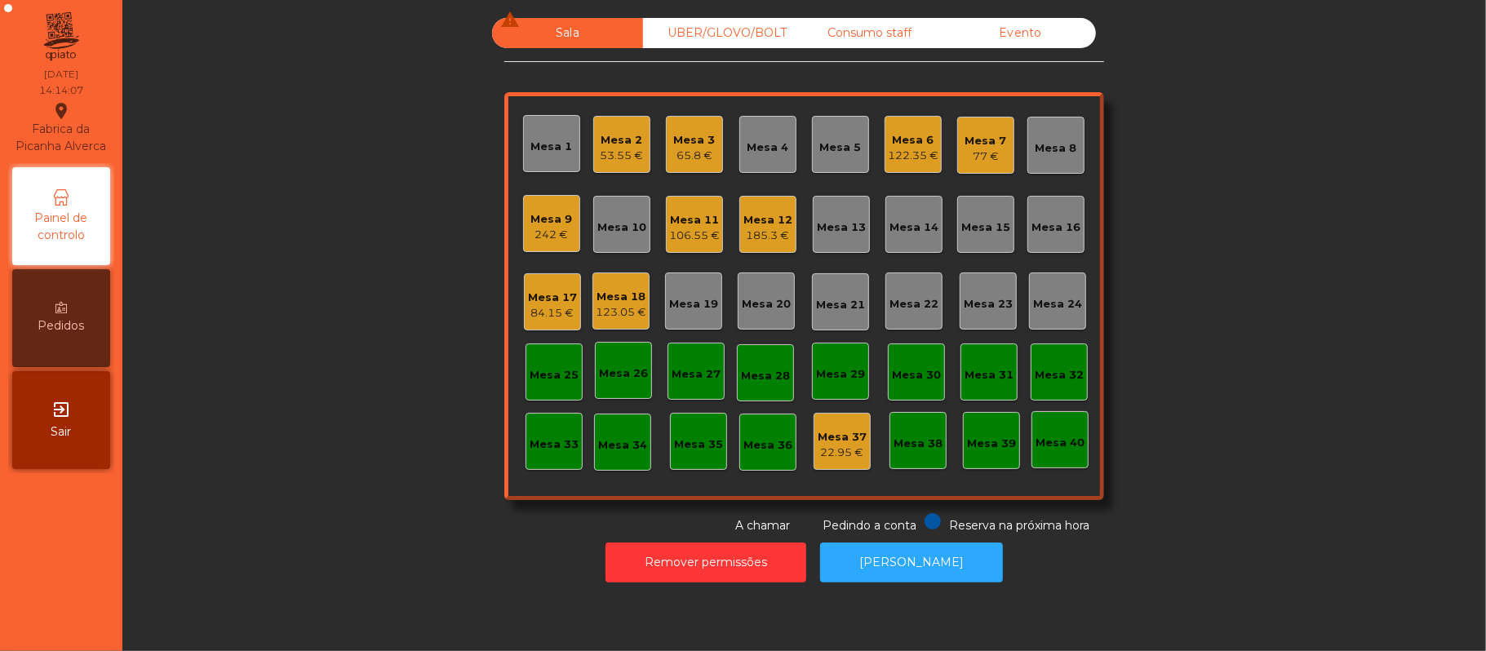
click at [703, 132] on div "Mesa 3" at bounding box center [695, 140] width 42 height 16
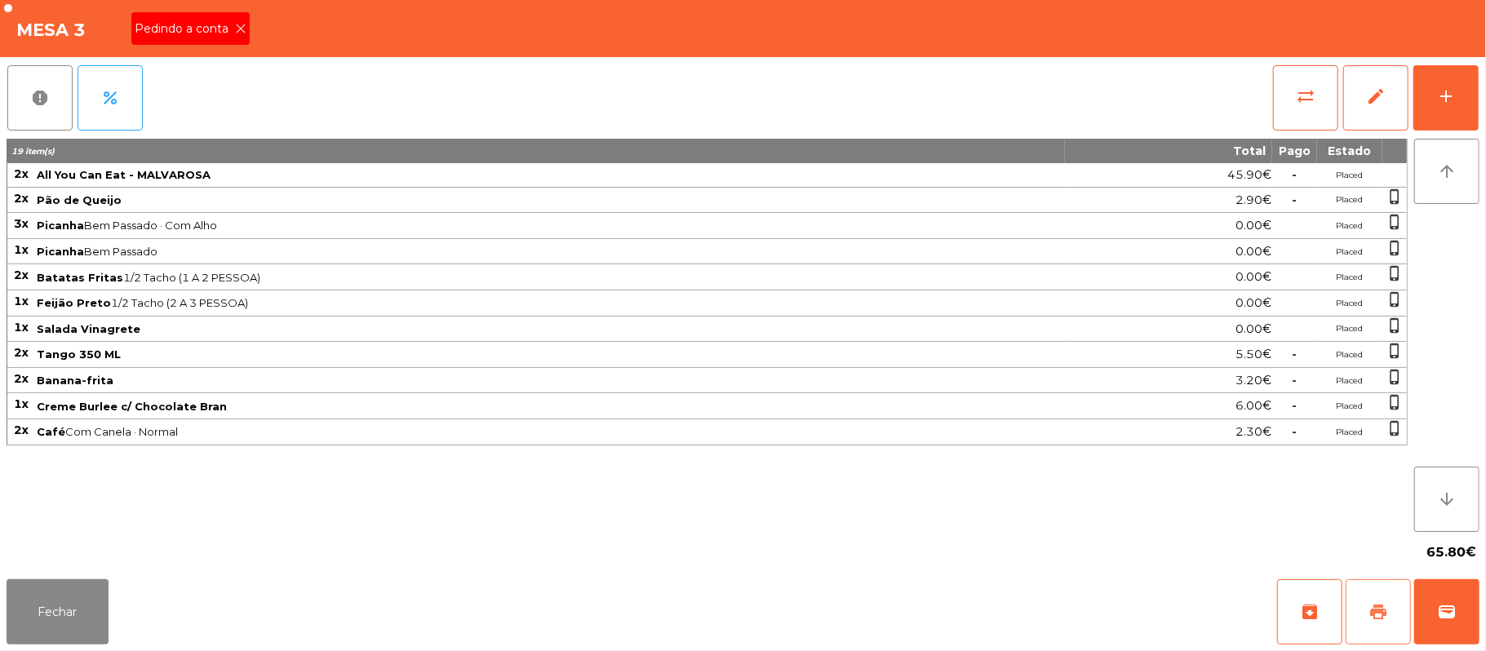
click at [1382, 618] on span "print" at bounding box center [1379, 612] width 20 height 20
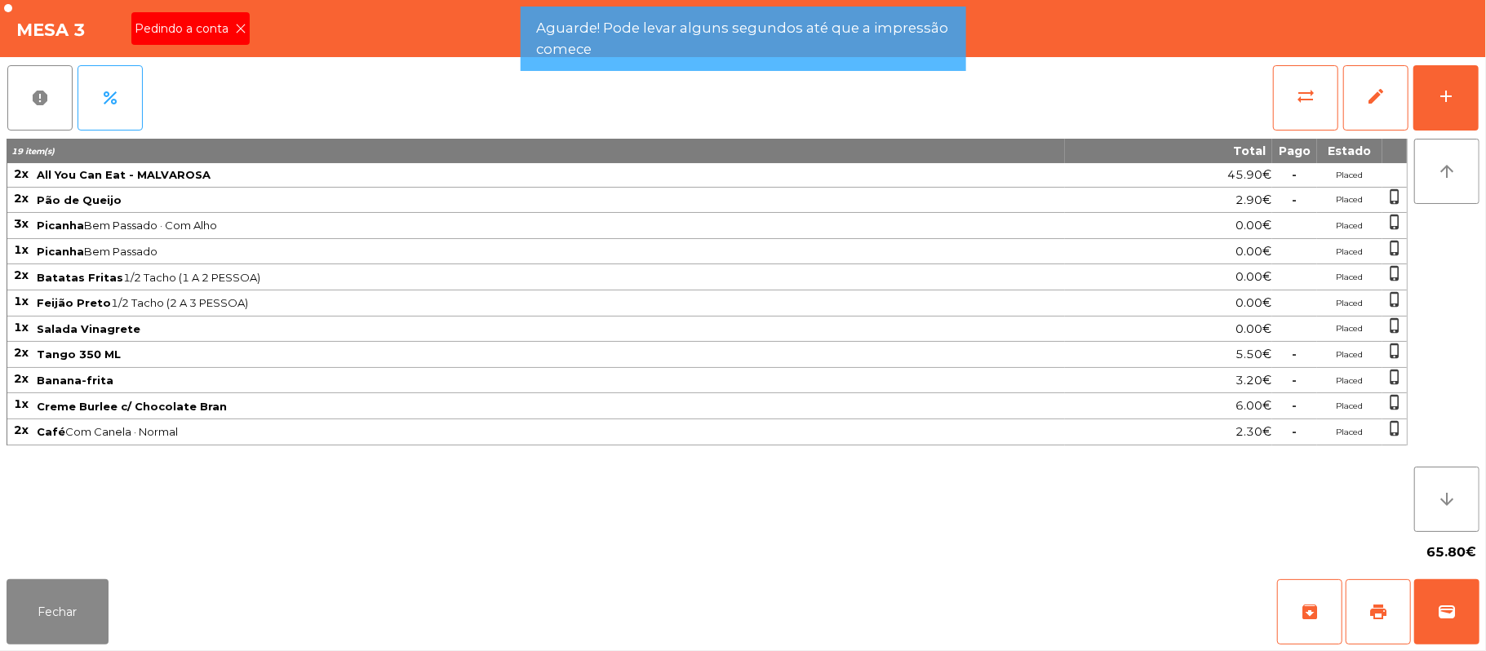
click at [239, 30] on icon at bounding box center [240, 28] width 11 height 11
click at [239, 29] on icon at bounding box center [240, 28] width 11 height 11
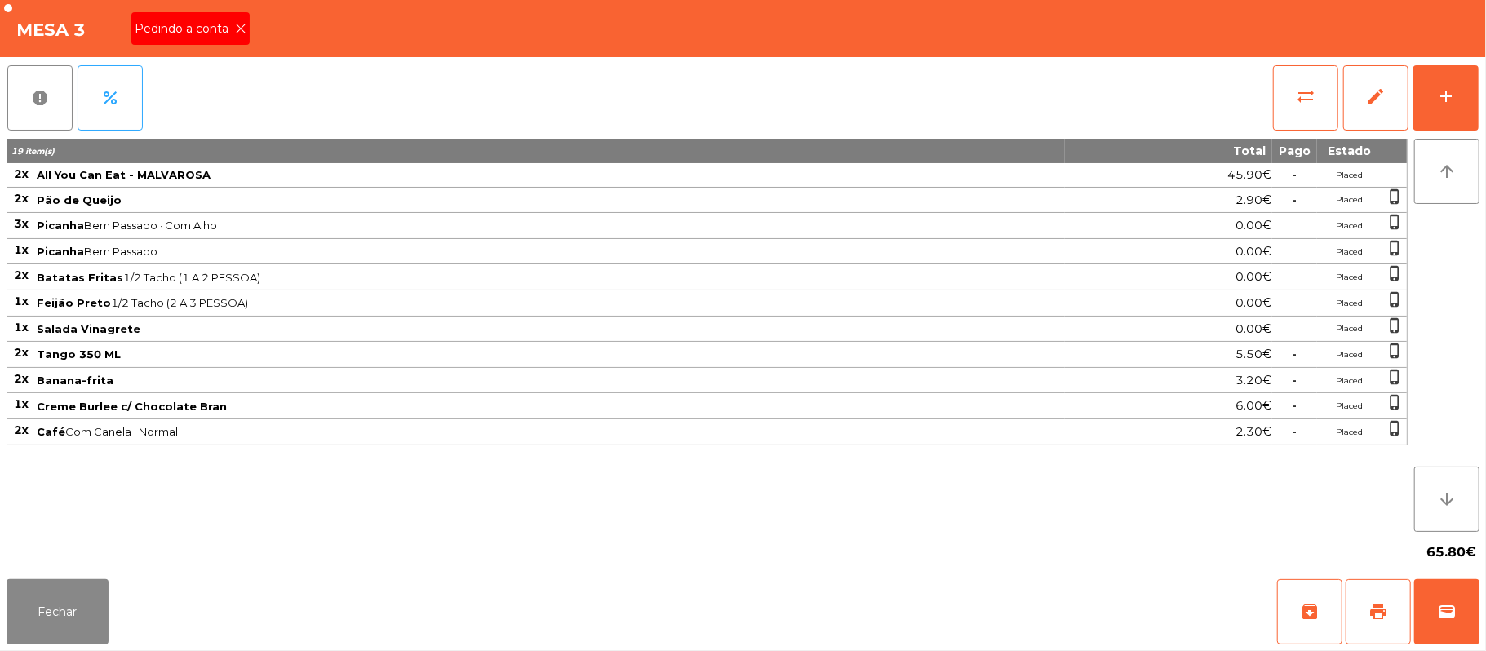
click at [238, 31] on icon at bounding box center [240, 28] width 11 height 11
click at [1373, 614] on span "print" at bounding box center [1379, 612] width 20 height 20
click at [1288, 100] on button "sync_alt" at bounding box center [1305, 97] width 65 height 65
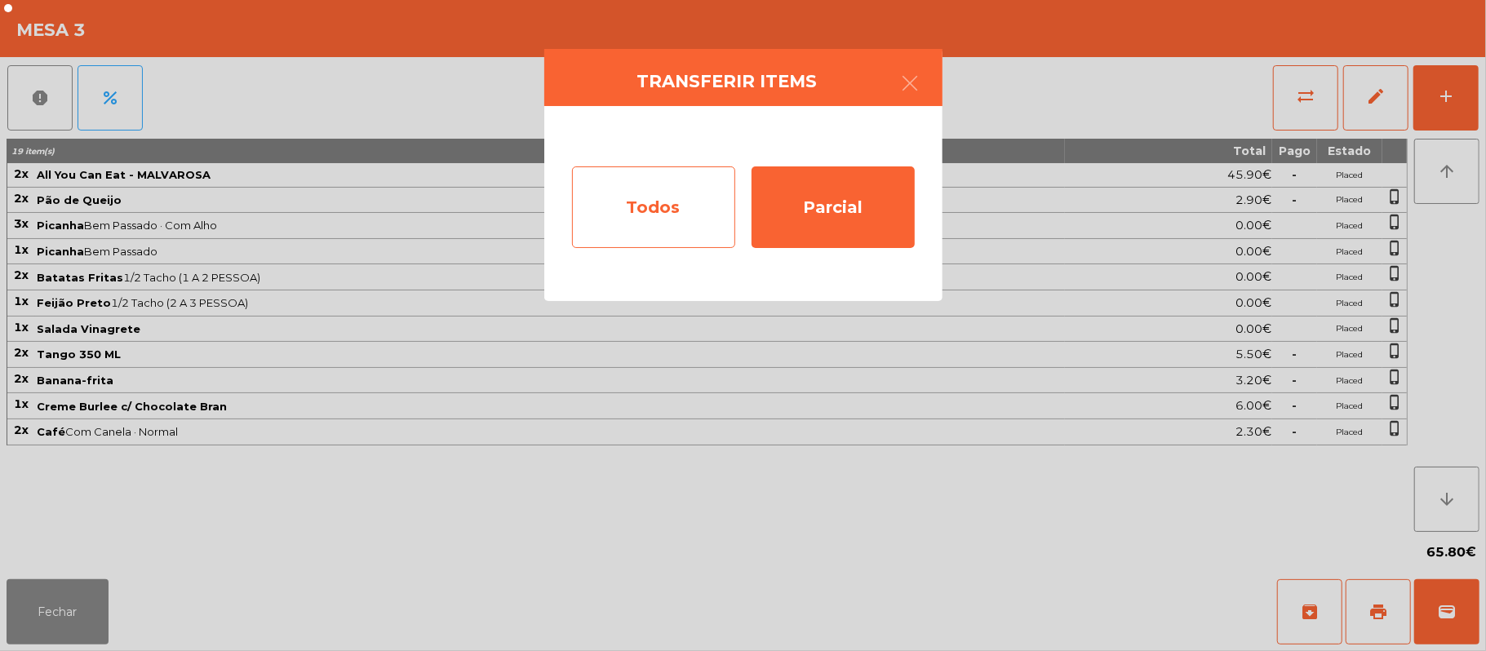
click at [634, 212] on div "Todos" at bounding box center [653, 207] width 163 height 82
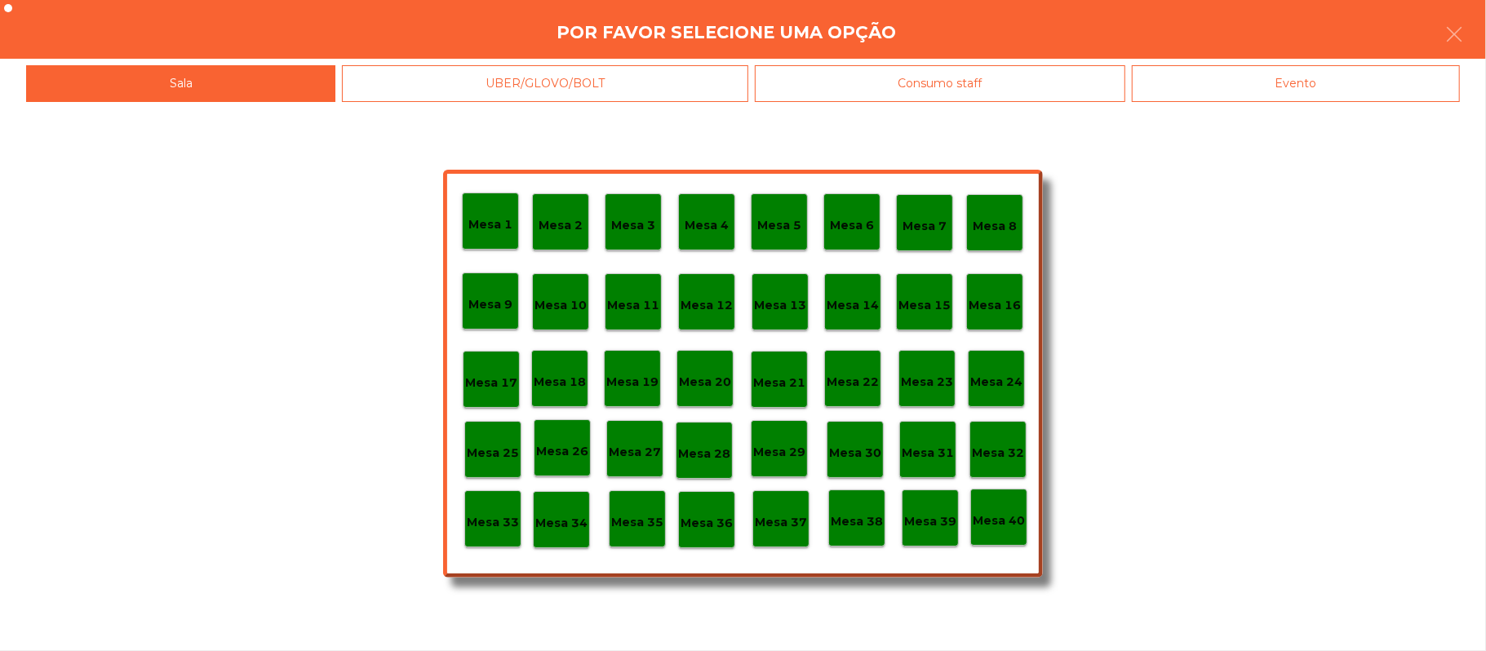
click at [1260, 87] on div "Evento" at bounding box center [1296, 83] width 328 height 37
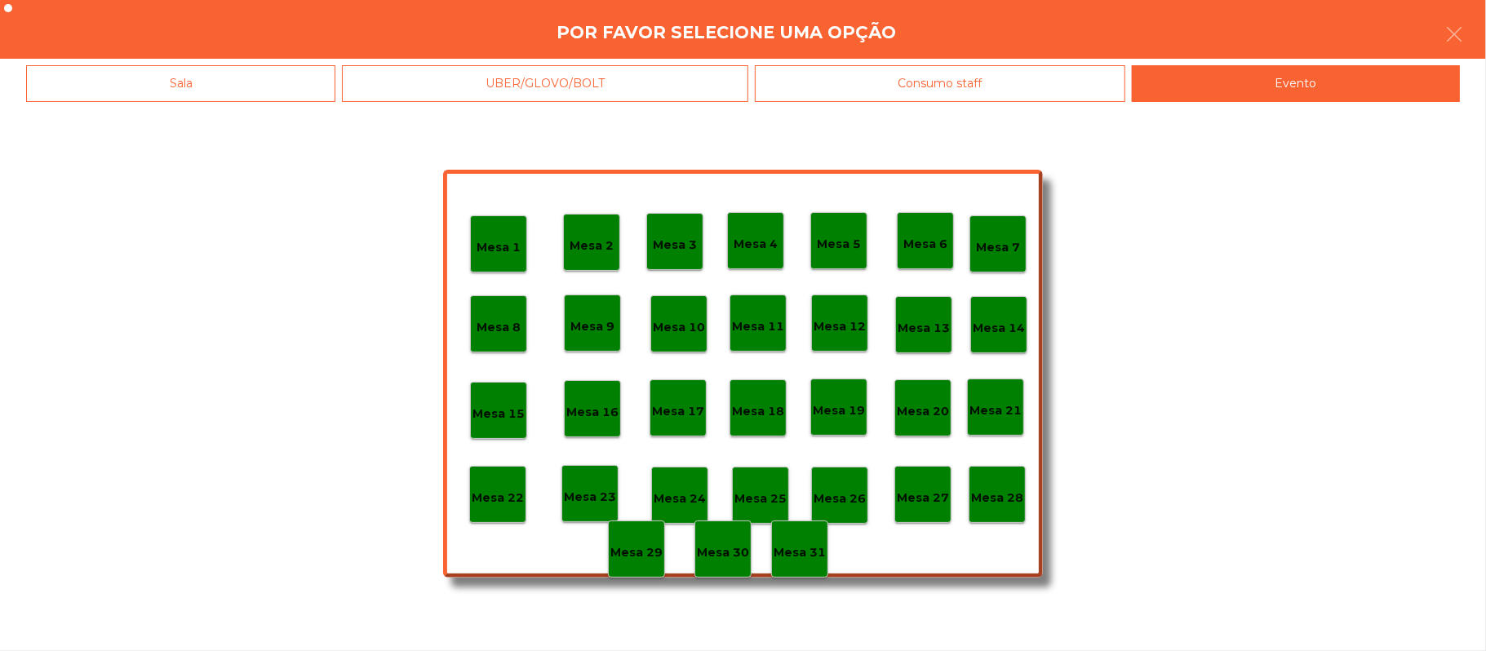
click at [984, 520] on div "Mesa 28" at bounding box center [997, 494] width 57 height 57
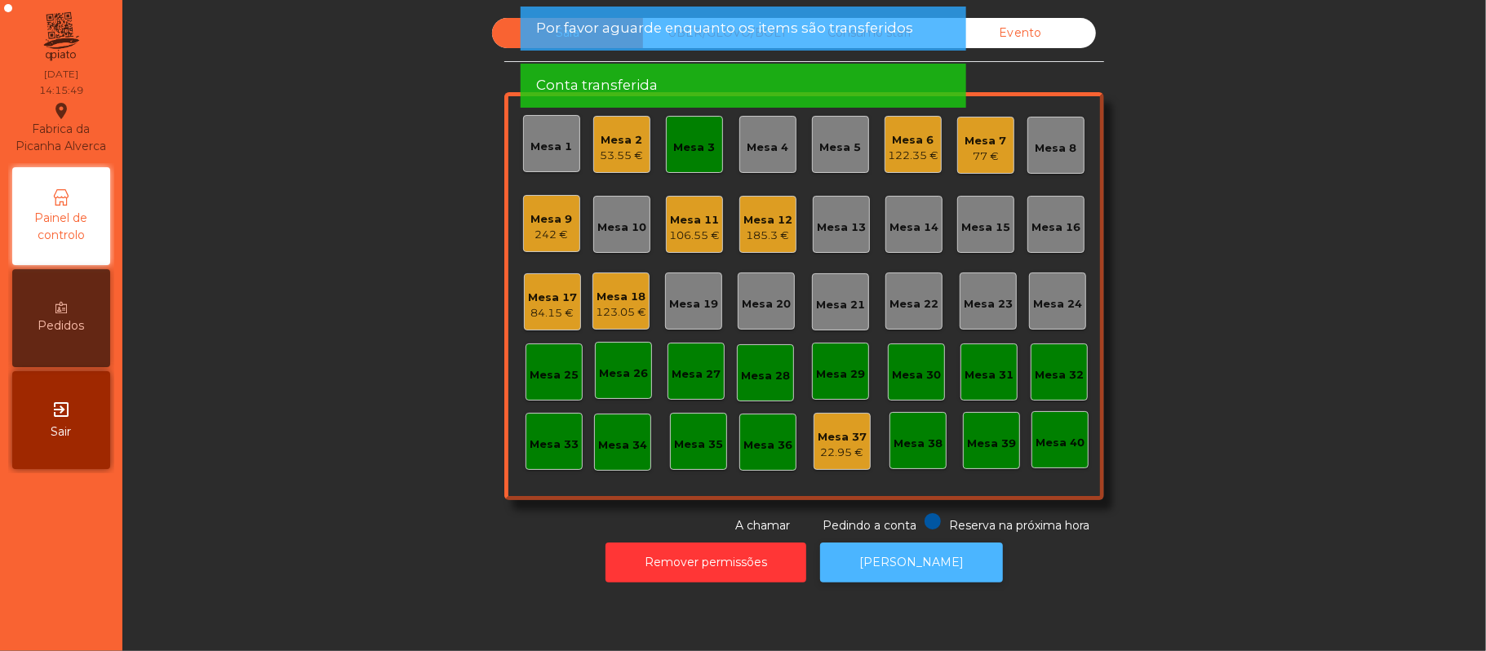
click at [901, 561] on button "[PERSON_NAME]" at bounding box center [911, 563] width 183 height 40
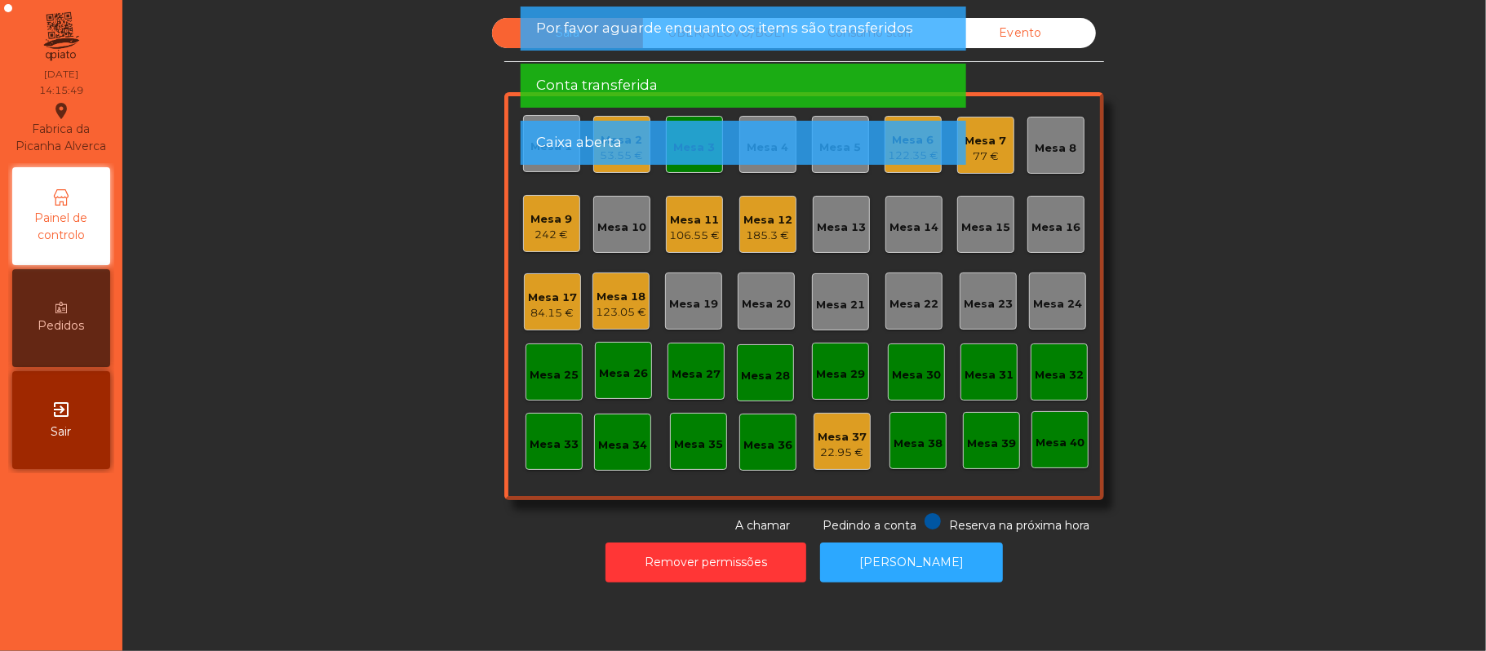
click at [692, 132] on div "Caixa aberta" at bounding box center [742, 142] width 413 height 20
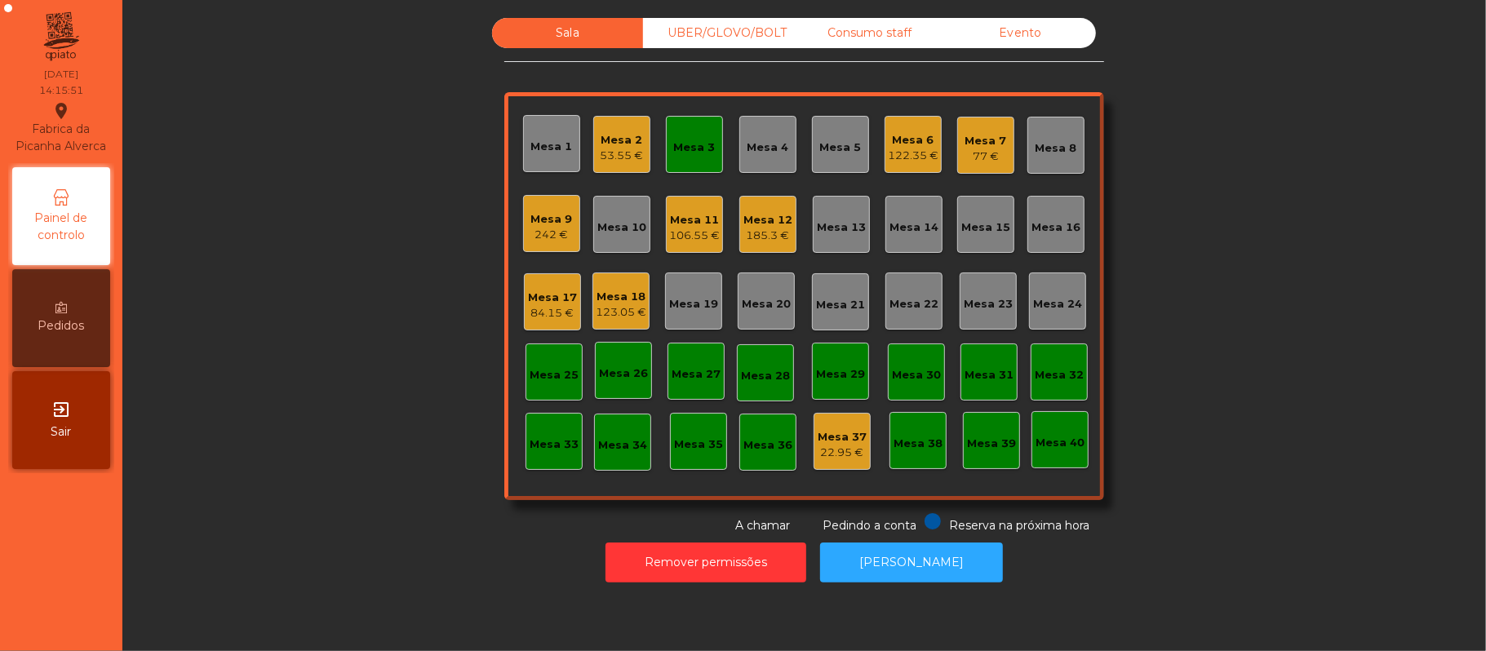
click at [676, 154] on div "Mesa 3" at bounding box center [695, 148] width 42 height 16
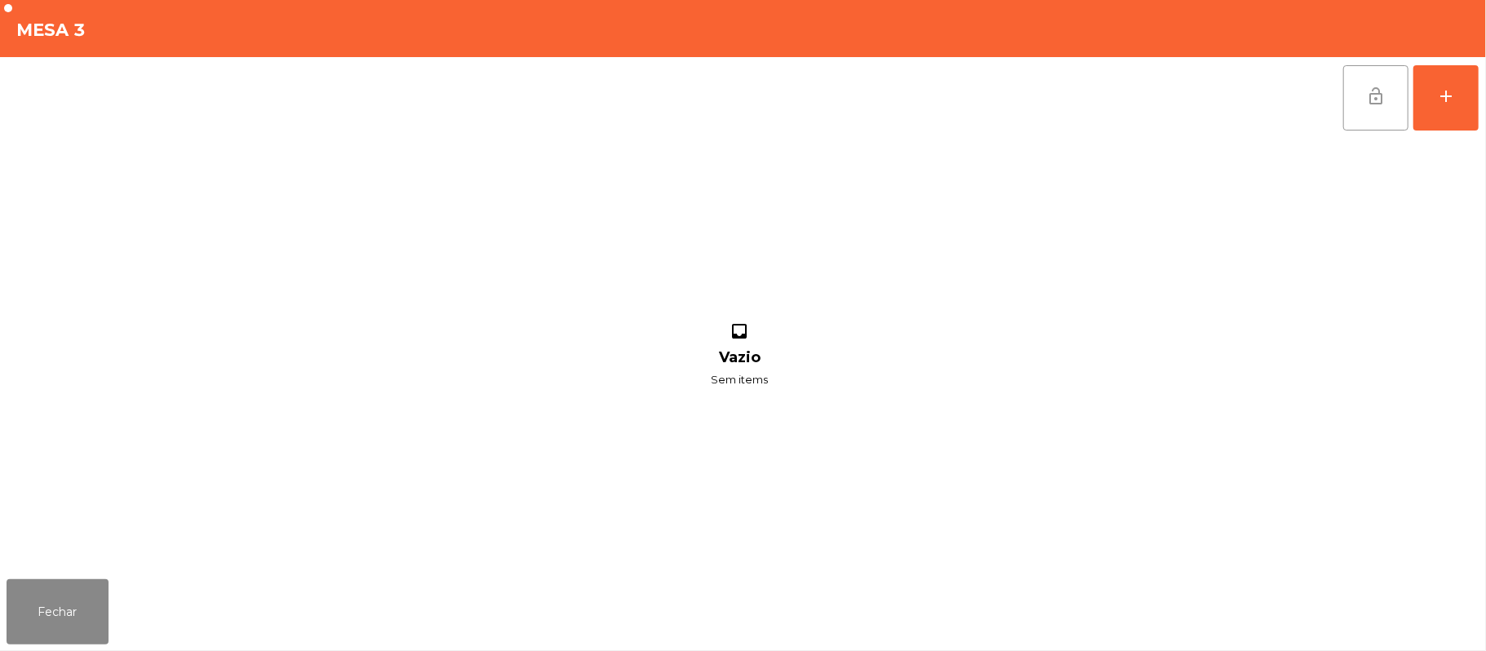
click at [1372, 72] on button "lock_open" at bounding box center [1375, 97] width 65 height 65
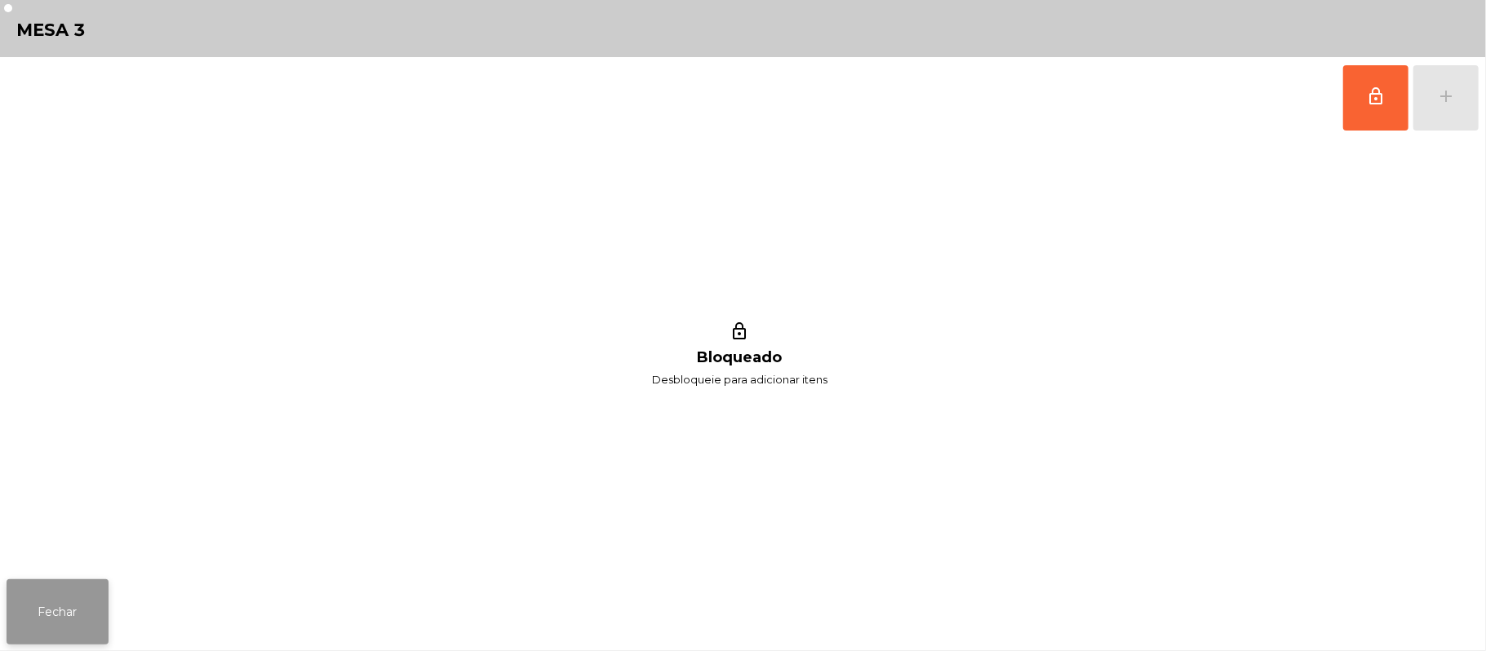
click at [89, 602] on button "Fechar" at bounding box center [58, 611] width 102 height 65
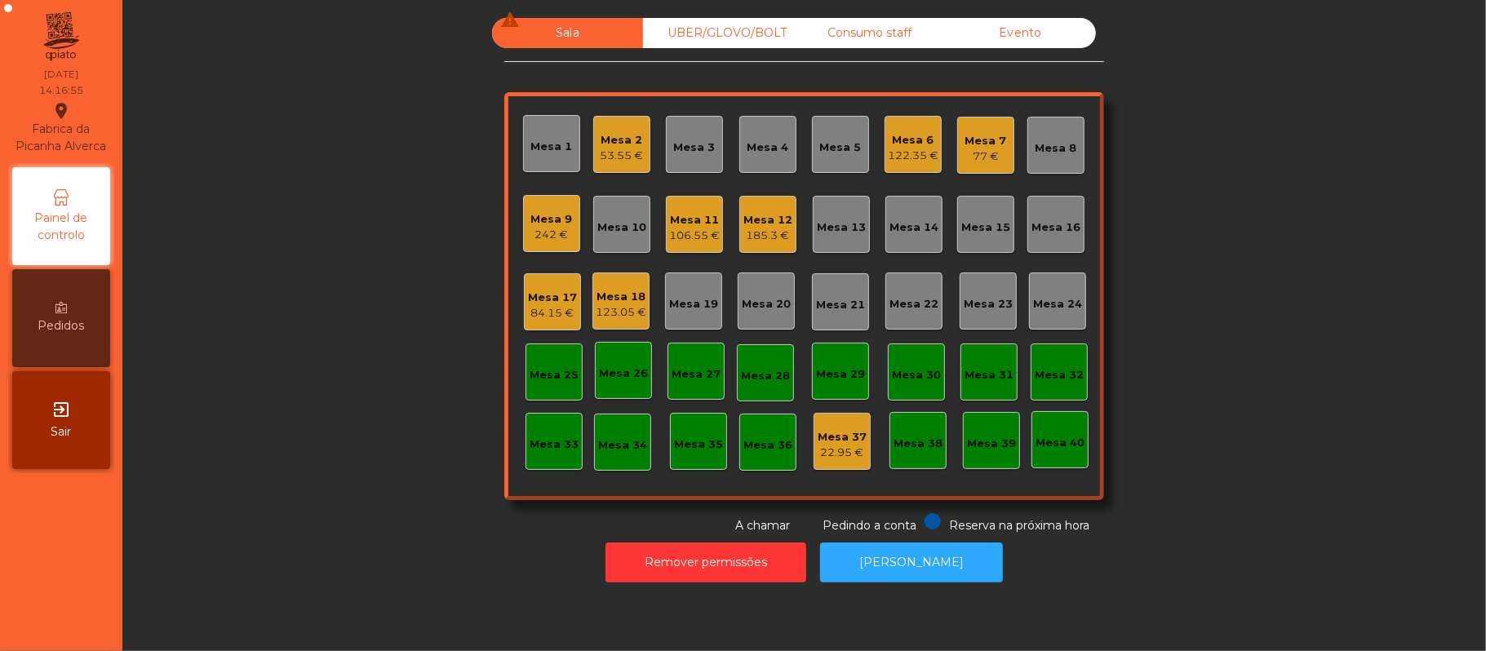
click at [739, 129] on div "Mesa 4" at bounding box center [767, 144] width 57 height 57
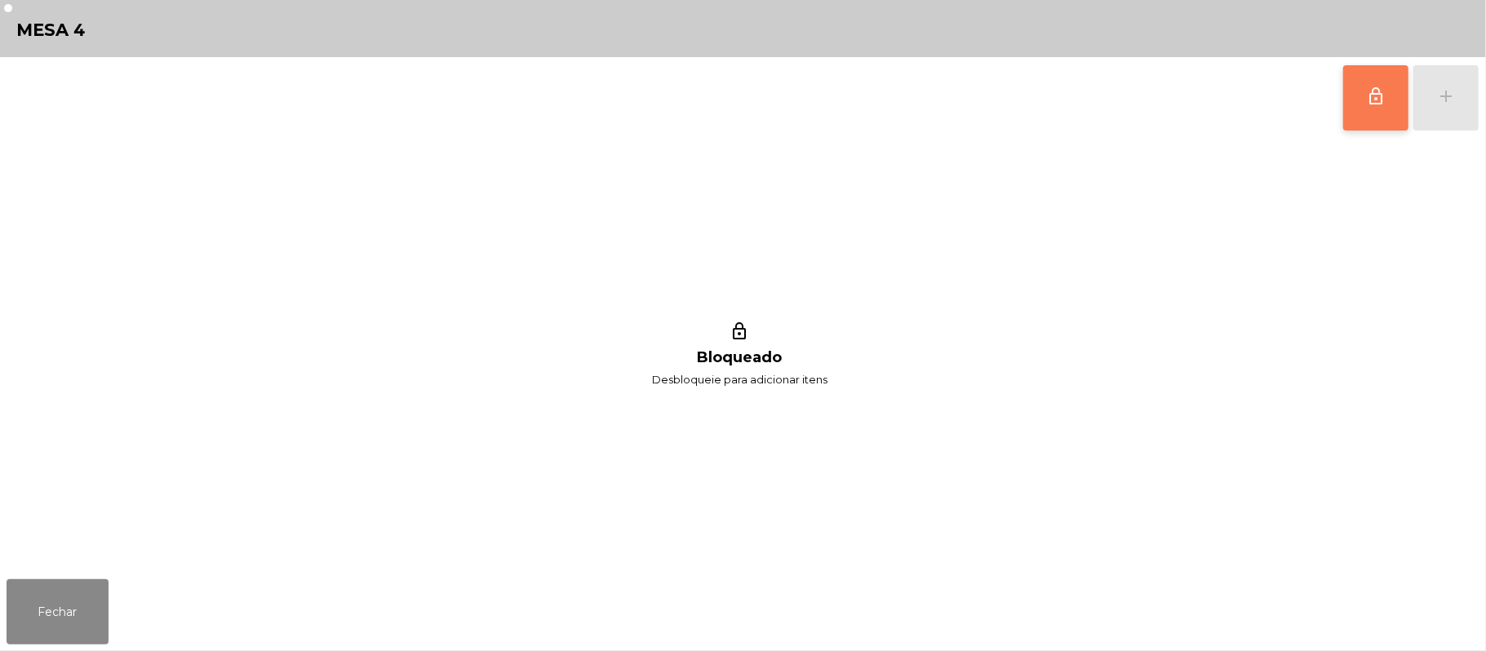
click at [1388, 101] on button "lock_outline" at bounding box center [1375, 97] width 65 height 65
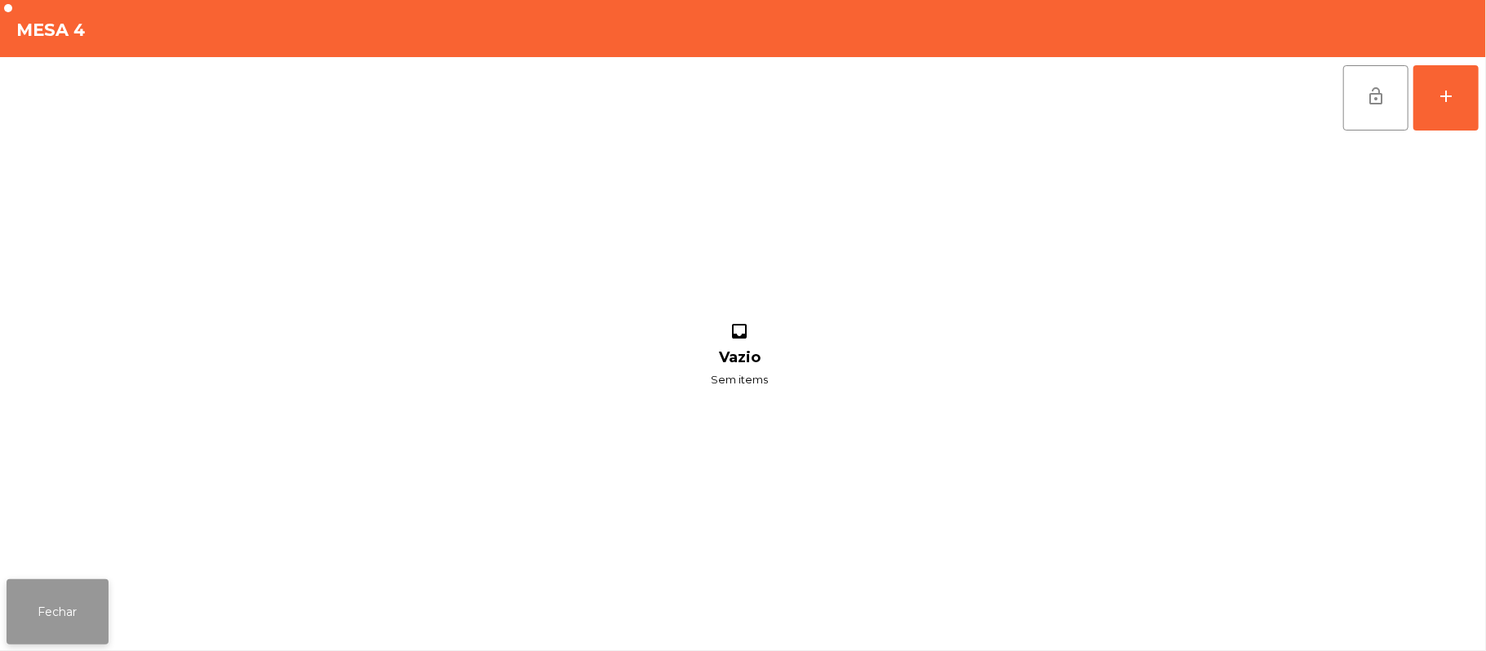
click at [23, 581] on button "Fechar" at bounding box center [58, 611] width 102 height 65
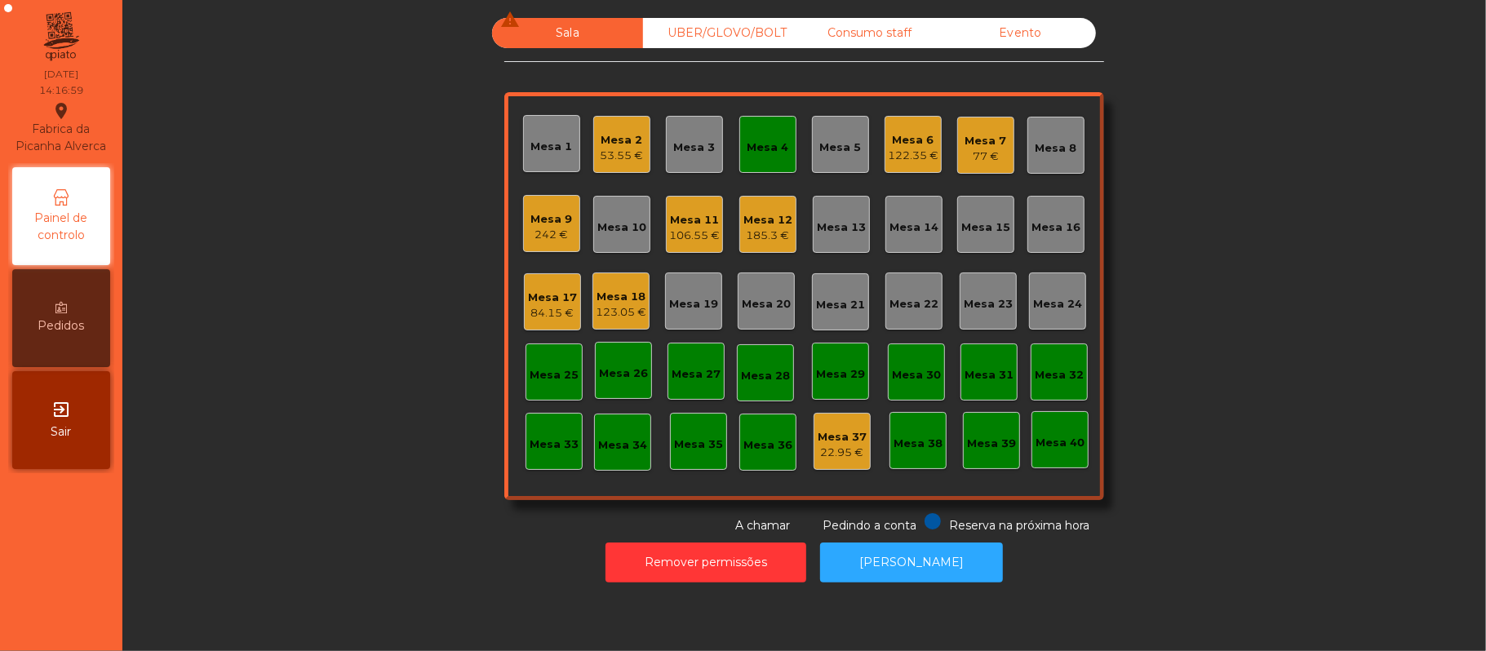
click at [761, 140] on div "Mesa 4" at bounding box center [769, 148] width 42 height 16
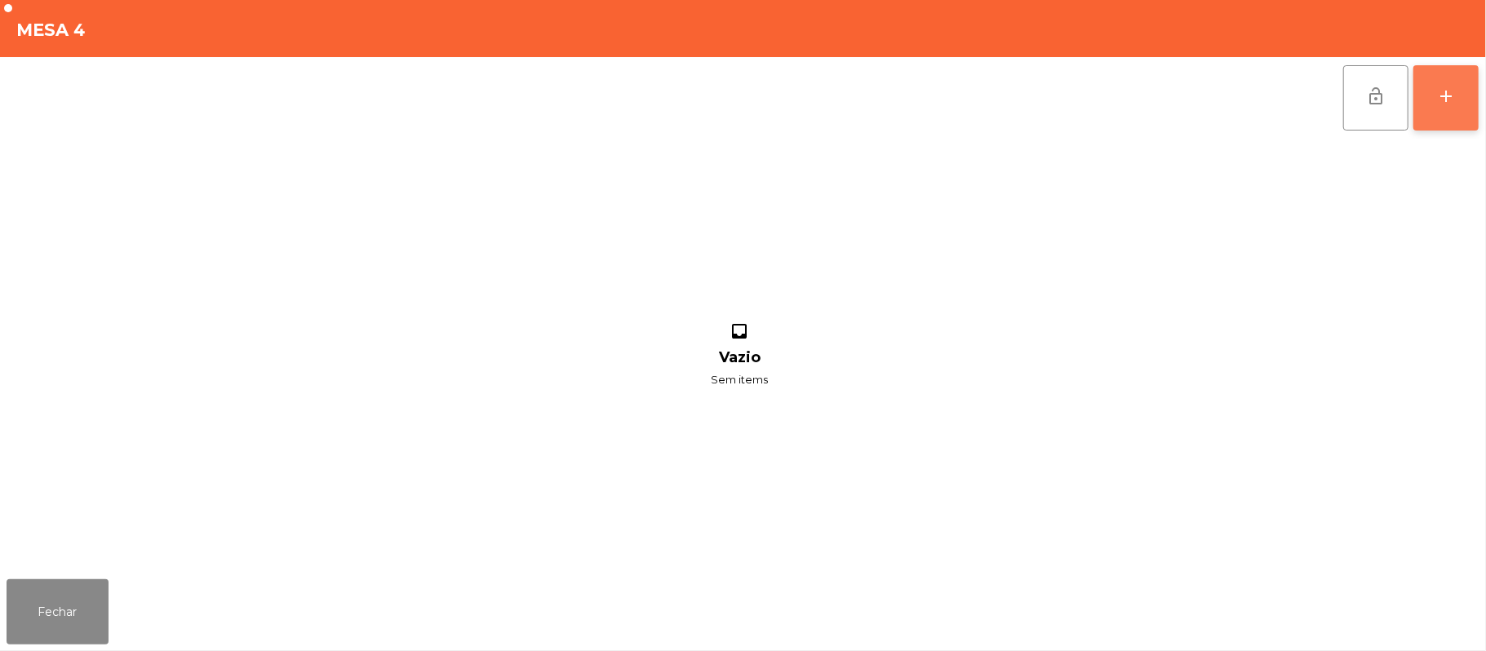
click at [1471, 96] on button "add" at bounding box center [1445, 97] width 65 height 65
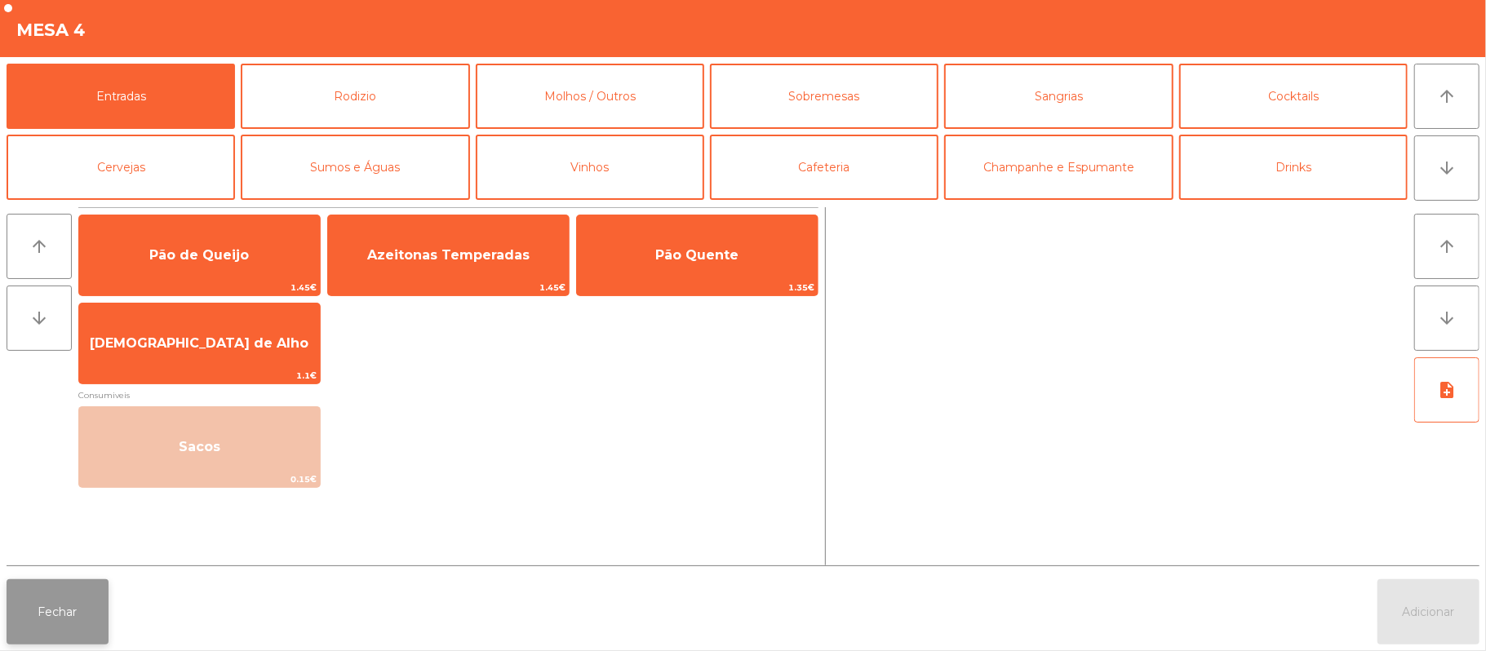
click at [14, 610] on button "Fechar" at bounding box center [58, 611] width 102 height 65
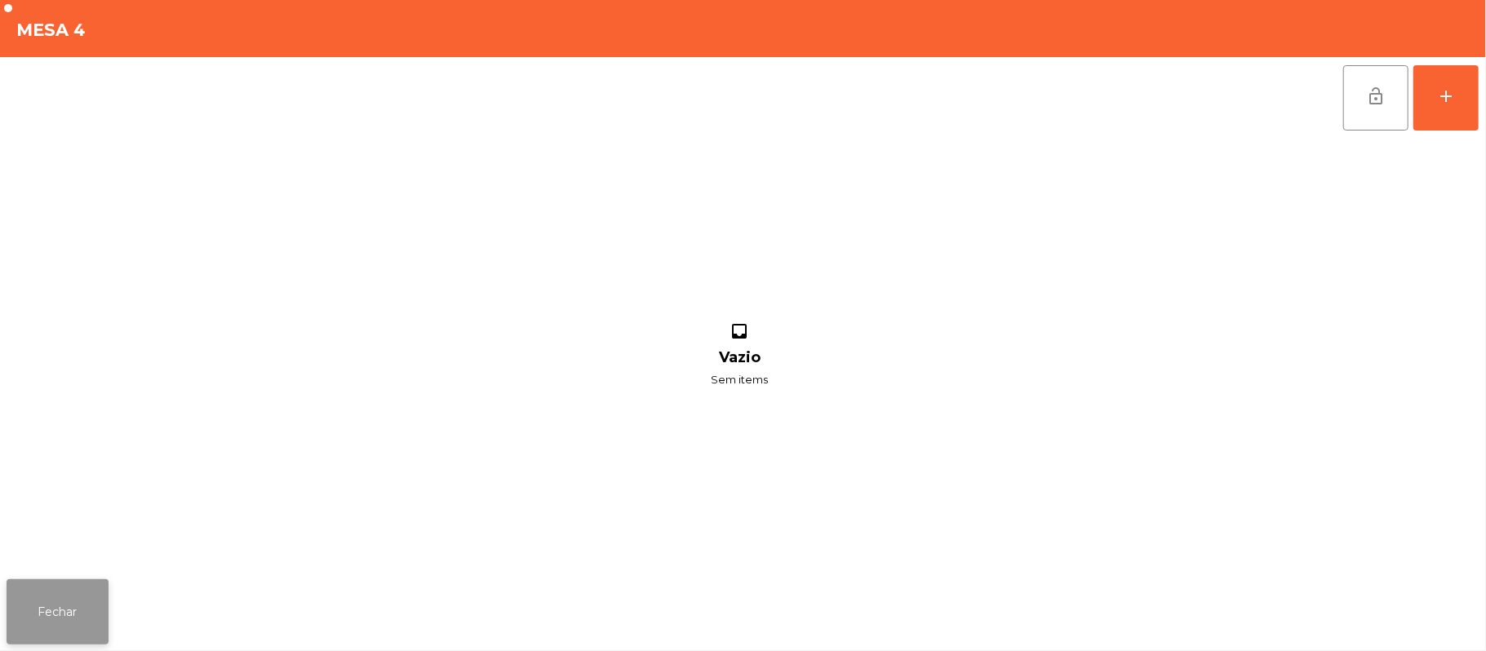
click at [53, 619] on button "Fechar" at bounding box center [58, 611] width 102 height 65
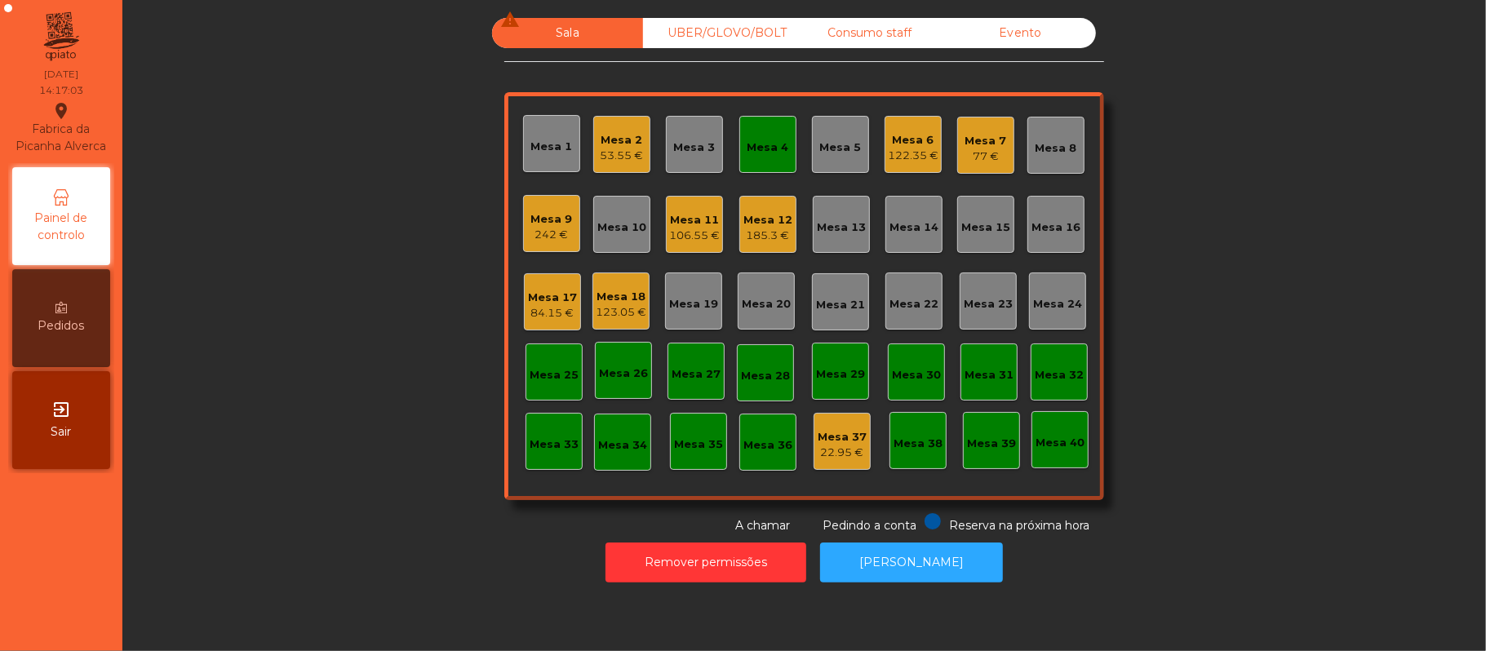
click at [552, 227] on div "242 €" at bounding box center [552, 235] width 42 height 16
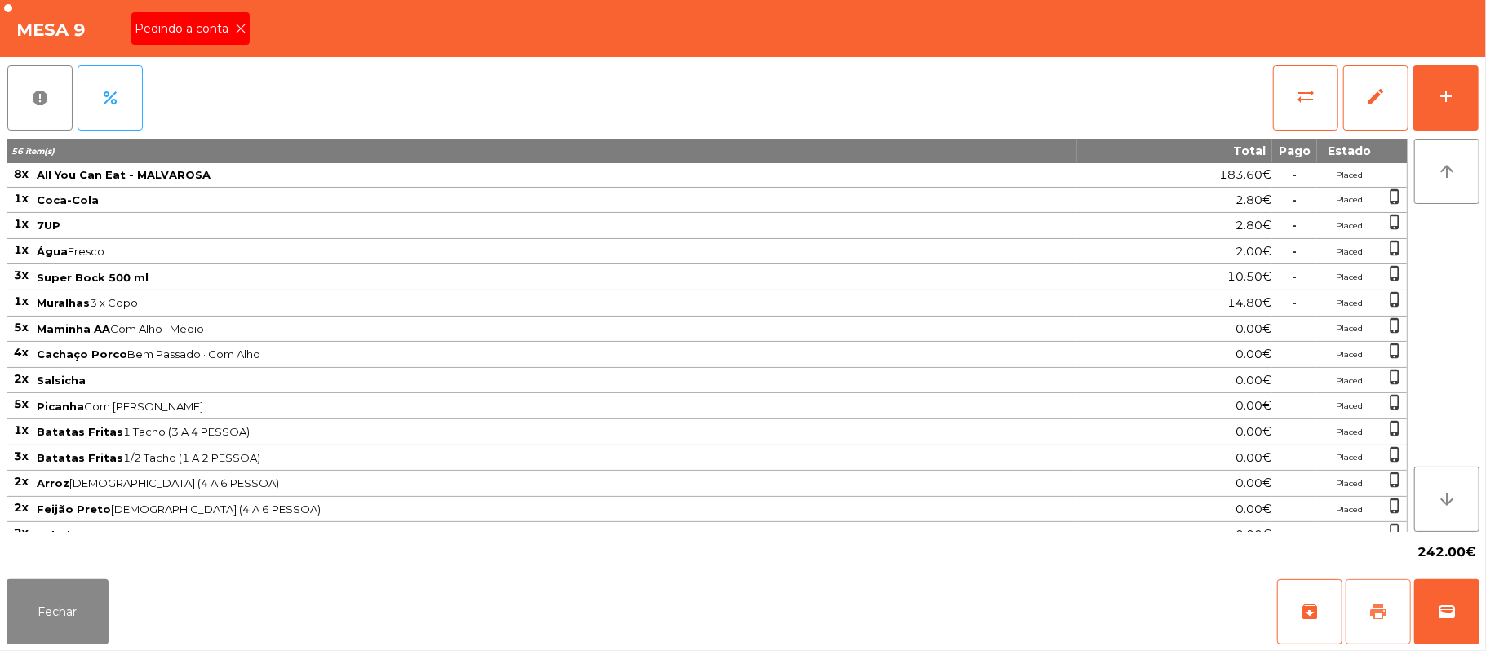
click at [1369, 602] on span "print" at bounding box center [1379, 612] width 20 height 20
click at [239, 28] on icon at bounding box center [240, 28] width 11 height 11
click at [243, 31] on icon at bounding box center [240, 28] width 11 height 11
click at [1461, 618] on button "wallet" at bounding box center [1446, 611] width 65 height 65
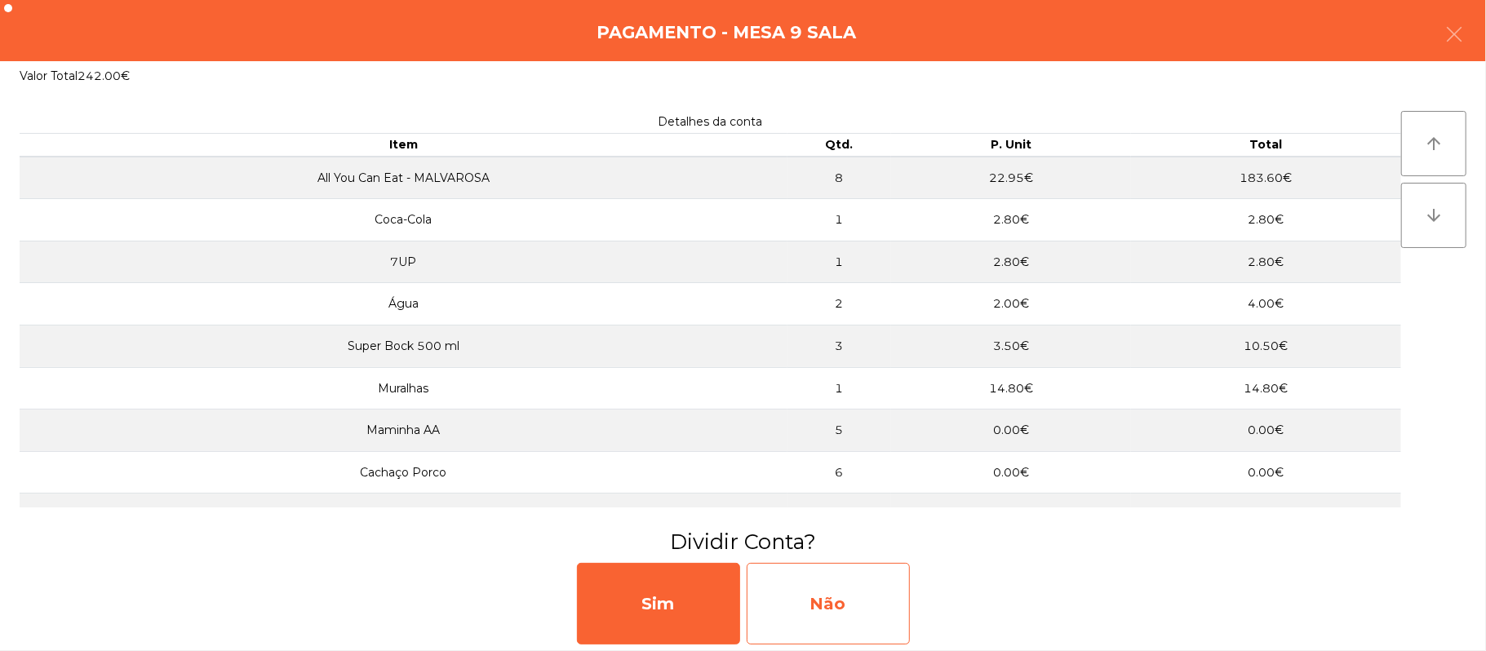
click at [893, 602] on div "Não" at bounding box center [828, 604] width 163 height 82
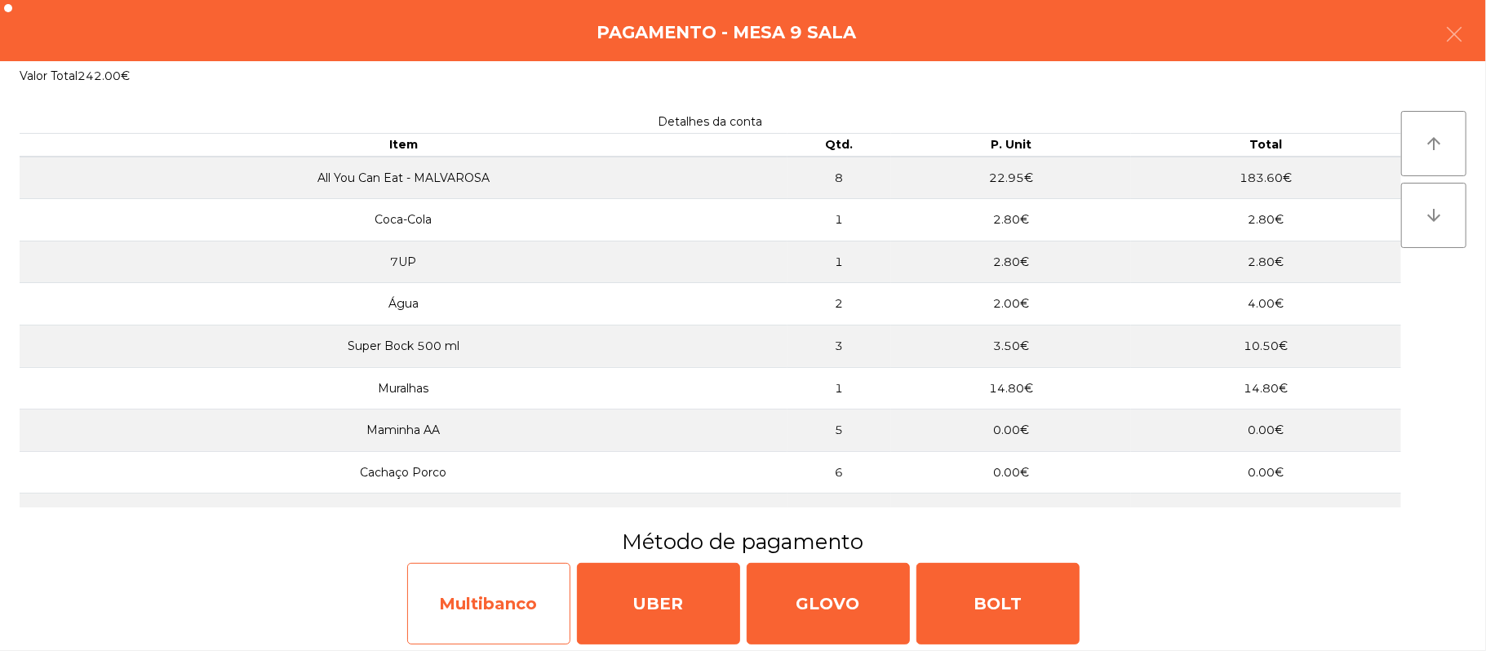
click at [488, 605] on div "Multibanco" at bounding box center [488, 604] width 163 height 82
select select "**"
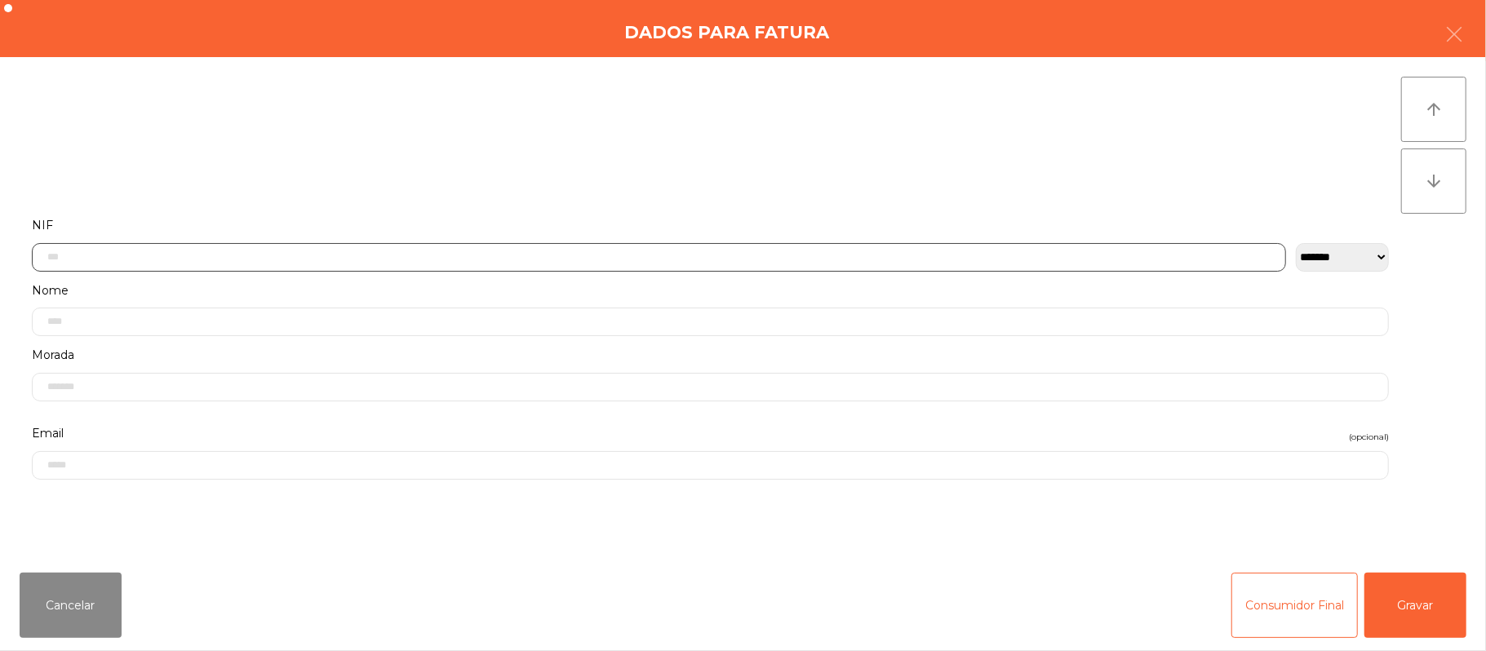
click at [663, 259] on input "text" at bounding box center [659, 257] width 1254 height 29
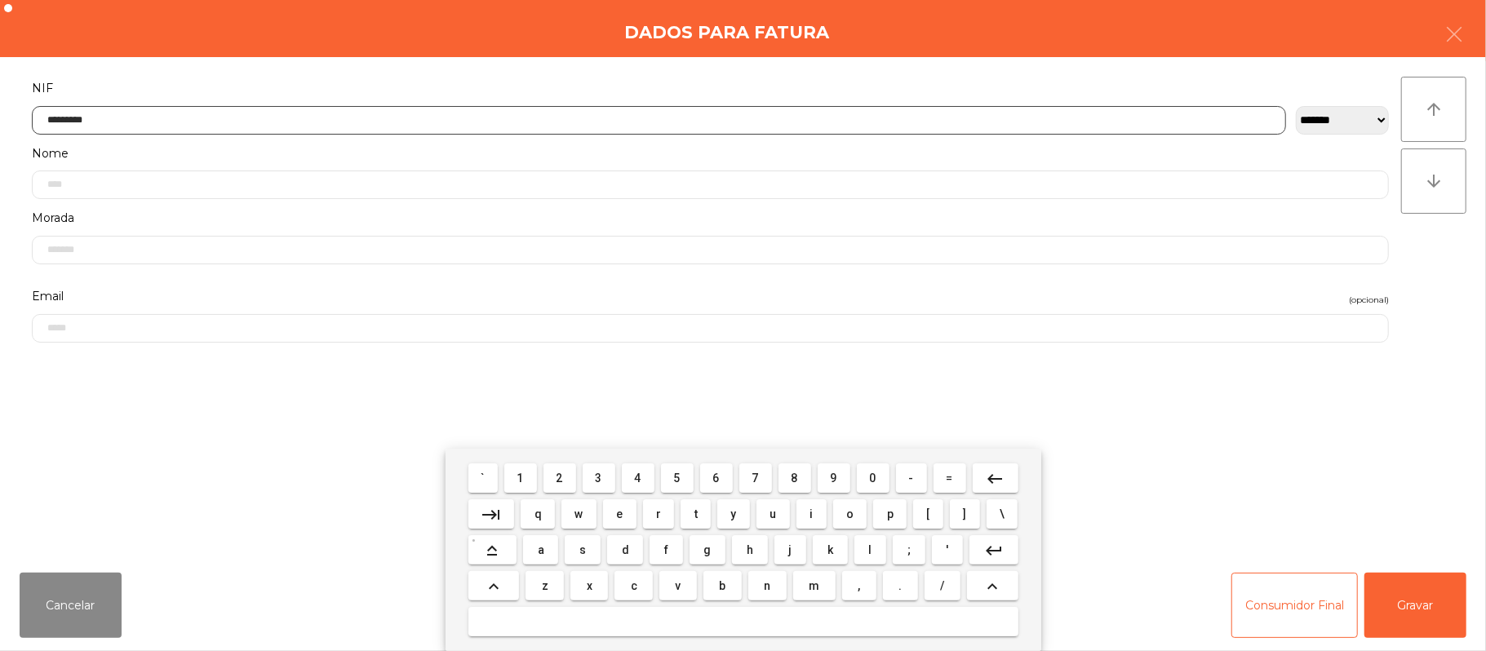
type input "*********"
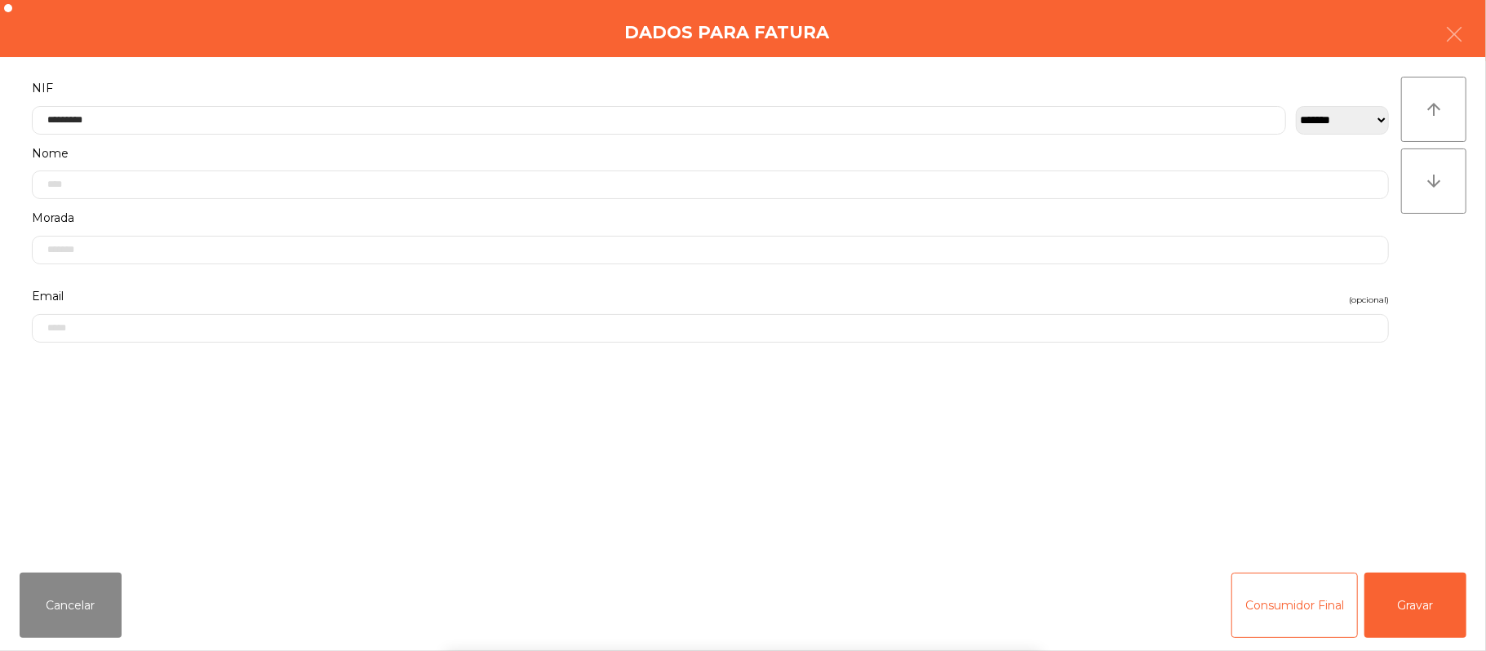
click at [1398, 614] on div "` 1 2 3 4 5 6 7 8 9 0 - = keyboard_backspace keyboard_tab q w e r t y u i o p […" at bounding box center [743, 550] width 1486 height 202
click at [1424, 612] on button "Gravar" at bounding box center [1415, 605] width 102 height 65
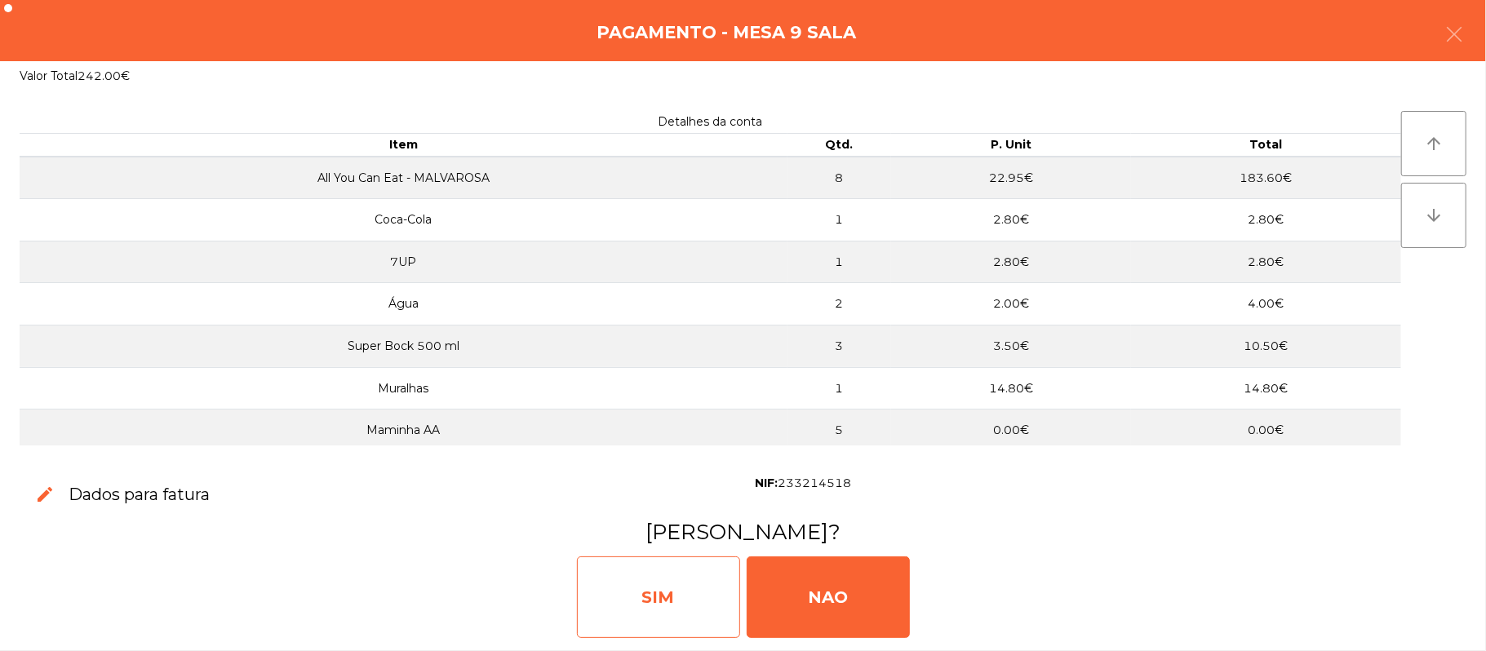
click at [637, 610] on div "SIM" at bounding box center [658, 598] width 163 height 82
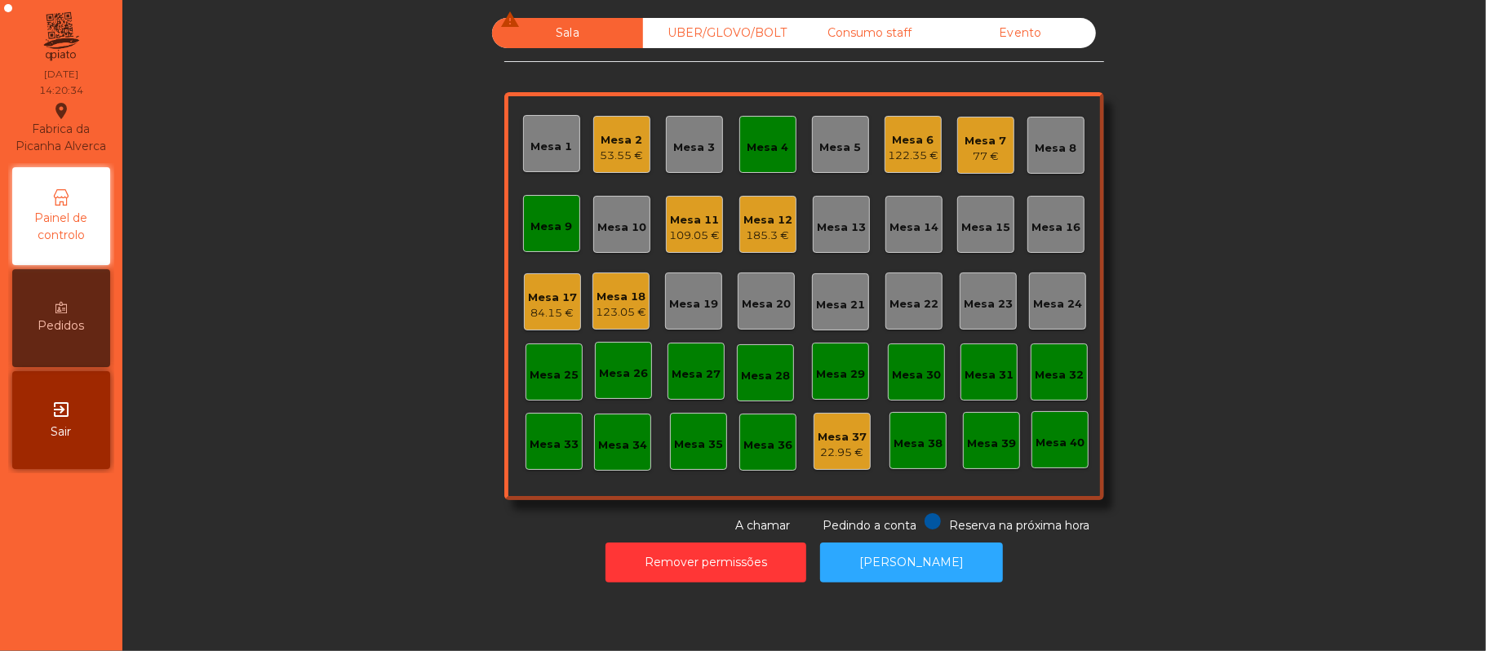
click at [772, 142] on div "Mesa 4" at bounding box center [769, 148] width 42 height 16
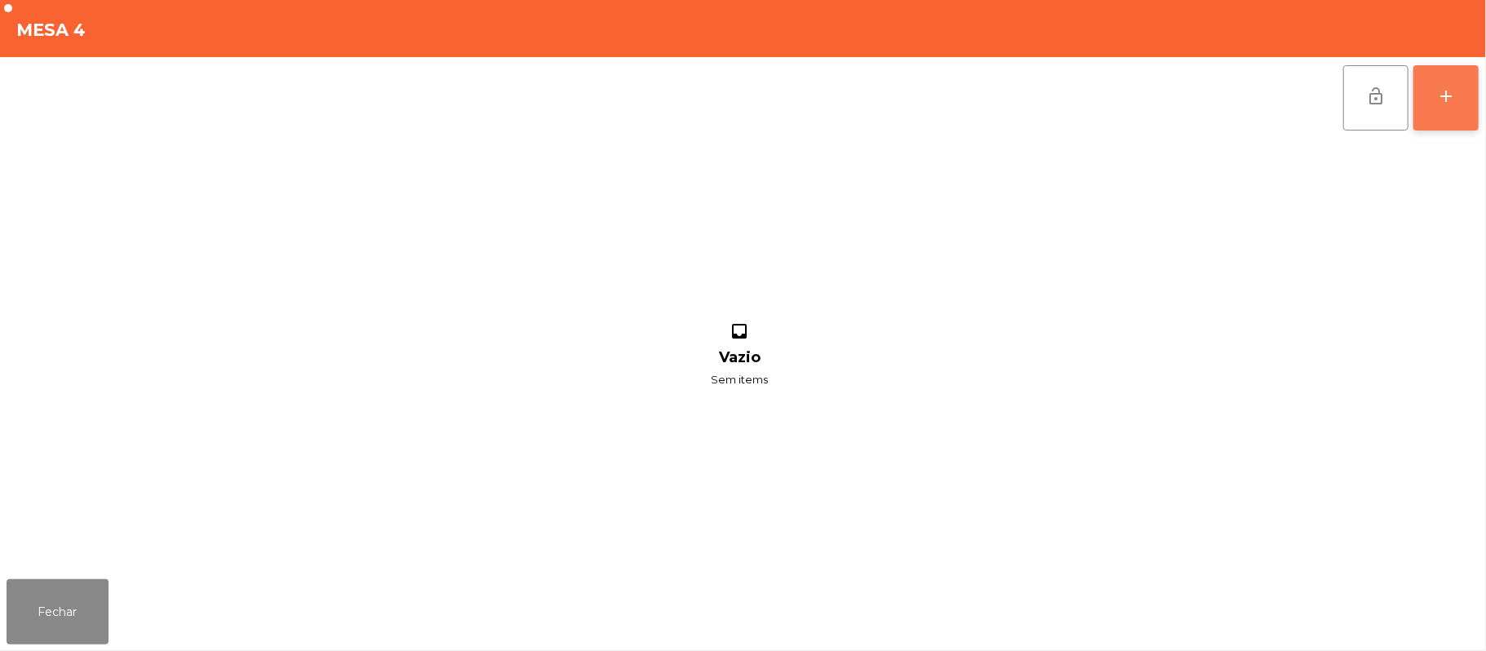
click at [1446, 104] on div "add" at bounding box center [1446, 97] width 20 height 20
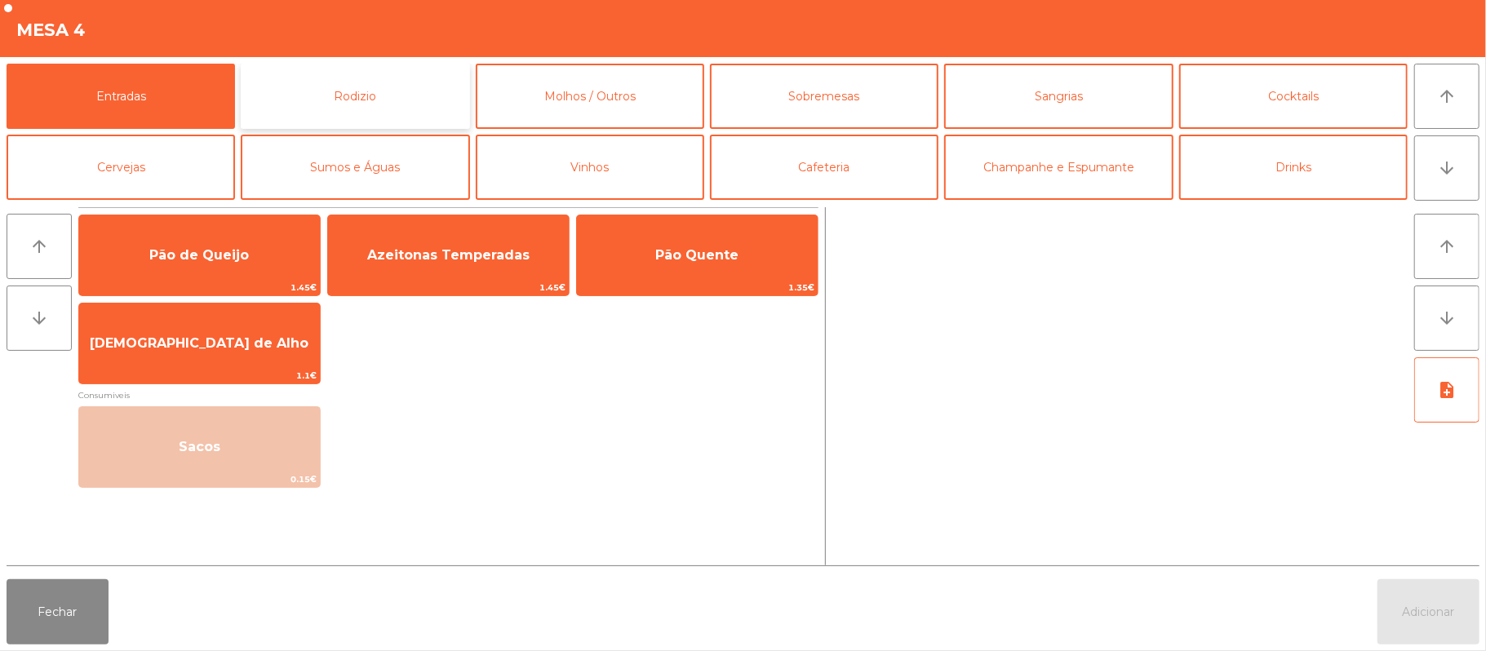
click at [372, 106] on button "Rodizio" at bounding box center [355, 96] width 228 height 65
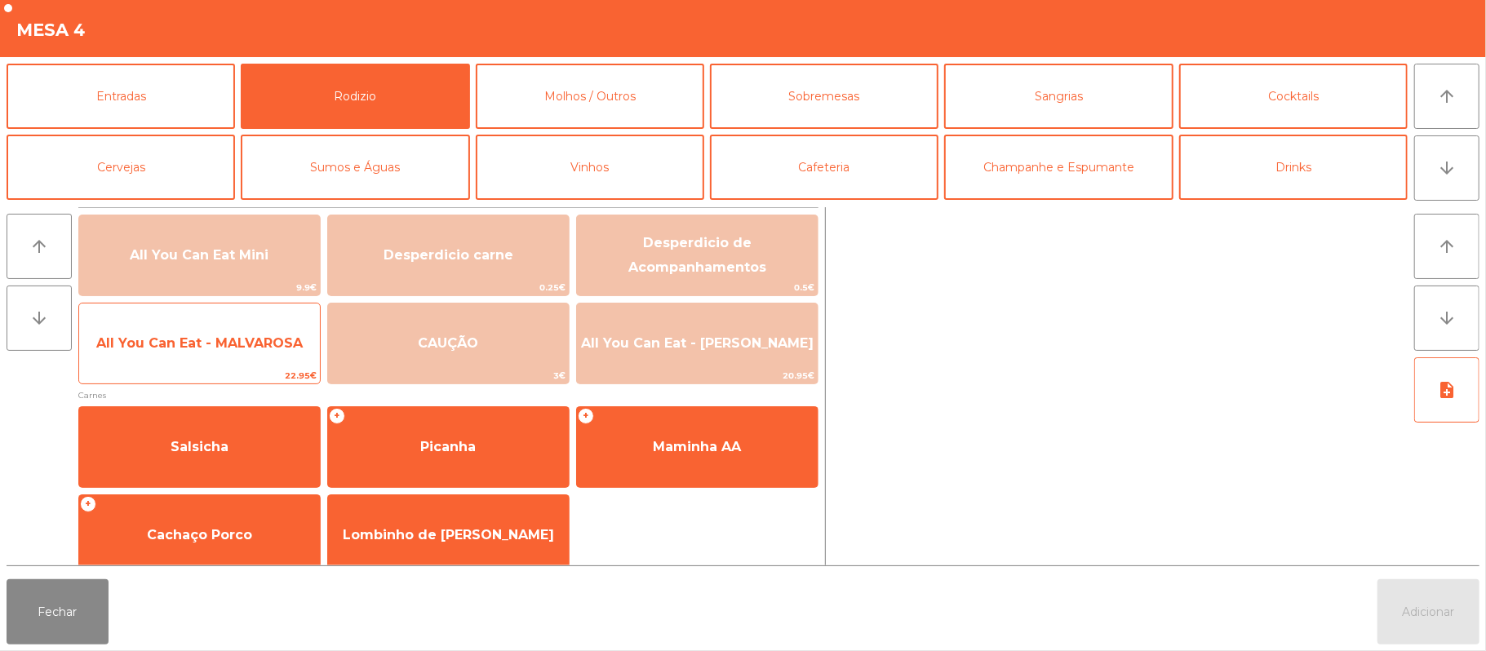
click at [243, 364] on span "All You Can Eat - MALVAROSA" at bounding box center [199, 344] width 241 height 44
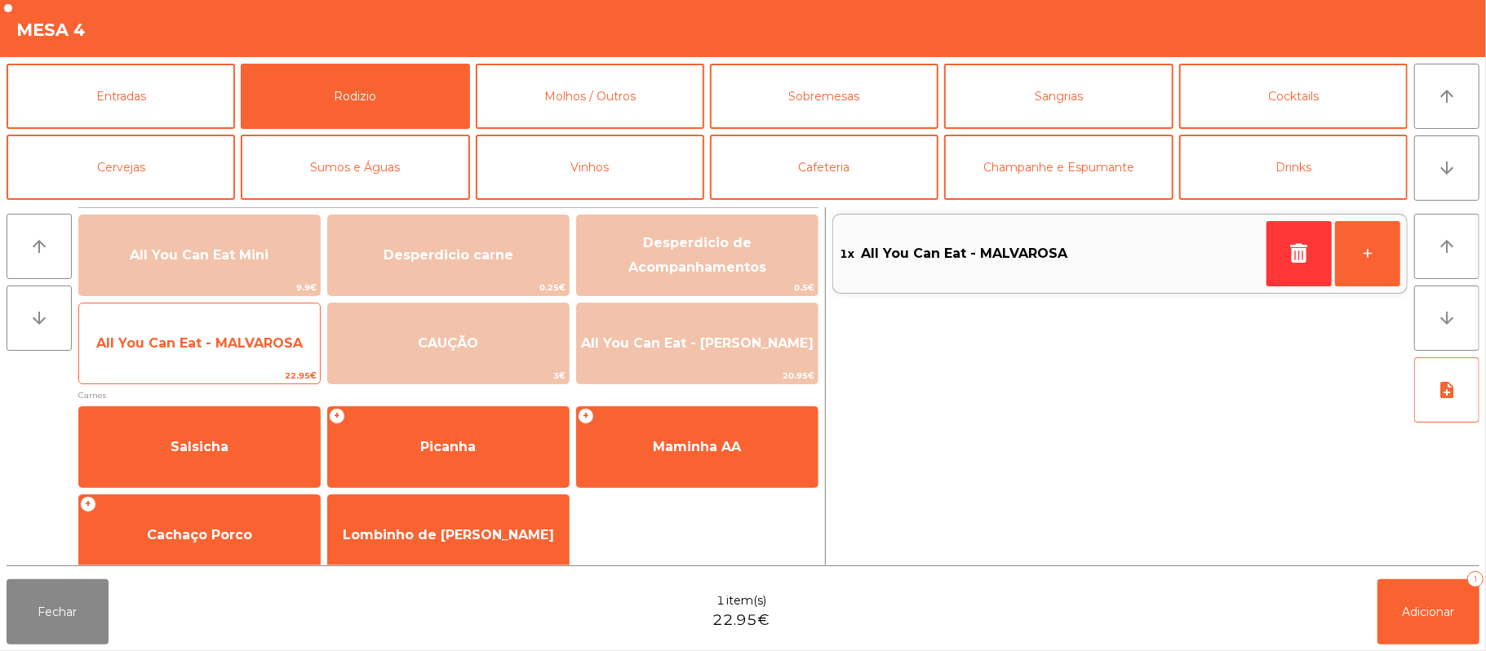
click at [237, 357] on span "All You Can Eat - MALVAROSA" at bounding box center [199, 344] width 241 height 44
click at [213, 357] on span "All You Can Eat - MALVAROSA" at bounding box center [199, 344] width 241 height 44
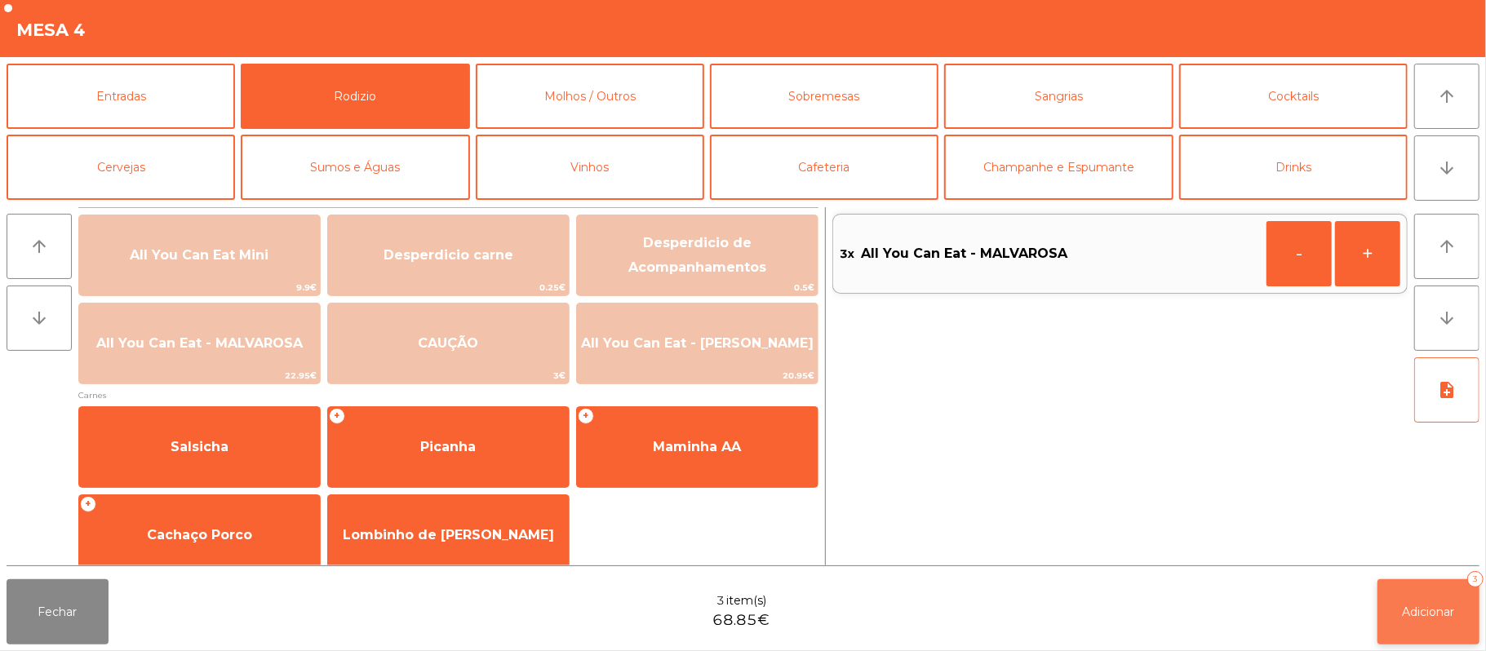
click at [1426, 607] on span "Adicionar" at bounding box center [1429, 612] width 52 height 15
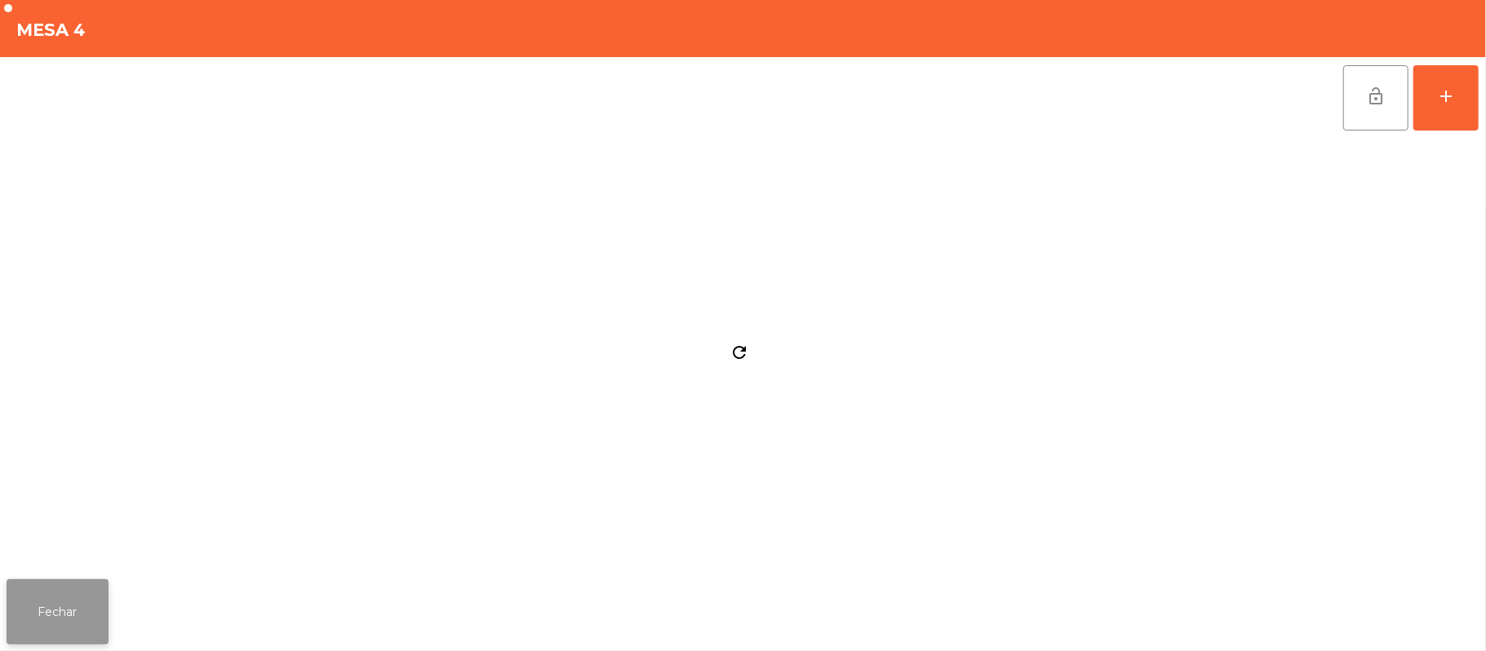
click at [54, 623] on button "Fechar" at bounding box center [58, 611] width 102 height 65
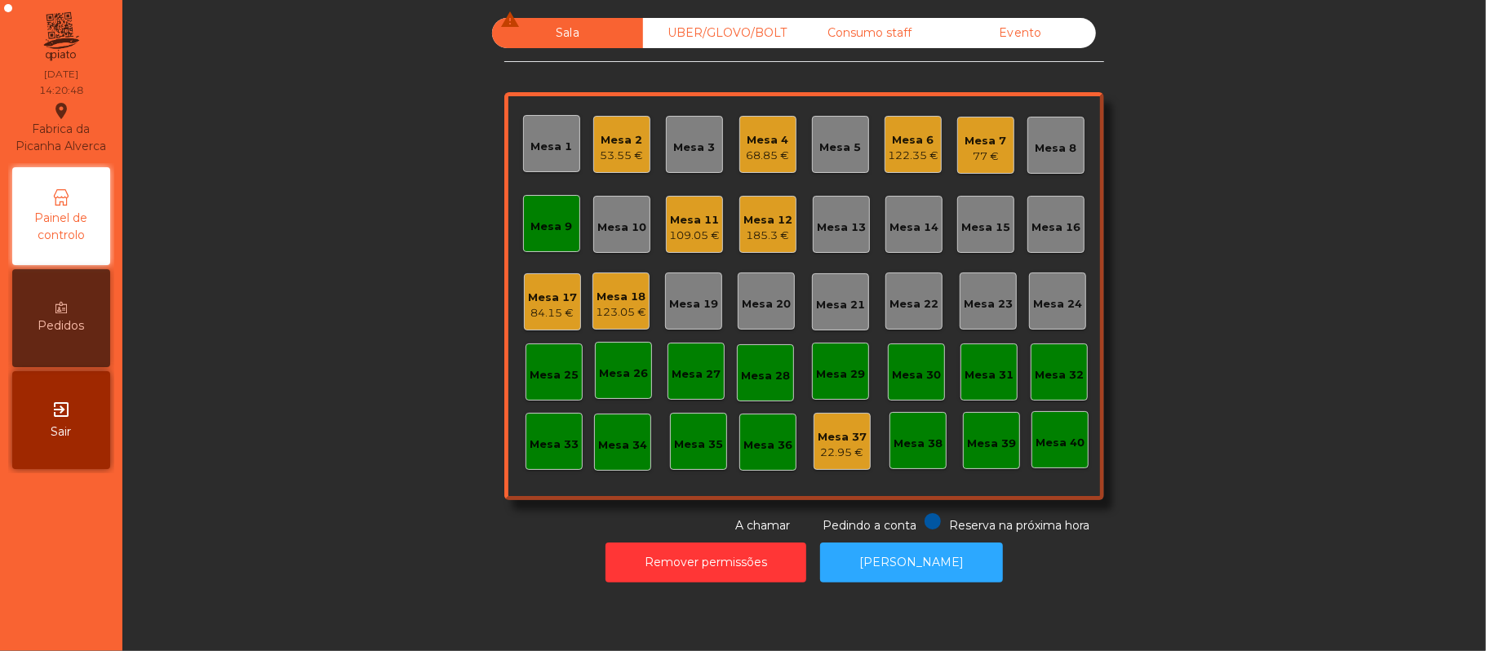
click at [527, 203] on div "Mesa 9" at bounding box center [551, 223] width 57 height 57
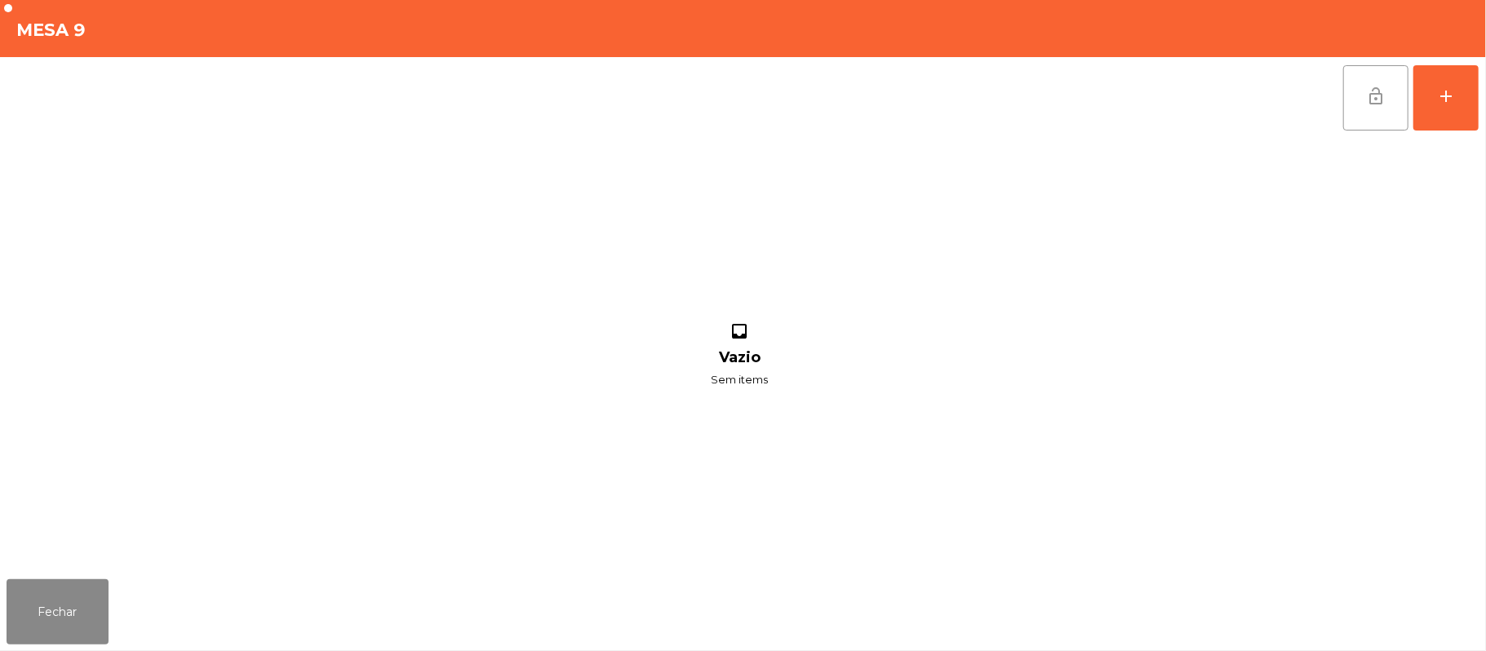
click at [1359, 82] on button "lock_open" at bounding box center [1375, 97] width 65 height 65
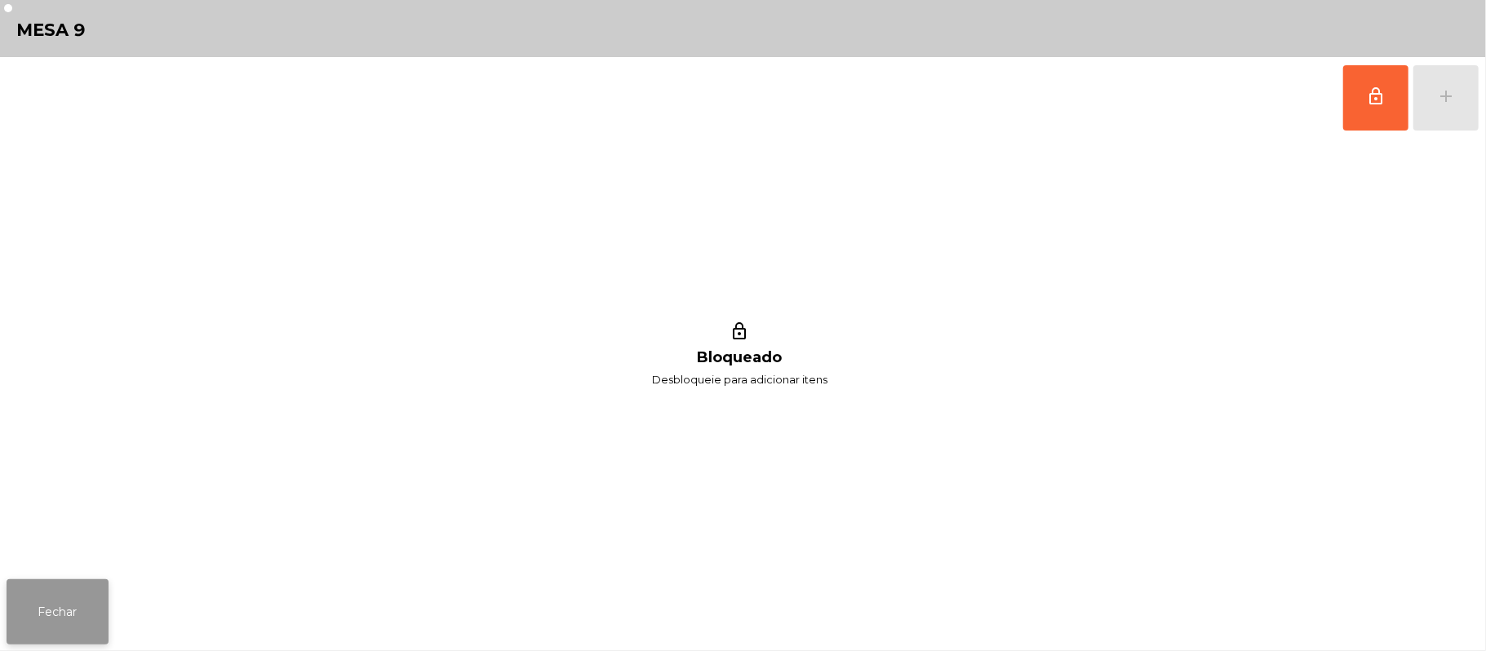
click at [67, 581] on button "Fechar" at bounding box center [58, 611] width 102 height 65
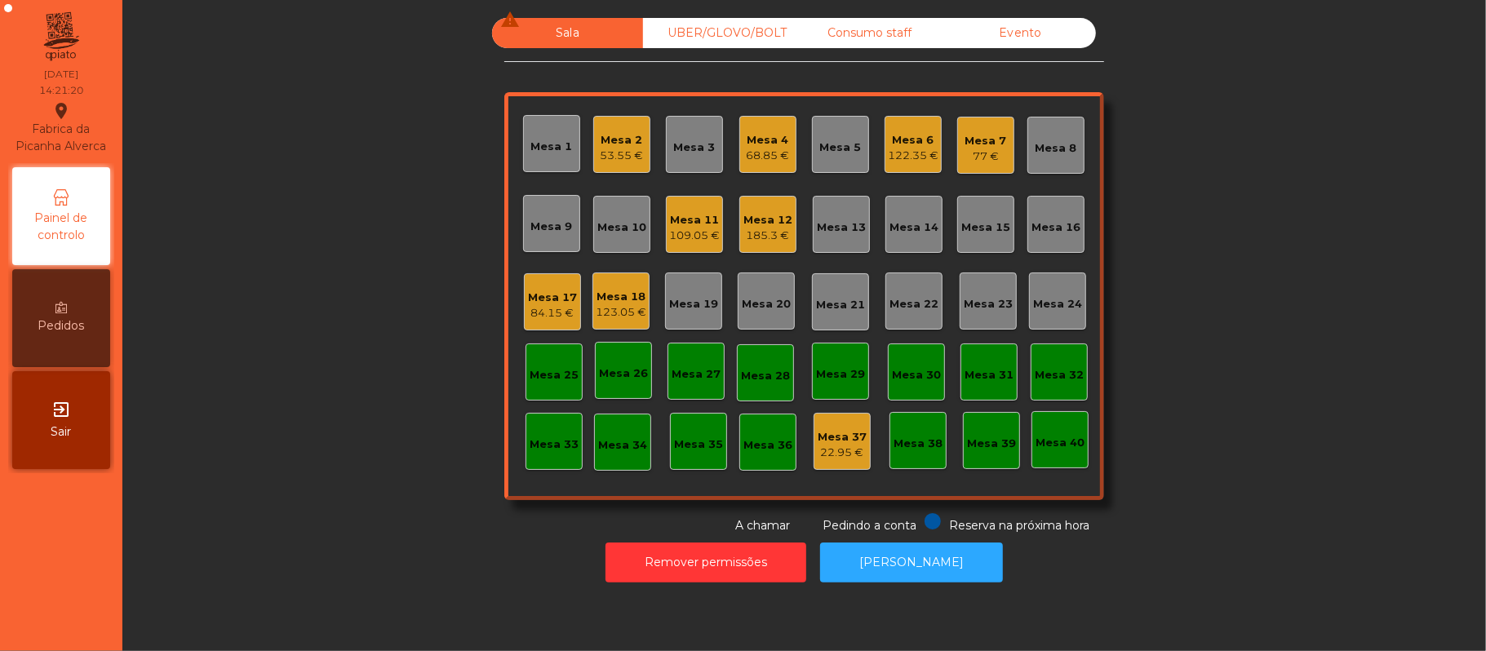
click at [544, 298] on div "Mesa 17" at bounding box center [552, 298] width 49 height 16
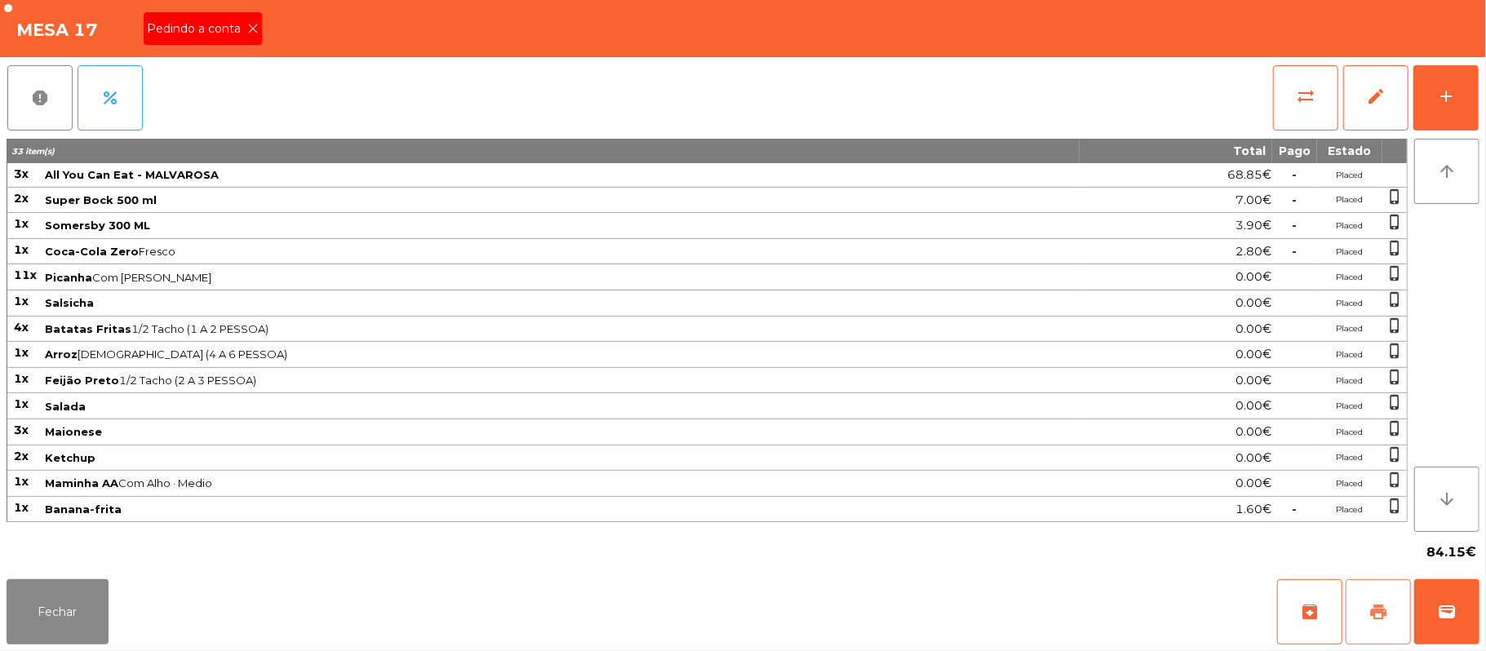
click at [1382, 601] on button "print" at bounding box center [1378, 611] width 65 height 65
click at [251, 28] on icon at bounding box center [252, 28] width 11 height 11
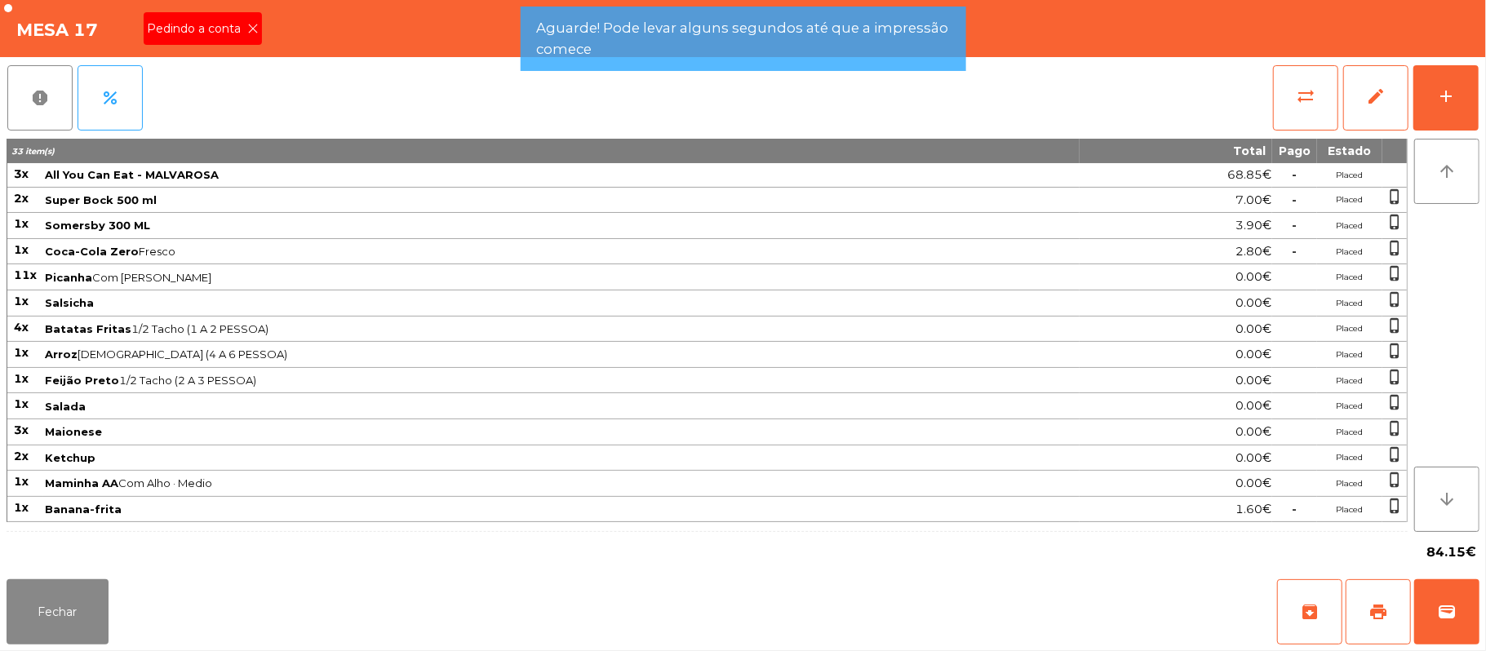
click at [269, 28] on div "Mesa 17 Pedindo a conta" at bounding box center [743, 28] width 1486 height 57
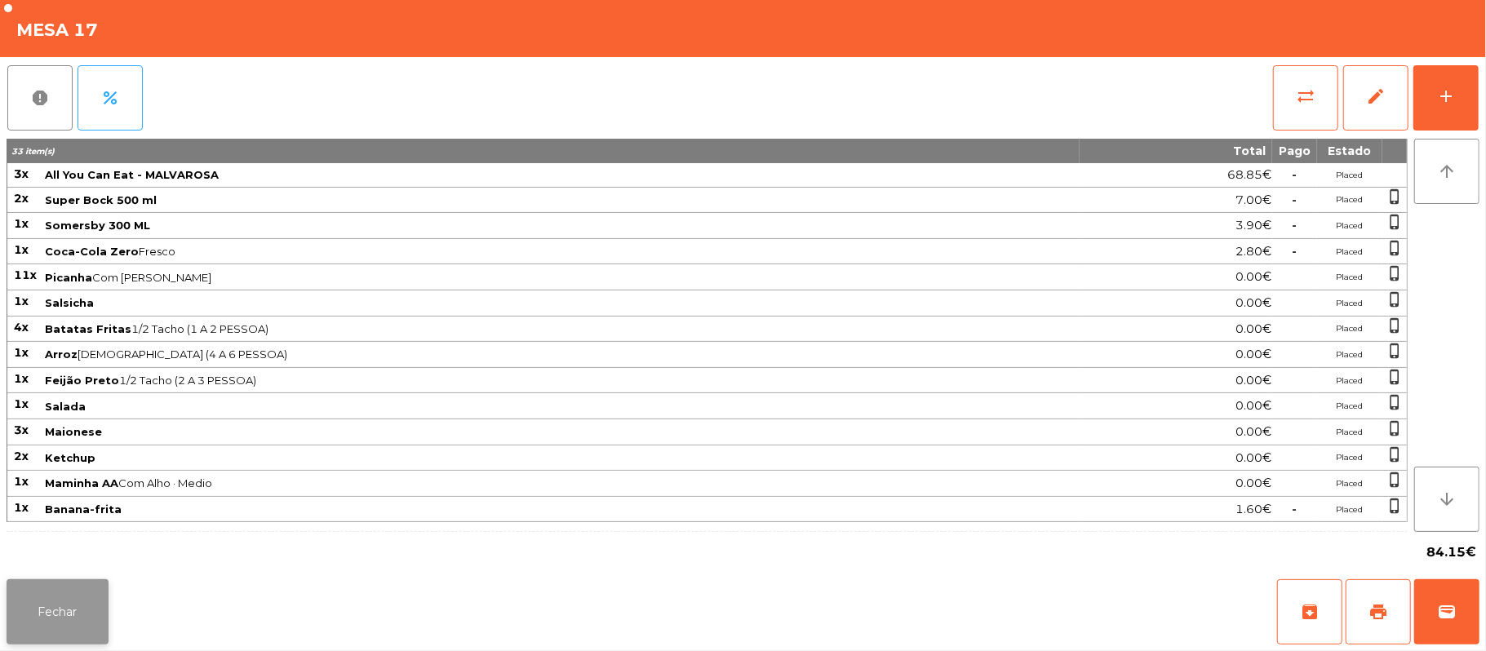
click at [64, 637] on button "Fechar" at bounding box center [58, 611] width 102 height 65
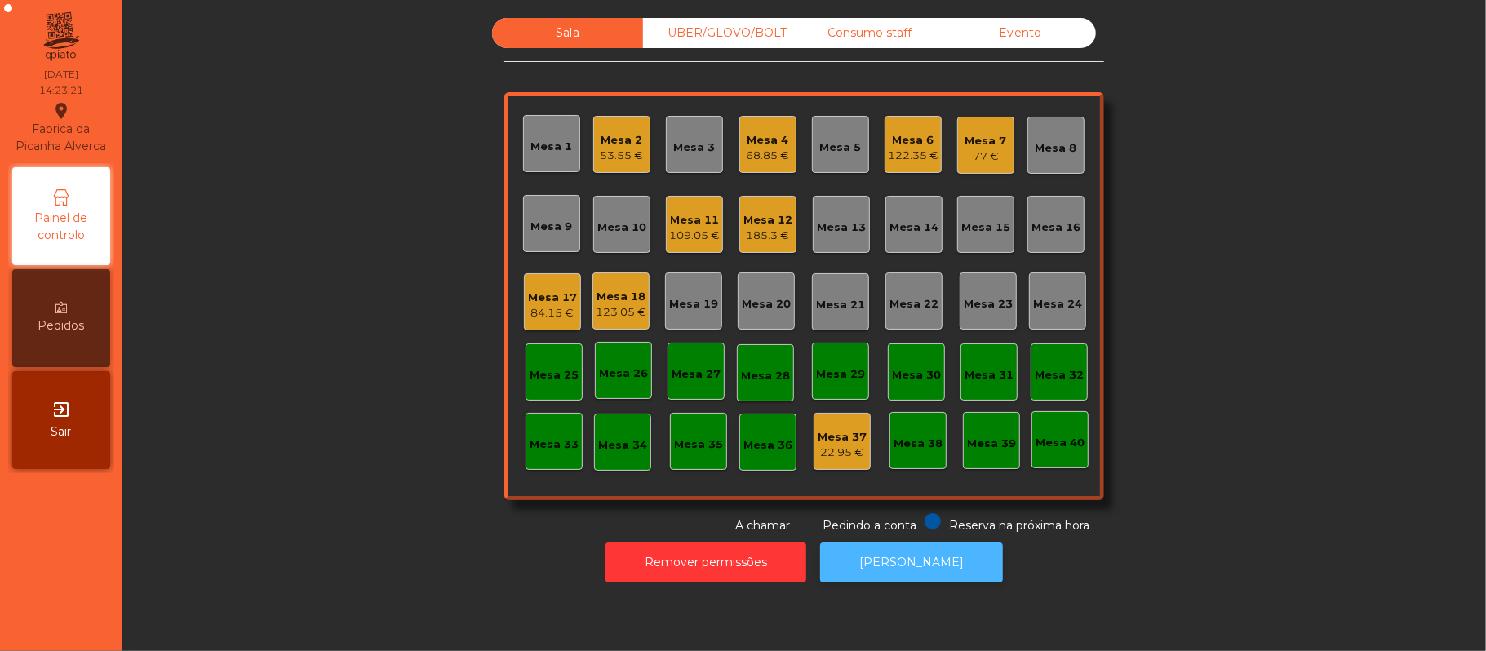
click at [945, 570] on button "[PERSON_NAME]" at bounding box center [911, 563] width 183 height 40
click at [540, 308] on div "84.15 €" at bounding box center [552, 313] width 49 height 16
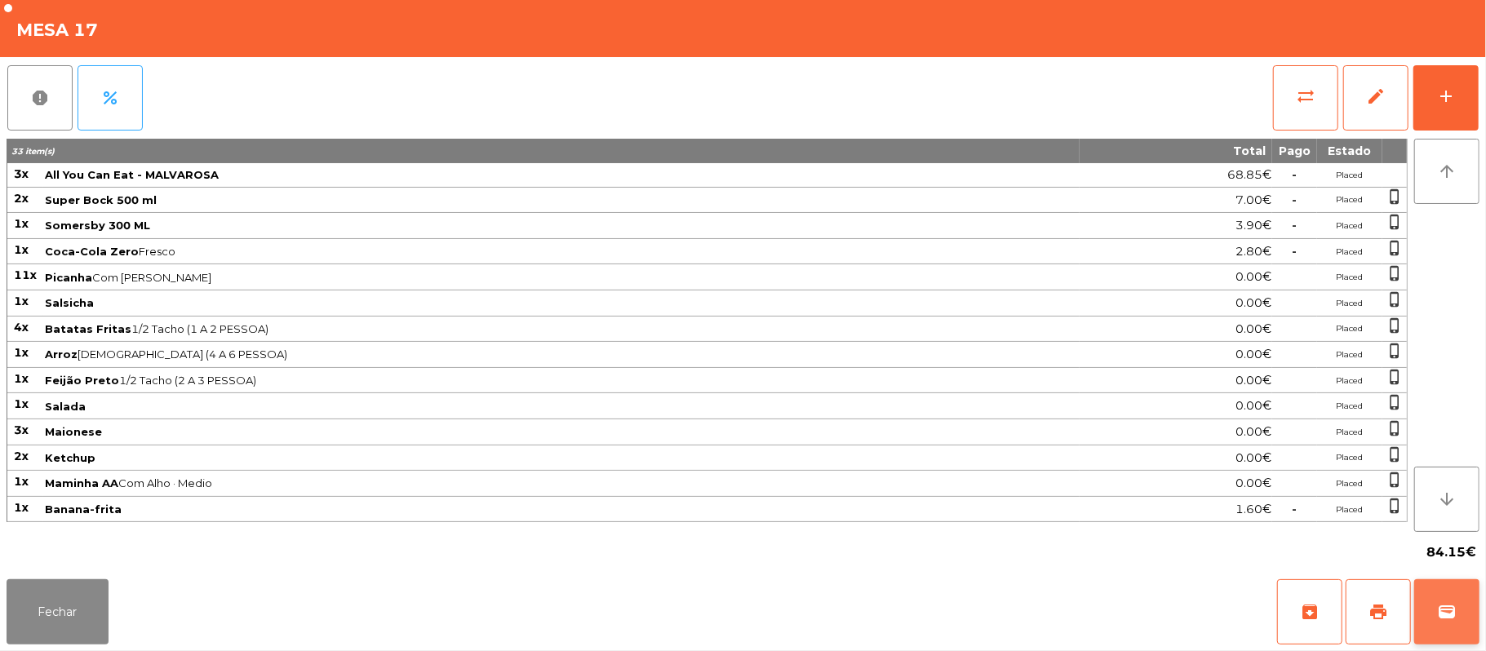
click at [1460, 612] on button "wallet" at bounding box center [1446, 611] width 65 height 65
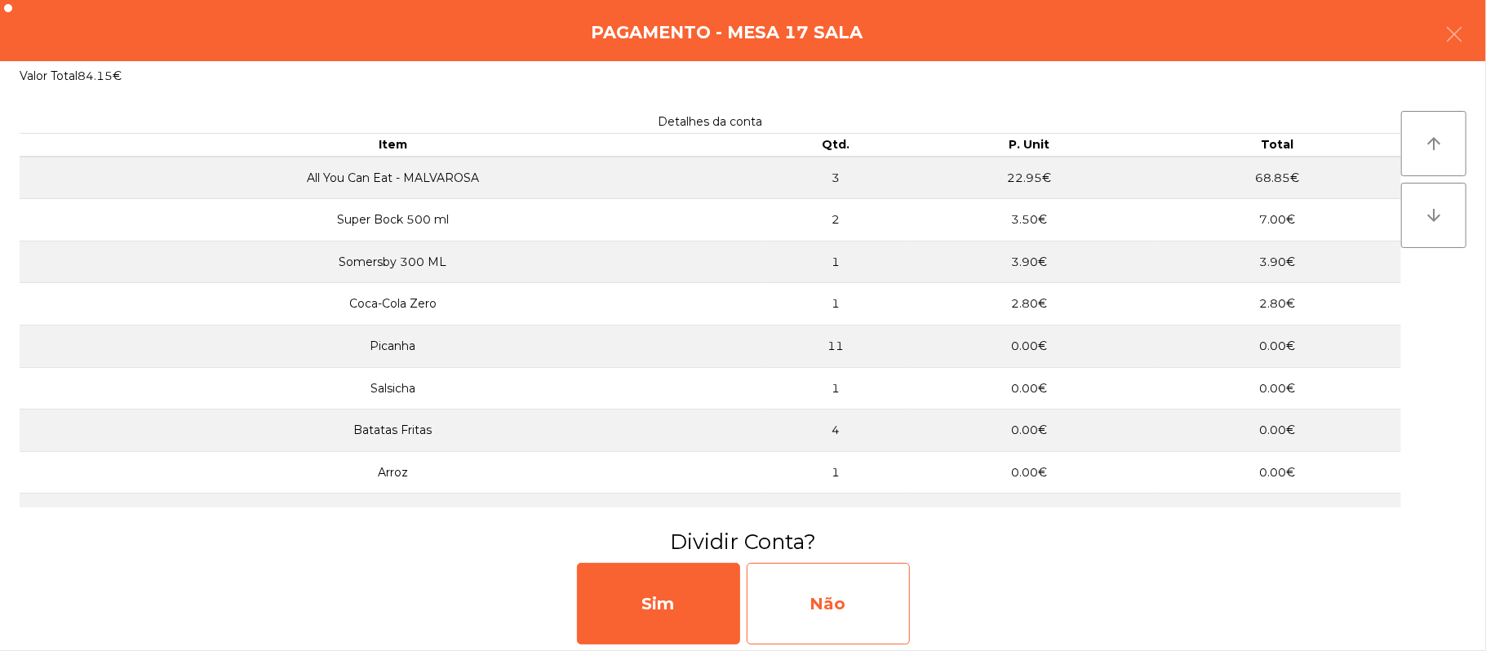
click at [823, 596] on div "Não" at bounding box center [828, 604] width 163 height 82
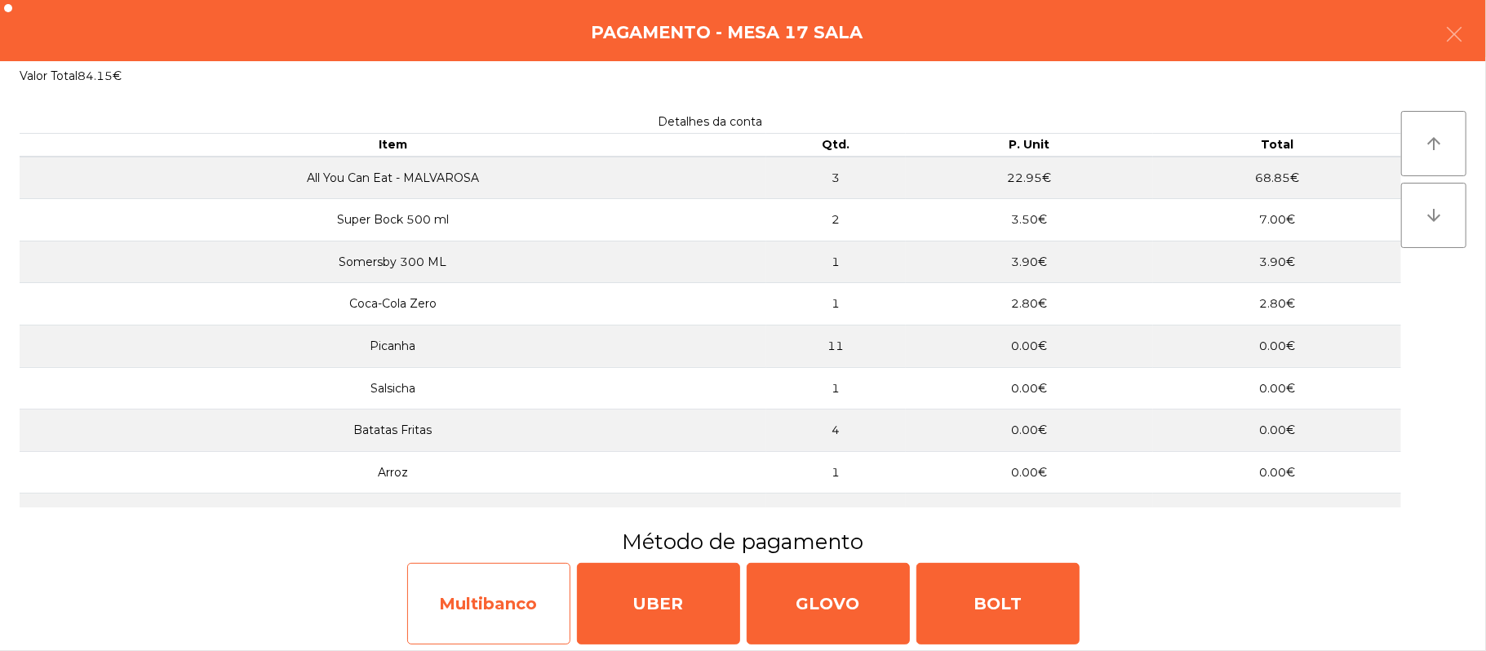
click at [510, 619] on div "Multibanco" at bounding box center [488, 604] width 163 height 82
select select "**"
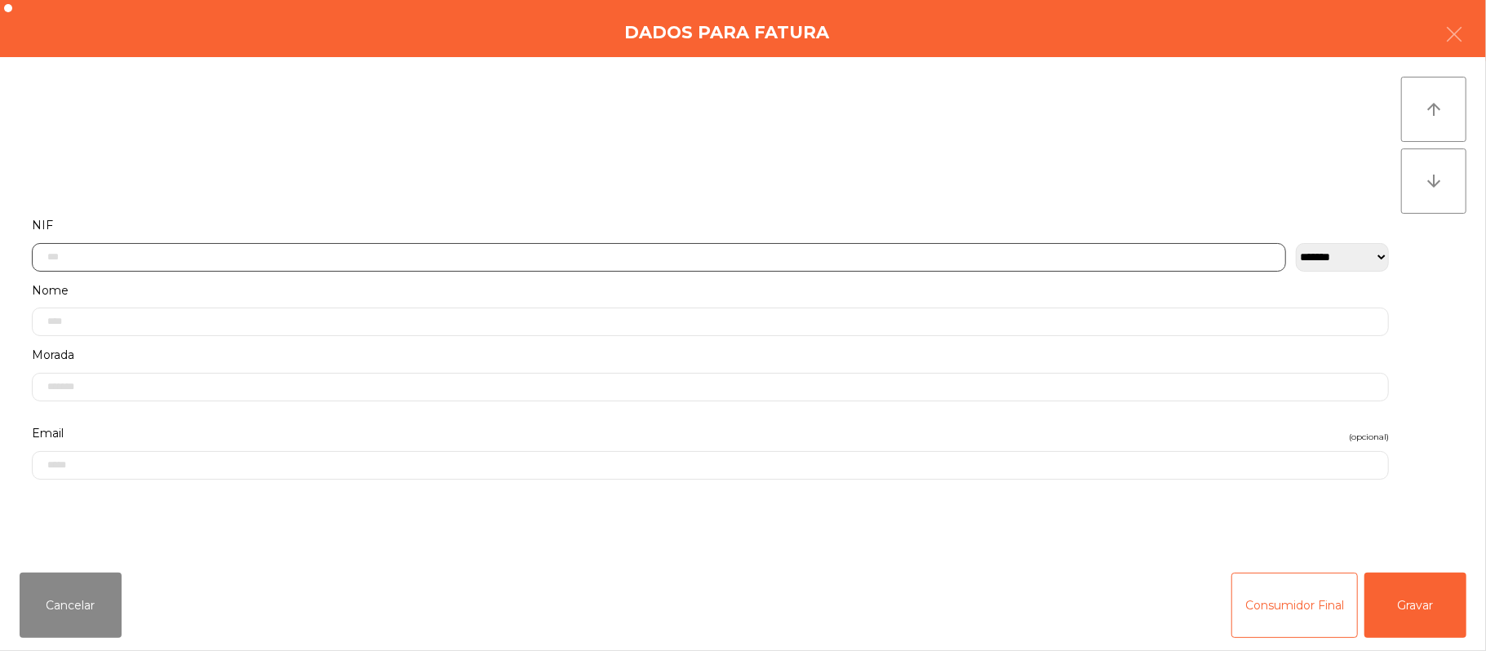
click at [708, 252] on input "text" at bounding box center [659, 257] width 1254 height 29
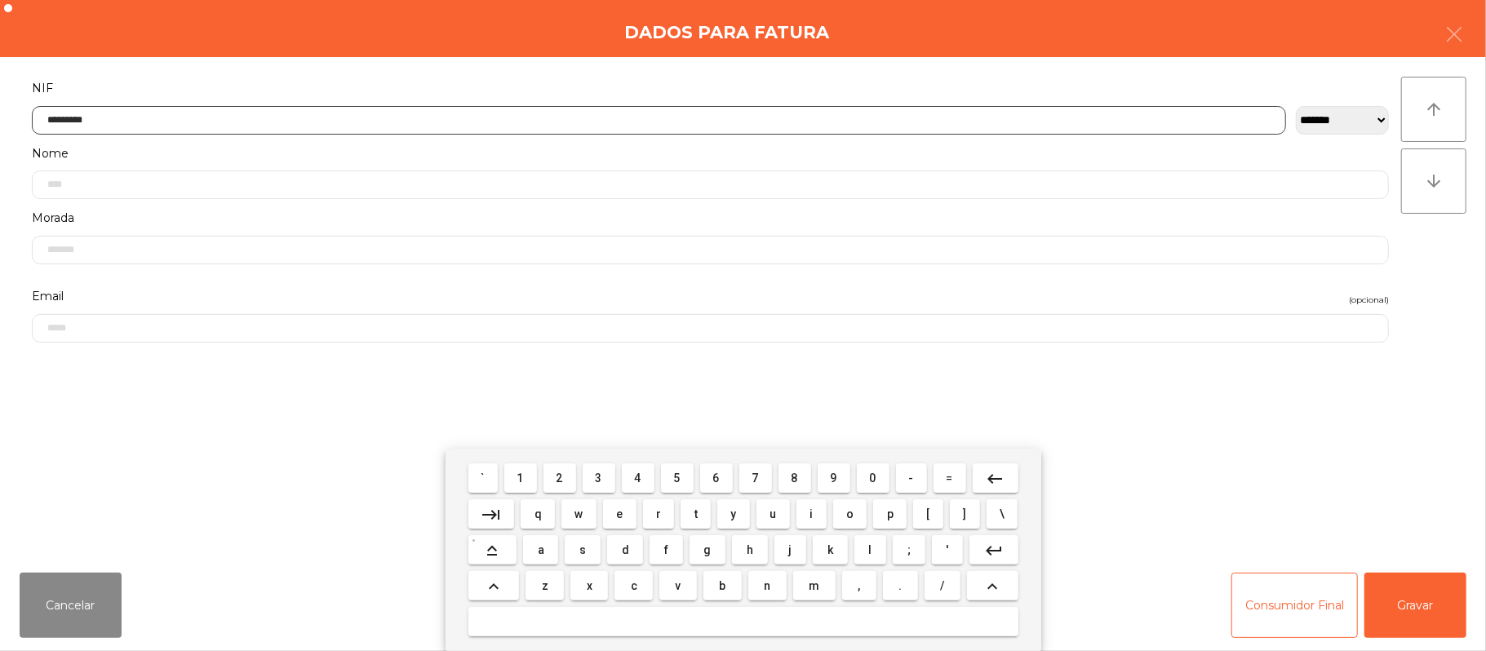
type input "*********"
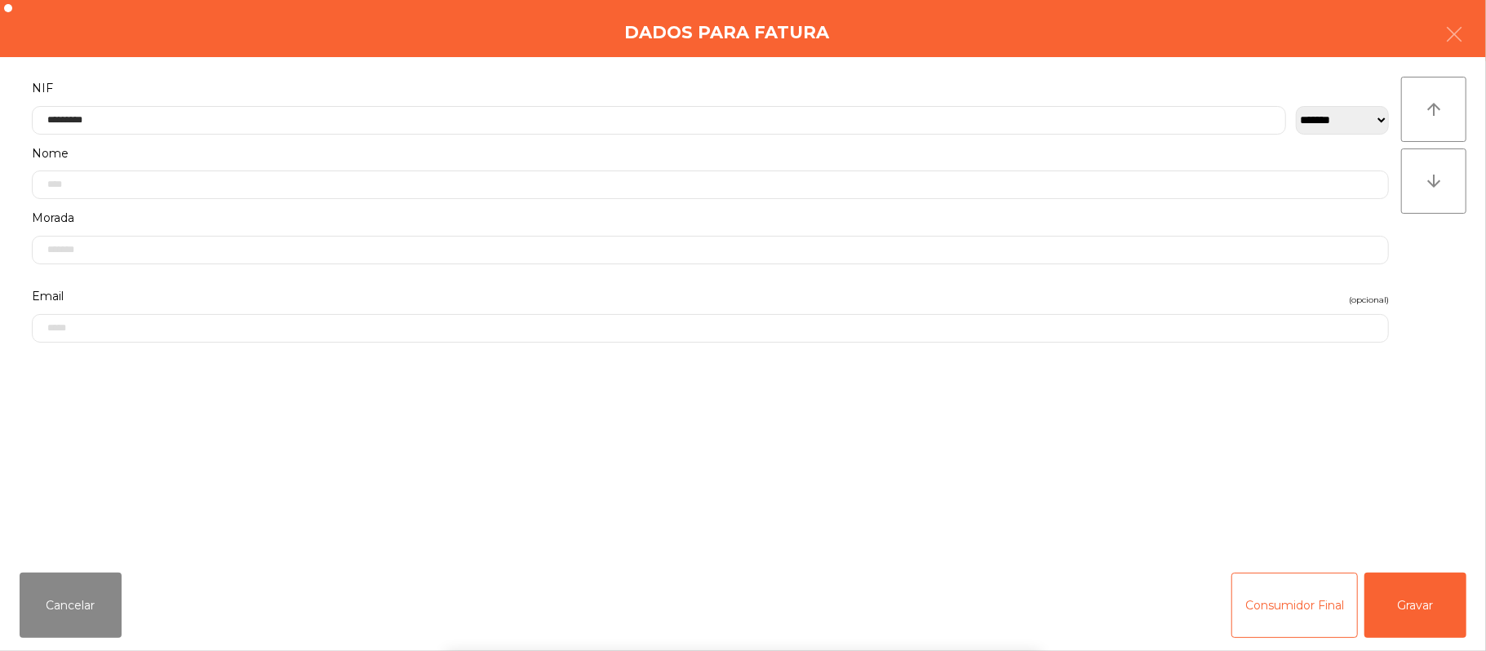
click at [1427, 592] on div "` 1 2 3 4 5 6 7 8 9 0 - = keyboard_backspace keyboard_tab q w e r t y u i o p […" at bounding box center [743, 550] width 1486 height 202
click at [1428, 598] on div "` 1 2 3 4 5 6 7 8 9 0 - = keyboard_backspace keyboard_tab q w e r t y u i o p […" at bounding box center [743, 550] width 1486 height 202
click at [1436, 601] on button "Gravar" at bounding box center [1415, 605] width 102 height 65
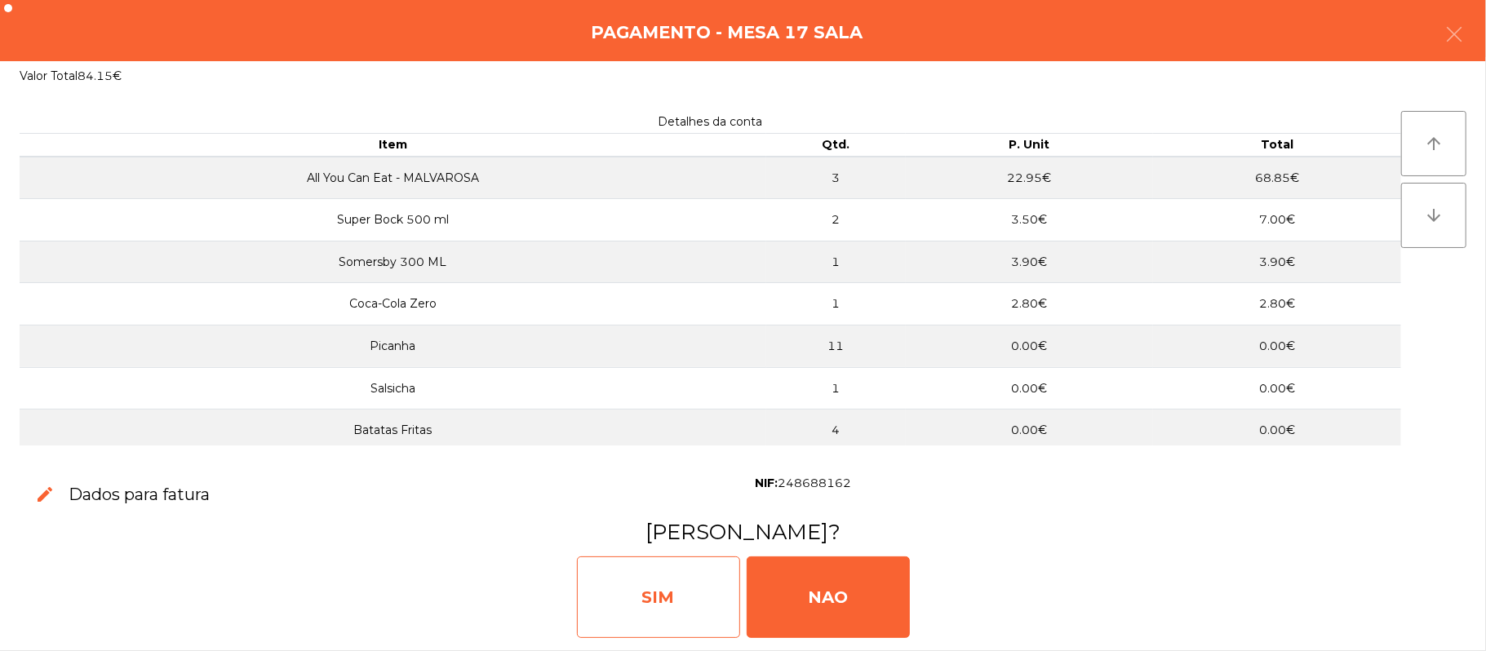
click at [679, 581] on div "SIM" at bounding box center [658, 598] width 163 height 82
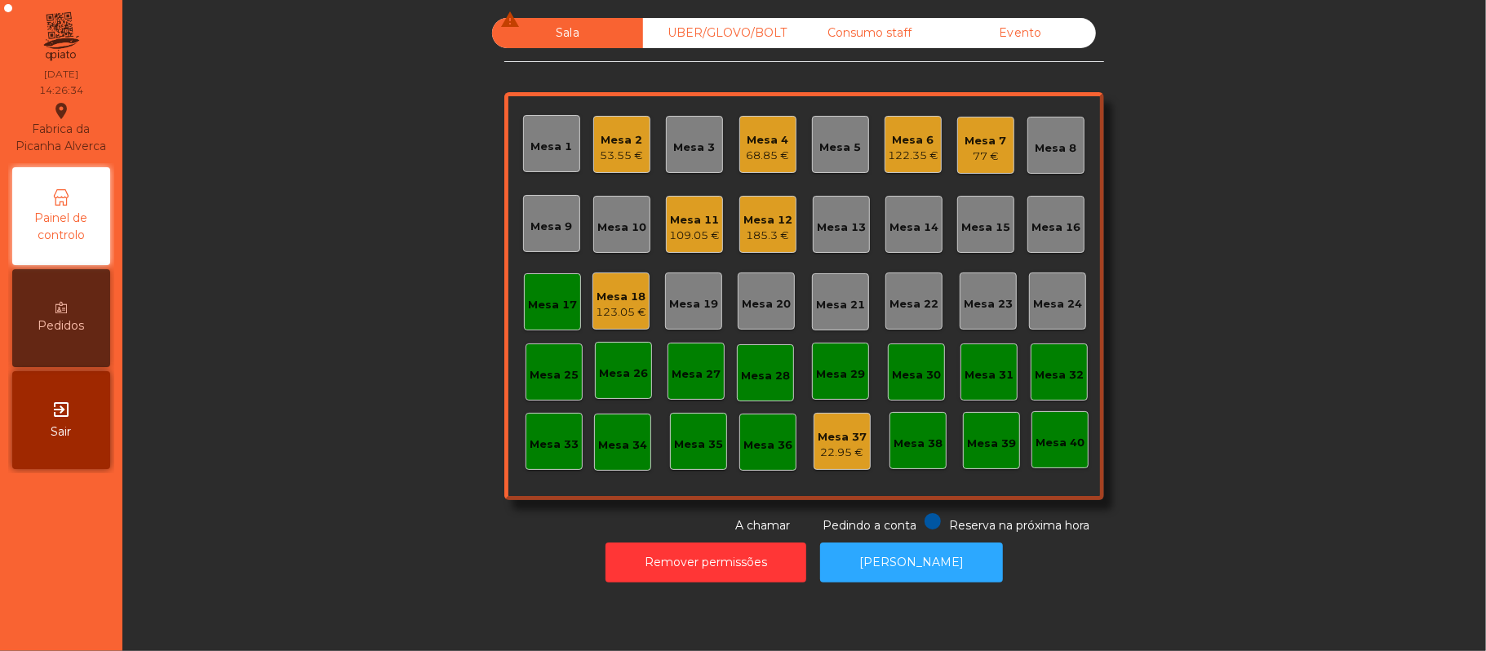
click at [533, 325] on div "Mesa 17" at bounding box center [552, 301] width 57 height 57
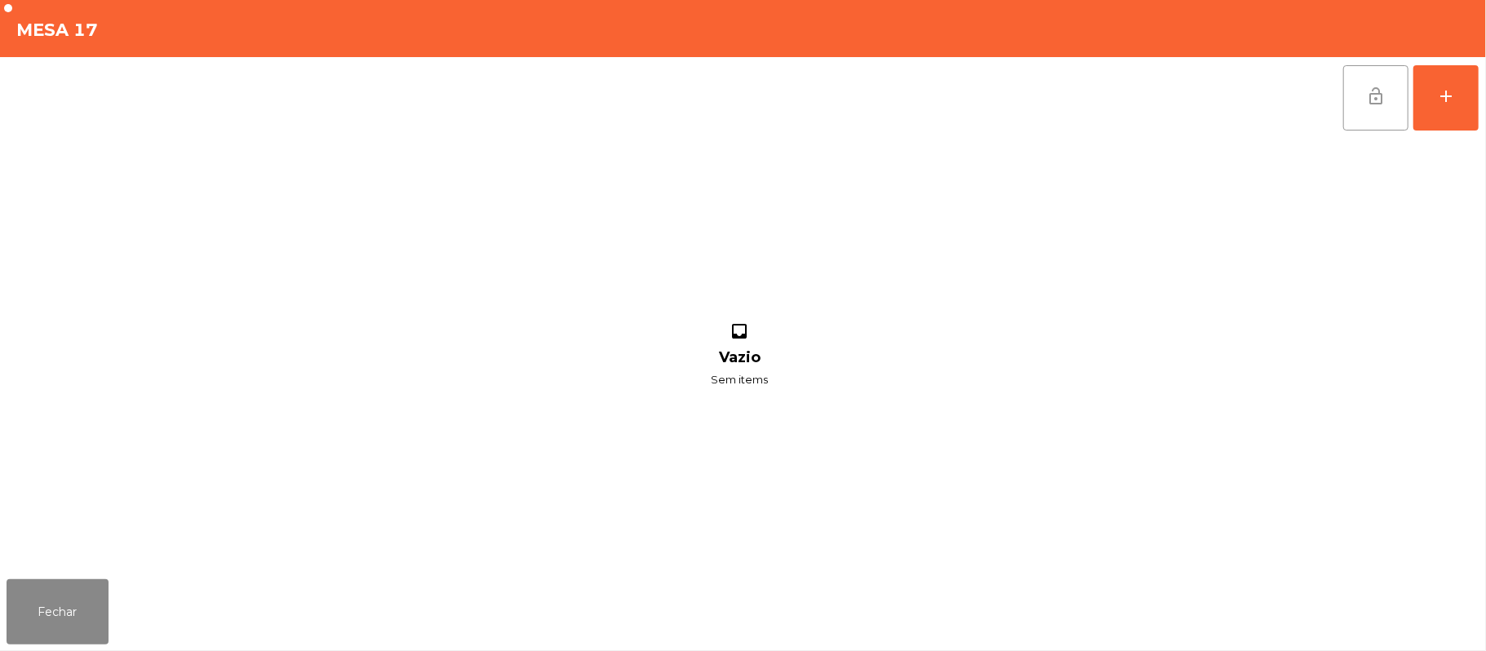
click at [1364, 93] on button "lock_open" at bounding box center [1375, 97] width 65 height 65
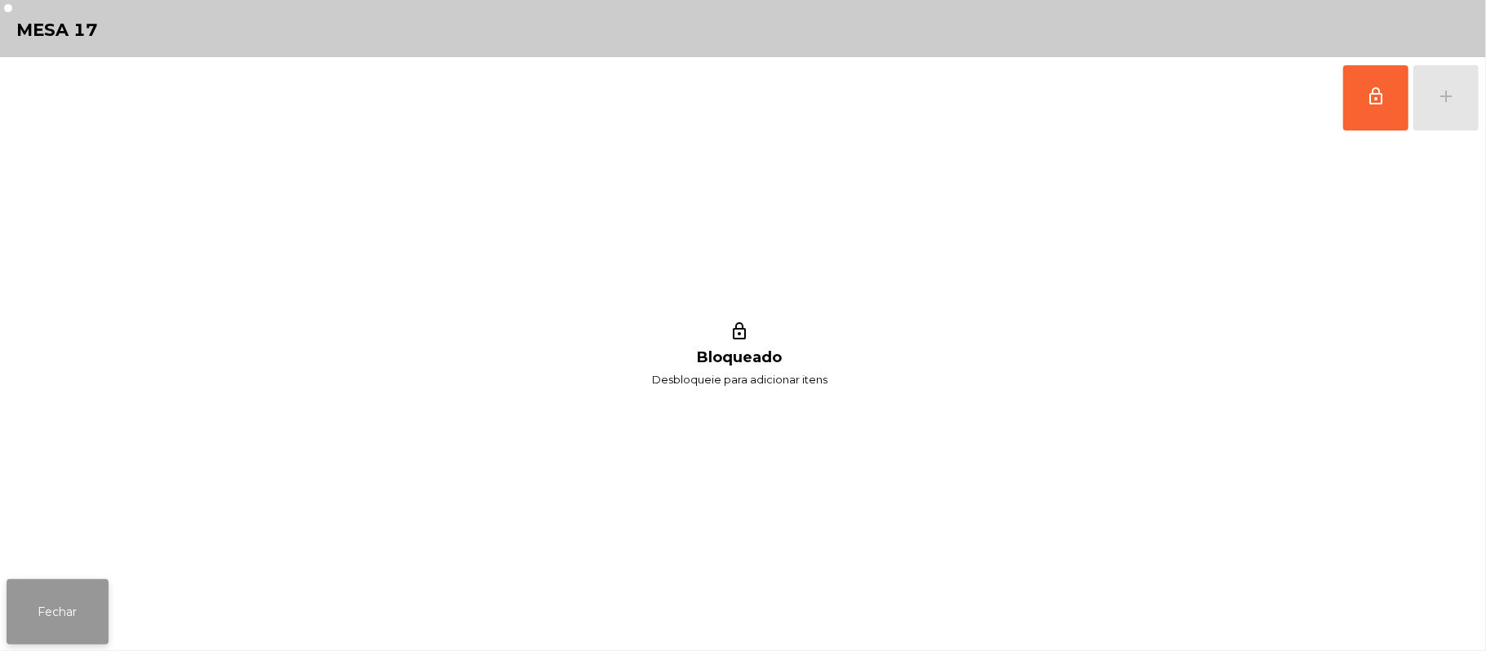
click at [47, 609] on button "Fechar" at bounding box center [58, 611] width 102 height 65
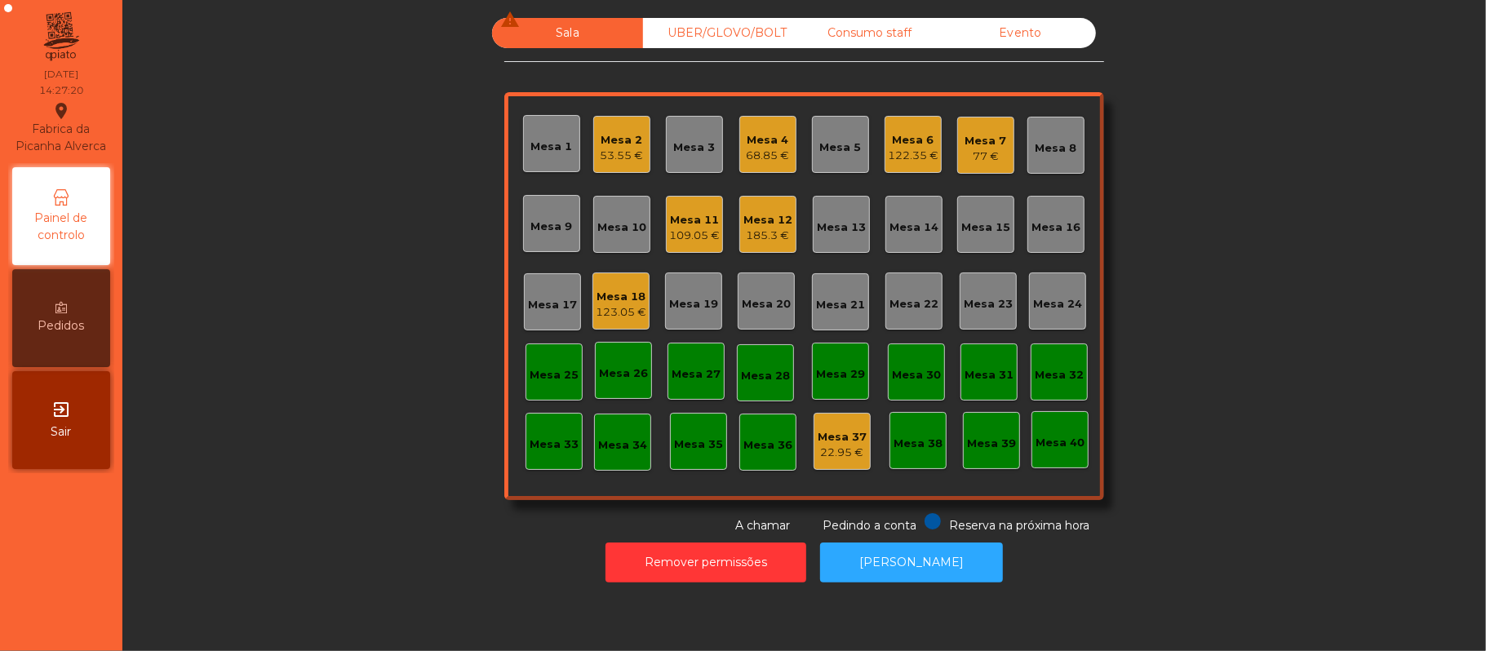
click at [745, 243] on div "Mesa 12 185.3 €" at bounding box center [767, 224] width 57 height 57
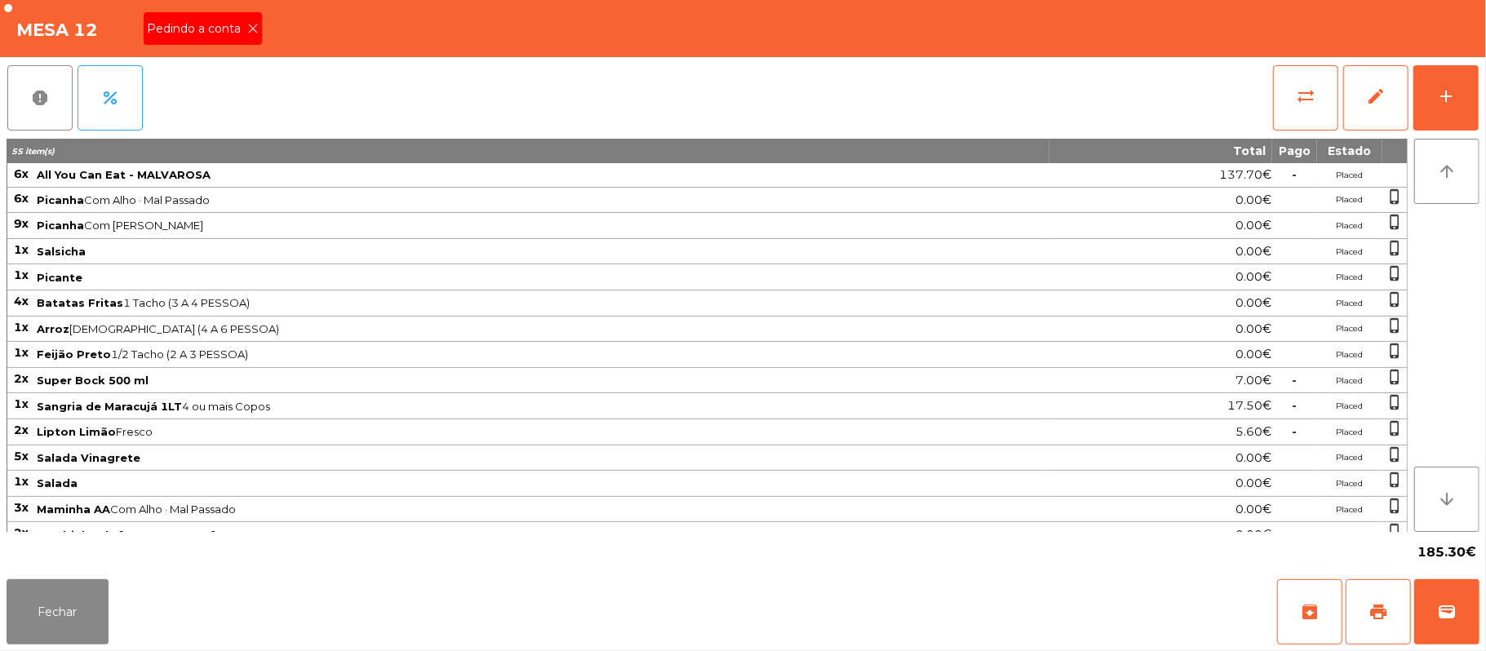
click at [251, 27] on icon at bounding box center [252, 28] width 11 height 11
click at [1391, 619] on button "print" at bounding box center [1378, 611] width 65 height 65
click at [52, 615] on button "Fechar" at bounding box center [58, 611] width 102 height 65
click at [1449, 623] on button "wallet" at bounding box center [1446, 611] width 65 height 65
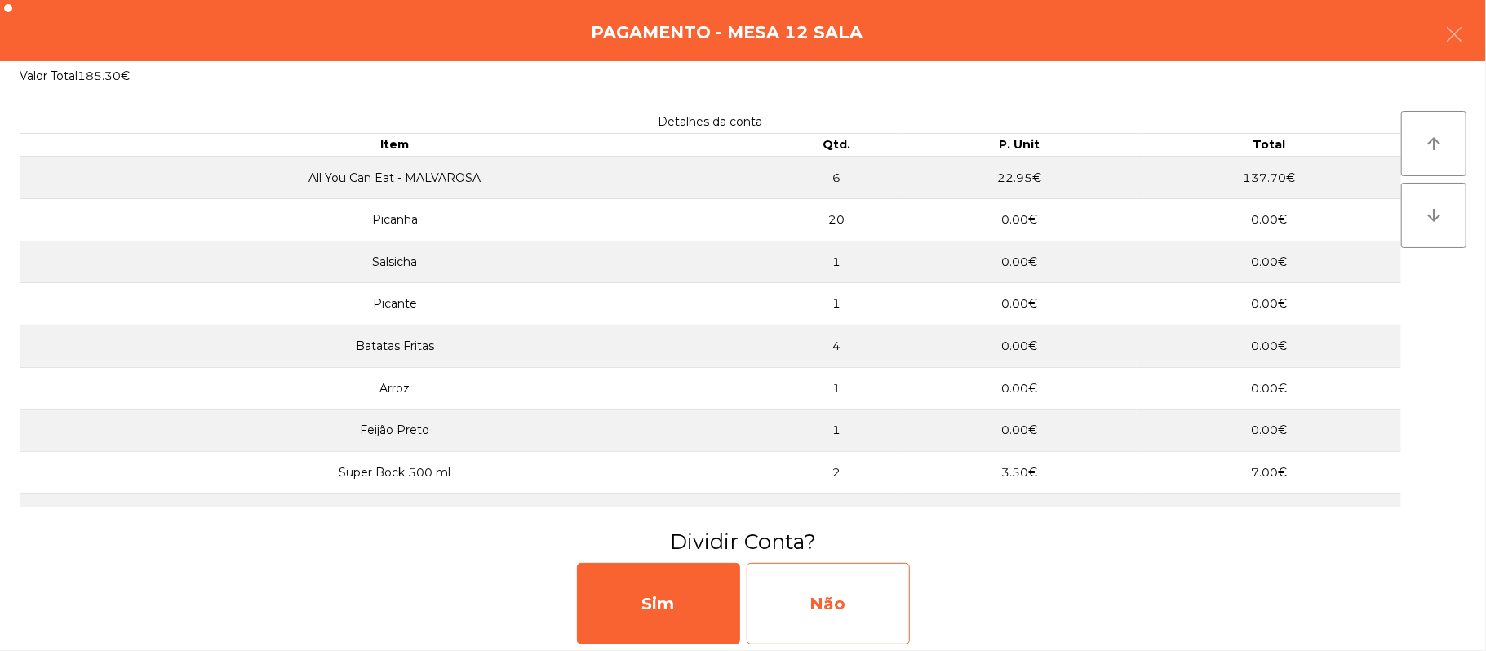
click at [852, 606] on div "Não" at bounding box center [828, 604] width 163 height 82
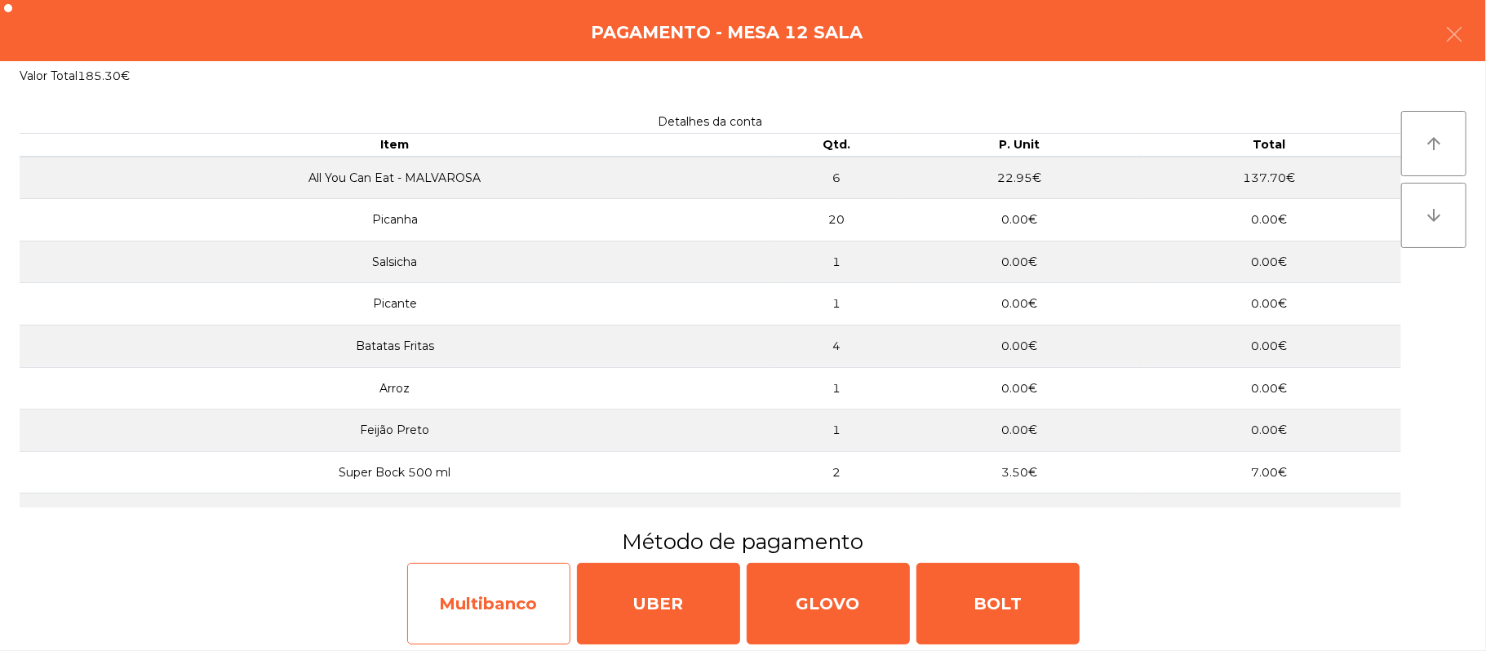
click at [503, 618] on div "Multibanco" at bounding box center [488, 604] width 163 height 82
select select "**"
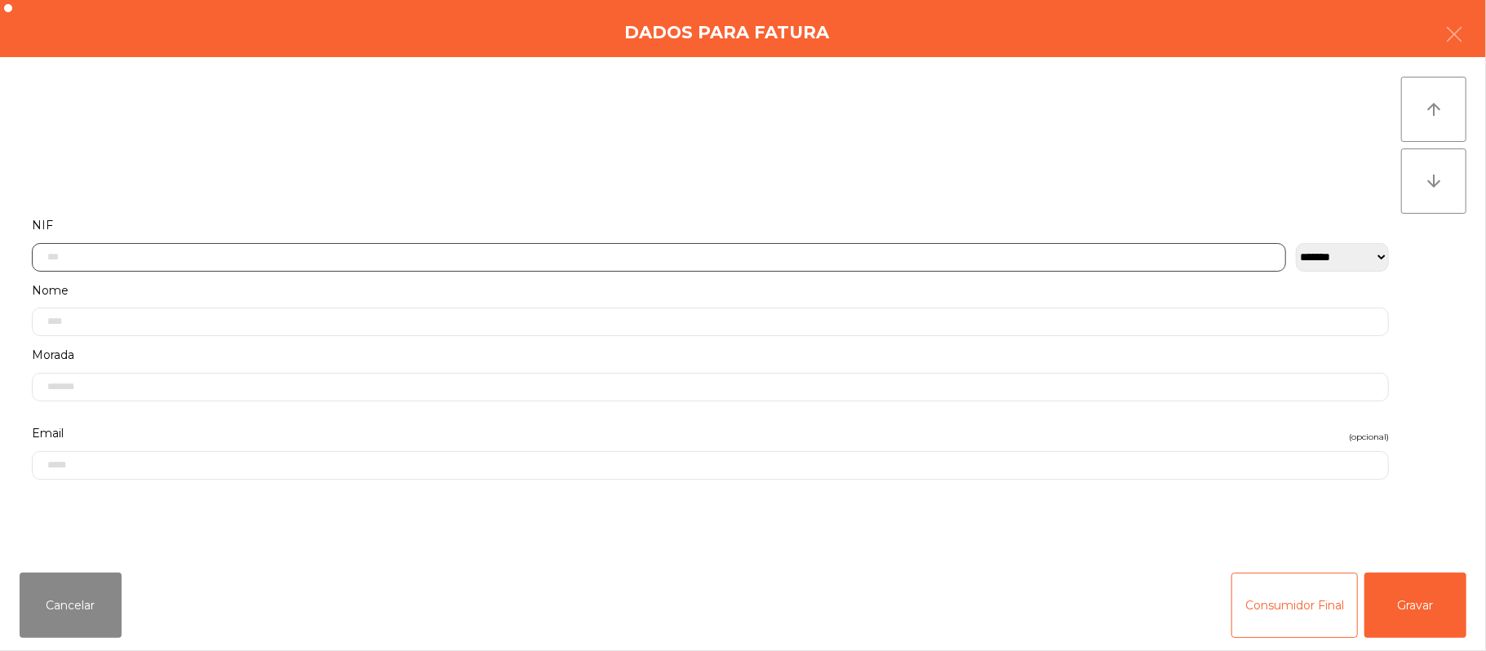
click at [572, 250] on input "text" at bounding box center [659, 257] width 1254 height 29
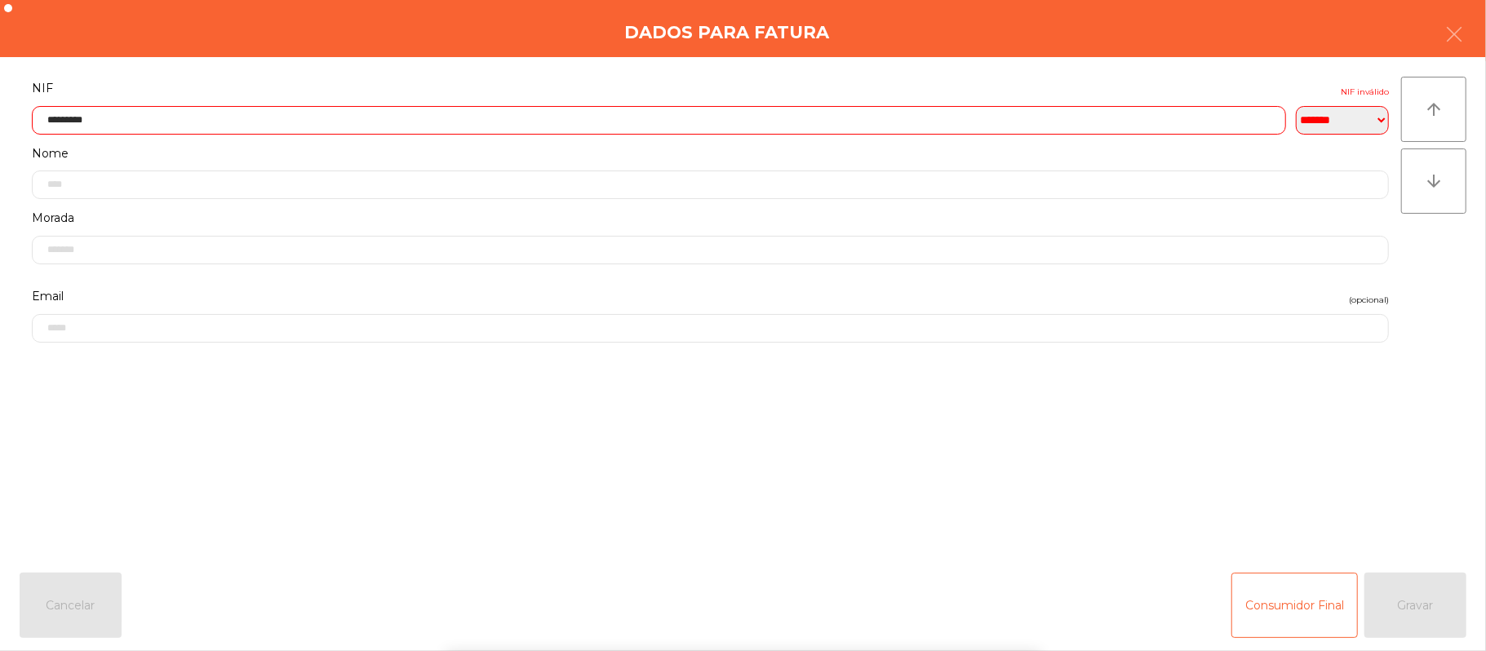
click at [1252, 510] on div "` 1 2 3 4 5 6 7 8 9 0 - = keyboard_backspace keyboard_tab q w e r t y u i o p […" at bounding box center [743, 550] width 1486 height 202
click at [634, 113] on input "*********" at bounding box center [659, 120] width 1254 height 29
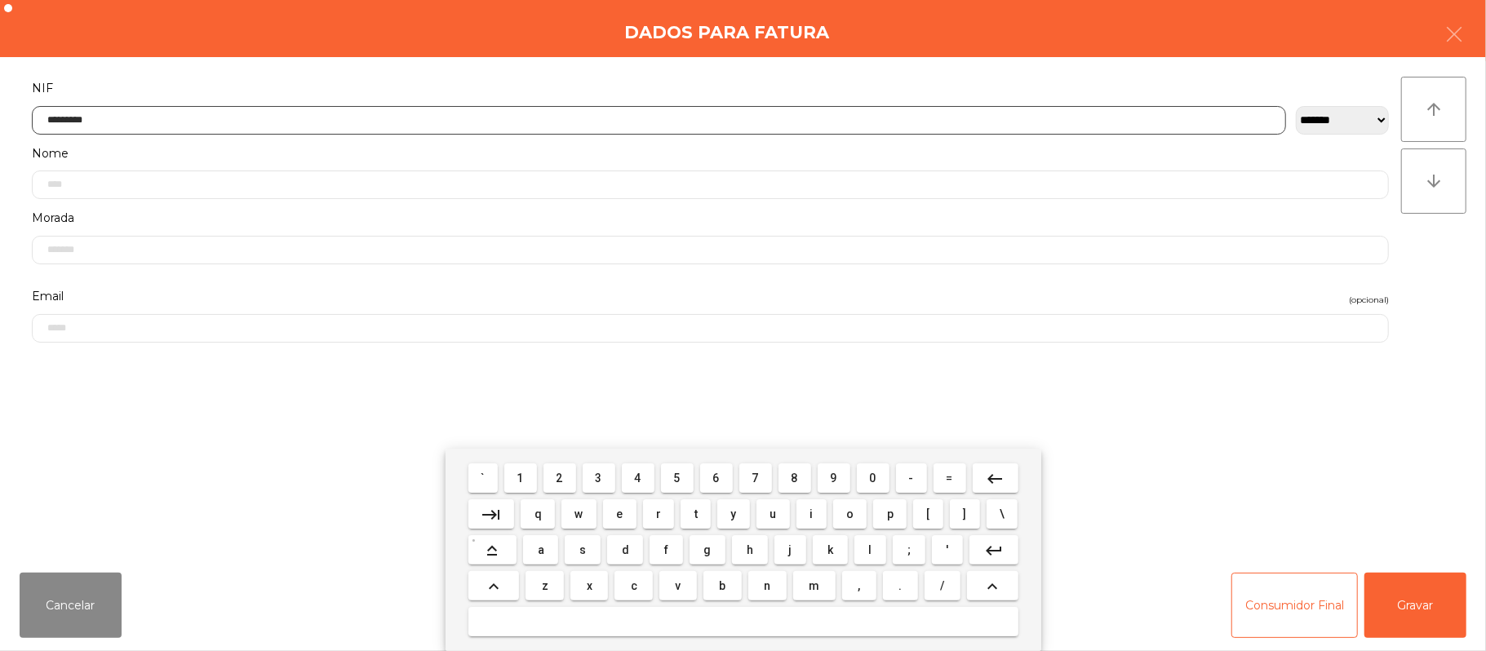
type input "*********"
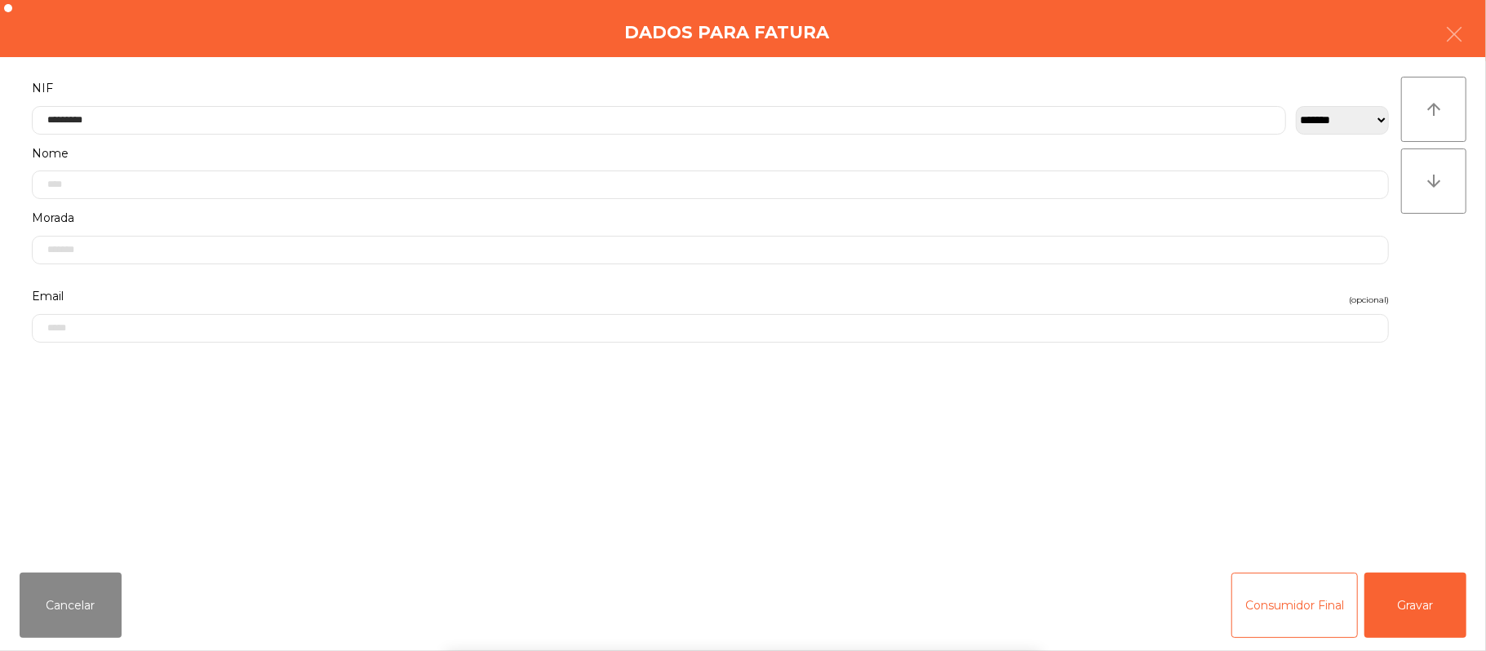
click at [1434, 612] on div "` 1 2 3 4 5 6 7 8 9 0 - = keyboard_backspace keyboard_tab q w e r t y u i o p […" at bounding box center [743, 550] width 1486 height 202
click at [1433, 621] on button "Gravar" at bounding box center [1415, 605] width 102 height 65
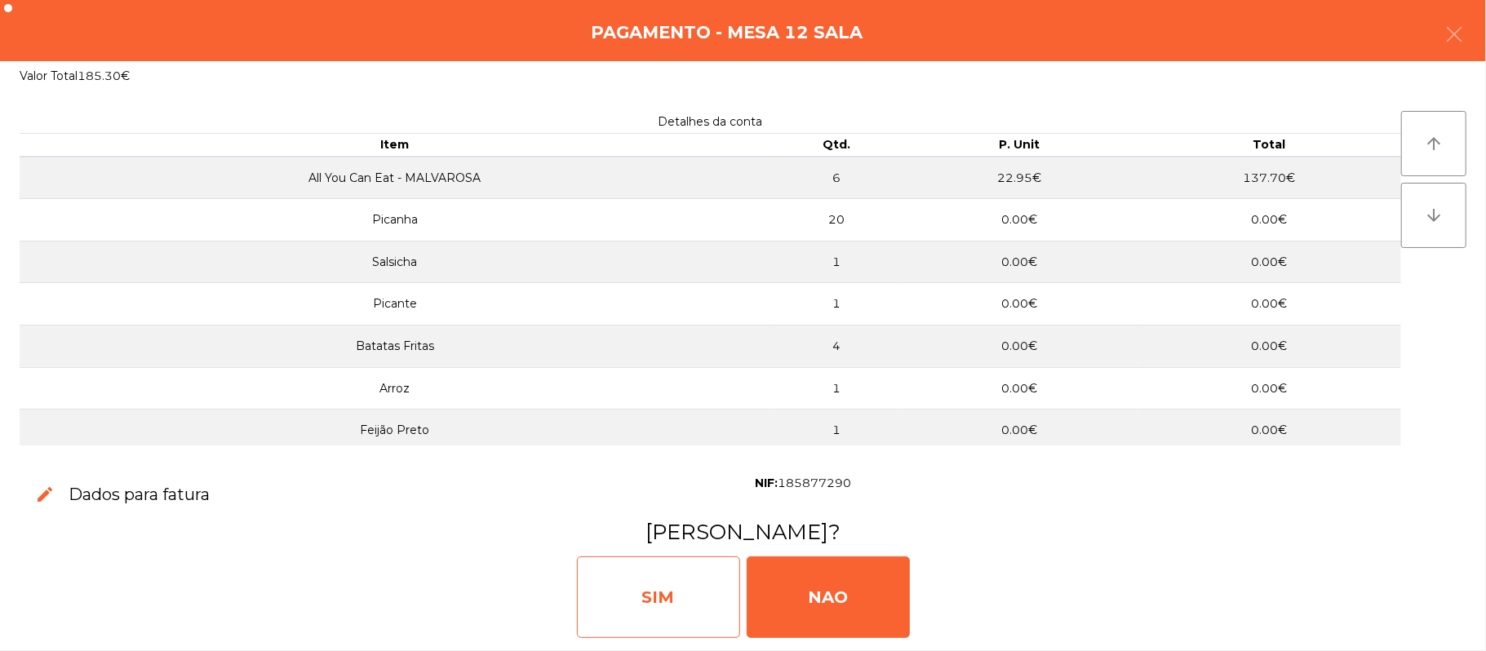
click at [637, 583] on div "SIM" at bounding box center [658, 598] width 163 height 82
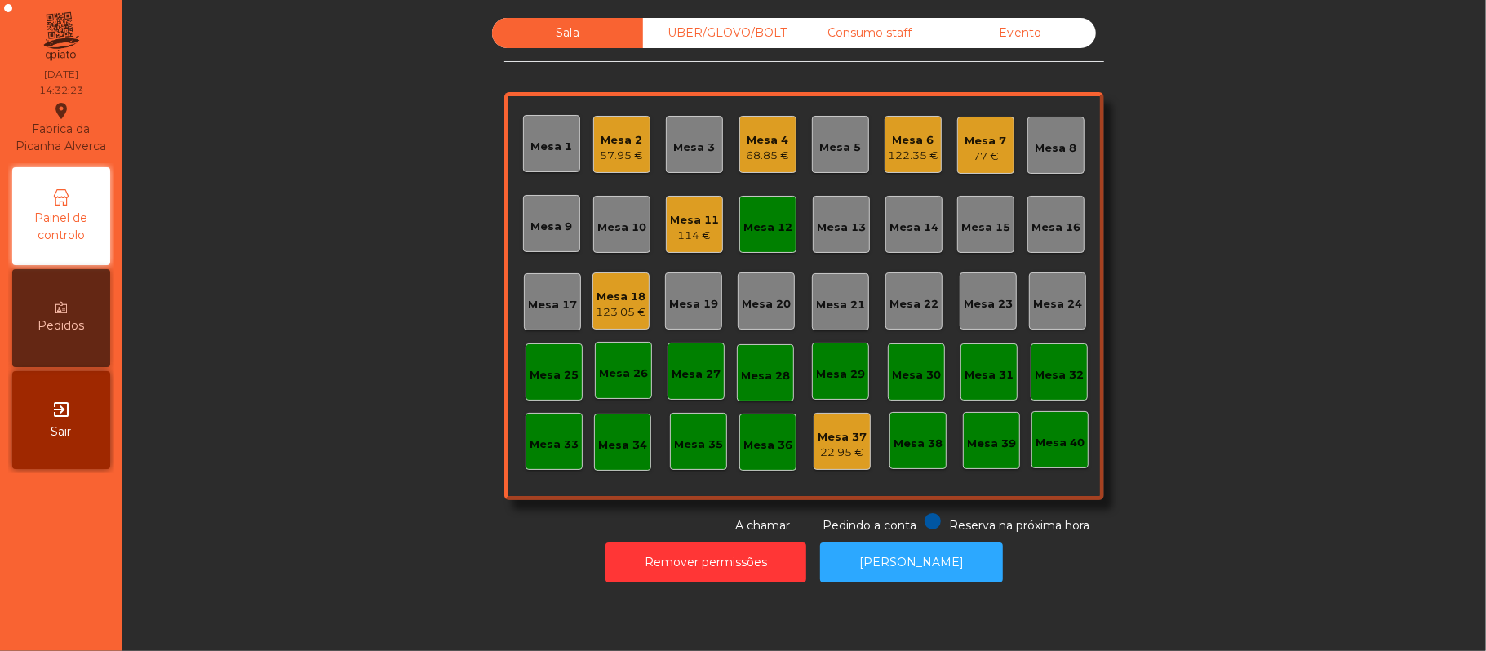
click at [743, 220] on div "Mesa 12" at bounding box center [767, 228] width 49 height 16
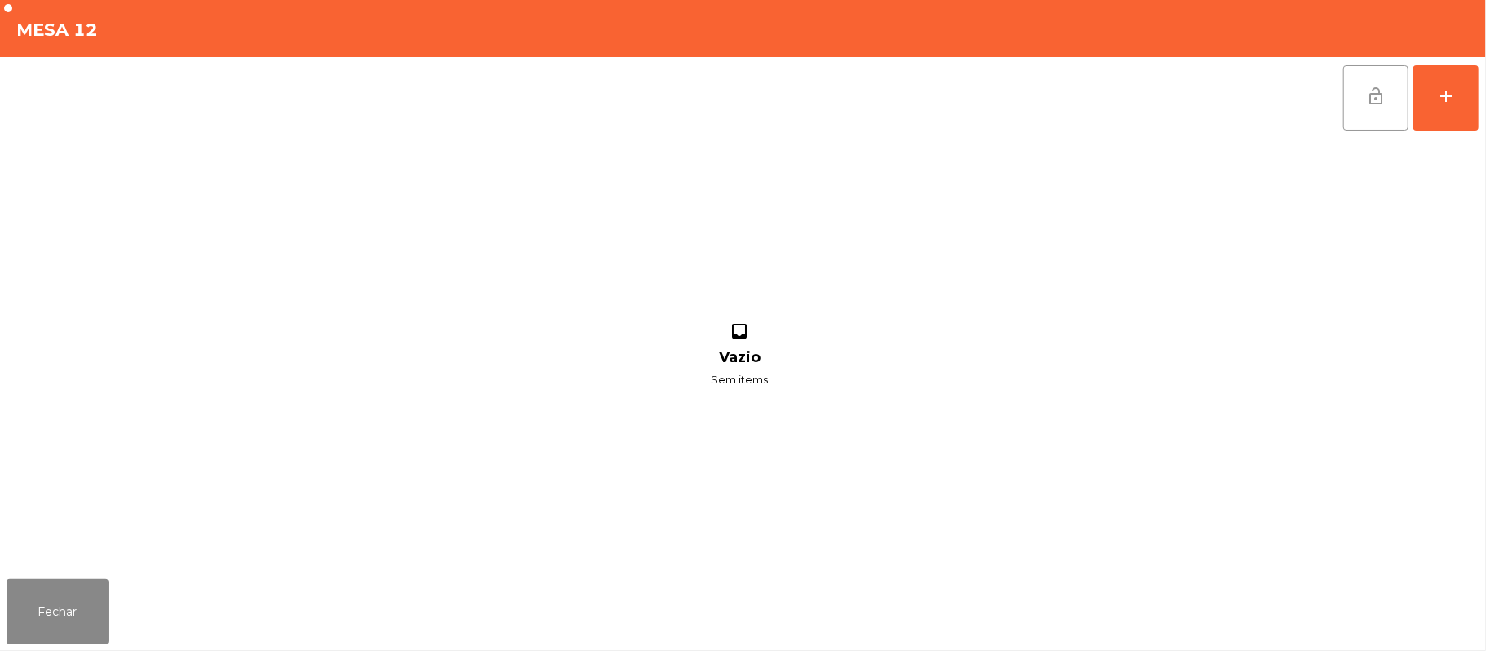
click at [1361, 127] on button "lock_open" at bounding box center [1375, 97] width 65 height 65
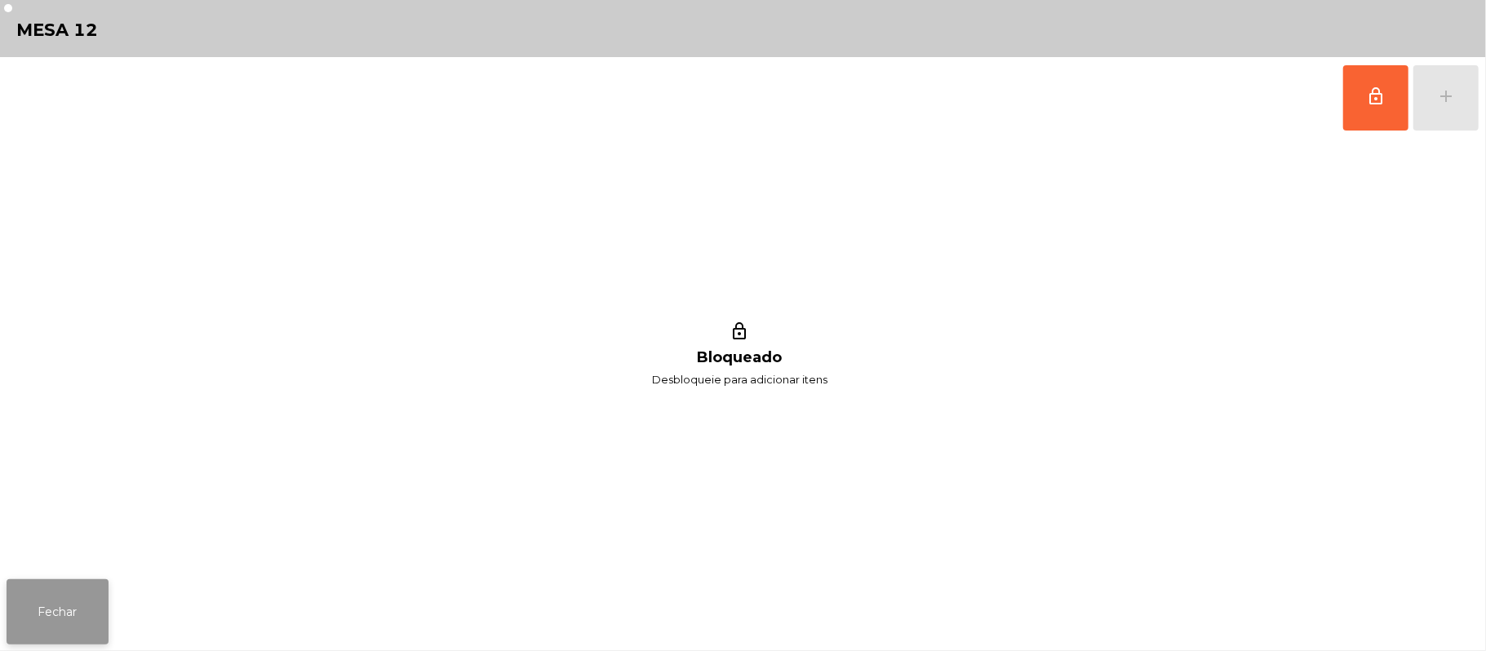
click at [102, 588] on button "Fechar" at bounding box center [58, 611] width 102 height 65
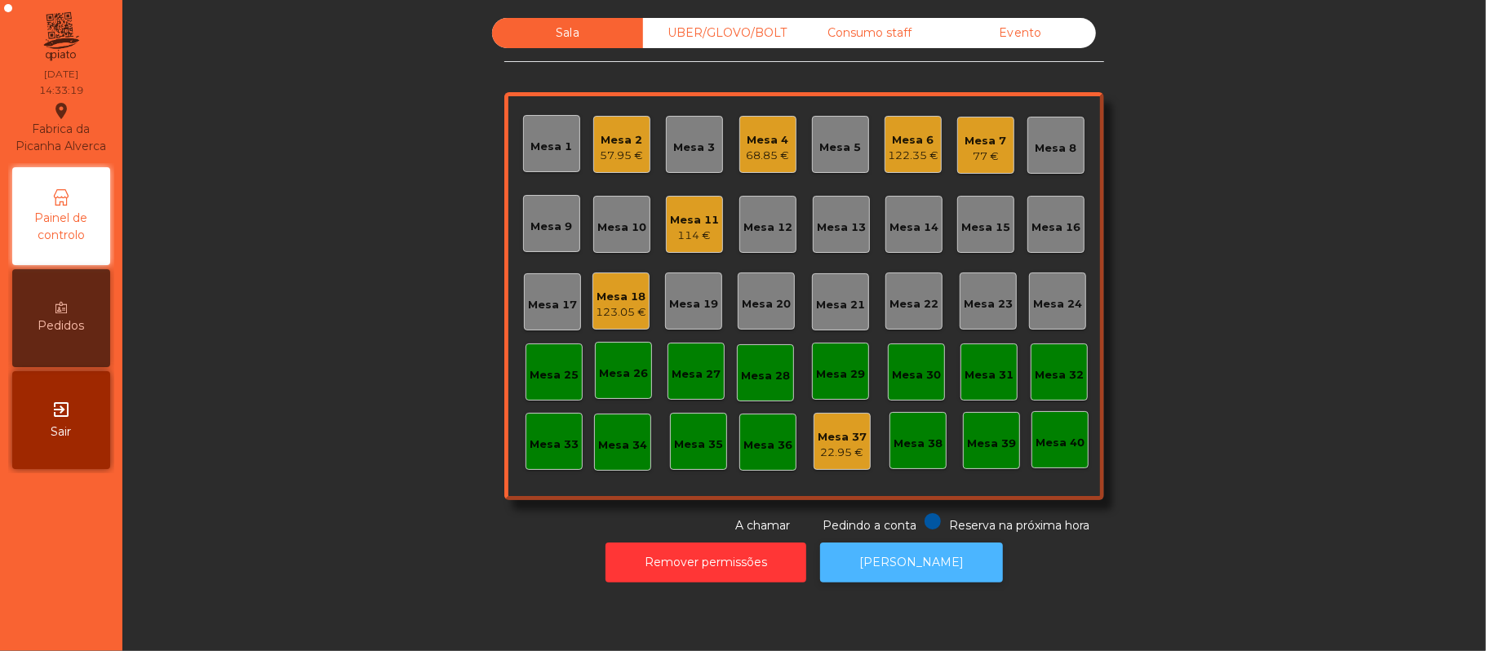
click at [921, 576] on button "[PERSON_NAME]" at bounding box center [911, 563] width 183 height 40
click at [912, 135] on div "Mesa 6" at bounding box center [913, 140] width 51 height 16
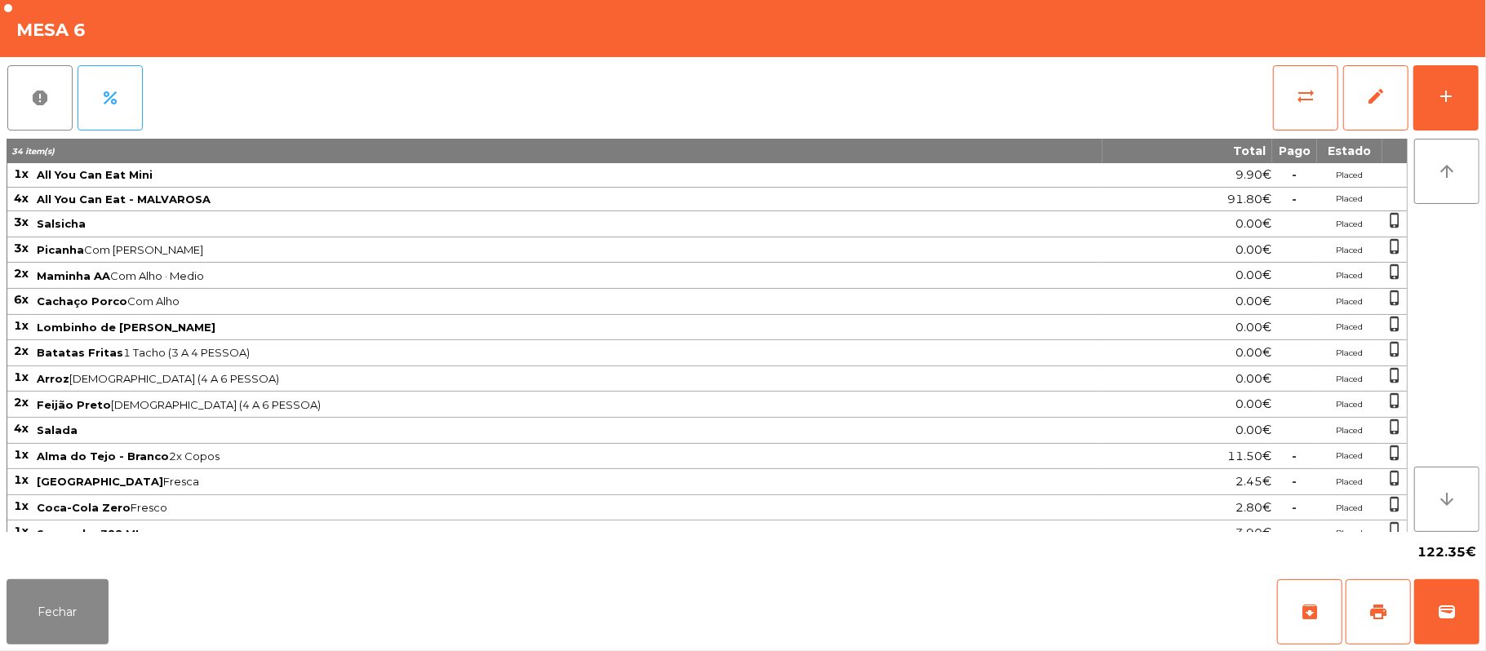
click at [1480, 85] on div "report percent sync_alt edit add 34 item(s) Total Pago Estado 1x All You Can Ea…" at bounding box center [743, 315] width 1486 height 516
click at [1424, 91] on button "add" at bounding box center [1445, 97] width 65 height 65
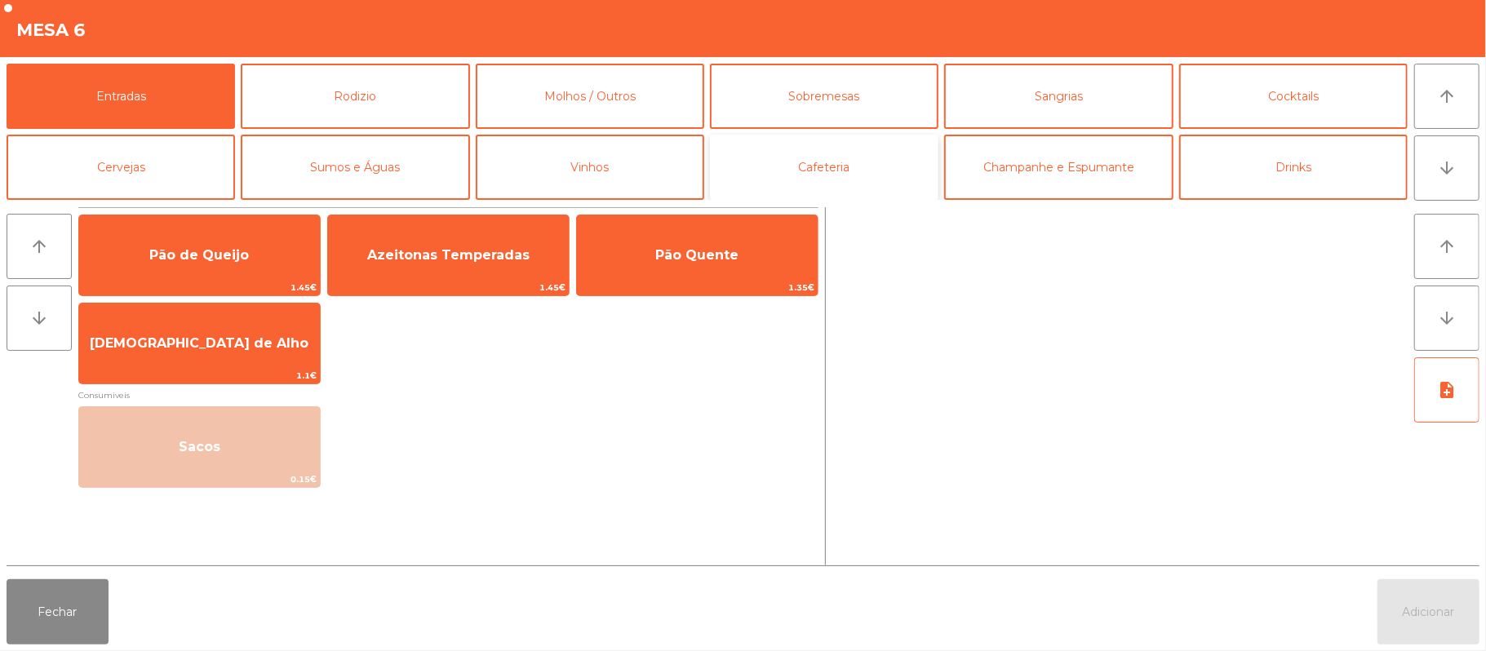
click at [811, 166] on button "Cafeteria" at bounding box center [824, 167] width 228 height 65
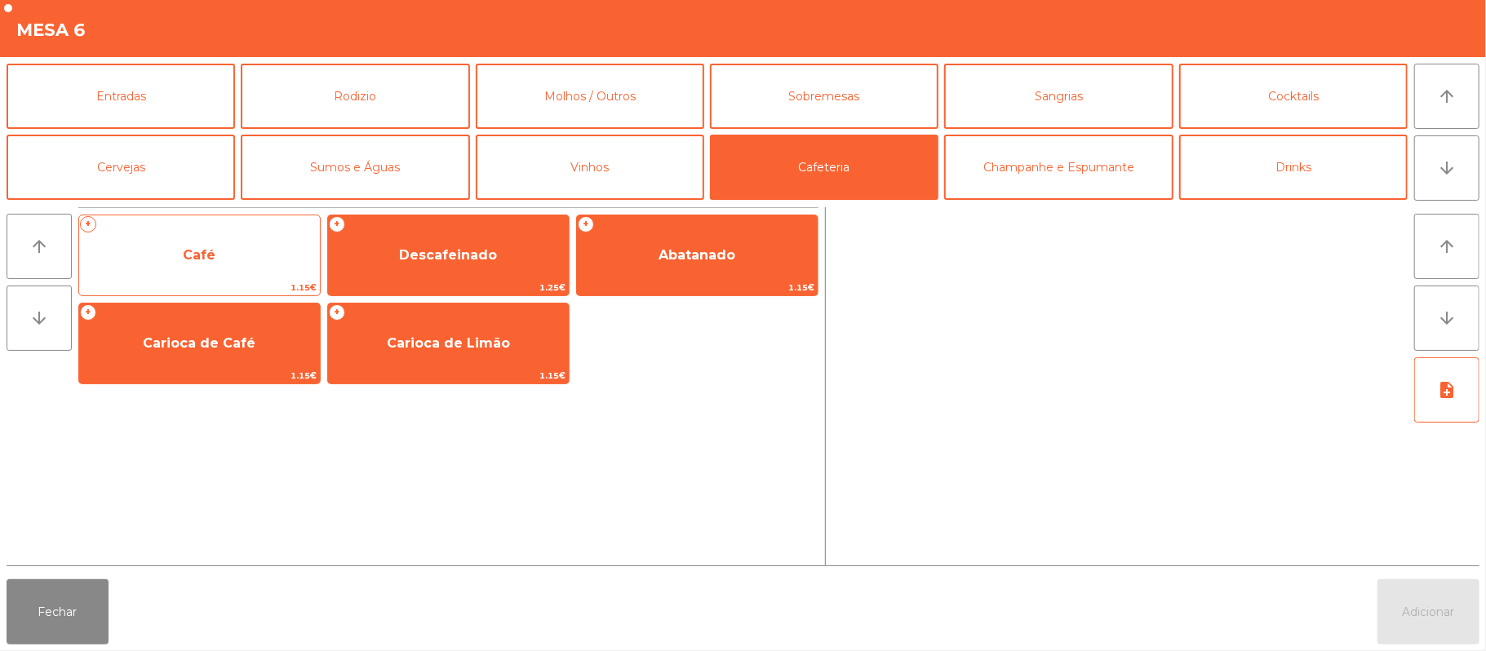
click at [253, 278] on div "+ Café 1.15€" at bounding box center [199, 256] width 242 height 82
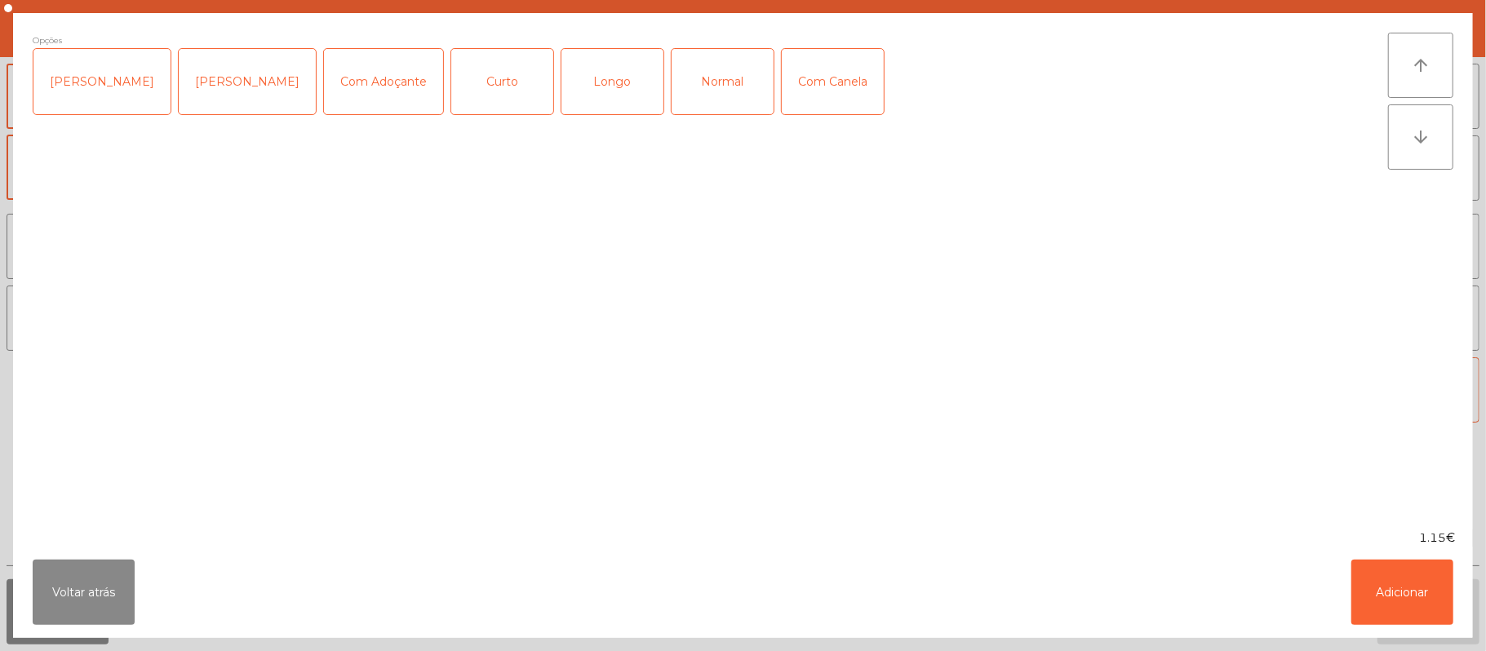
click at [706, 87] on div "Normal" at bounding box center [723, 81] width 102 height 65
click at [1410, 583] on button "Adicionar" at bounding box center [1402, 592] width 102 height 65
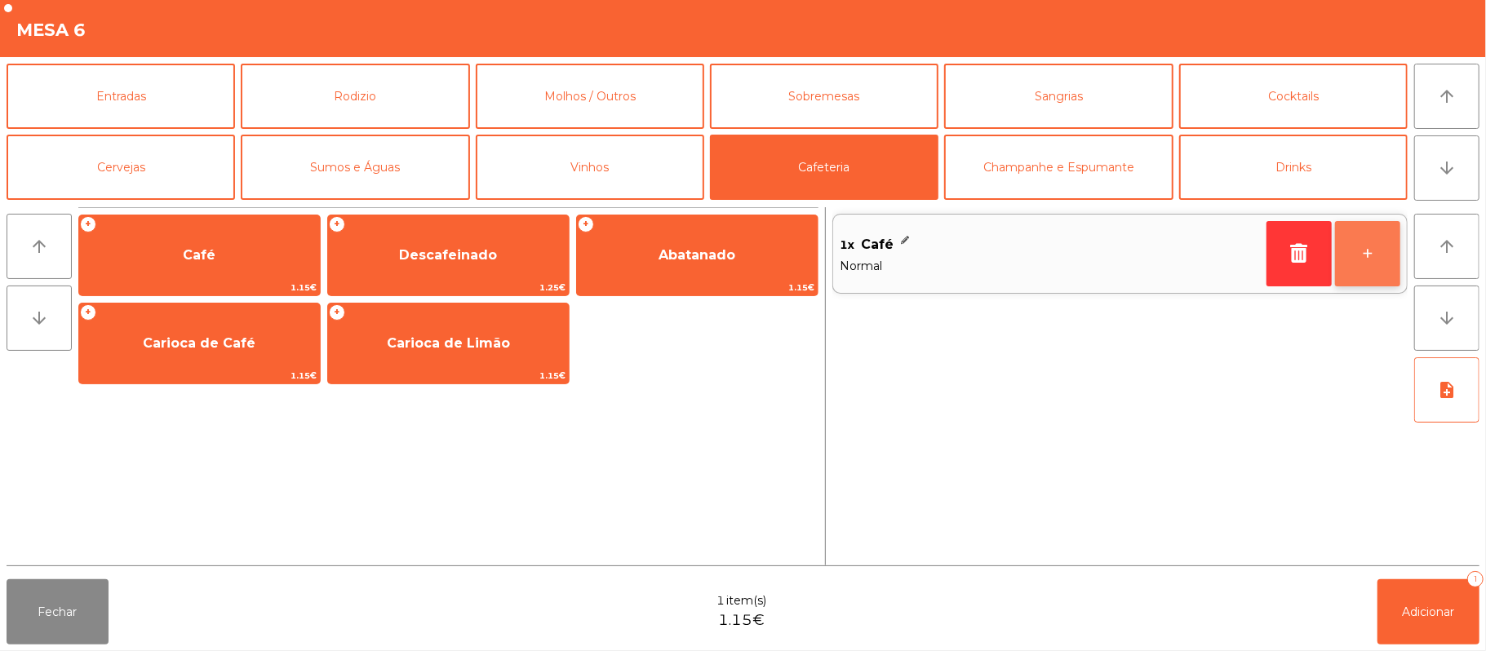
click at [1359, 271] on button "+" at bounding box center [1367, 253] width 65 height 65
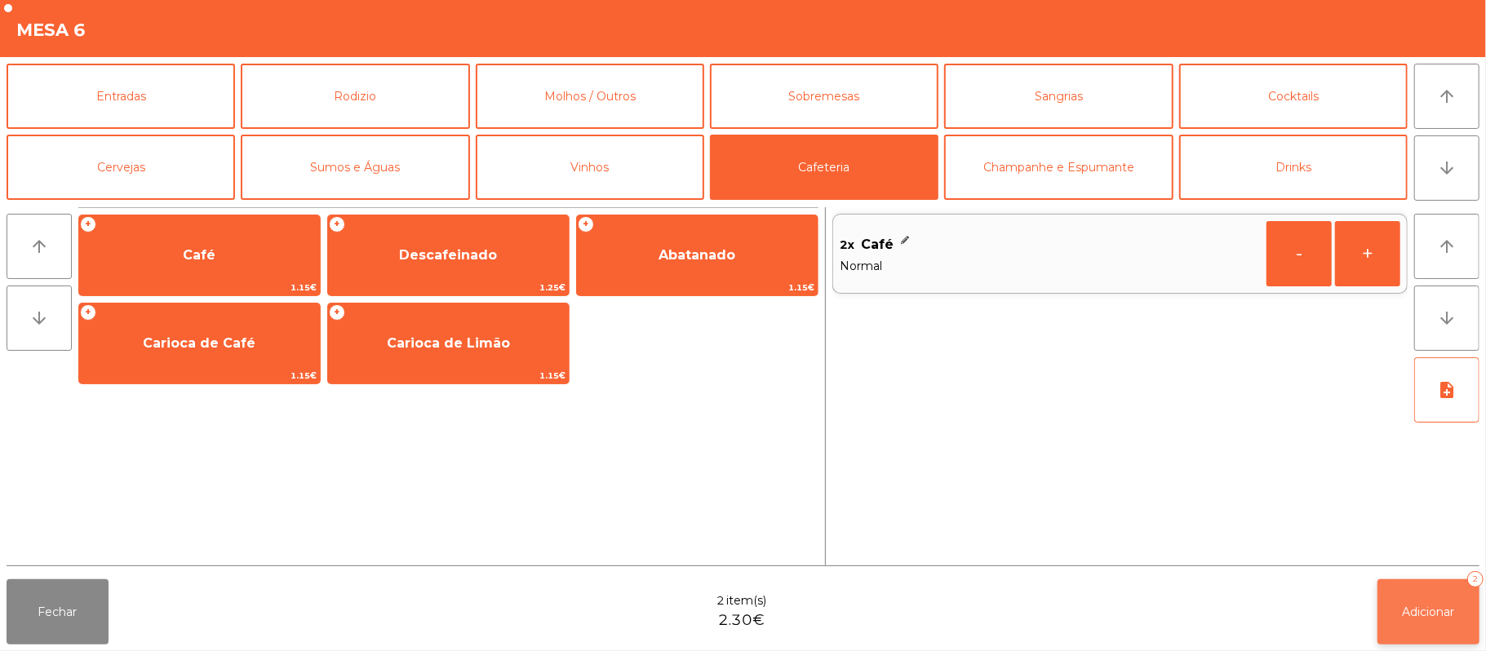
click at [1417, 610] on span "Adicionar" at bounding box center [1429, 612] width 52 height 15
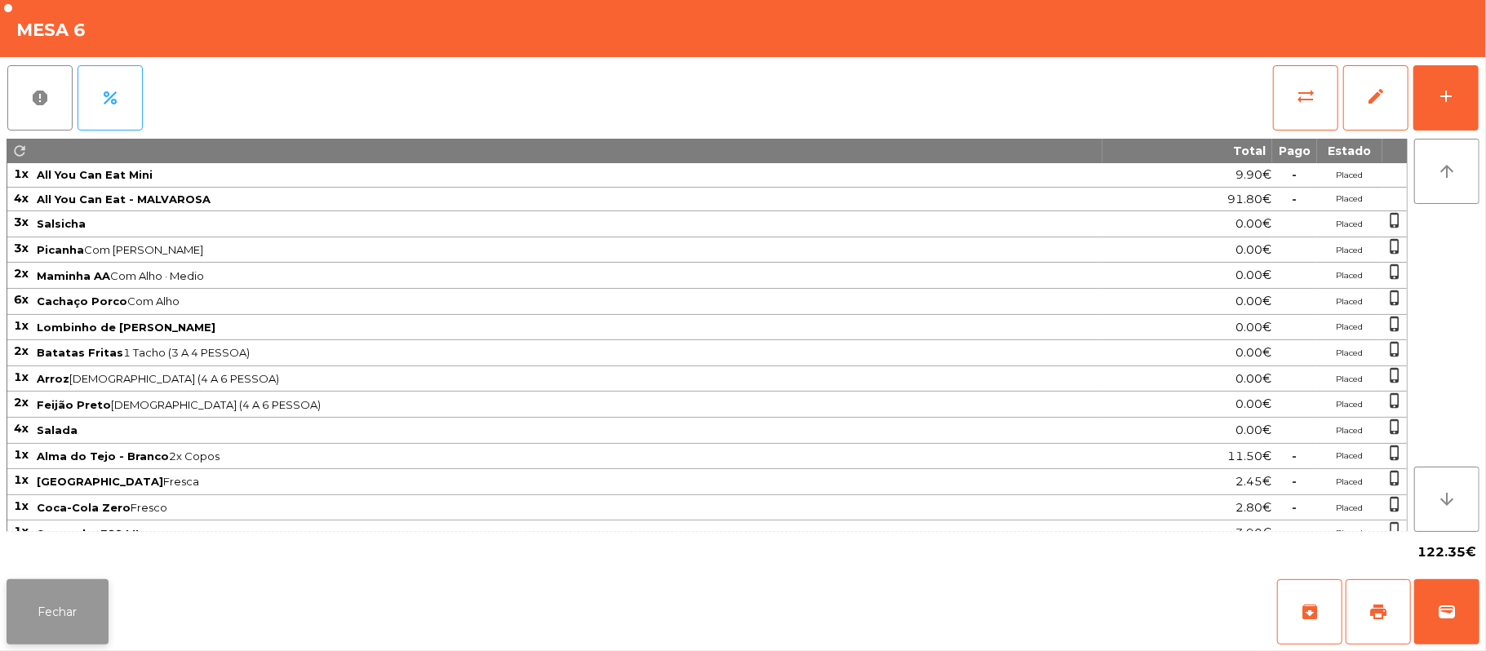
click at [87, 609] on button "Fechar" at bounding box center [58, 611] width 102 height 65
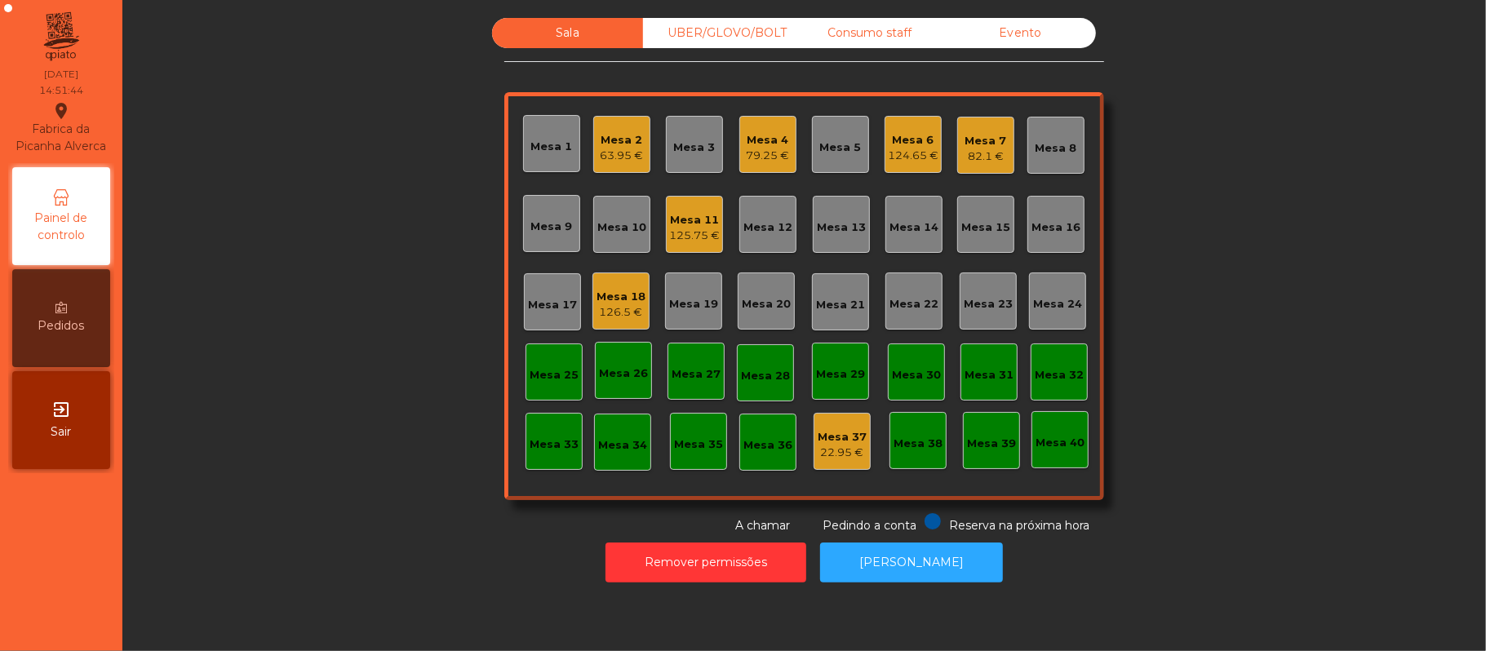
click at [781, 135] on div "Mesa 4 79.25 €" at bounding box center [767, 144] width 57 height 57
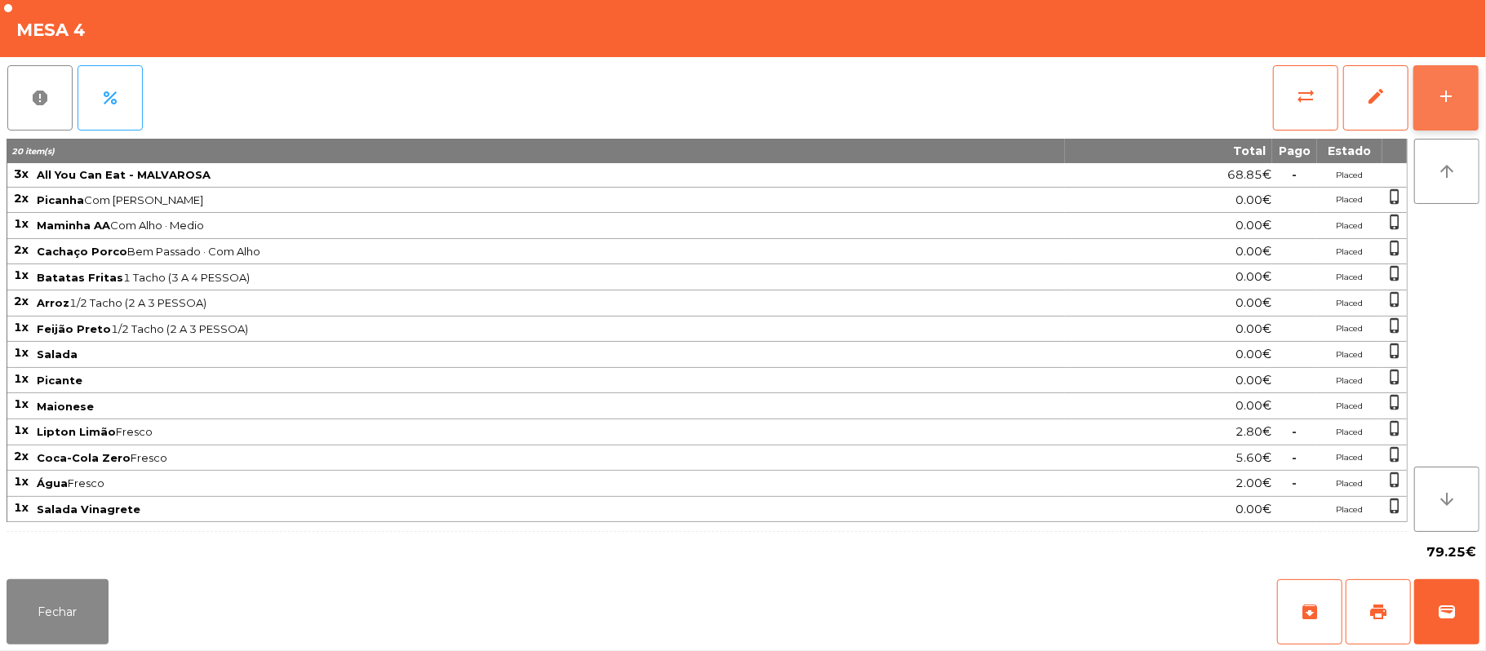
click at [1425, 113] on button "add" at bounding box center [1445, 97] width 65 height 65
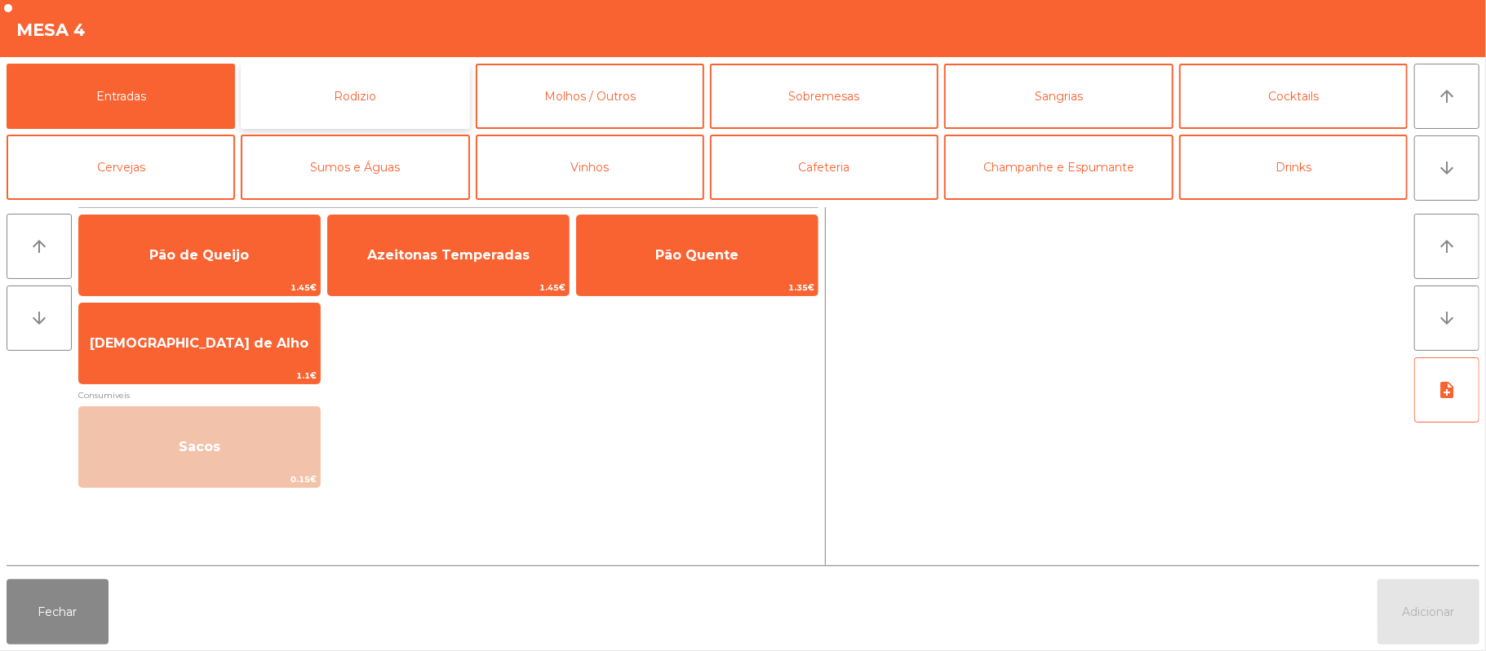
click at [385, 82] on button "Rodizio" at bounding box center [355, 96] width 228 height 65
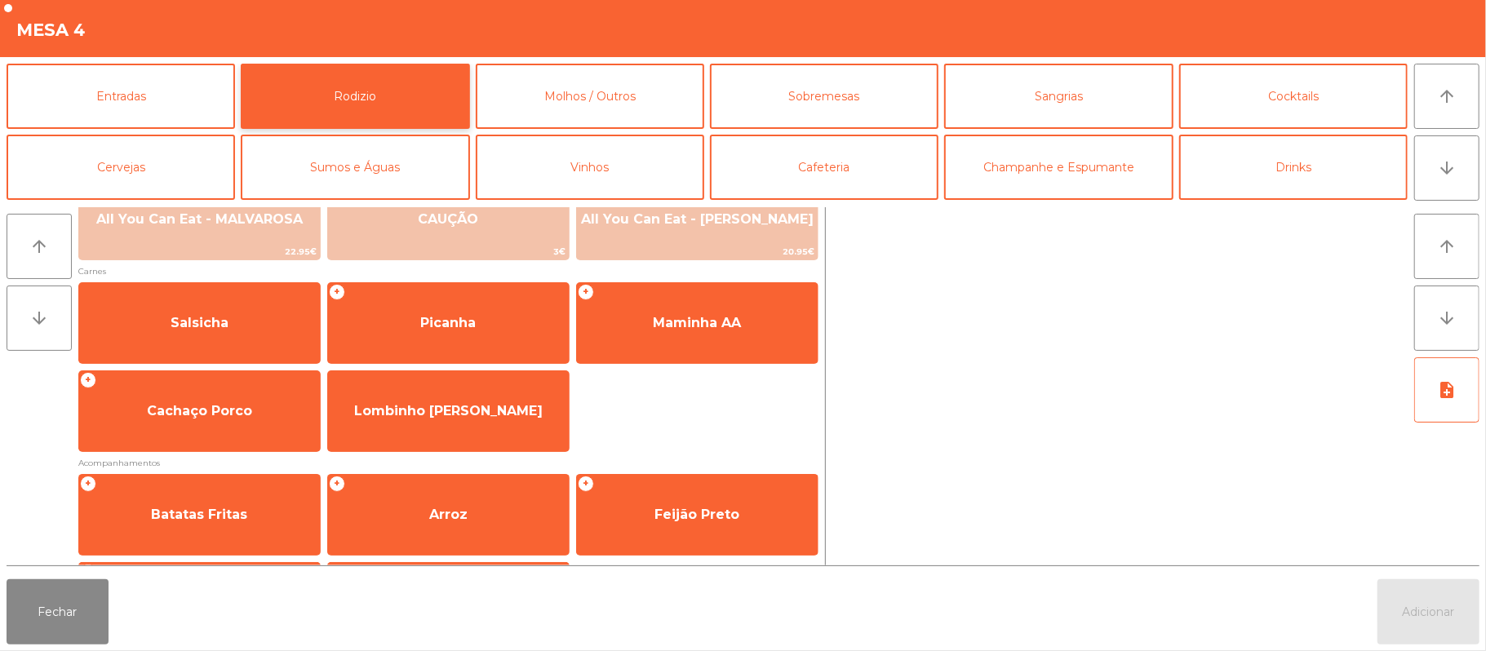
scroll to position [127, 0]
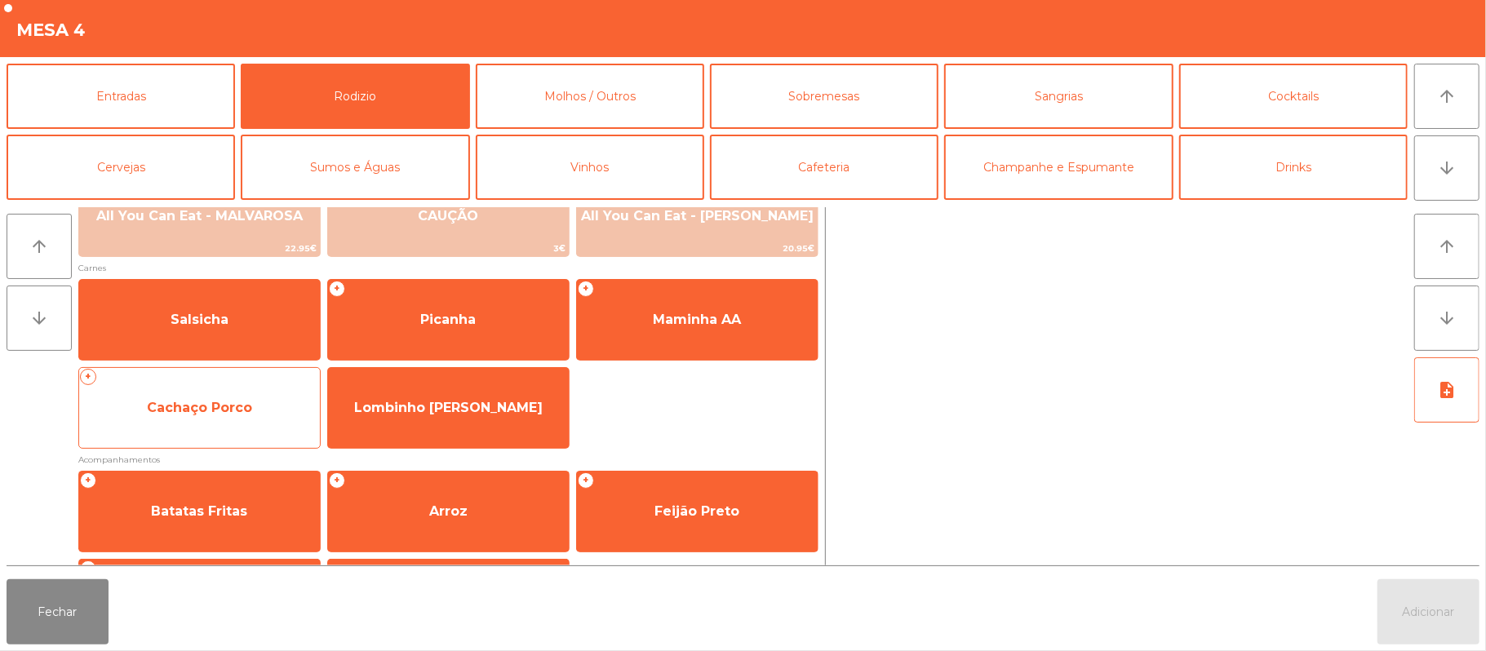
click at [255, 410] on span "Cachaço Porco" at bounding box center [199, 408] width 241 height 44
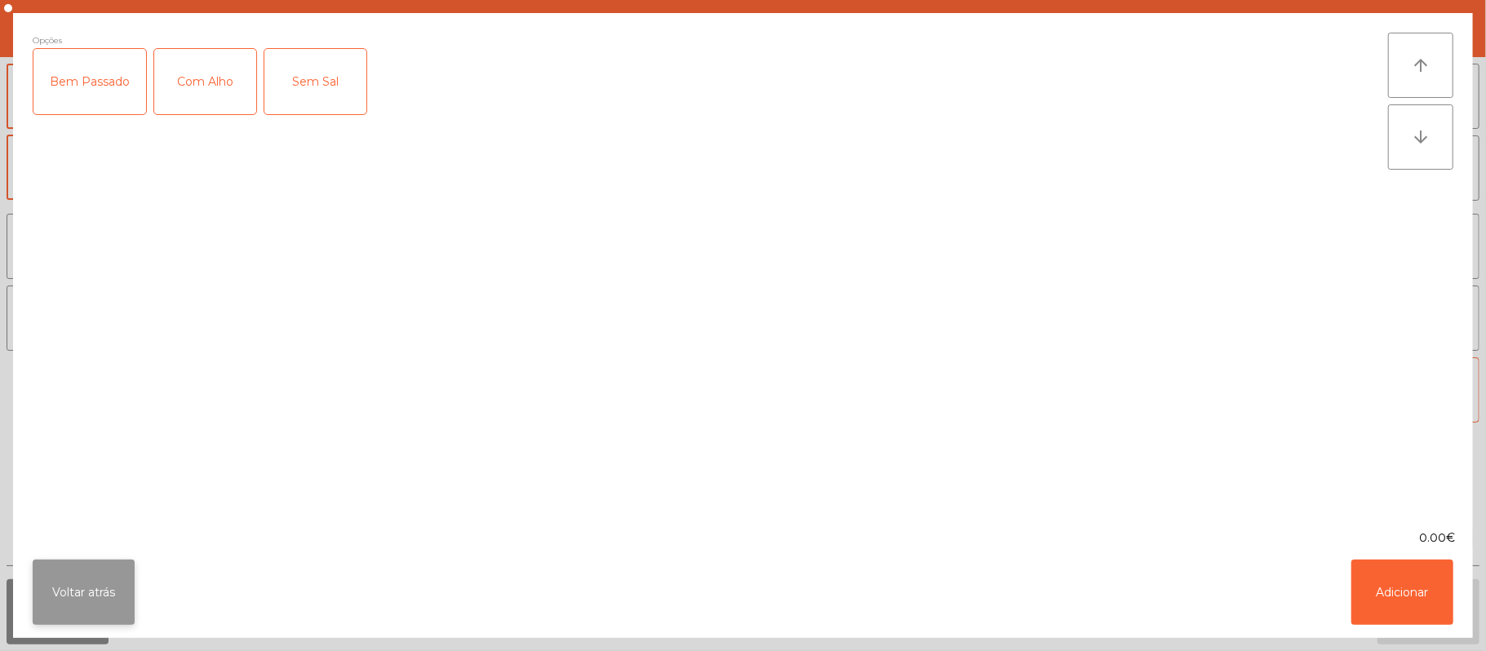
click at [92, 578] on button "Voltar atrás" at bounding box center [84, 592] width 102 height 65
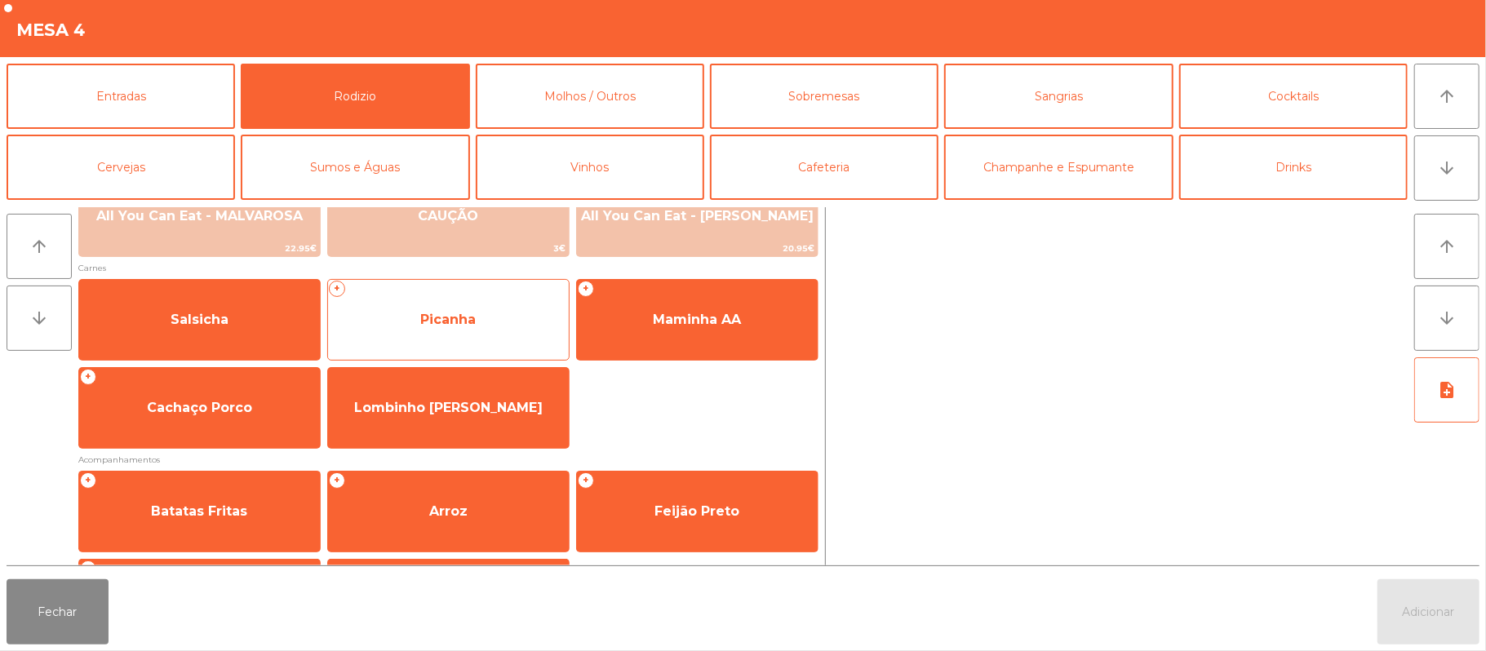
click at [526, 320] on span "Picanha" at bounding box center [448, 320] width 241 height 44
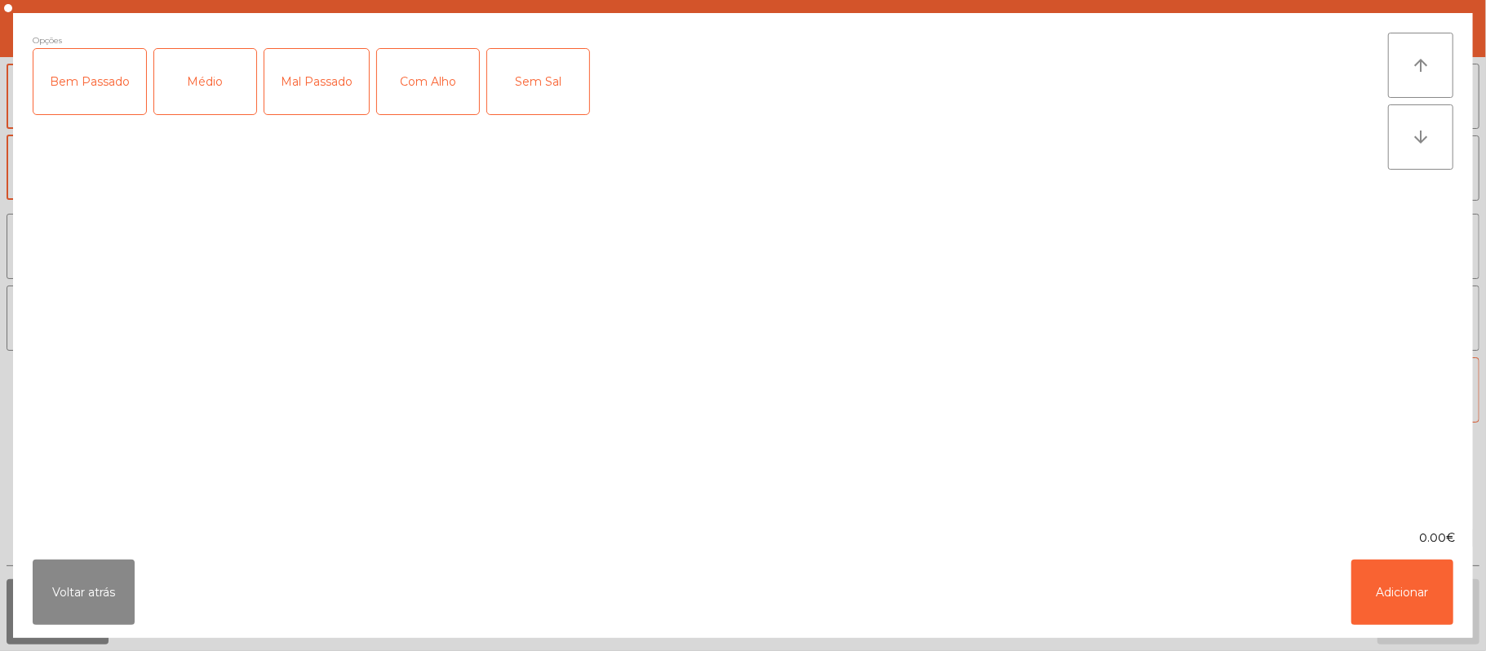
click at [211, 99] on div "Médio" at bounding box center [205, 81] width 102 height 65
click at [429, 76] on div "Com Alho" at bounding box center [428, 81] width 102 height 65
click at [1404, 591] on button "Adicionar" at bounding box center [1402, 592] width 102 height 65
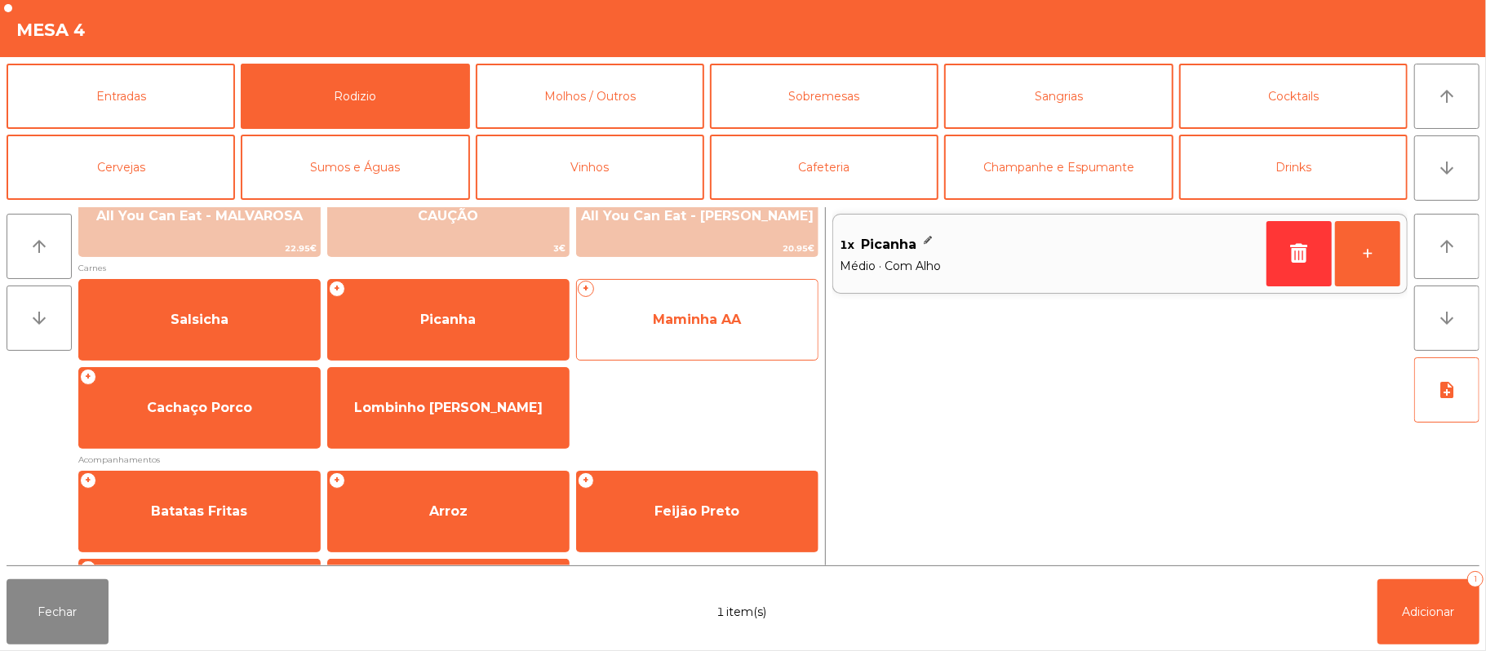
click at [739, 323] on span "Maminha AA" at bounding box center [697, 320] width 88 height 16
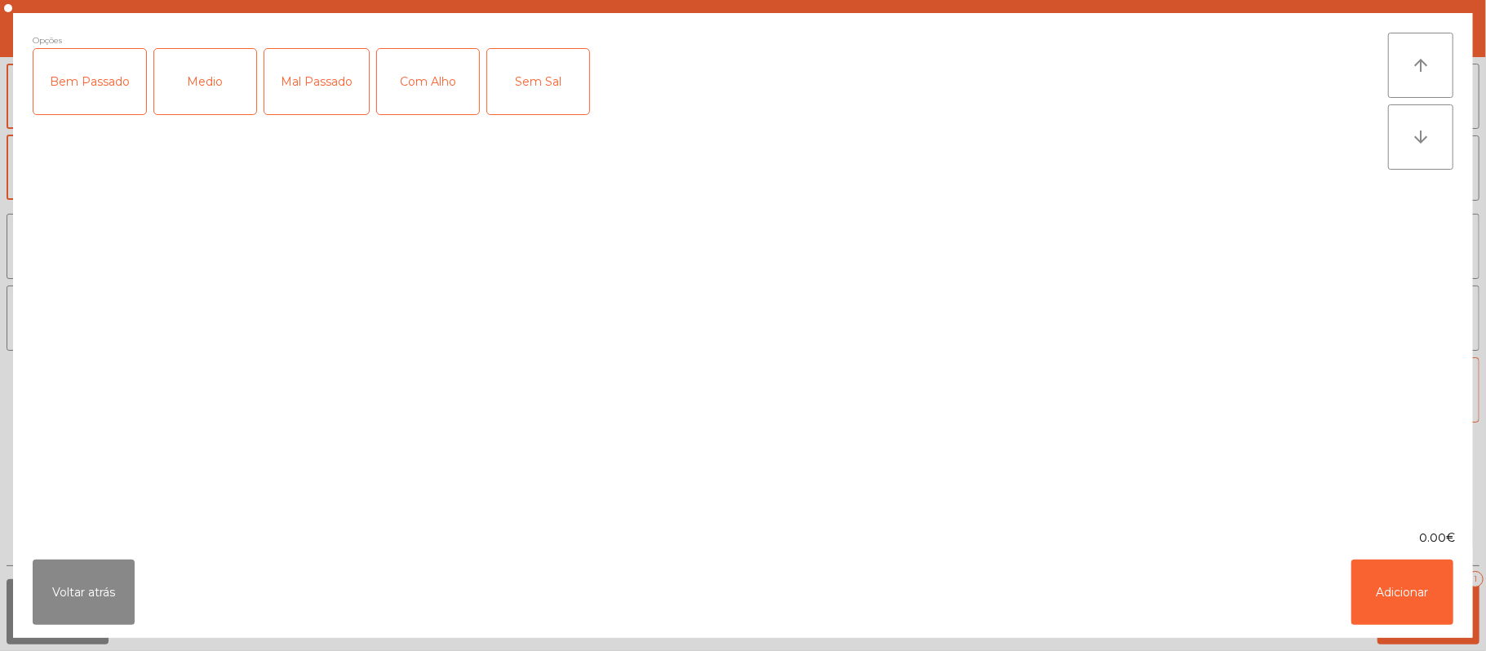
click at [190, 78] on div "Medio" at bounding box center [205, 81] width 102 height 65
click at [556, 78] on div "Sem Sal" at bounding box center [538, 81] width 102 height 65
click at [558, 88] on div "Sem Sal" at bounding box center [538, 81] width 102 height 65
click at [441, 76] on div "Com Alho" at bounding box center [428, 81] width 102 height 65
click at [1431, 582] on button "Adicionar" at bounding box center [1402, 592] width 102 height 65
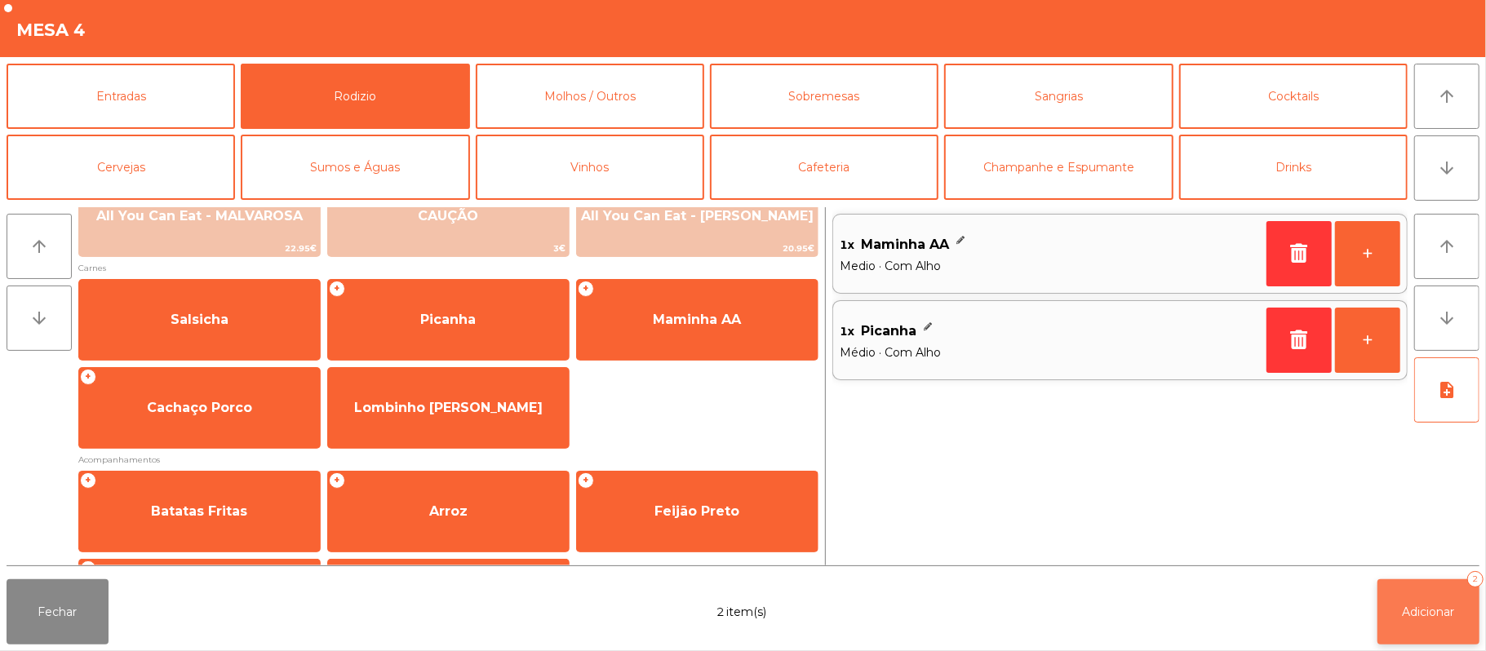
click at [1435, 625] on button "Adicionar 2" at bounding box center [1429, 611] width 102 height 65
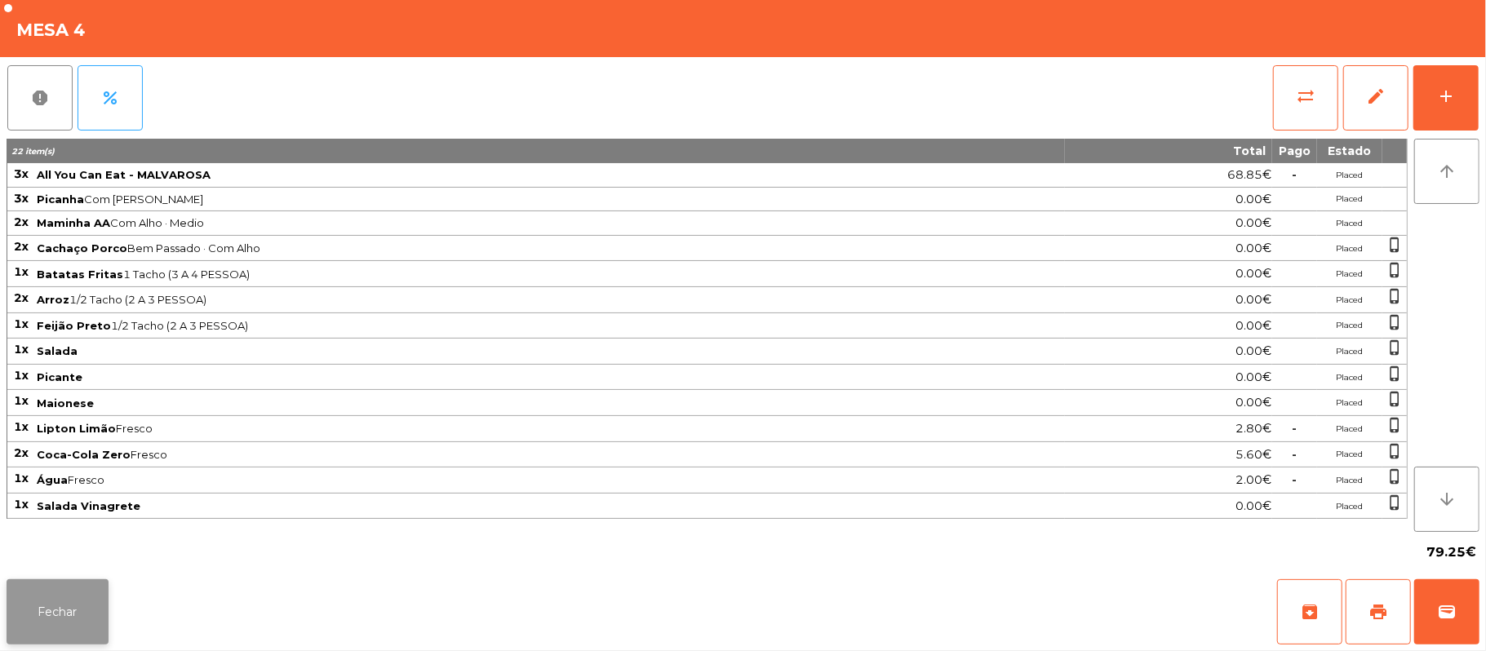
click at [63, 612] on button "Fechar" at bounding box center [58, 611] width 102 height 65
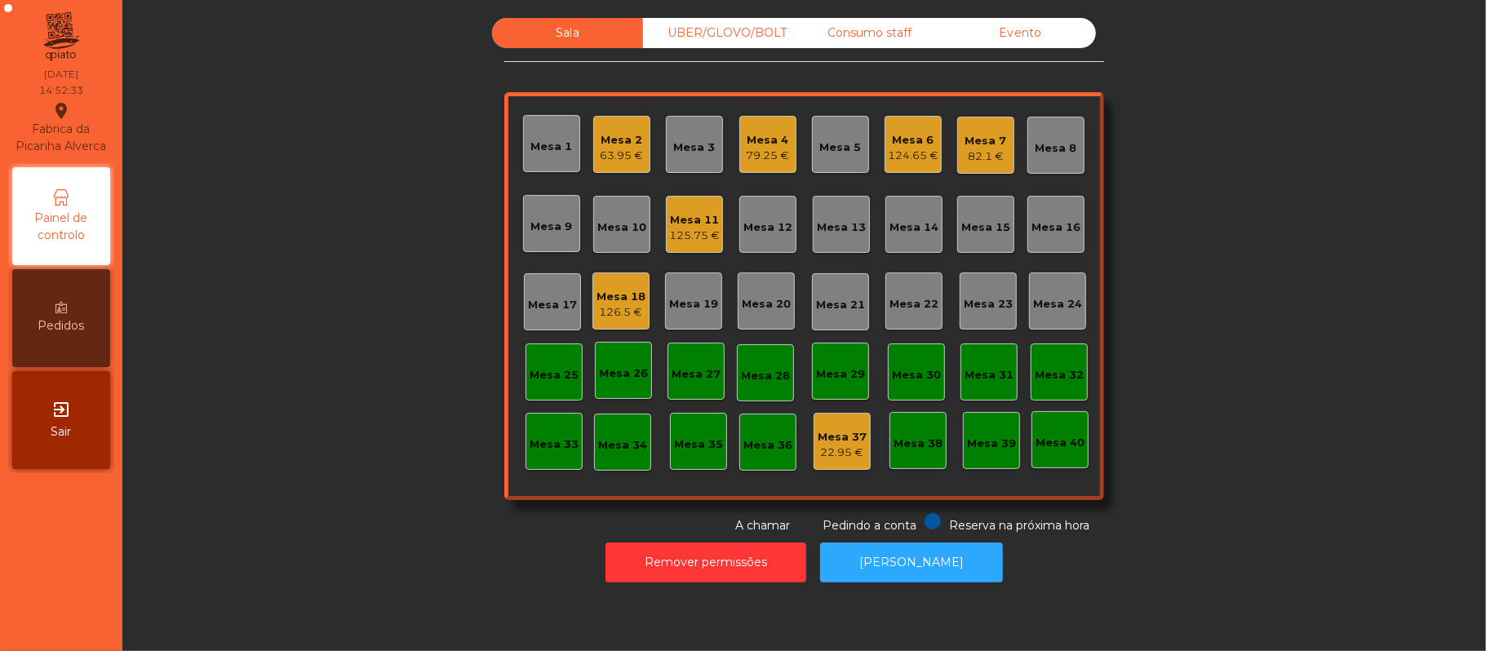
click at [611, 313] on div "126.5 €" at bounding box center [621, 312] width 49 height 16
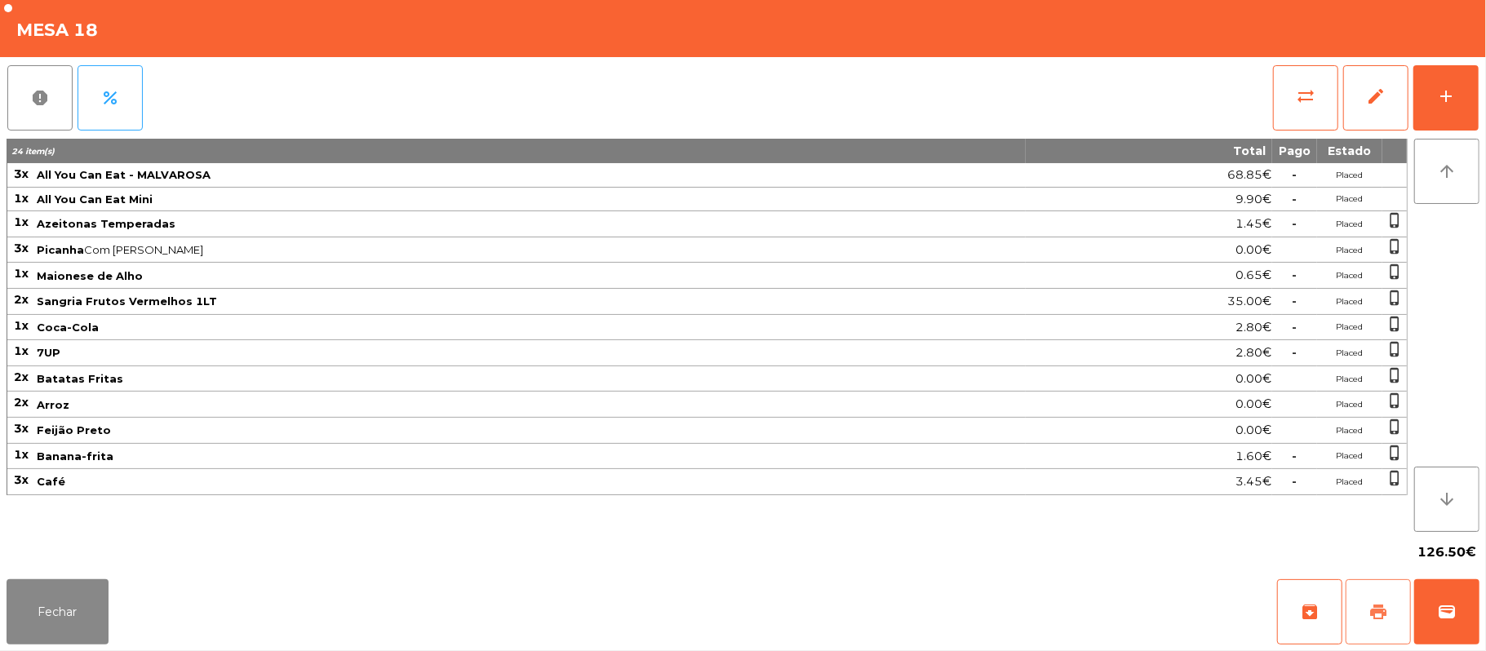
click at [1368, 607] on button "print" at bounding box center [1378, 611] width 65 height 65
click at [1302, 73] on button "sync_alt" at bounding box center [1305, 97] width 65 height 65
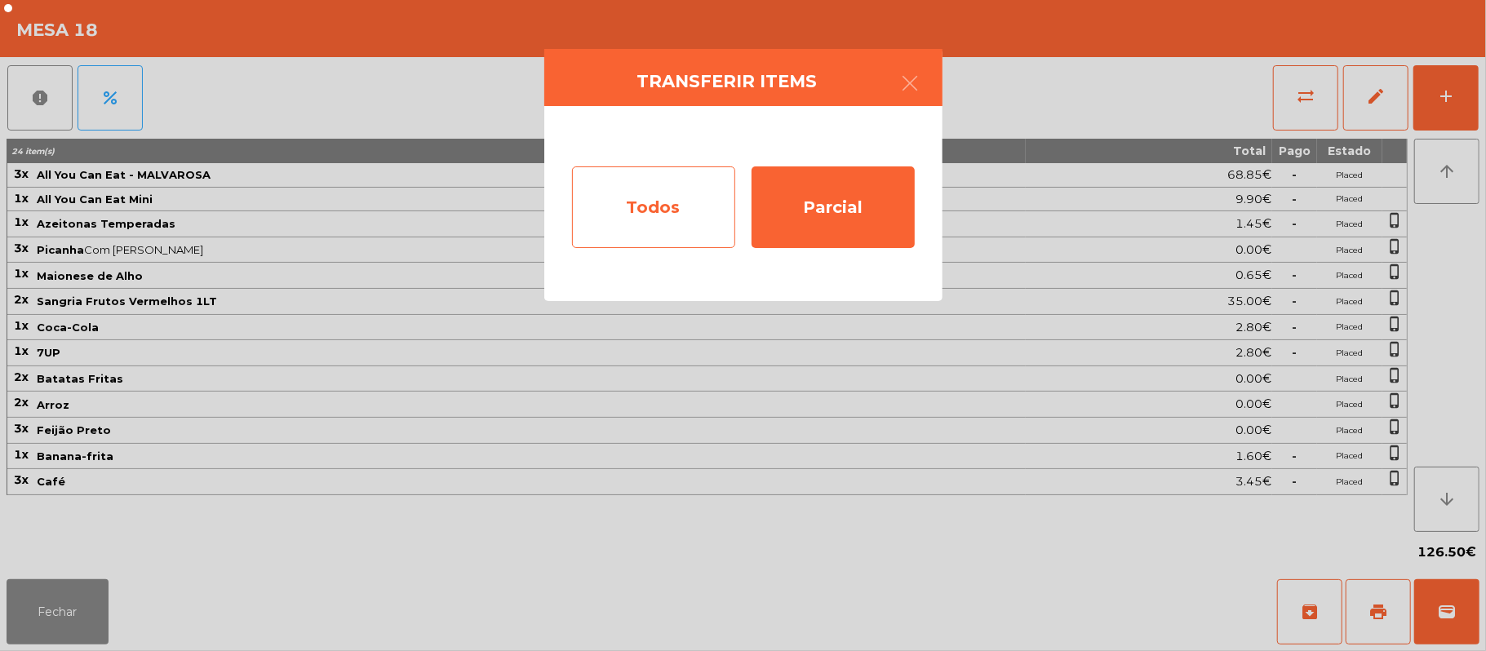
click at [663, 186] on div "Todos" at bounding box center [653, 207] width 163 height 82
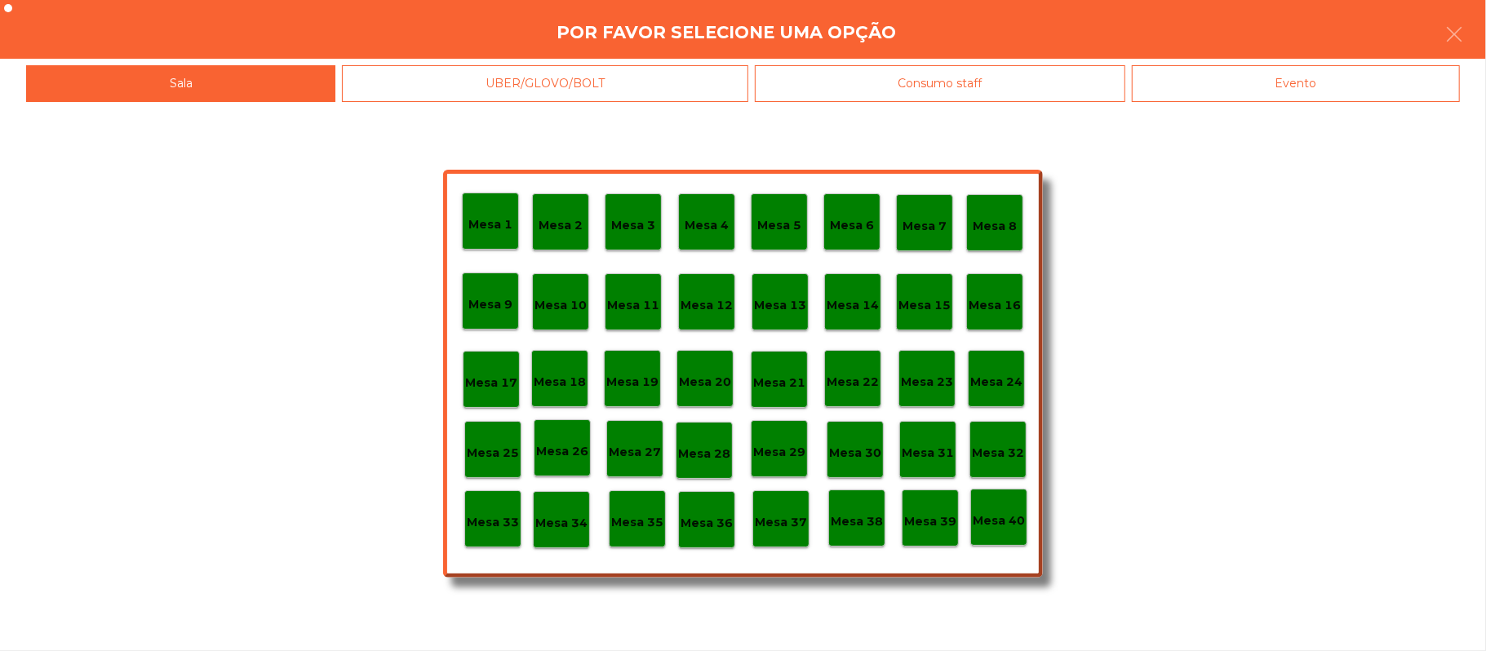
click at [1267, 88] on div "Evento" at bounding box center [1296, 83] width 328 height 37
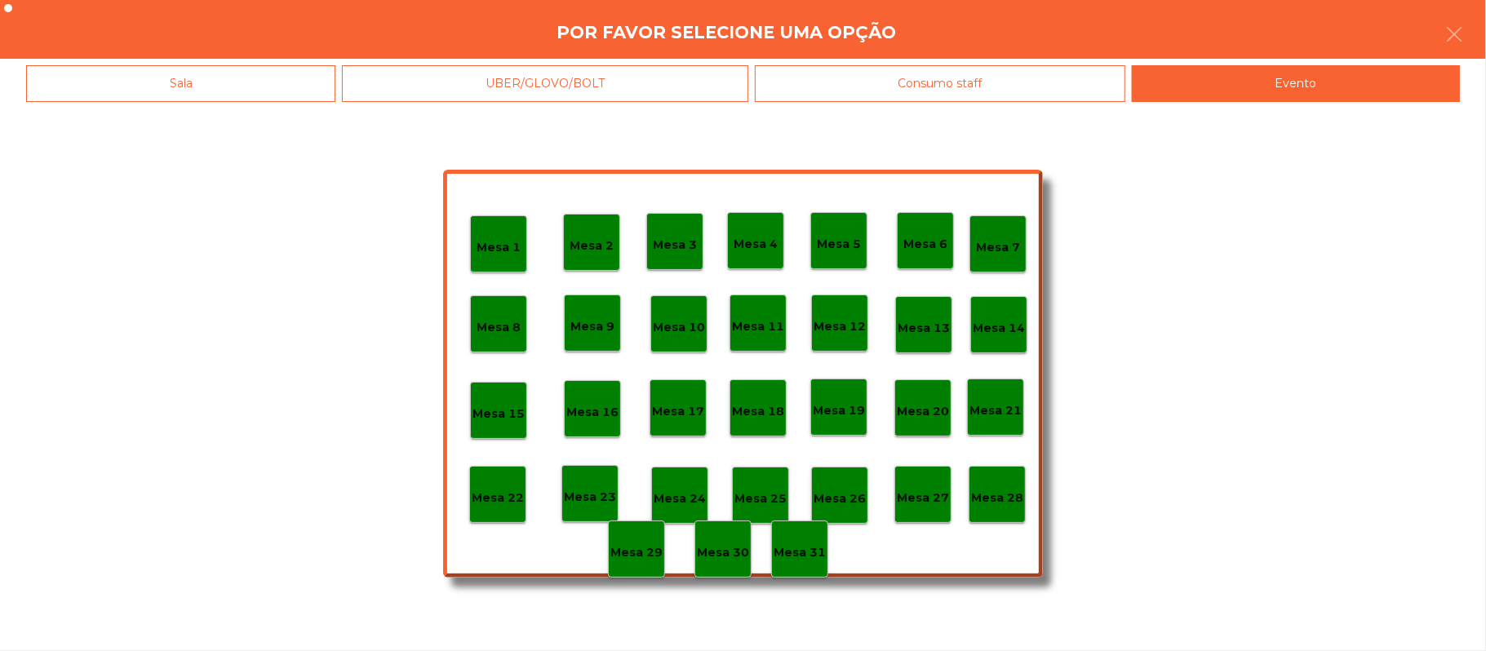
click at [994, 499] on p "Mesa 28" at bounding box center [997, 498] width 52 height 19
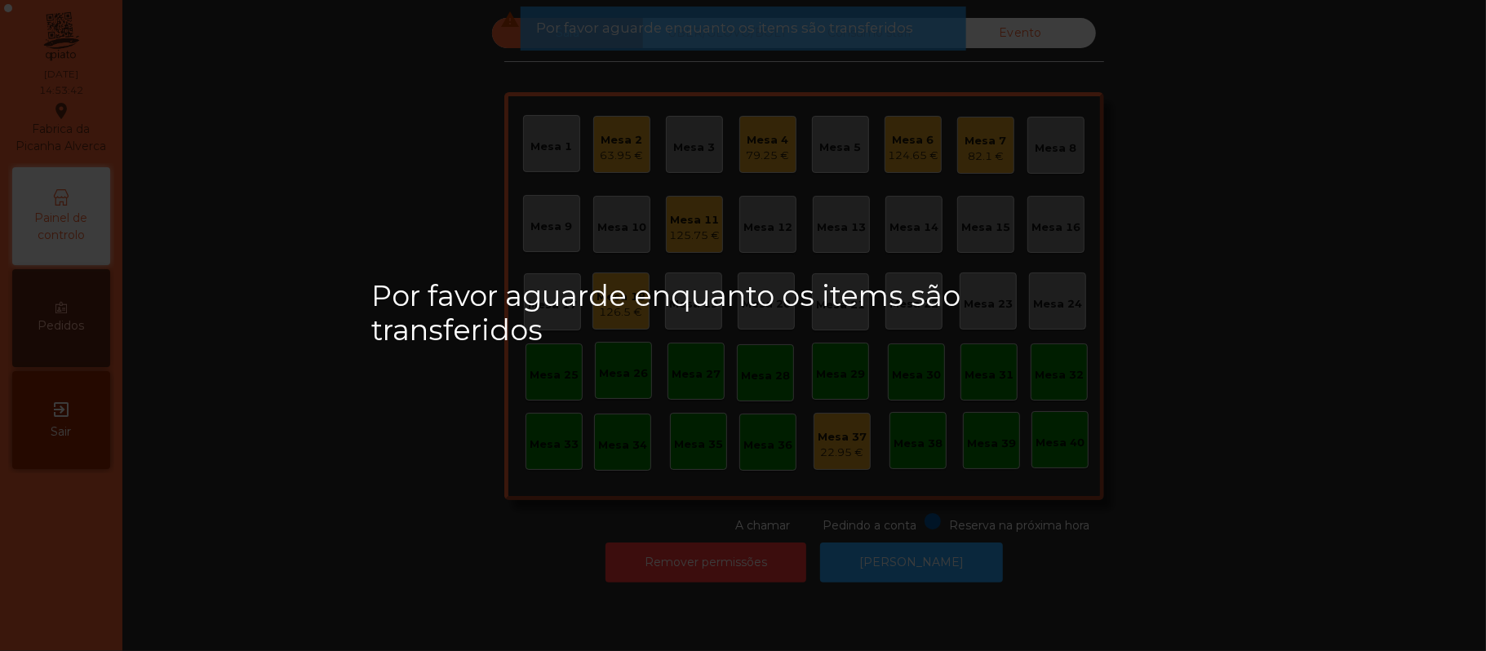
click at [886, 545] on div "Por favor aguarde enquanto os items são transferidos" at bounding box center [743, 325] width 1486 height 651
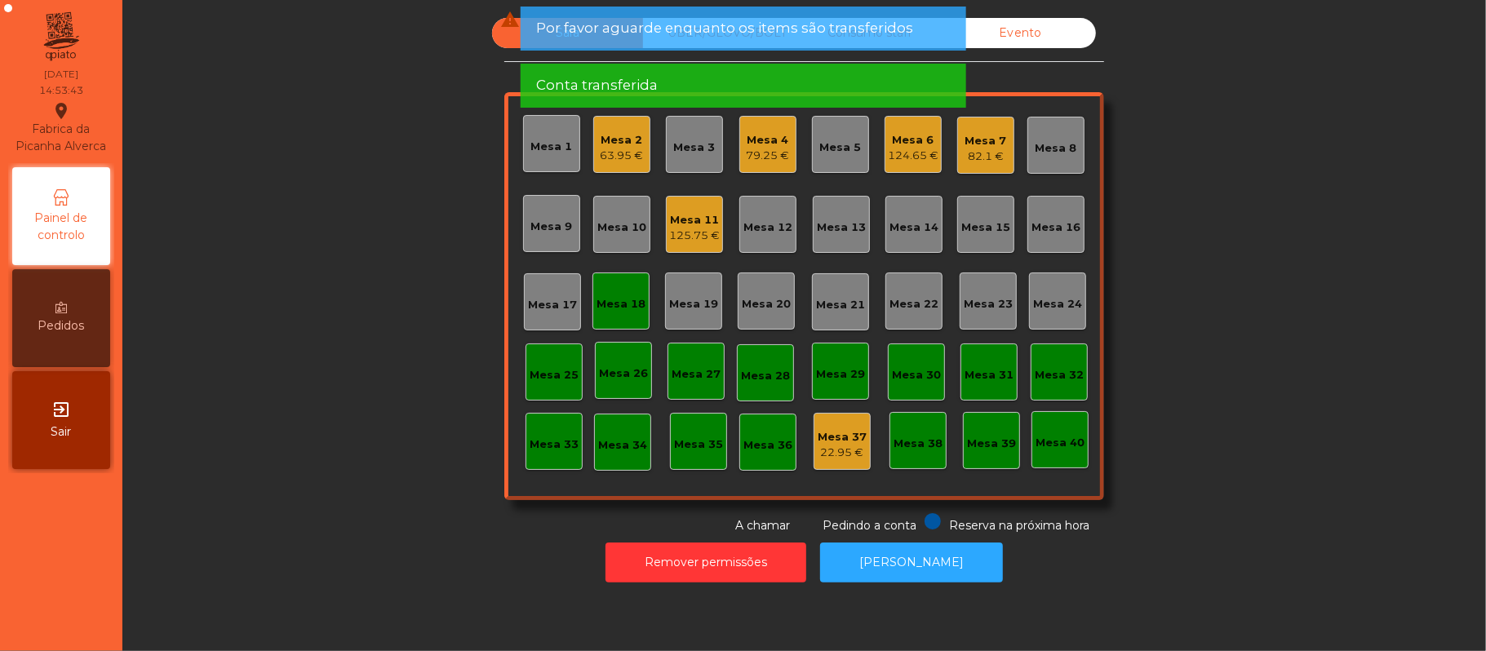
click at [901, 605] on div "Sala warning UBER/[GEOGRAPHIC_DATA]/BOLT Consumo staff Evento Mesa 1 Mesa 2 63.…" at bounding box center [804, 325] width 1364 height 651
click at [894, 562] on button "[PERSON_NAME]" at bounding box center [911, 563] width 183 height 40
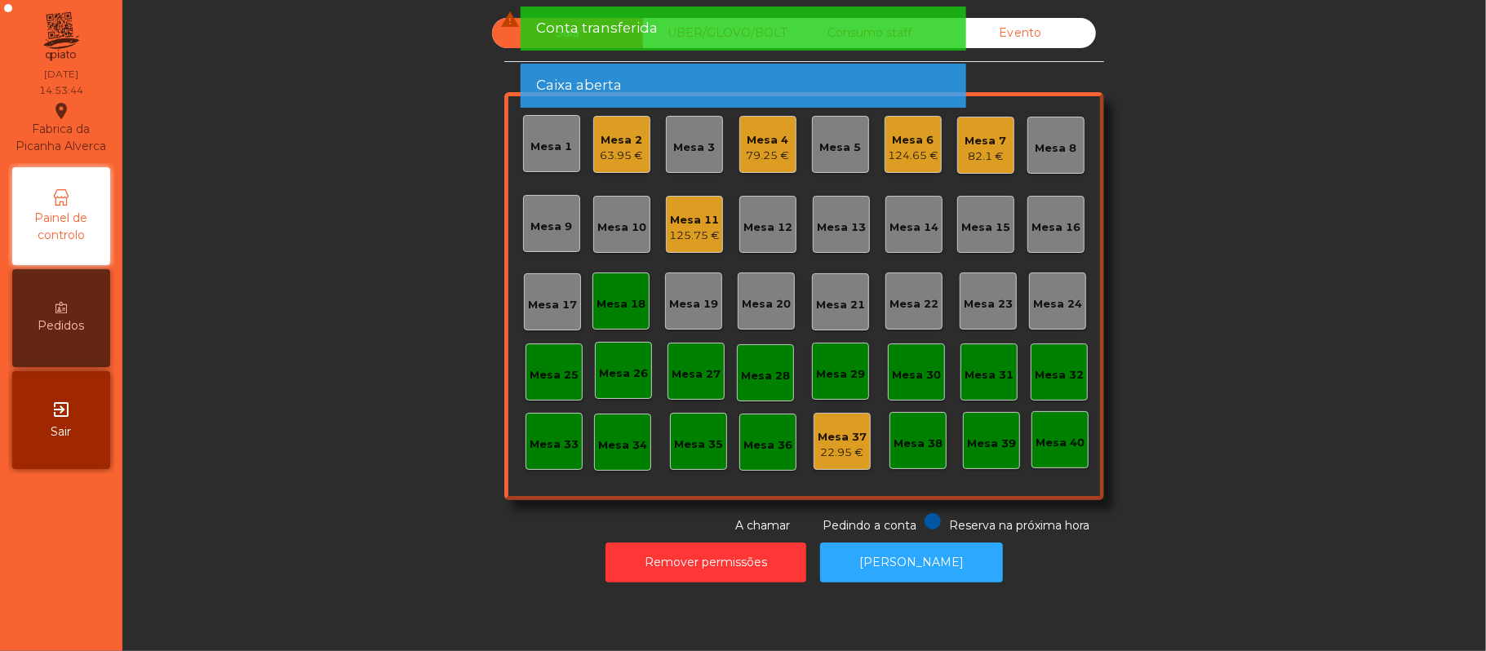
click at [618, 298] on div "Mesa 18" at bounding box center [621, 304] width 49 height 16
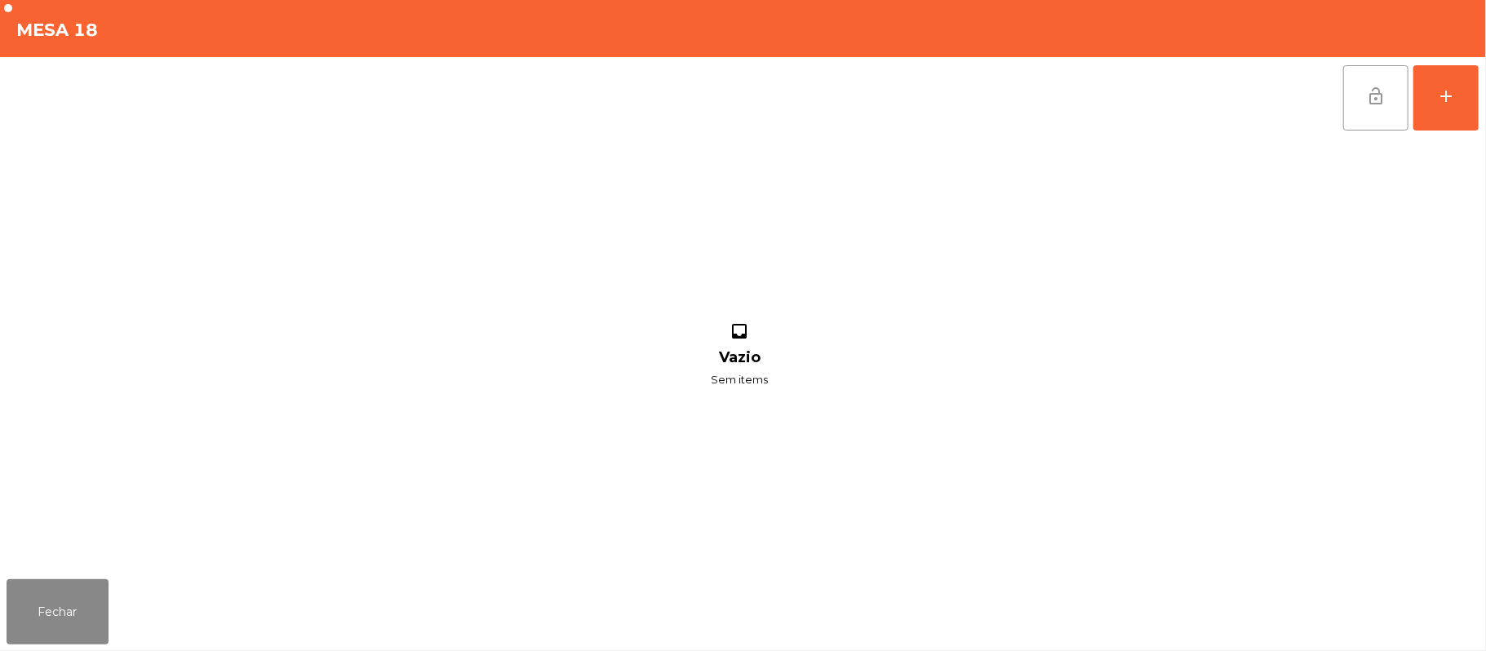
click at [1351, 89] on button "lock_open" at bounding box center [1375, 97] width 65 height 65
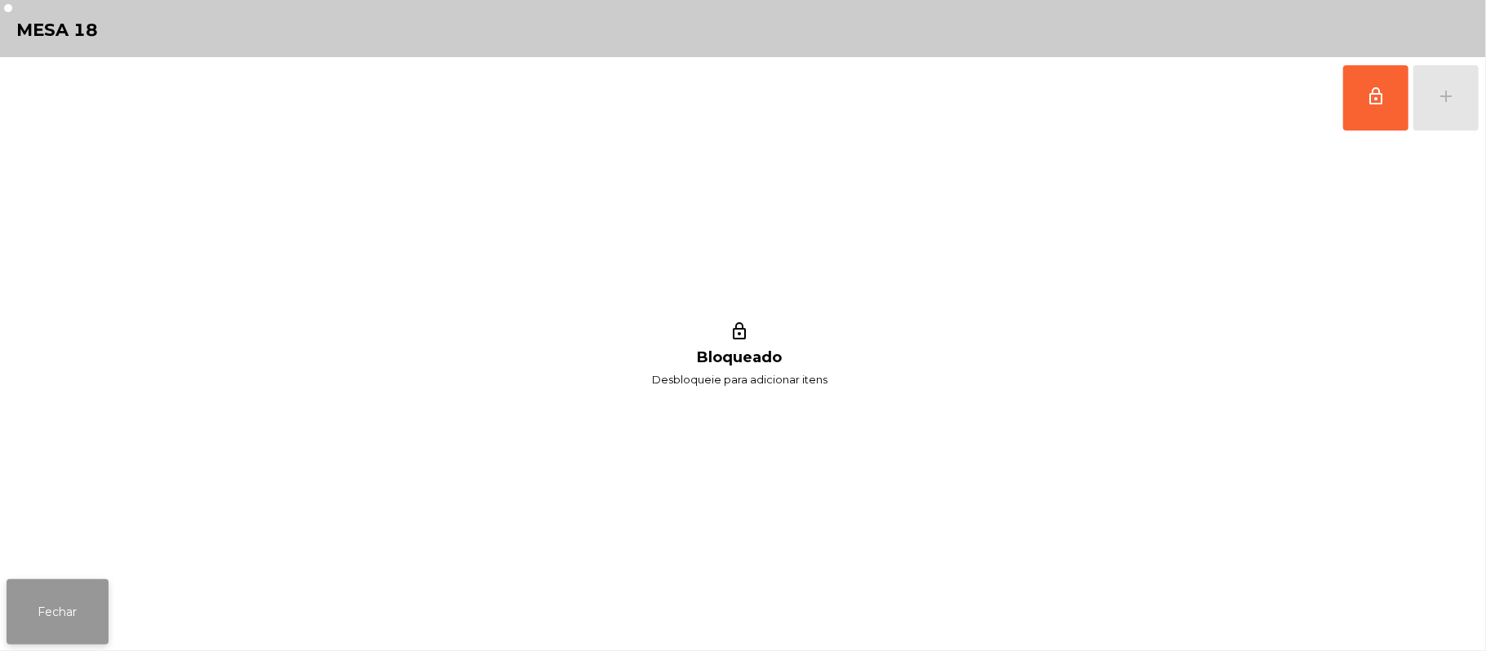
click at [49, 627] on button "Fechar" at bounding box center [58, 611] width 102 height 65
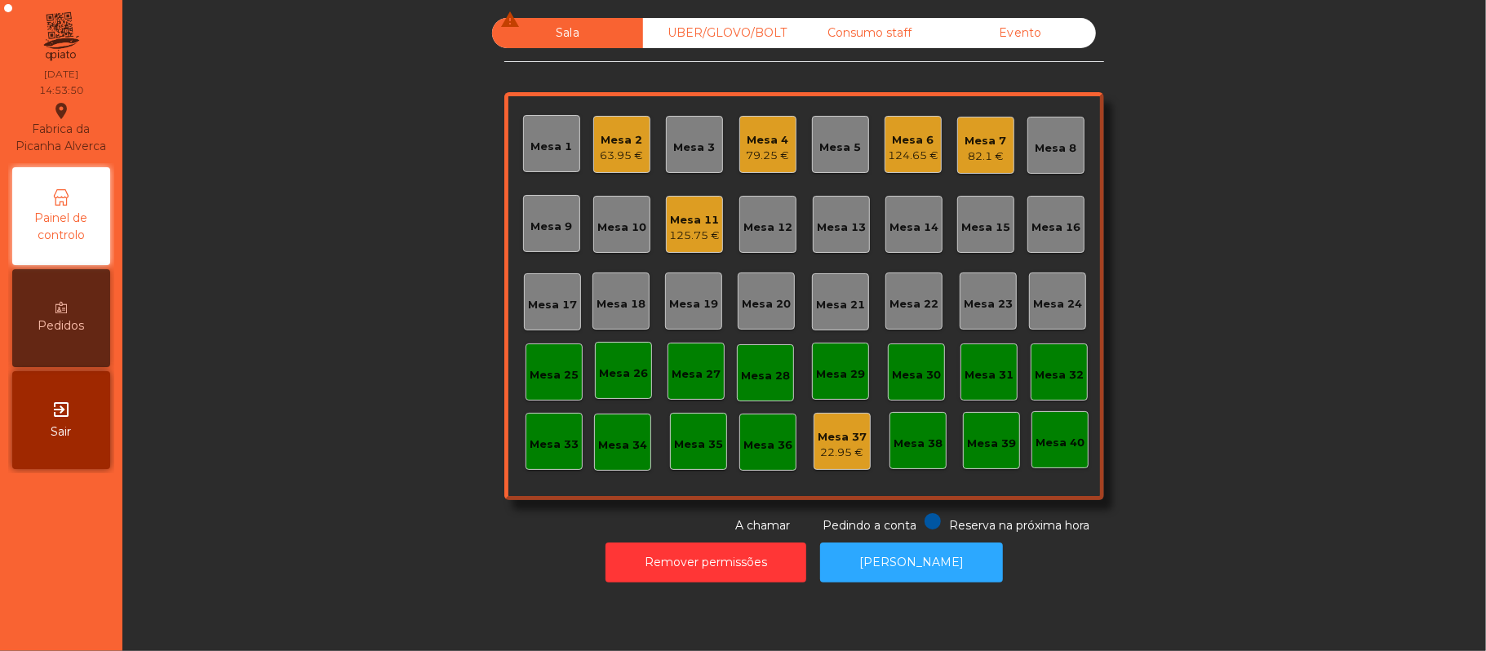
click at [903, 145] on div "Mesa 6" at bounding box center [913, 140] width 51 height 16
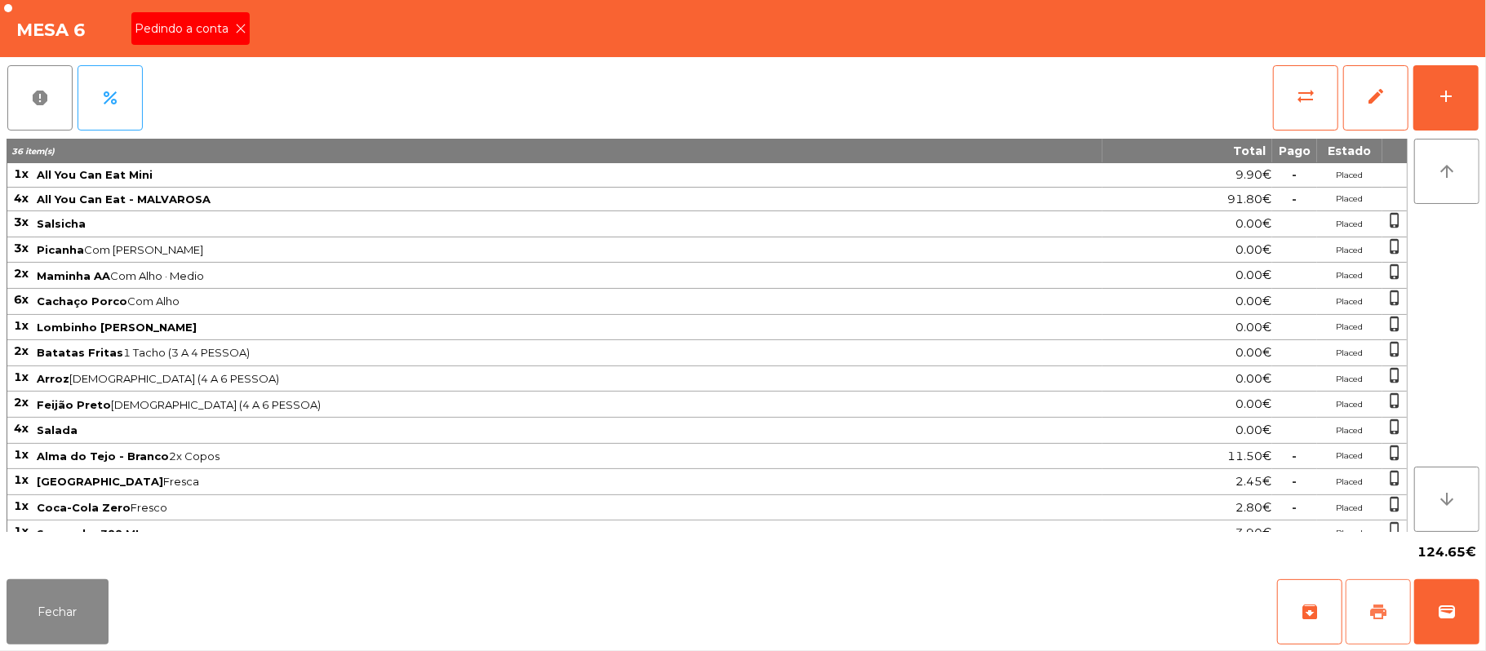
click at [1369, 607] on span "print" at bounding box center [1379, 612] width 20 height 20
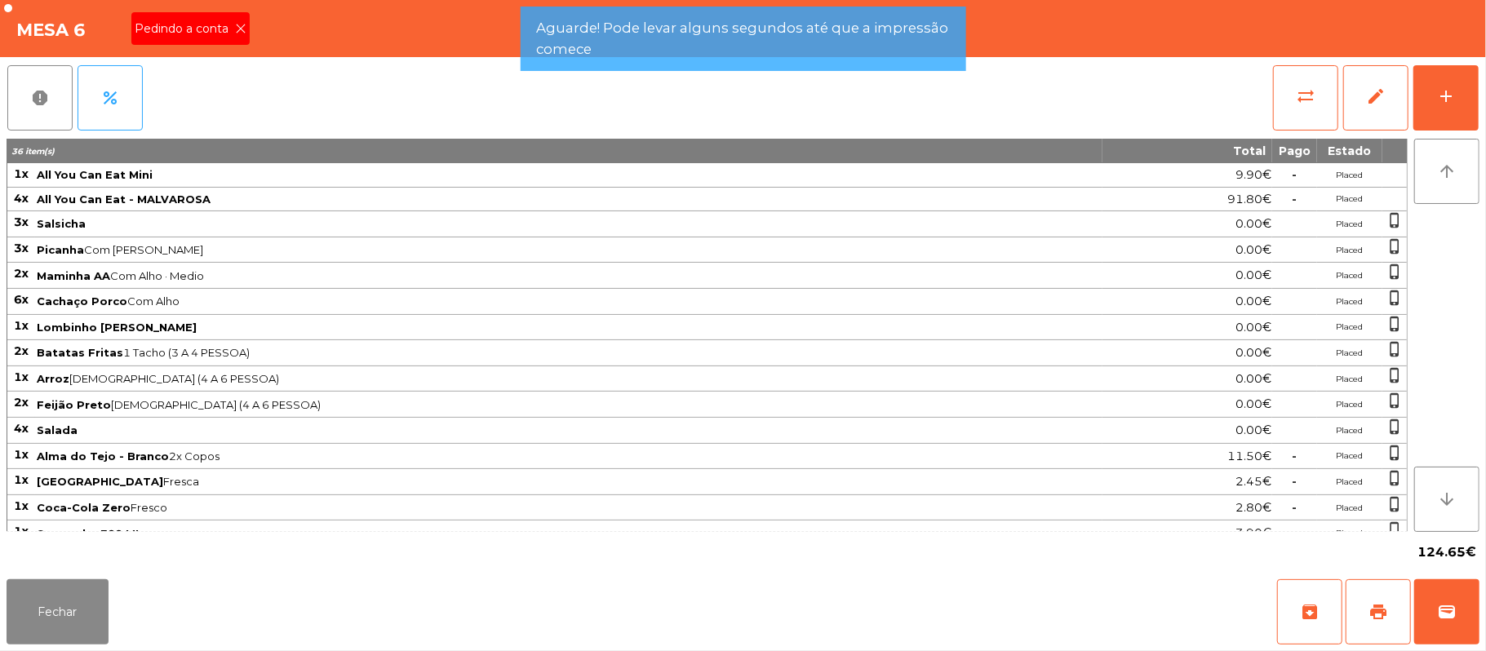
click at [239, 29] on icon at bounding box center [240, 28] width 11 height 11
click at [239, 28] on icon at bounding box center [240, 28] width 11 height 11
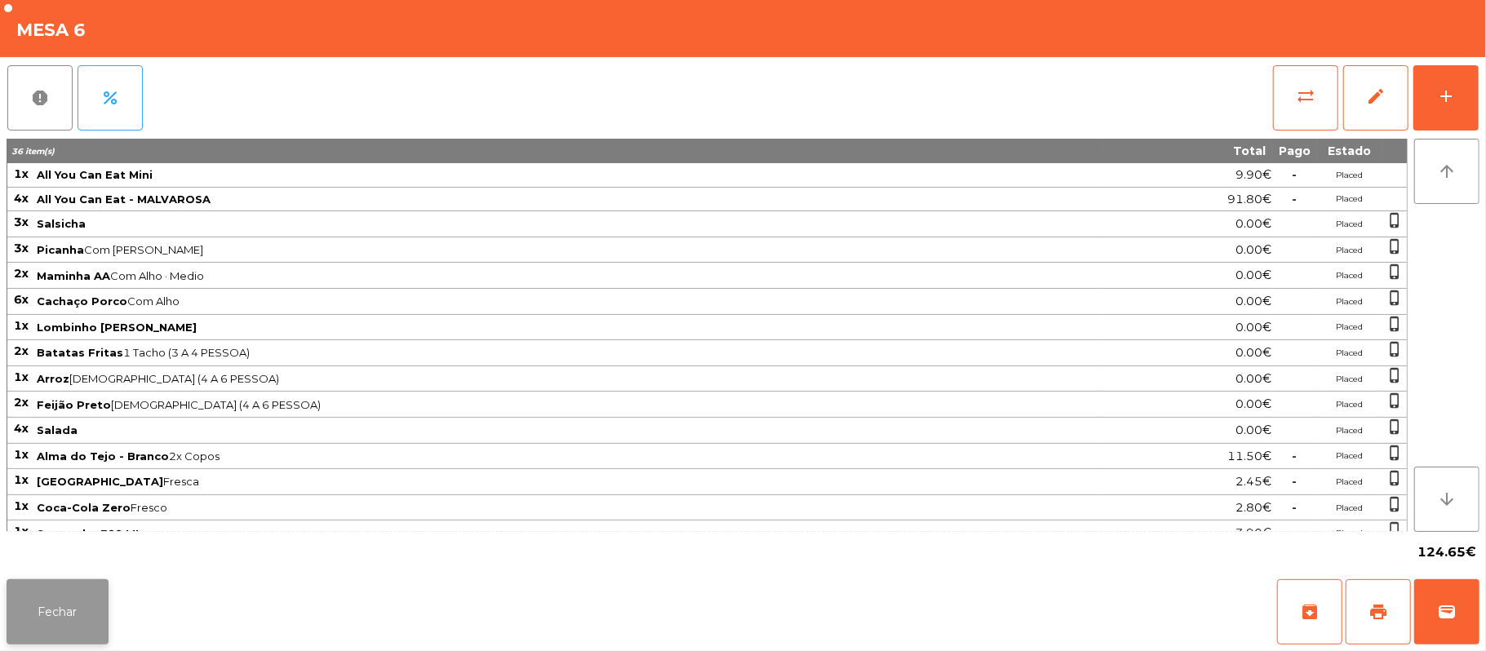
click at [85, 605] on button "Fechar" at bounding box center [58, 611] width 102 height 65
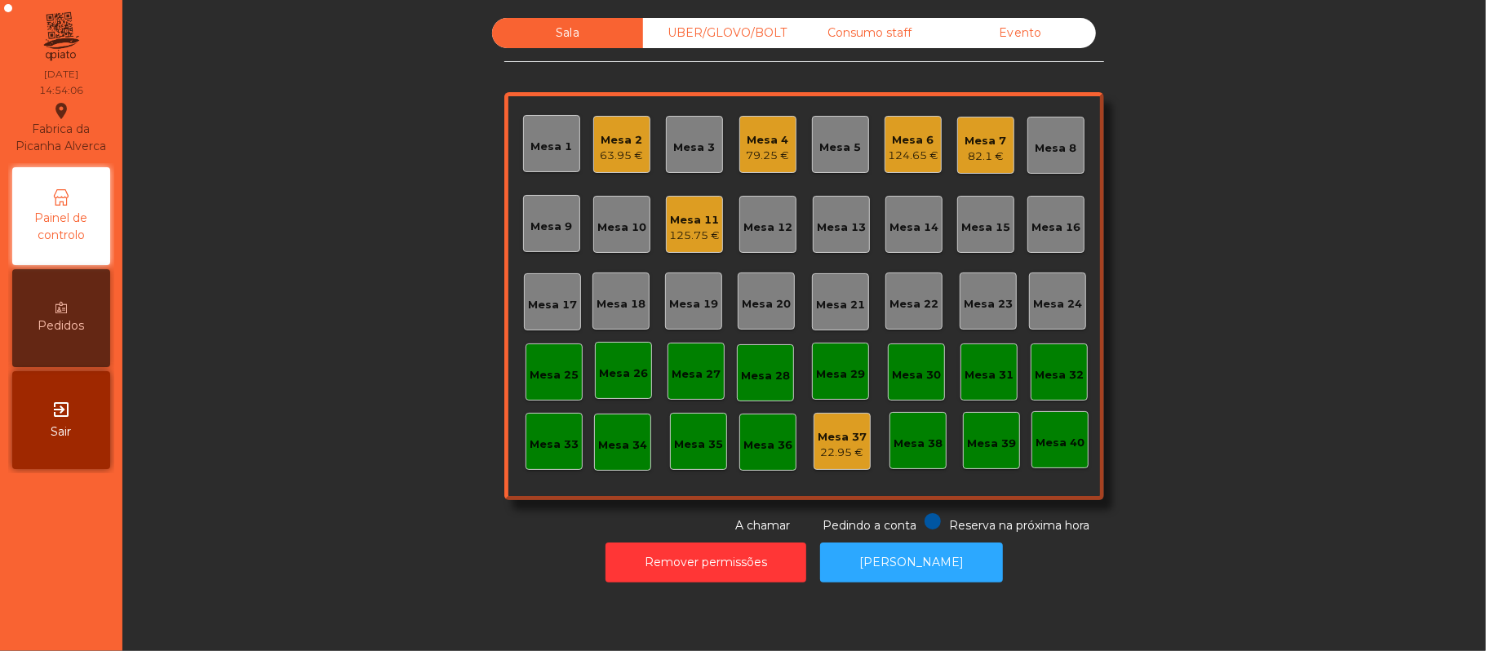
click at [912, 132] on div "Mesa 6" at bounding box center [913, 140] width 51 height 16
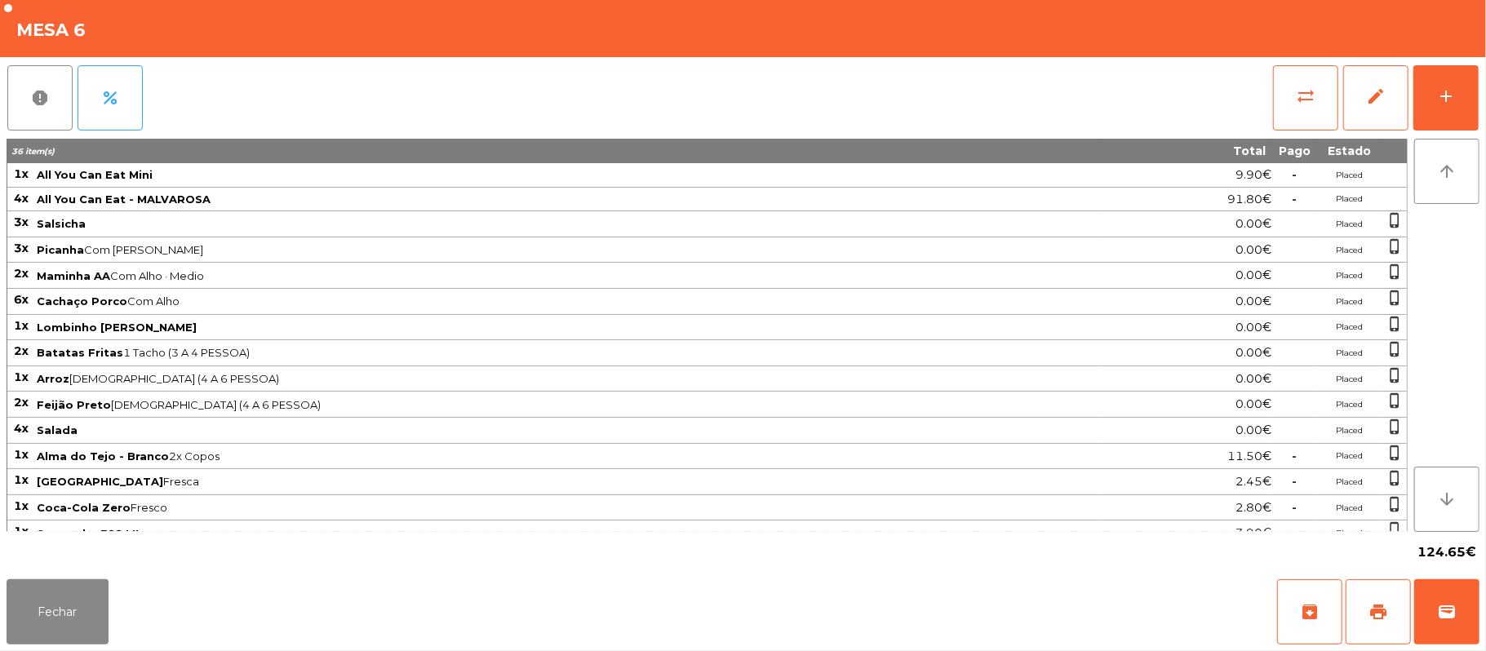
click at [1483, 633] on div "Fechar archive print wallet" at bounding box center [743, 612] width 1486 height 78
click at [1446, 594] on button "wallet" at bounding box center [1446, 611] width 65 height 65
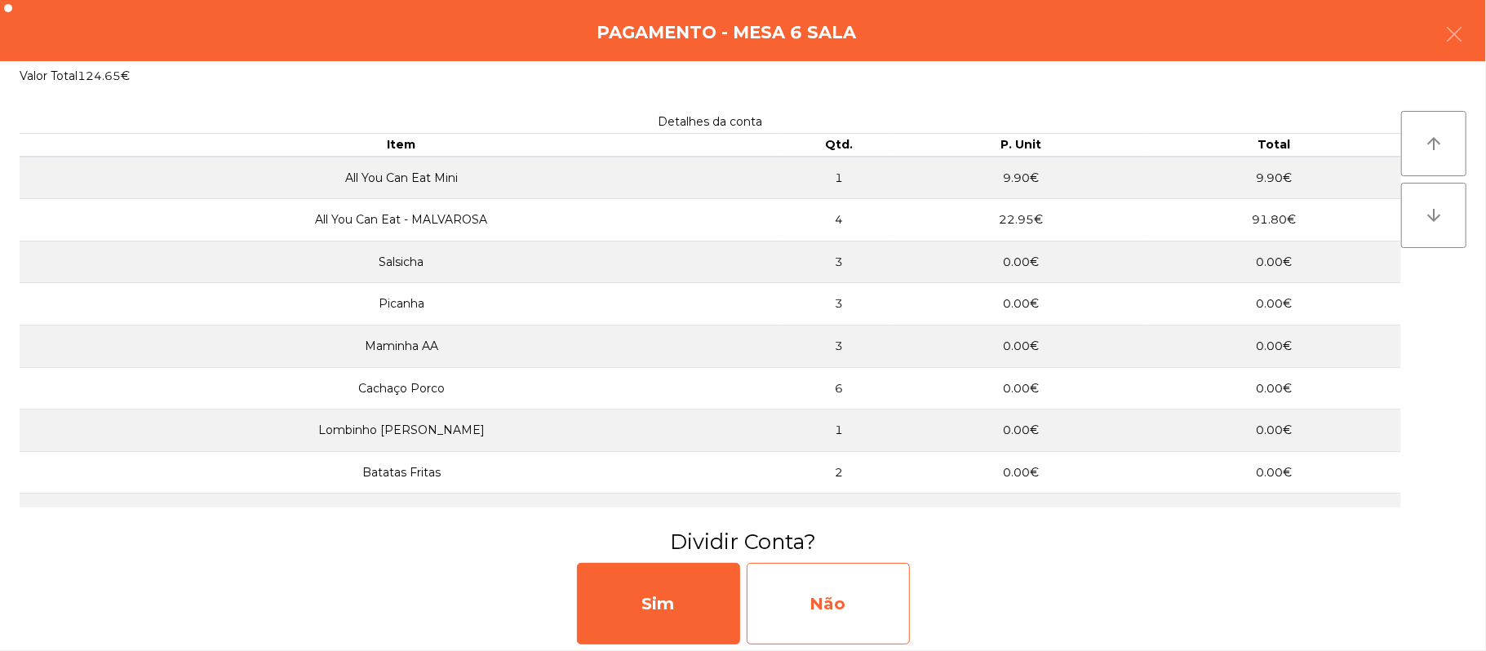
click at [821, 608] on div "Não" at bounding box center [828, 604] width 163 height 82
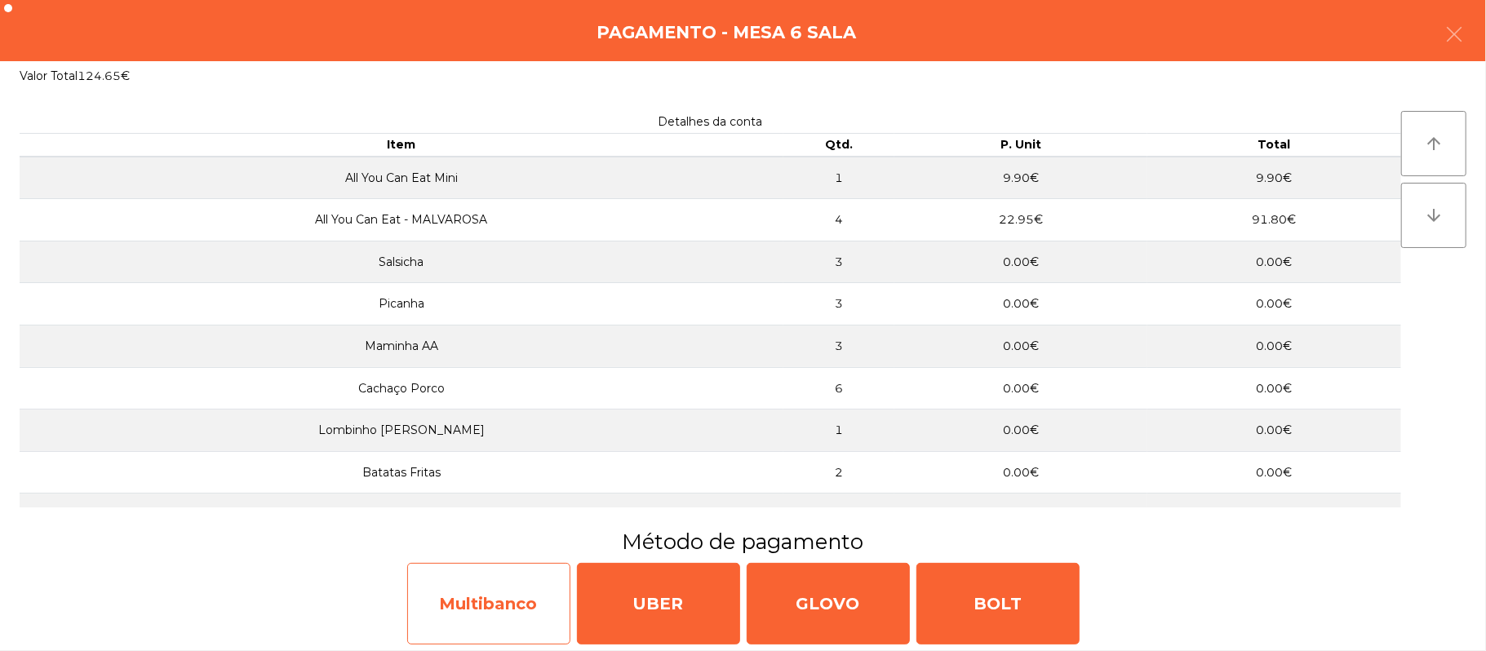
click at [501, 606] on div "Multibanco" at bounding box center [488, 604] width 163 height 82
select select "**"
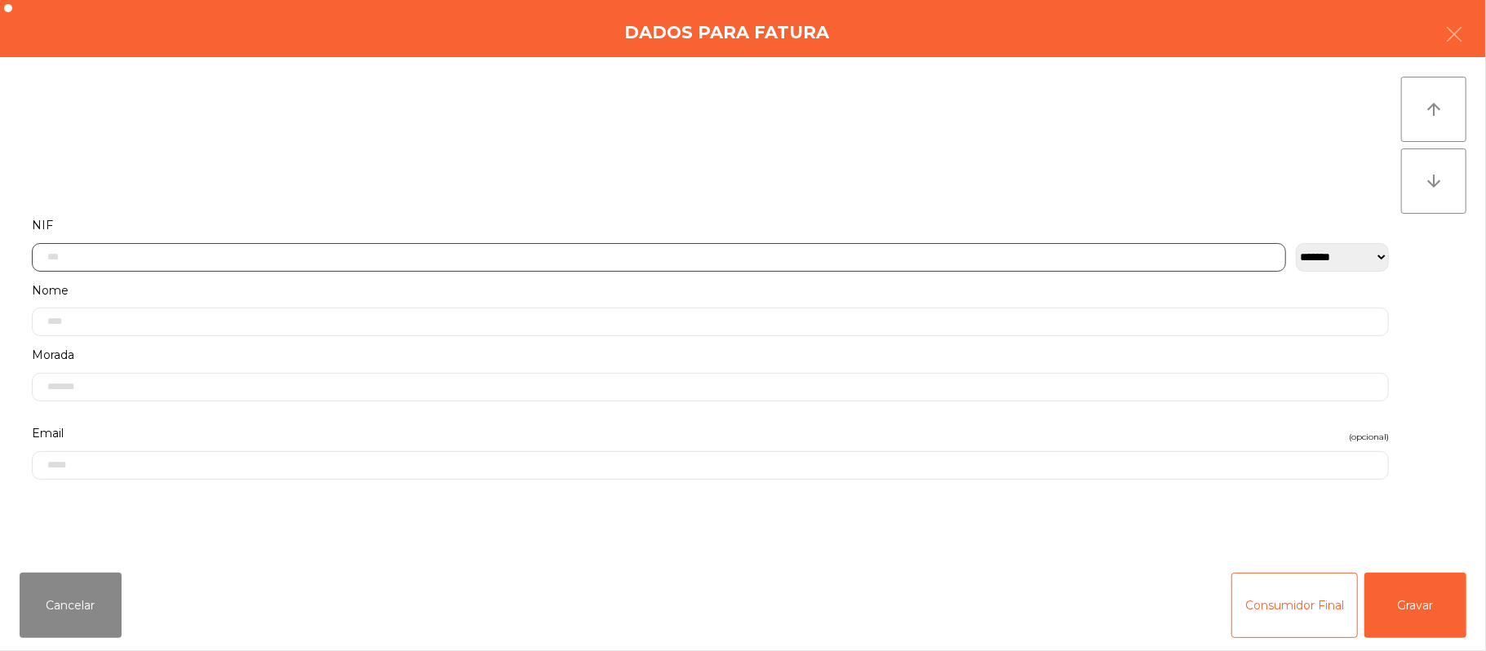
click at [739, 260] on input "text" at bounding box center [659, 257] width 1254 height 29
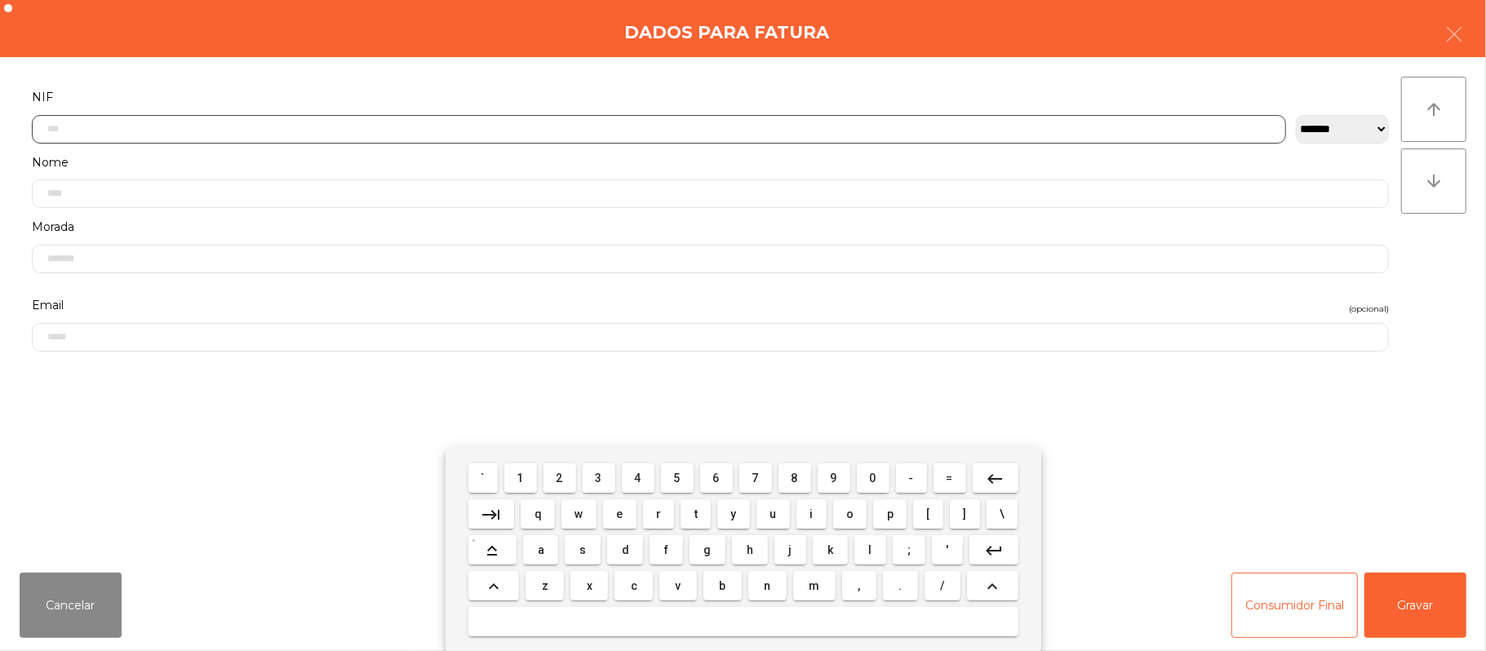
scroll to position [137, 0]
type input "*********"
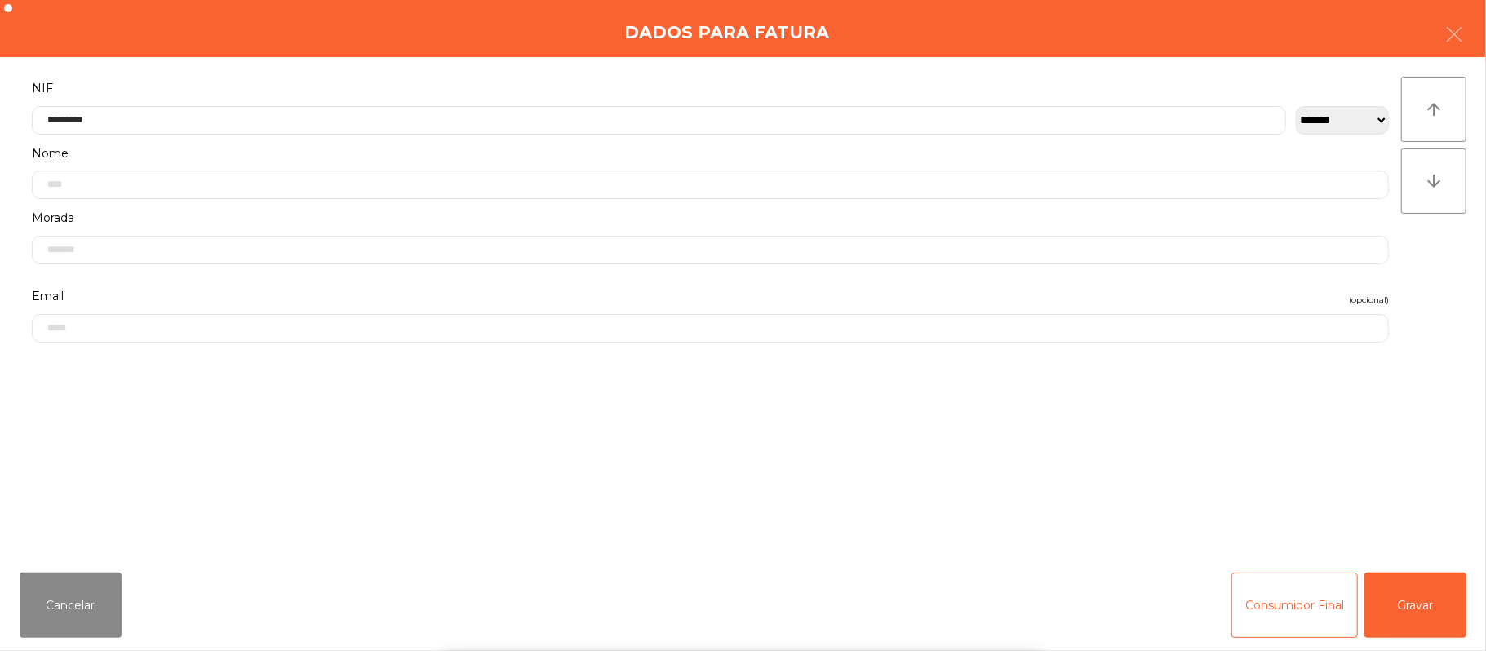
click at [1431, 615] on div "` 1 2 3 4 5 6 7 8 9 0 - = keyboard_backspace keyboard_tab q w e r t y u i o p […" at bounding box center [743, 550] width 1486 height 202
click at [1463, 609] on div "` 1 2 3 4 5 6 7 8 9 0 - = keyboard_backspace keyboard_tab q w e r t y u i o p […" at bounding box center [743, 550] width 1486 height 202
click at [1446, 605] on button "Gravar" at bounding box center [1415, 605] width 102 height 65
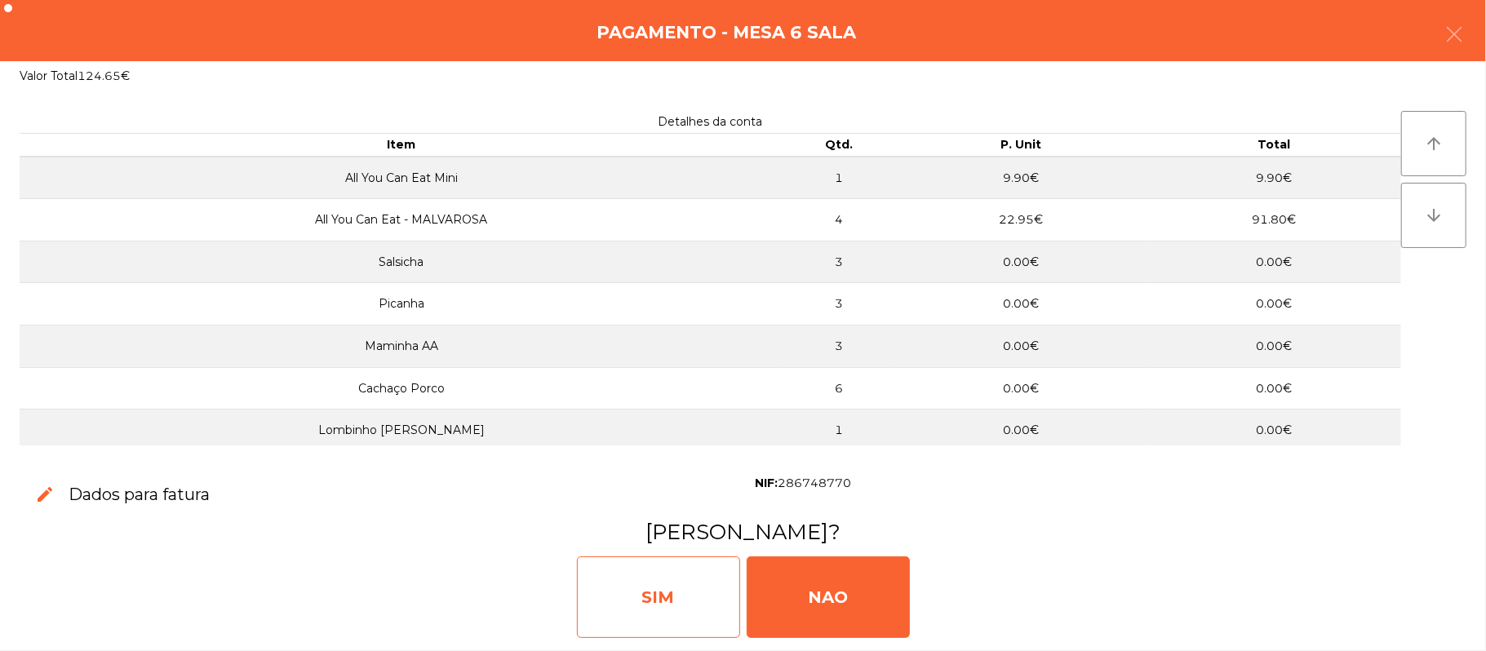
click at [674, 563] on div "SIM" at bounding box center [658, 598] width 163 height 82
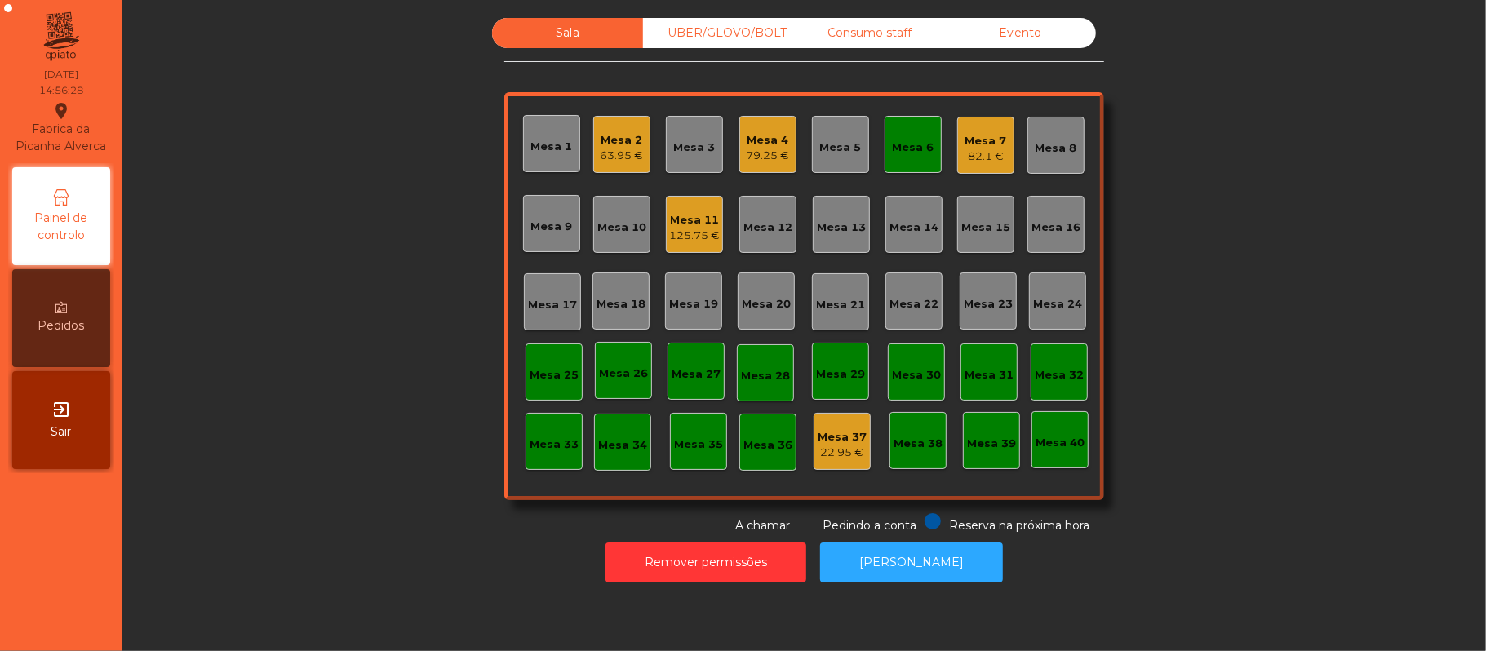
click at [765, 162] on div "79.25 €" at bounding box center [768, 156] width 43 height 16
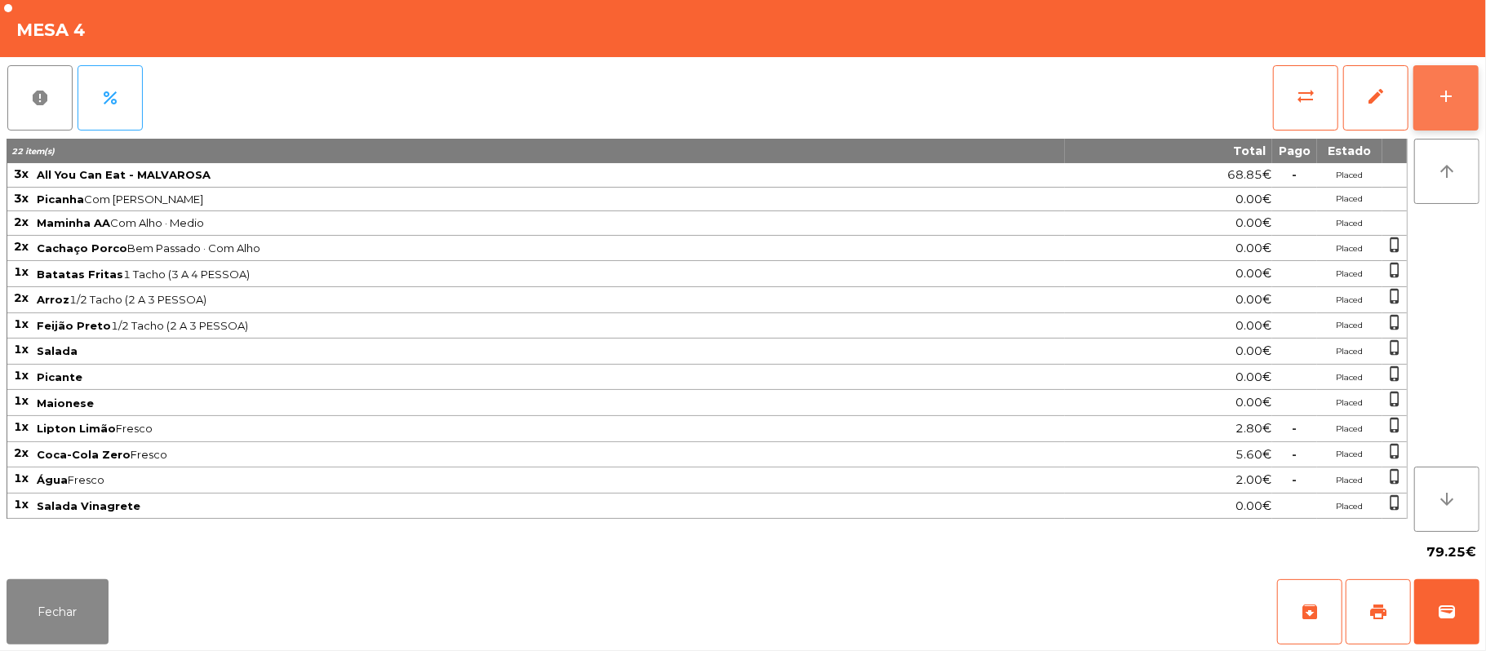
click at [1473, 111] on button "add" at bounding box center [1445, 97] width 65 height 65
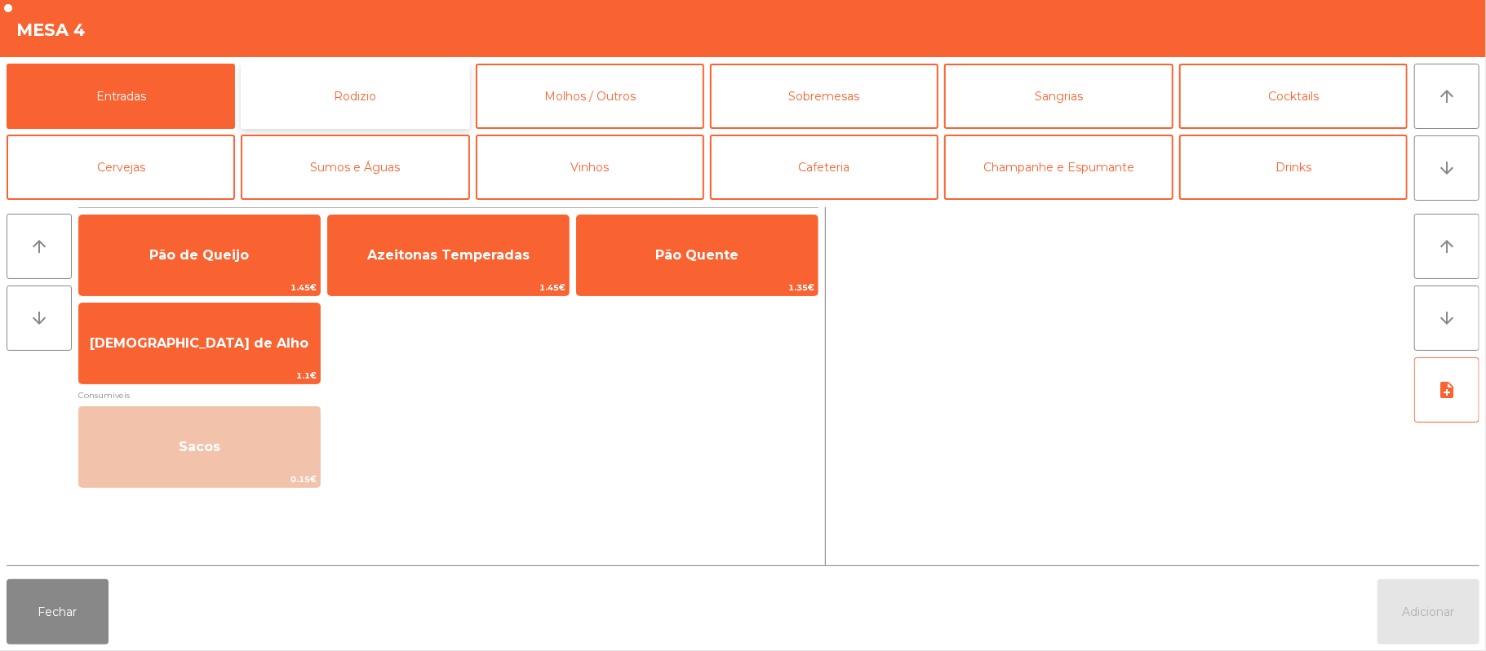
click at [382, 86] on button "Rodizio" at bounding box center [355, 96] width 228 height 65
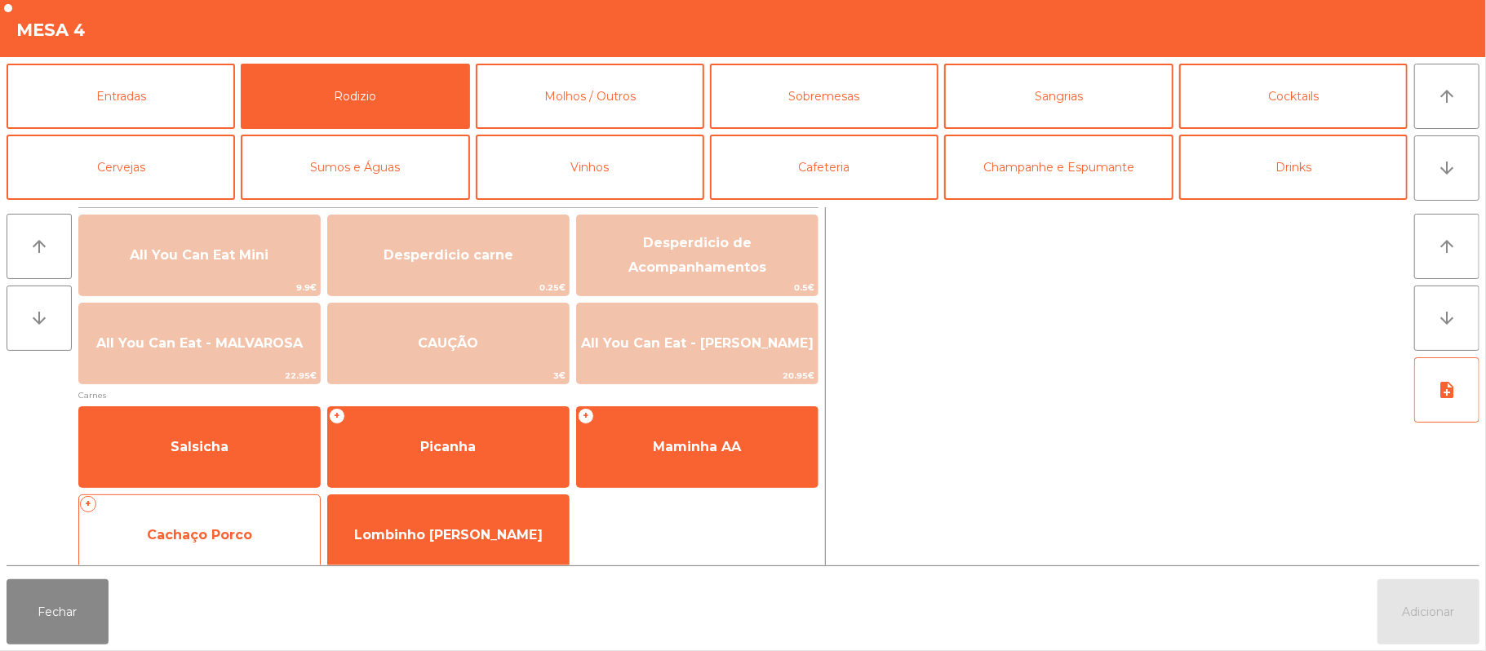
click at [202, 516] on span "Cachaço Porco" at bounding box center [199, 535] width 241 height 44
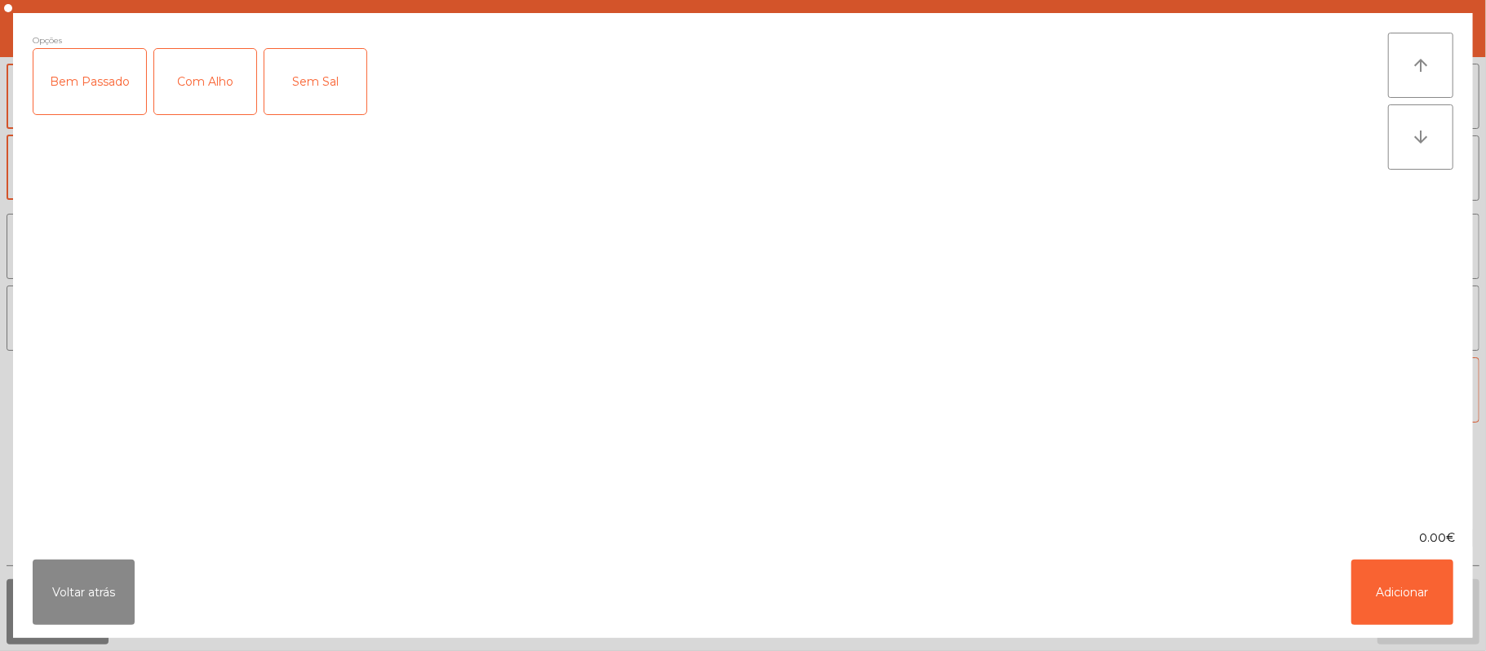
click at [178, 87] on div "Com Alho" at bounding box center [205, 81] width 102 height 65
click at [1421, 602] on button "Adicionar" at bounding box center [1402, 592] width 102 height 65
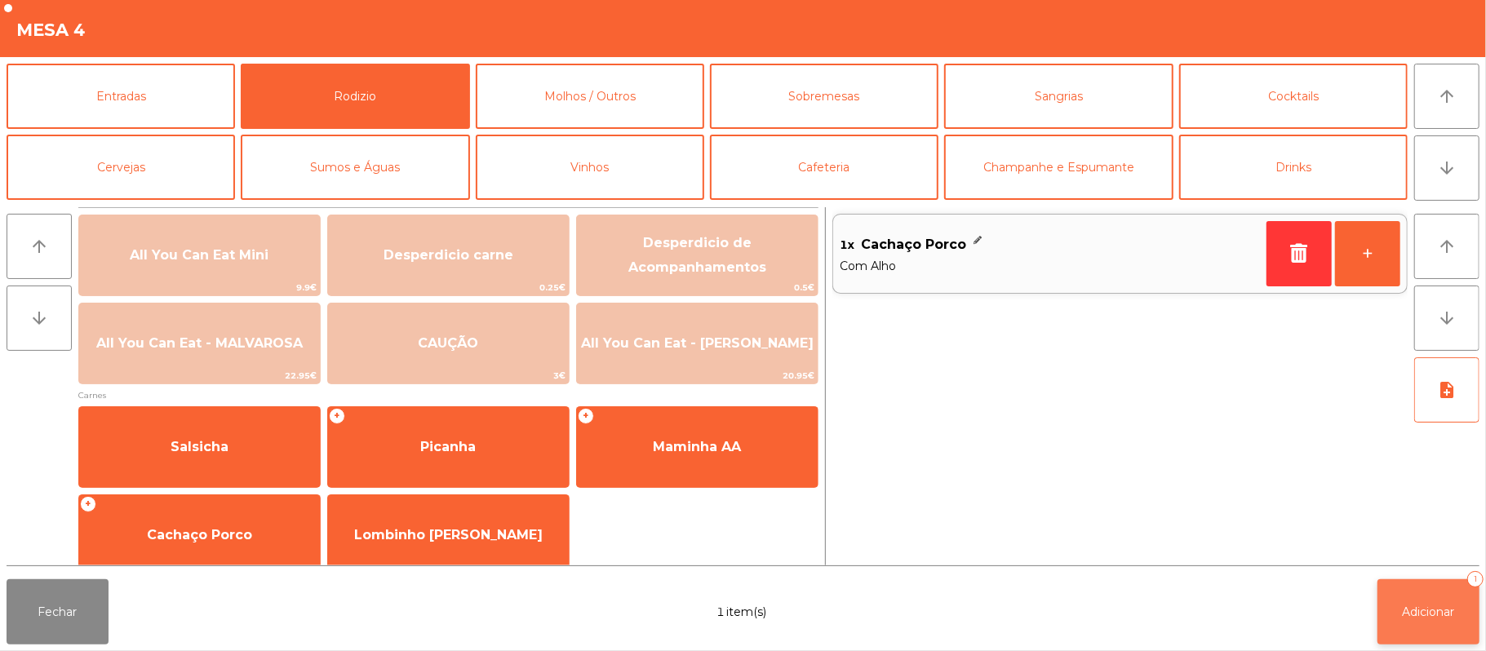
click at [1423, 591] on button "Adicionar 1" at bounding box center [1429, 611] width 102 height 65
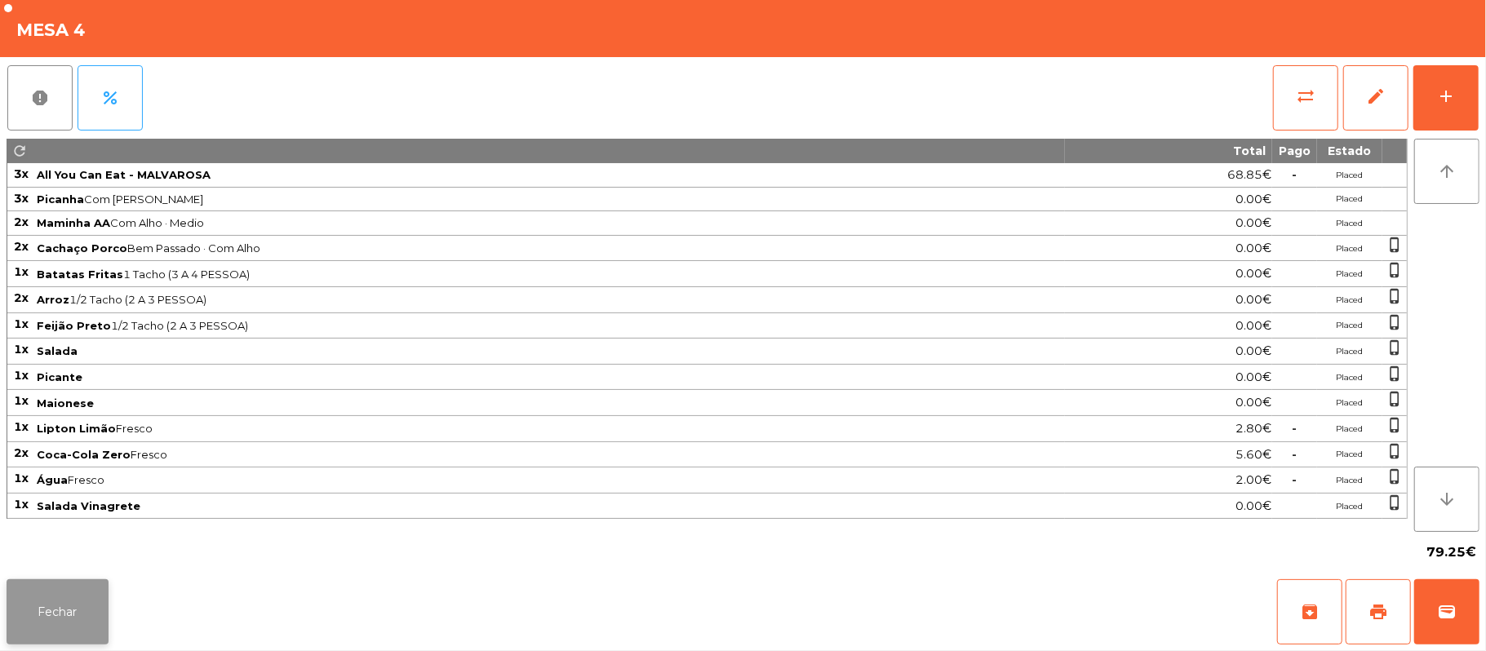
click at [54, 641] on button "Fechar" at bounding box center [58, 611] width 102 height 65
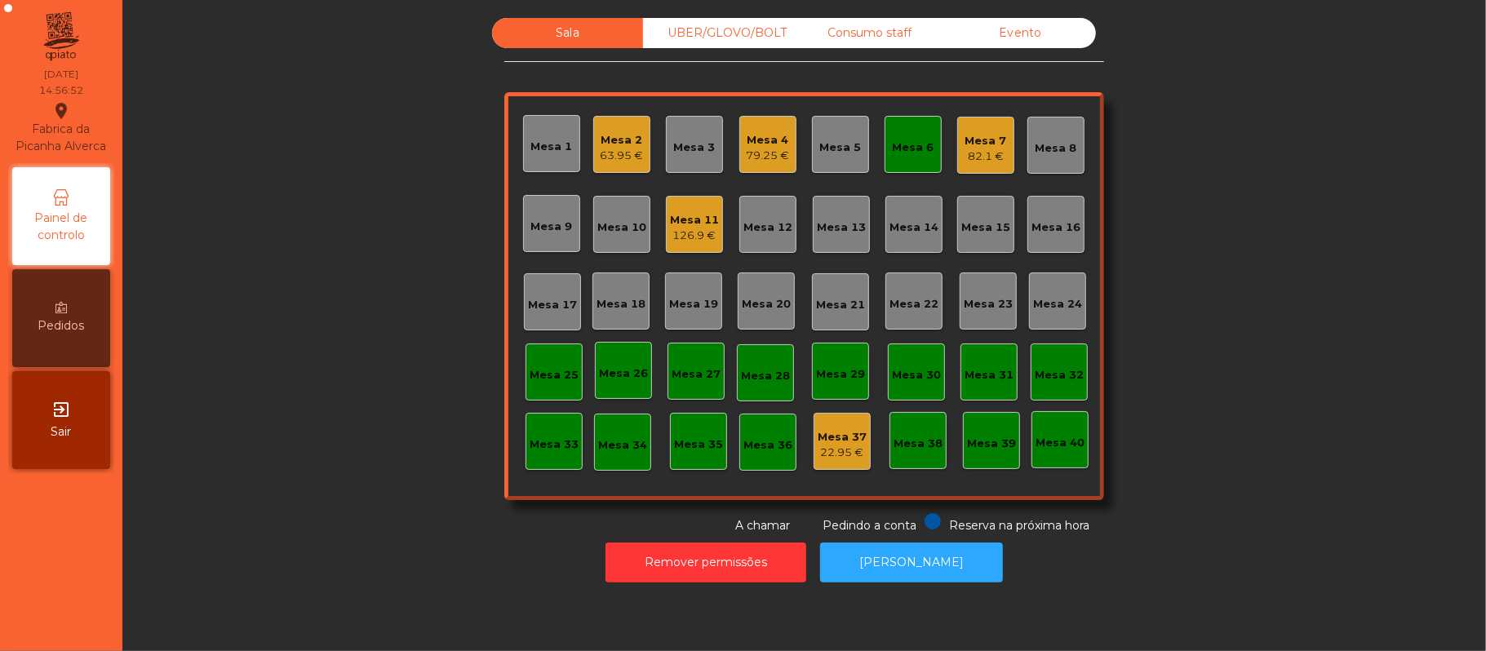
click at [907, 166] on div "Mesa 6" at bounding box center [913, 144] width 57 height 57
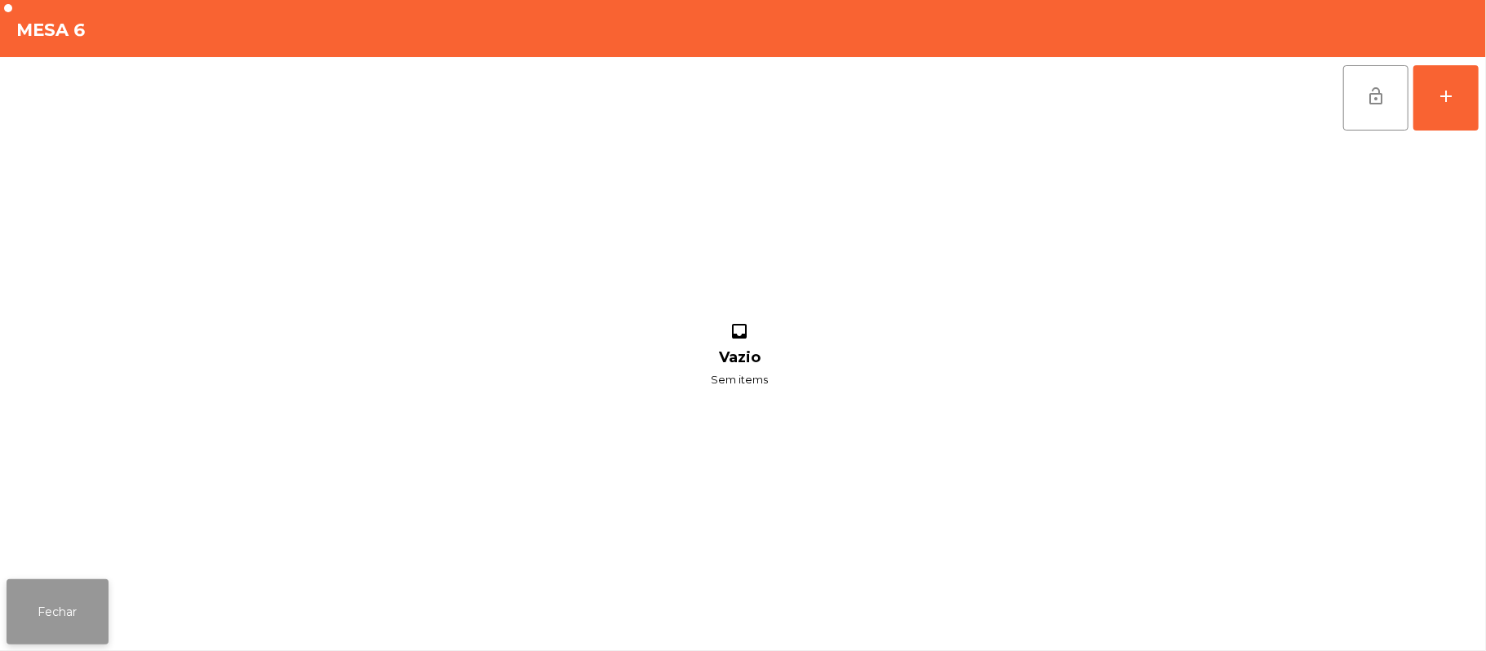
click at [18, 608] on button "Fechar" at bounding box center [58, 611] width 102 height 65
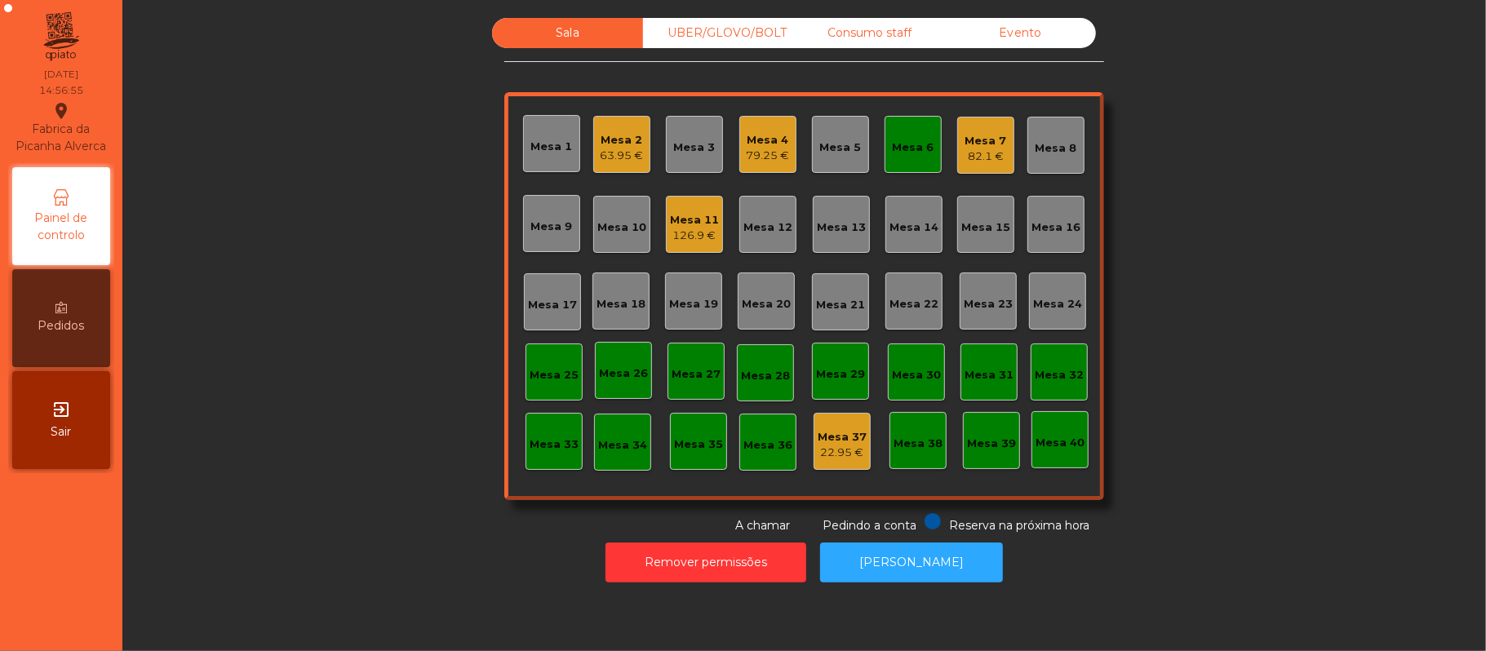
click at [889, 166] on div "Mesa 6" at bounding box center [913, 144] width 57 height 57
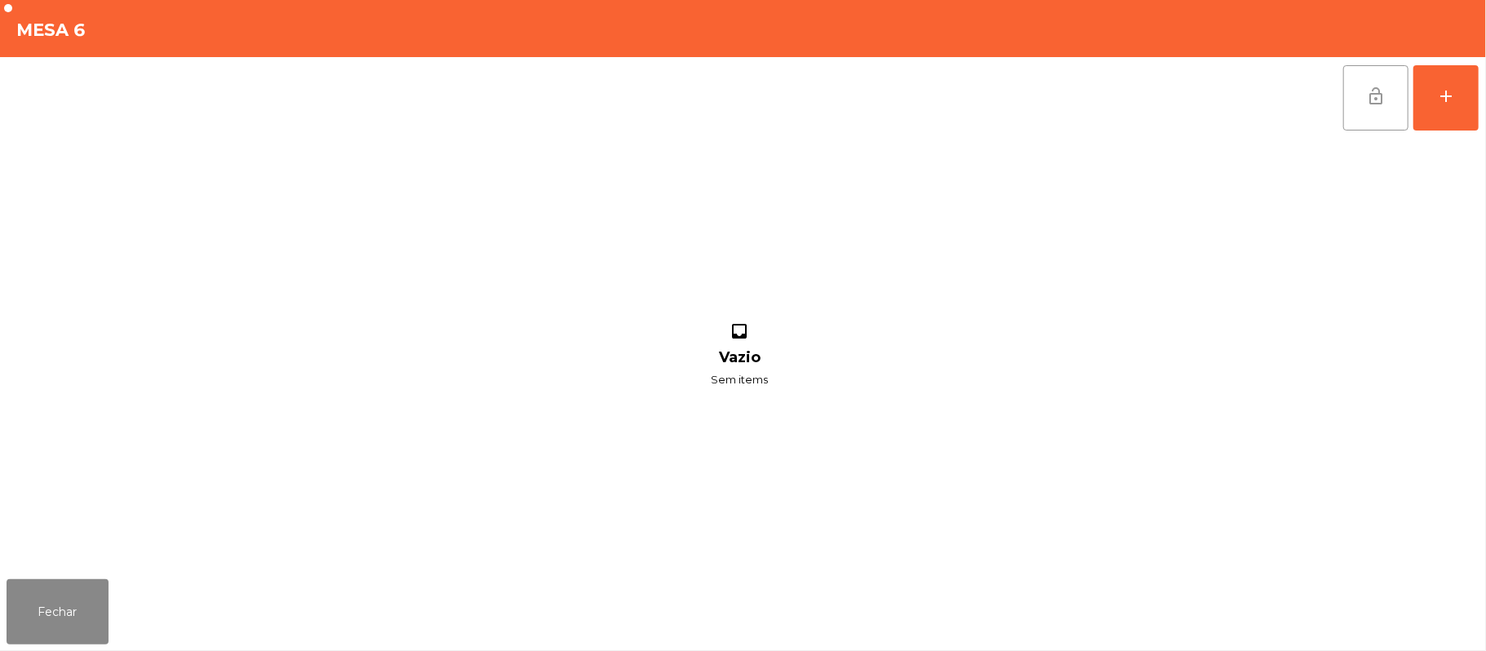
click at [1355, 109] on button "lock_open" at bounding box center [1375, 97] width 65 height 65
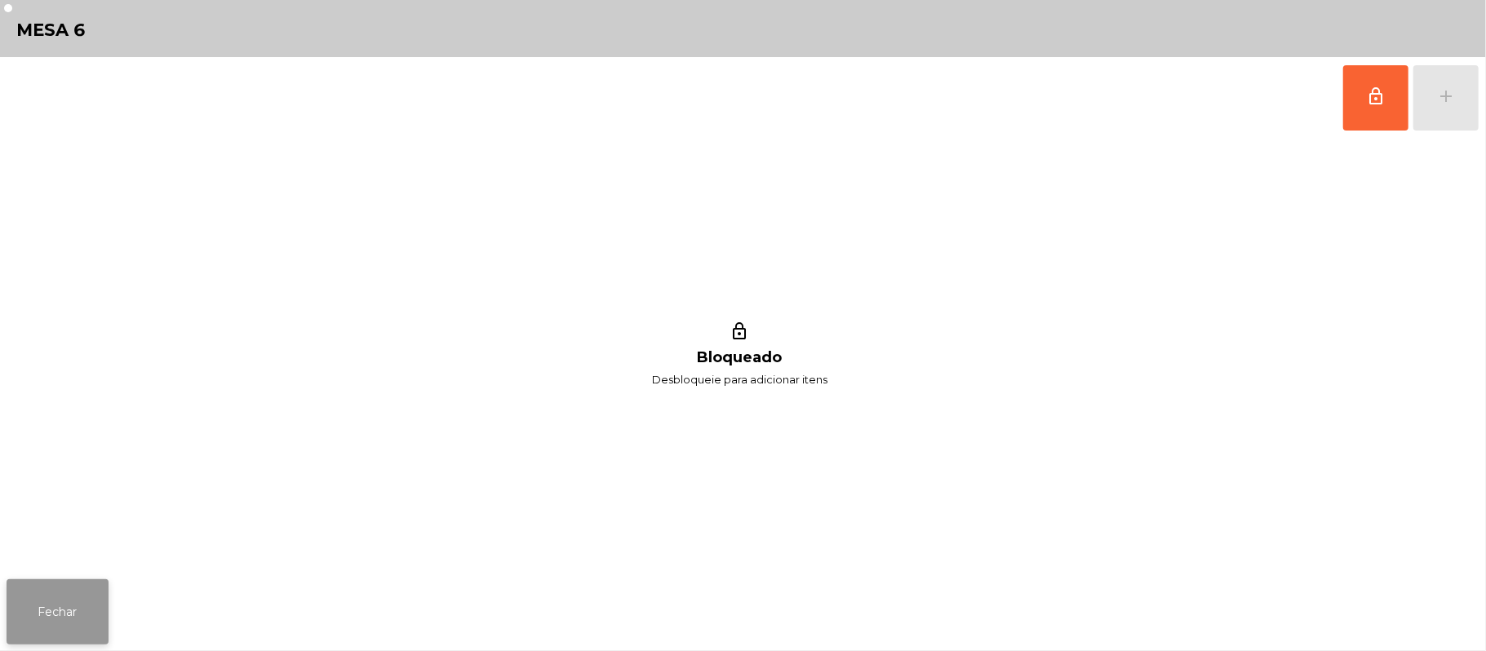
click at [78, 622] on button "Fechar" at bounding box center [58, 611] width 102 height 65
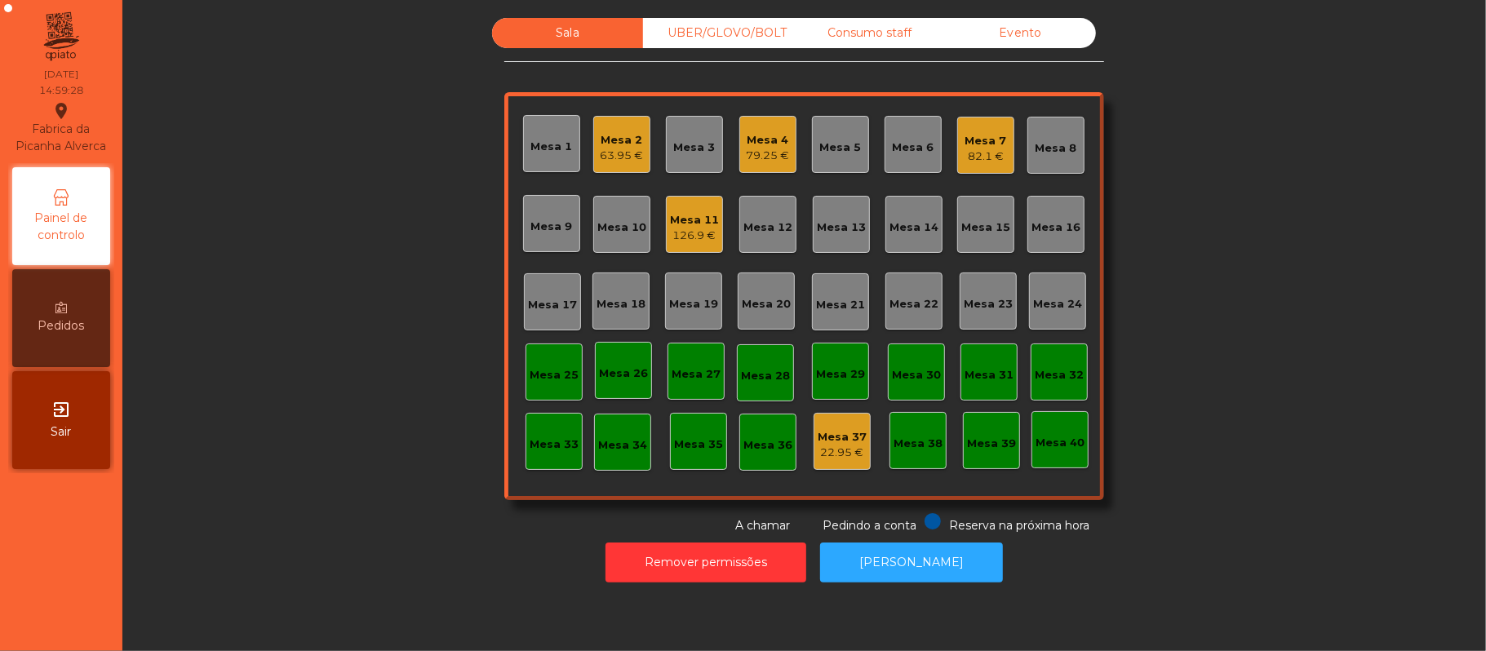
click at [531, 225] on div "Mesa 9" at bounding box center [552, 227] width 42 height 16
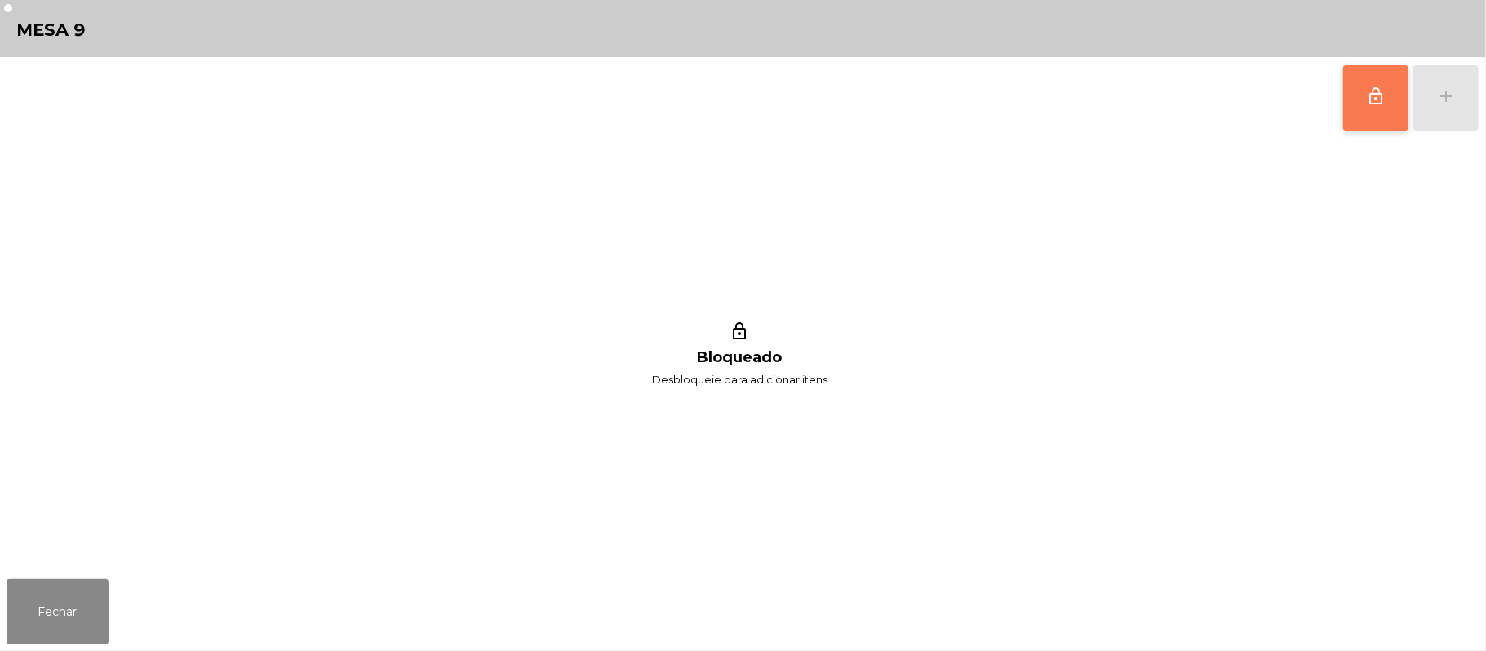
click at [1363, 109] on button "lock_outline" at bounding box center [1375, 97] width 65 height 65
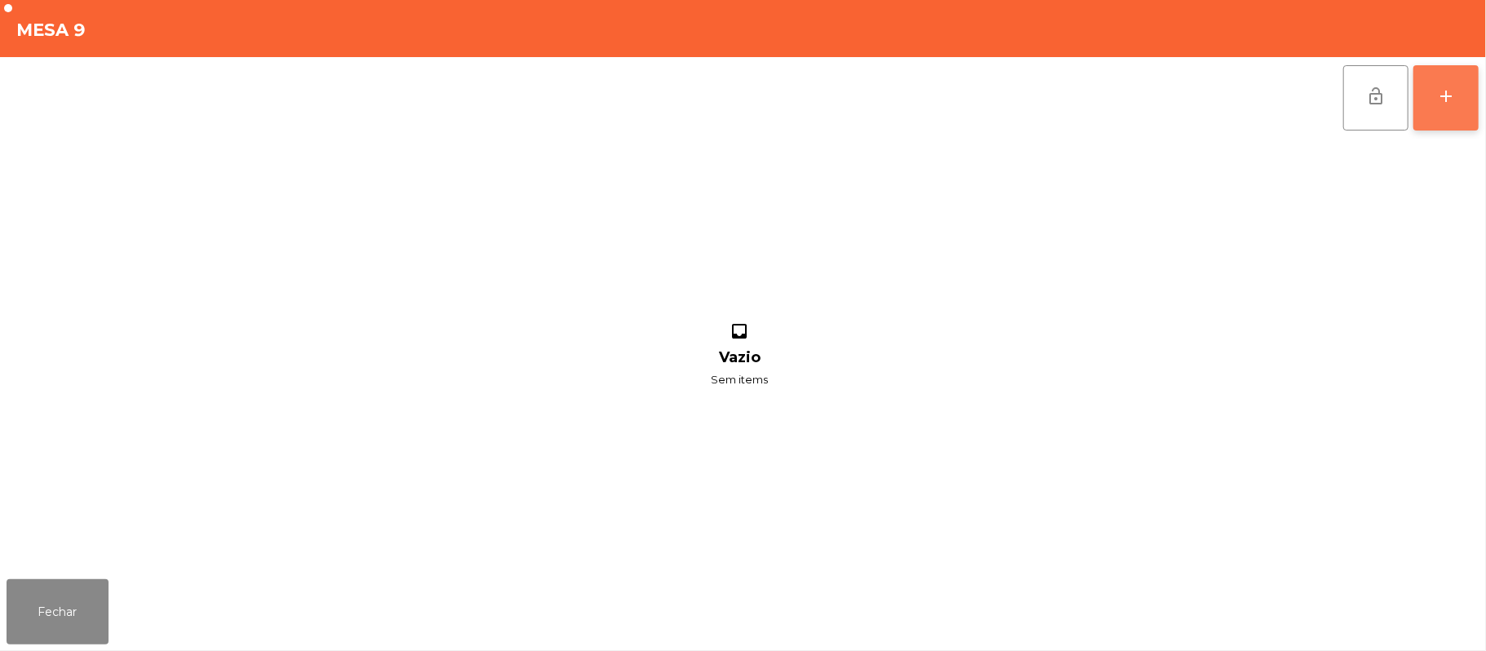
click at [1437, 98] on div "add" at bounding box center [1446, 97] width 20 height 20
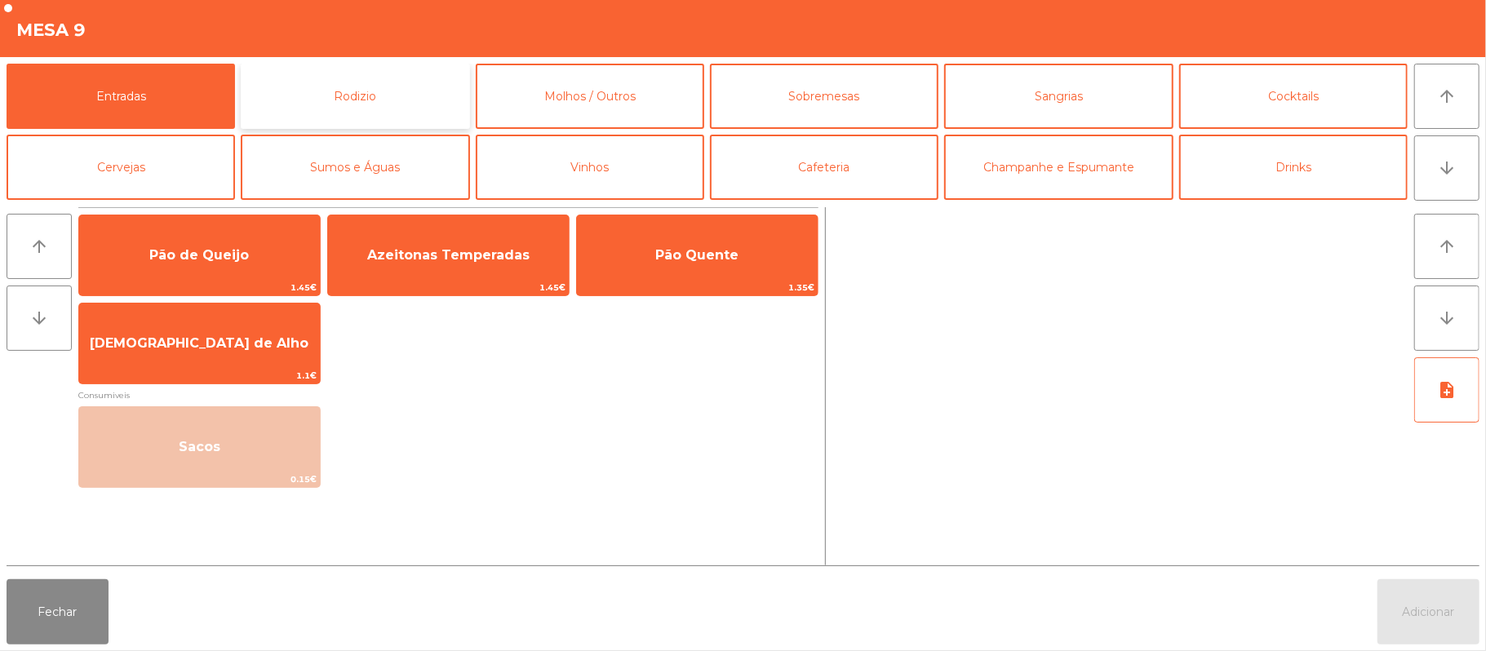
click at [416, 92] on button "Rodizio" at bounding box center [355, 96] width 228 height 65
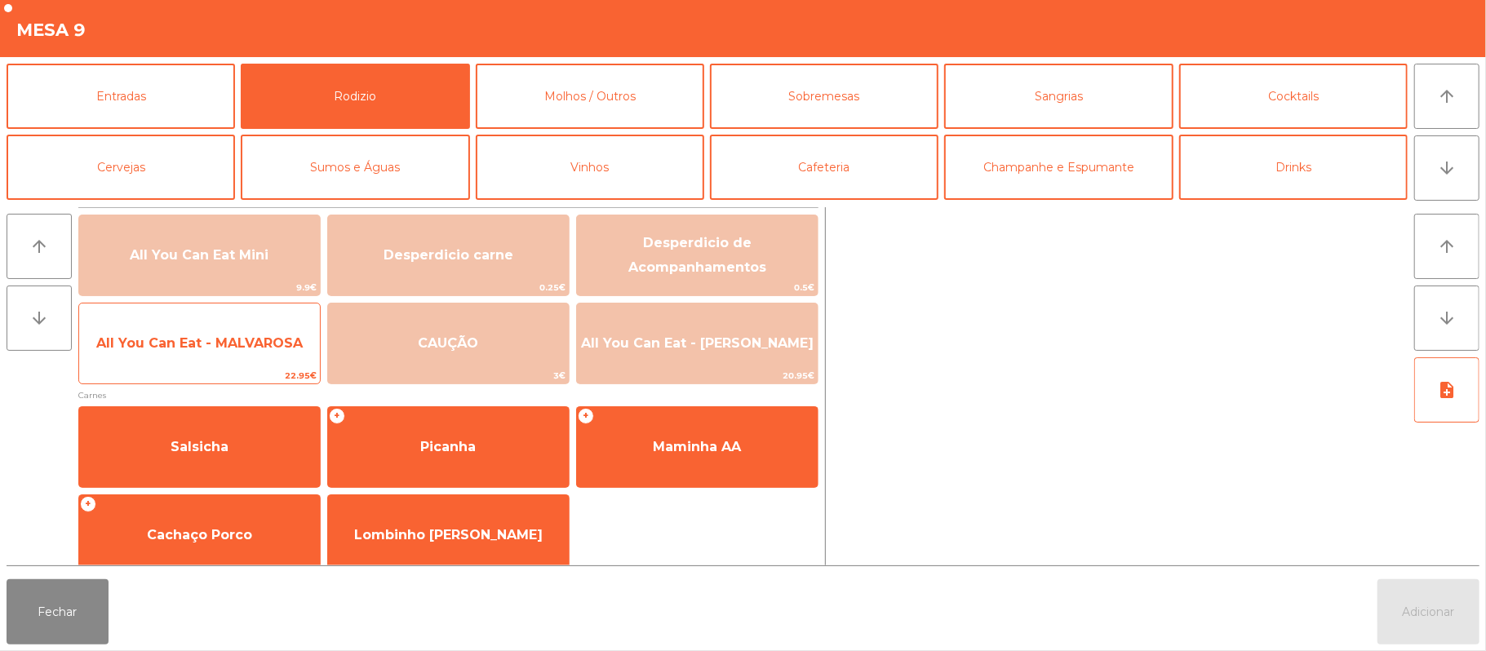
click at [258, 361] on span "All You Can Eat - MALVAROSA" at bounding box center [199, 344] width 241 height 44
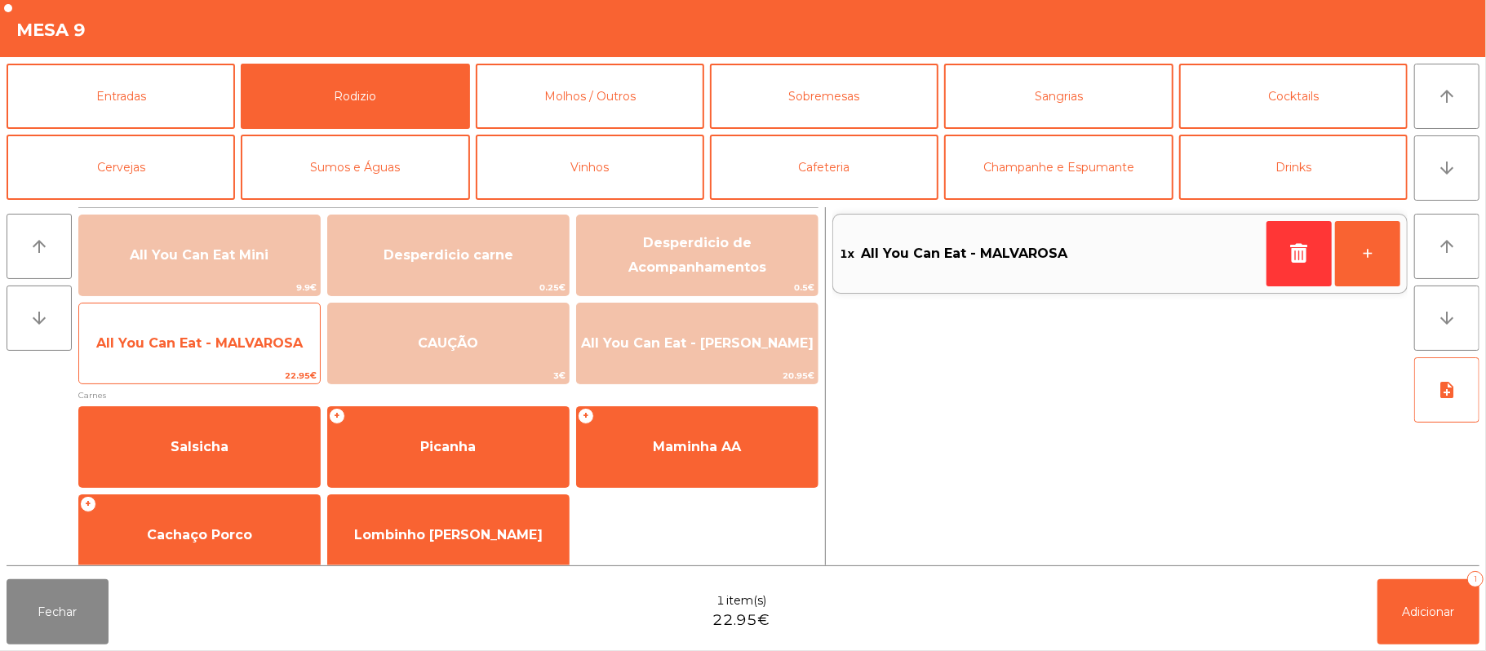
click at [239, 356] on span "All You Can Eat - MALVAROSA" at bounding box center [199, 344] width 241 height 44
click at [239, 340] on span "All You Can Eat - MALVAROSA" at bounding box center [199, 343] width 206 height 16
click at [246, 331] on span "All You Can Eat - MALVAROSA" at bounding box center [199, 344] width 241 height 44
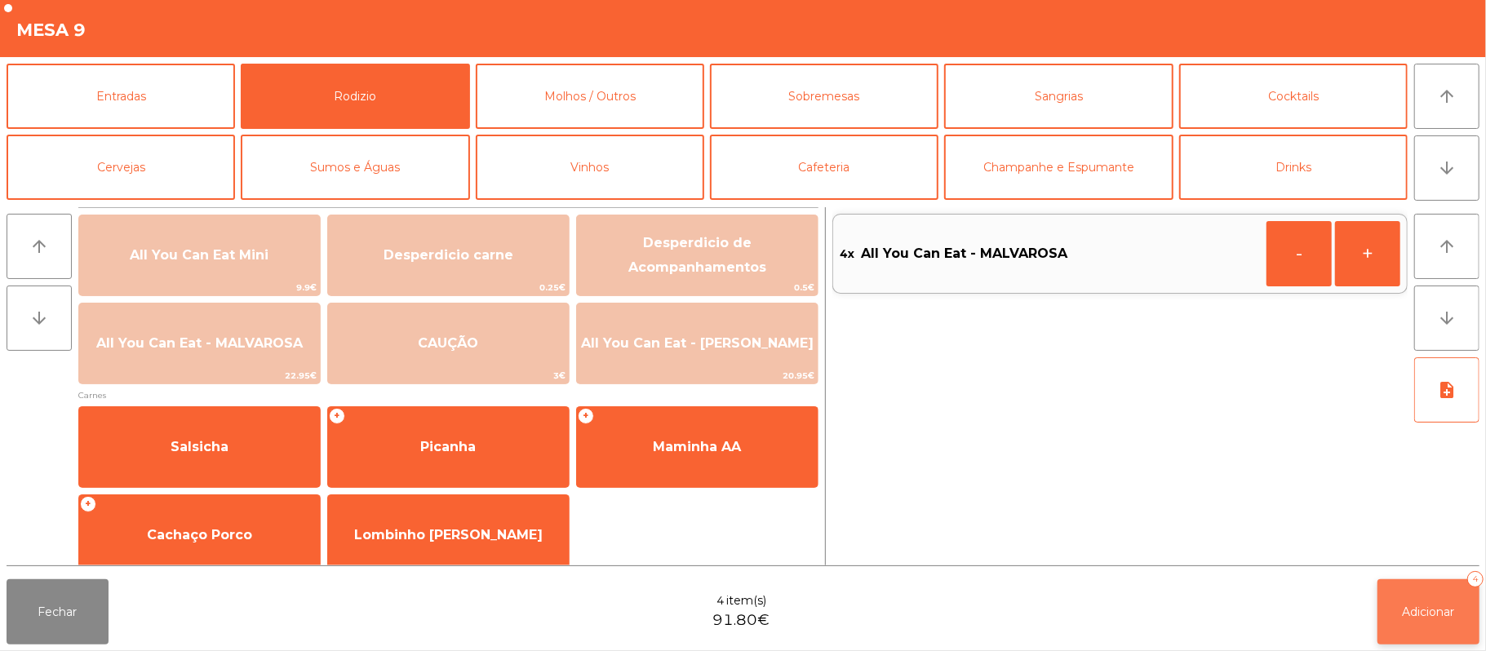
click at [1430, 611] on span "Adicionar" at bounding box center [1429, 612] width 52 height 15
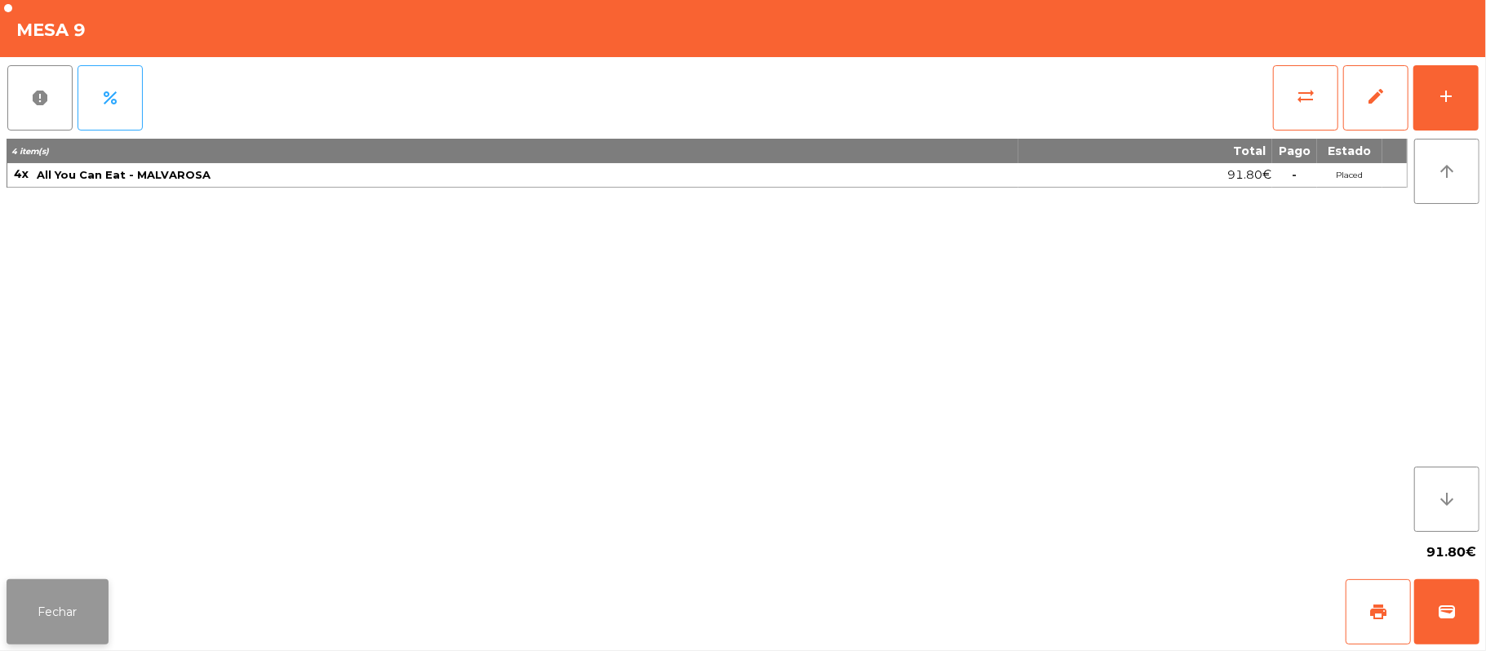
click at [10, 588] on button "Fechar" at bounding box center [58, 611] width 102 height 65
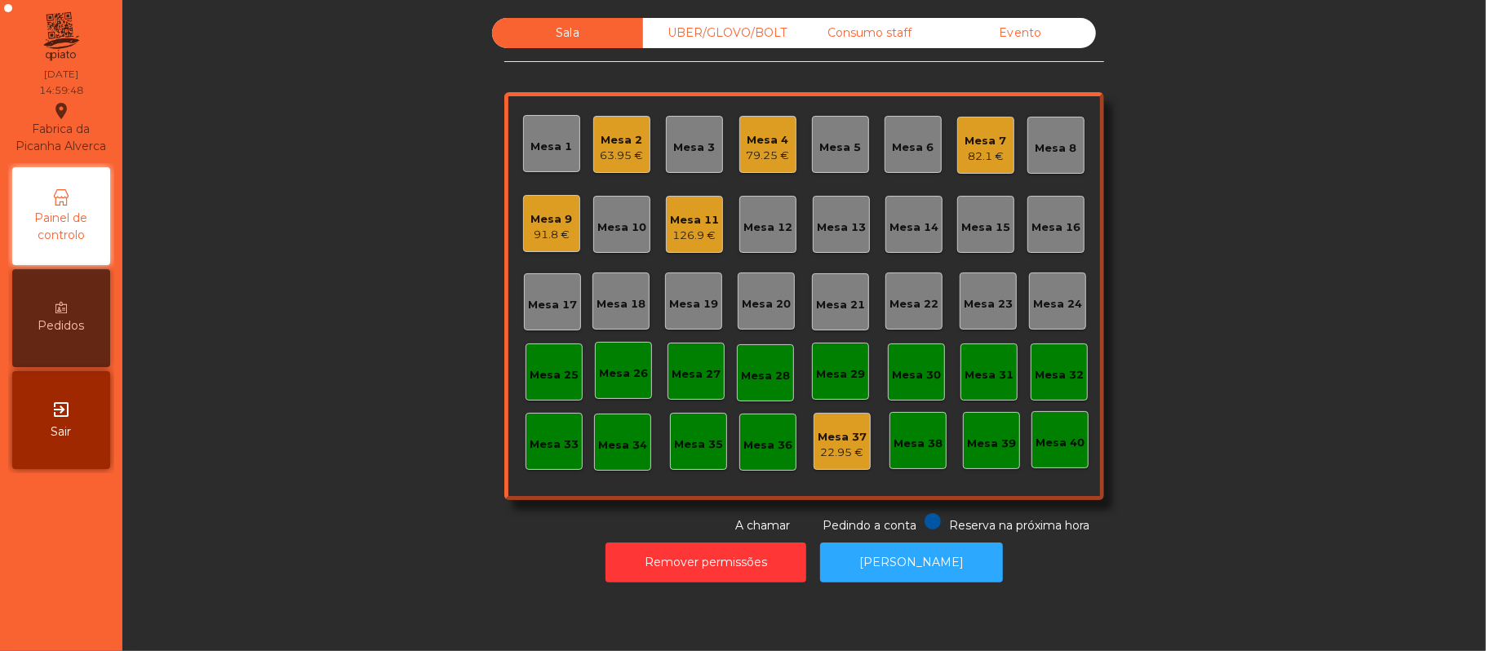
click at [680, 240] on div "126.9 €" at bounding box center [694, 236] width 49 height 16
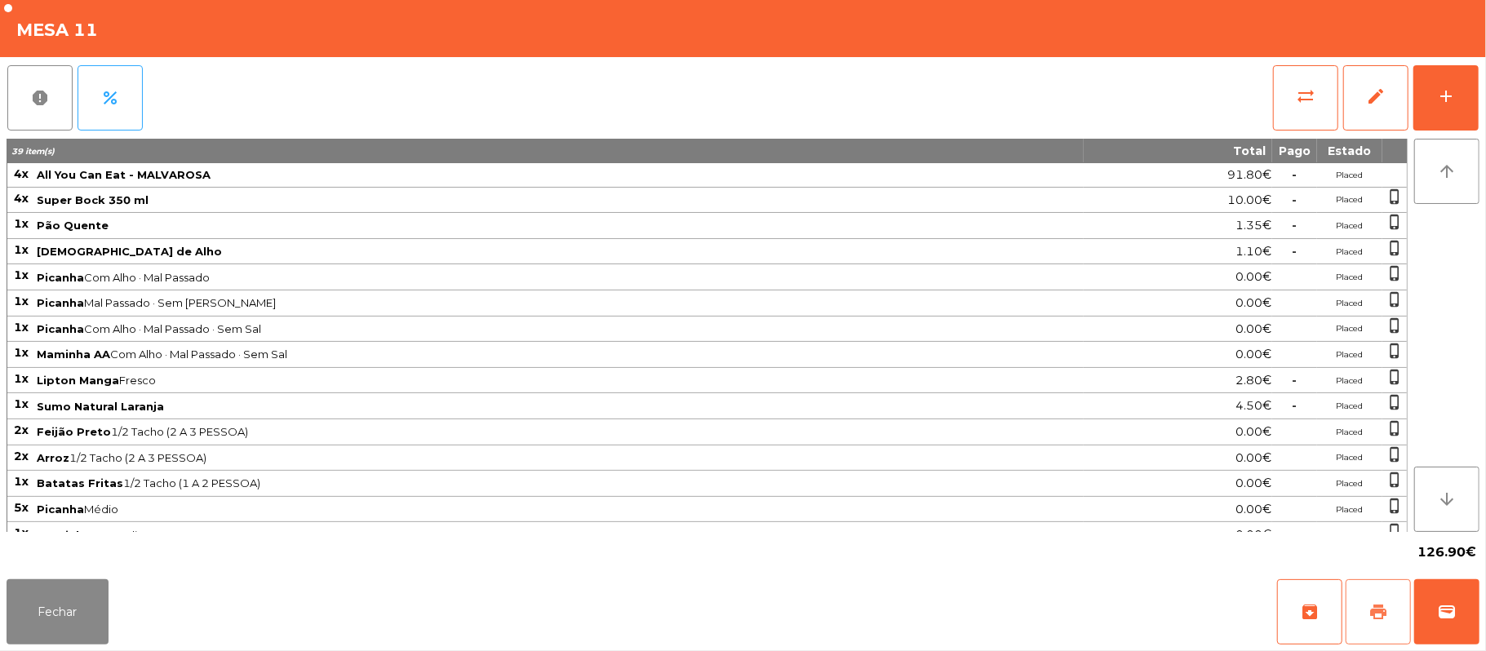
click at [1372, 606] on span "print" at bounding box center [1379, 612] width 20 height 20
click at [1369, 628] on button "print" at bounding box center [1378, 611] width 65 height 65
click at [1299, 93] on span "sync_alt" at bounding box center [1306, 97] width 20 height 20
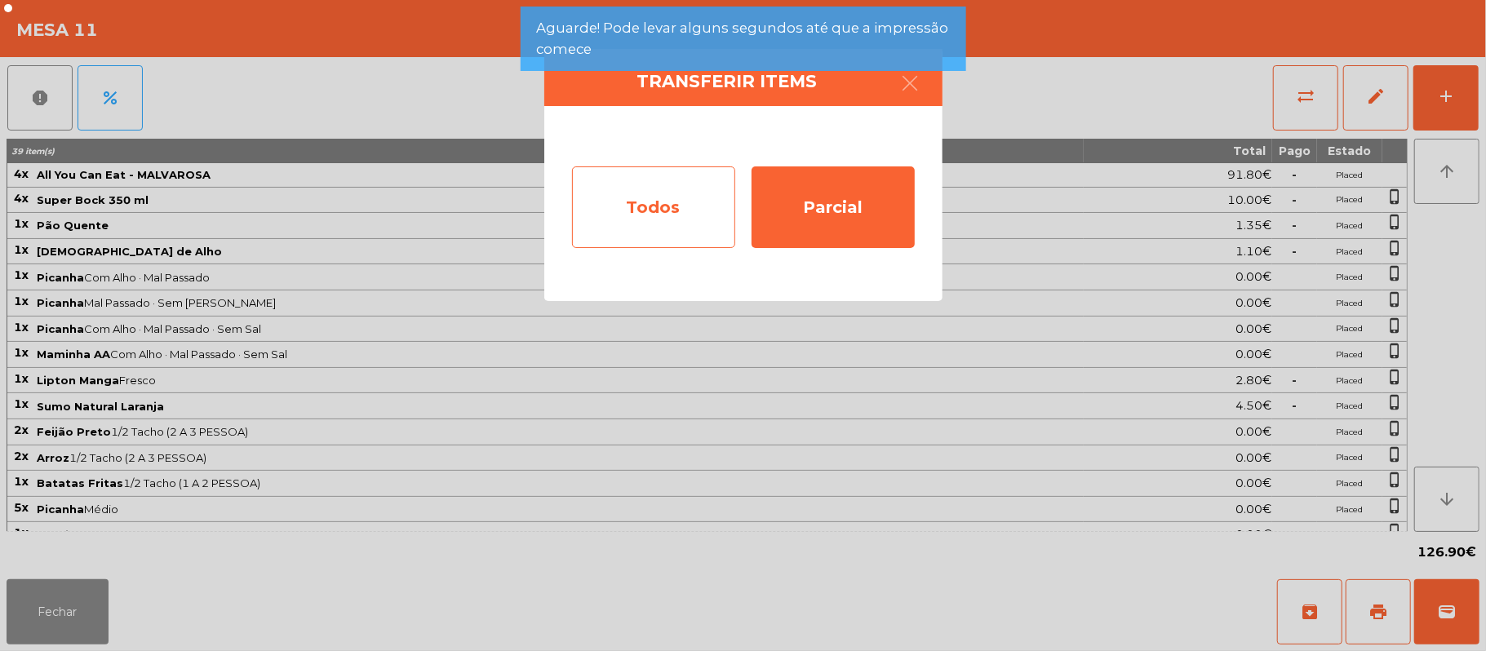
click at [641, 219] on div "Todos" at bounding box center [653, 207] width 163 height 82
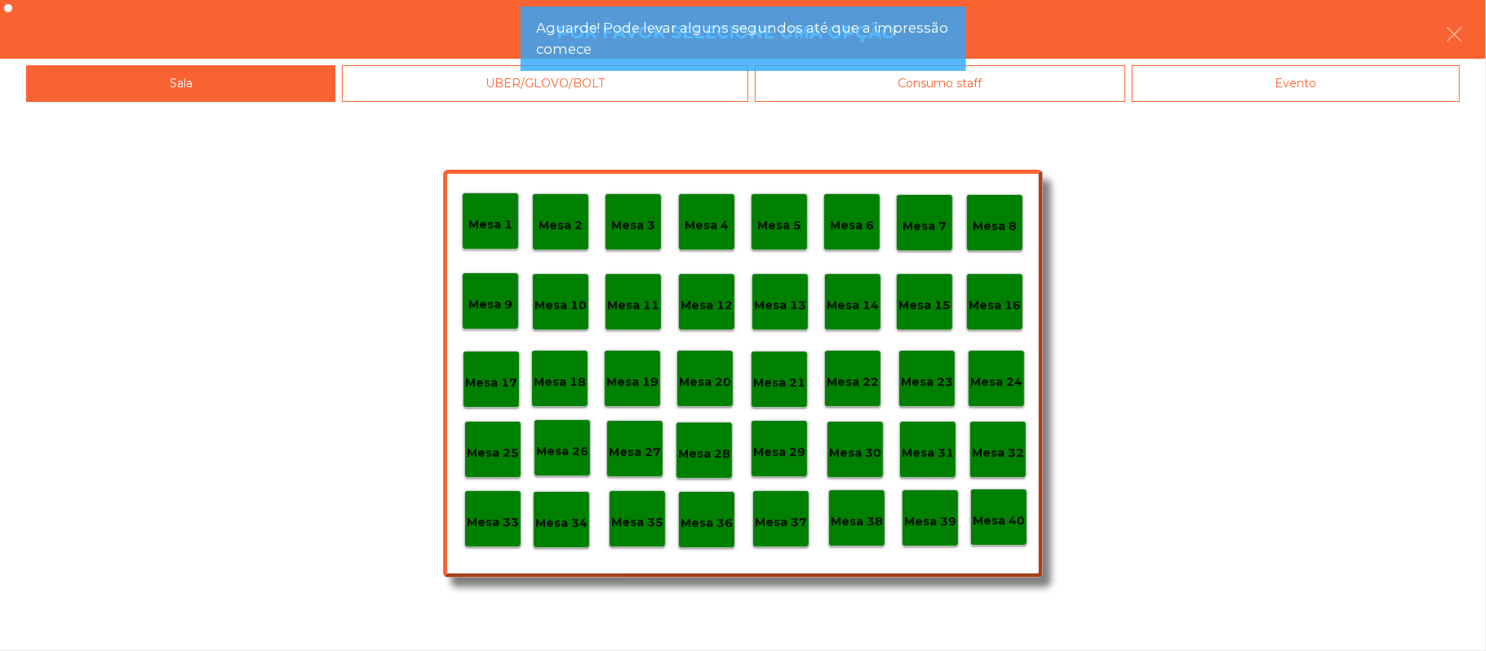
click at [1336, 91] on div "Evento" at bounding box center [1296, 83] width 328 height 37
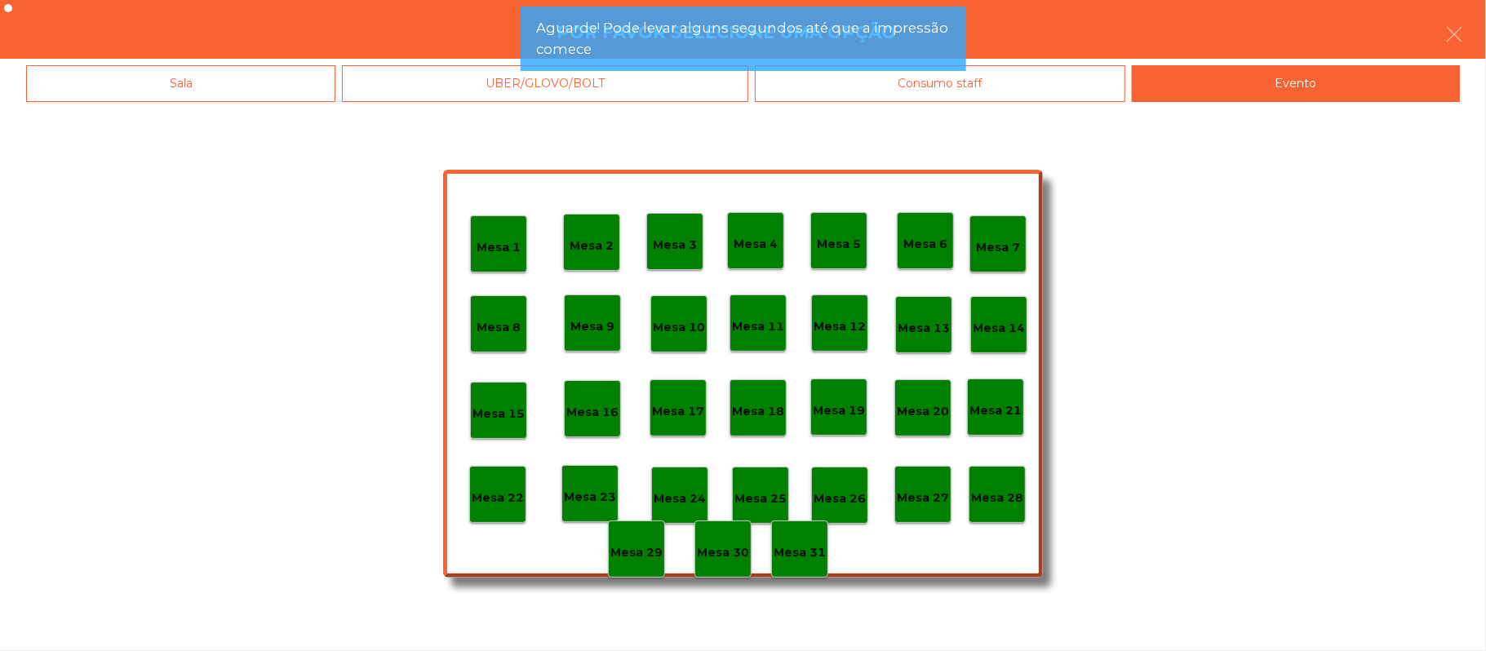
click at [1004, 499] on p "Mesa 28" at bounding box center [997, 498] width 52 height 19
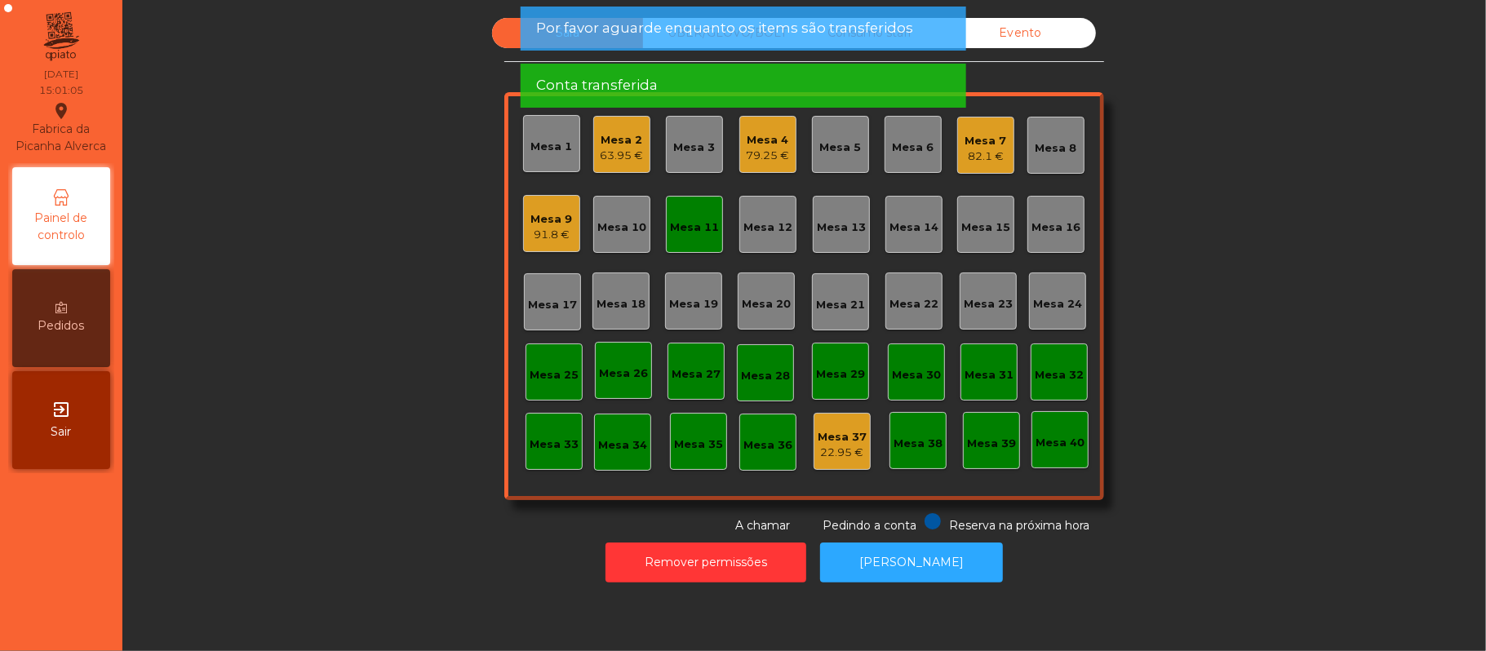
click at [677, 250] on div "Mesa 11" at bounding box center [694, 224] width 57 height 57
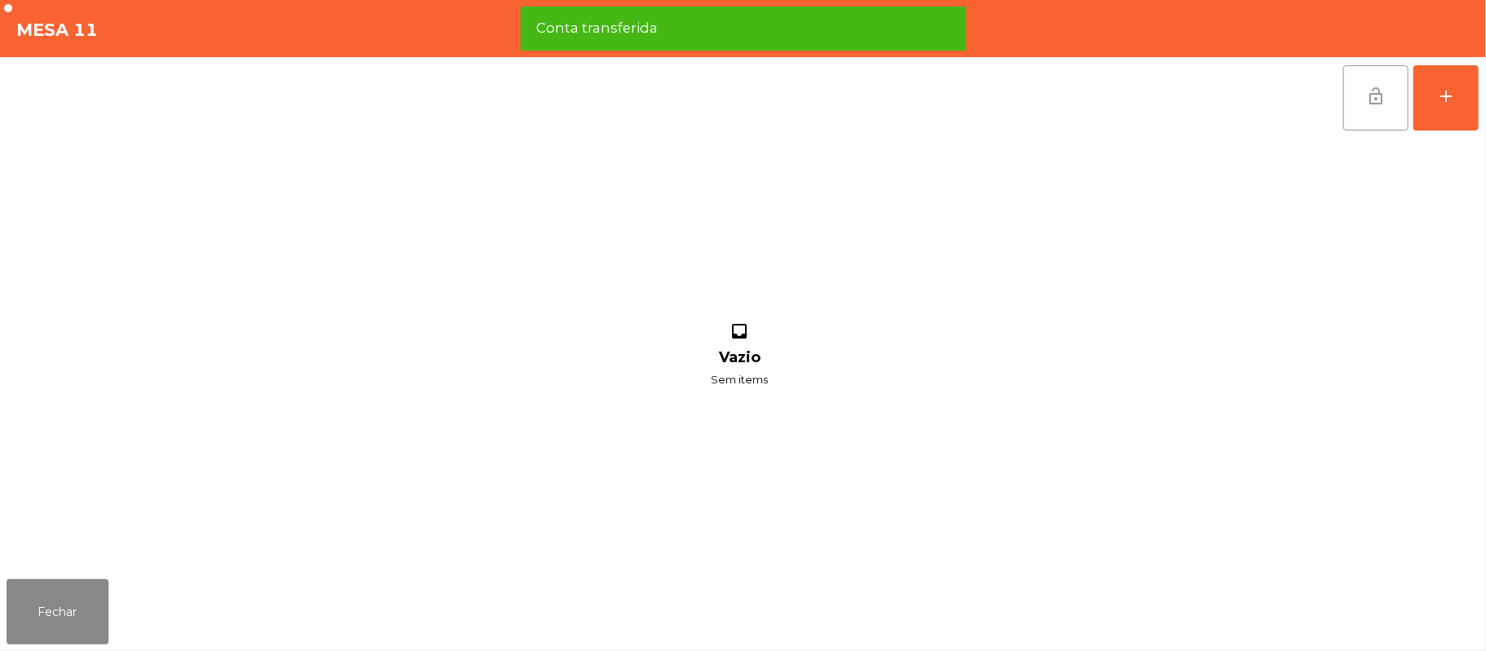
click at [1387, 113] on button "lock_open" at bounding box center [1375, 97] width 65 height 65
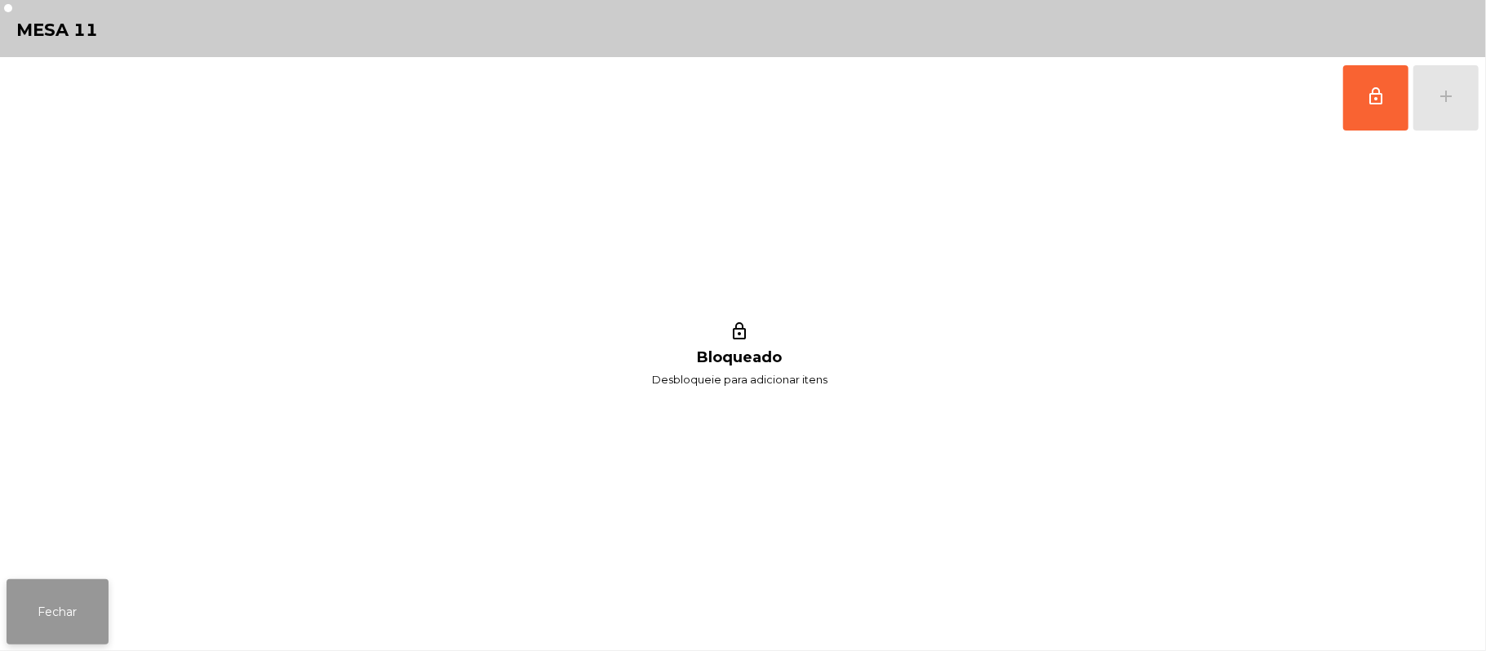
click at [42, 592] on button "Fechar" at bounding box center [58, 611] width 102 height 65
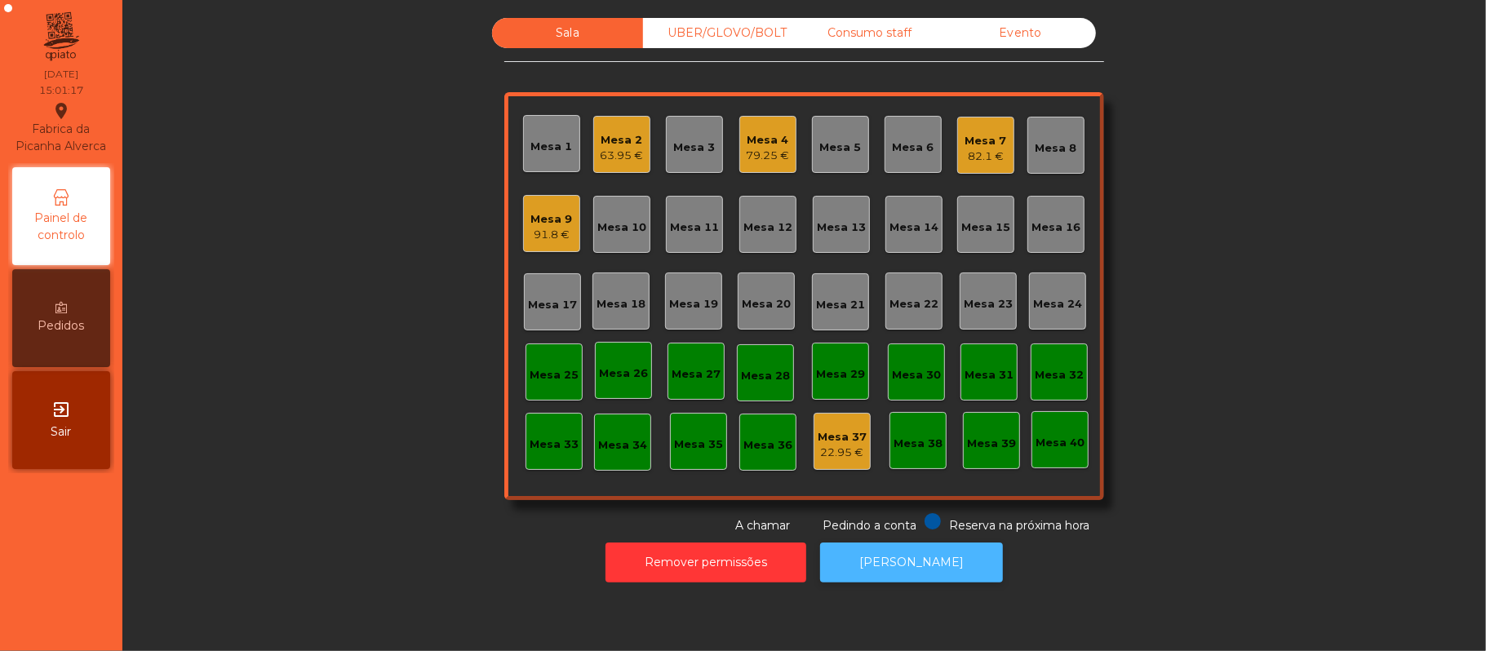
click at [952, 552] on button "[PERSON_NAME]" at bounding box center [911, 563] width 183 height 40
click at [983, 150] on div "82.1 €" at bounding box center [986, 157] width 42 height 16
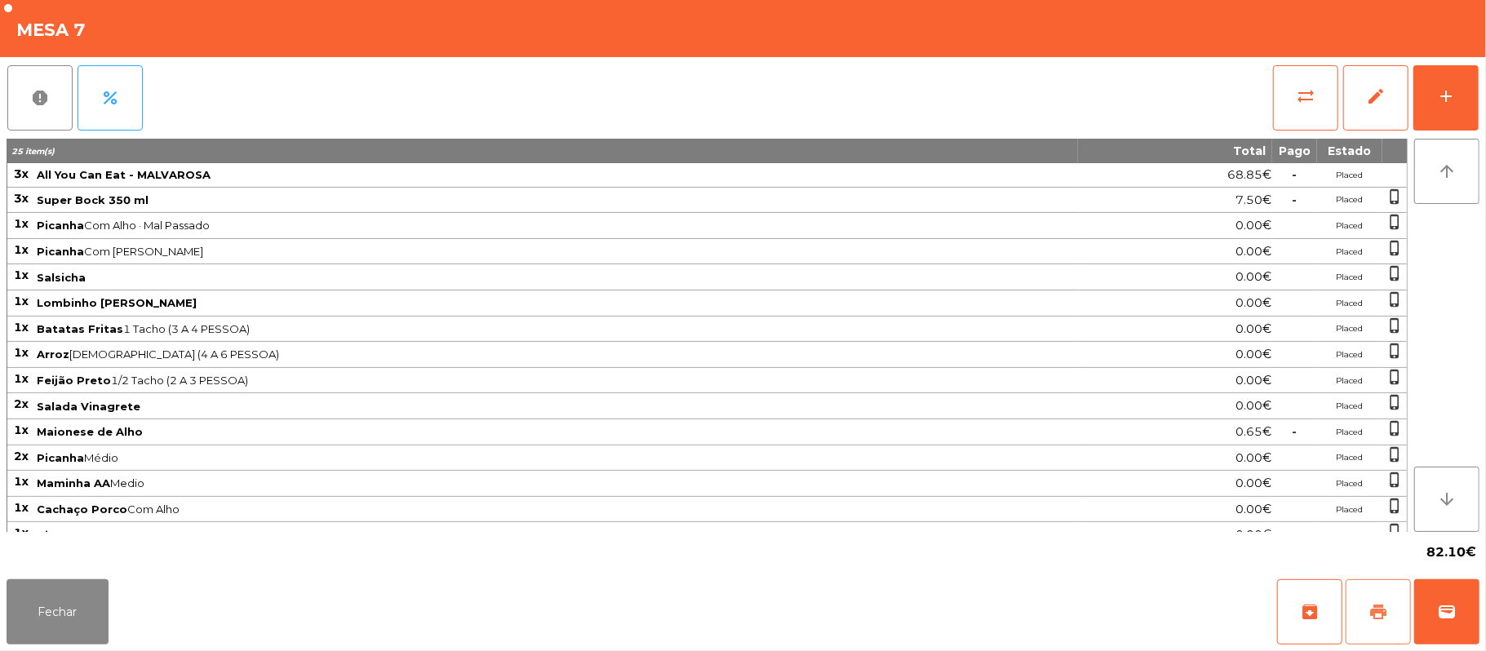
click at [1395, 596] on button "print" at bounding box center [1378, 611] width 65 height 65
click at [53, 599] on button "Fechar" at bounding box center [58, 611] width 102 height 65
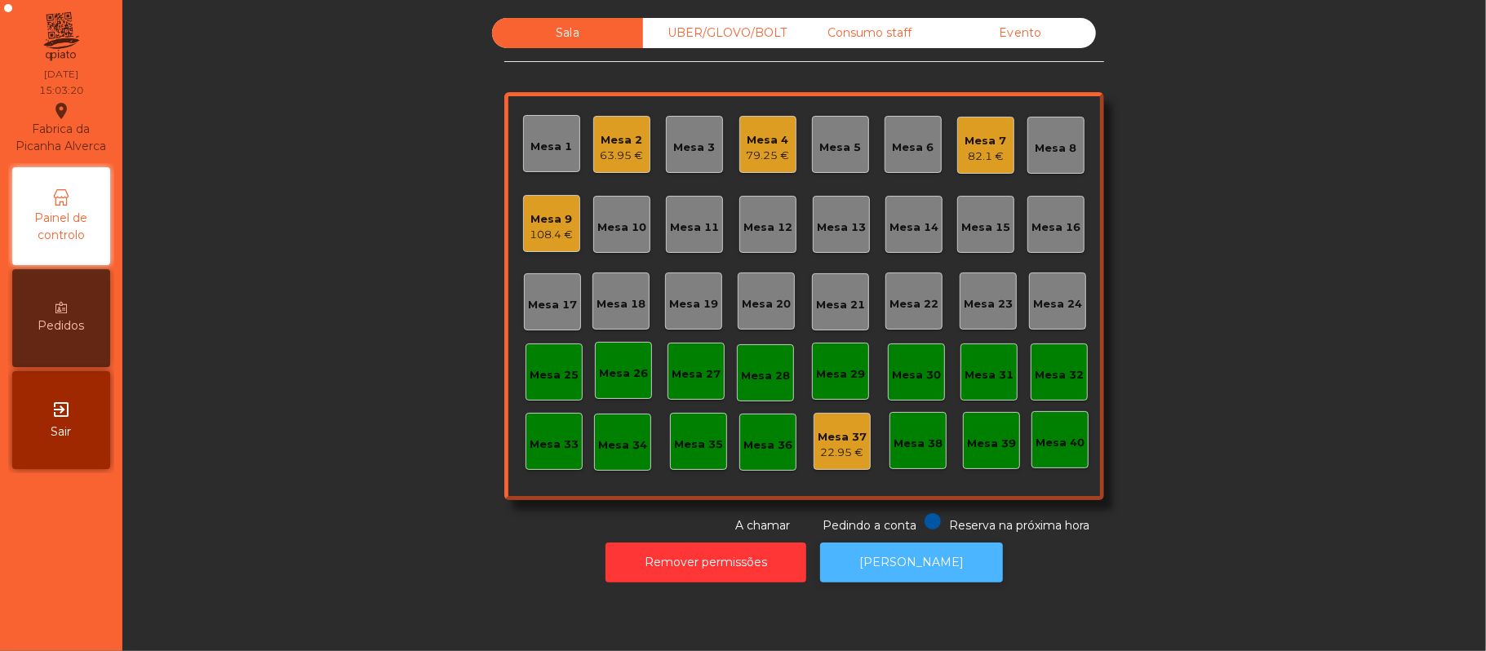
click at [886, 575] on button "[PERSON_NAME]" at bounding box center [911, 563] width 183 height 40
click at [974, 144] on div "Mesa 7" at bounding box center [986, 141] width 42 height 16
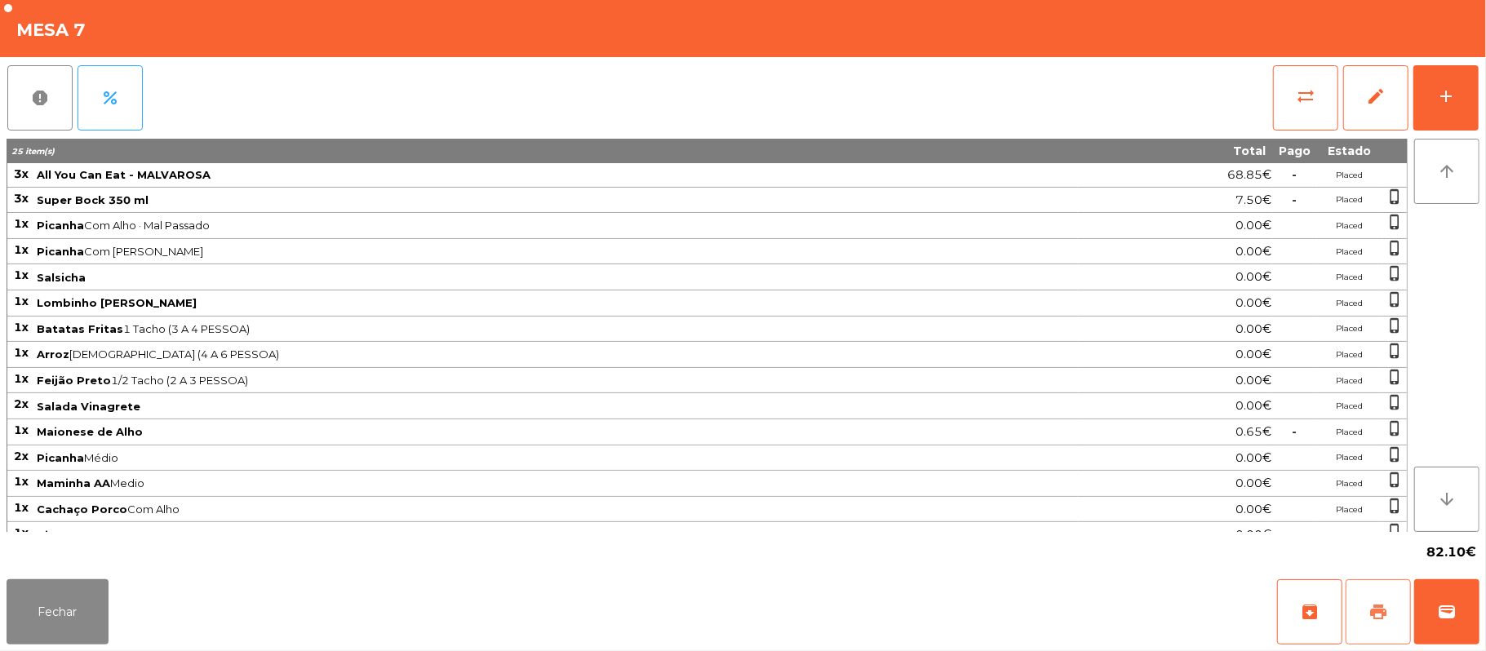
click at [1364, 597] on button "print" at bounding box center [1378, 611] width 65 height 65
click at [1480, 628] on div "Fechar archive print wallet" at bounding box center [743, 612] width 1486 height 78
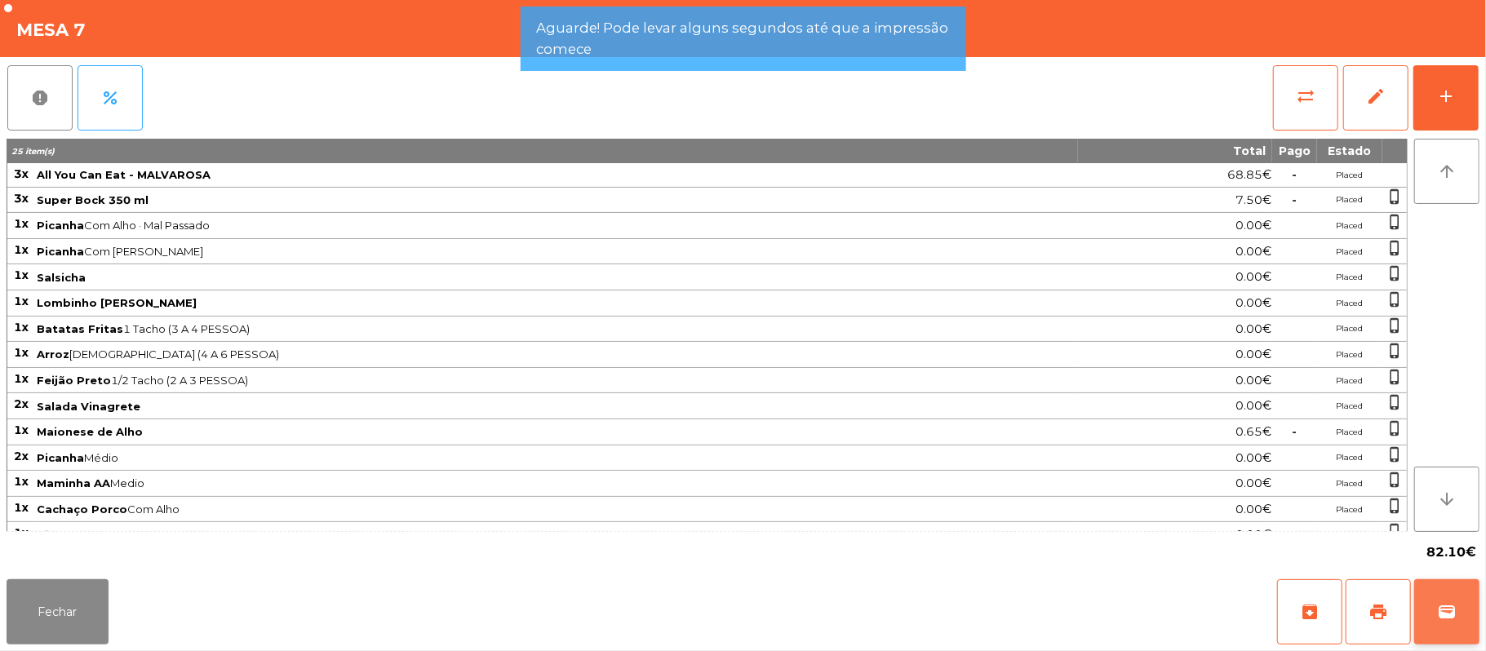
click at [1444, 604] on span "wallet" at bounding box center [1447, 612] width 20 height 20
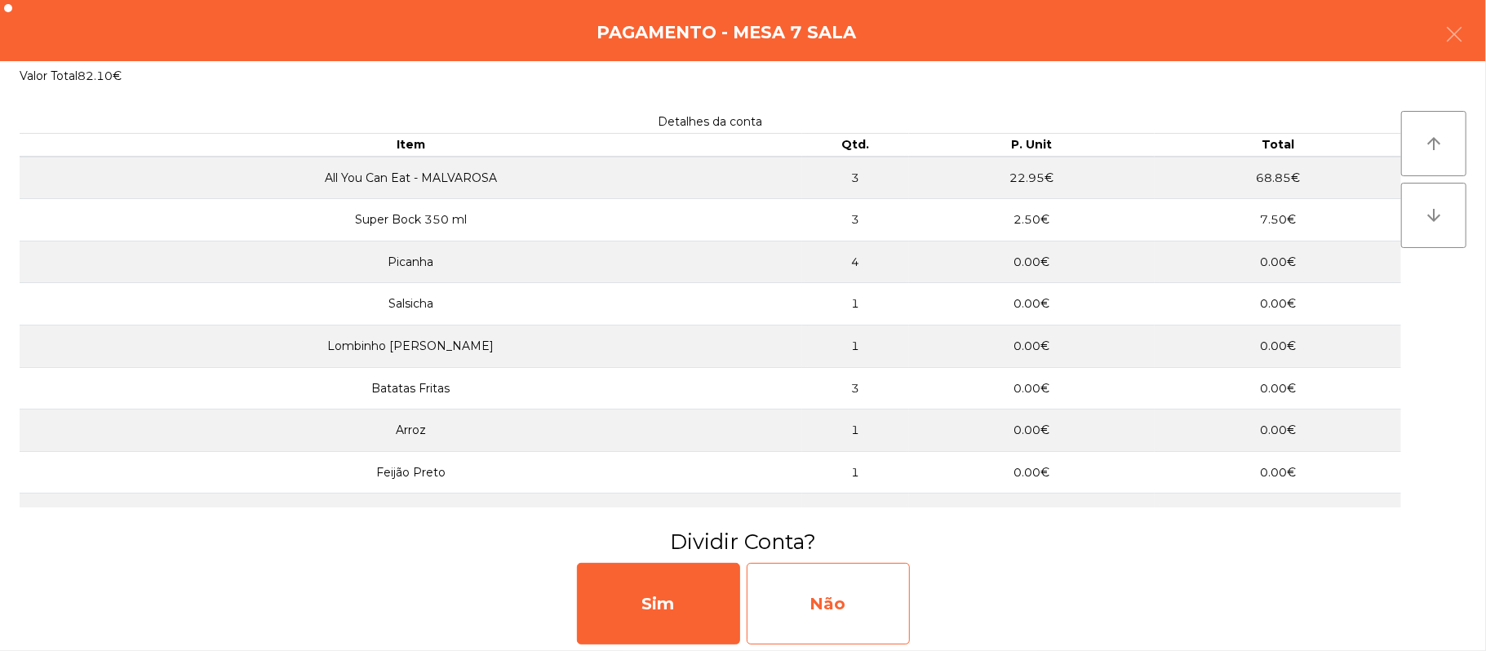
click at [824, 602] on div "Não" at bounding box center [828, 604] width 163 height 82
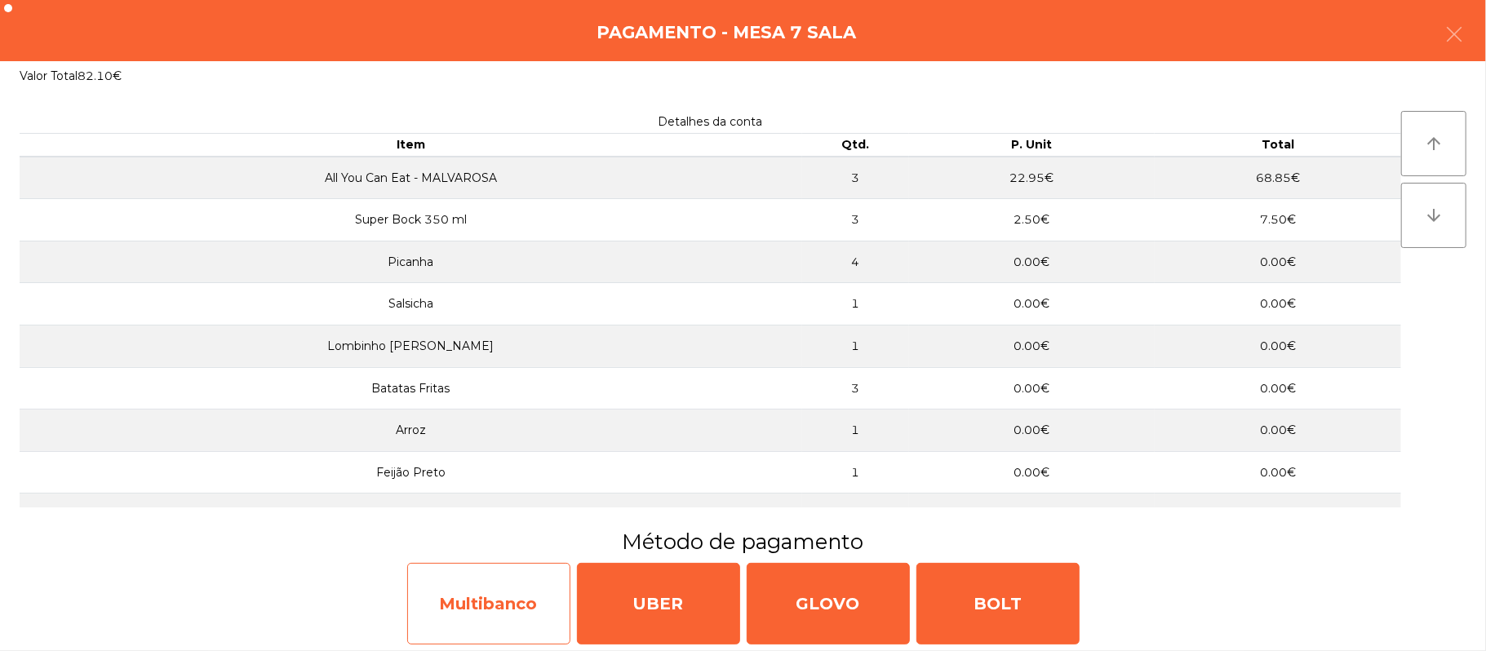
click at [493, 606] on div "Multibanco" at bounding box center [488, 604] width 163 height 82
select select "**"
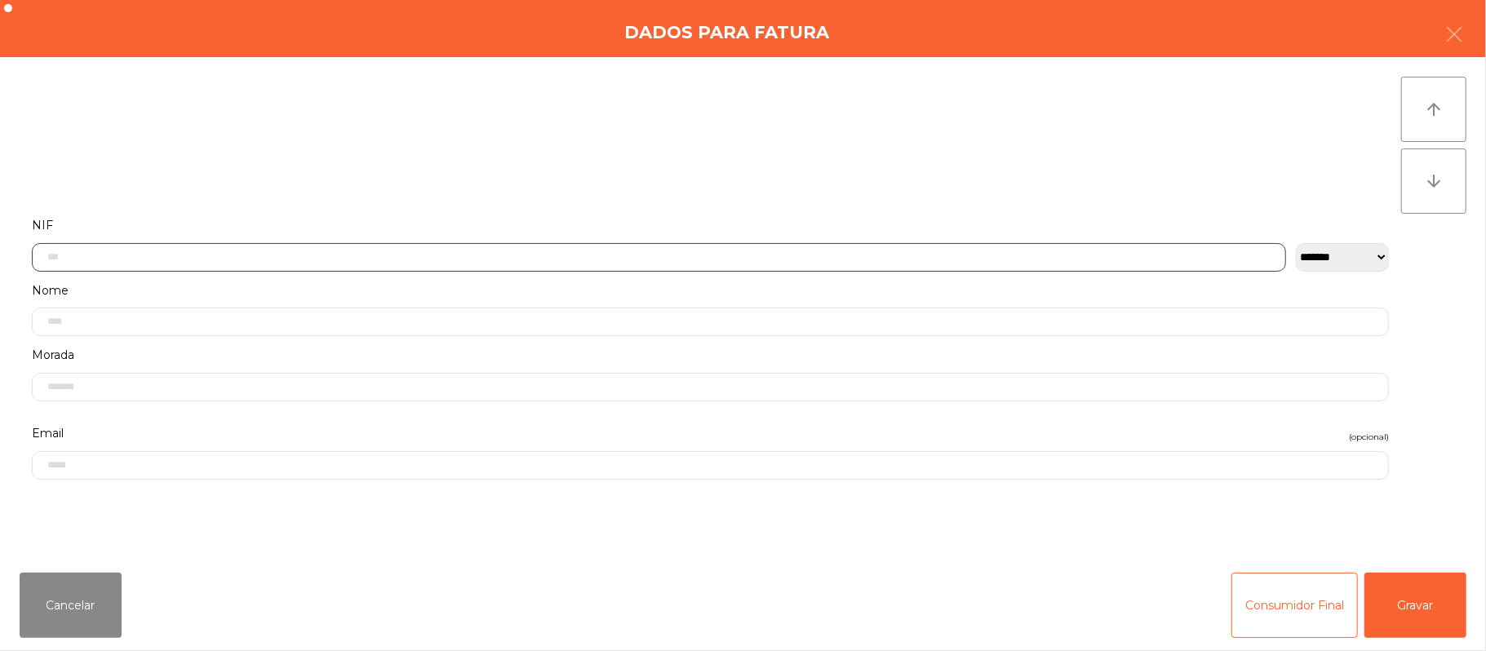
click at [411, 251] on input "text" at bounding box center [659, 257] width 1254 height 29
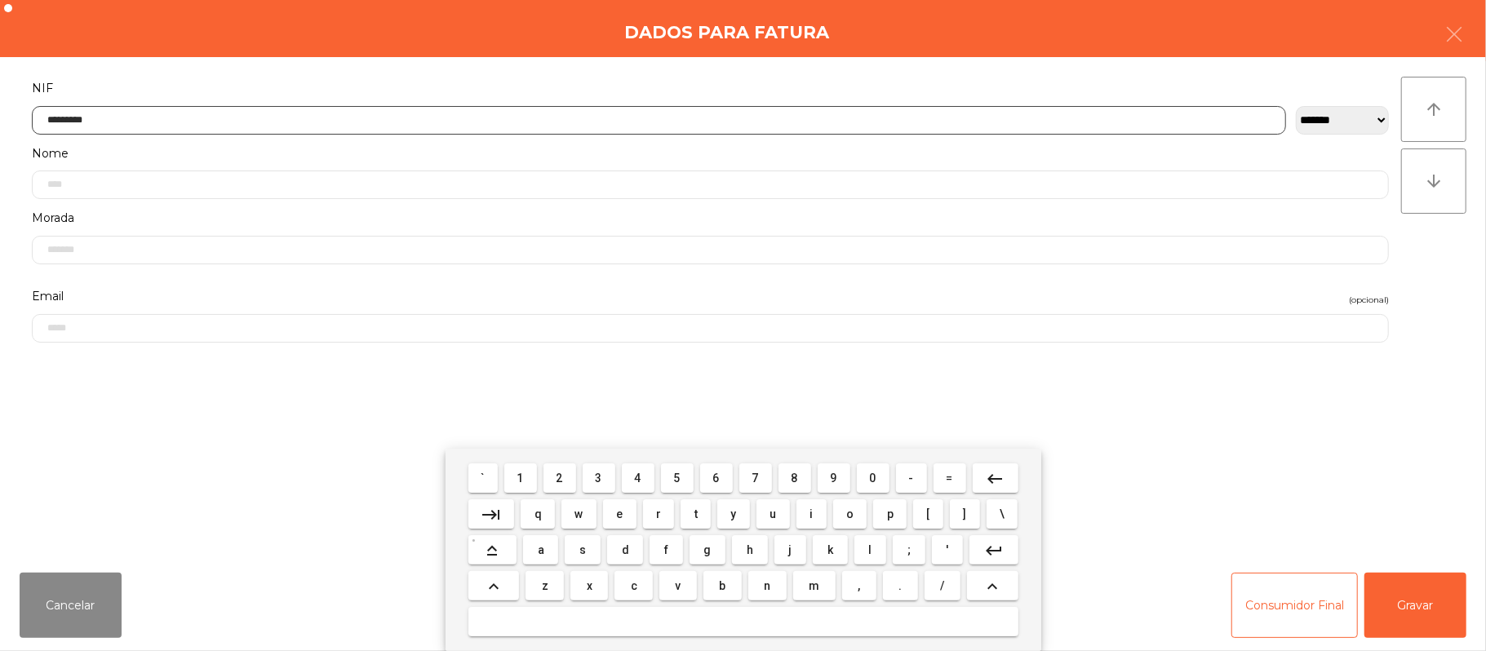
type input "*********"
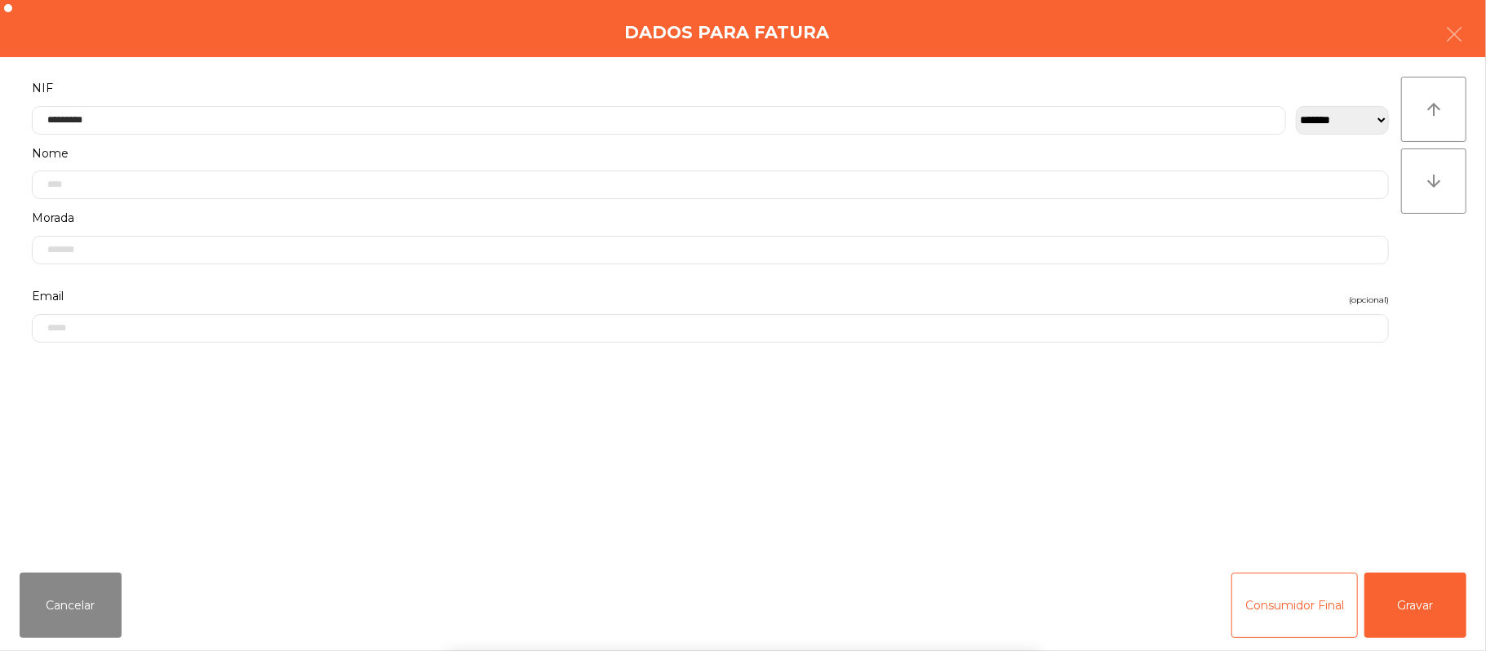
click at [1441, 588] on div "` 1 2 3 4 5 6 7 8 9 0 - = keyboard_backspace keyboard_tab q w e r t y u i o p […" at bounding box center [743, 550] width 1486 height 202
click at [1418, 583] on button "Gravar" at bounding box center [1415, 605] width 102 height 65
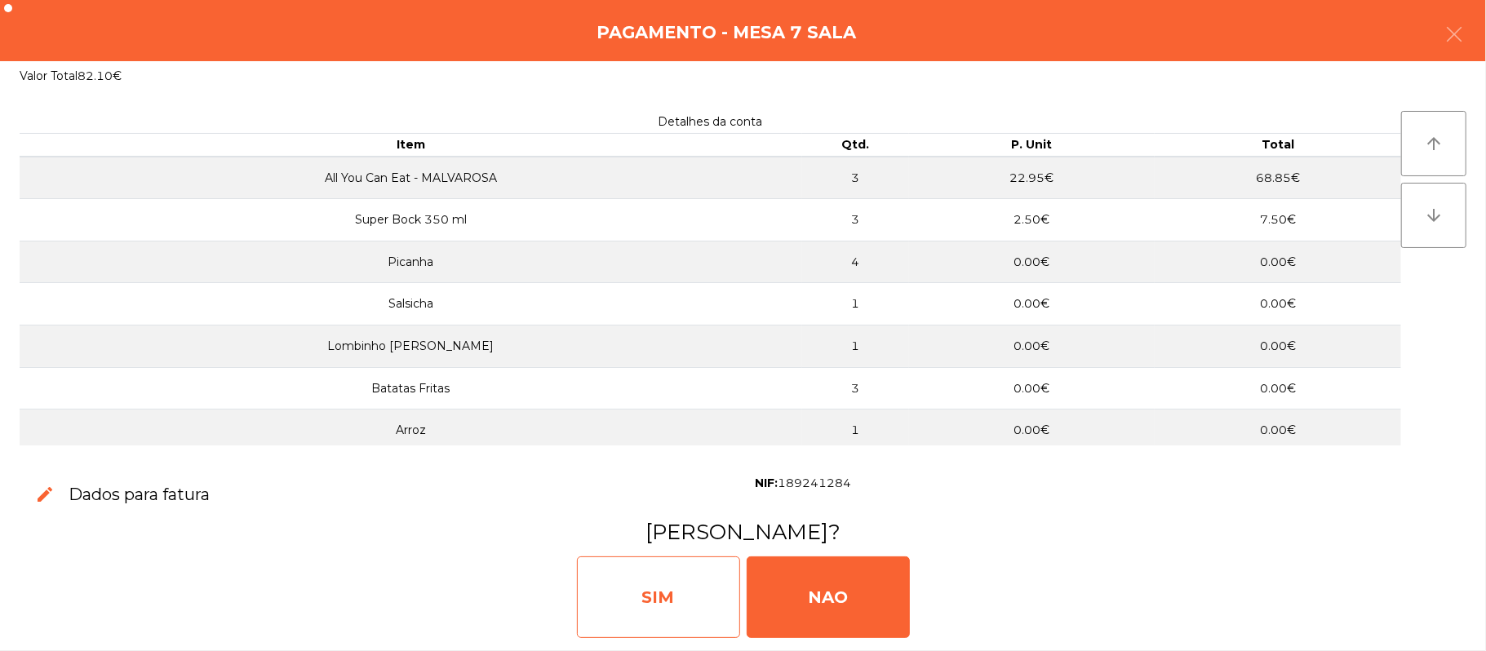
click at [646, 586] on div "SIM" at bounding box center [658, 598] width 163 height 82
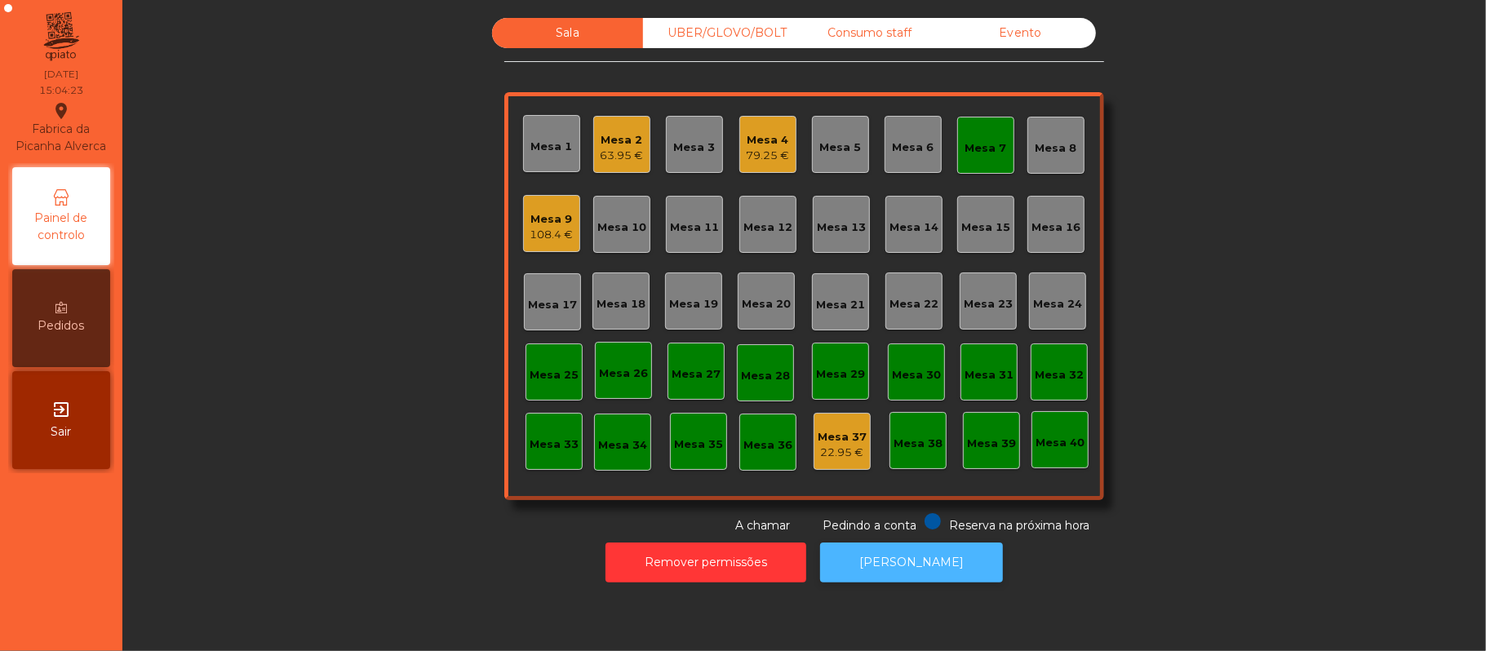
click at [957, 569] on button "[PERSON_NAME]" at bounding box center [911, 563] width 183 height 40
click at [601, 142] on div "Mesa 2" at bounding box center [622, 140] width 43 height 16
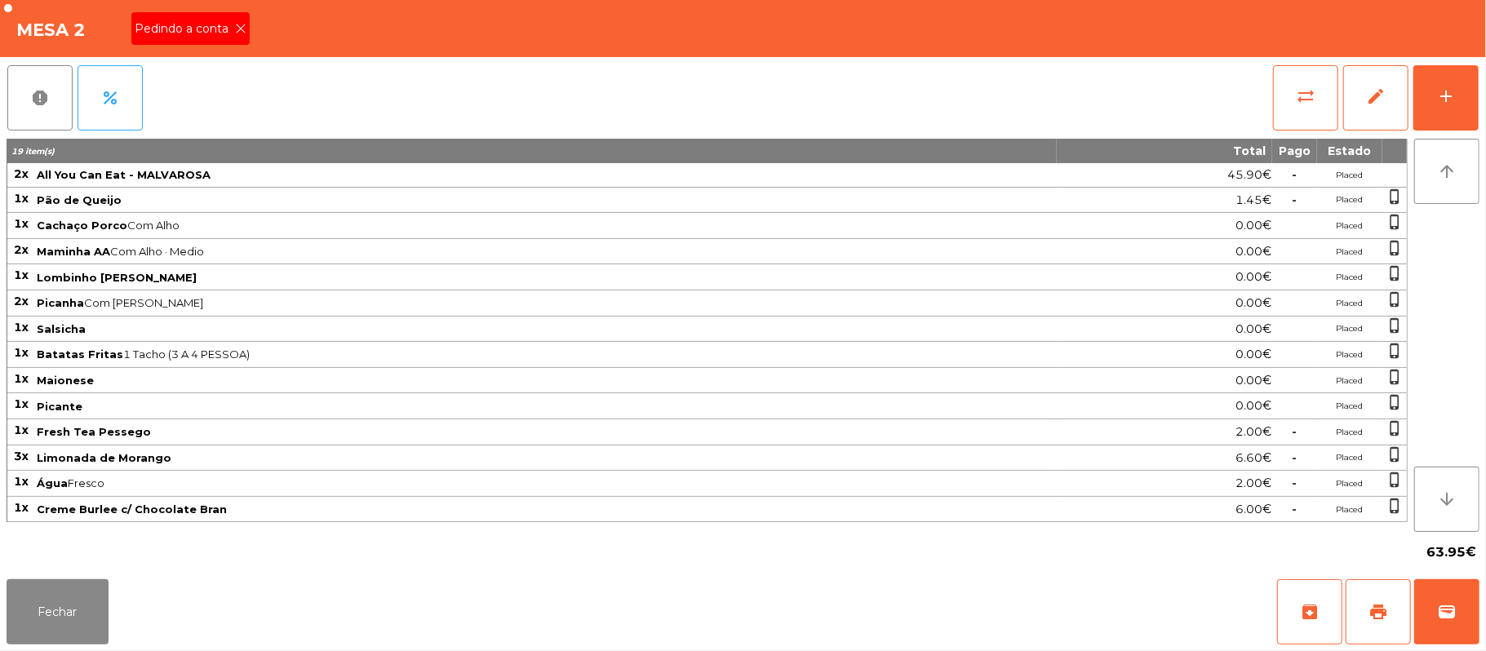
click at [233, 37] on span "Pedindo a conta" at bounding box center [185, 28] width 100 height 17
click at [1394, 618] on button "print" at bounding box center [1378, 611] width 65 height 65
click at [1312, 118] on button "sync_alt" at bounding box center [1305, 97] width 65 height 65
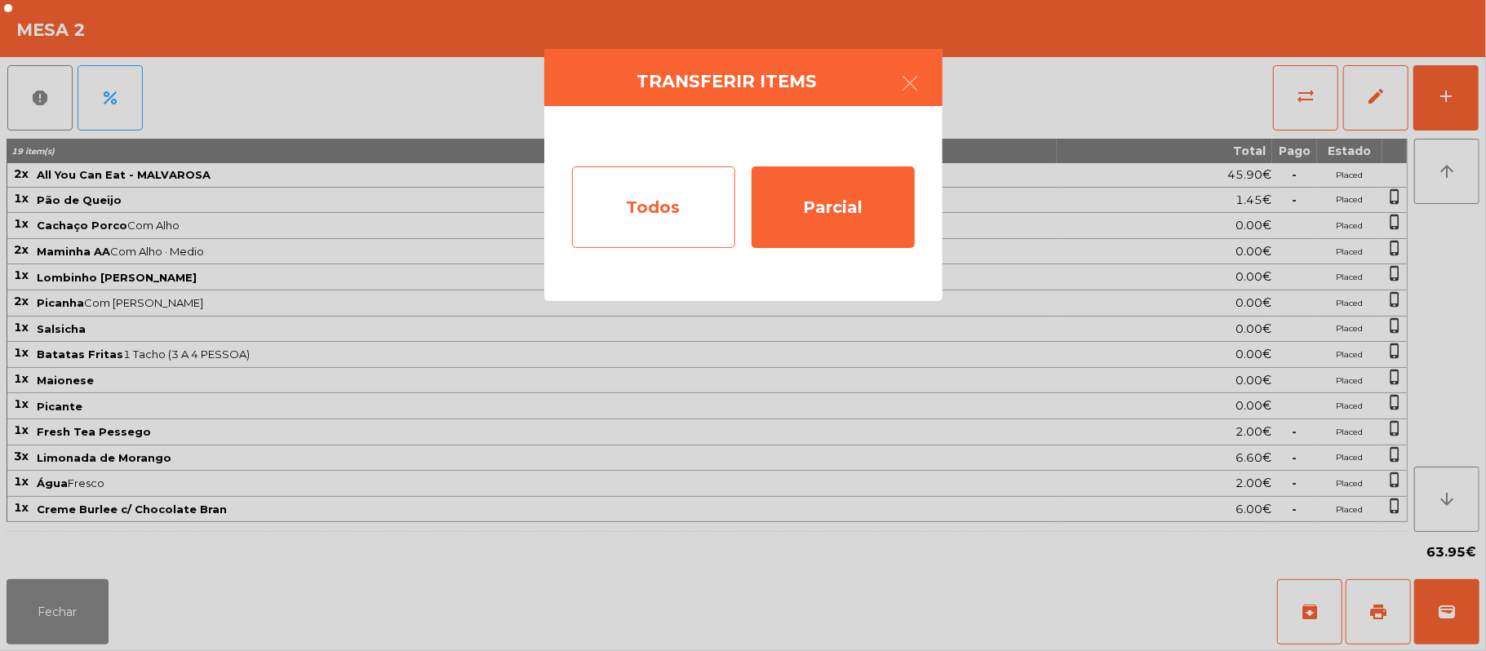
click at [717, 201] on div "Todos" at bounding box center [653, 207] width 163 height 82
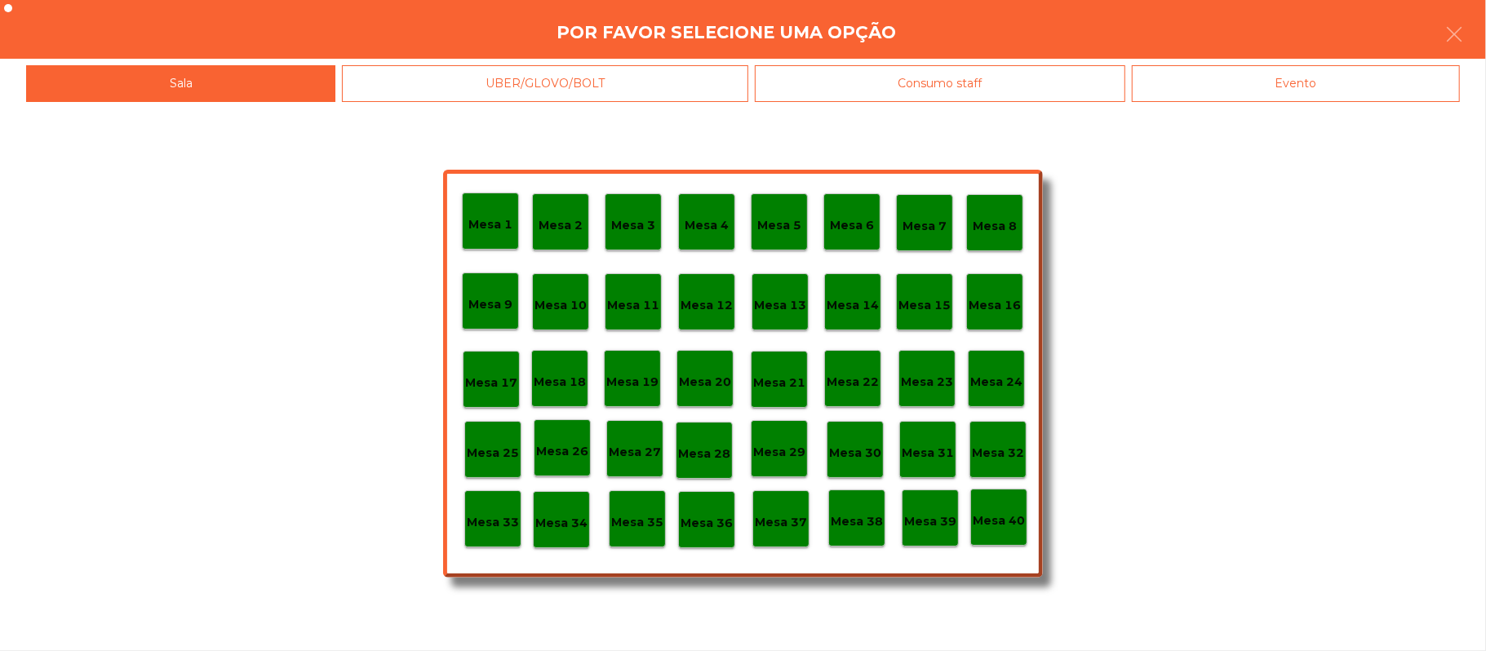
click at [1283, 69] on div "Evento" at bounding box center [1296, 83] width 328 height 37
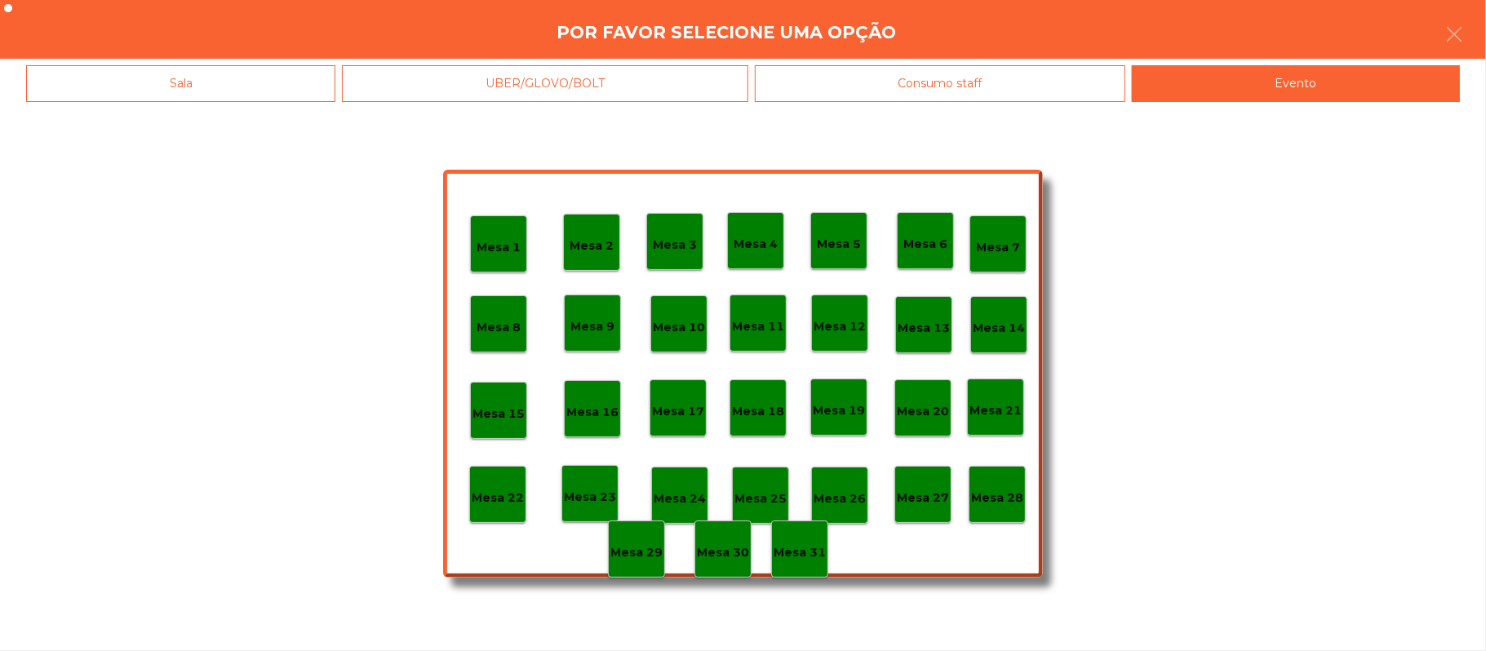
click at [1020, 503] on p "Mesa 28" at bounding box center [997, 498] width 52 height 19
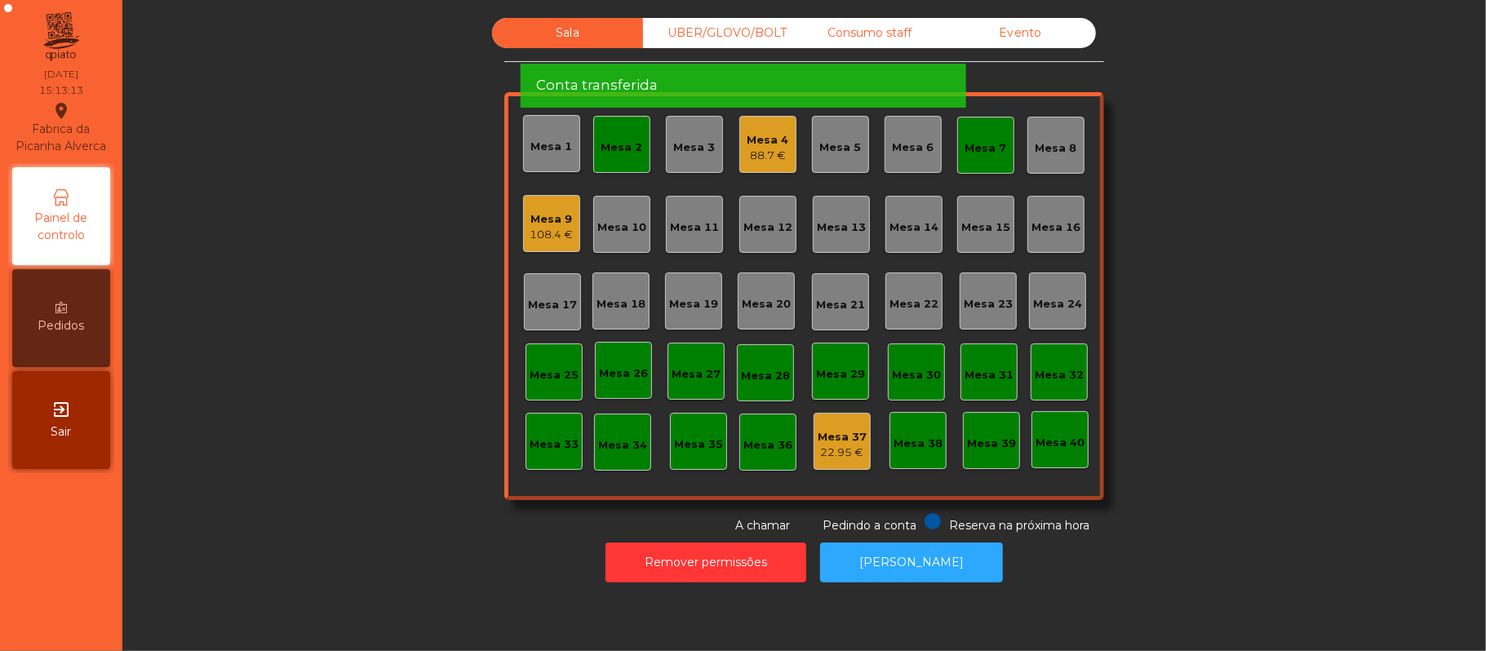
click at [331, 539] on div "Remover permissões Abrir Gaveta" at bounding box center [804, 563] width 1320 height 56
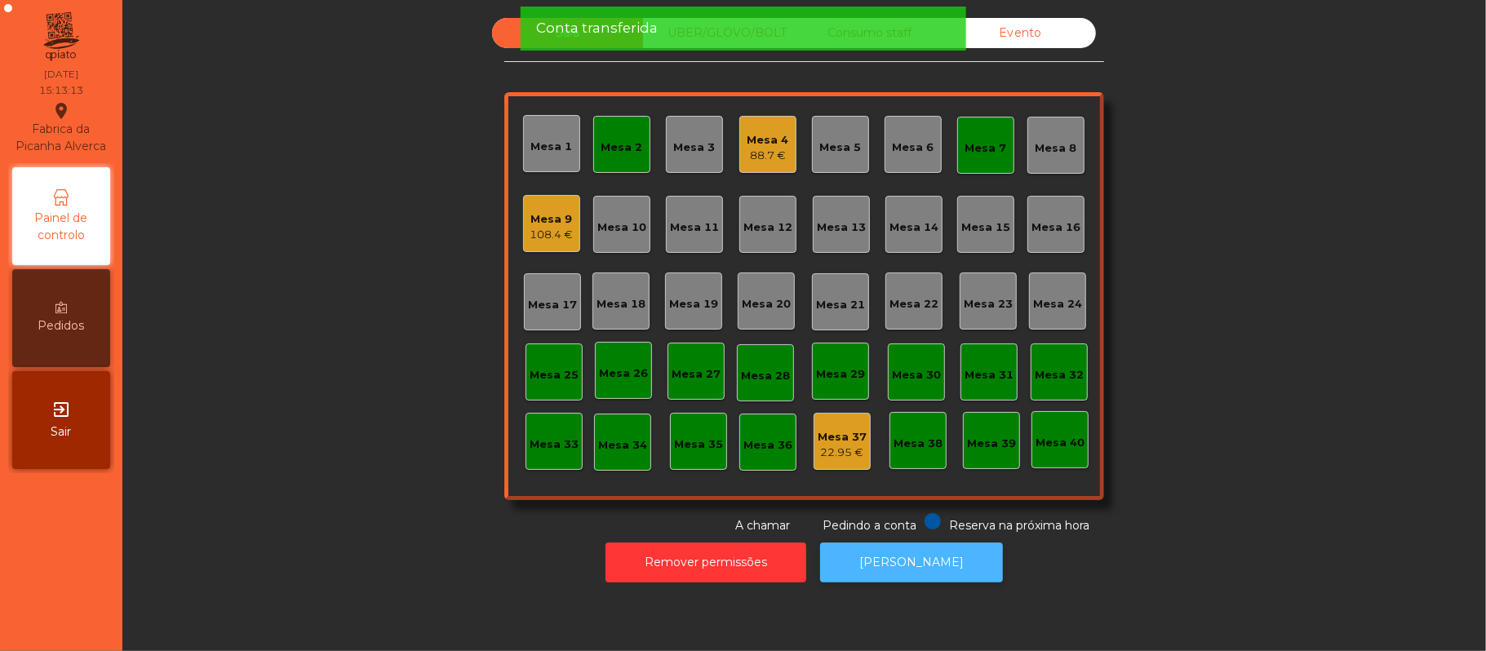
click at [885, 561] on button "[PERSON_NAME]" at bounding box center [911, 563] width 183 height 40
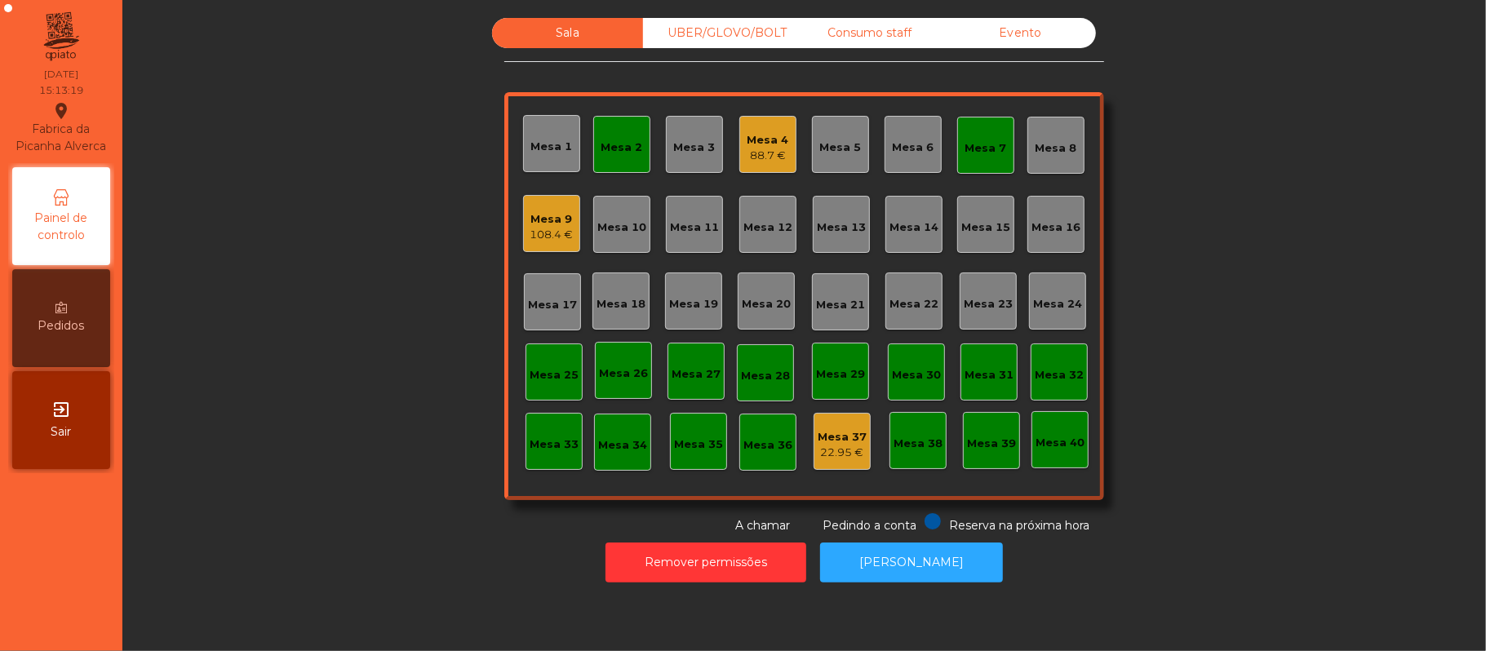
click at [606, 168] on div "Mesa 2" at bounding box center [621, 144] width 57 height 57
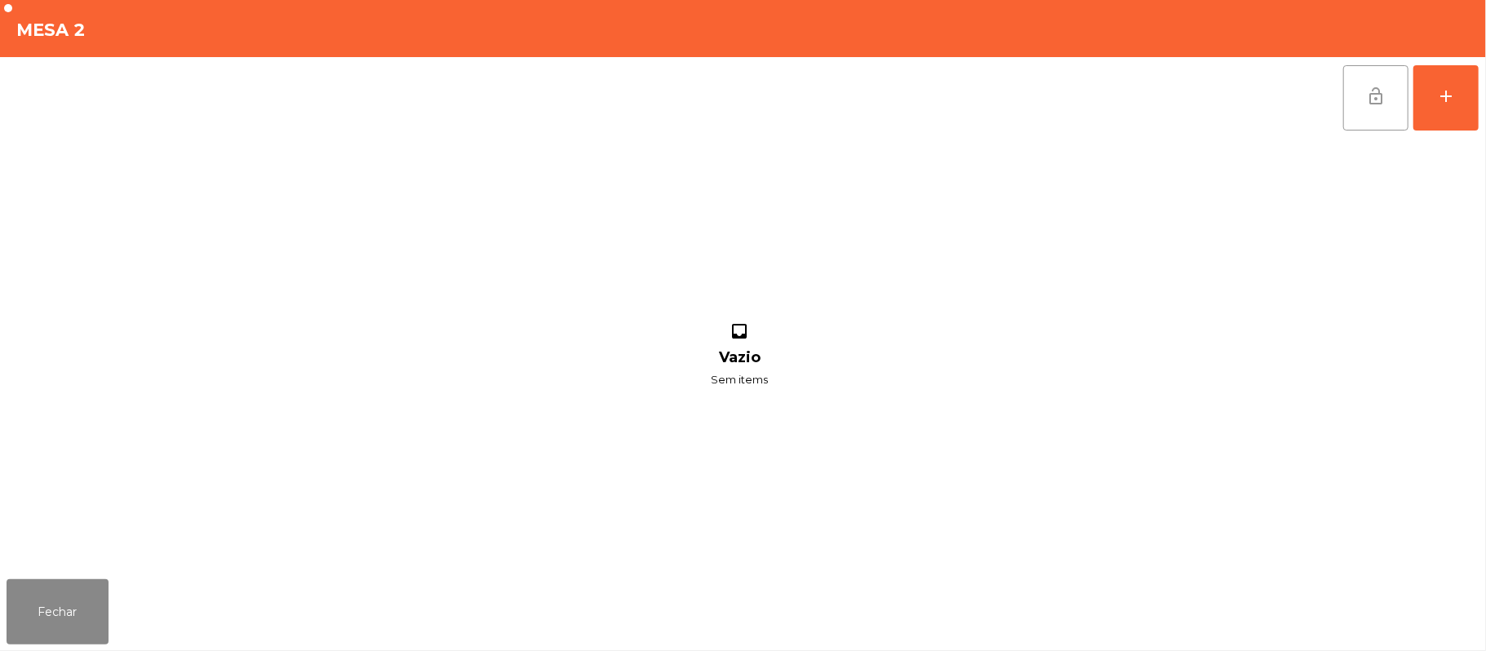
click at [1361, 104] on button "lock_open" at bounding box center [1375, 97] width 65 height 65
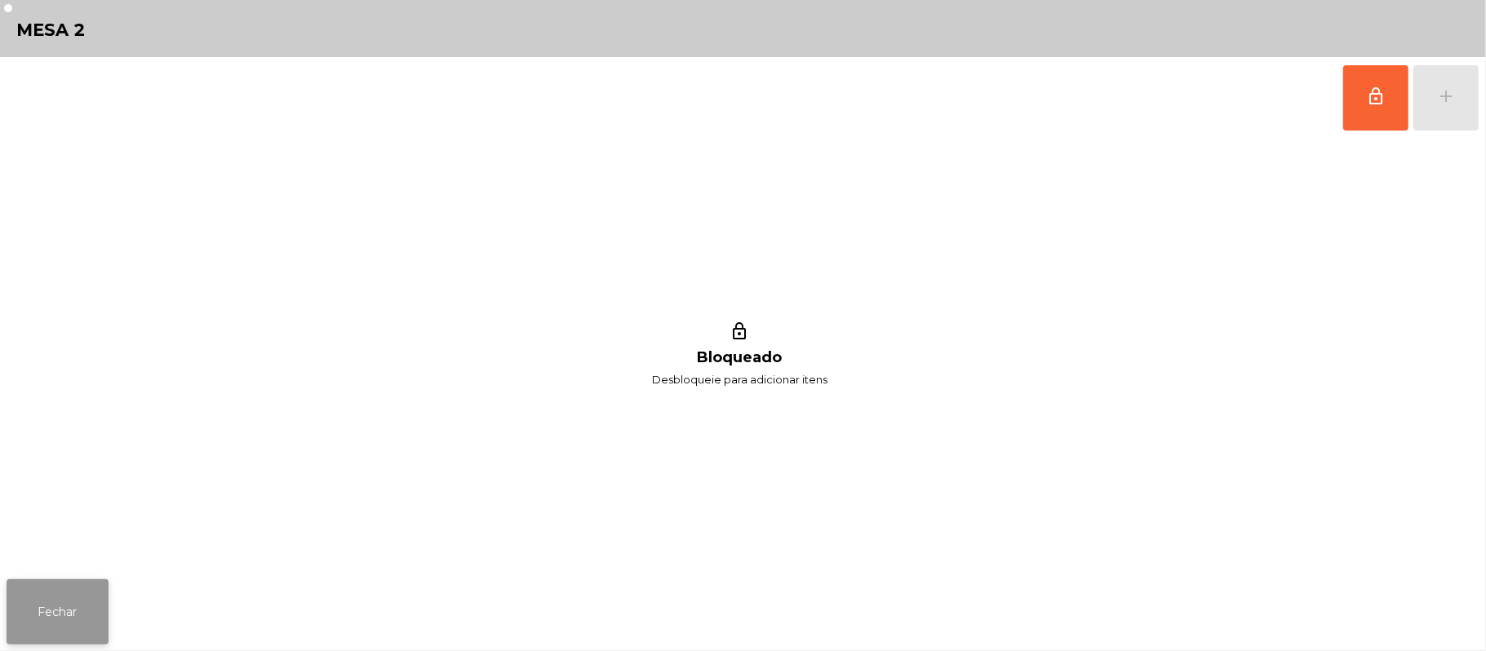
click at [24, 612] on button "Fechar" at bounding box center [58, 611] width 102 height 65
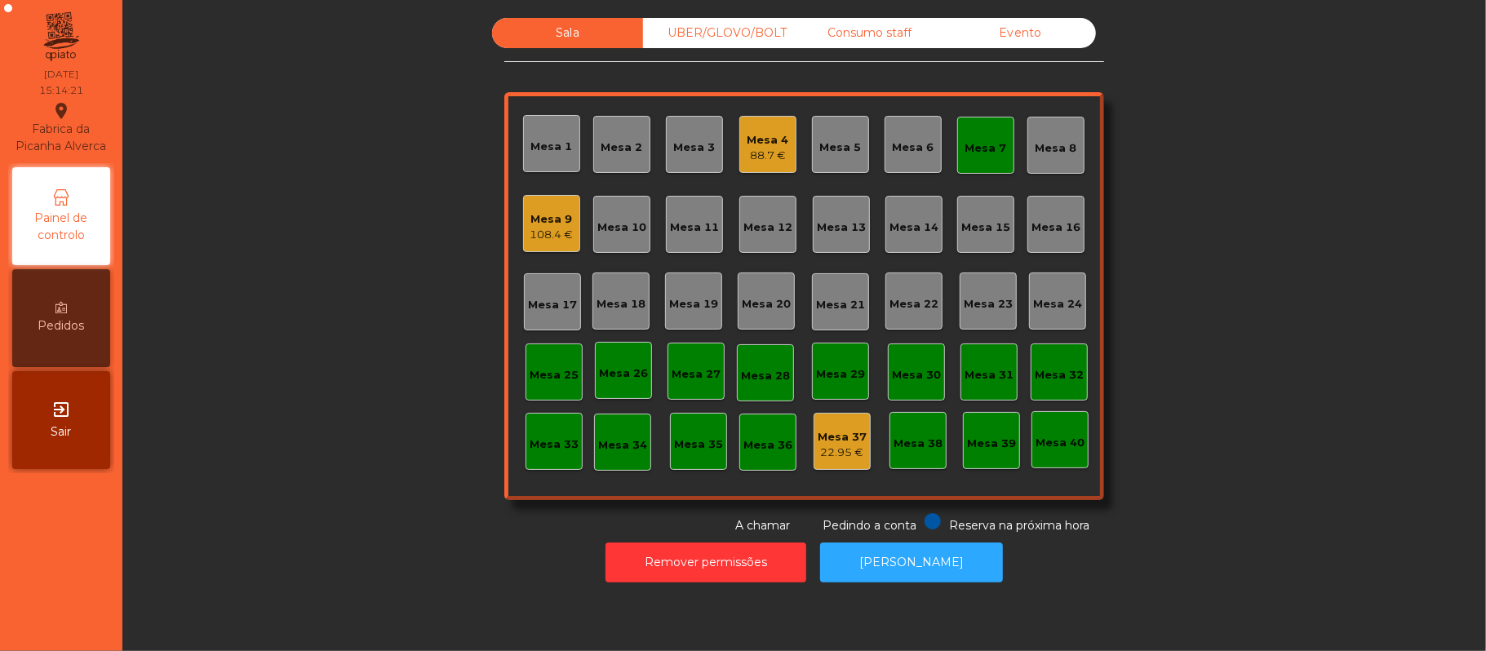
click at [997, 140] on div "Mesa 7" at bounding box center [985, 145] width 57 height 57
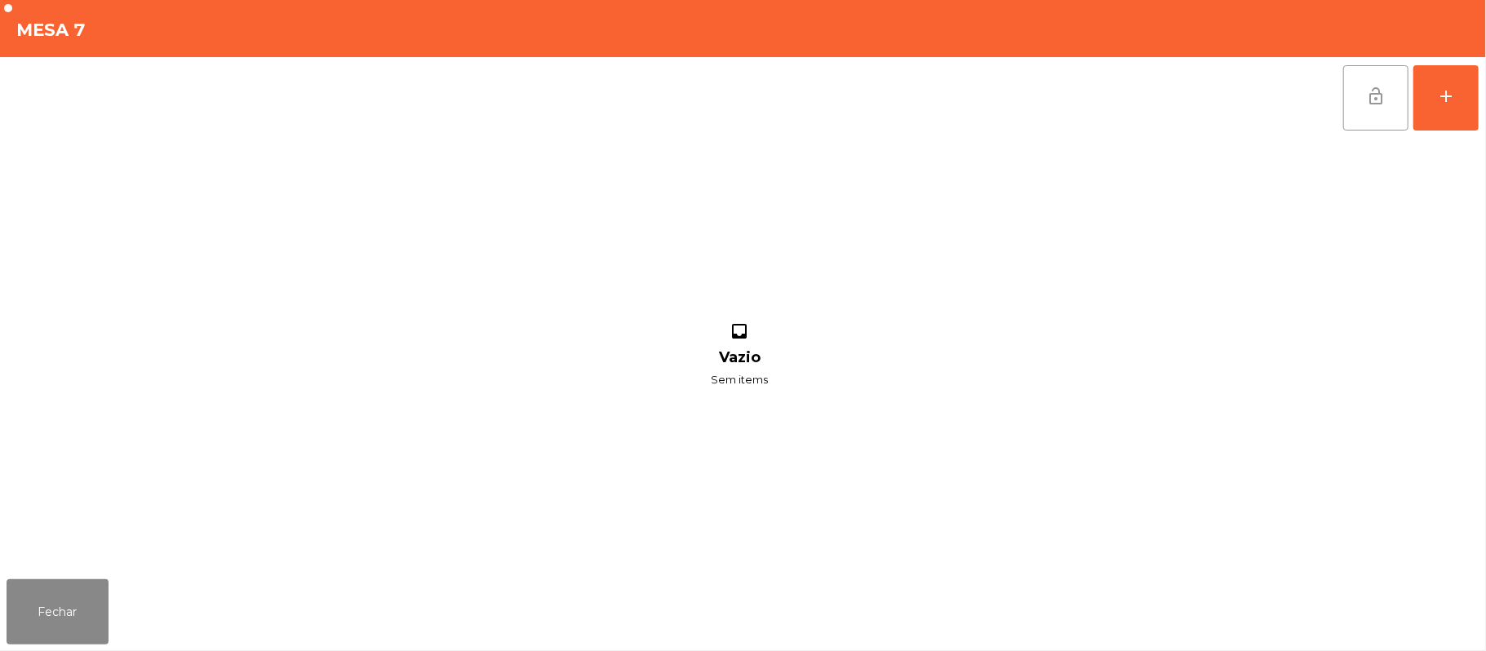
click at [1386, 100] on button "lock_open" at bounding box center [1375, 97] width 65 height 65
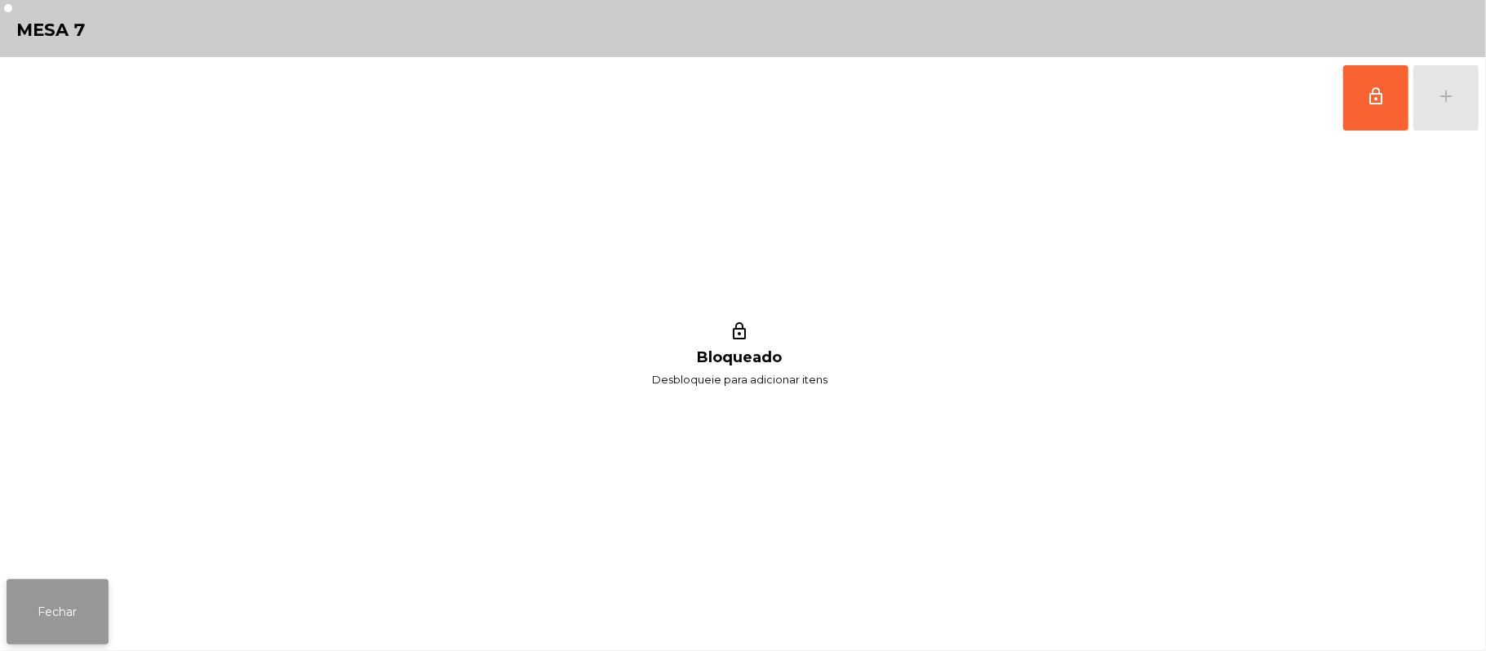
click at [62, 602] on button "Fechar" at bounding box center [58, 611] width 102 height 65
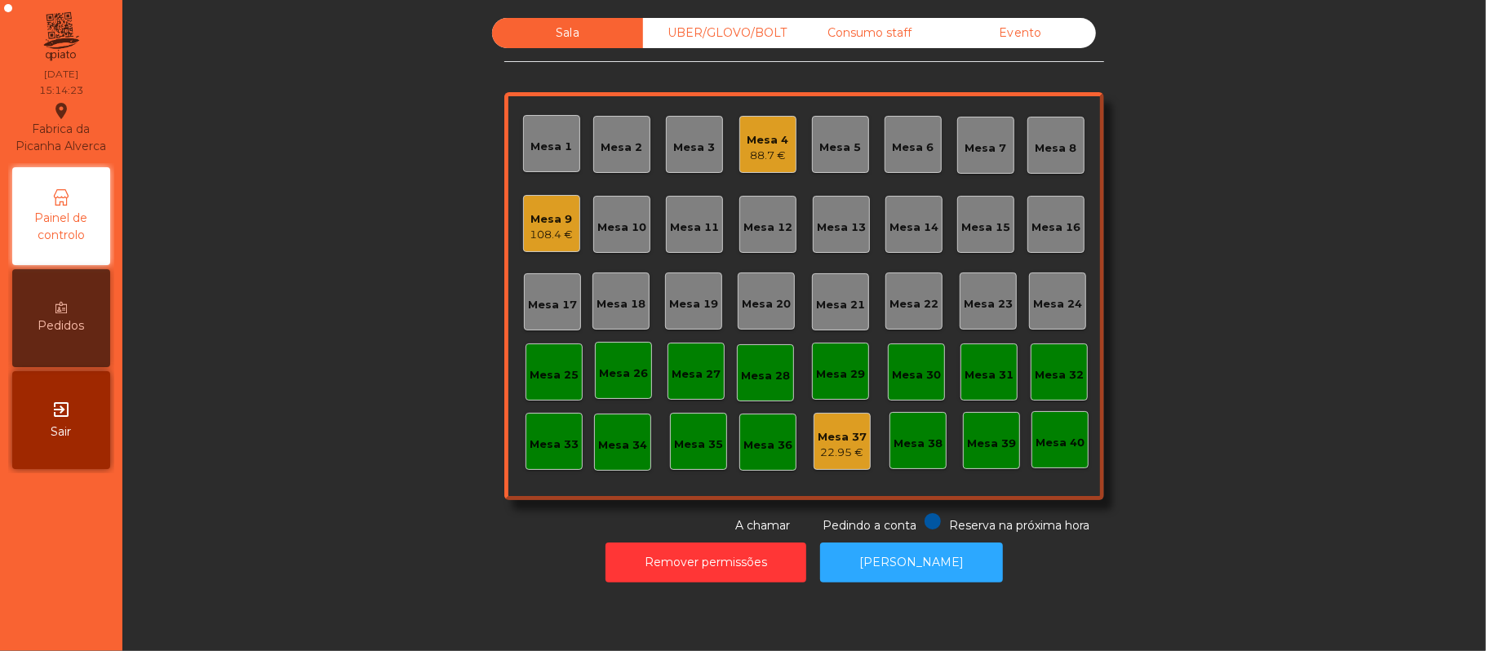
click at [749, 132] on div "Mesa 4" at bounding box center [769, 140] width 42 height 16
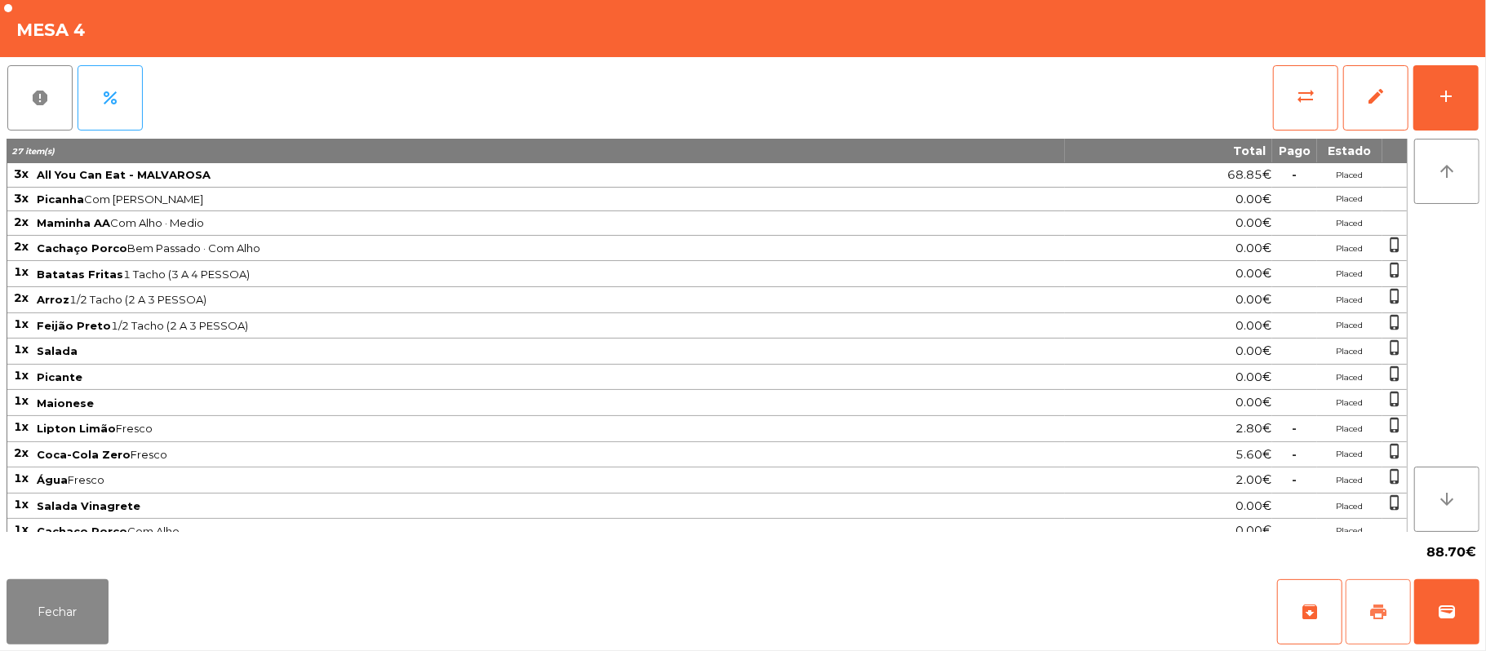
click at [1353, 592] on button "print" at bounding box center [1378, 611] width 65 height 65
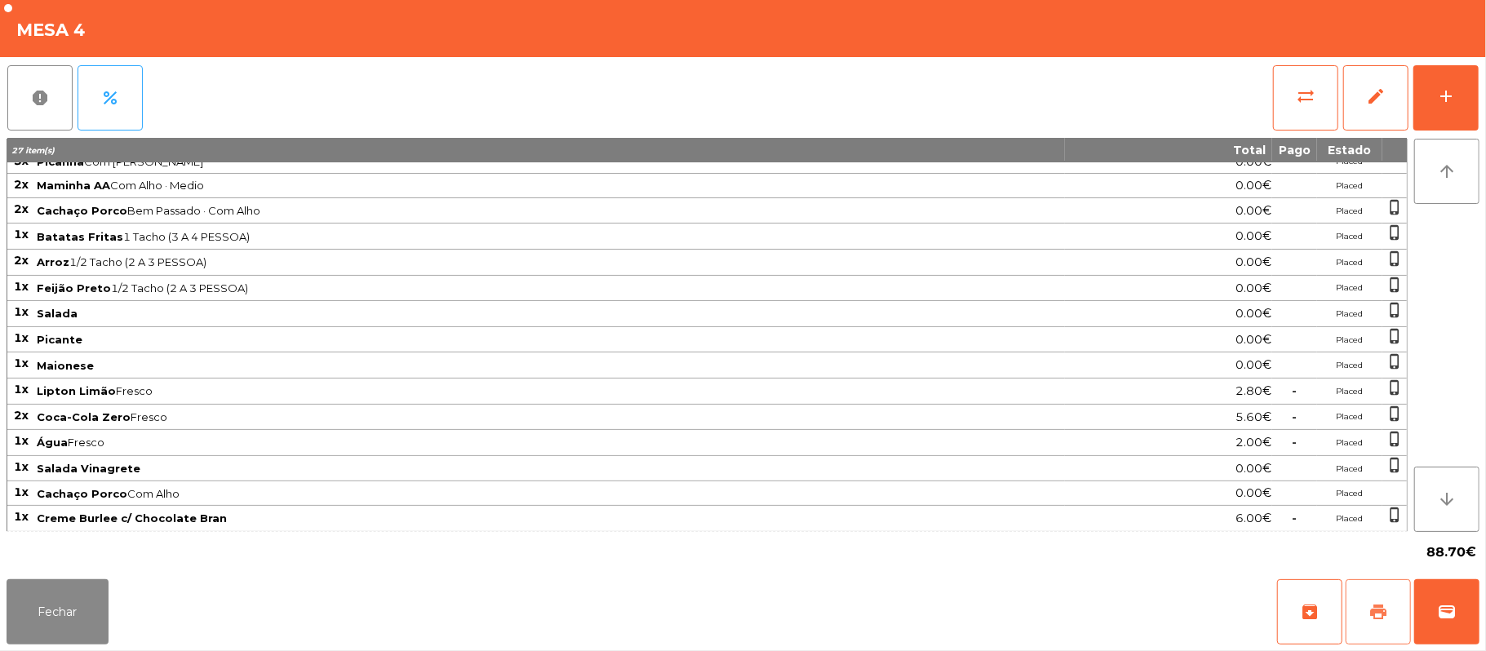
scroll to position [0, 0]
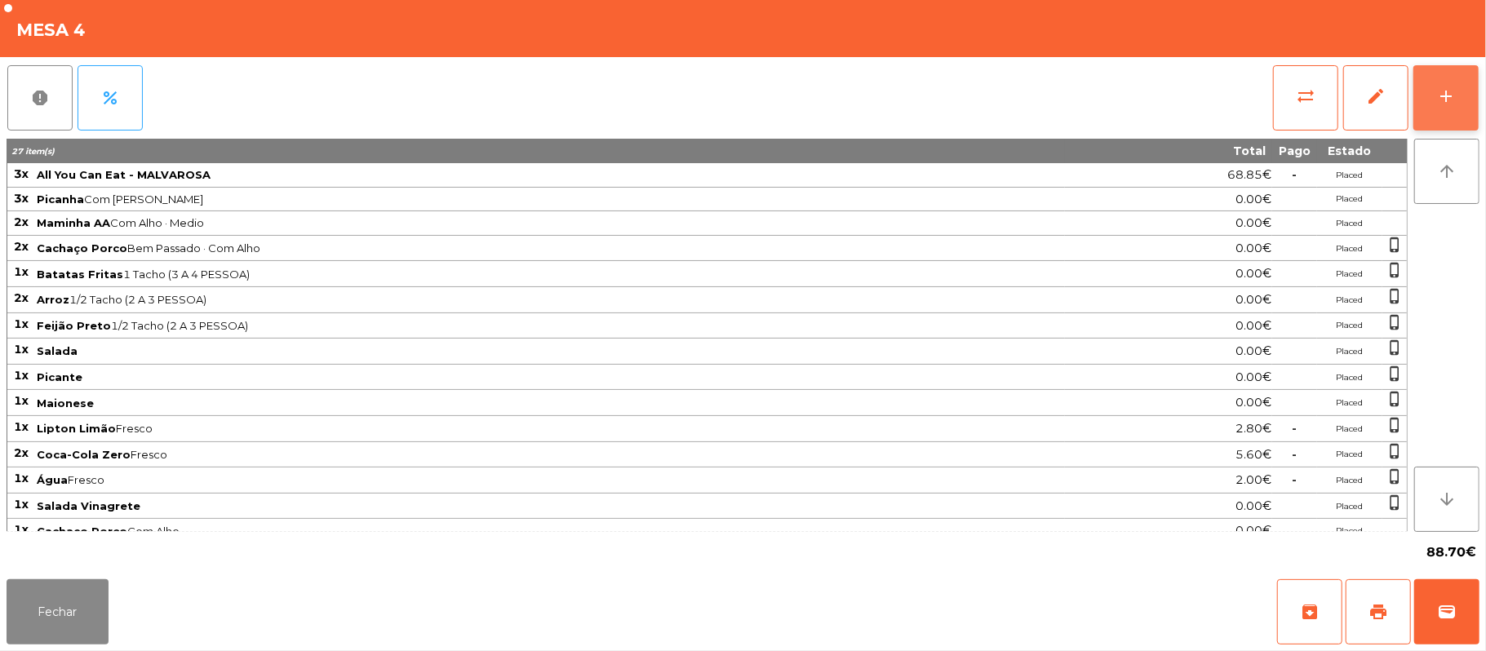
click at [1444, 87] on div "add" at bounding box center [1446, 97] width 20 height 20
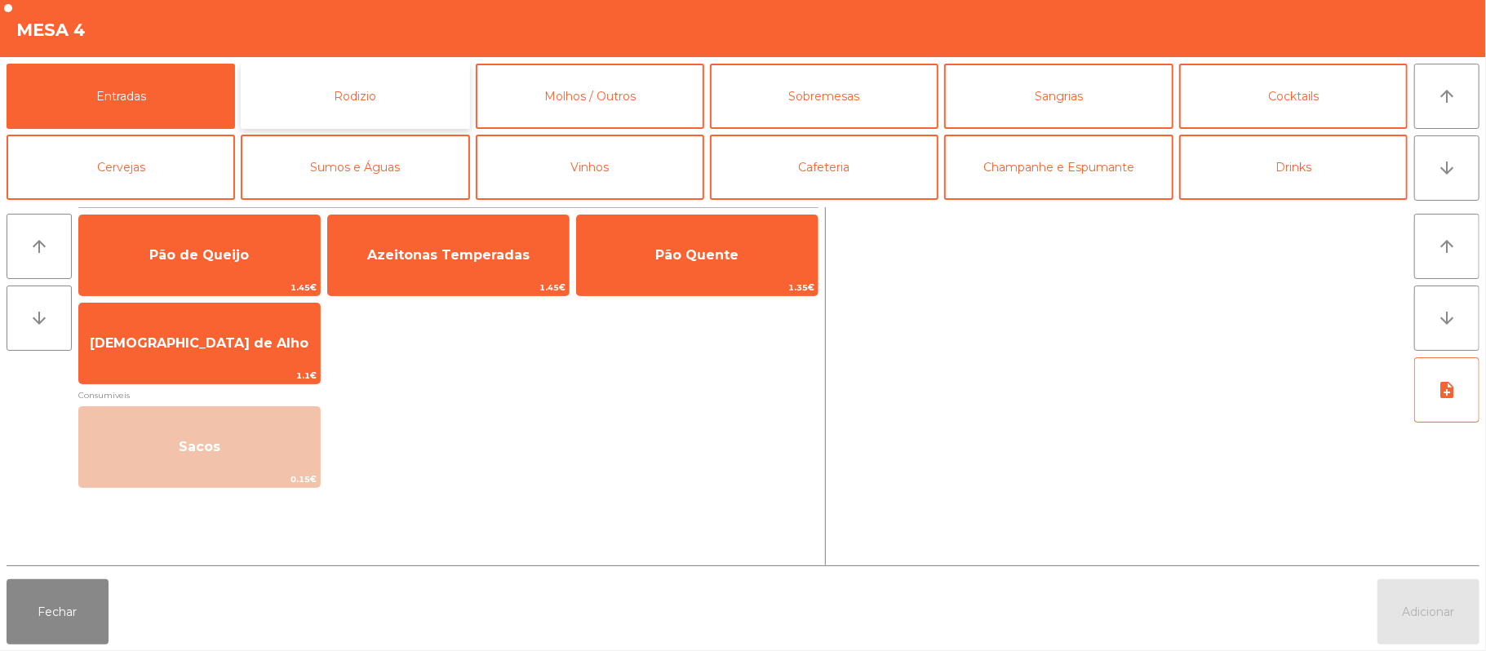
click at [388, 102] on button "Rodizio" at bounding box center [355, 96] width 228 height 65
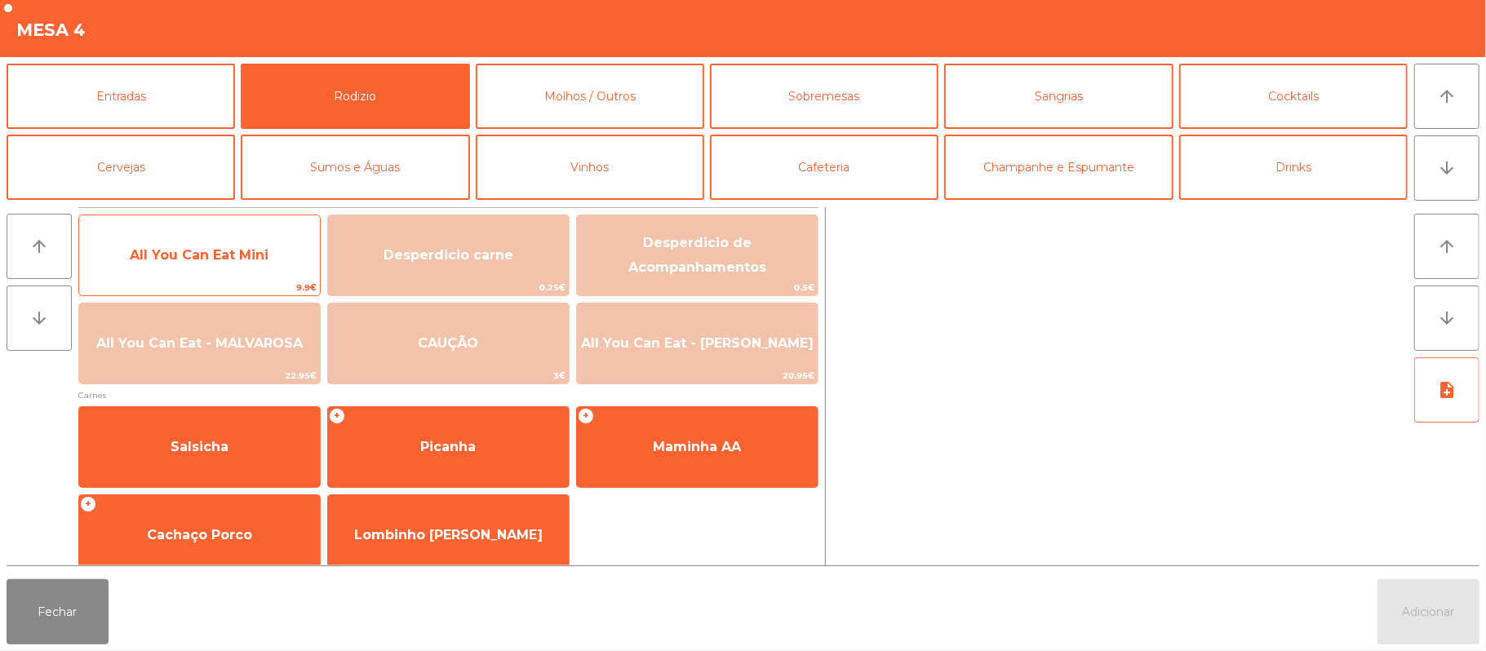
click at [282, 256] on span "All You Can Eat Mini" at bounding box center [199, 255] width 241 height 44
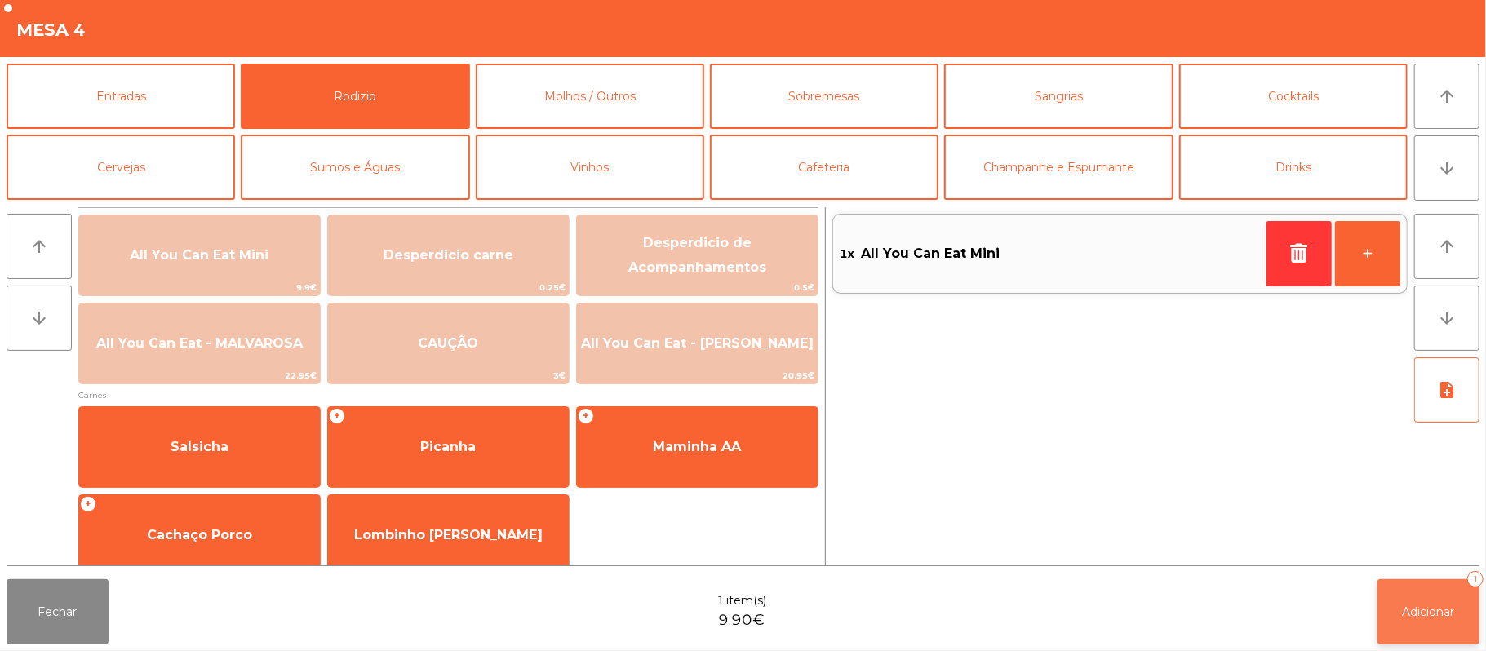
click at [1423, 597] on button "Adicionar 1" at bounding box center [1429, 611] width 102 height 65
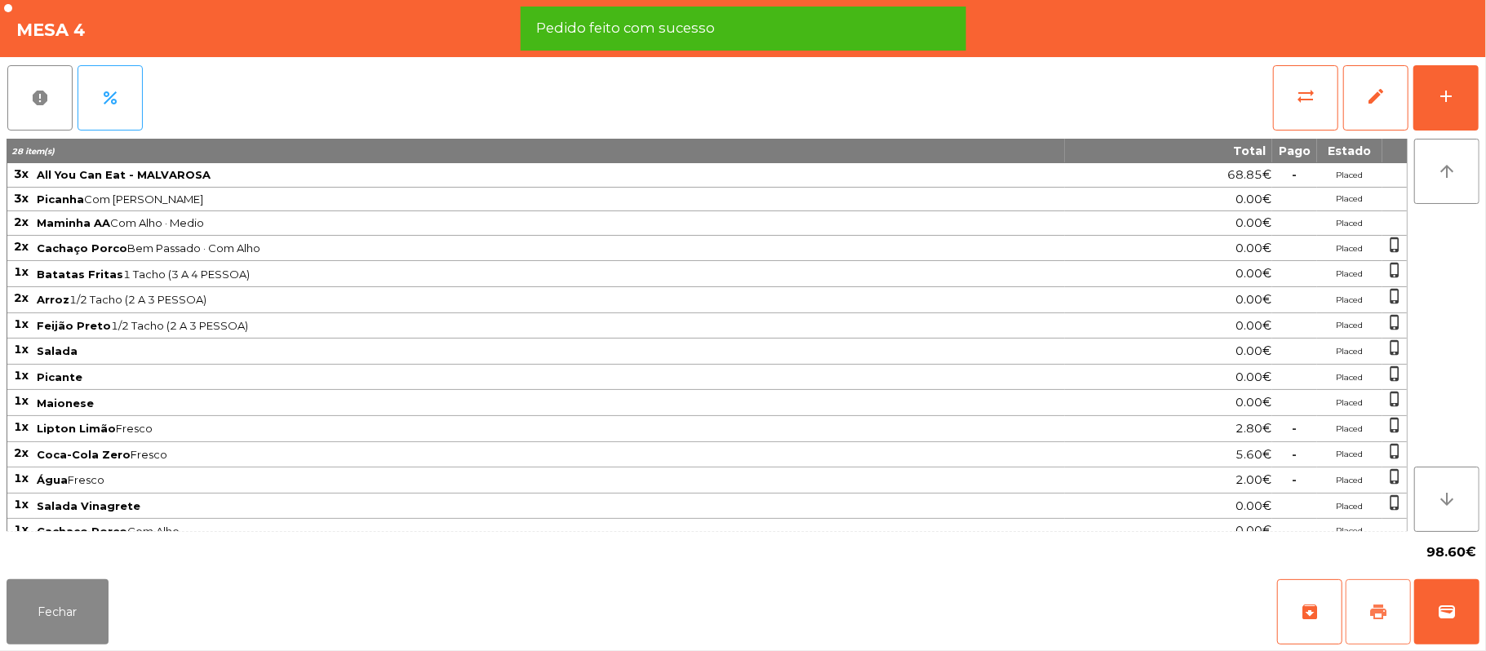
click at [1366, 598] on button "print" at bounding box center [1378, 611] width 65 height 65
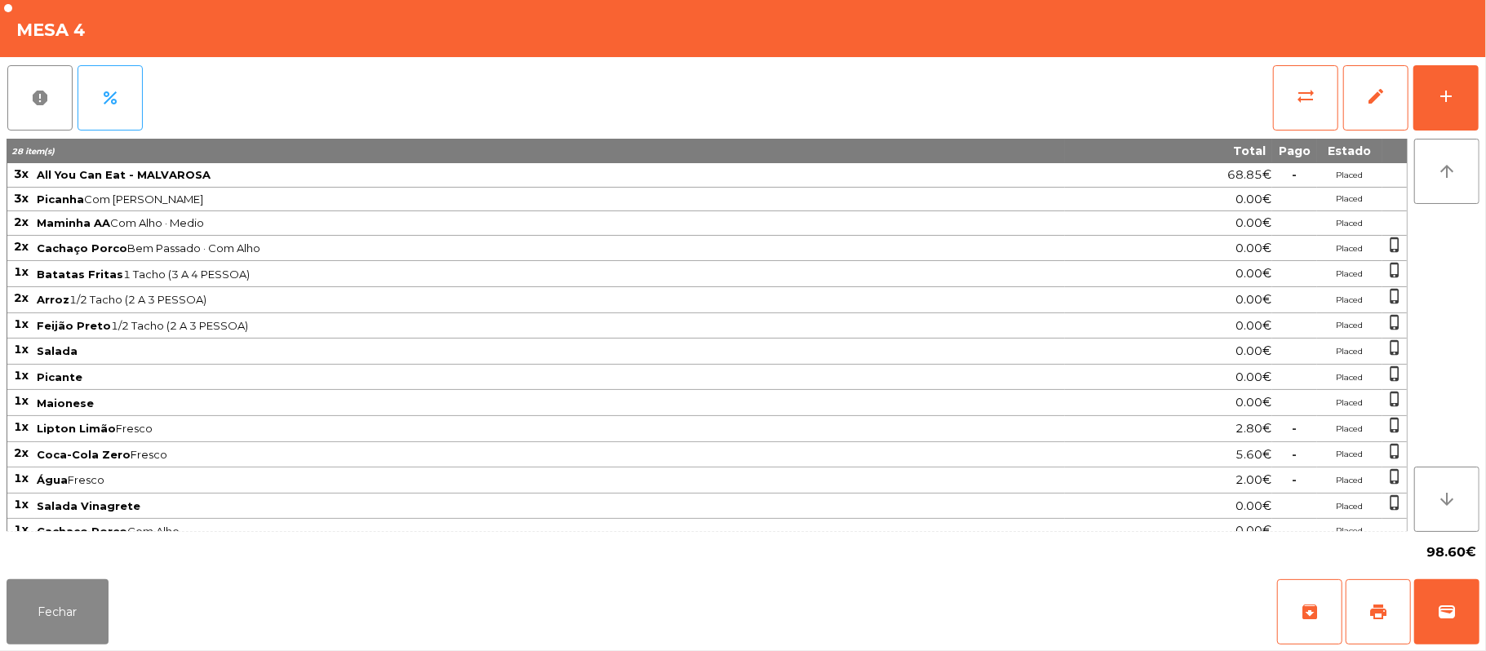
click at [1480, 611] on div "Fechar archive print wallet" at bounding box center [743, 612] width 1486 height 78
click at [1436, 622] on button "wallet" at bounding box center [1446, 611] width 65 height 65
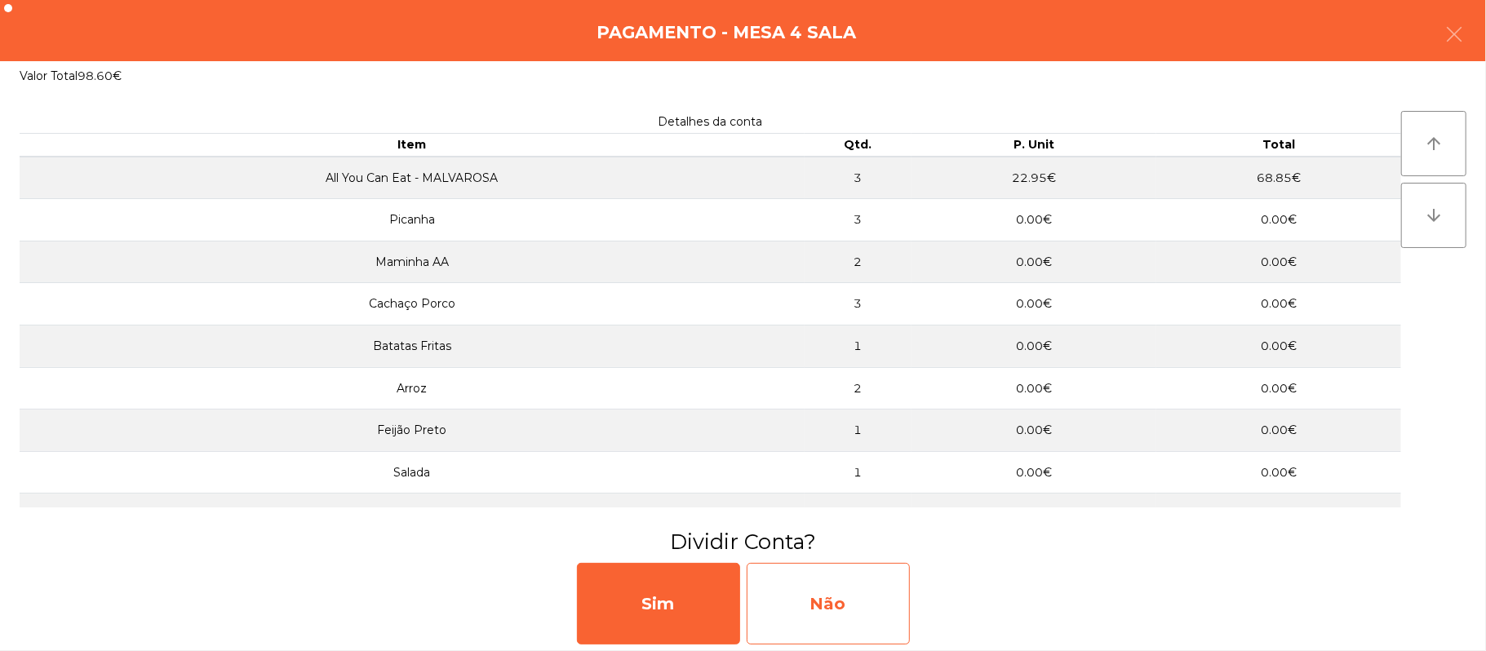
click at [813, 602] on div "Não" at bounding box center [828, 604] width 163 height 82
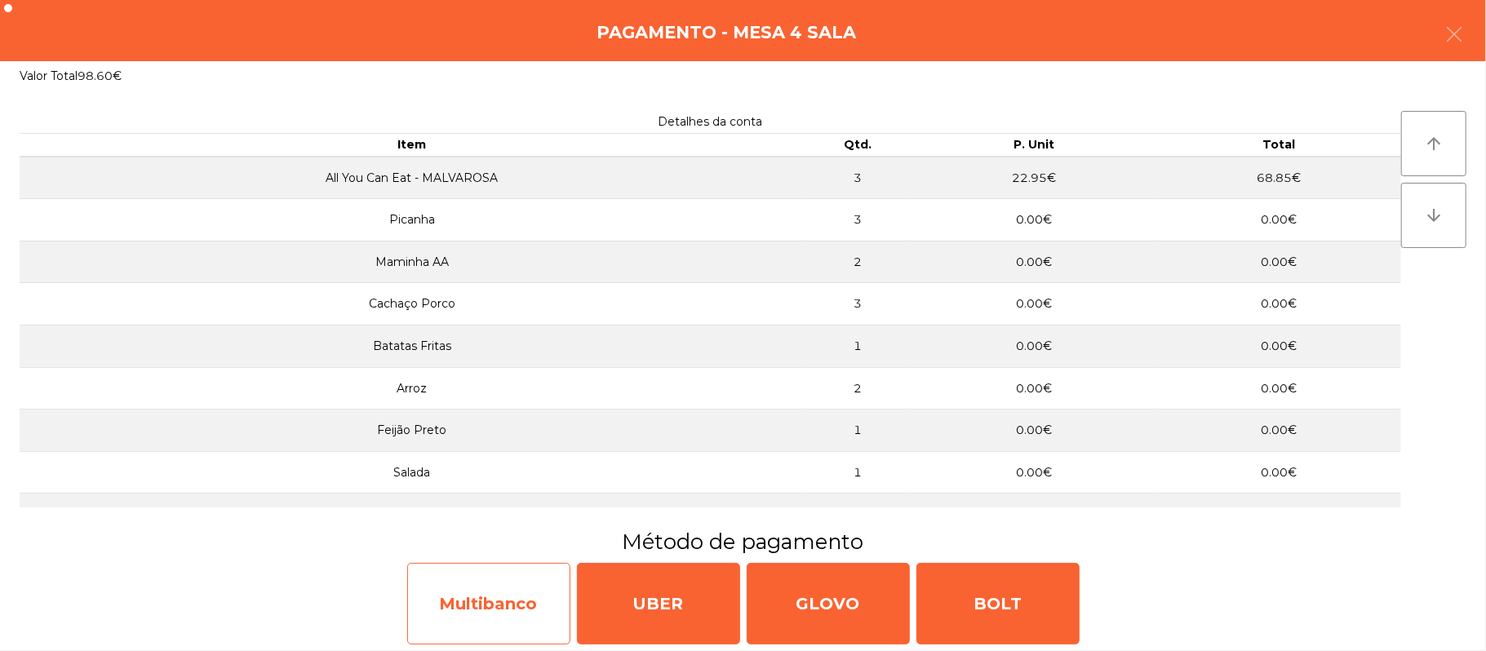
click at [556, 589] on div "Multibanco" at bounding box center [488, 604] width 163 height 82
select select "**"
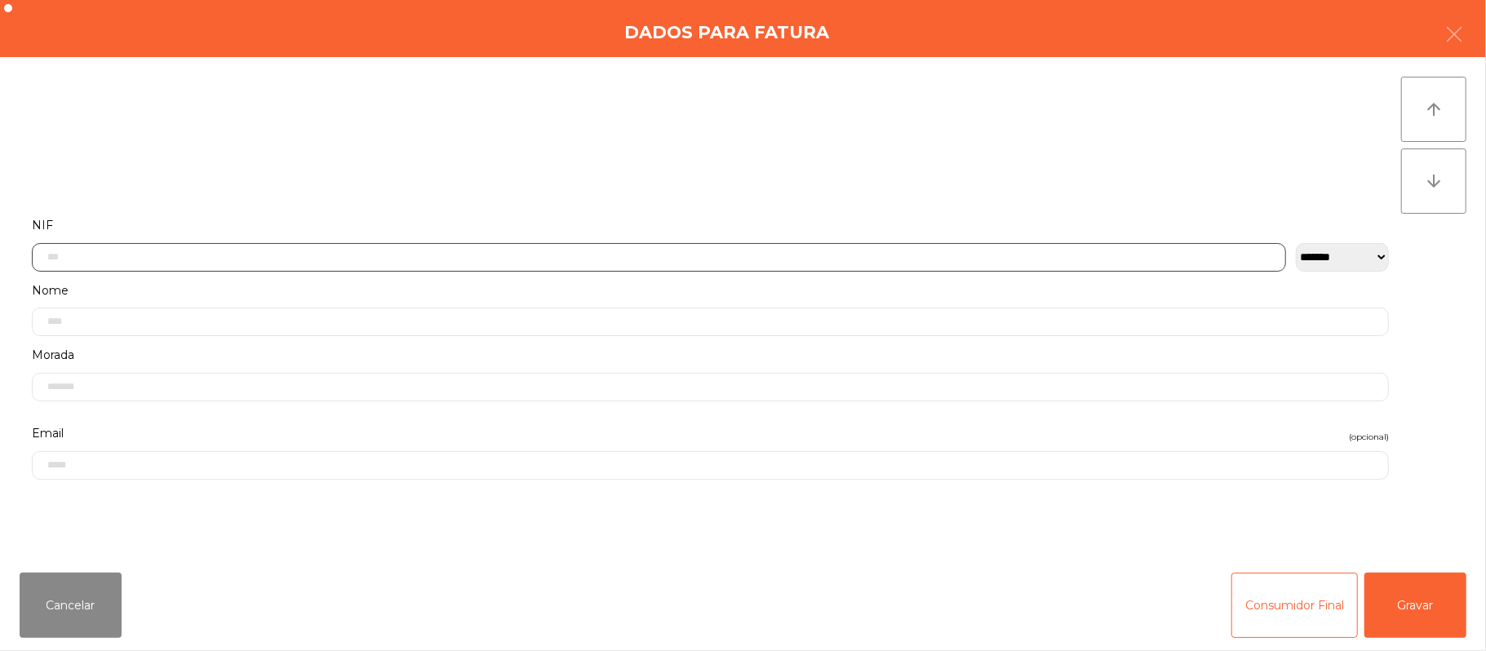
click at [558, 256] on input "text" at bounding box center [659, 257] width 1254 height 29
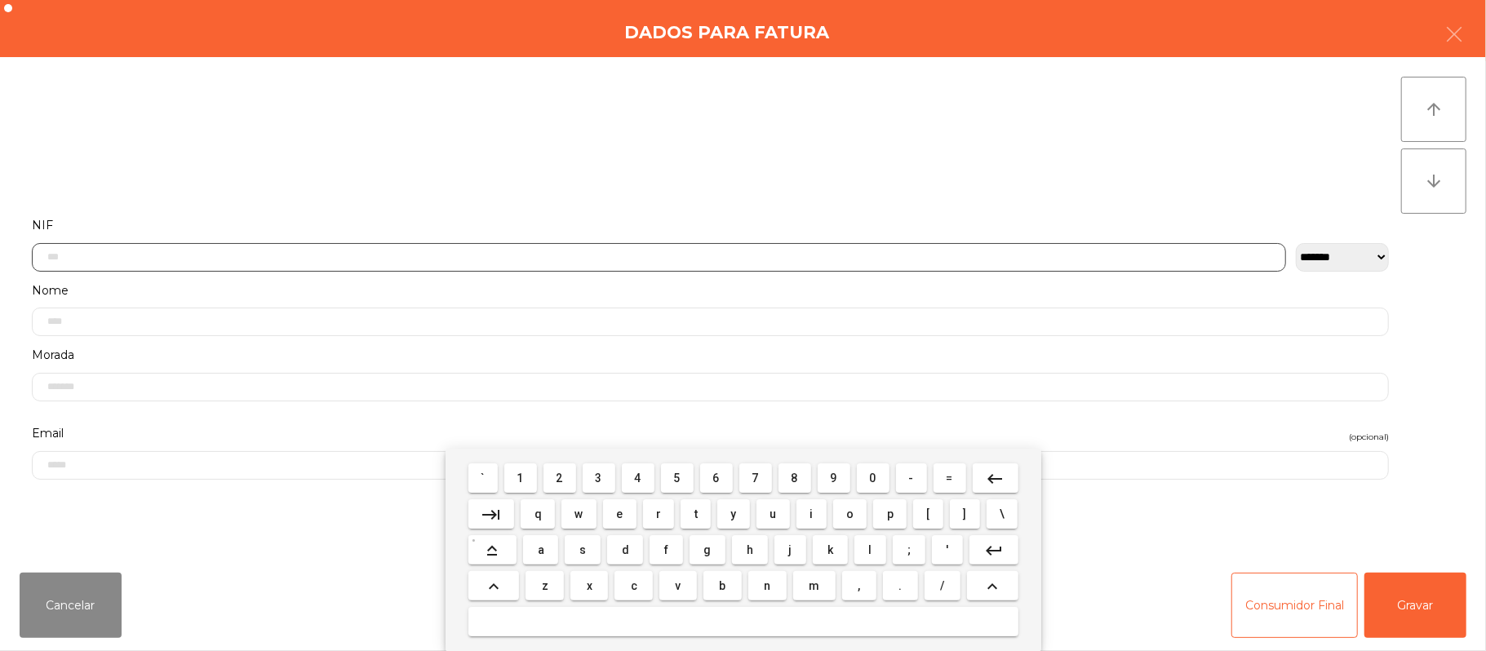
scroll to position [137, 0]
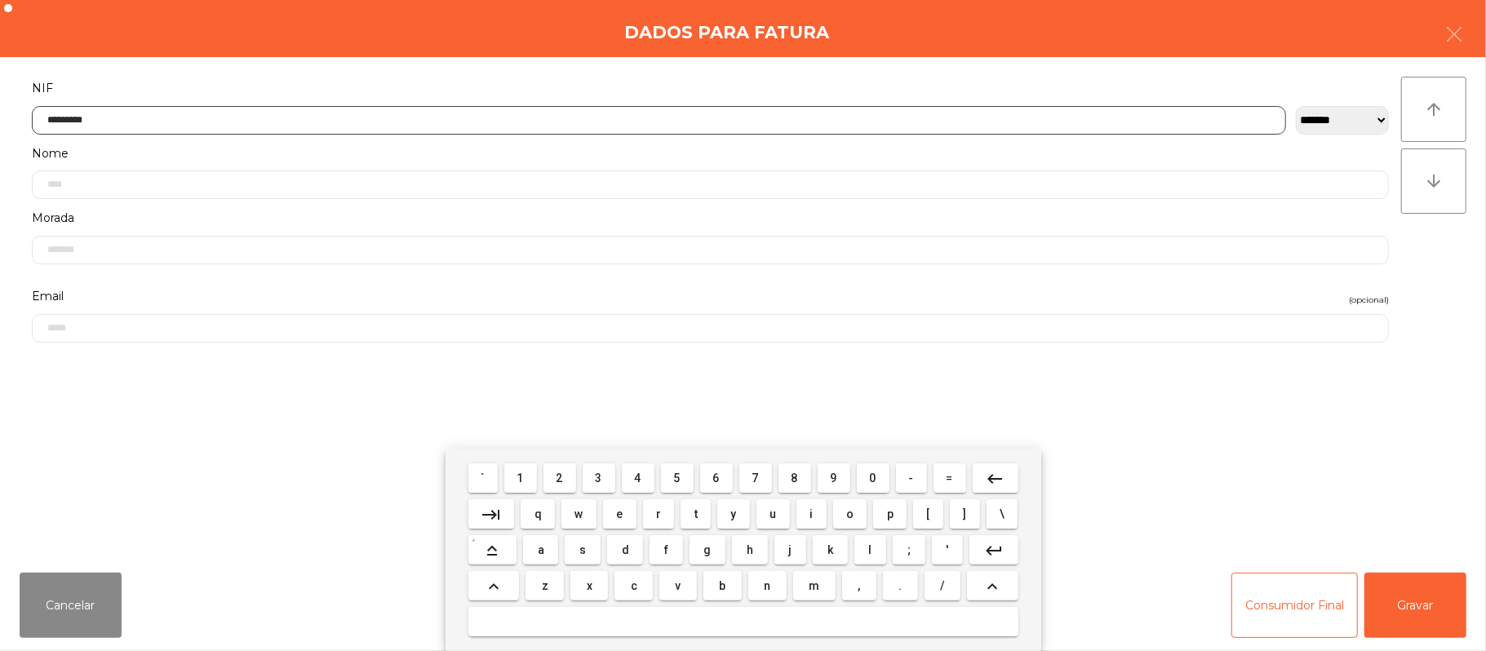
type input "*********"
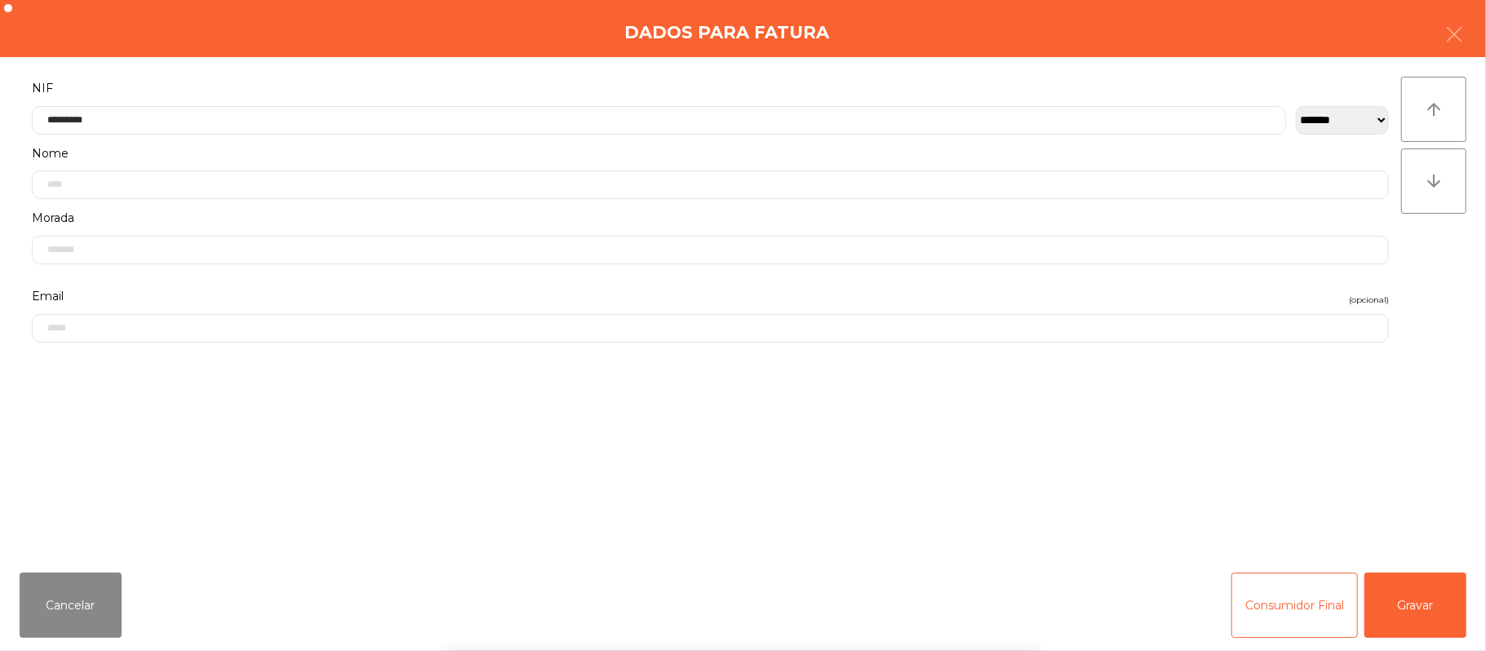
click at [1404, 609] on div "` 1 2 3 4 5 6 7 8 9 0 - = keyboard_backspace keyboard_tab q w e r t y u i o p […" at bounding box center [743, 550] width 1486 height 202
click at [1400, 588] on button "Gravar" at bounding box center [1415, 605] width 102 height 65
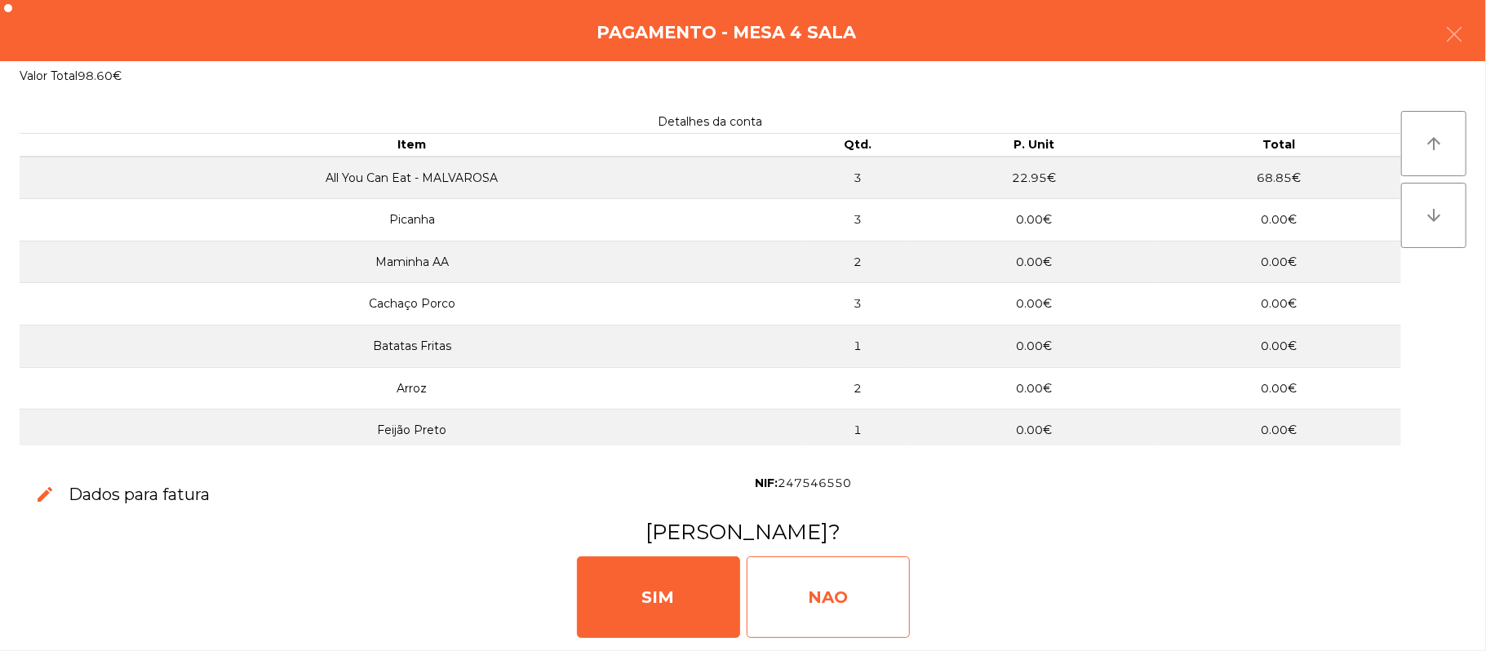
click at [826, 601] on div "NAO" at bounding box center [828, 598] width 163 height 82
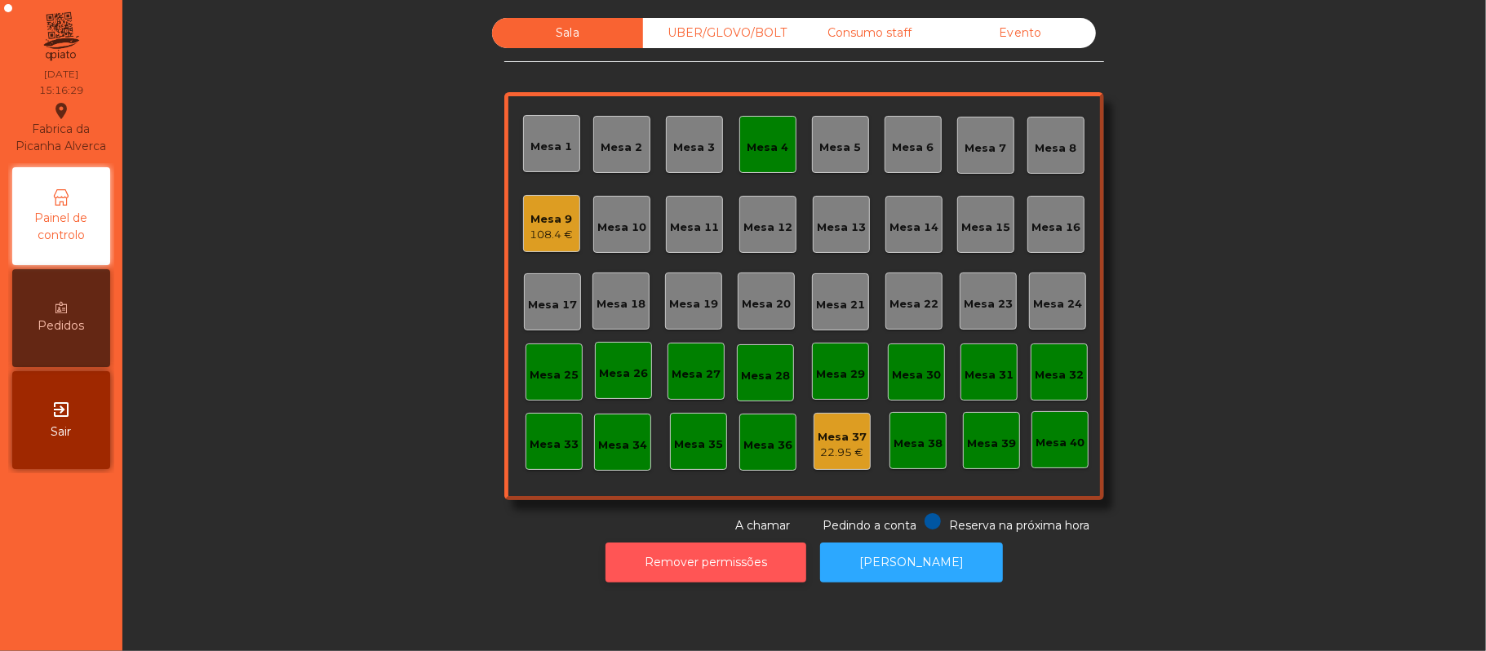
click at [683, 578] on button "Remover permissões" at bounding box center [706, 563] width 201 height 40
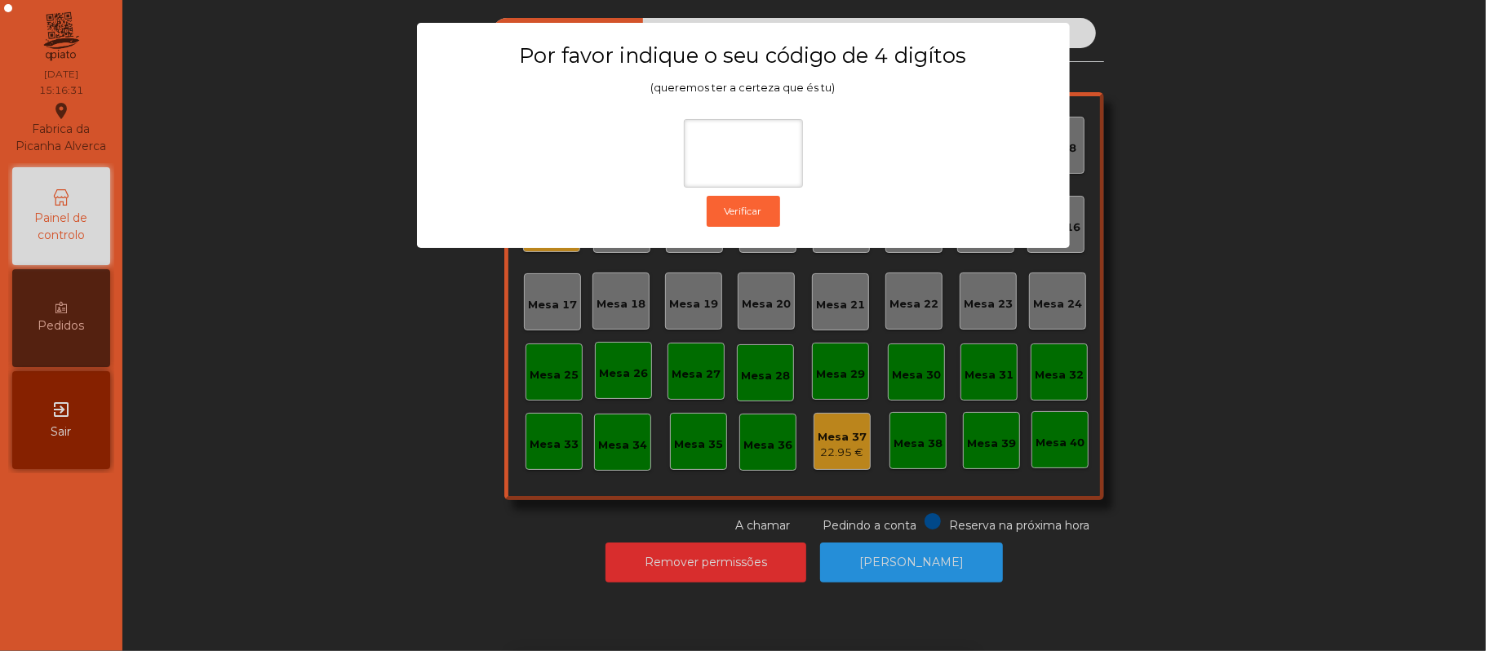
click at [344, 498] on div "1 2 3 keyboard_backspace 4 5 6 . - 7 8 9 keyboard_return 0" at bounding box center [743, 568] width 1486 height 166
click at [1191, 262] on ngb-modal-window "Por favor indique o seu código de 4 digítos (queremos ter a certeza que és tu) …" at bounding box center [744, 325] width 1412 height 651
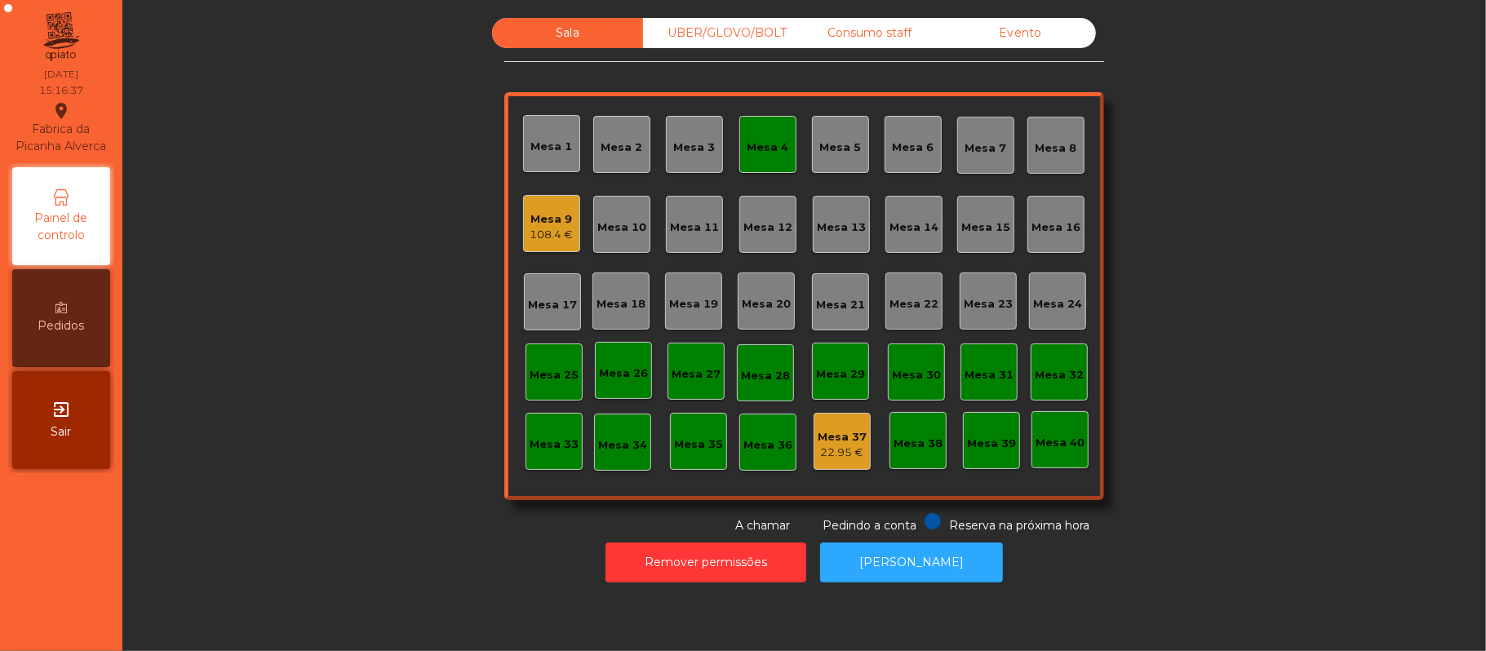
click at [79, 239] on span "Painel de controlo" at bounding box center [61, 227] width 90 height 34
click at [768, 154] on div "Mesa 4" at bounding box center [769, 148] width 42 height 16
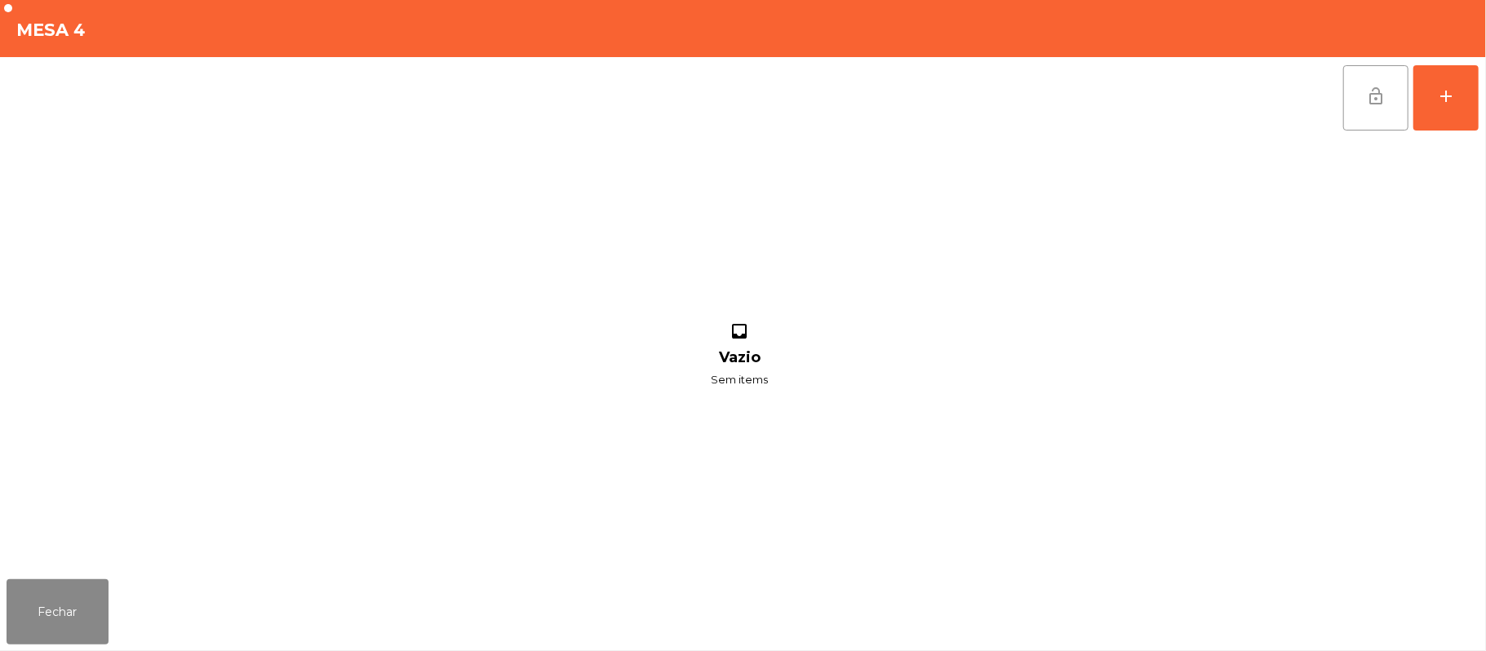
click at [1399, 96] on button "lock_open" at bounding box center [1375, 97] width 65 height 65
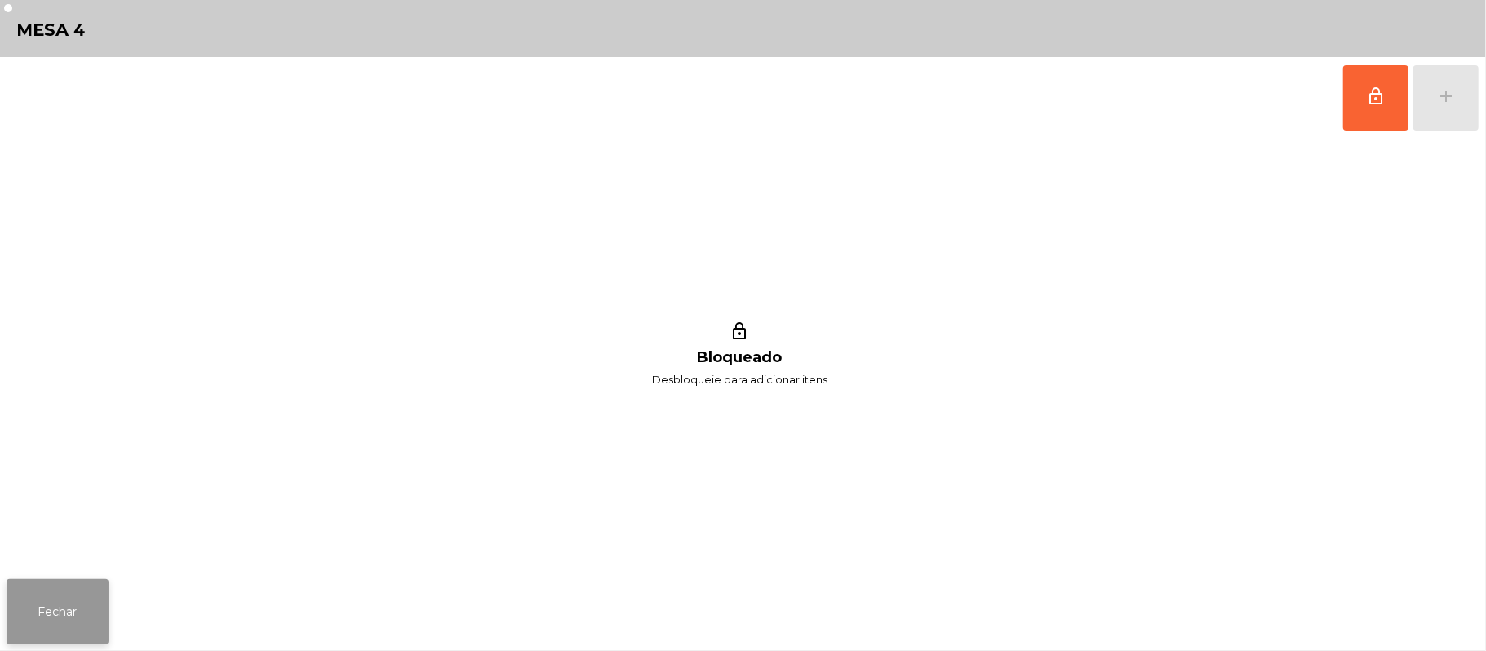
click at [51, 628] on button "Fechar" at bounding box center [58, 611] width 102 height 65
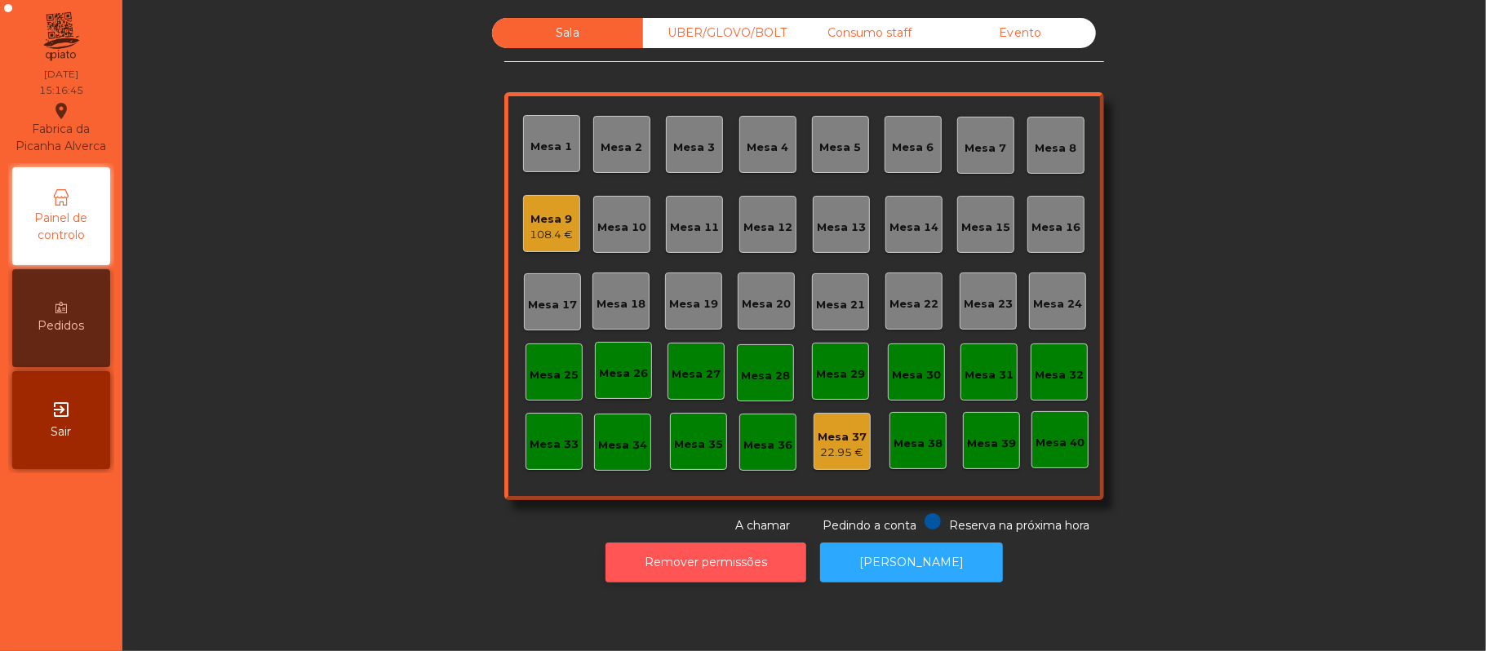
click at [667, 581] on button "Remover permissões" at bounding box center [706, 563] width 201 height 40
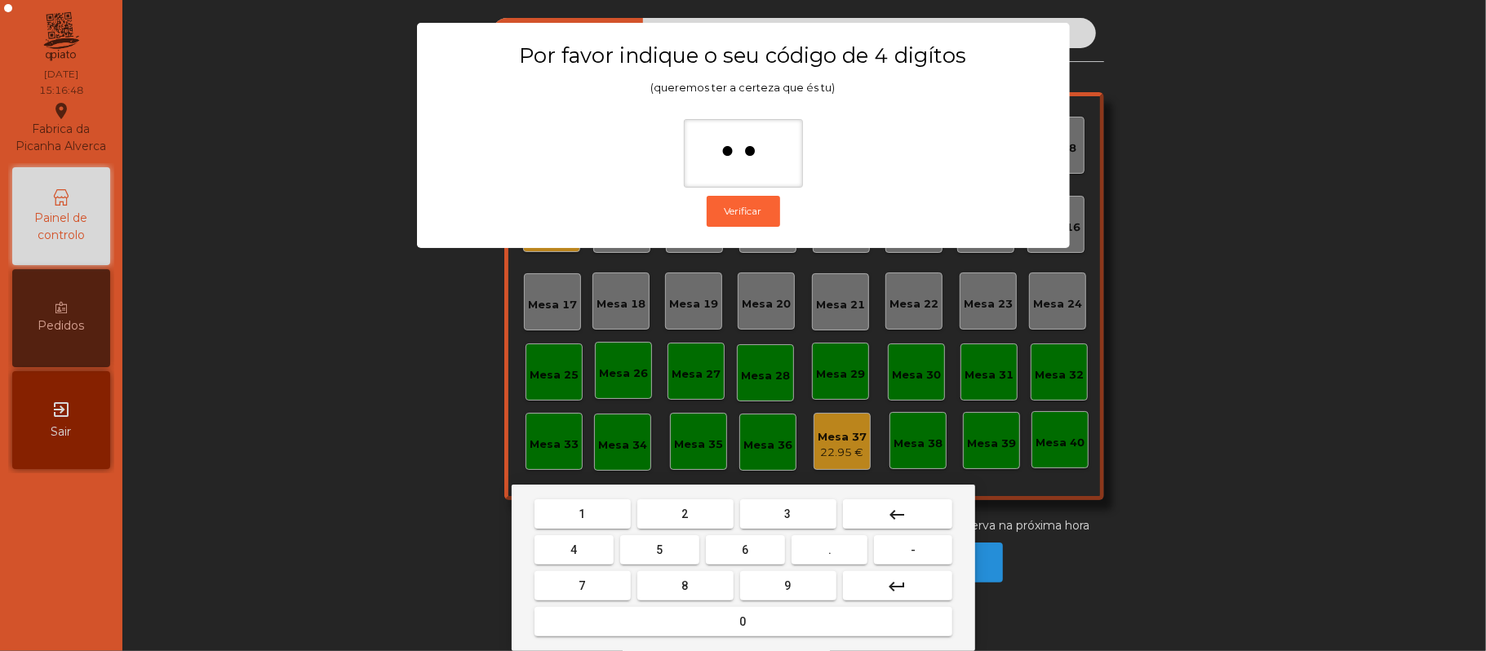
type input "***"
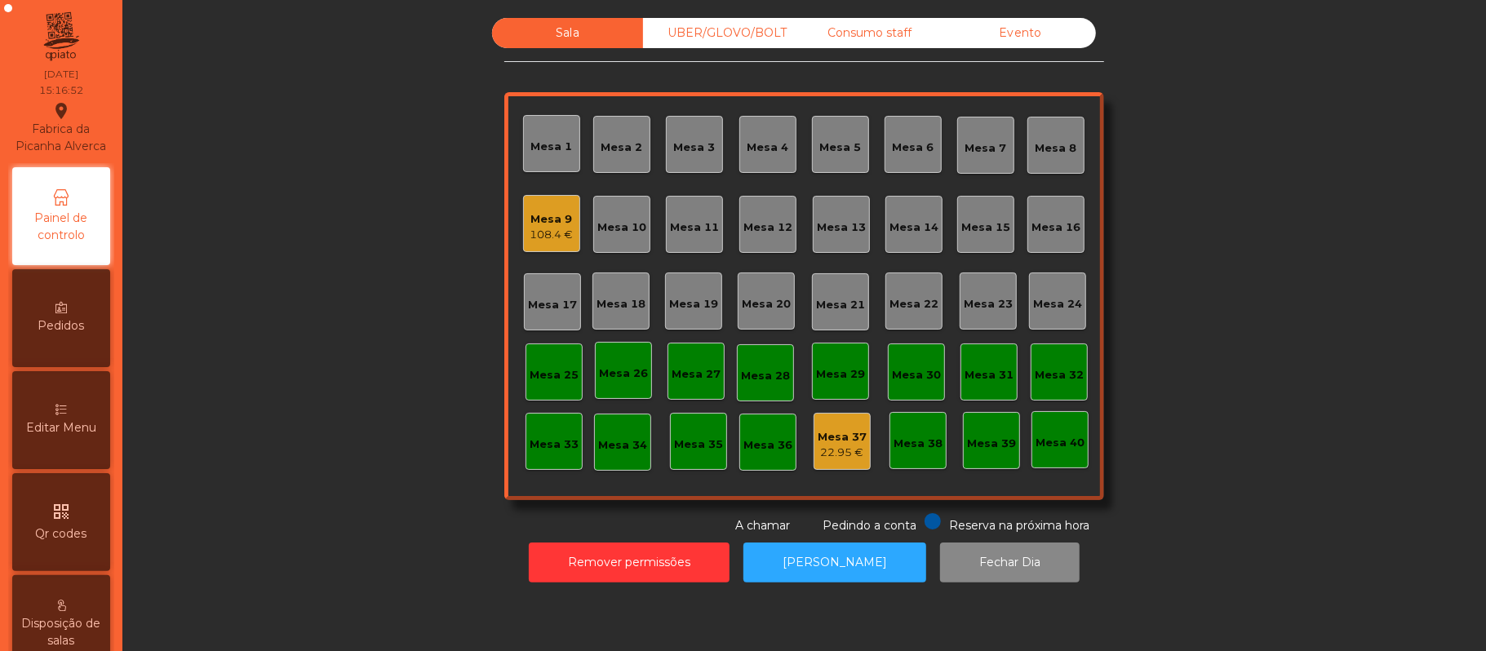
click at [1234, 98] on div "Sala UBER/GLOVO/BOLT Consumo staff Evento Mesa 1 Mesa 2 Mesa 3 Mesa 4 Mesa 5 Me…" at bounding box center [804, 276] width 1320 height 517
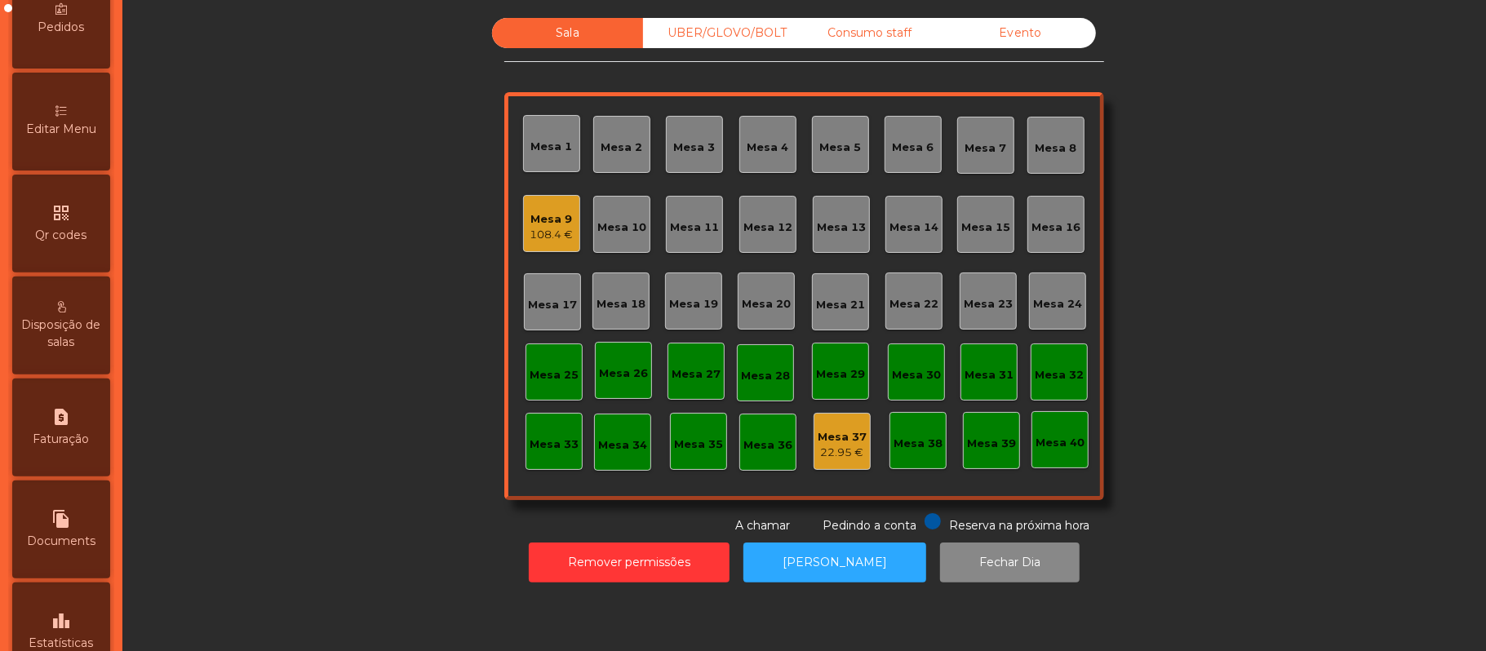
click at [83, 444] on div "request_page Faturação" at bounding box center [61, 428] width 98 height 98
select select "*"
select select "****"
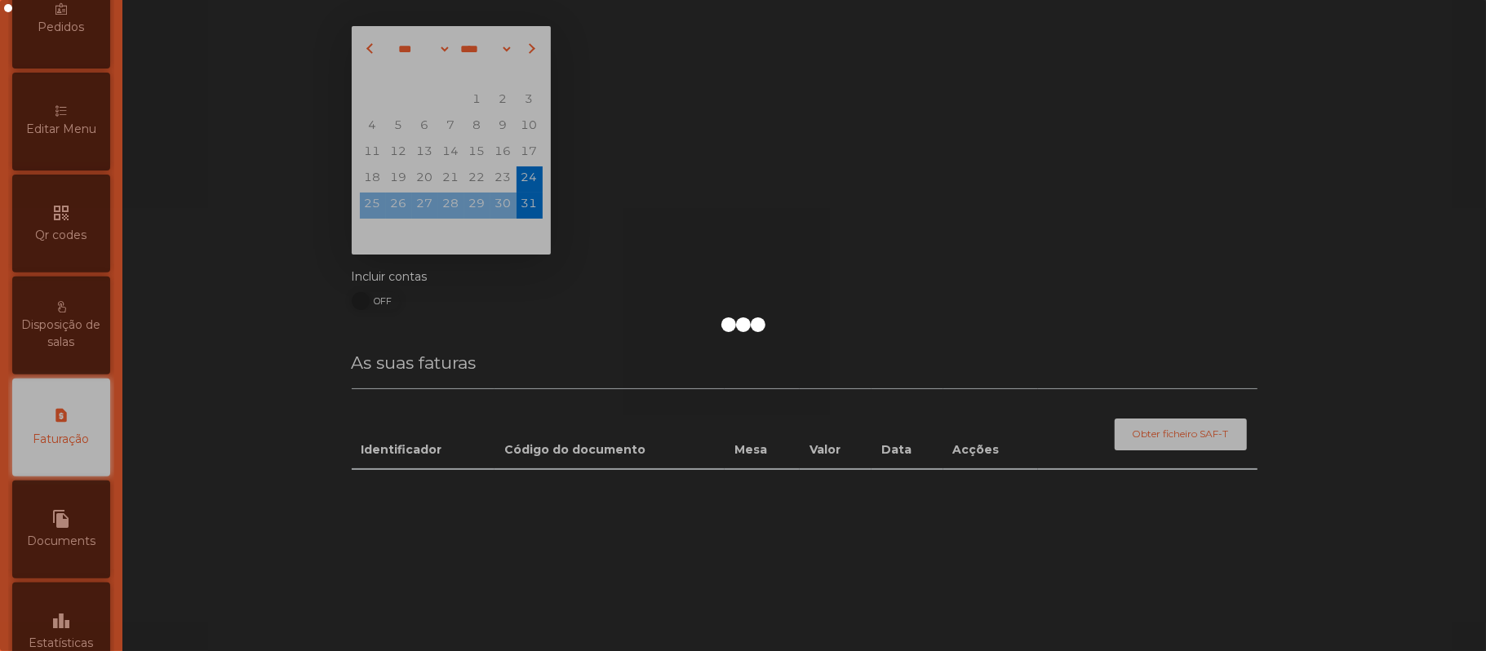
scroll to position [418, 0]
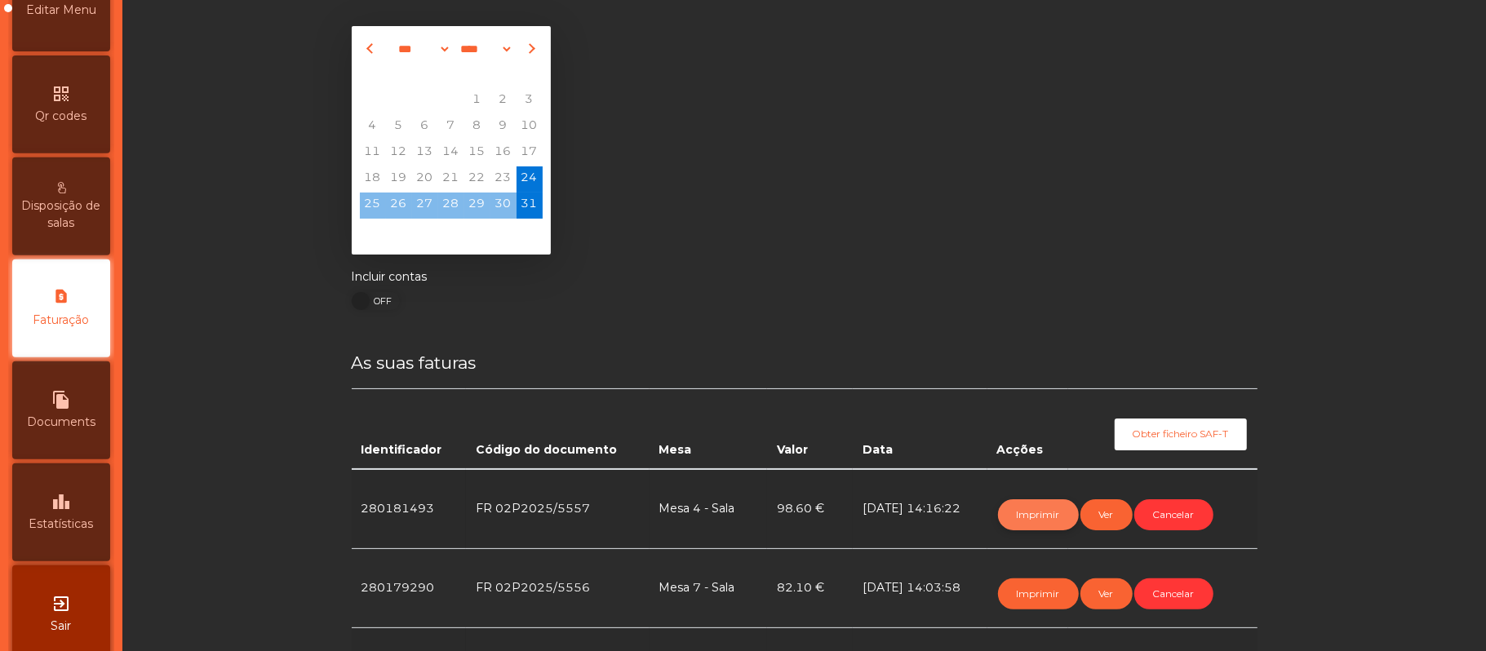
click at [1035, 508] on button "Imprimir" at bounding box center [1038, 514] width 81 height 31
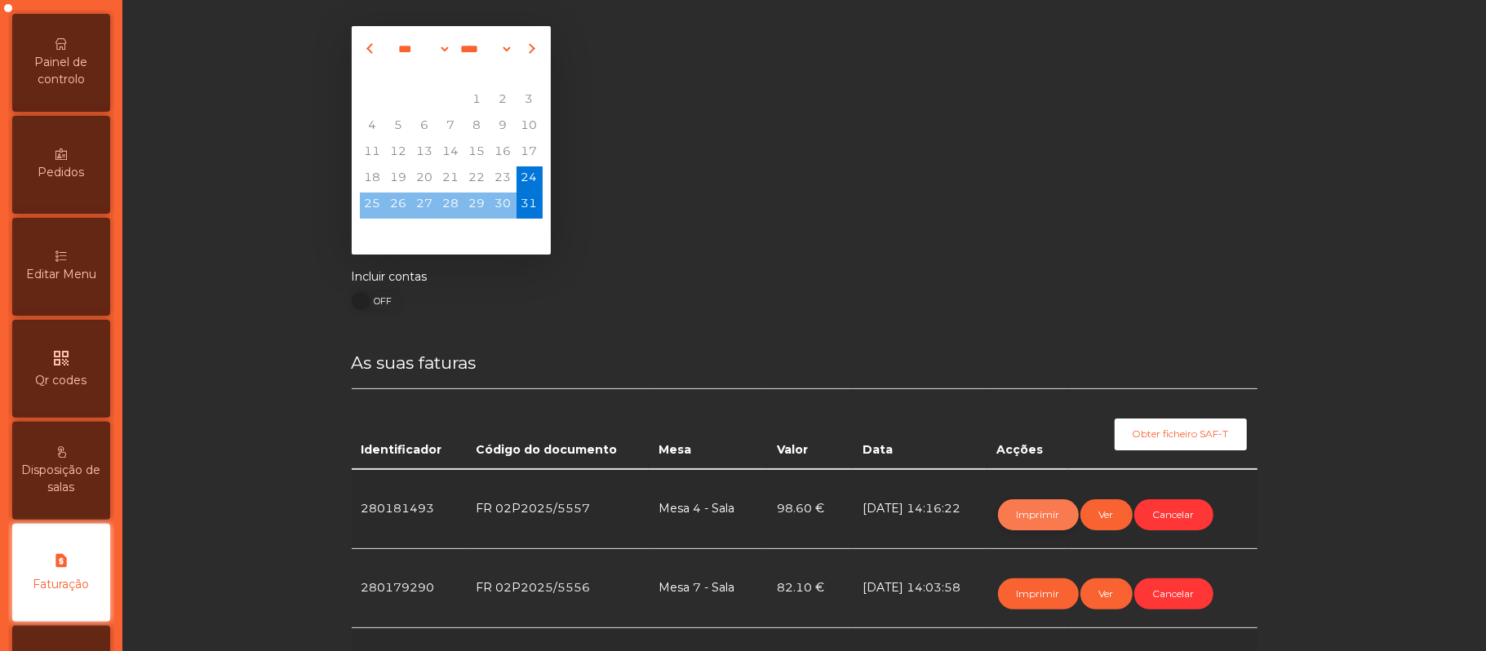
scroll to position [0, 0]
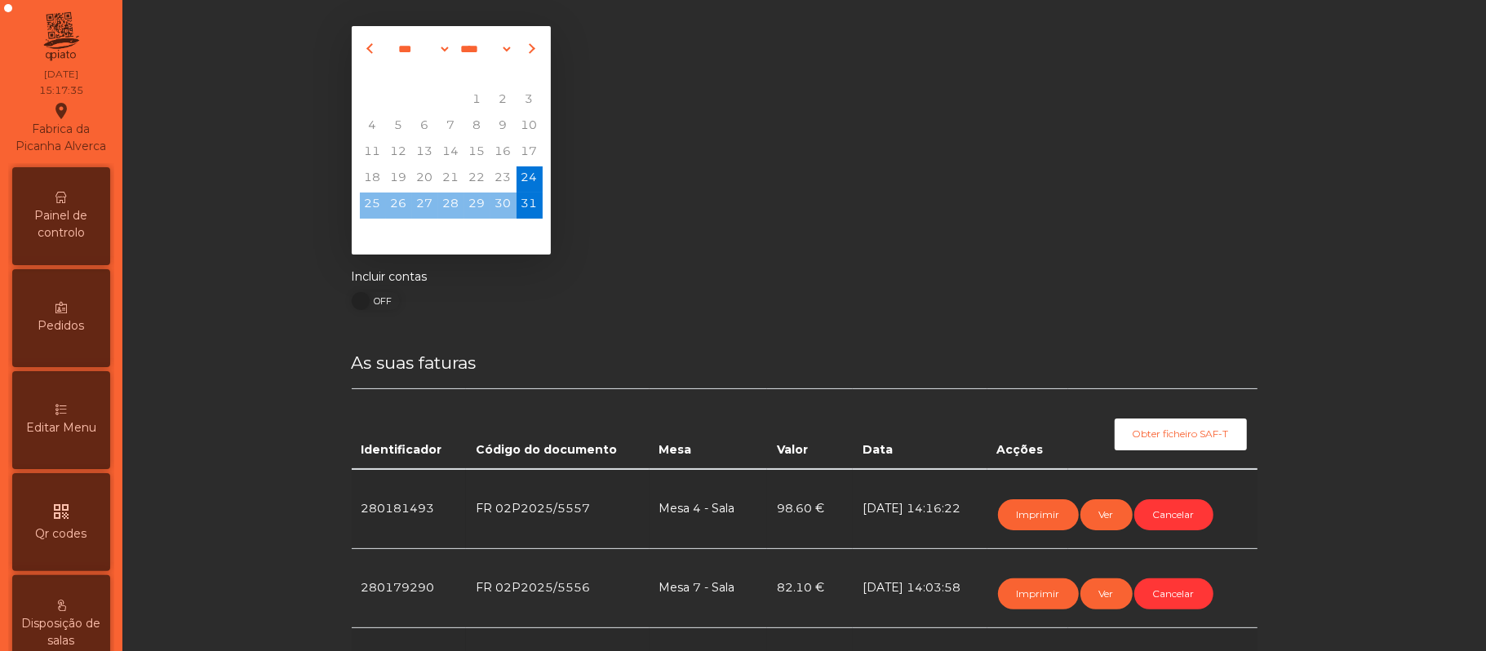
click at [91, 242] on span "Painel de controlo" at bounding box center [61, 224] width 90 height 34
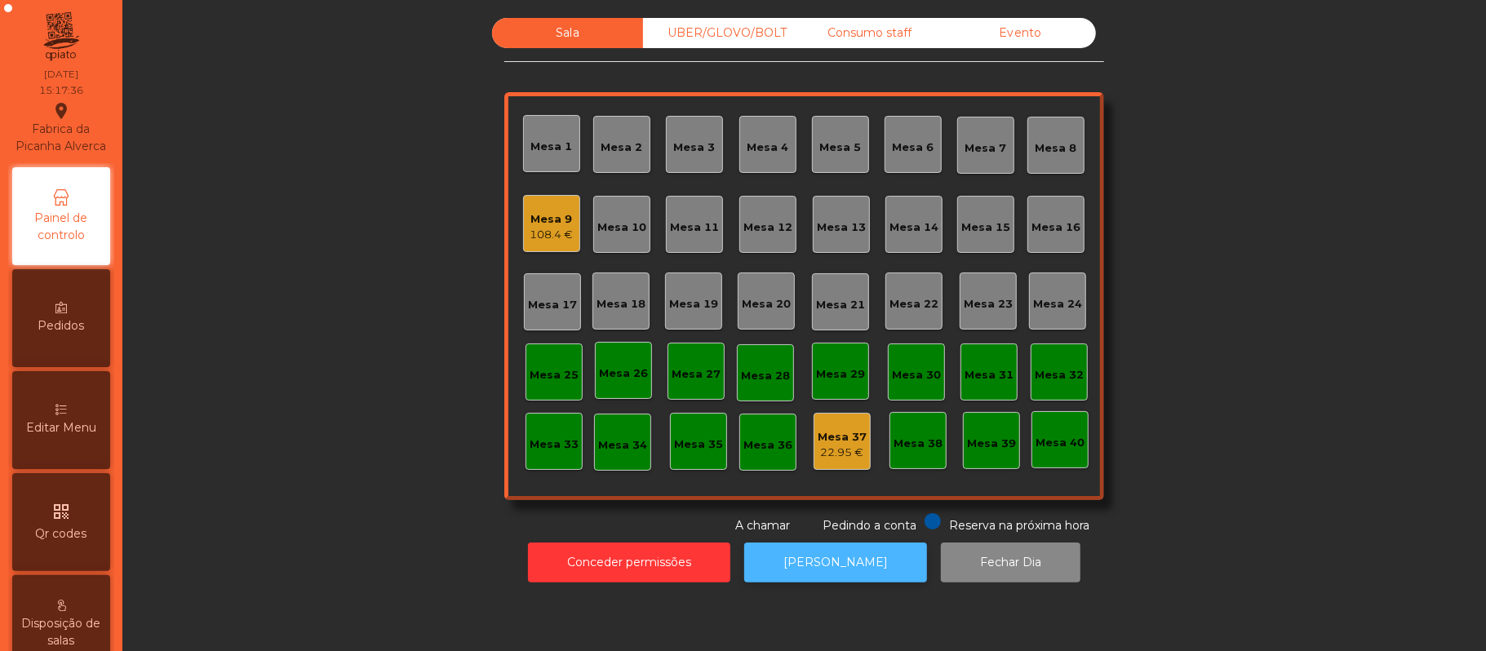
click at [808, 566] on button "[PERSON_NAME]" at bounding box center [835, 563] width 183 height 40
click at [876, 33] on div "Consumo staff" at bounding box center [869, 33] width 151 height 30
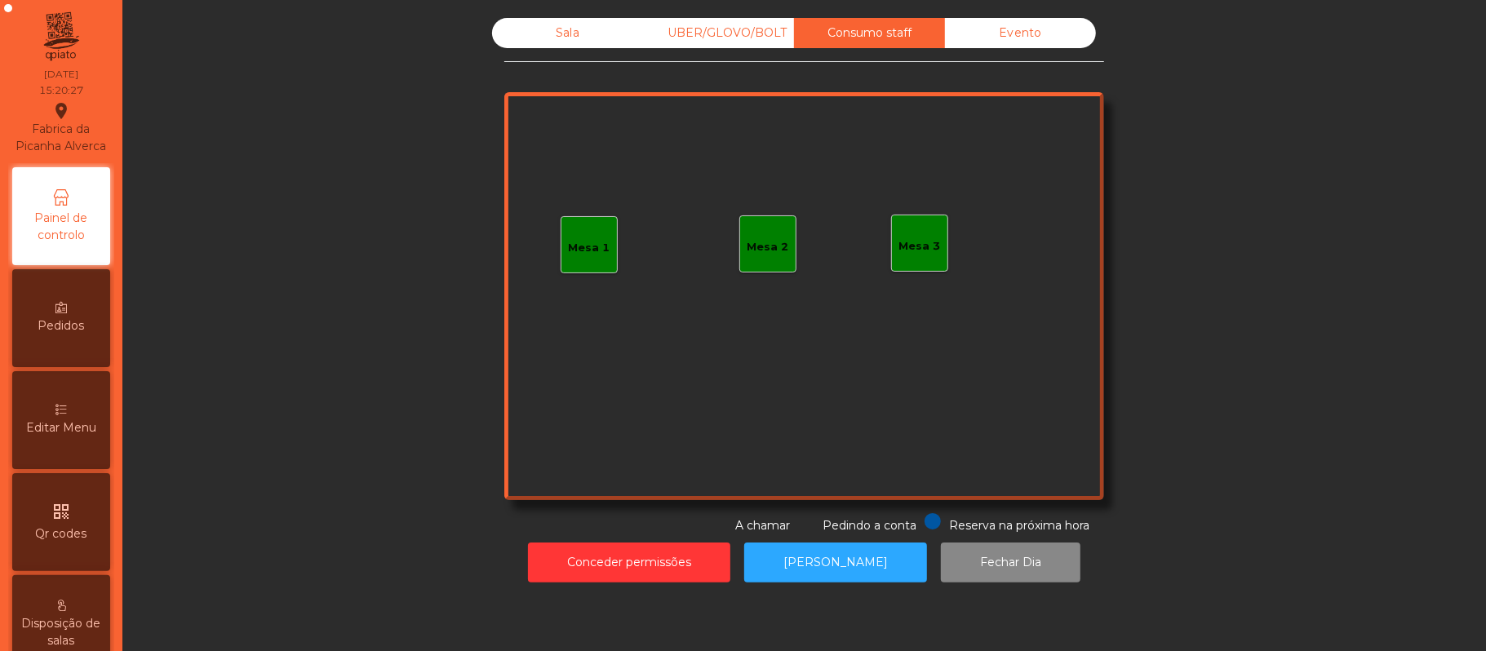
click at [598, 246] on div "Mesa 1" at bounding box center [590, 248] width 42 height 16
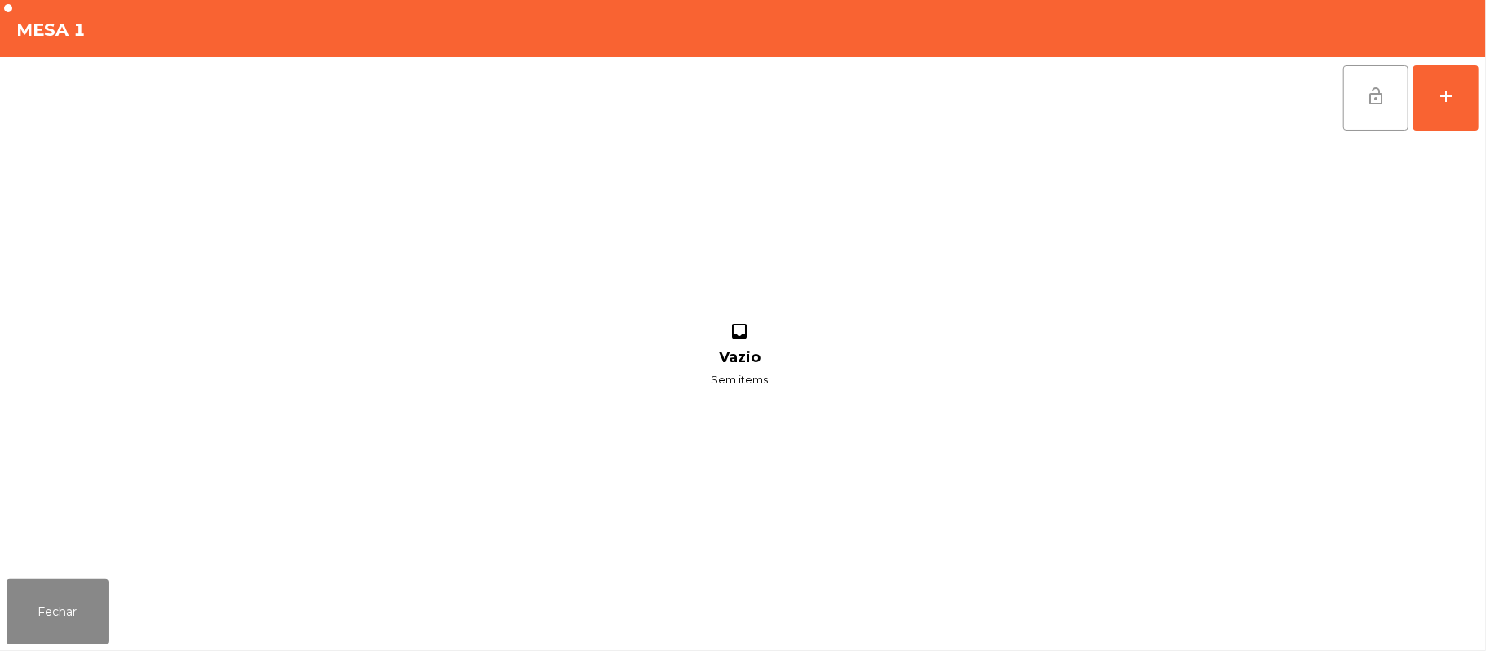
click at [1391, 104] on button "lock_open" at bounding box center [1375, 97] width 65 height 65
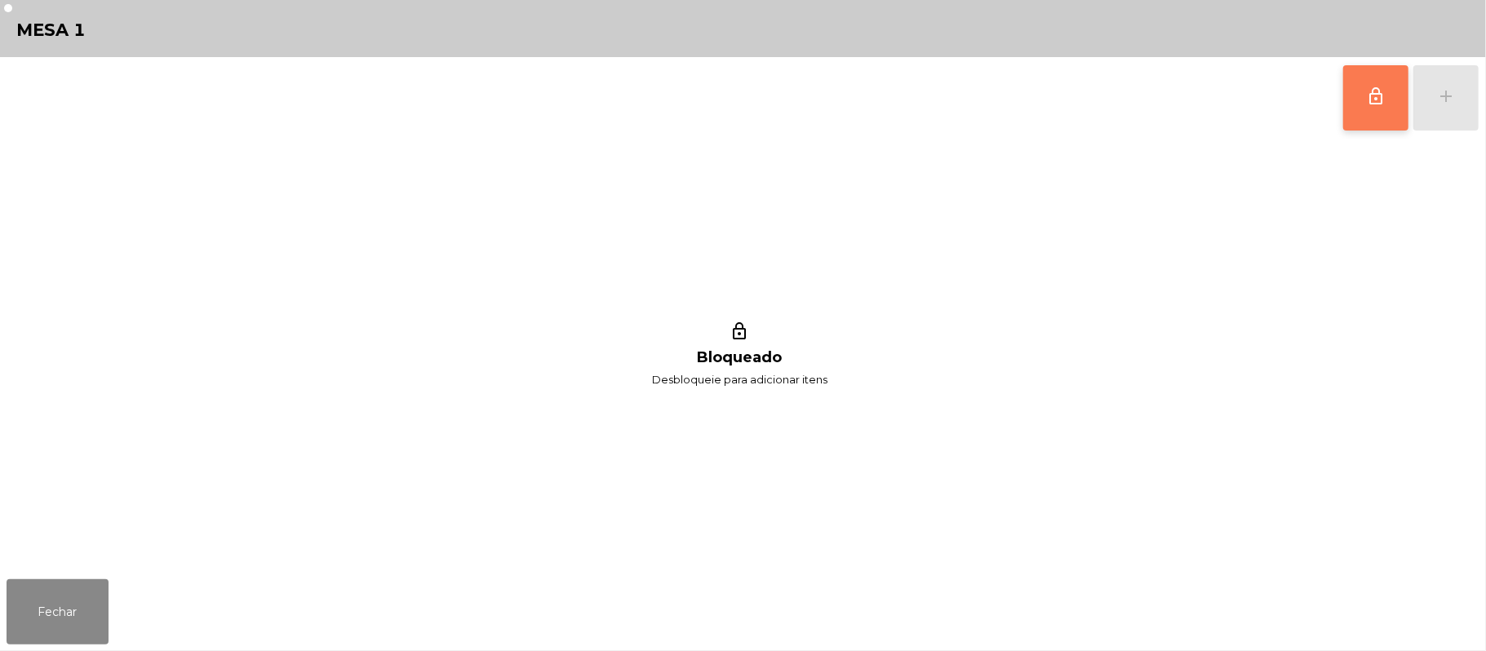
click at [1385, 115] on button "lock_outline" at bounding box center [1375, 97] width 65 height 65
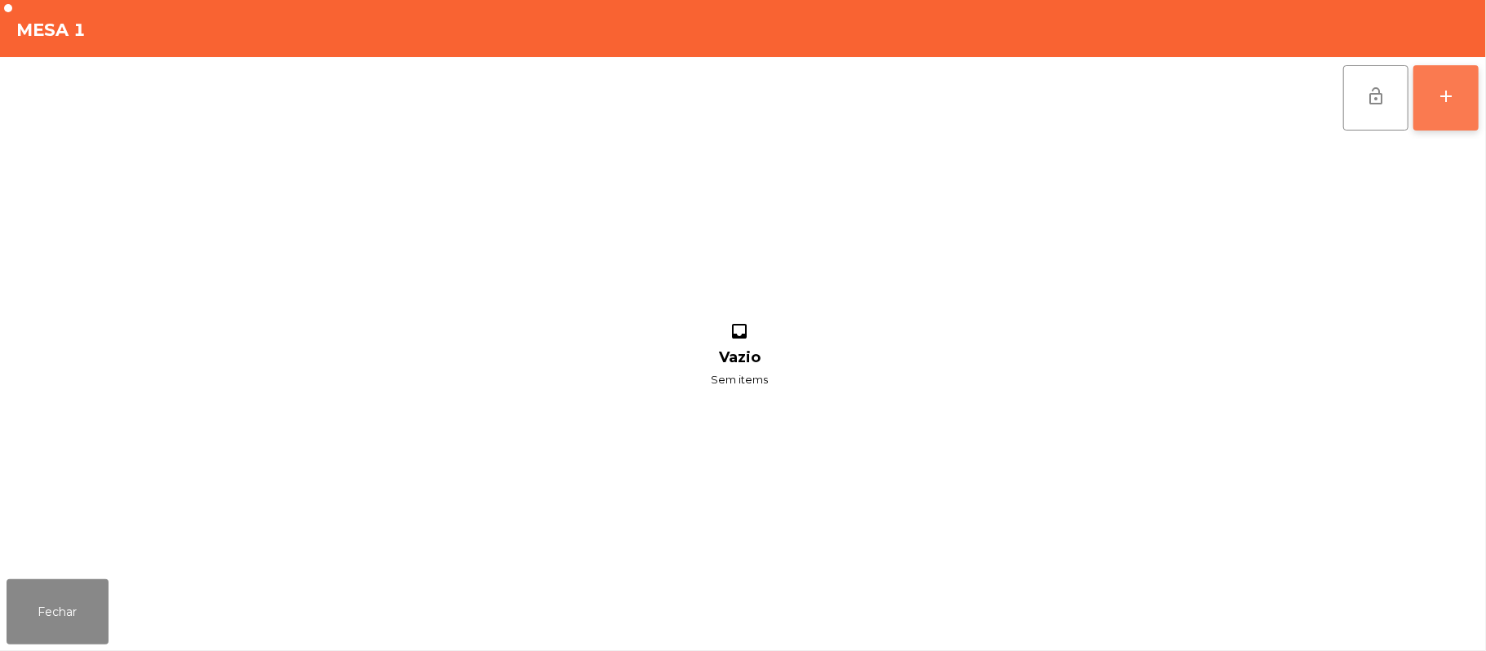
click at [1473, 102] on button "add" at bounding box center [1445, 97] width 65 height 65
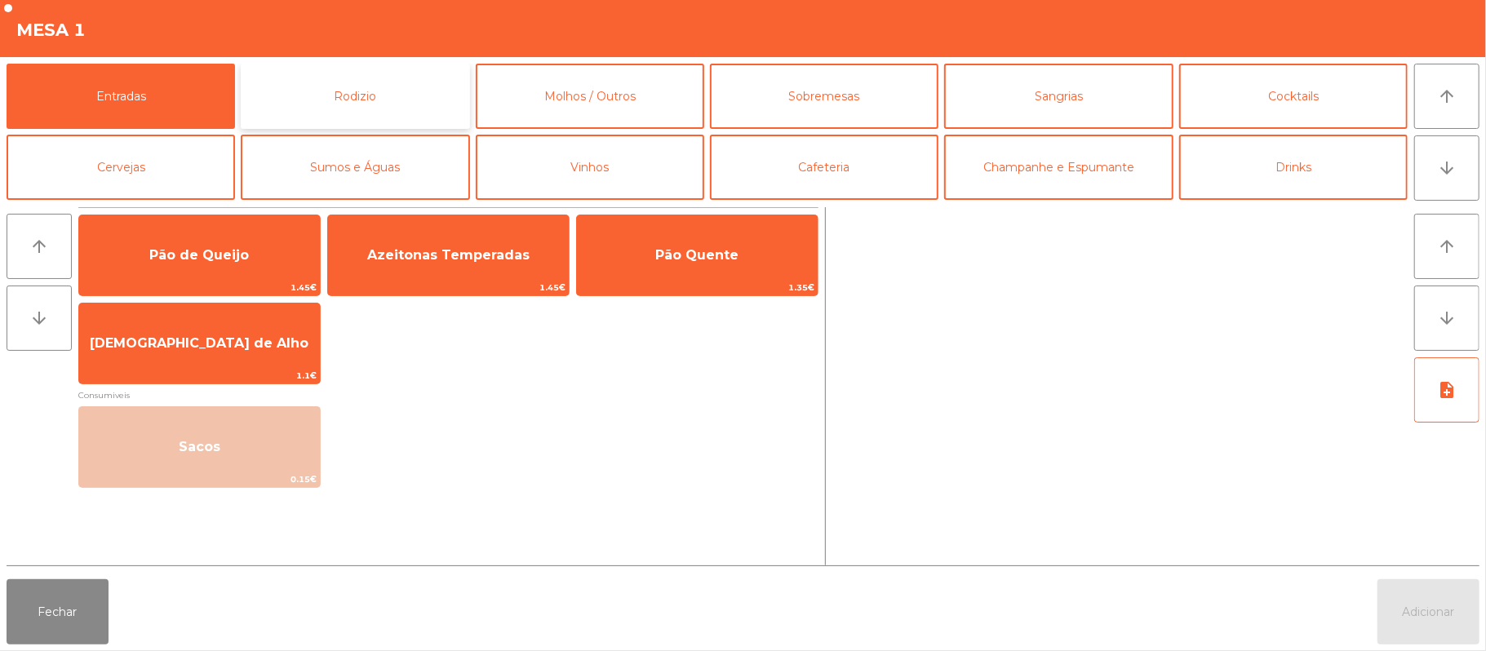
click at [449, 92] on button "Rodizio" at bounding box center [355, 96] width 228 height 65
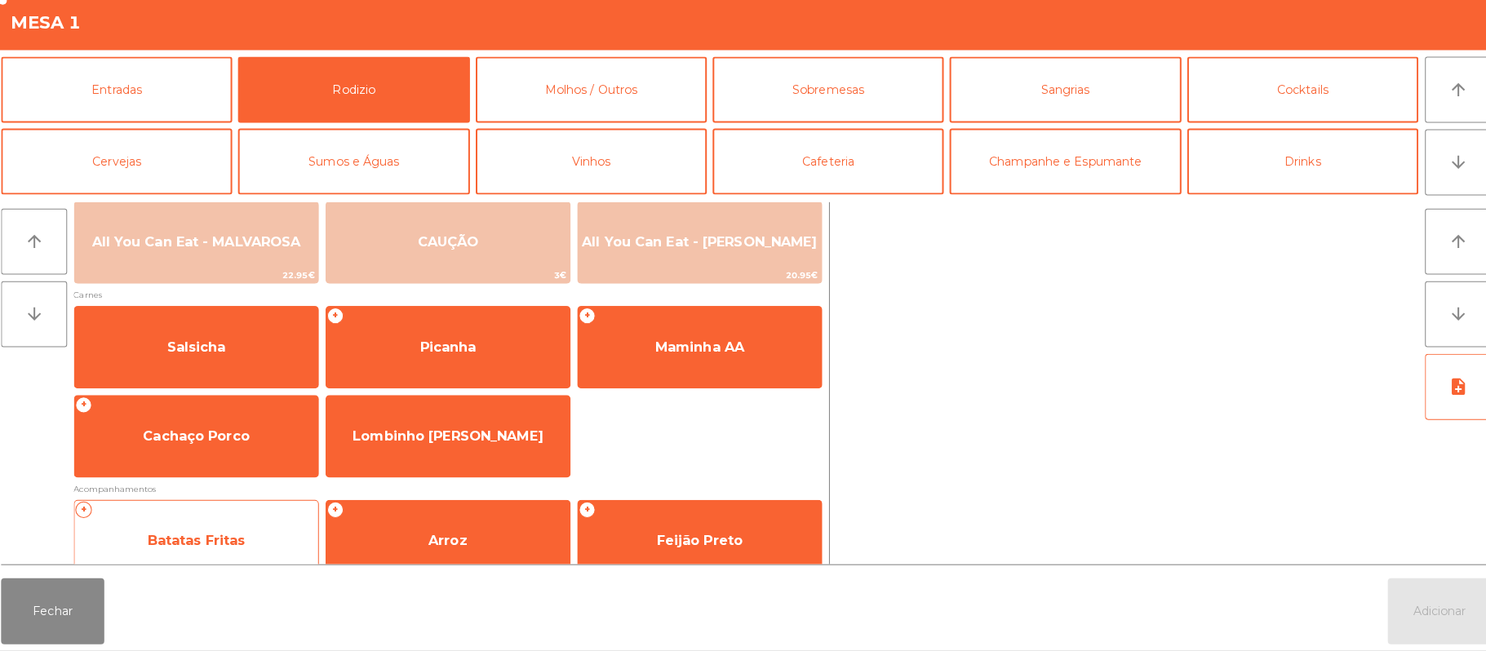
click at [250, 535] on span "Batatas Fritas" at bounding box center [199, 543] width 241 height 44
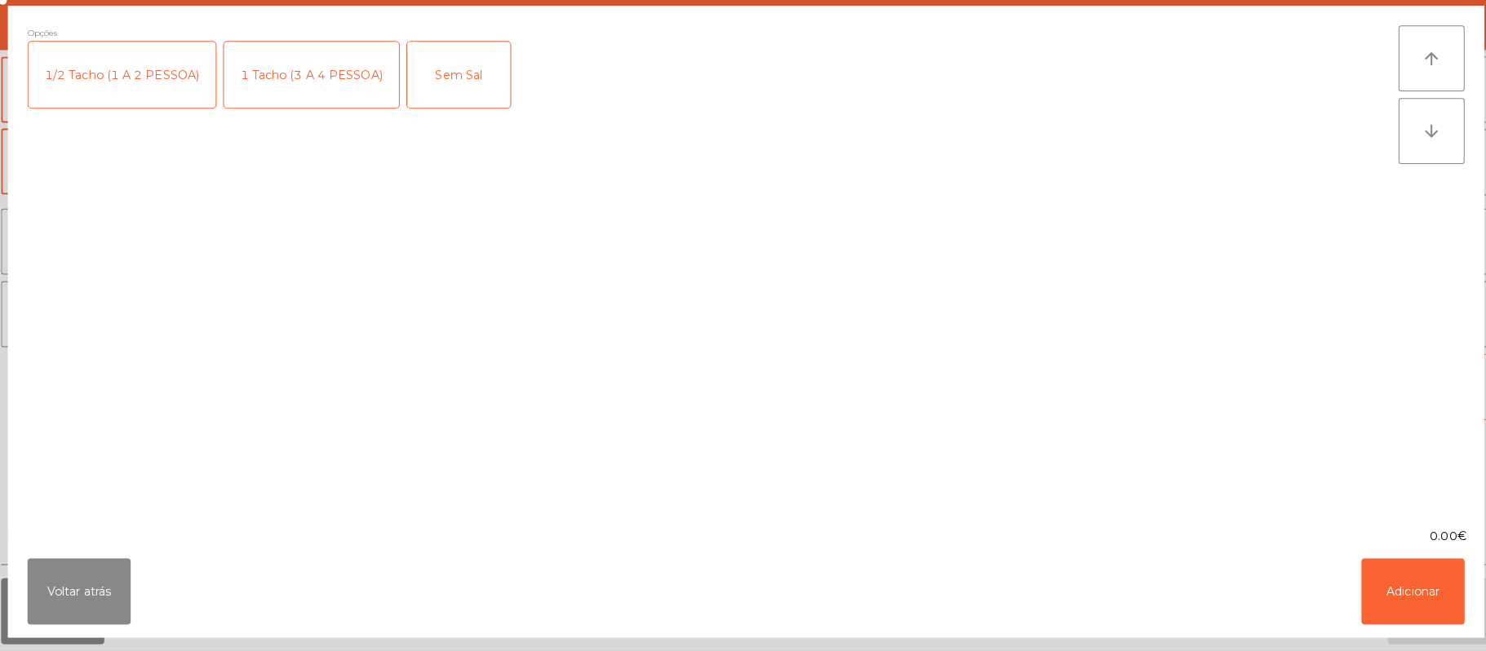
click at [339, 83] on div "1 Tacho (3 A 4 PESSOA)" at bounding box center [313, 81] width 173 height 65
click at [1415, 596] on button "Adicionar" at bounding box center [1402, 592] width 102 height 65
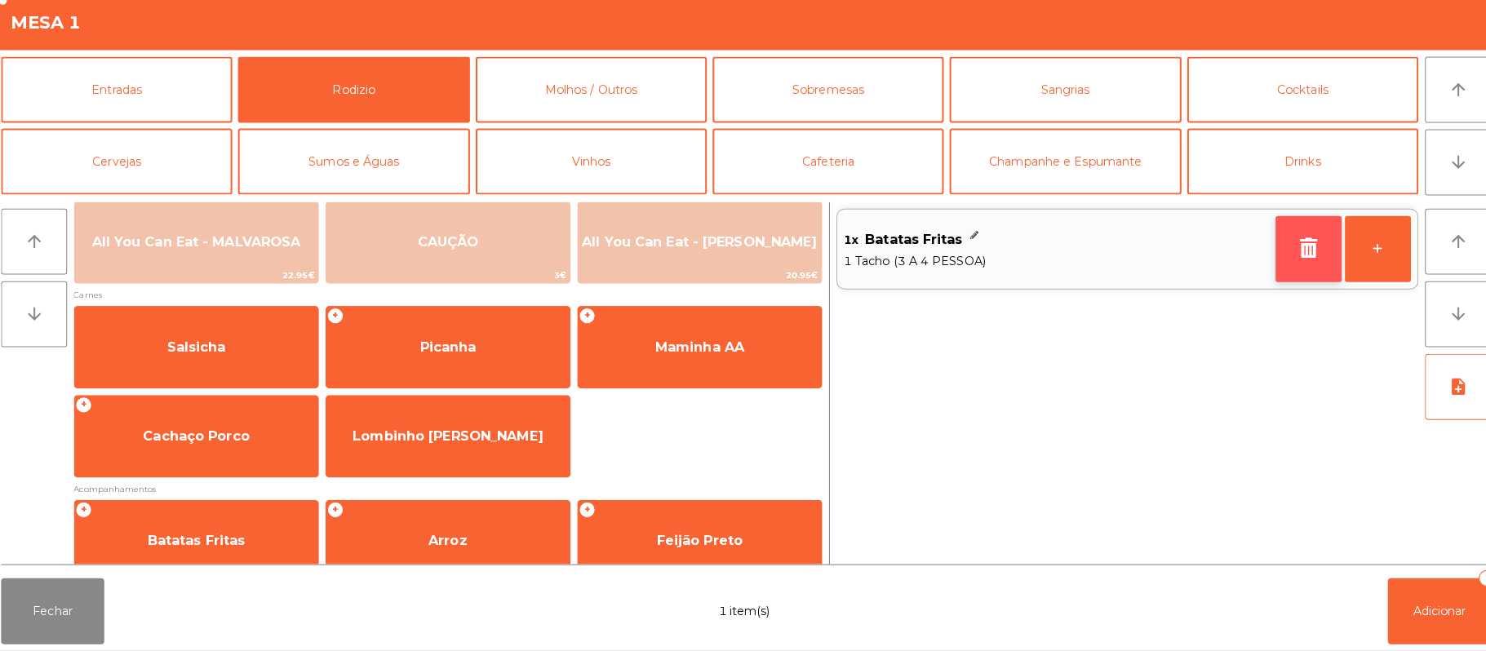
click at [1293, 256] on icon "button" at bounding box center [1299, 253] width 24 height 20
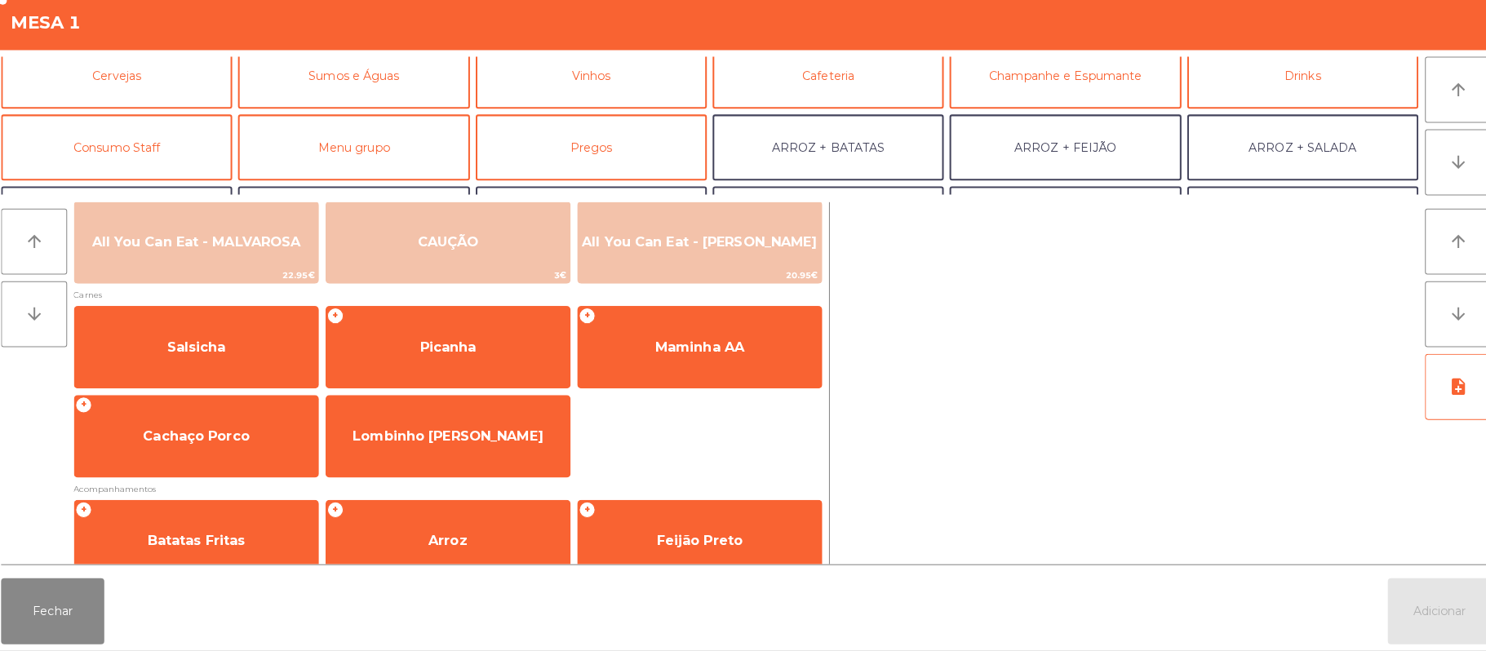
scroll to position [95, 0]
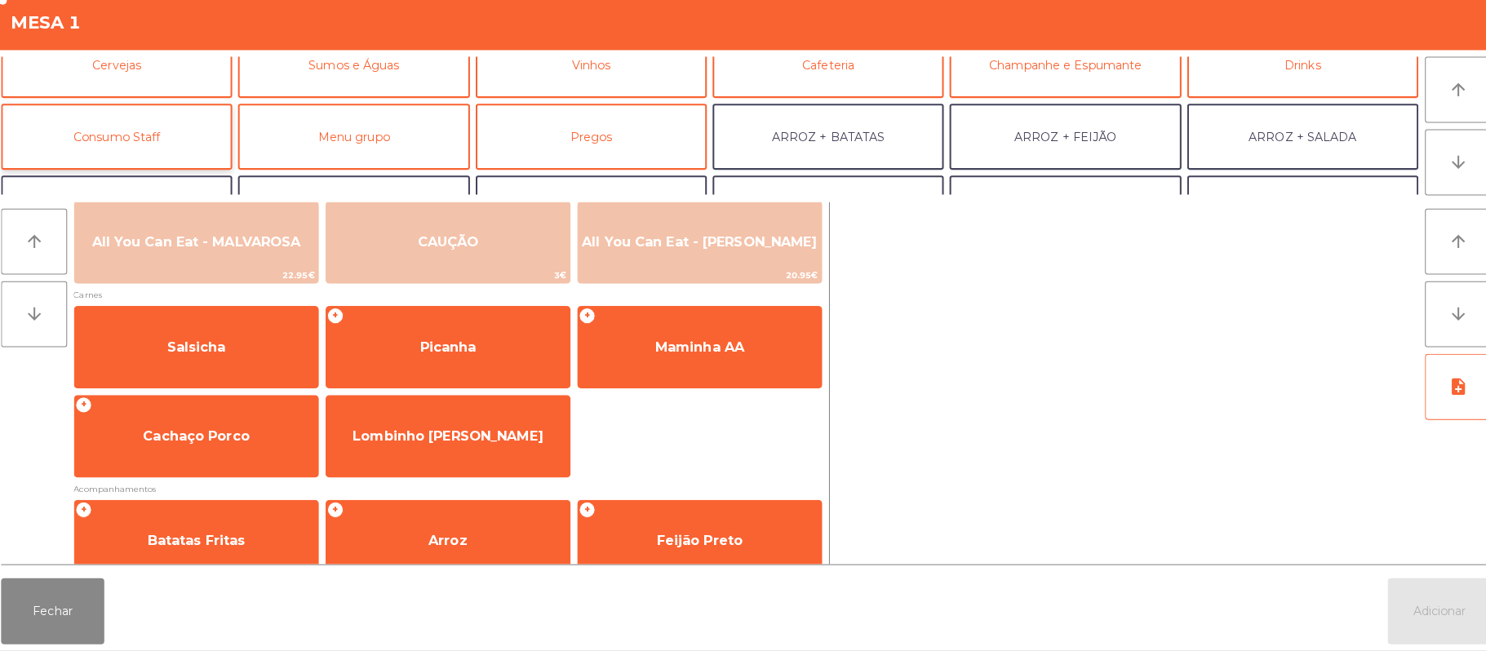
click at [171, 147] on button "Consumo Staff" at bounding box center [121, 142] width 228 height 65
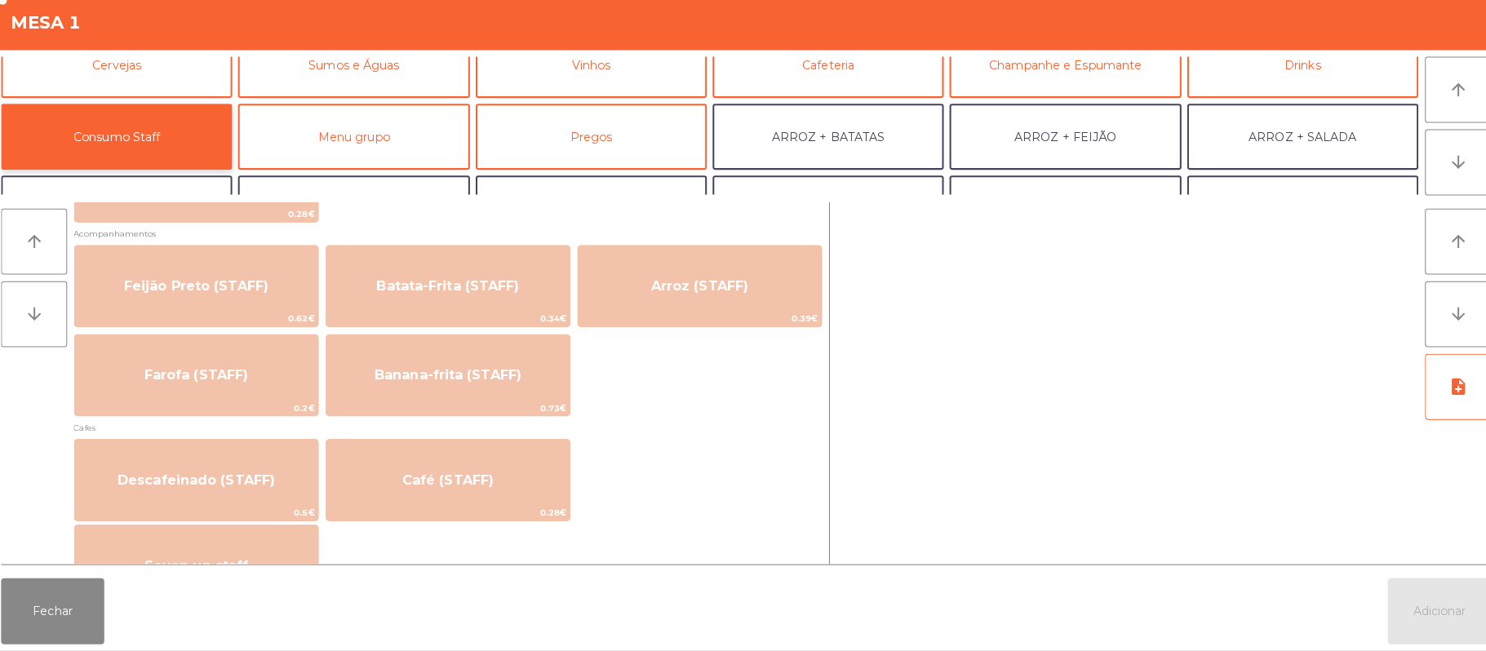
scroll to position [733, 0]
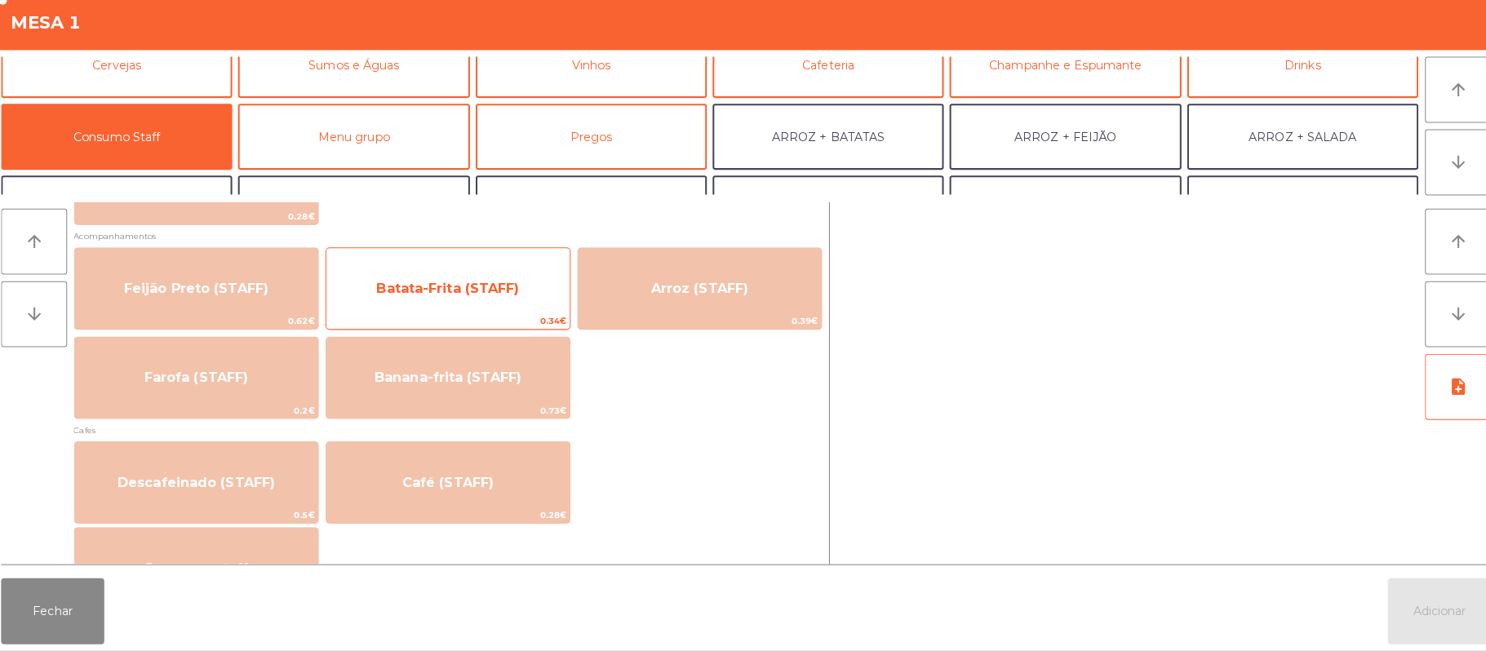
click at [521, 288] on span "Batata-Frita (STAFF)" at bounding box center [448, 293] width 241 height 44
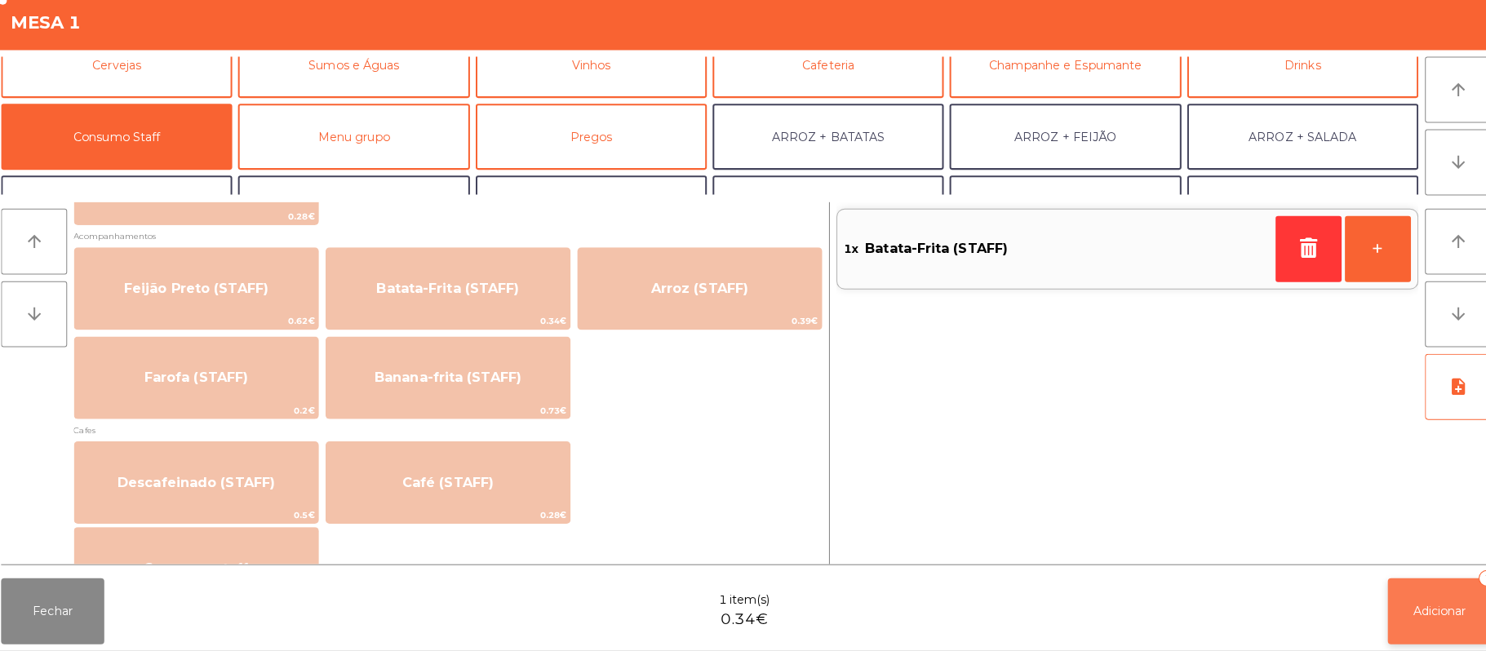
click at [1422, 610] on span "Adicionar" at bounding box center [1429, 612] width 52 height 15
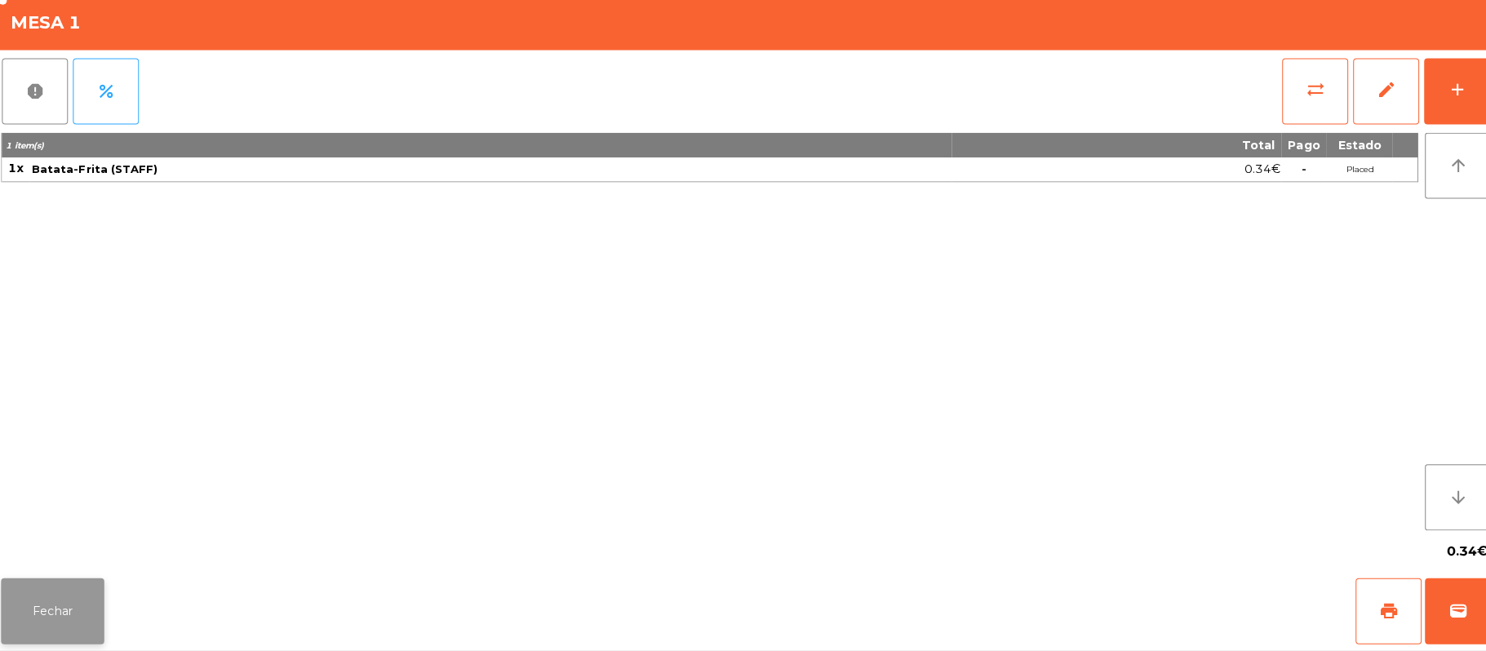
click at [66, 610] on button "Fechar" at bounding box center [58, 611] width 102 height 65
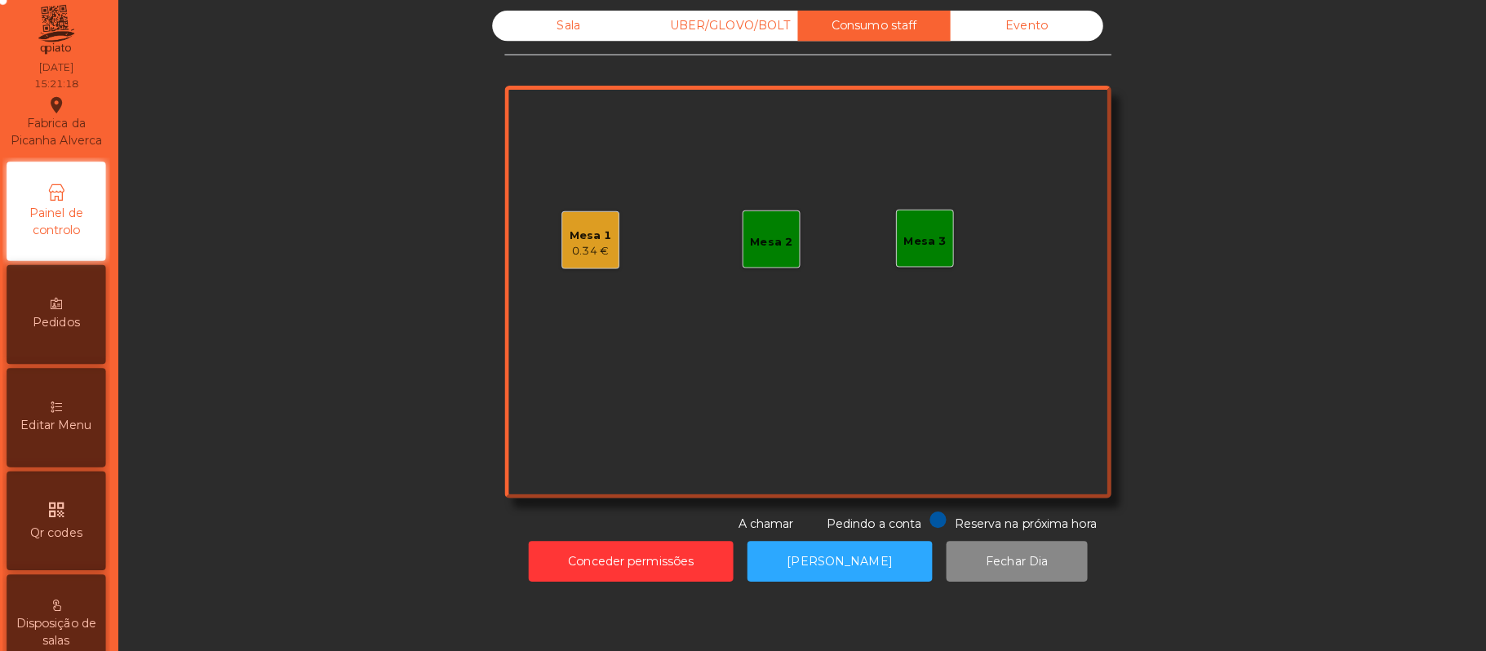
click at [589, 250] on div "0.34 €" at bounding box center [590, 256] width 42 height 16
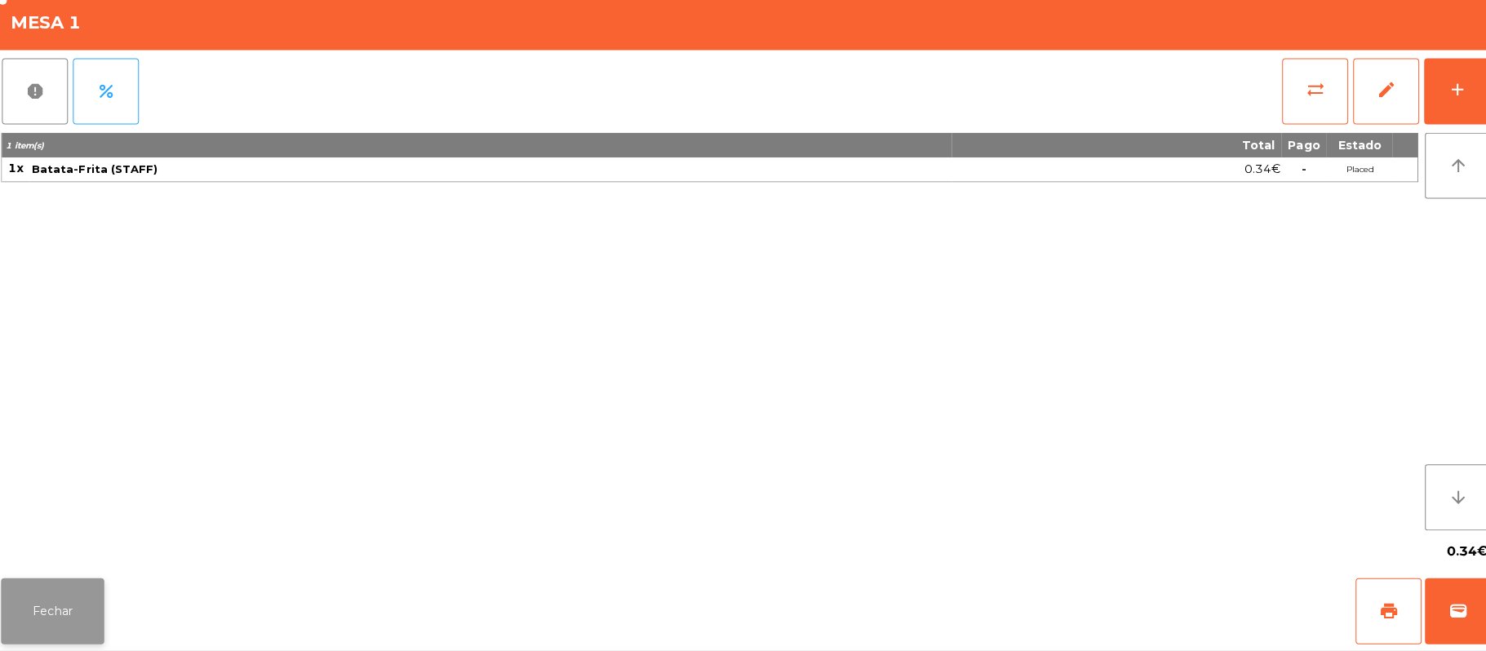
click at [89, 607] on button "Fechar" at bounding box center [58, 611] width 102 height 65
